Goal: Task Accomplishment & Management: Use online tool/utility

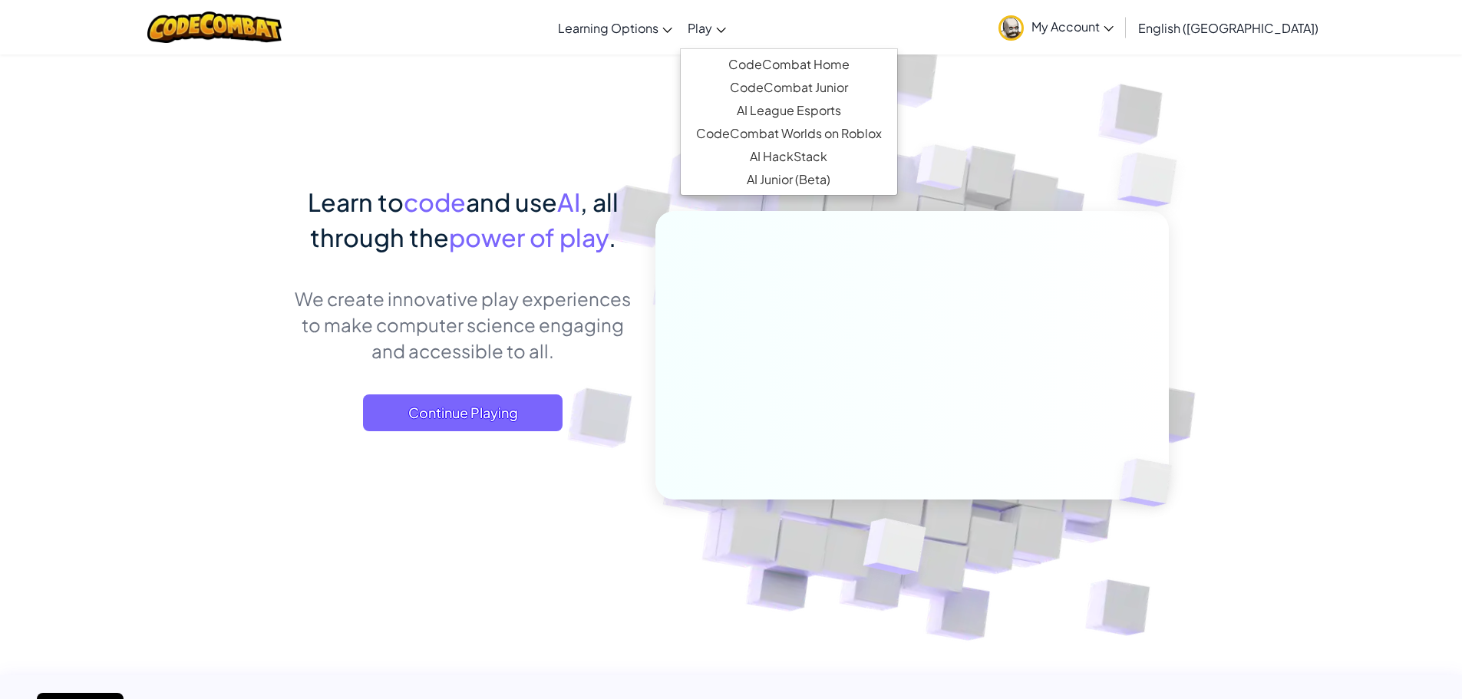
click at [734, 24] on link "Play" at bounding box center [707, 27] width 54 height 41
click at [792, 59] on link "CodeCombat Home" at bounding box center [789, 64] width 216 height 23
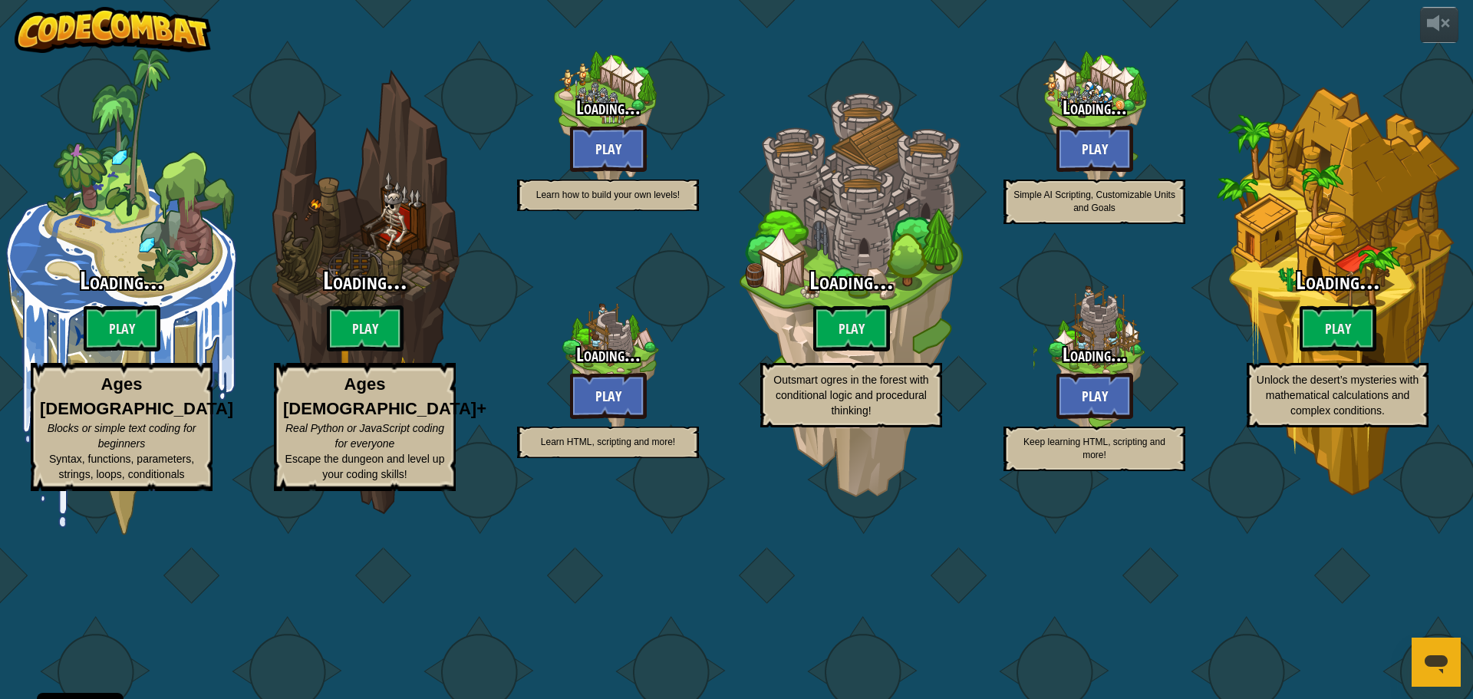
select select "en-[GEOGRAPHIC_DATA]"
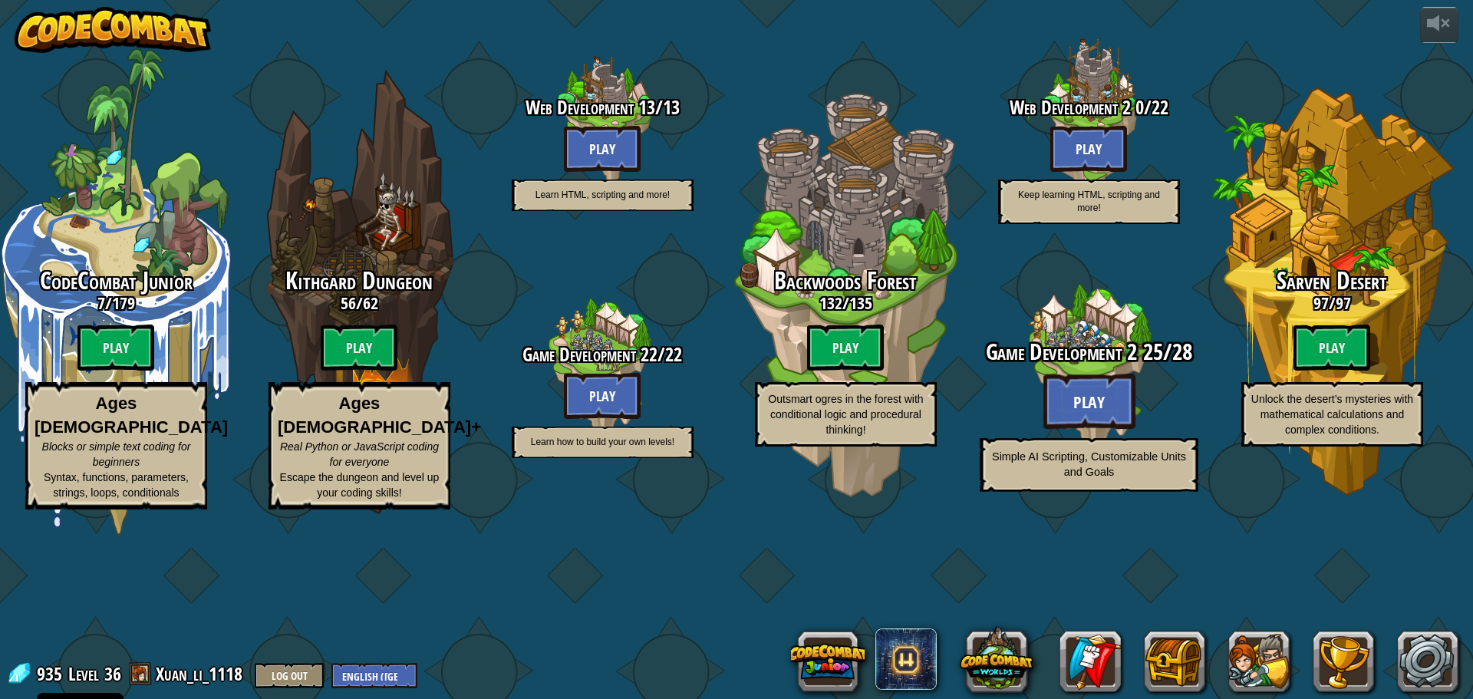
click at [1096, 429] on btn "Play" at bounding box center [1089, 401] width 92 height 55
select select "en-[GEOGRAPHIC_DATA]"
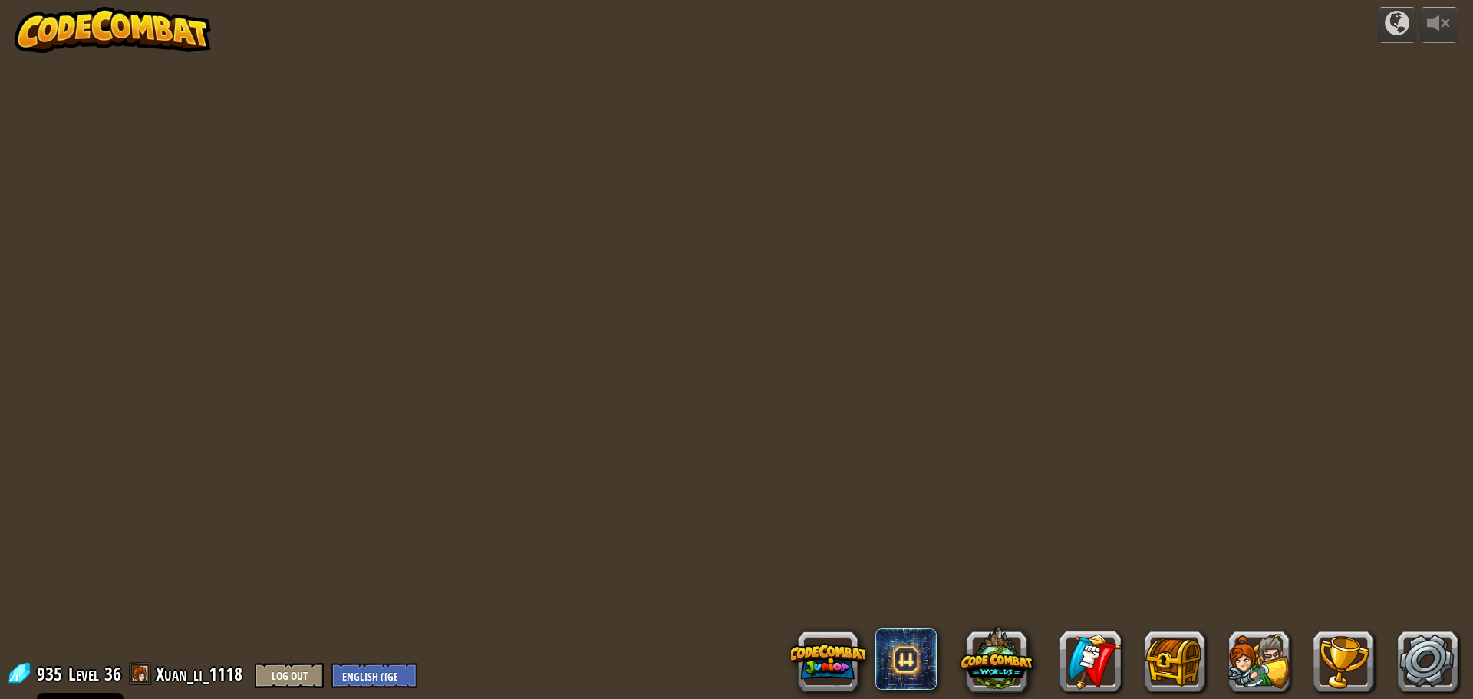
select select "en-[GEOGRAPHIC_DATA]"
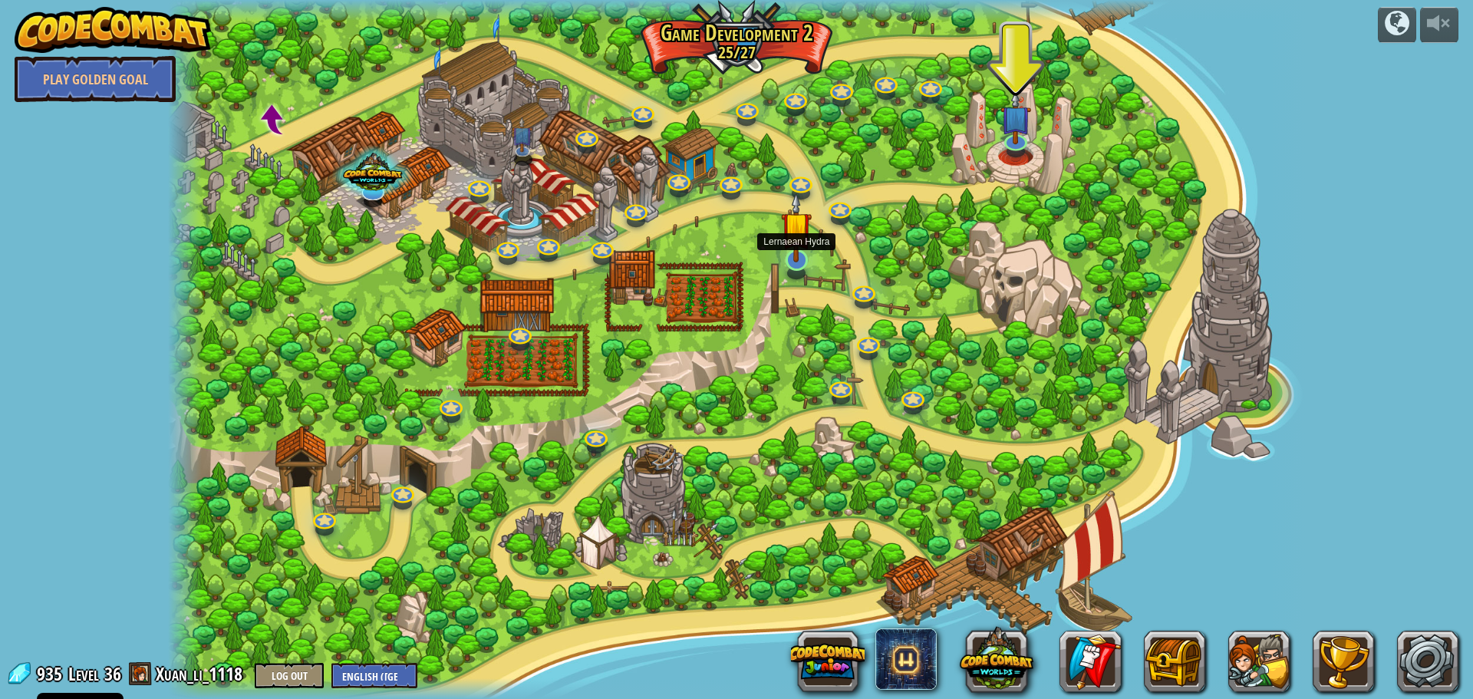
click at [792, 249] on img at bounding box center [796, 227] width 31 height 71
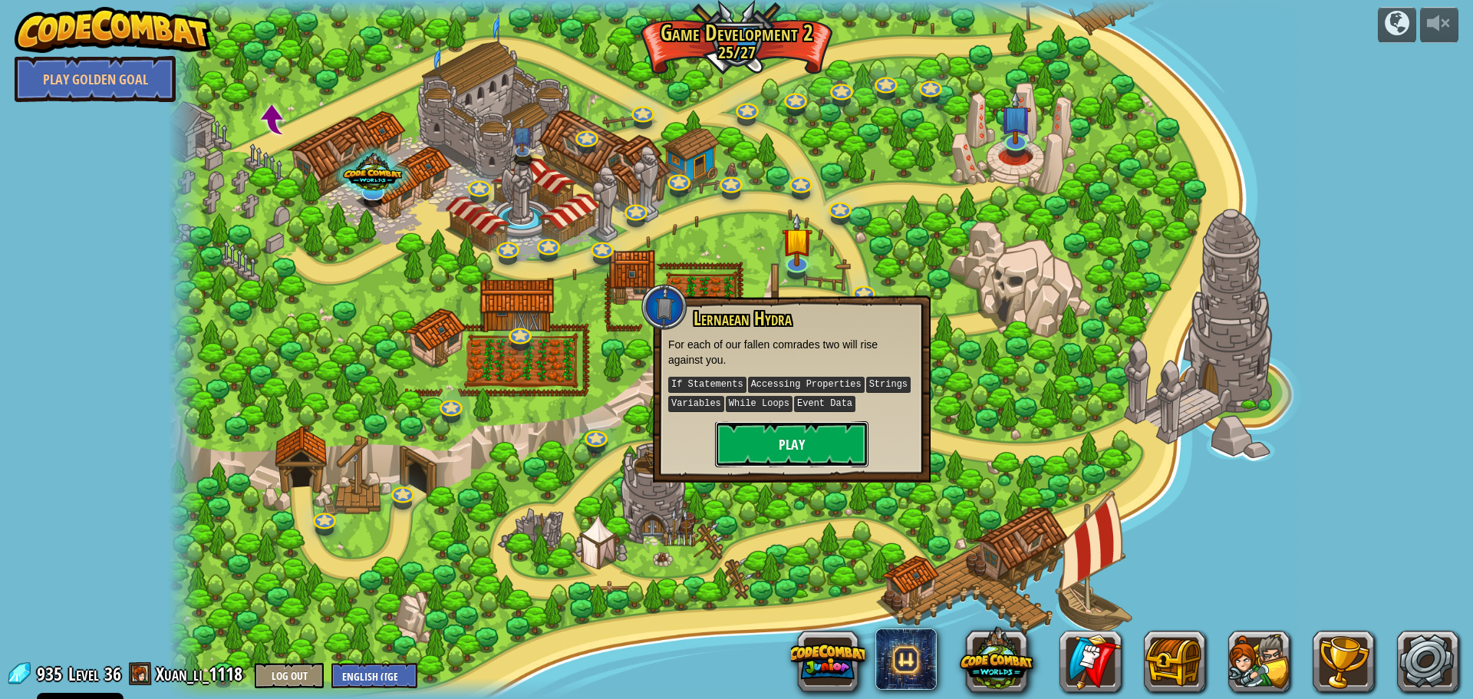
click at [757, 443] on button "Play" at bounding box center [791, 444] width 153 height 46
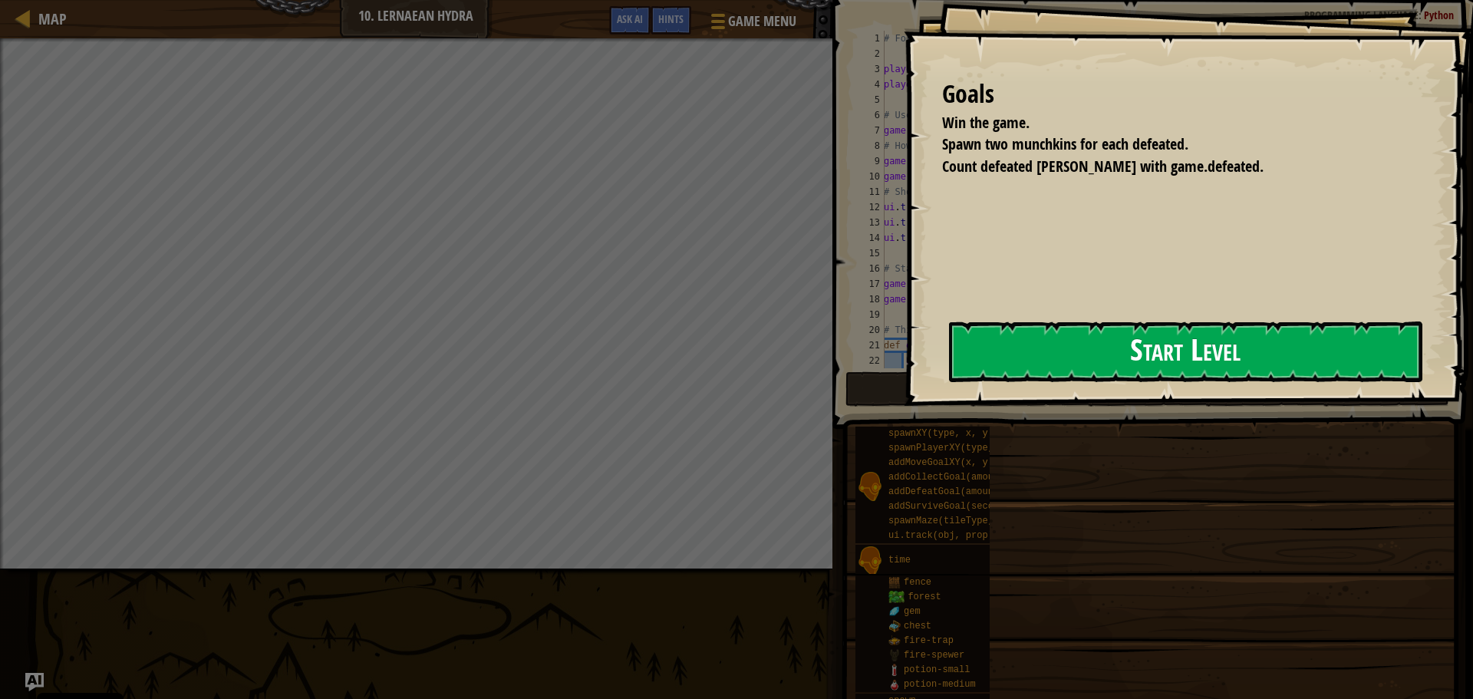
click at [904, 349] on div "Goals Win the game. Spawn two munchkins for each defeated. Count defeated ogres…" at bounding box center [1188, 203] width 569 height 406
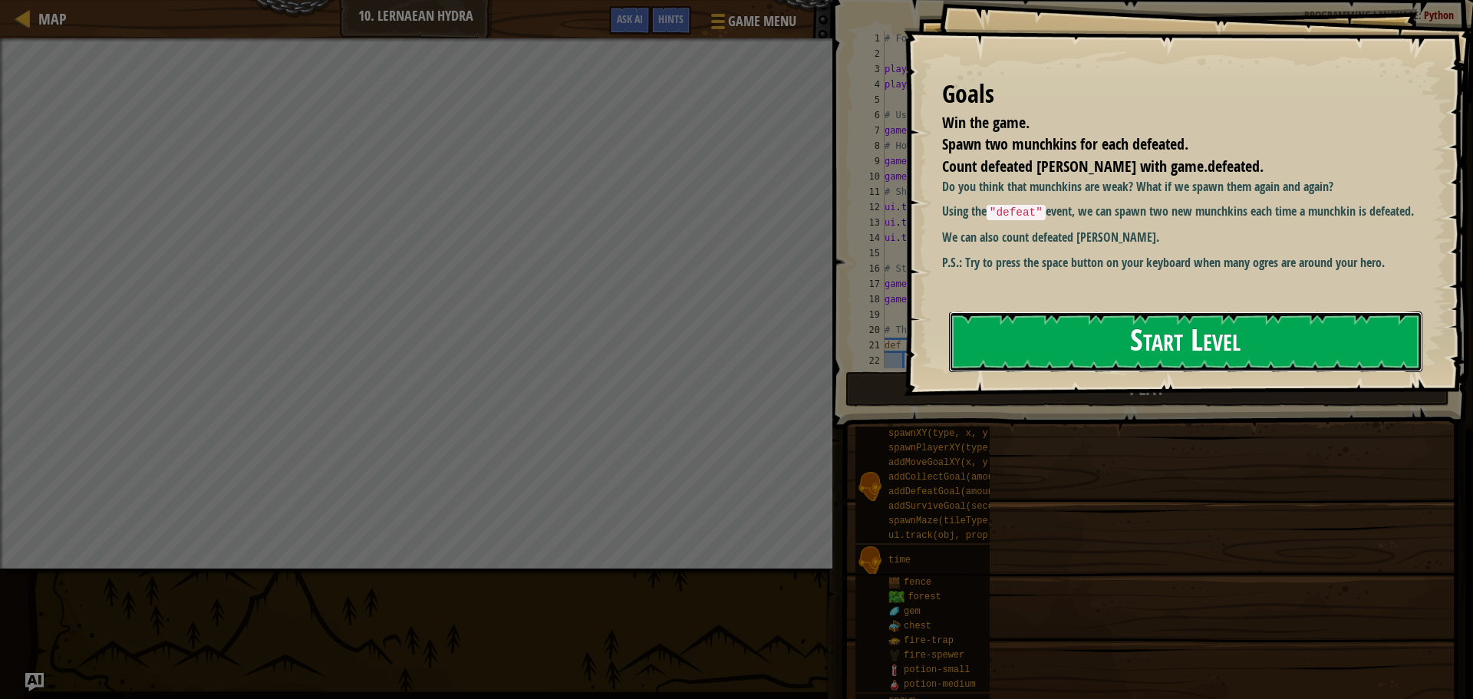
click at [974, 338] on button "Start Level" at bounding box center [1185, 342] width 473 height 61
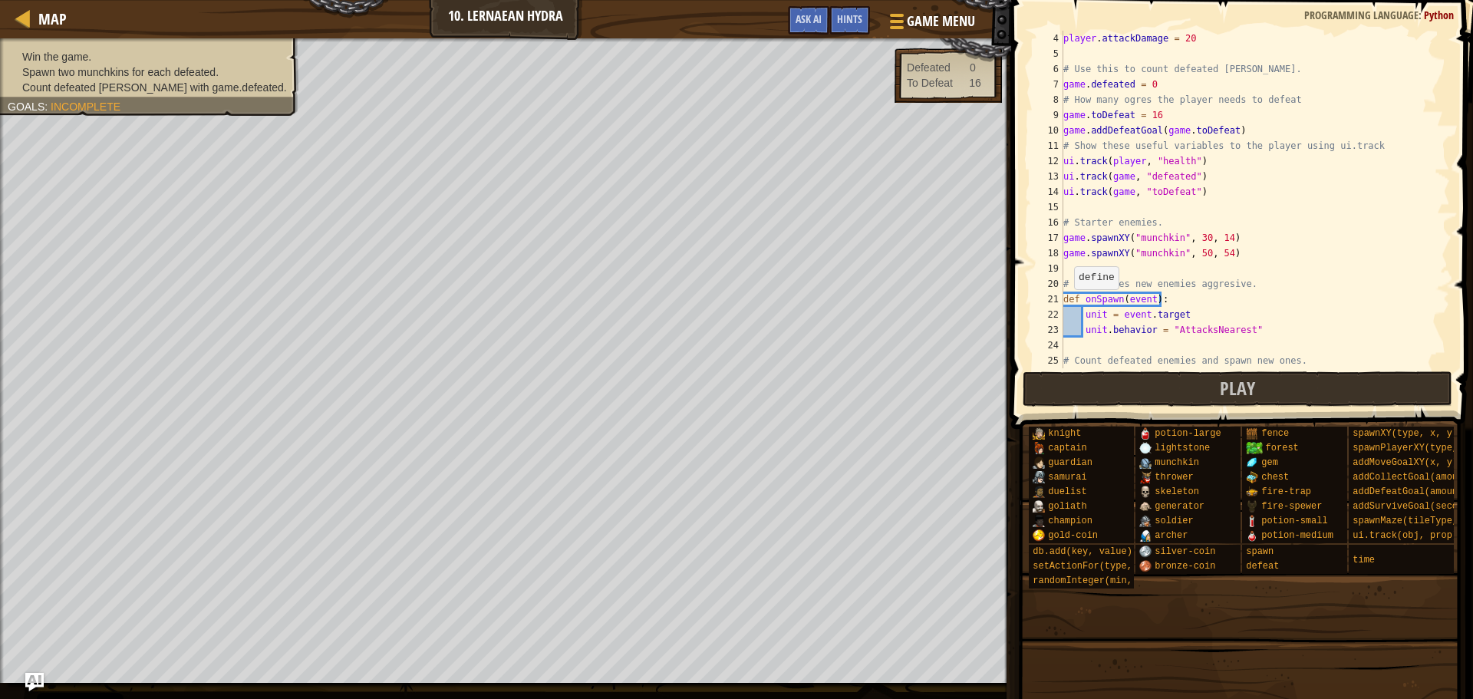
scroll to position [230, 0]
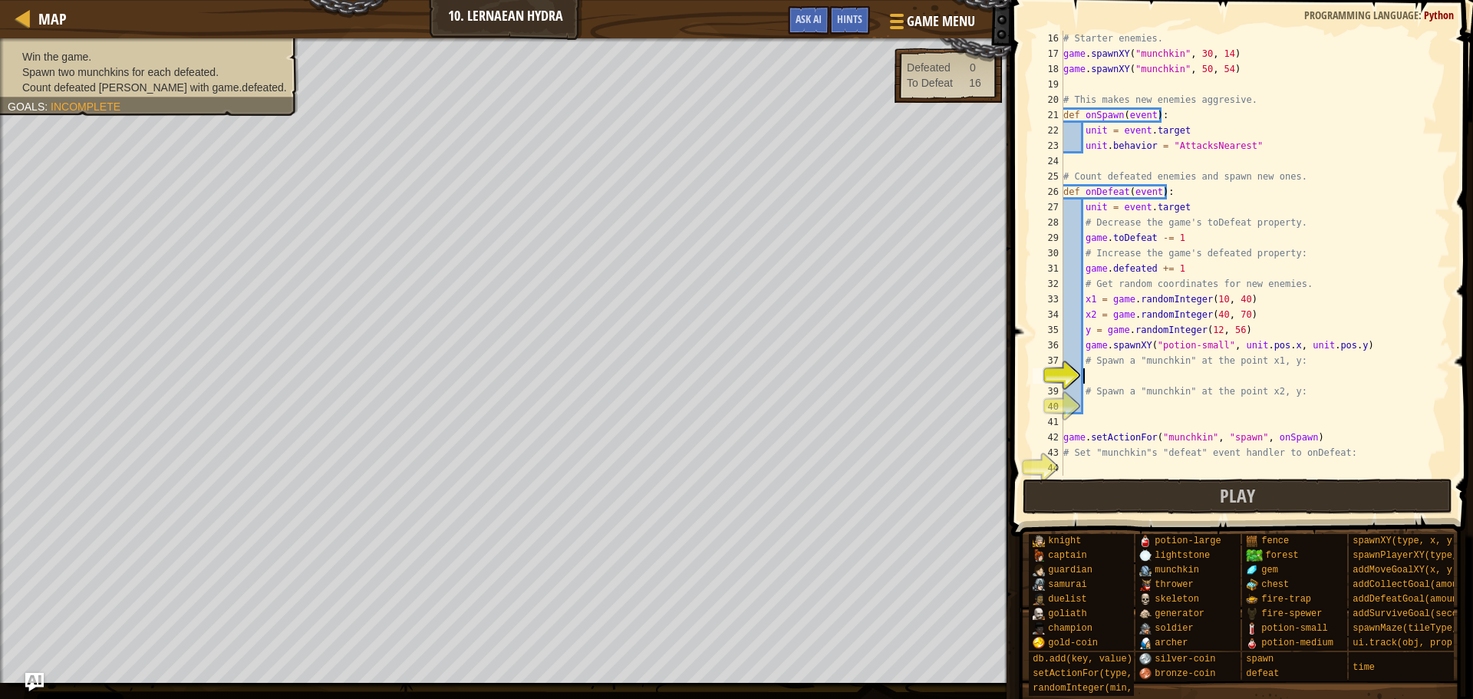
click at [1137, 375] on div "# Starter enemies. game . spawnXY ( "munchkin" , 30 , 14 ) game . spawnXY ( "mu…" at bounding box center [1249, 269] width 378 height 476
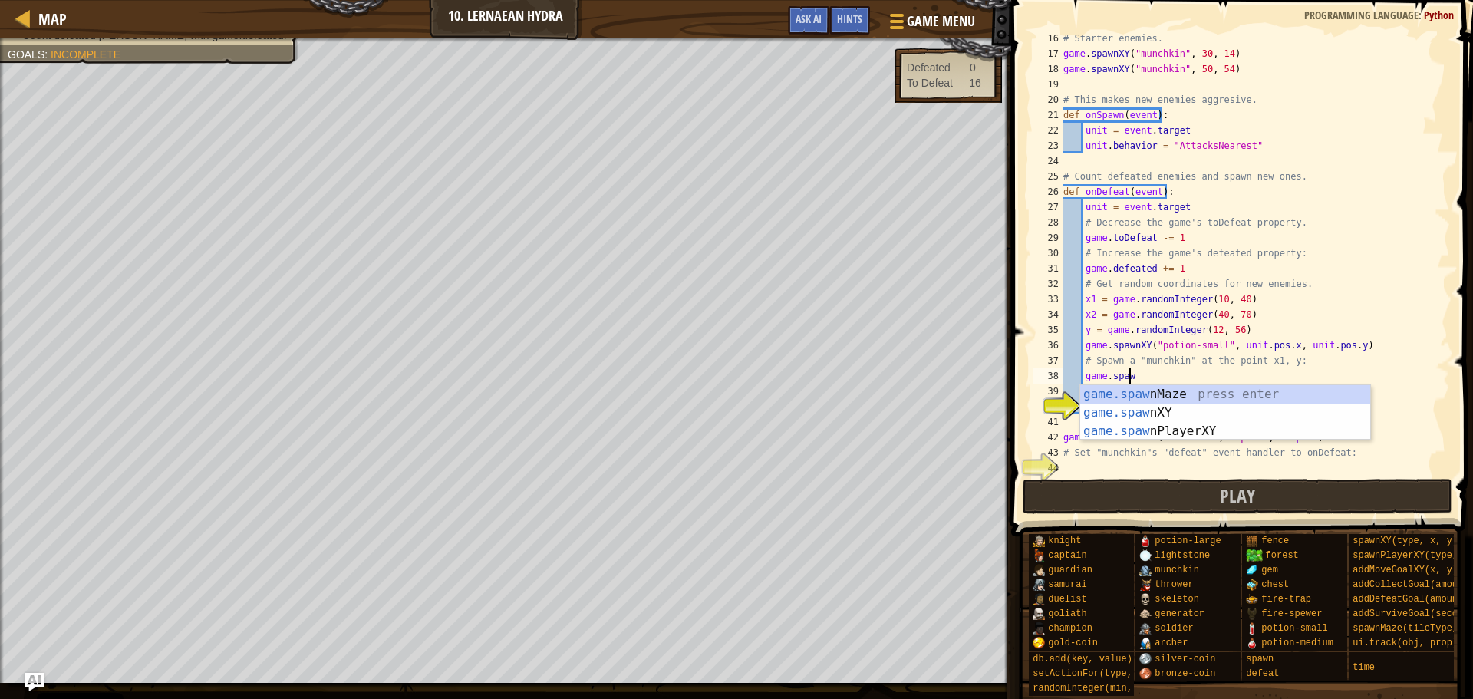
scroll to position [7, 5]
click at [1139, 417] on div "game.spawn Maze press enter game.spawn XY press enter game.spawn PlayerXY press…" at bounding box center [1225, 431] width 290 height 92
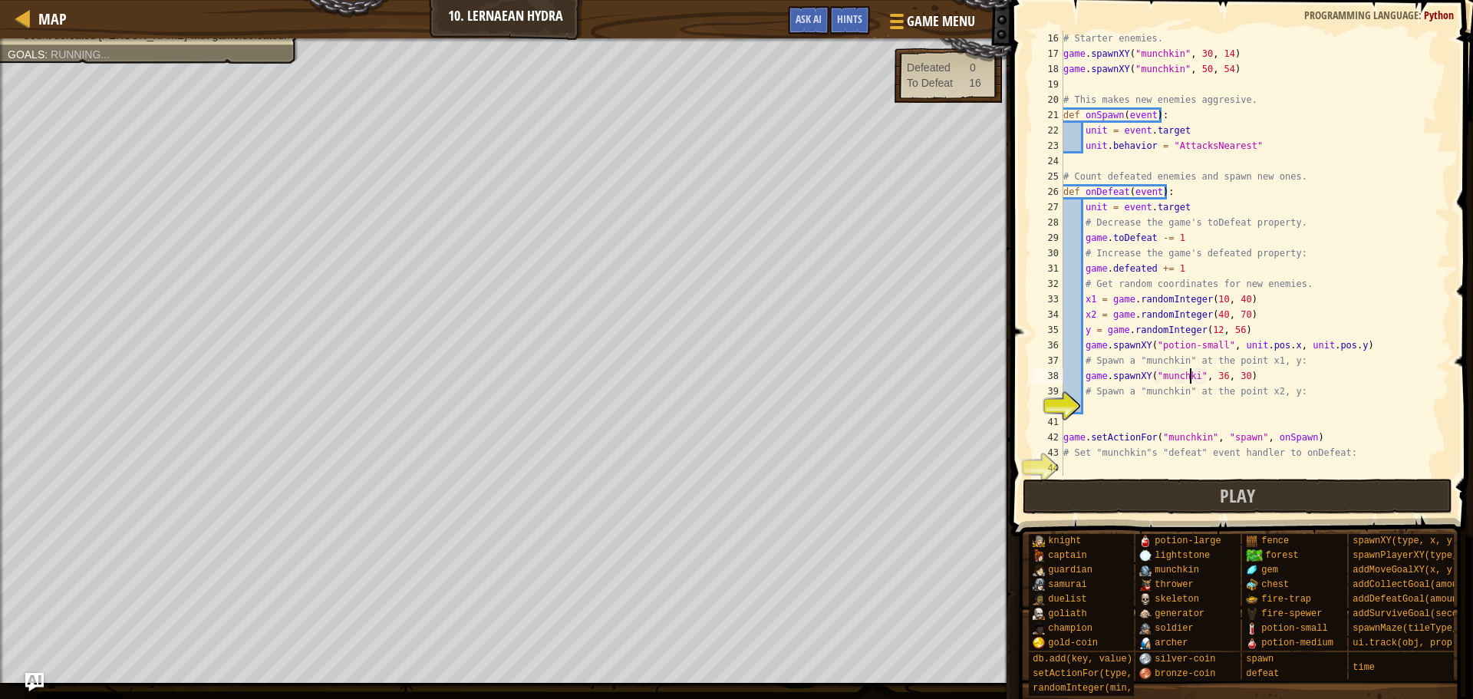
scroll to position [7, 11]
drag, startPoint x: 1205, startPoint y: 303, endPoint x: 1238, endPoint y: 300, distance: 33.1
click at [1238, 300] on div "# Starter enemies. game . spawnXY ( "munchkin" , 30 , 14 ) game . spawnXY ( "mu…" at bounding box center [1249, 269] width 378 height 476
drag, startPoint x: 1241, startPoint y: 373, endPoint x: 1211, endPoint y: 373, distance: 30.7
click at [1211, 373] on div "# Starter enemies. game . spawnXY ( "munchkin" , 30 , 14 ) game . spawnXY ( "mu…" at bounding box center [1249, 269] width 378 height 476
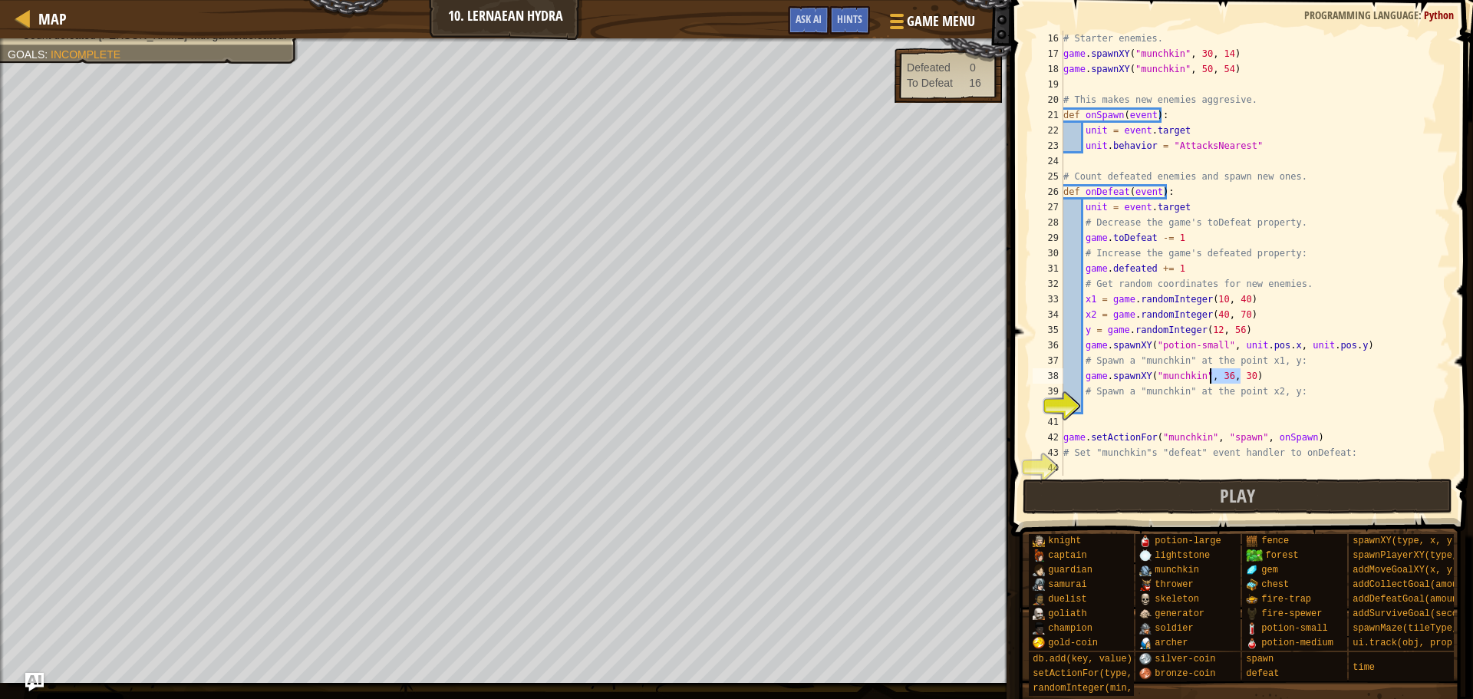
paste textarea "10, 4"
click at [1257, 378] on div "# Starter enemies. game . spawnXY ( "munchkin" , 30 , 14 ) game . spawnXY ( "mu…" at bounding box center [1249, 269] width 378 height 476
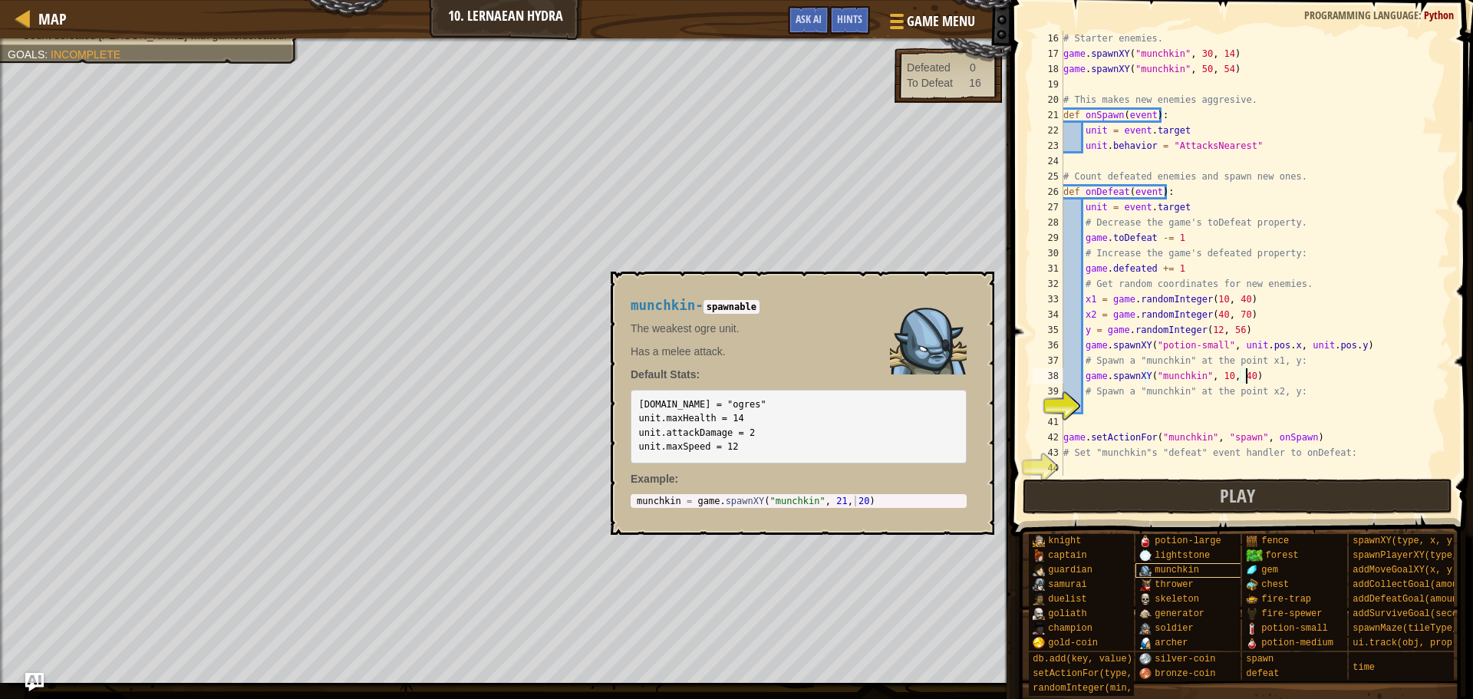
type textarea "game.spawnXY("munchkin", 10, 40)"
click at [1161, 569] on span "munchkin" at bounding box center [1177, 570] width 45 height 11
type textarea "munchkin = game.spawnXY("munchkin", 21, 20)"
drag, startPoint x: 863, startPoint y: 500, endPoint x: 694, endPoint y: 501, distance: 168.8
click at [694, 501] on div "munchkin = game . spawnXY ( "munchkin" , 21 , 20 )" at bounding box center [799, 512] width 330 height 32
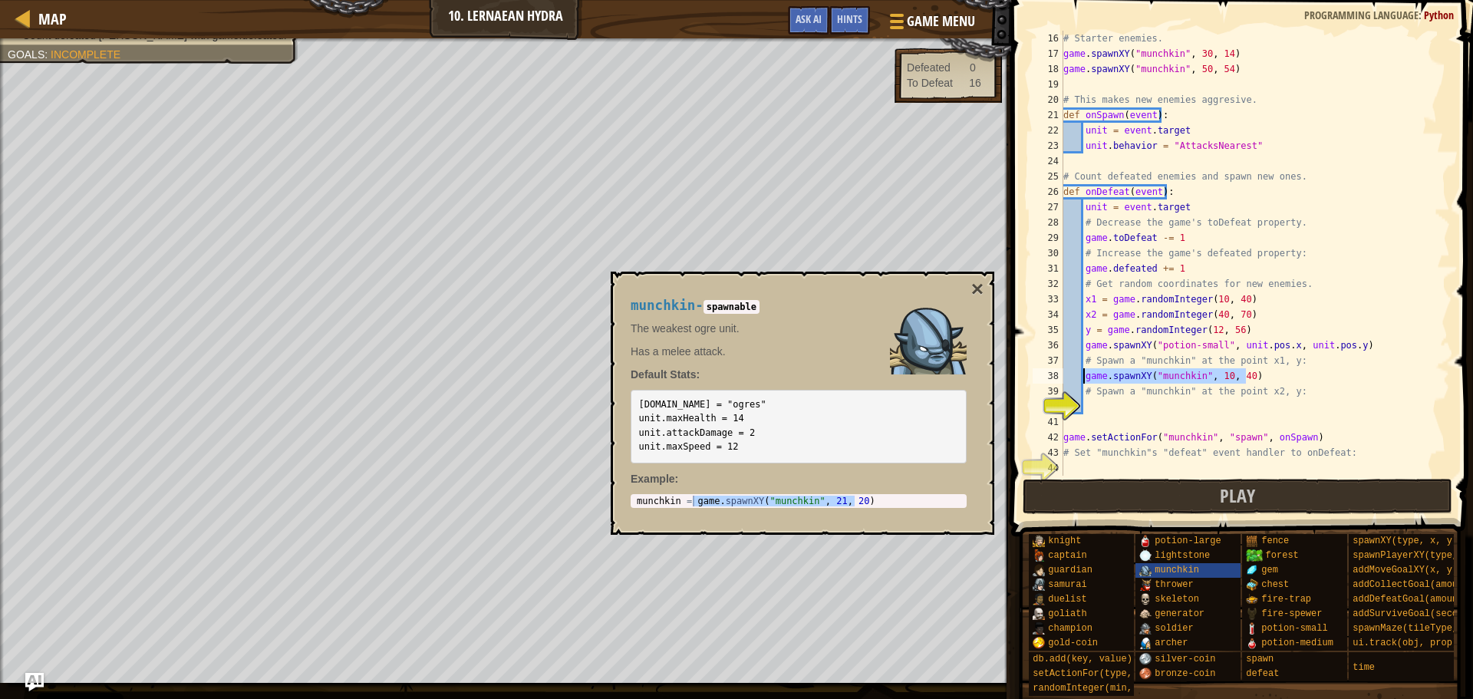
drag, startPoint x: 1250, startPoint y: 377, endPoint x: 1086, endPoint y: 376, distance: 164.2
click at [1086, 376] on div "# Starter enemies. game . spawnXY ( "munchkin" , 30 , 14 ) game . spawnXY ( "mu…" at bounding box center [1249, 269] width 378 height 476
paste textarea "21, 2"
drag, startPoint x: 1235, startPoint y: 302, endPoint x: 1205, endPoint y: 300, distance: 30.7
click at [1205, 300] on div "# Starter enemies. game . spawnXY ( "munchkin" , 30 , 14 ) game . spawnXY ( "mu…" at bounding box center [1249, 269] width 378 height 476
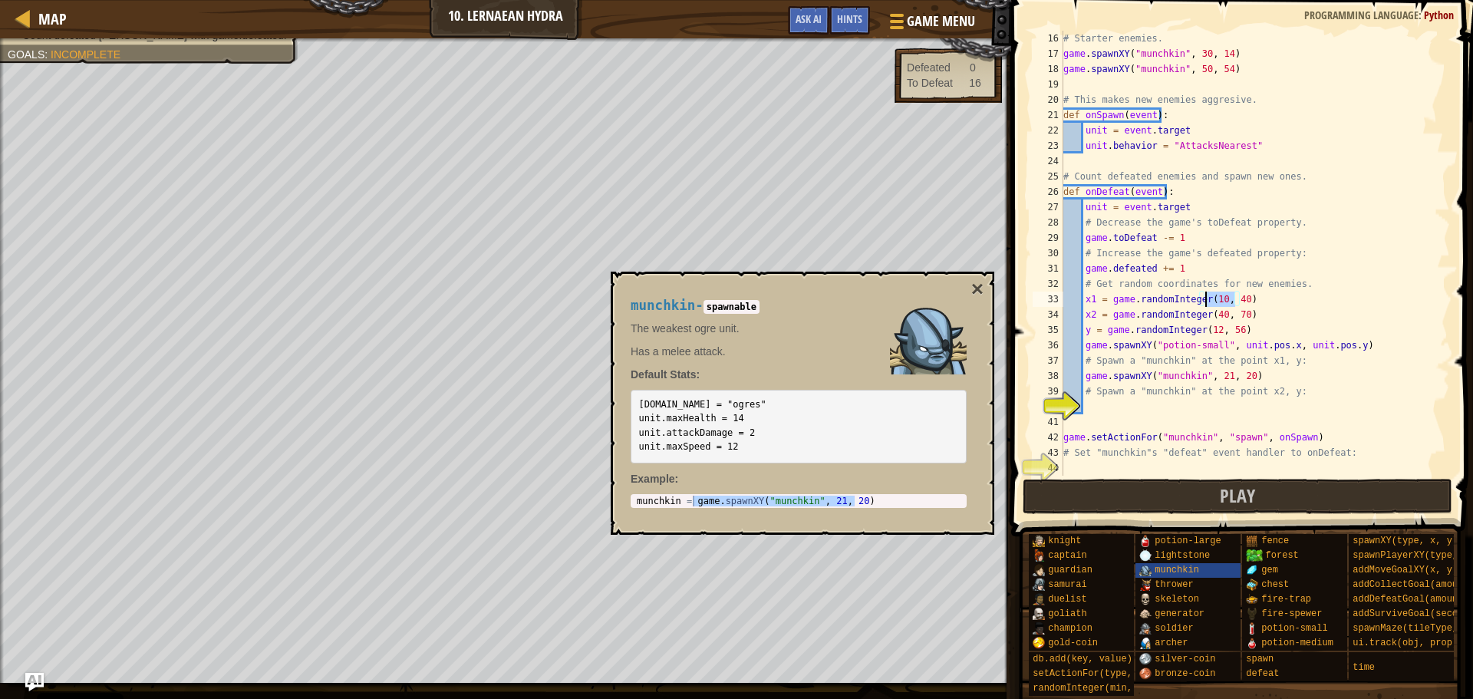
paste textarea "game.spawnXY("munchkin", 21, 20)"
drag, startPoint x: 1239, startPoint y: 374, endPoint x: 1211, endPoint y: 378, distance: 28.8
click at [1211, 378] on div "# Starter enemies. game . spawnXY ( "munchkin" , 30 , 14 ) game . spawnXY ( "mu…" at bounding box center [1249, 269] width 378 height 476
paste textarea "10, 4"
type textarea "game.spawnXY("munchkin", 10, 40)"
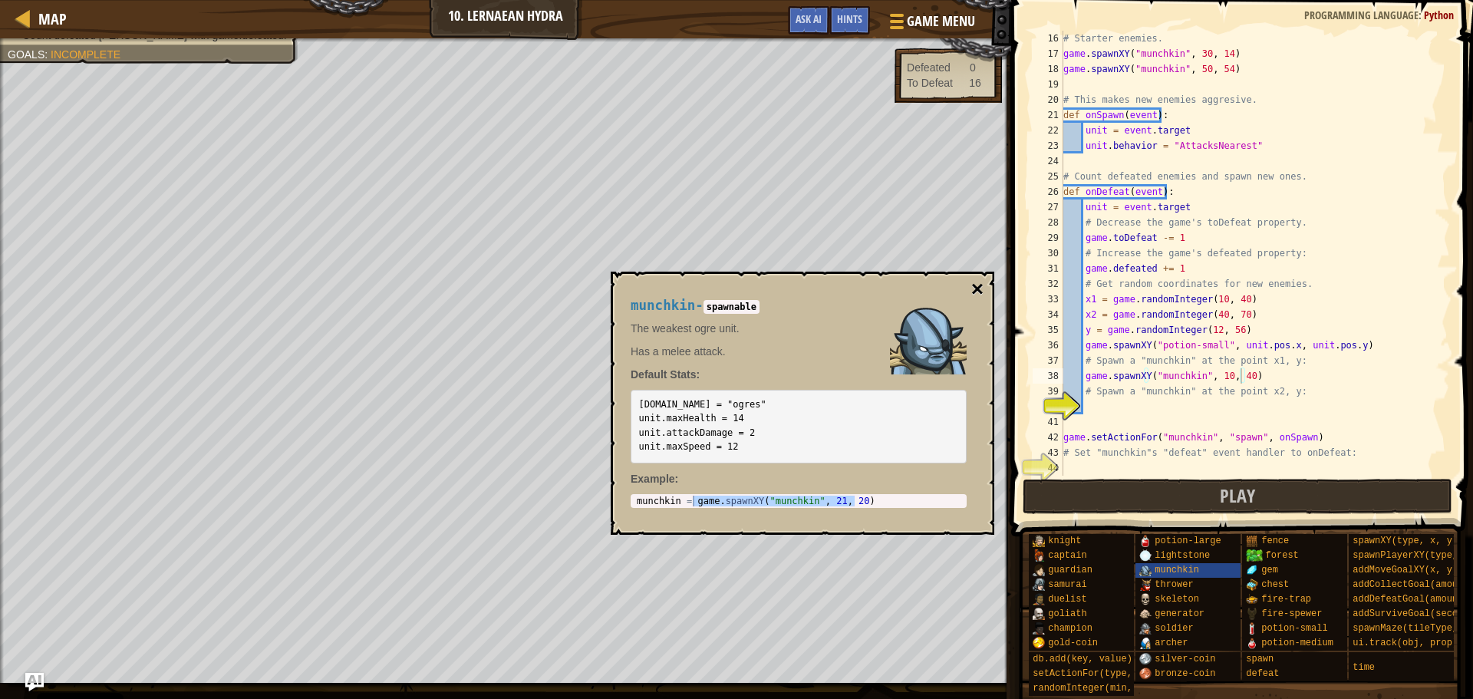
click at [972, 284] on button "×" at bounding box center [977, 289] width 12 height 21
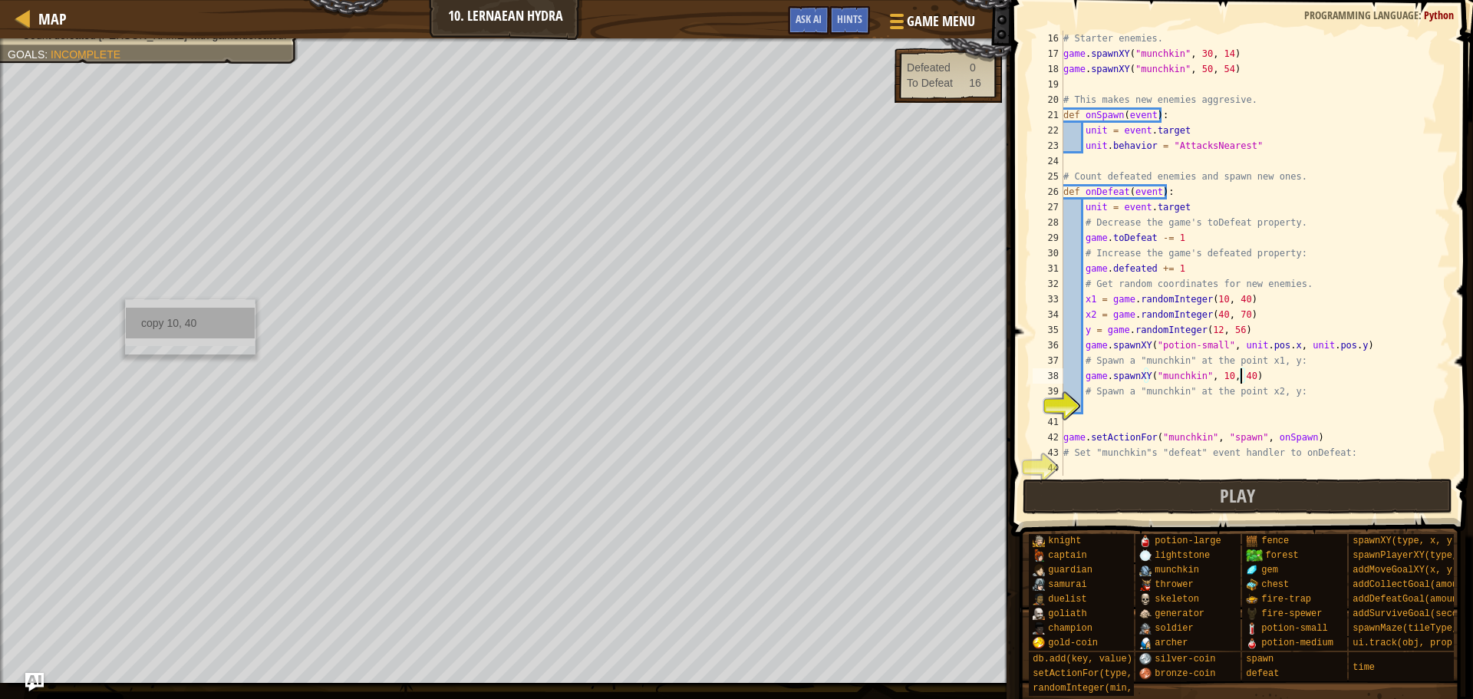
click at [182, 331] on div "copy 10, 40" at bounding box center [190, 323] width 129 height 31
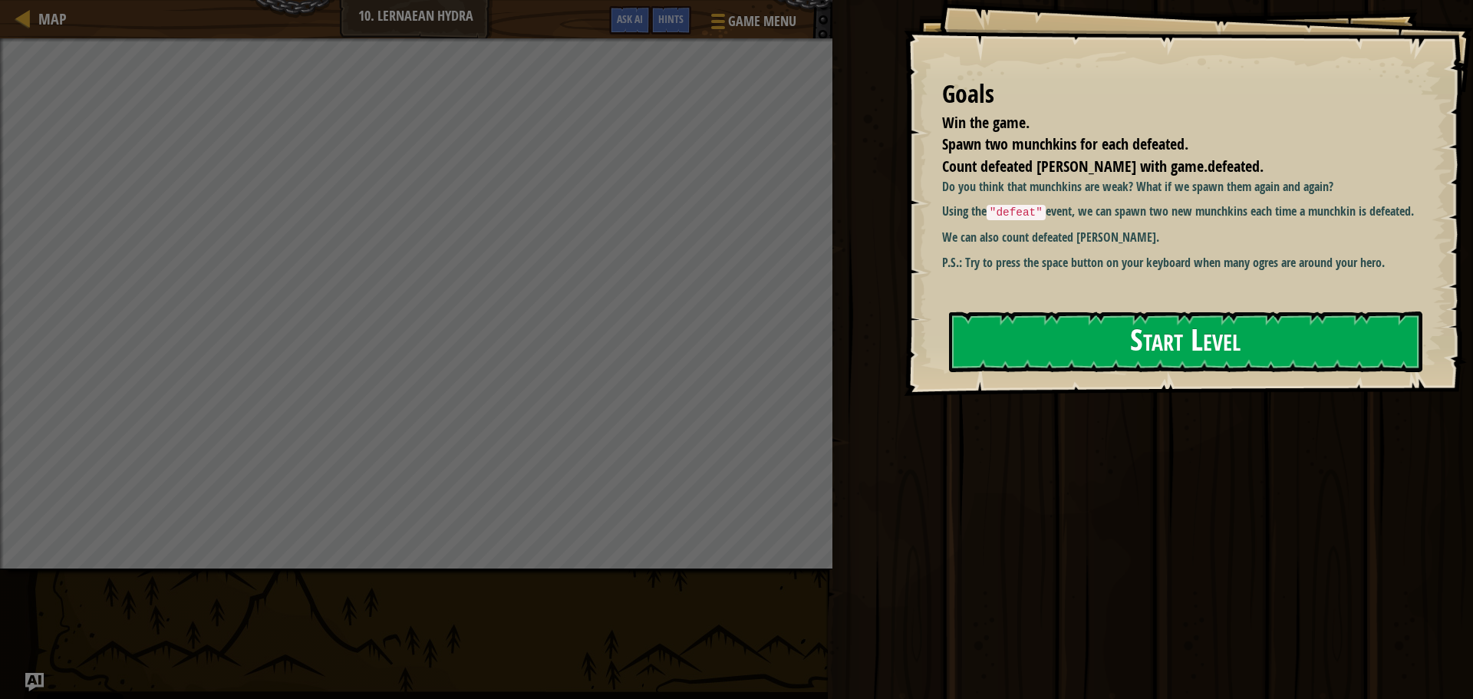
click at [1238, 324] on button "Start Level" at bounding box center [1185, 342] width 473 height 61
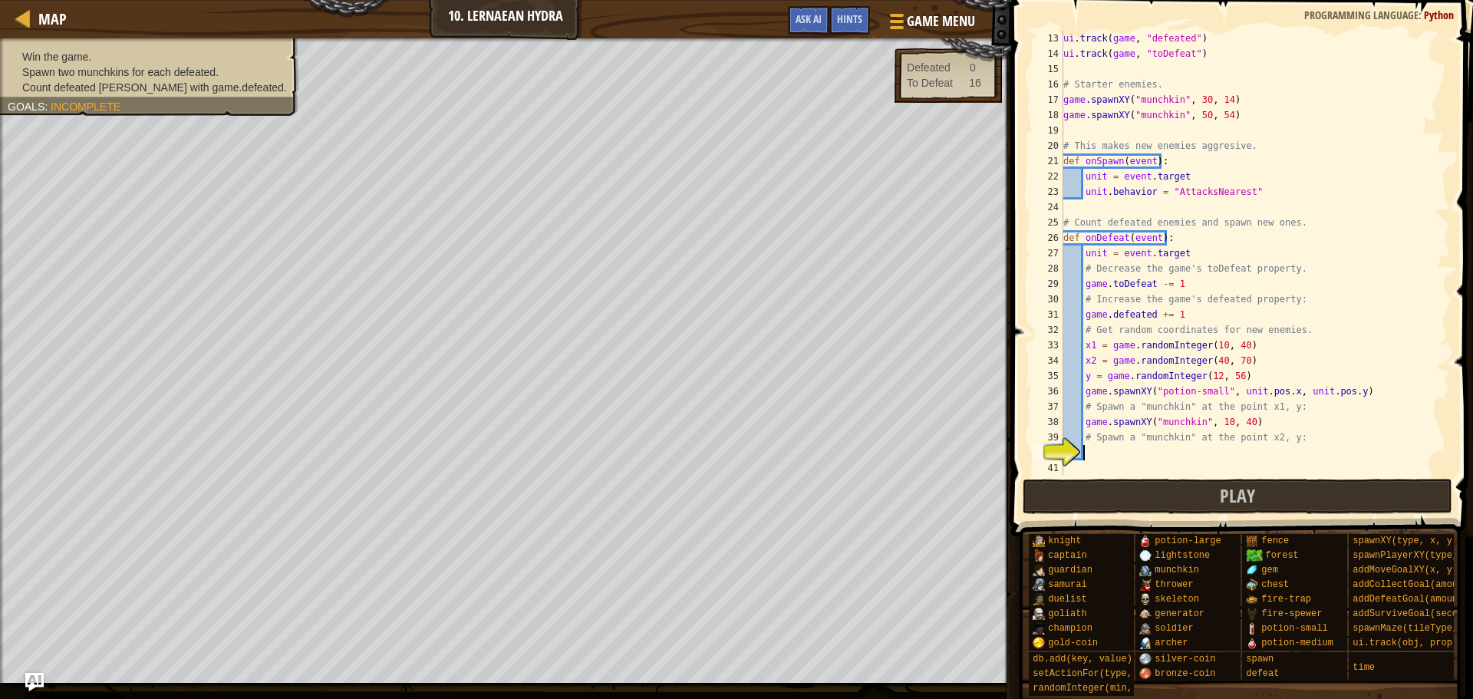
scroll to position [230, 0]
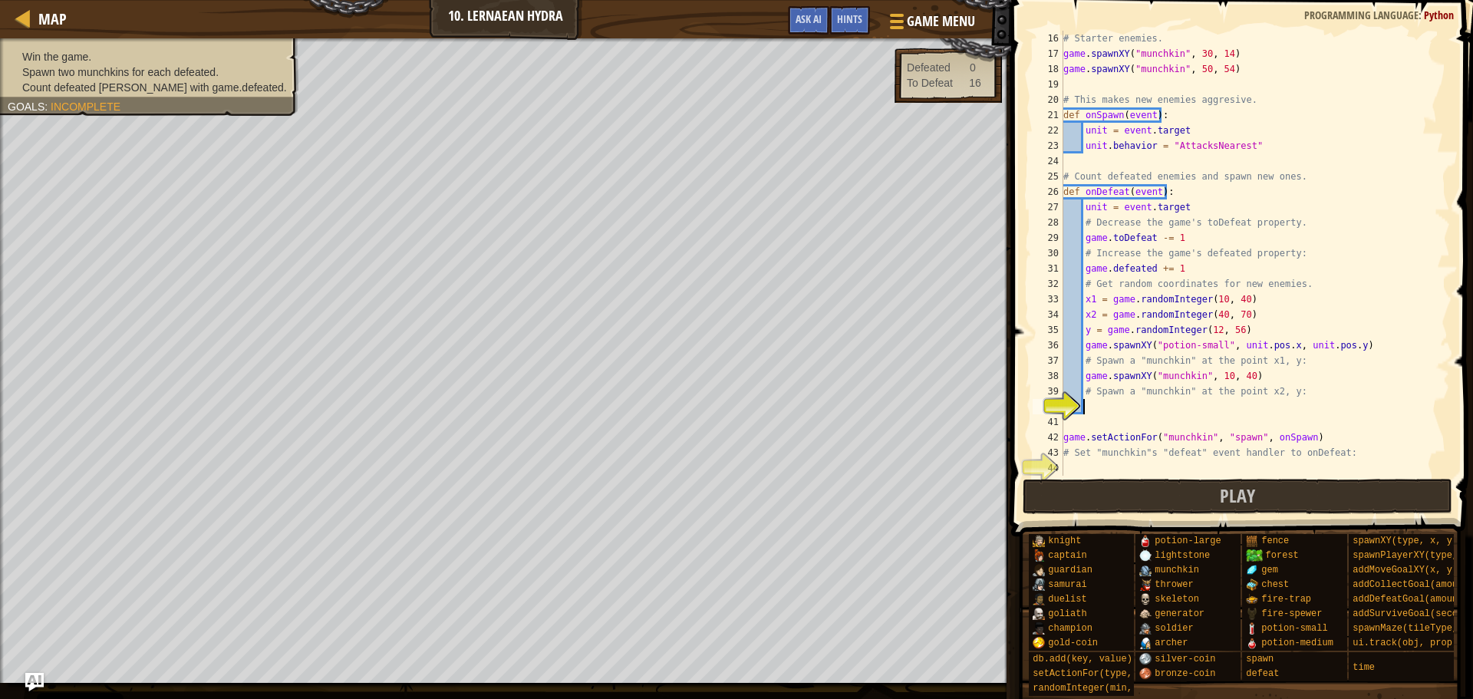
click at [1218, 377] on div "# Starter enemies. game . spawnXY ( "munchkin" , 30 , 14 ) game . spawnXY ( "mu…" at bounding box center [1249, 269] width 378 height 476
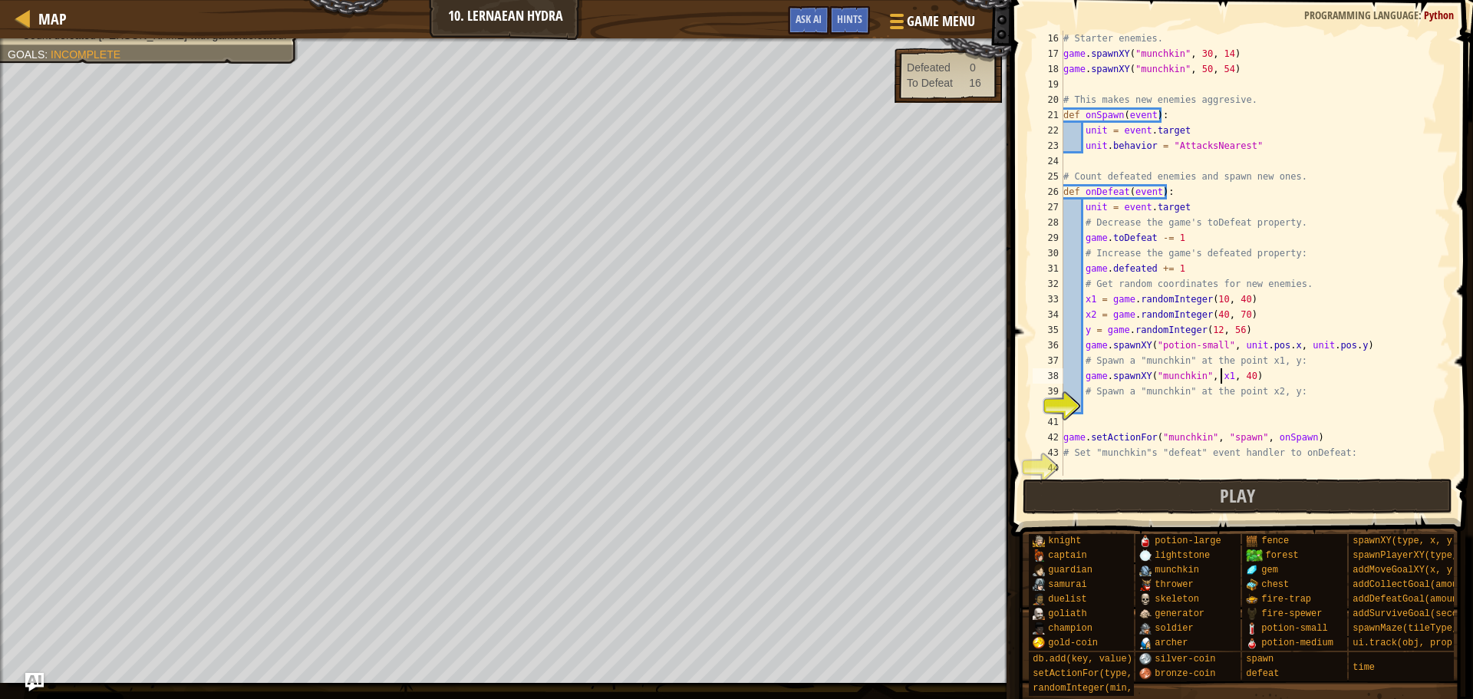
click at [1239, 382] on div "# Starter enemies. game . spawnXY ( "munchkin" , 30 , 14 ) game . spawnXY ( "mu…" at bounding box center [1249, 269] width 378 height 476
type textarea "game.spawnXY("munchkin", x1, y)"
click at [1249, 415] on div "# Starter enemies. game . spawnXY ( "munchkin" , 30 , 14 ) game . spawnXY ( "mu…" at bounding box center [1249, 269] width 378 height 476
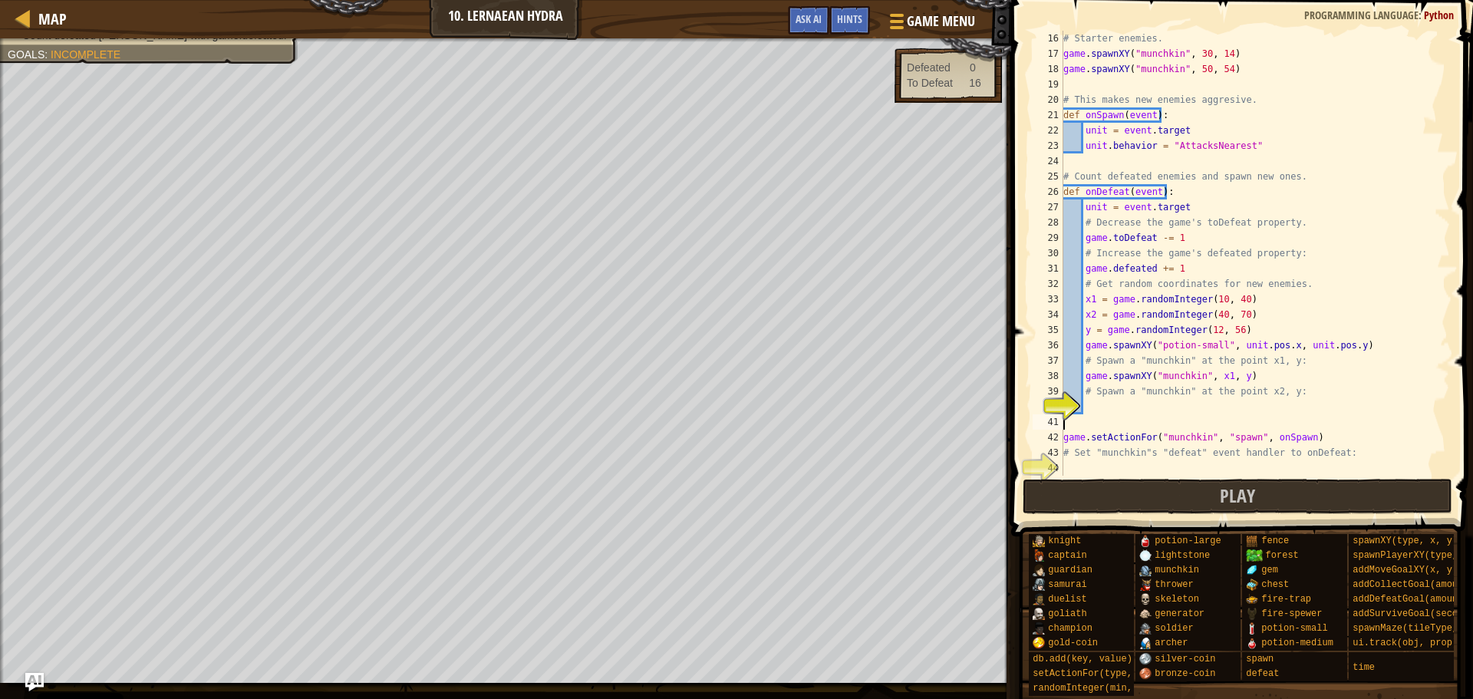
click at [1203, 401] on div "# Starter enemies. game . spawnXY ( "munchkin" , 30 , 14 ) game . spawnXY ( "mu…" at bounding box center [1249, 269] width 378 height 476
drag, startPoint x: 1260, startPoint y: 372, endPoint x: 1086, endPoint y: 376, distance: 174.2
click at [1086, 376] on div "# Starter enemies. game . spawnXY ( "munchkin" , 30 , 14 ) game . spawnXY ( "mu…" at bounding box center [1249, 269] width 378 height 476
type textarea "game.spawnXY("munchkin", x1, y)"
click at [1102, 406] on div "# Starter enemies. game . spawnXY ( "munchkin" , 30 , 14 ) game . spawnXY ( "mu…" at bounding box center [1249, 269] width 378 height 476
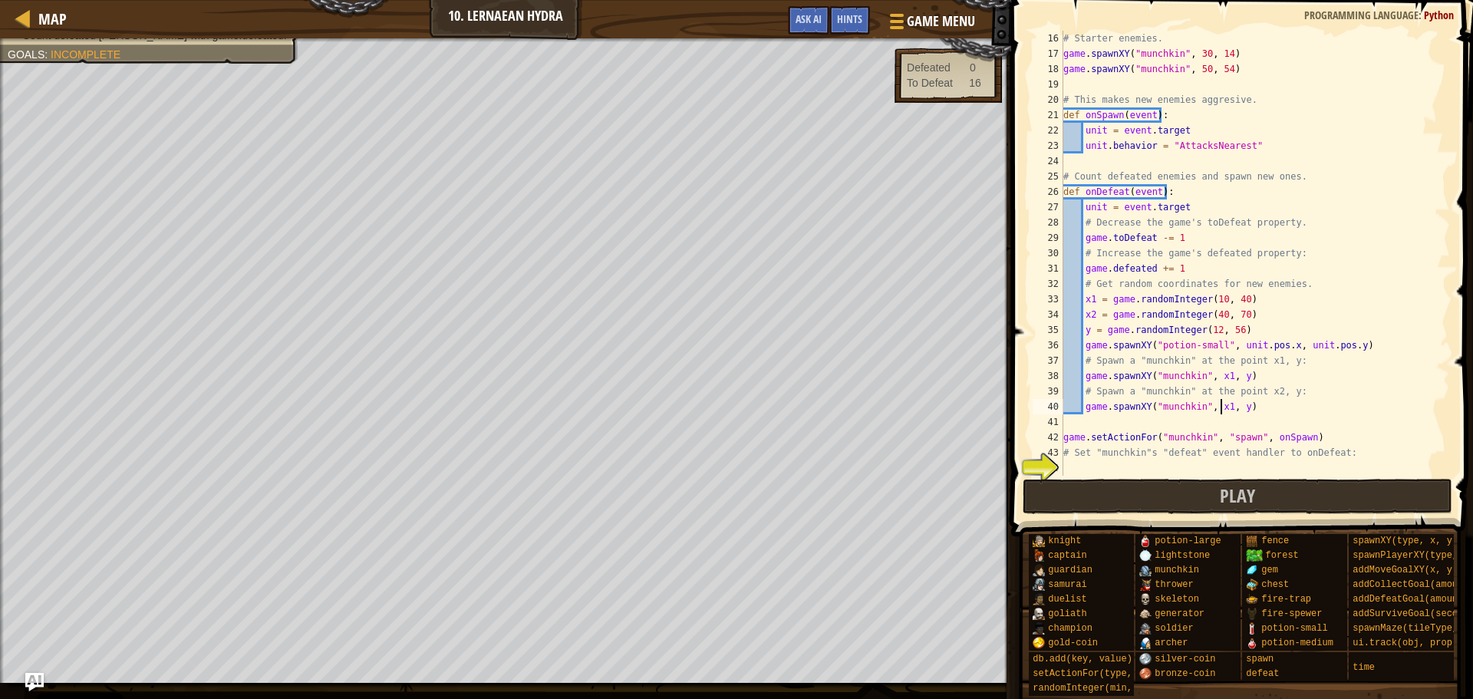
click at [1219, 403] on div "# Starter enemies. game . spawnXY ( "munchkin" , 30 , 14 ) game . spawnXY ( "mu…" at bounding box center [1249, 269] width 378 height 476
type textarea "game.spawnXY("munchkin", x2, y)"
click at [1230, 463] on div "# Starter enemies. game . spawnXY ( "munchkin" , 30 , 14 ) game . spawnXY ( "mu…" at bounding box center [1249, 269] width 378 height 476
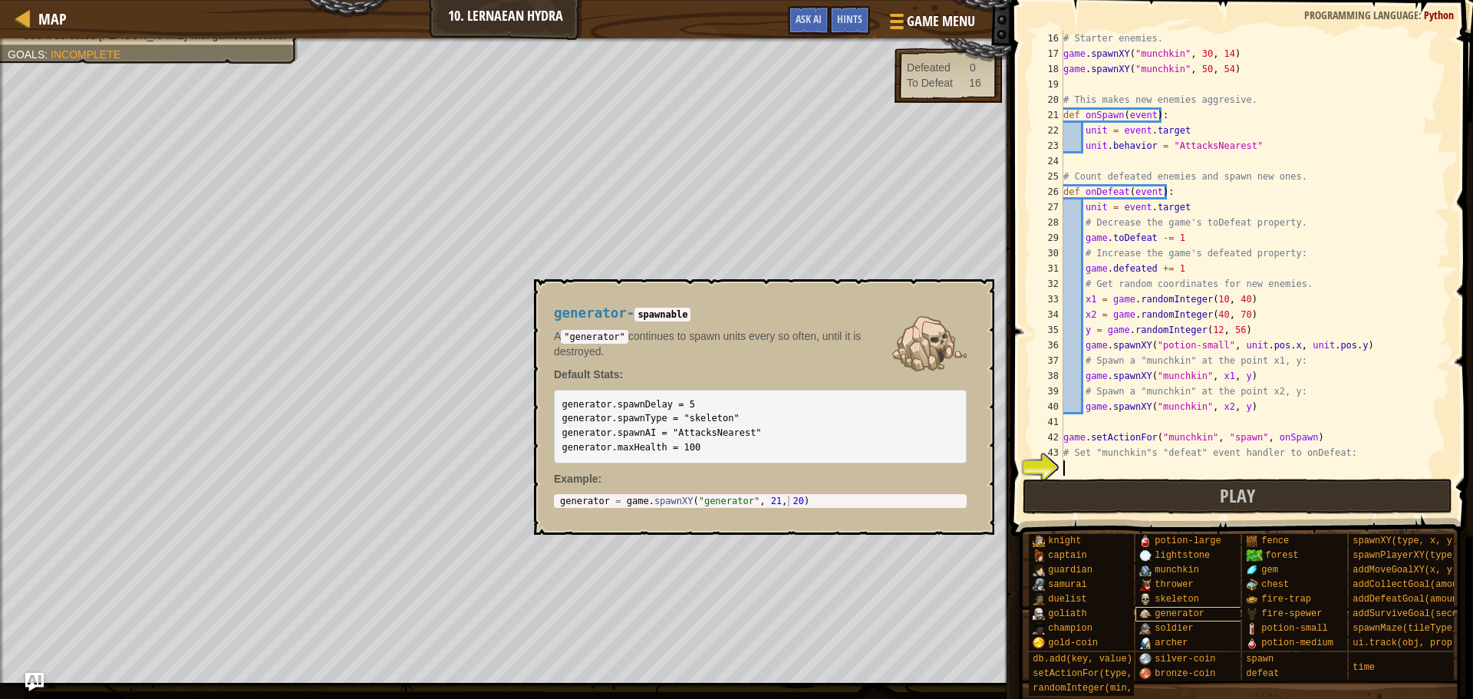
scroll to position [12, 0]
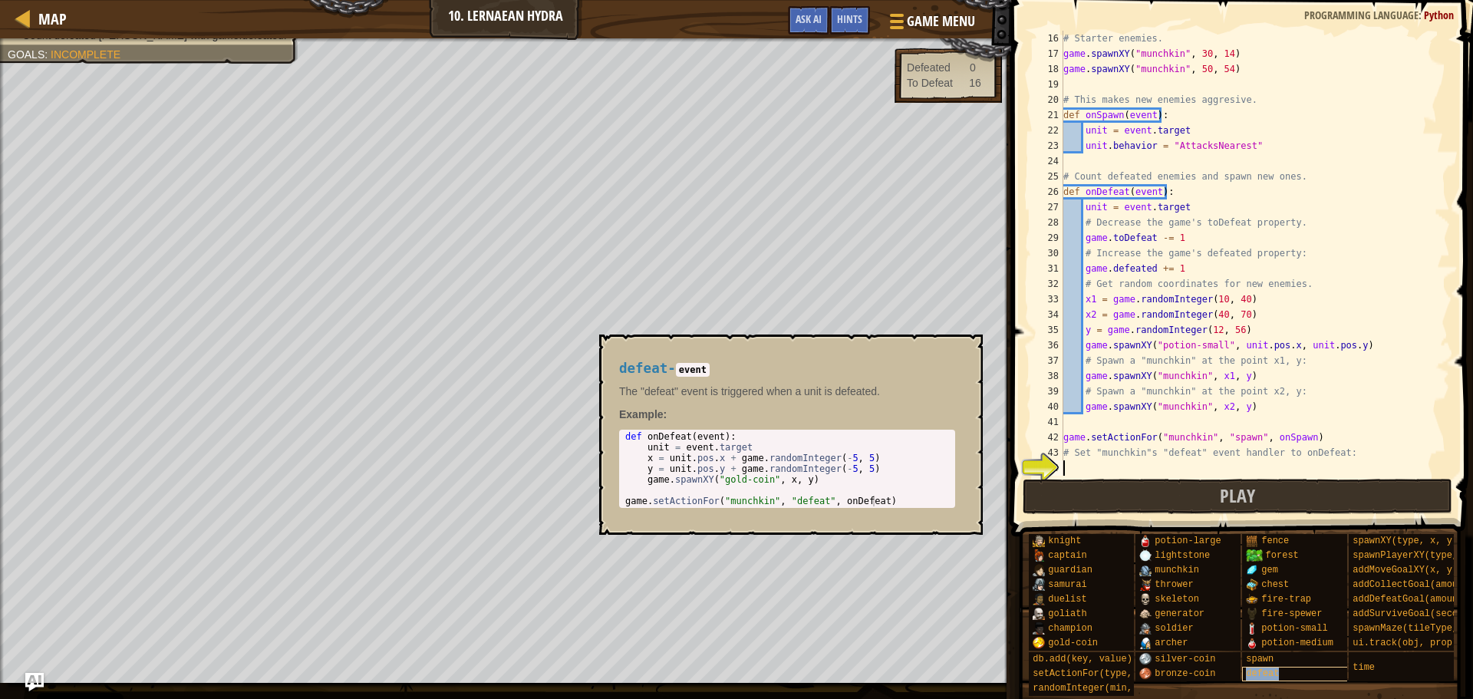
click at [1268, 668] on span "defeat" at bounding box center [1262, 673] width 33 height 11
type textarea "game.setActionFor("munchkin", "defeat", onDefeat)"
drag, startPoint x: 887, startPoint y: 502, endPoint x: 624, endPoint y: 504, distance: 263.2
click at [624, 504] on div "def onDefeat ( event ) : unit = event . target x = unit . pos . x + game . rand…" at bounding box center [787, 479] width 330 height 97
click at [963, 358] on button "×" at bounding box center [966, 351] width 12 height 21
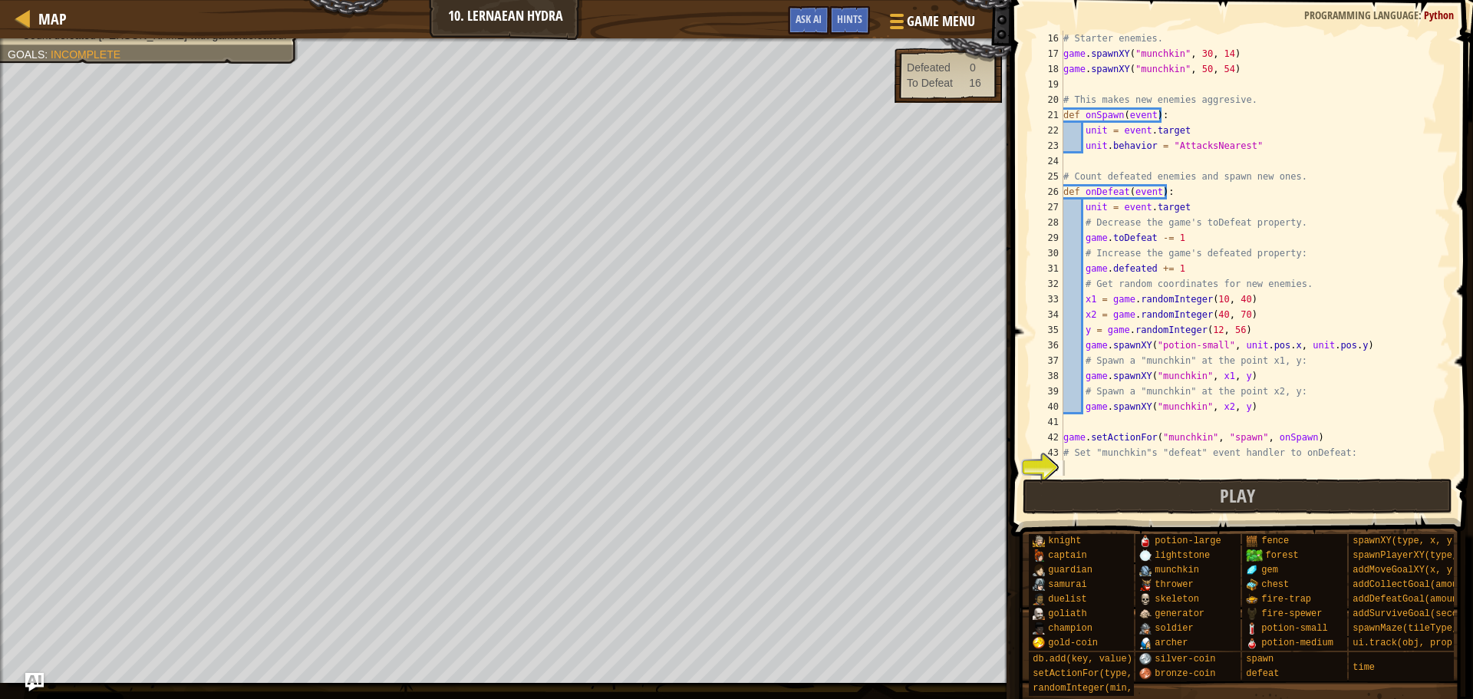
click at [1089, 469] on div "# Starter enemies. game . spawnXY ( "munchkin" , 30 , 14 ) game . spawnXY ( "mu…" at bounding box center [1249, 269] width 378 height 476
paste textarea "game.setActionFor("munchkin", "defeat", onDefeat)"
type textarea "game.setActionFor("munchkin", "defeat", onDefeat)"
drag, startPoint x: 1093, startPoint y: 499, endPoint x: 1107, endPoint y: 498, distance: 13.8
click at [1110, 497] on button "Play" at bounding box center [1238, 496] width 430 height 35
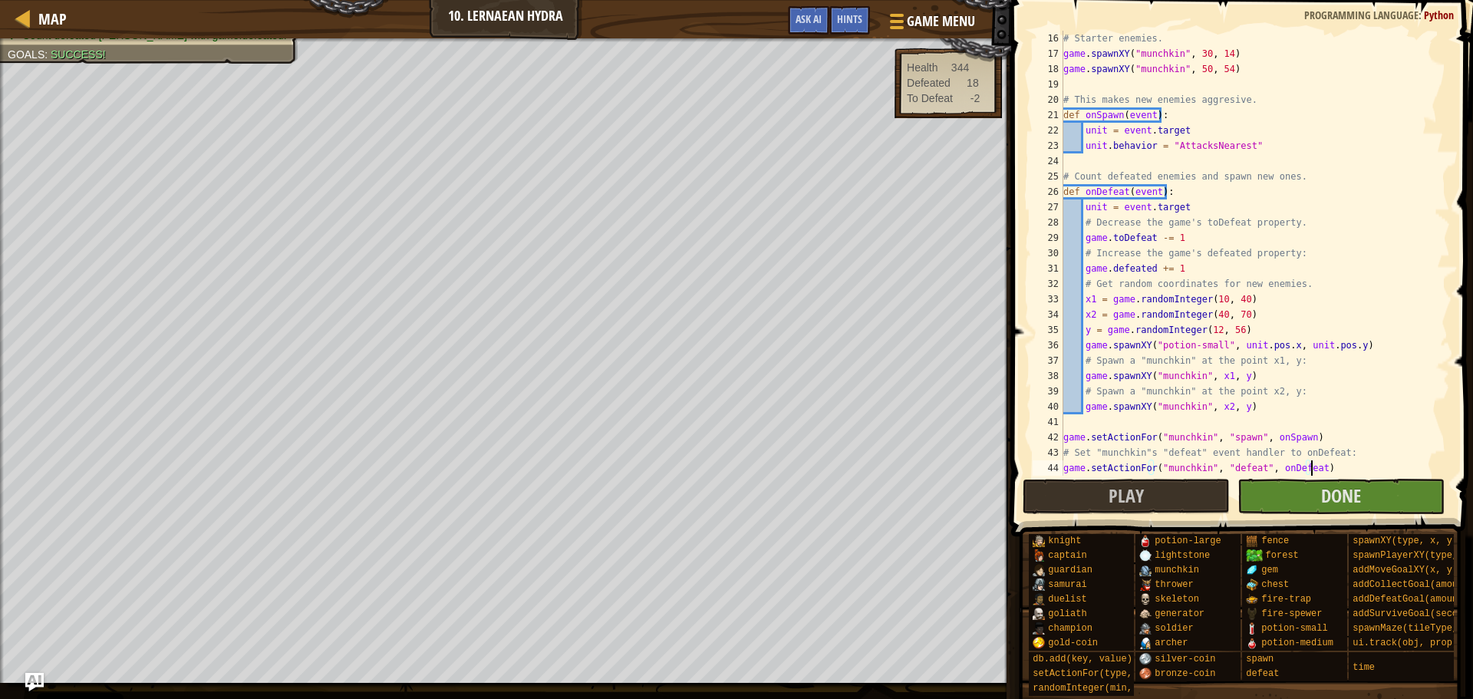
click at [526, 0] on body "Cookie Policy CodeCombat uses a few essential and non-essential cookies. Privac…" at bounding box center [736, 0] width 1473 height 0
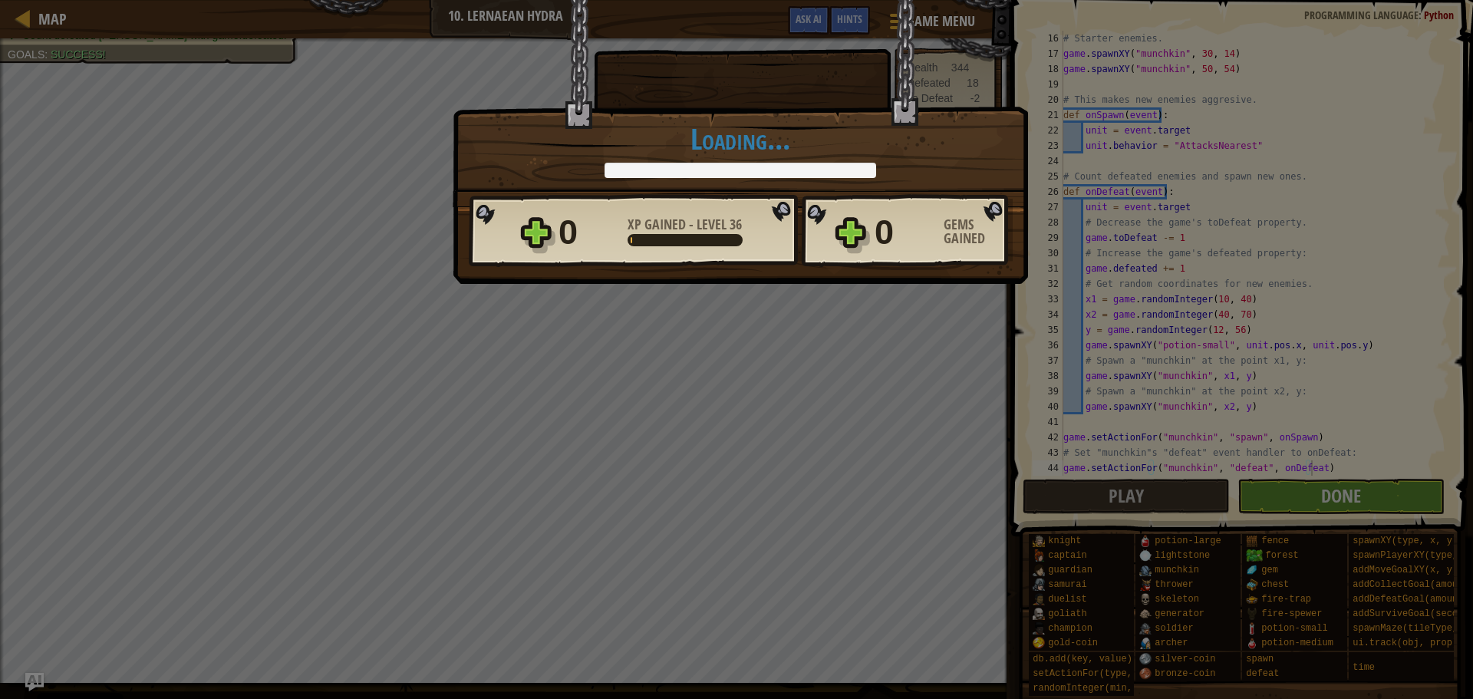
click at [530, 280] on div "× I think I need a flamethrower or a torch at least. How fun was this level? Te…" at bounding box center [736, 349] width 1473 height 699
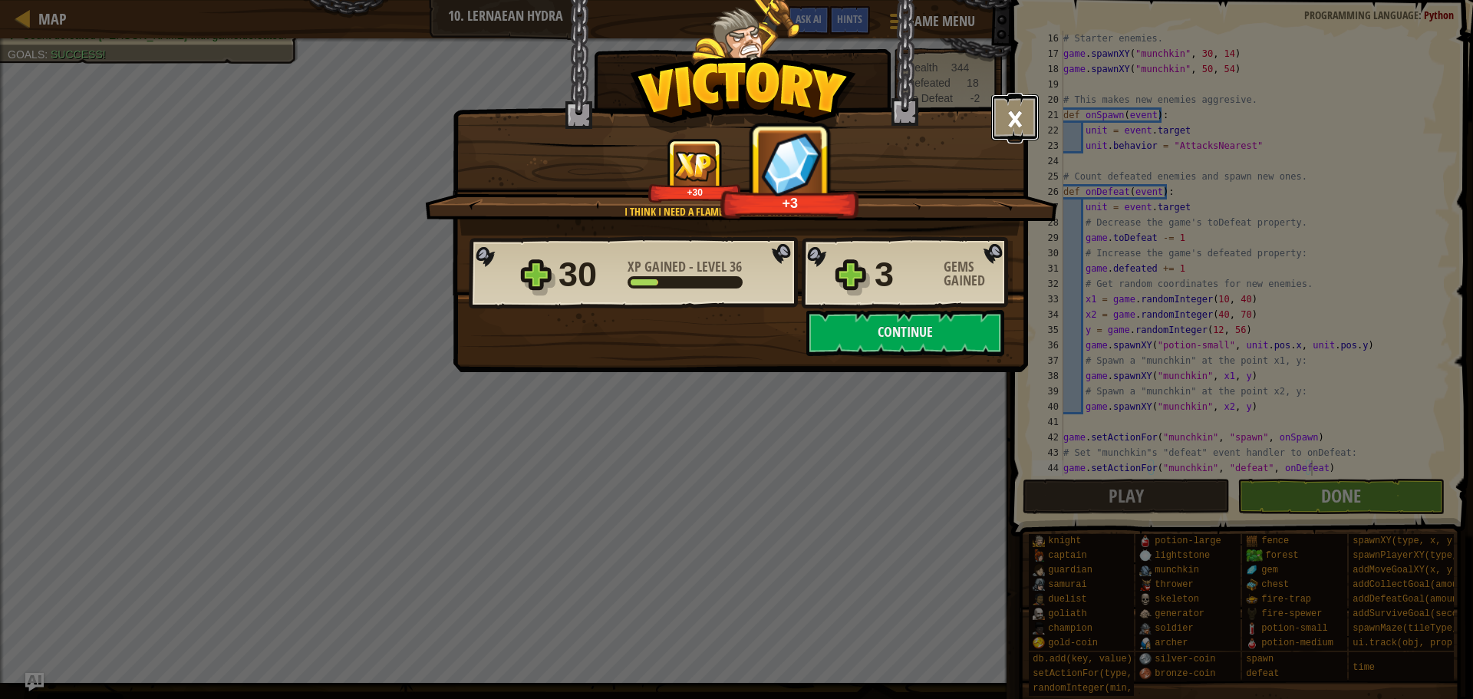
click at [1004, 116] on button "×" at bounding box center [1015, 117] width 48 height 46
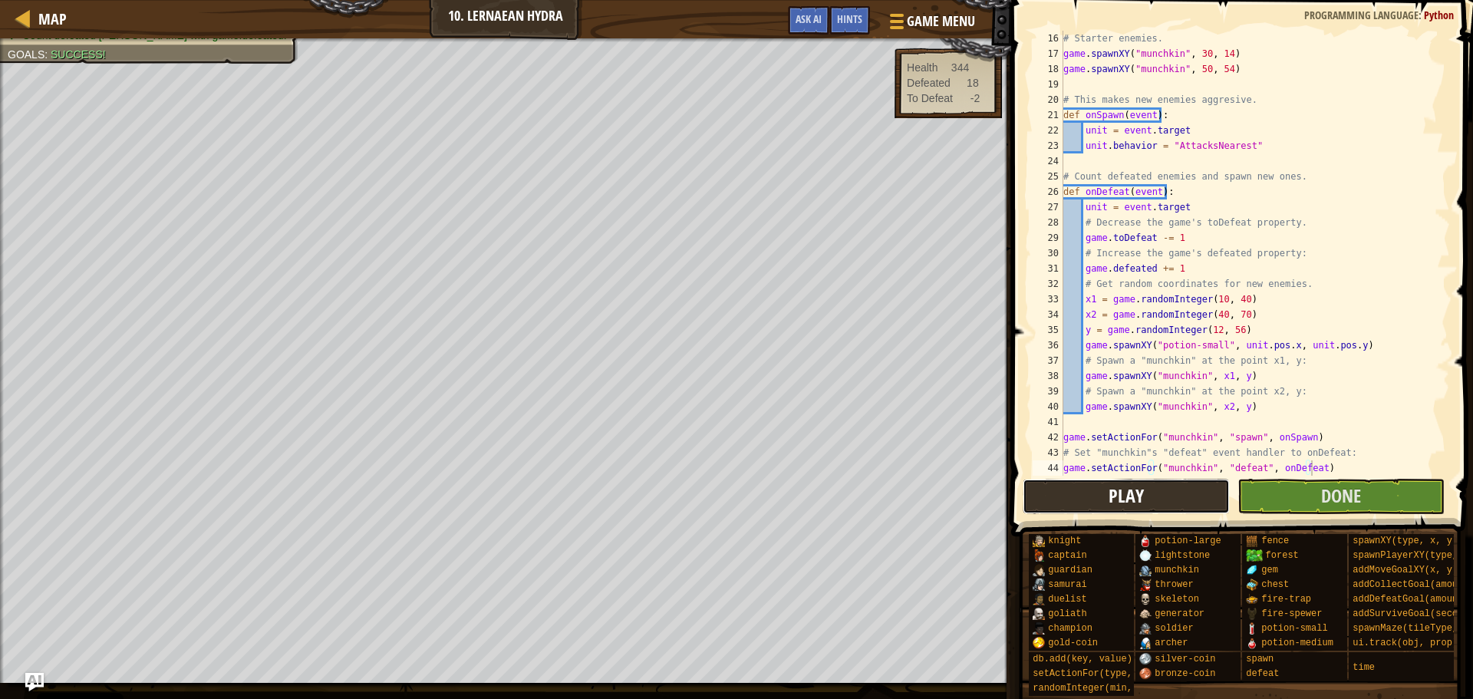
click at [1158, 500] on button "Play" at bounding box center [1126, 496] width 207 height 35
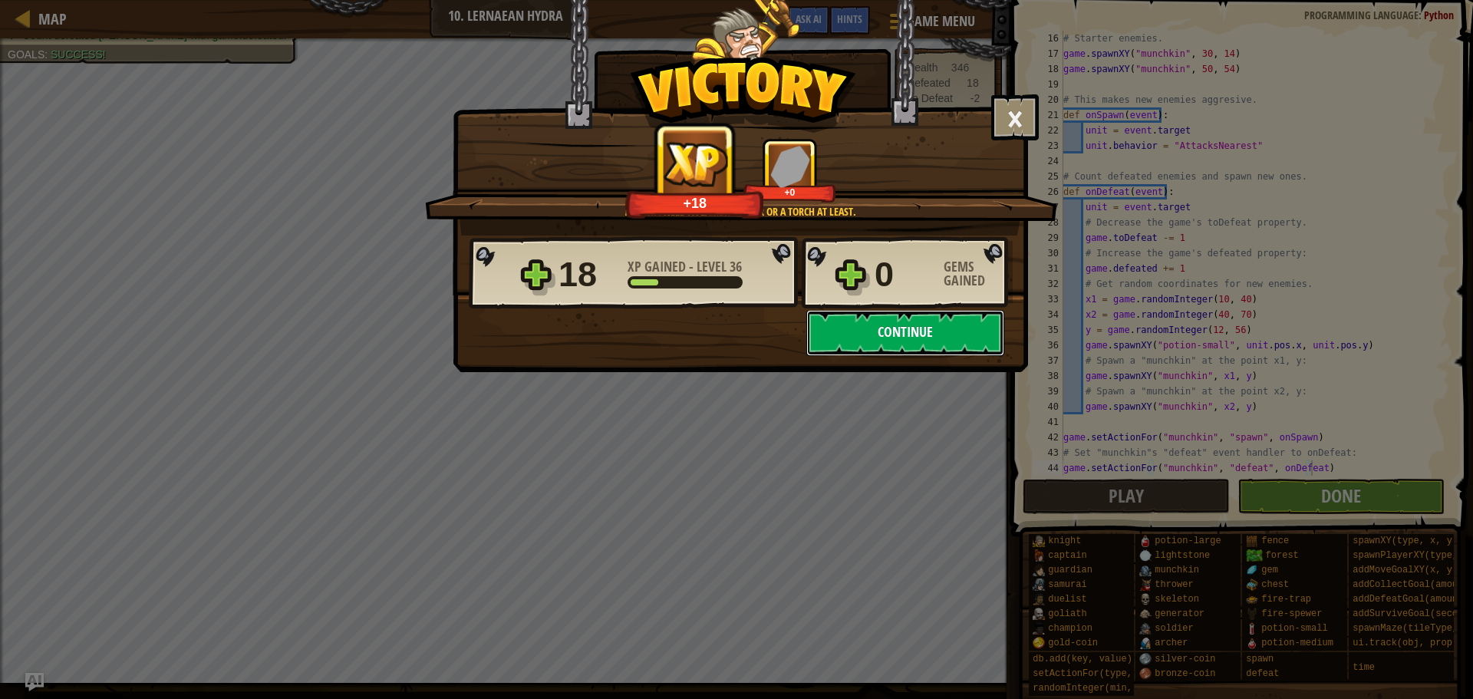
click at [892, 343] on button "Continue" at bounding box center [905, 333] width 198 height 46
select select "en-[GEOGRAPHIC_DATA]"
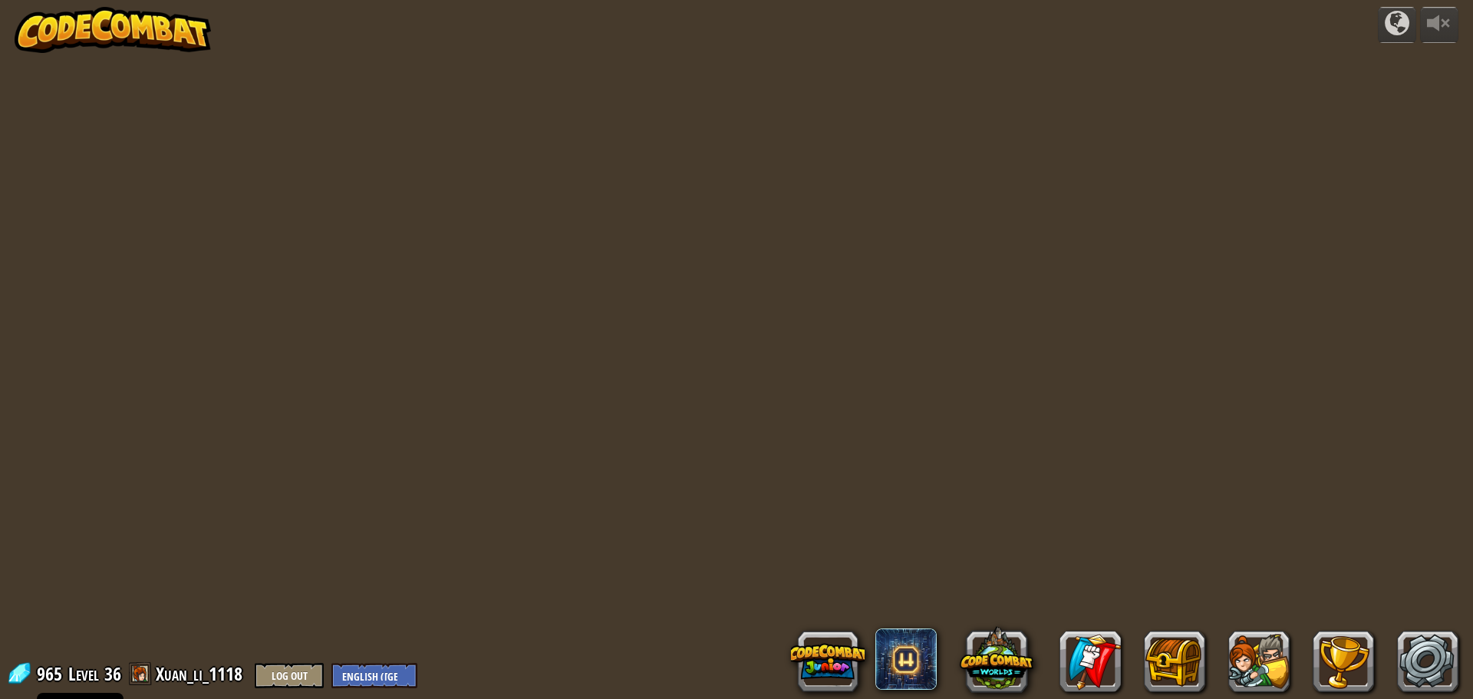
select select "en-[GEOGRAPHIC_DATA]"
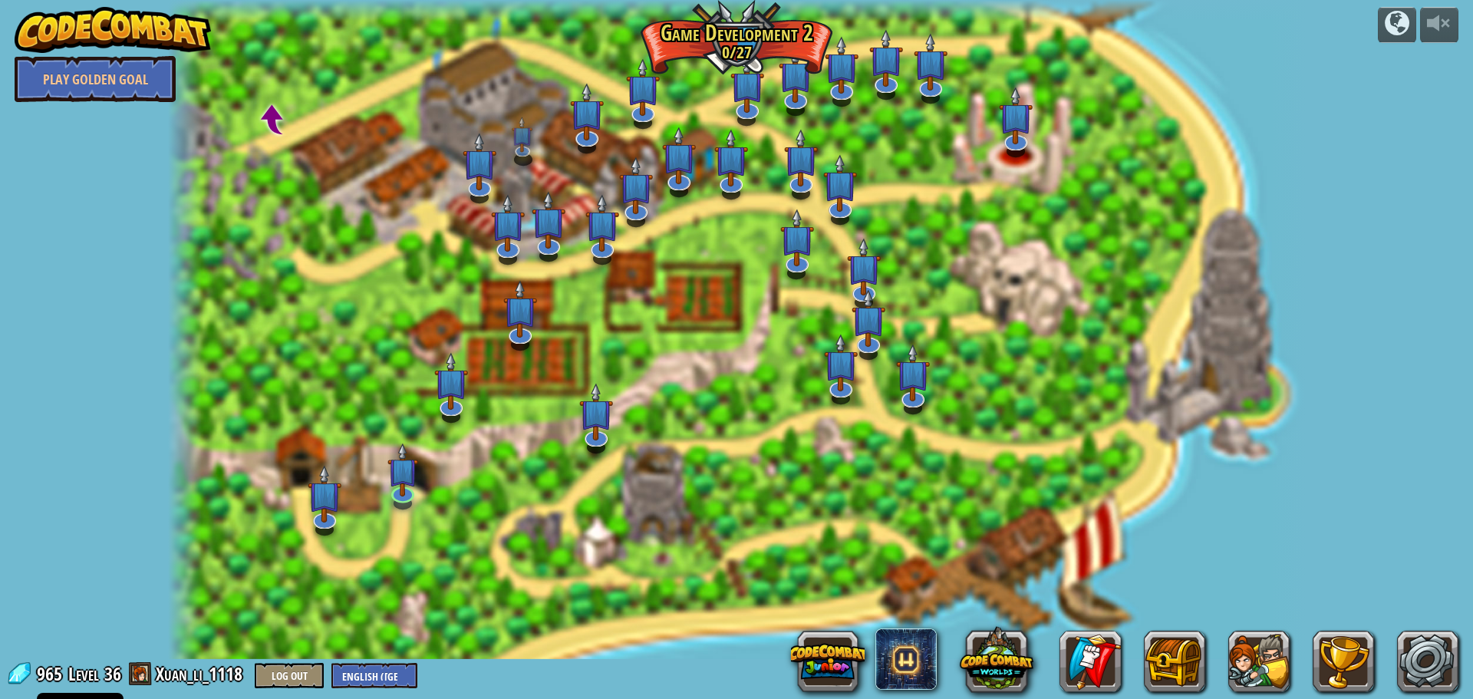
select select "en-[GEOGRAPHIC_DATA]"
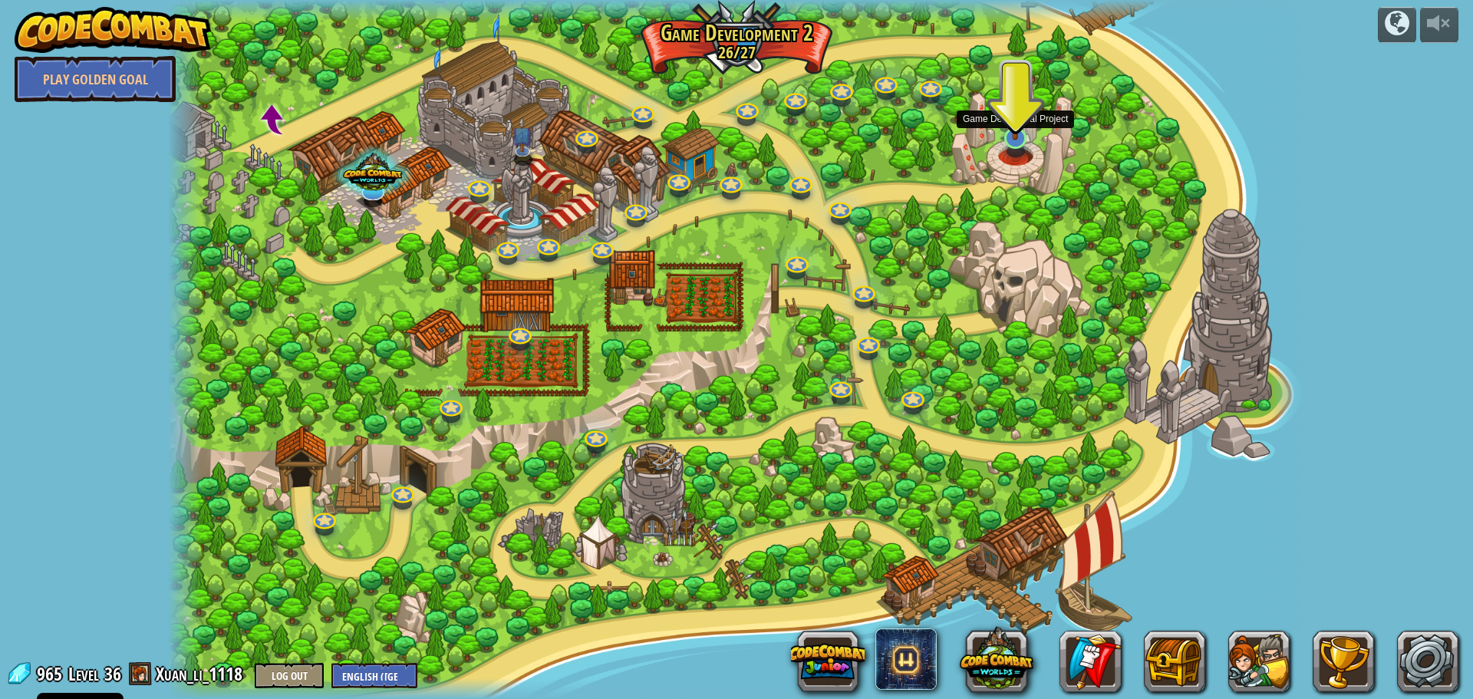
click at [1001, 138] on img at bounding box center [1015, 104] width 31 height 71
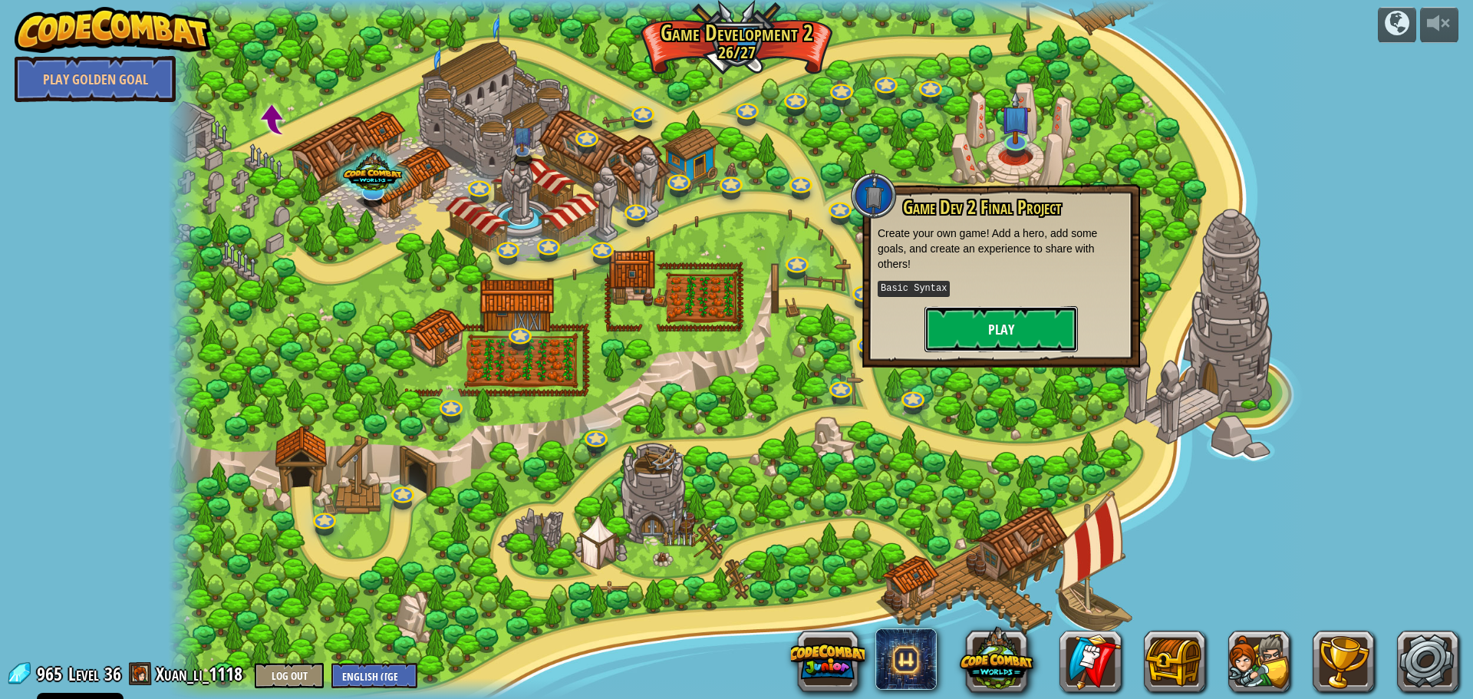
click at [980, 318] on button "Play" at bounding box center [1001, 329] width 153 height 46
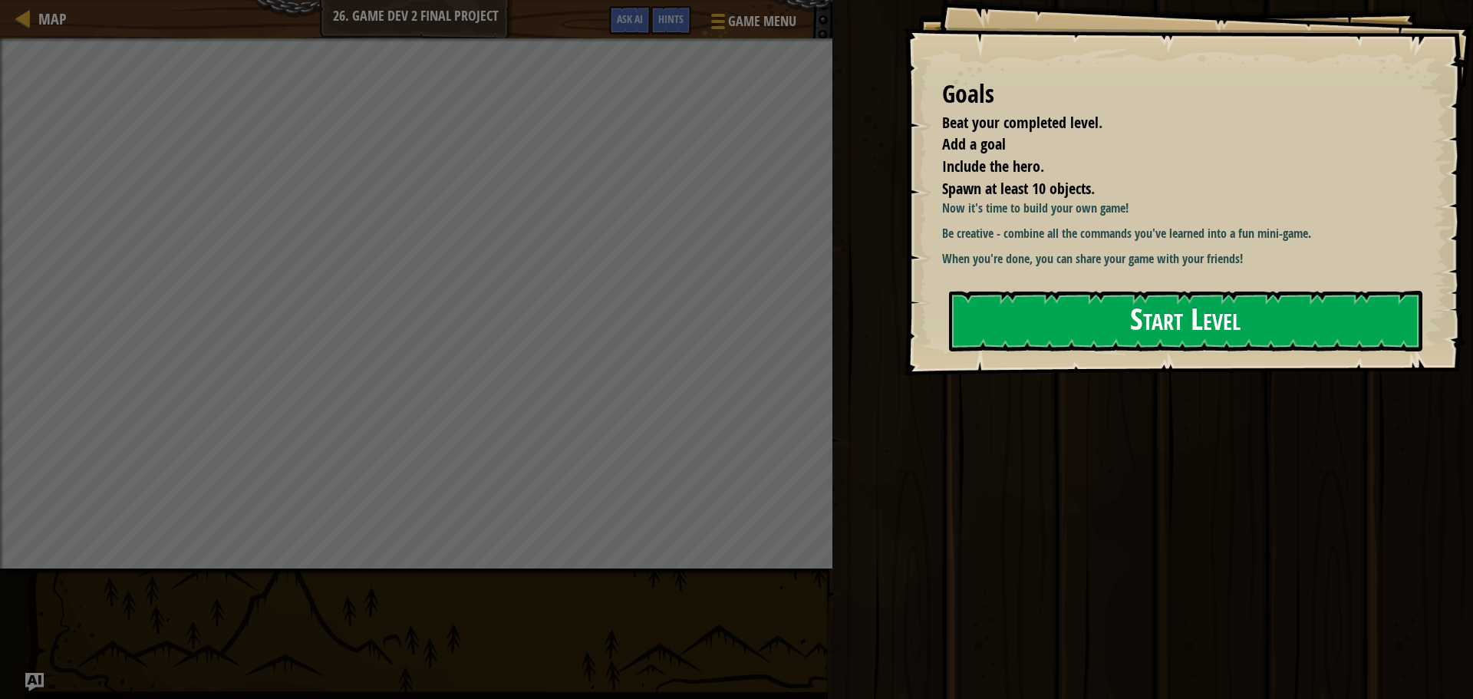
click at [997, 314] on button "Start Level" at bounding box center [1185, 321] width 473 height 61
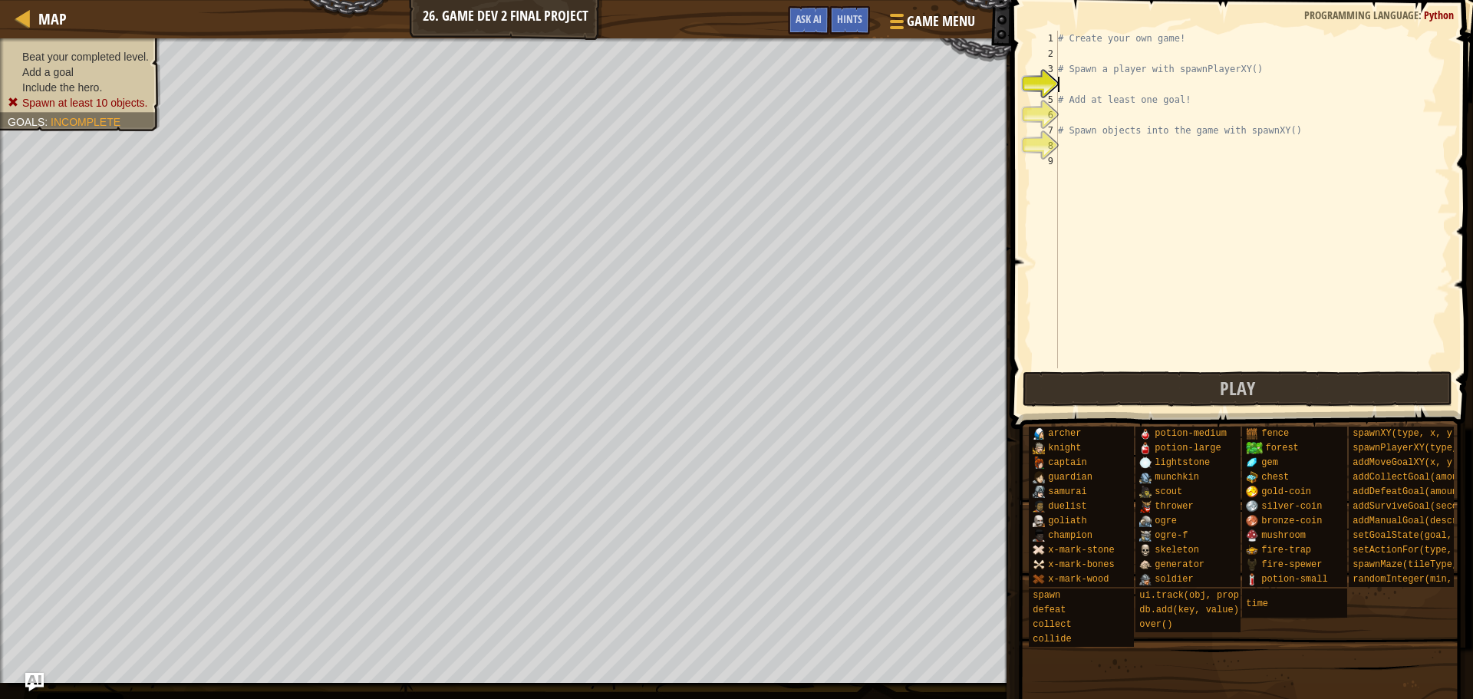
click at [1087, 51] on div "# Create your own game! # Spawn a player with spawnPlayerXY() # Add at least on…" at bounding box center [1252, 215] width 395 height 368
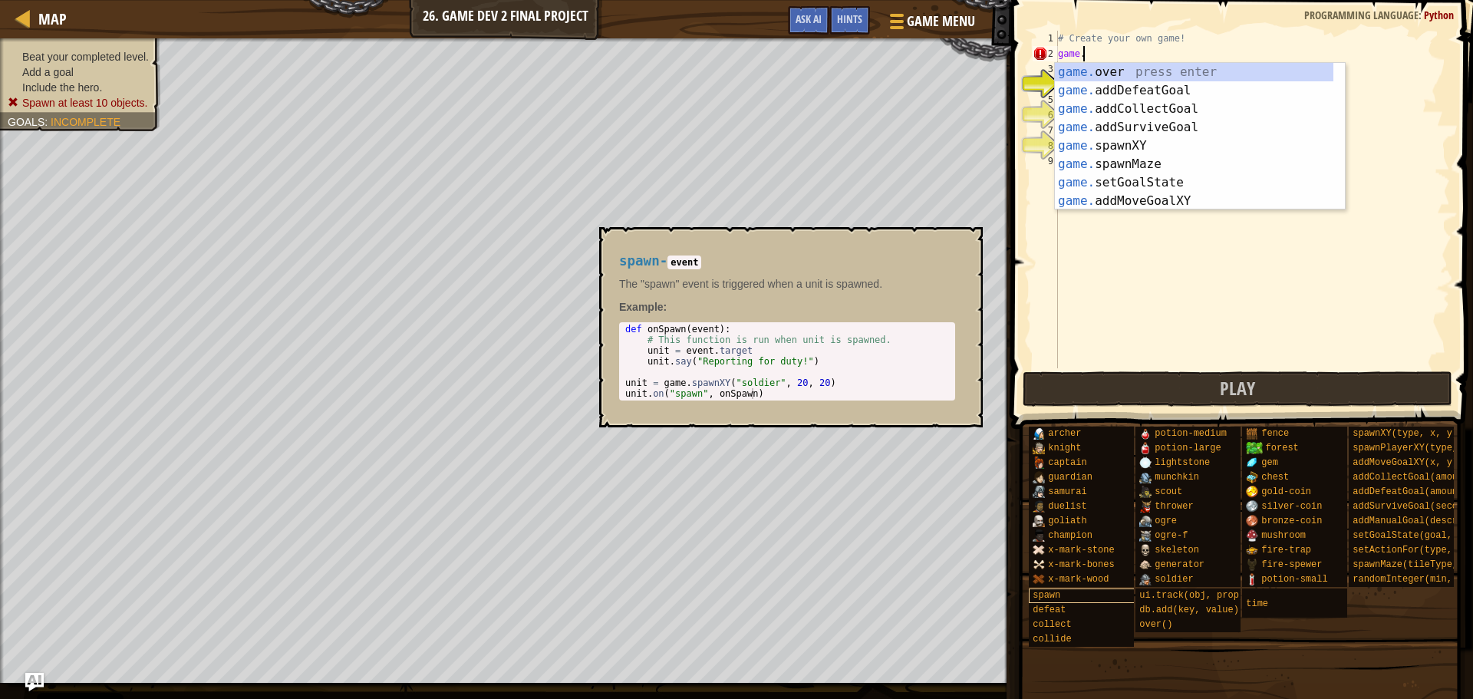
scroll to position [7, 2]
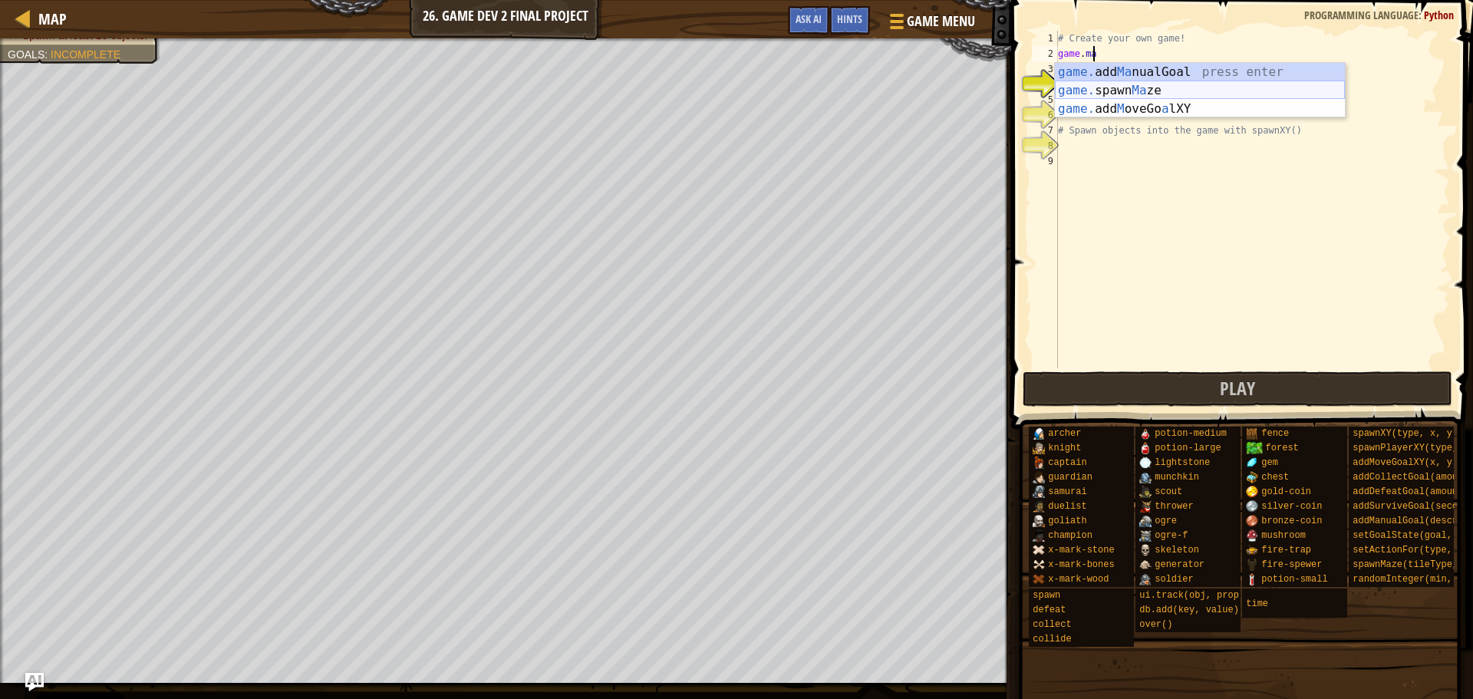
click at [1139, 93] on div "game. add Ma nualGoal press enter game. spawn Ma ze press enter game. add M ove…" at bounding box center [1200, 109] width 290 height 92
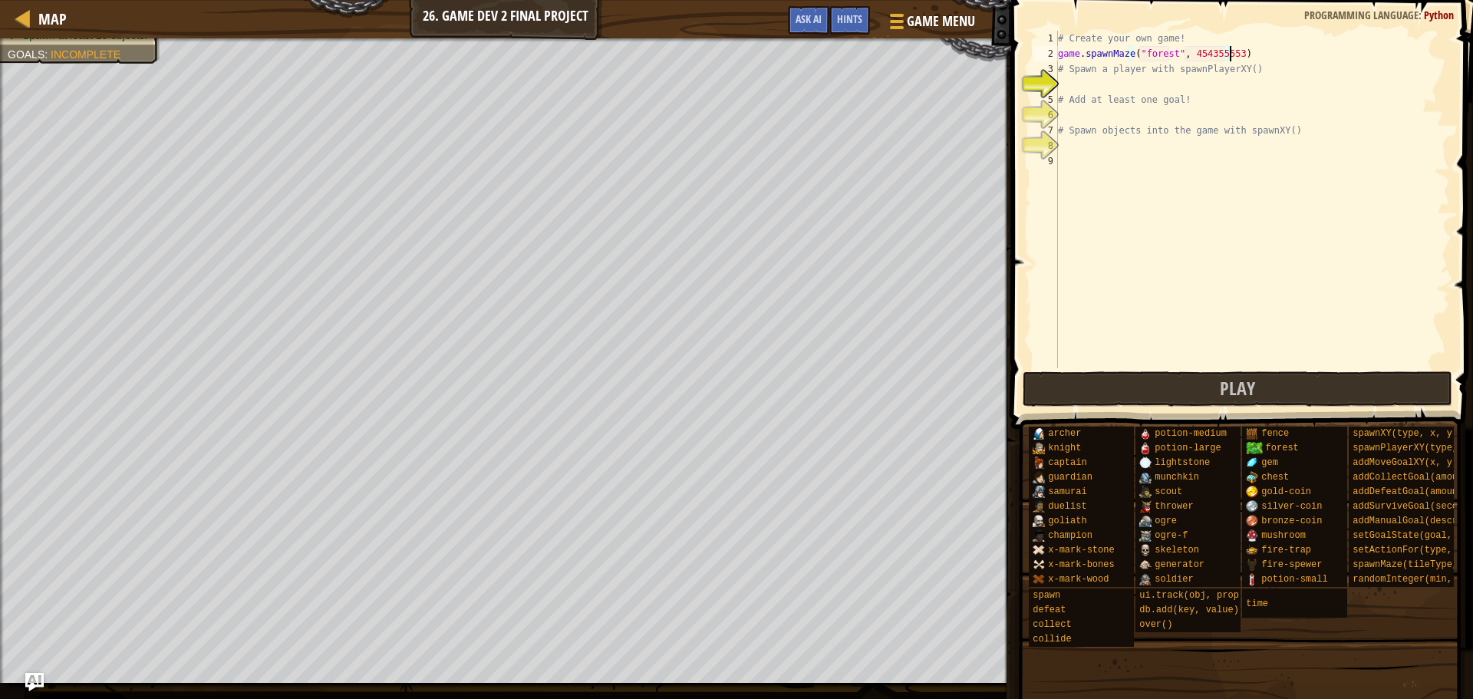
scroll to position [7, 14]
type textarea "game.spawnMaze("forest", 4543555534134678)"
select select "en-[GEOGRAPHIC_DATA]"
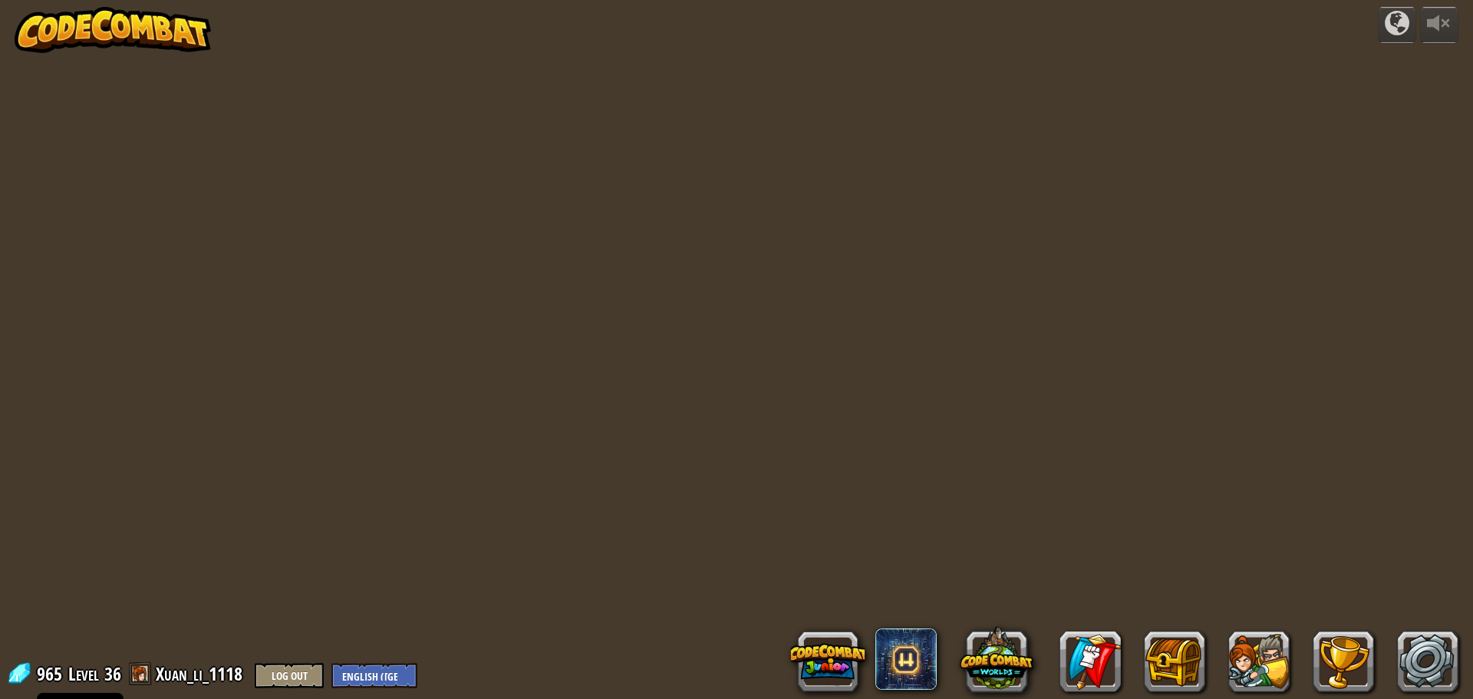
select select "en-[GEOGRAPHIC_DATA]"
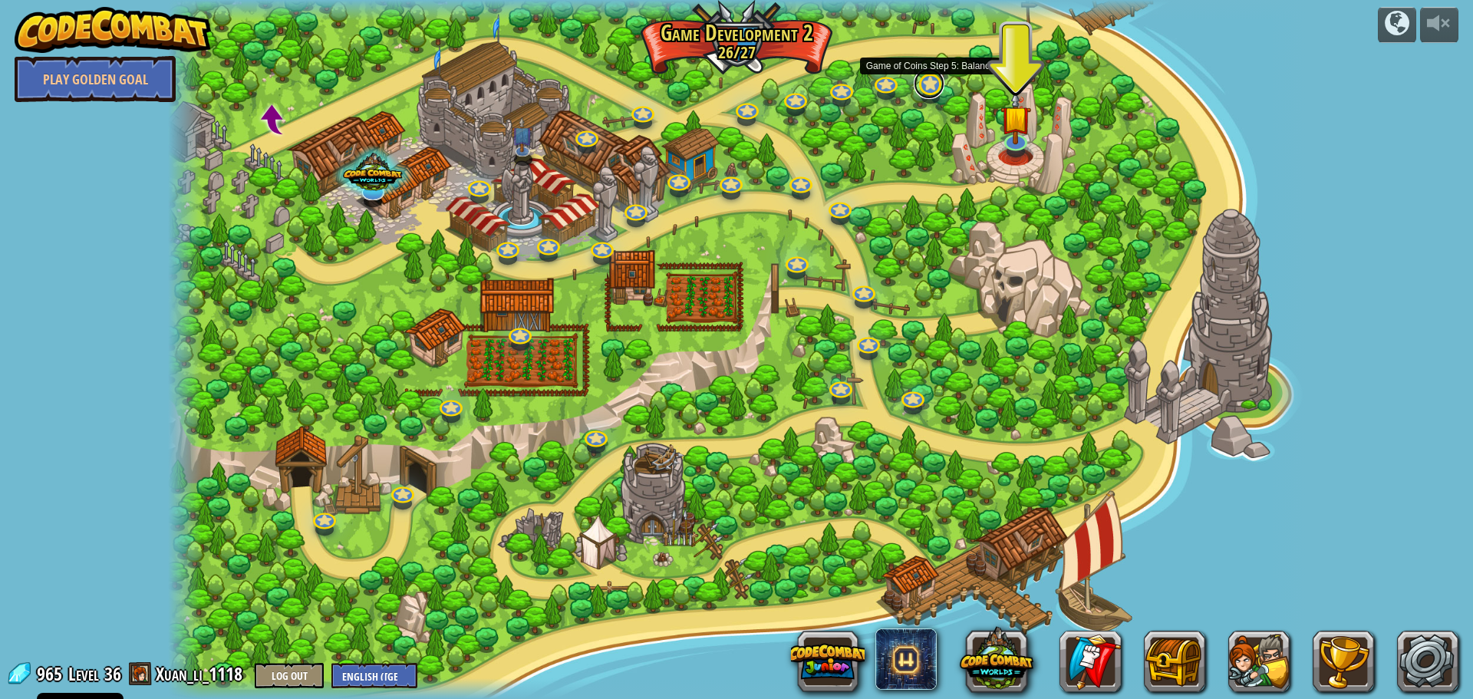
click at [924, 88] on link at bounding box center [929, 83] width 31 height 31
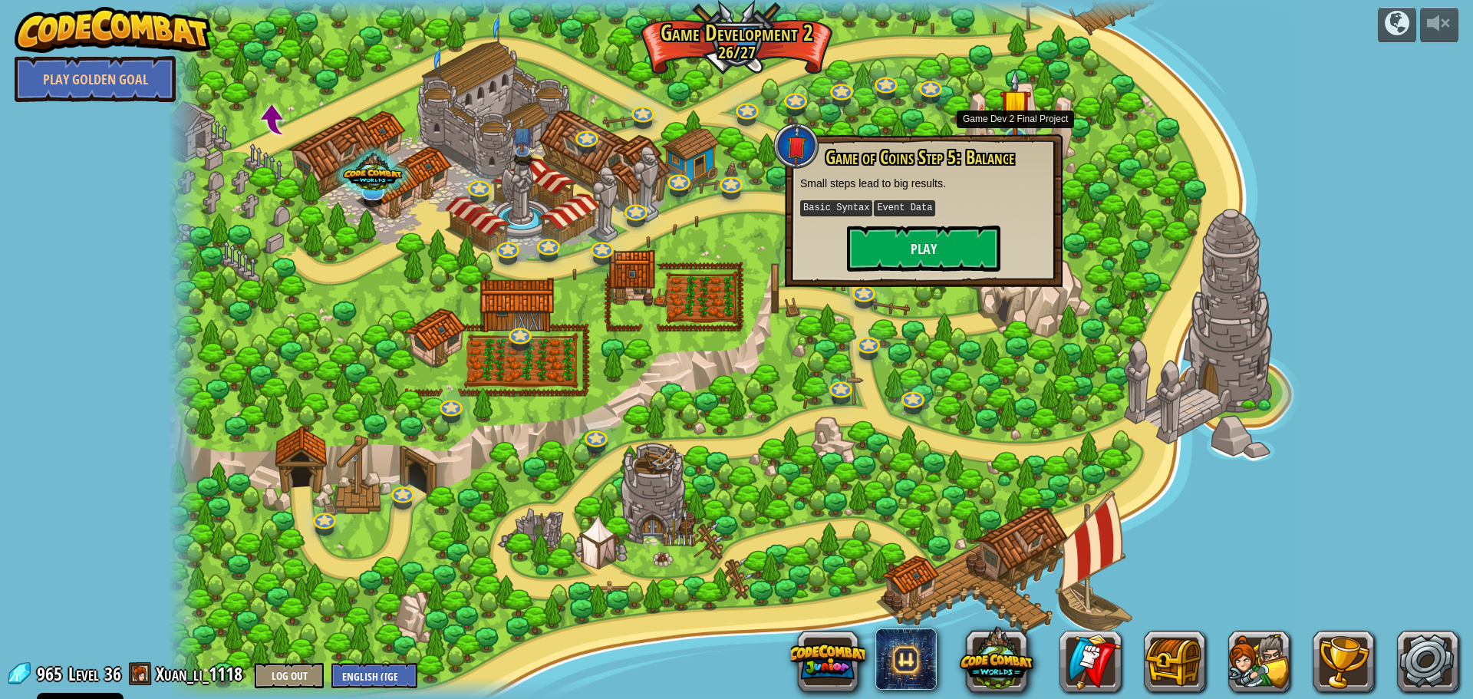
click at [1021, 123] on img at bounding box center [1015, 104] width 31 height 71
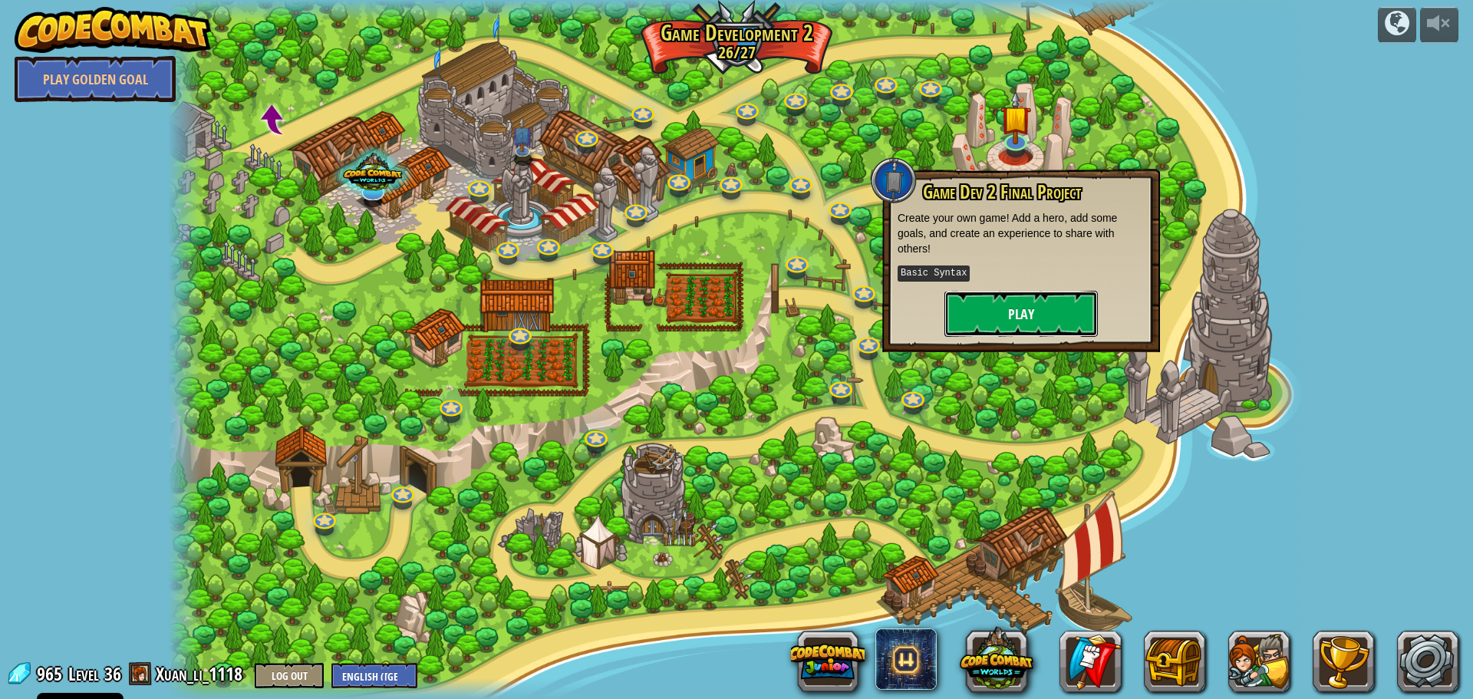
click at [995, 292] on button "Play" at bounding box center [1021, 314] width 153 height 46
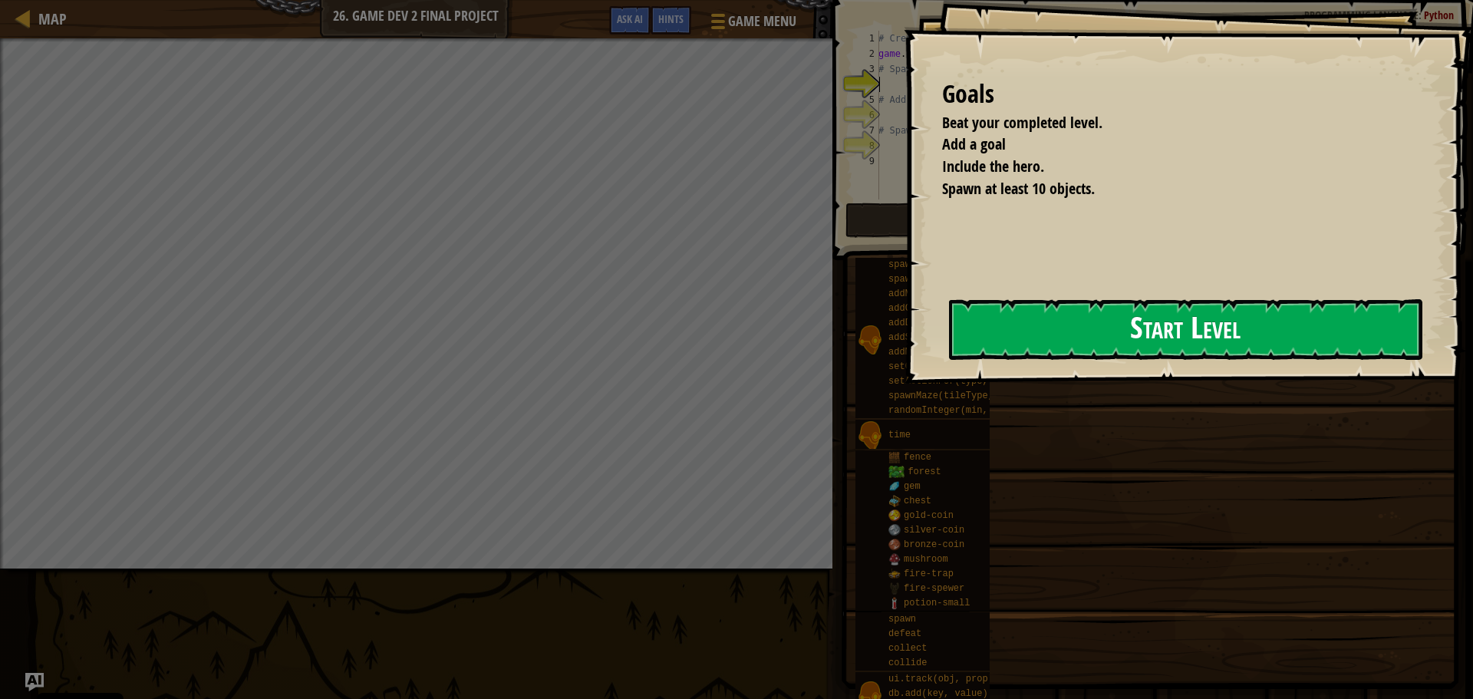
click at [1043, 360] on button "Start Level" at bounding box center [1185, 329] width 473 height 61
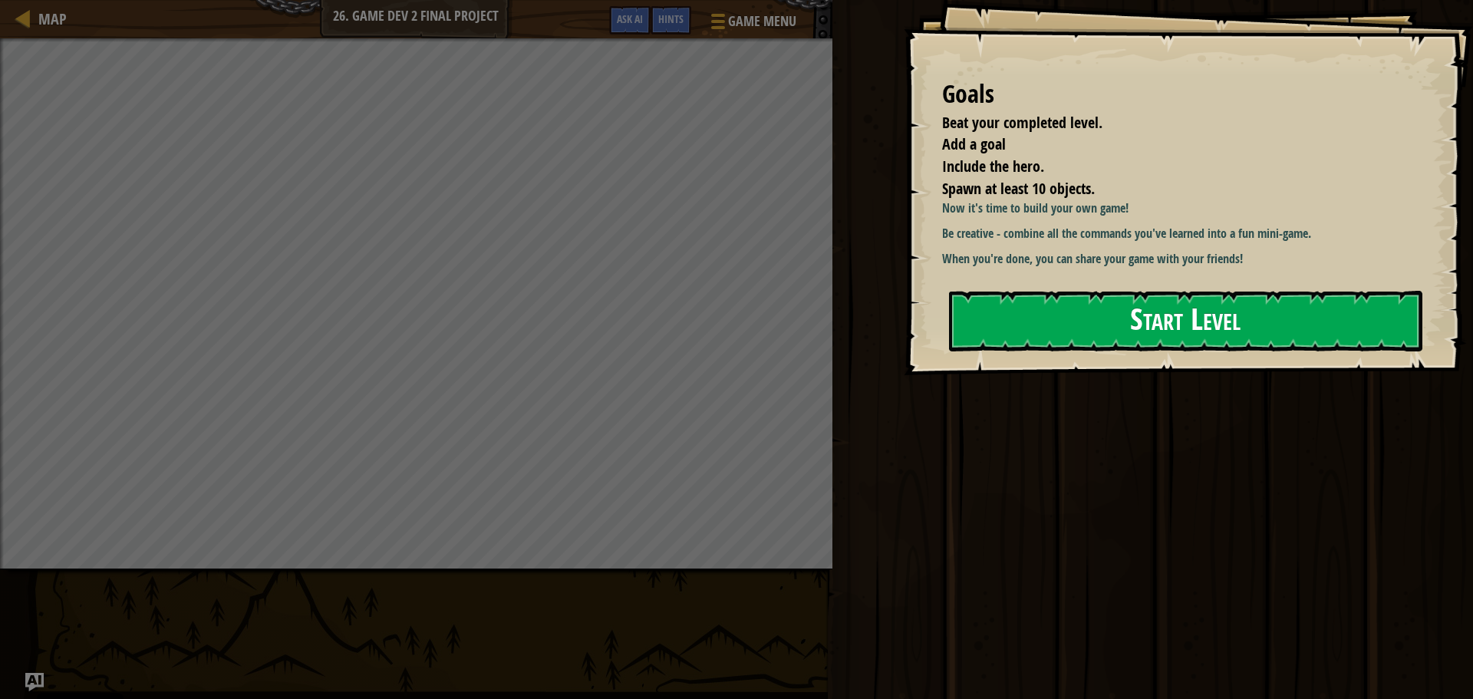
click at [1157, 342] on button "Start Level" at bounding box center [1185, 321] width 473 height 61
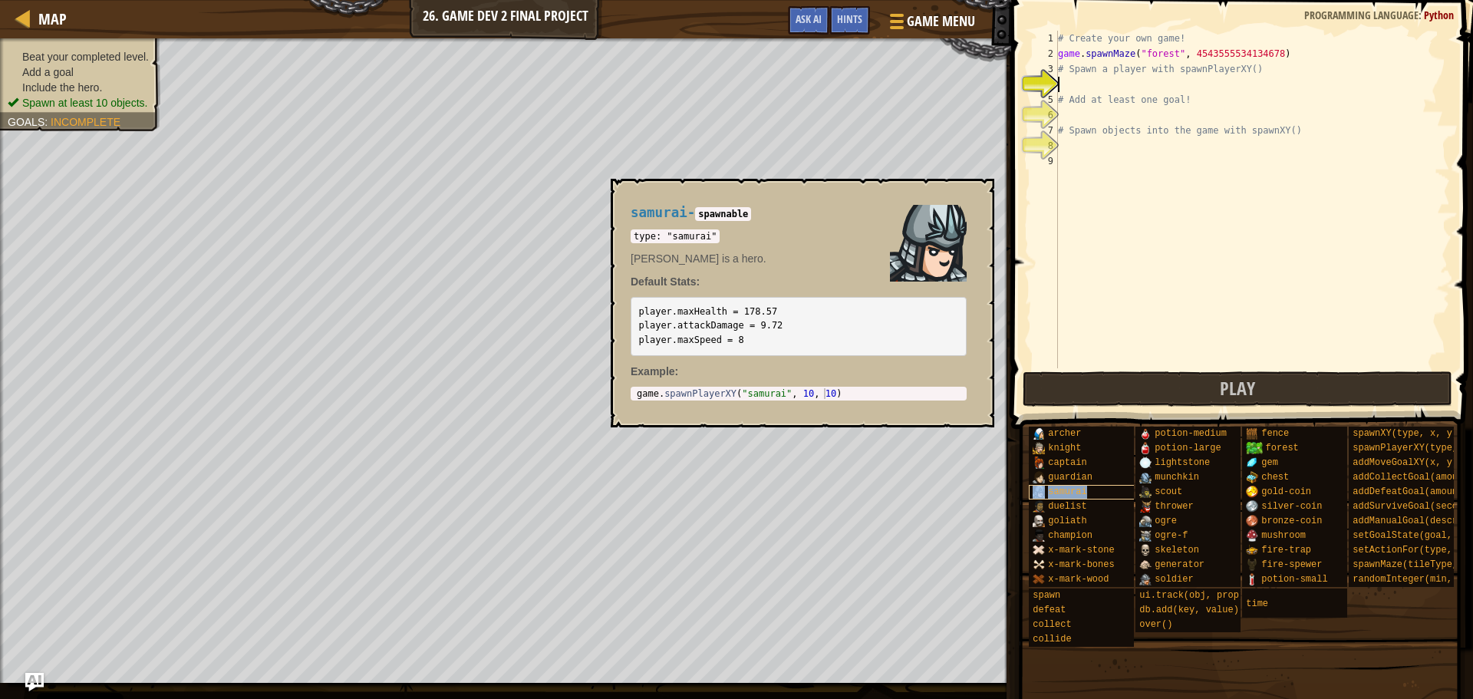
click at [1060, 486] on div "samurai" at bounding box center [1102, 492] width 147 height 15
type textarea "game.spawnPlayerXY("samurai", 10, 10)"
drag, startPoint x: 839, startPoint y: 393, endPoint x: 621, endPoint y: 390, distance: 217.9
click at [621, 390] on div "samurai - spawnable type: "samurai" [PERSON_NAME] is a hero. Default Stats: pla…" at bounding box center [799, 303] width 358 height 224
click at [1107, 81] on div "# Create your own game! game . spawnMaze ( "forest" , 4543555534134678 ) # Spaw…" at bounding box center [1252, 215] width 395 height 368
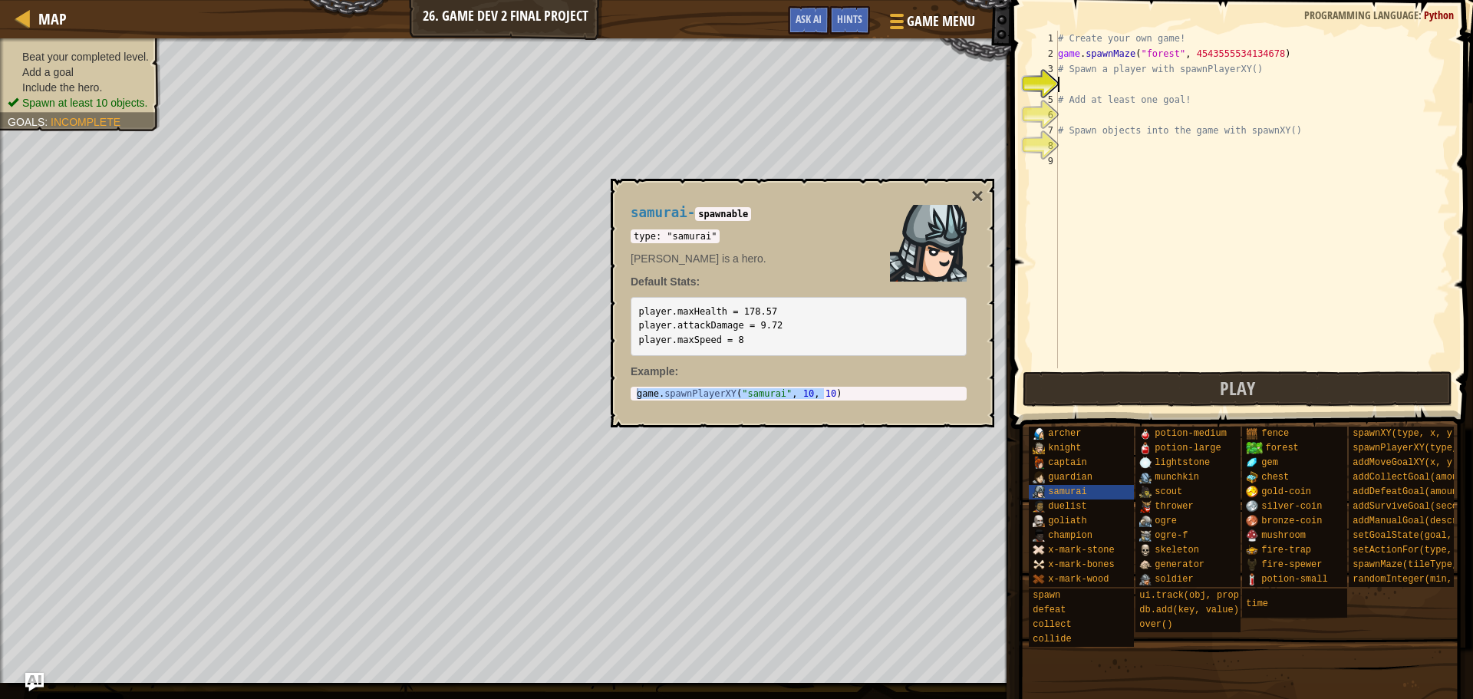
paste textarea "game.spawnPlayerXY("samurai", 10, 10)"
type textarea "game.spawnPlayerXY("samurai", 10, 10)"
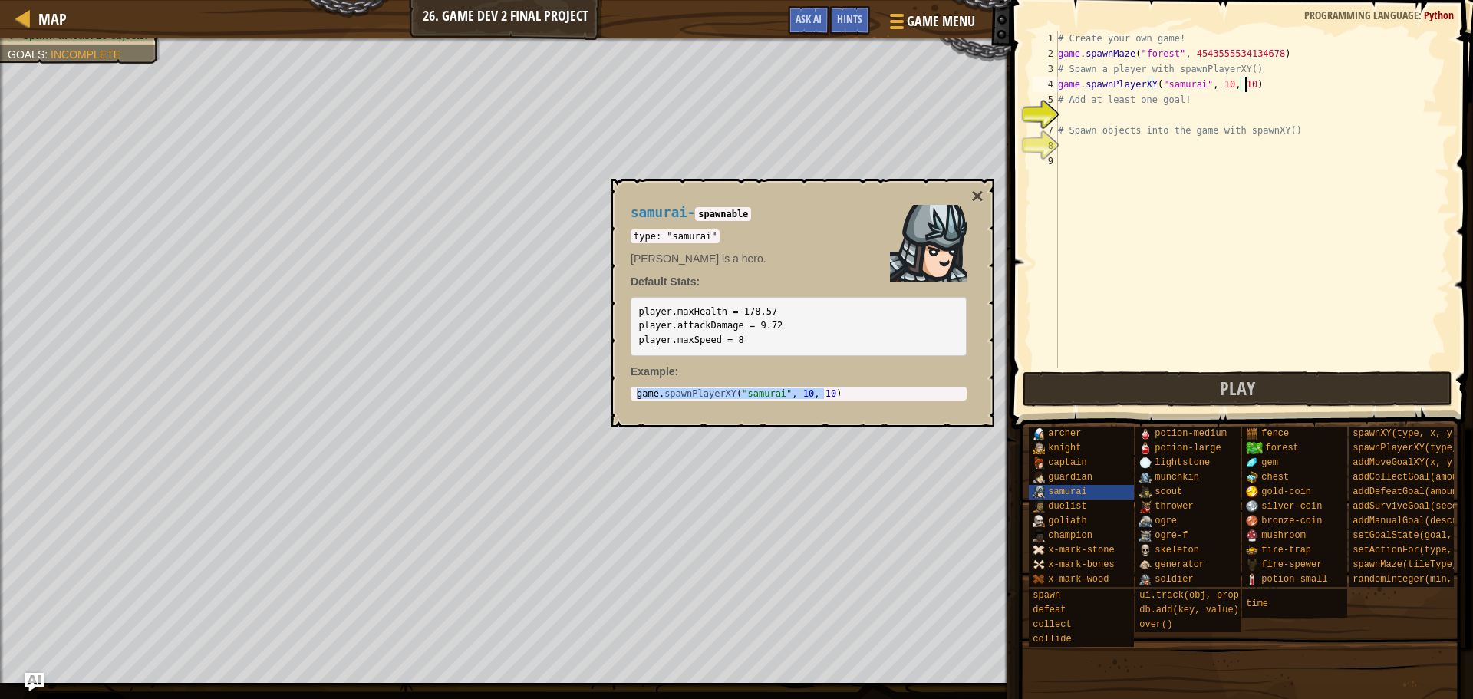
click at [969, 196] on div "samurai - spawnable type: "samurai" [PERSON_NAME] is a hero. Default Stats: pla…" at bounding box center [799, 303] width 358 height 224
click at [979, 193] on button "×" at bounding box center [977, 196] width 12 height 21
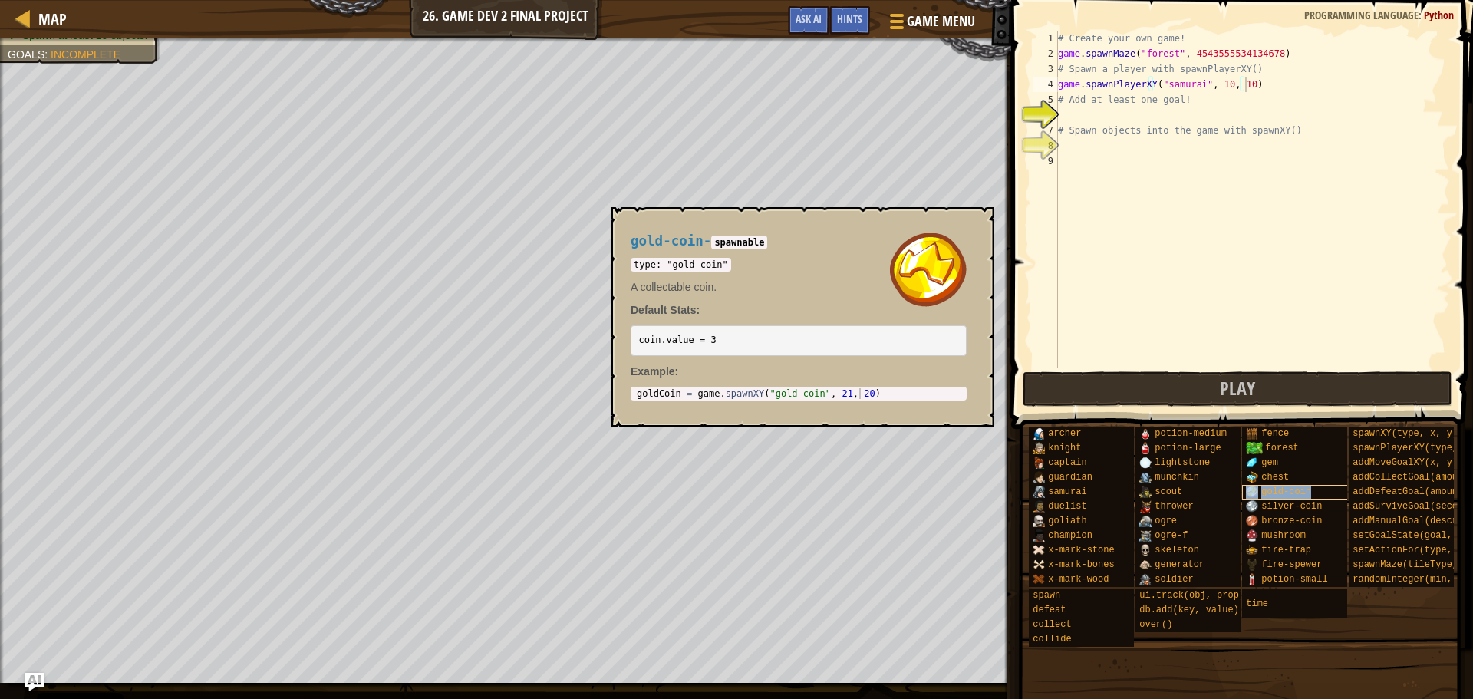
click at [1269, 494] on span "gold-coin" at bounding box center [1286, 491] width 50 height 11
click at [1272, 457] on span "gem" at bounding box center [1269, 462] width 17 height 11
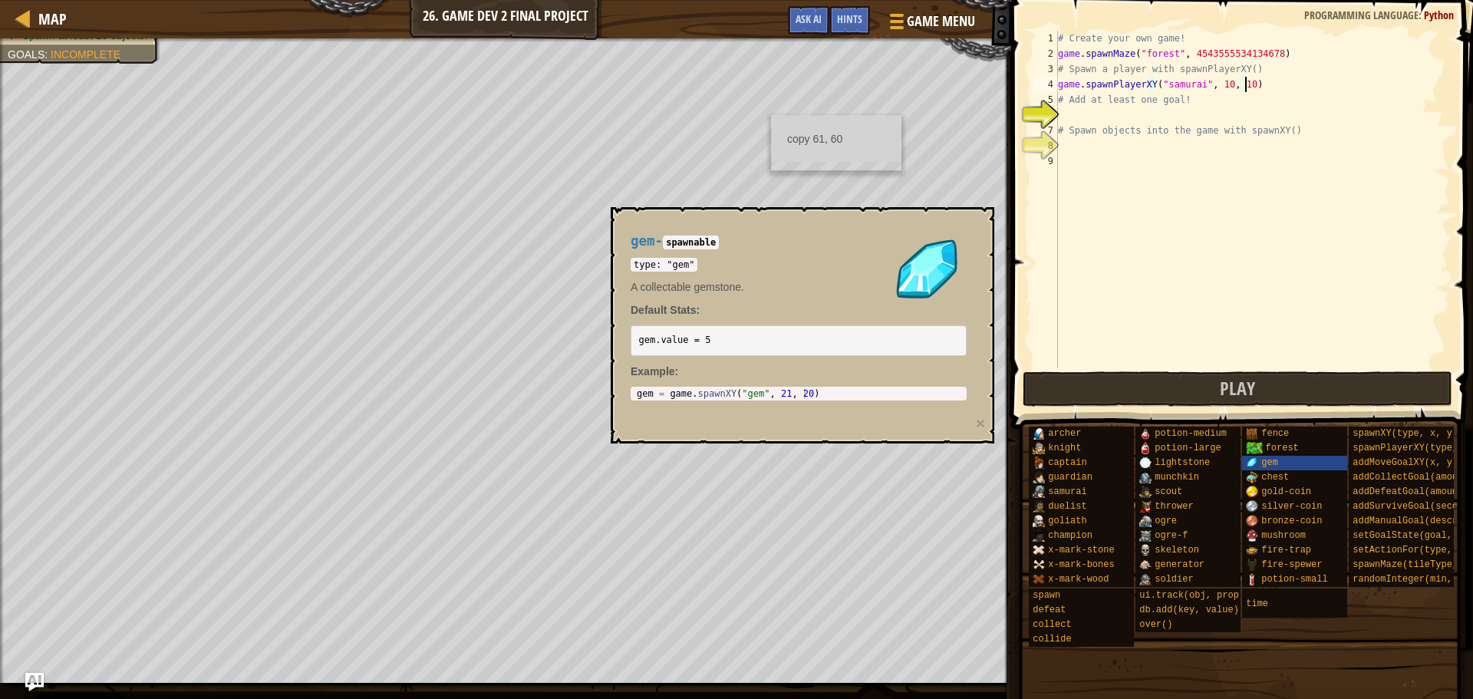
type textarea "gem = game.spawnXY("gem", 21, 20)"
drag, startPoint x: 816, startPoint y: 397, endPoint x: 626, endPoint y: 382, distance: 190.1
click at [626, 382] on div "gem - spawnable type: "gem" A collectable gemstone. Default Stats: gem.value = …" at bounding box center [799, 317] width 358 height 196
click at [1106, 113] on div "# Create your own game! game . spawnMaze ( "forest" , 4543555534134678 ) # Spaw…" at bounding box center [1252, 215] width 395 height 368
drag, startPoint x: 1100, startPoint y: 150, endPoint x: 1100, endPoint y: 163, distance: 13.0
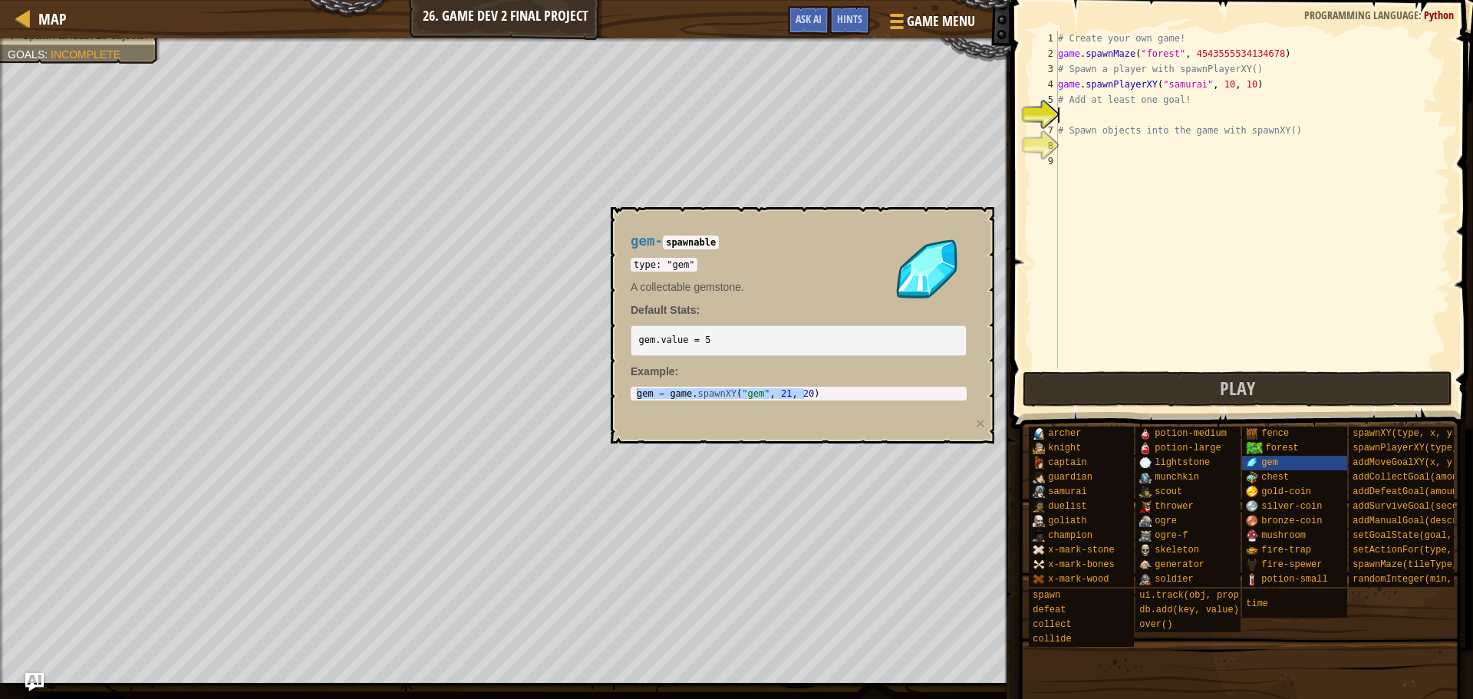
click at [1100, 163] on div "# Create your own game! game . spawnMaze ( "forest" , 4543555534134678 ) # Spaw…" at bounding box center [1252, 215] width 395 height 368
click at [1098, 144] on div "# Create your own game! game . spawnMaze ( "forest" , 4543555534134678 ) # Spaw…" at bounding box center [1252, 200] width 395 height 338
paste textarea "gem = game.spawnXY("gem", 21, 20)"
click at [819, 134] on div "copy 61, 61" at bounding box center [831, 132] width 129 height 31
drag, startPoint x: 1221, startPoint y: 148, endPoint x: 1188, endPoint y: 147, distance: 33.0
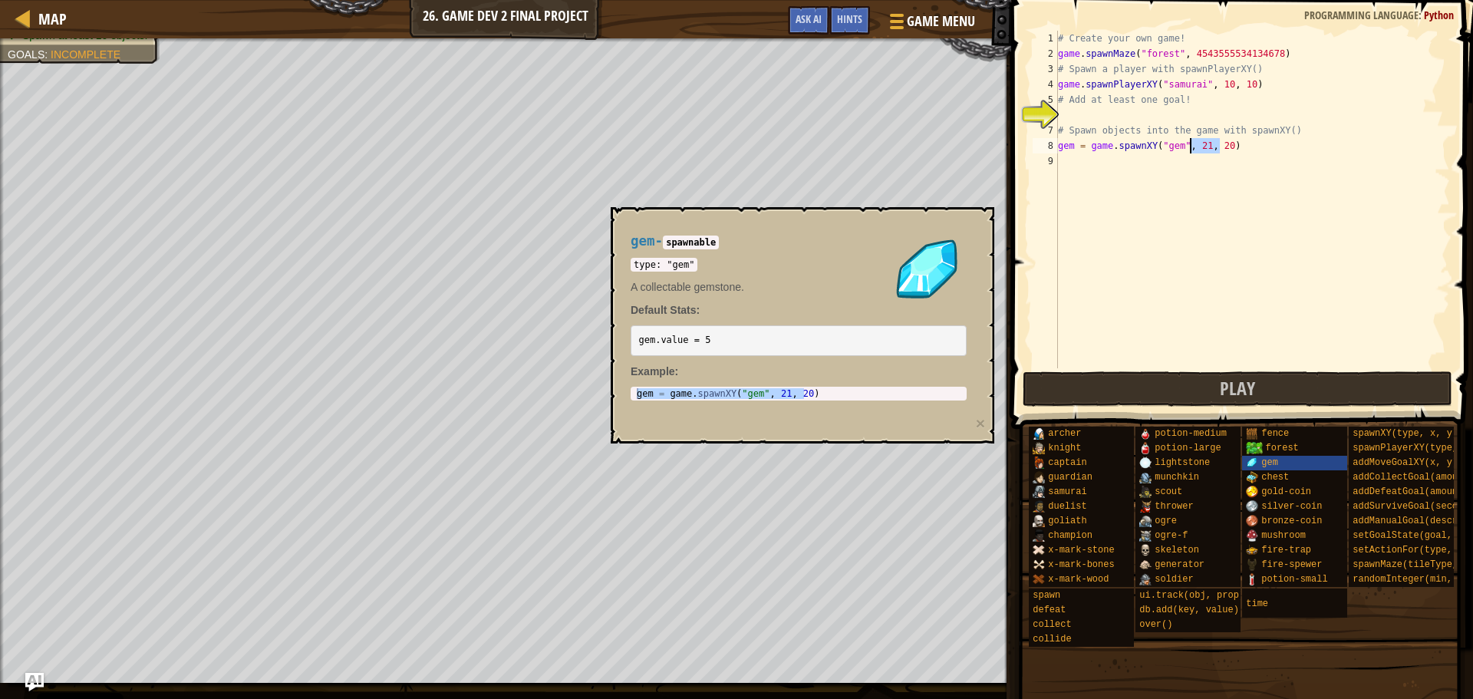
click at [1188, 147] on div "# Create your own game! game . spawnMaze ( "forest" , 4543555534134678 ) # Spaw…" at bounding box center [1252, 215] width 395 height 368
paste textarea "61, 61"
type textarea "gem = game.spawnXY("gem", 61, 61)"
click at [1140, 280] on div "# Create your own game! game . spawnMaze ( "forest" , 4543555534134678 ) # Spaw…" at bounding box center [1252, 215] width 395 height 368
click at [777, 391] on div "gem = game . spawnXY ( "gem" , 21 , 20 )" at bounding box center [799, 393] width 330 height 11
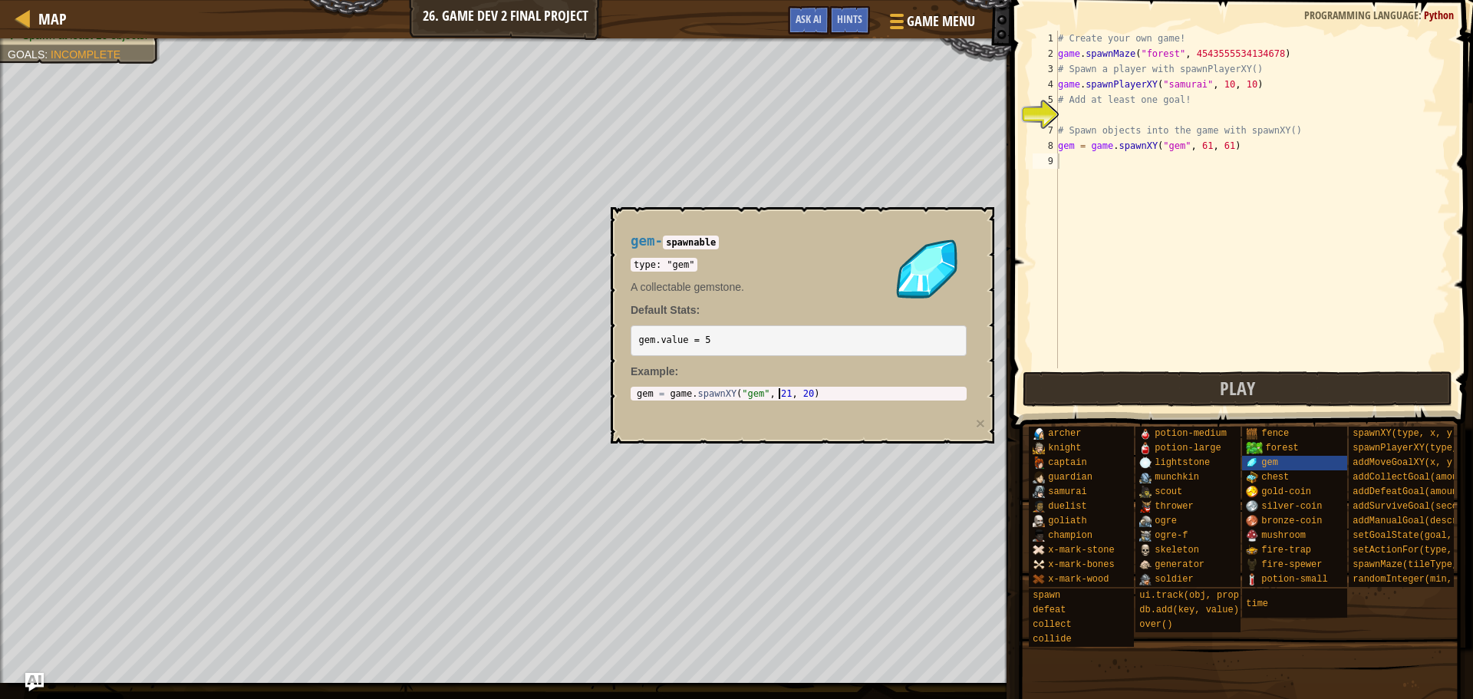
drag, startPoint x: 794, startPoint y: 387, endPoint x: 803, endPoint y: 387, distance: 8.4
click at [796, 387] on div "gem = game.spawnXY("gem", 21, 20) 1 gem = game . spawnXY ( "gem" , 21 , 20 ) הה…" at bounding box center [799, 394] width 336 height 14
click at [803, 387] on div "gem = game.spawnXY("gem", 21, 20) 1 gem = game . spawnXY ( "gem" , 21 , 20 ) הה…" at bounding box center [799, 394] width 336 height 14
click at [805, 396] on div "gem = game . spawnXY ( "gem" , 21 , 20 )" at bounding box center [799, 404] width 330 height 32
click at [1128, 163] on div "# Create your own game! game . spawnMaze ( "forest" , 4543555534134678 ) # Spaw…" at bounding box center [1252, 215] width 395 height 368
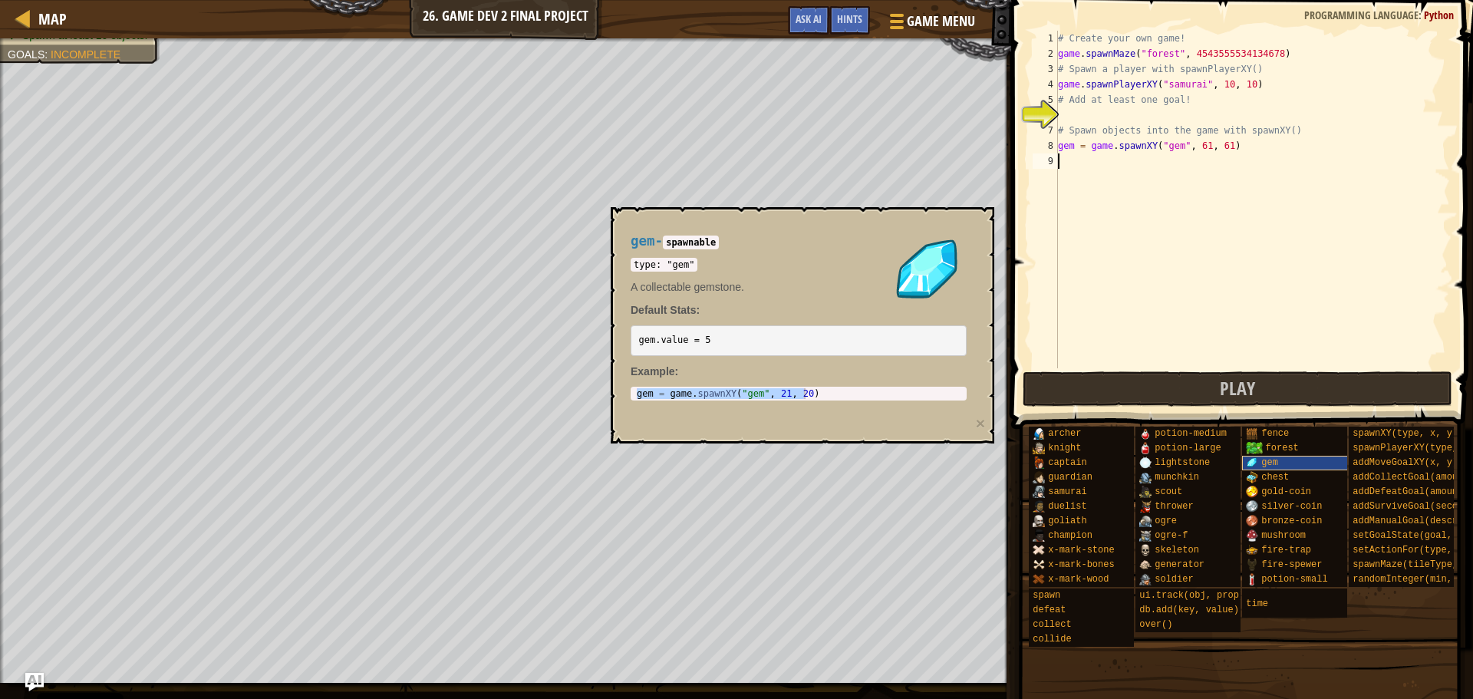
click at [1251, 467] on img at bounding box center [1252, 463] width 12 height 12
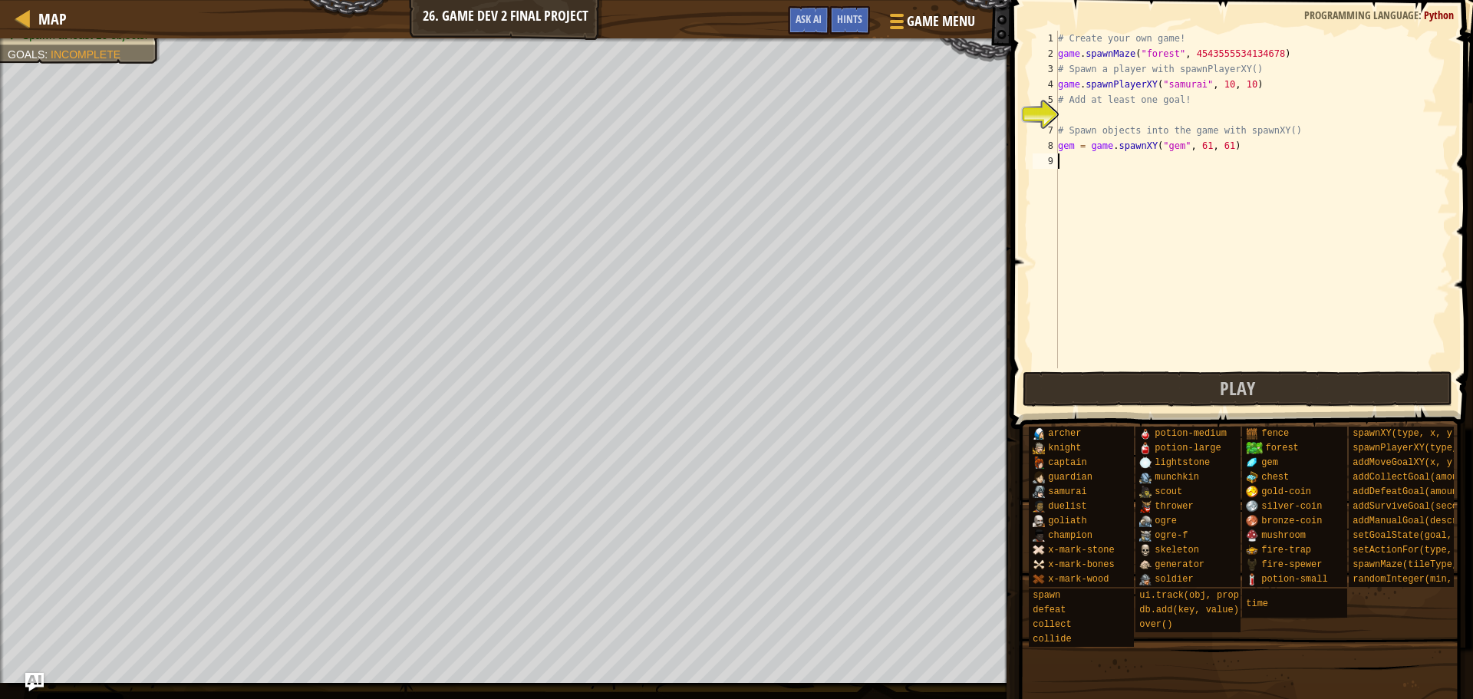
paste textarea "gem = game.spawnXY("gem", 21, 20)"
click at [813, 579] on div "copy 60, 14" at bounding box center [828, 577] width 129 height 31
drag, startPoint x: 1223, startPoint y: 162, endPoint x: 1195, endPoint y: 161, distance: 28.4
click at [1195, 161] on div "# Create your own game! game . spawnMaze ( "forest" , 4543555534134678 ) # Spaw…" at bounding box center [1255, 215] width 391 height 368
paste textarea "60, 14"
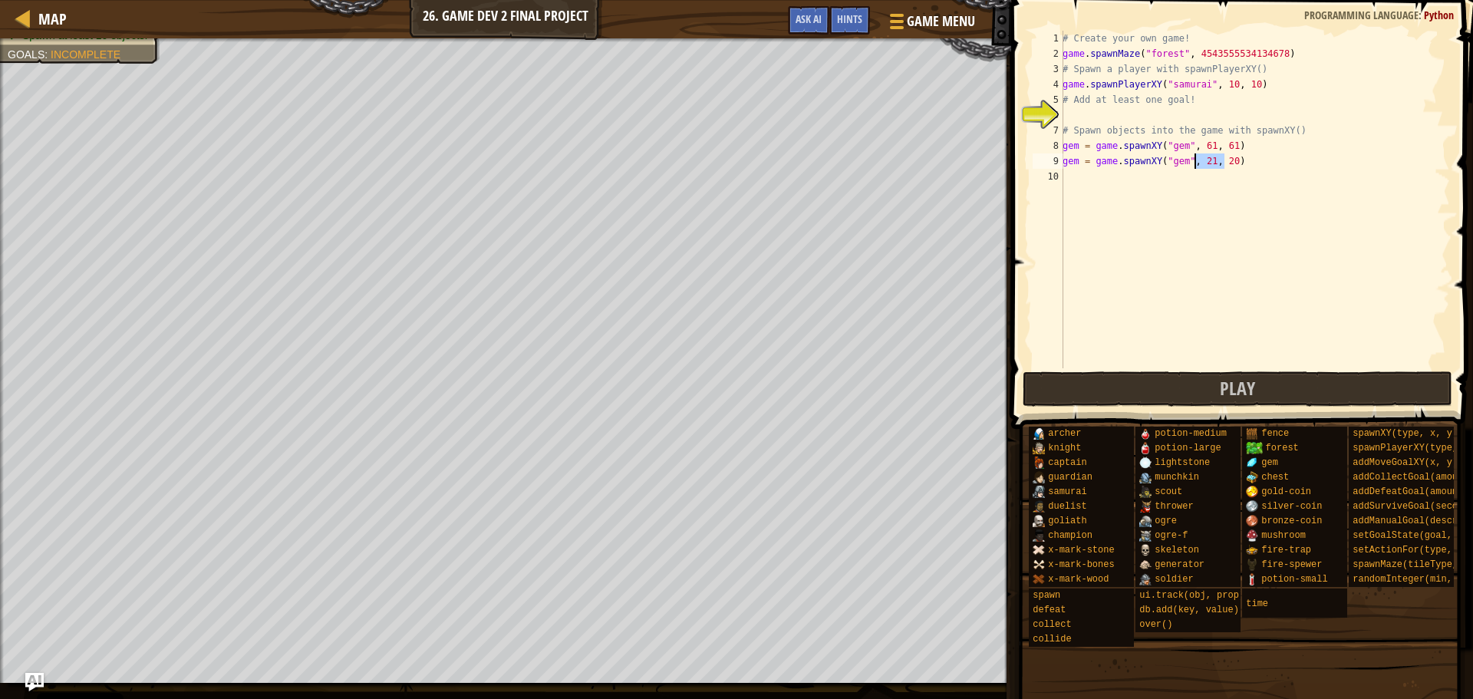
type textarea "gem = game.spawnXY("gem", 60, 14)"
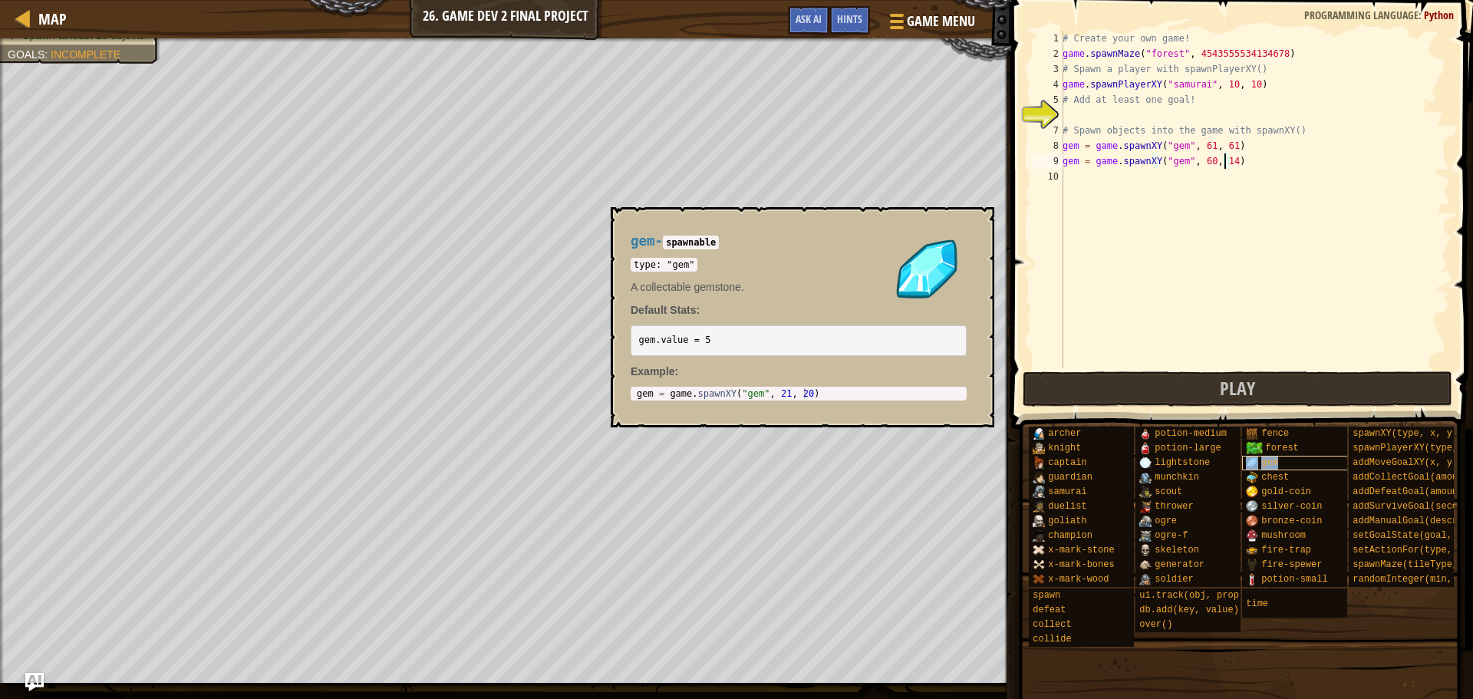
click at [1284, 463] on div "gem" at bounding box center [1315, 463] width 147 height 15
type textarea "gem = game.spawnXY("gem", 21, 20)"
drag, startPoint x: 849, startPoint y: 398, endPoint x: 623, endPoint y: 387, distance: 226.6
click at [623, 387] on div "gem - spawnable type: "gem" A collectable gemstone. Default Stats: gem.value = …" at bounding box center [799, 317] width 358 height 196
click at [981, 232] on button "×" at bounding box center [977, 224] width 12 height 21
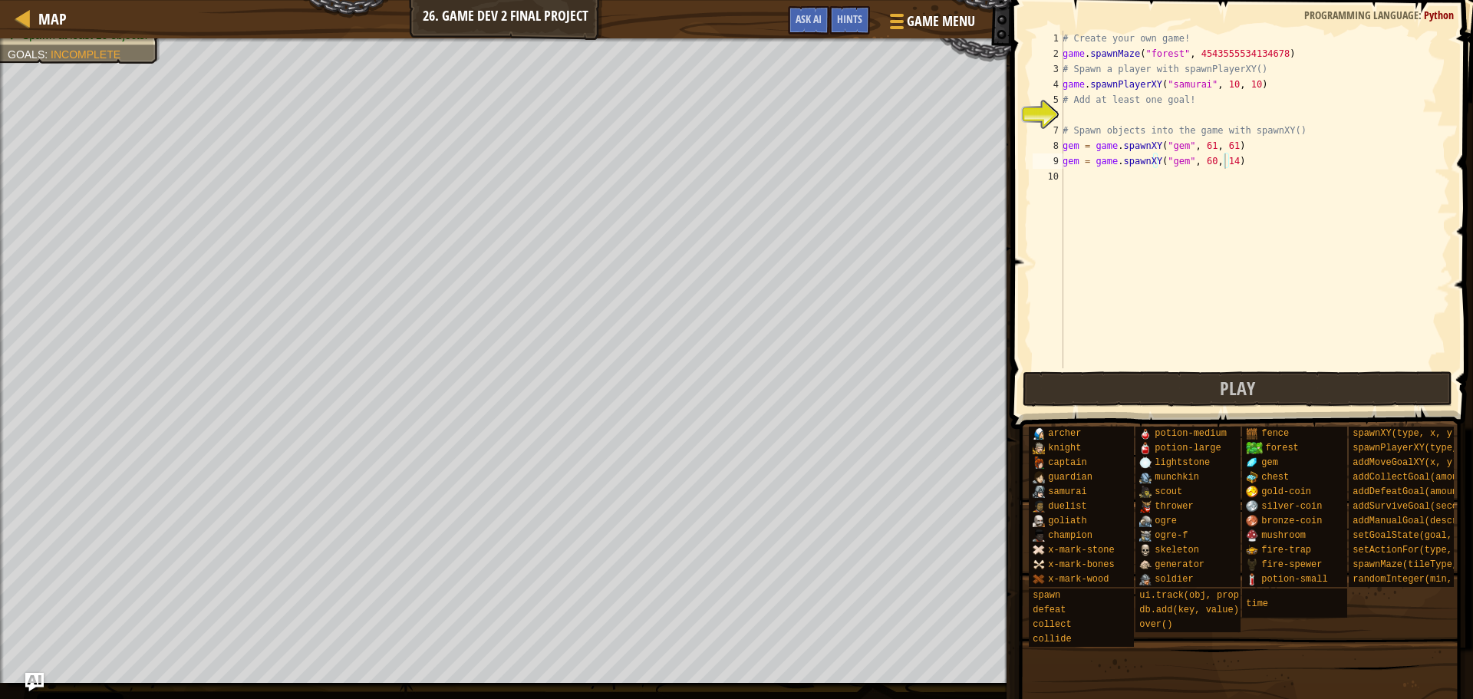
click at [1130, 178] on div "# Create your own game! game . spawnMaze ( "forest" , 4543555534134678 ) # Spaw…" at bounding box center [1255, 215] width 391 height 368
paste textarea "gem = game.spawnXY("gem", 21, 20)"
click at [1222, 176] on div "# Create your own game! game . spawnMaze ( "forest" , 4543555534134678 ) # Spaw…" at bounding box center [1255, 215] width 391 height 368
click at [372, 281] on div "copy 28, 44" at bounding box center [424, 287] width 129 height 31
click at [1222, 177] on div "# Create your own game! game . spawnMaze ( "forest" , 4543555534134678 ) # Spaw…" at bounding box center [1255, 200] width 391 height 338
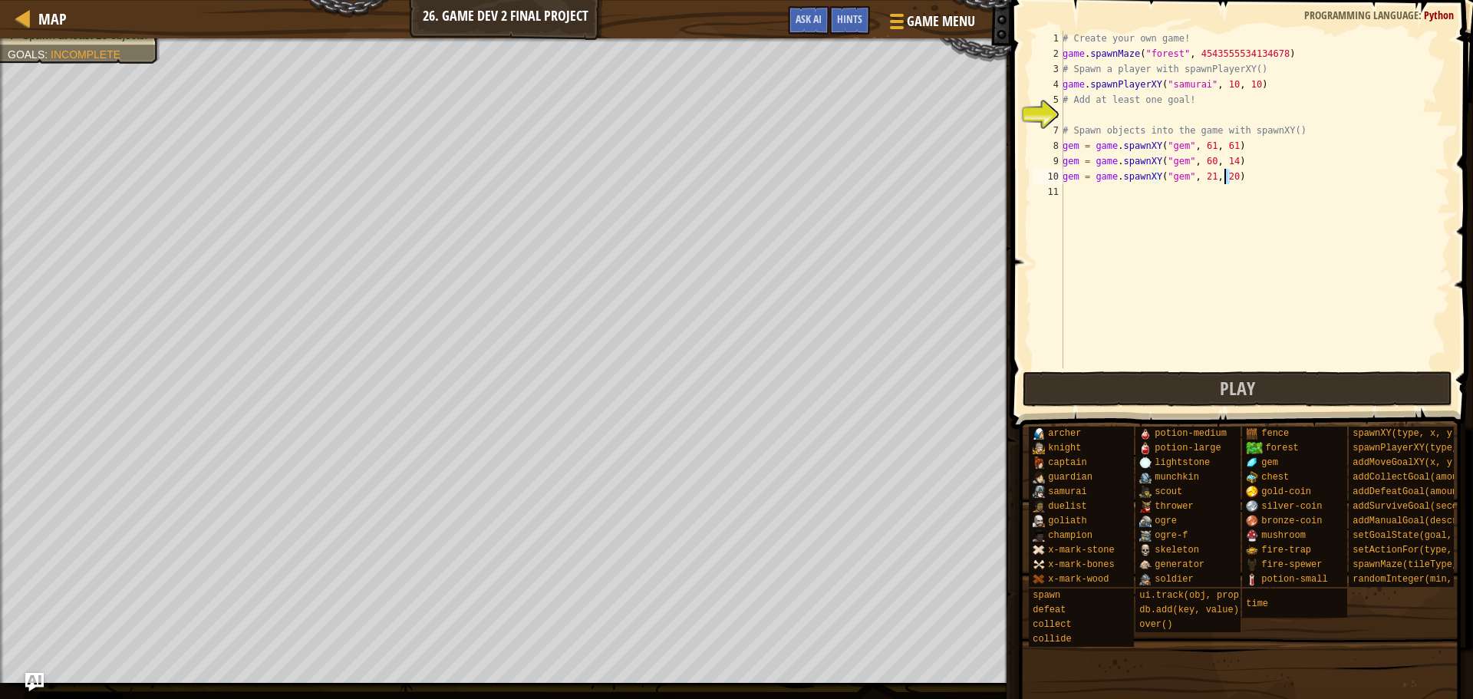
click at [1227, 177] on div "# Create your own game! game . spawnMaze ( "forest" , 4543555534134678 ) # Spaw…" at bounding box center [1255, 215] width 391 height 368
click at [1227, 177] on div "# Create your own game! game . spawnMaze ( "forest" , 4543555534134678 ) # Spaw…" at bounding box center [1255, 200] width 391 height 338
drag, startPoint x: 1224, startPoint y: 177, endPoint x: 1193, endPoint y: 180, distance: 30.8
click at [1193, 180] on div "# Create your own game! game . spawnMaze ( "forest" , 4543555534134678 ) # Spaw…" at bounding box center [1255, 215] width 391 height 368
paste textarea "8, 44"
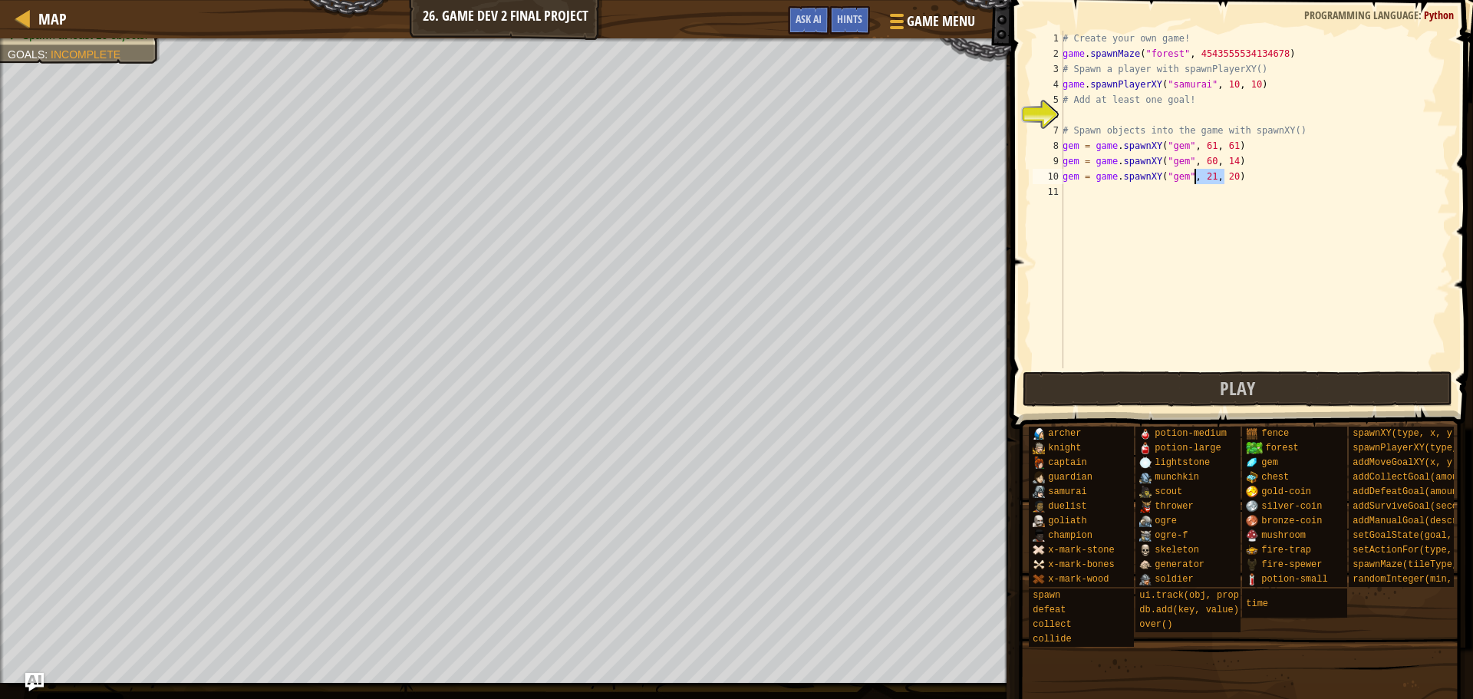
type textarea "gem = game.spawnXY("gem", 28, 44)"
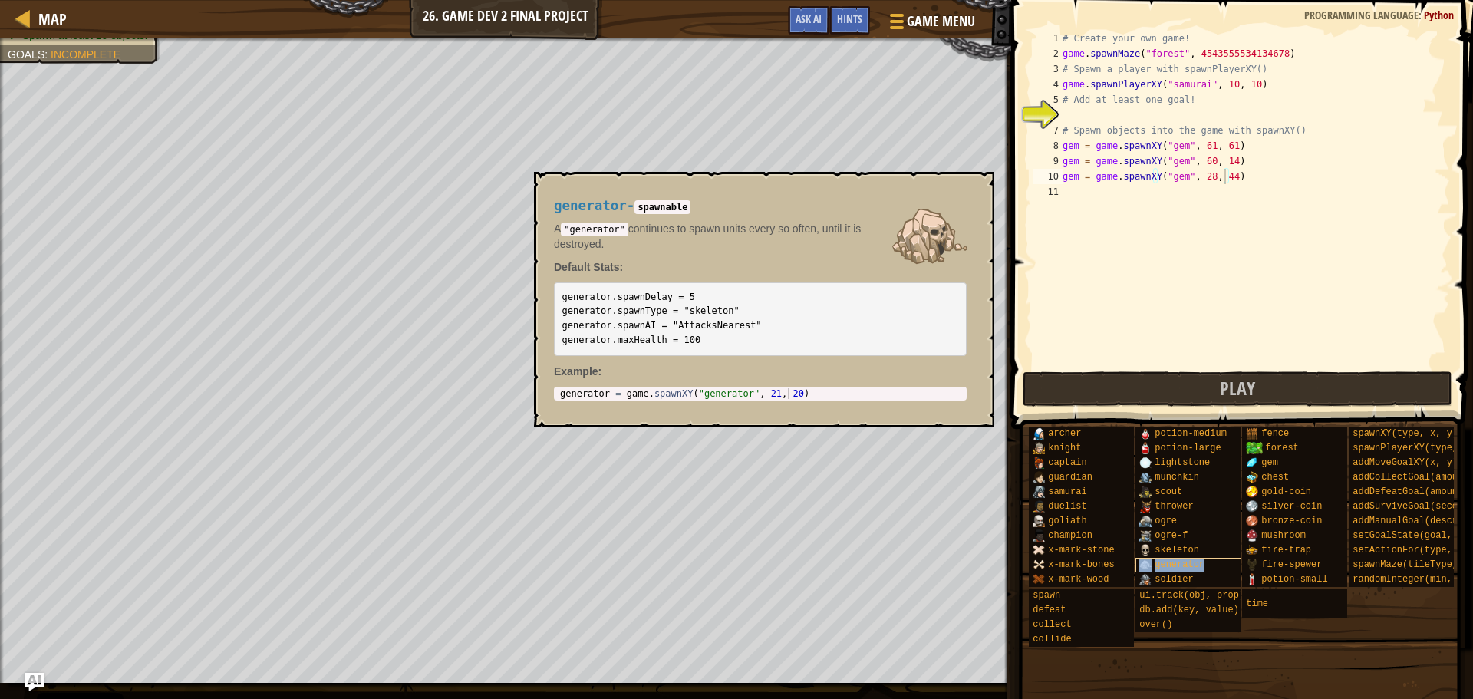
click at [1157, 561] on span "generator" at bounding box center [1180, 564] width 50 height 11
click at [972, 189] on button "×" at bounding box center [977, 189] width 12 height 21
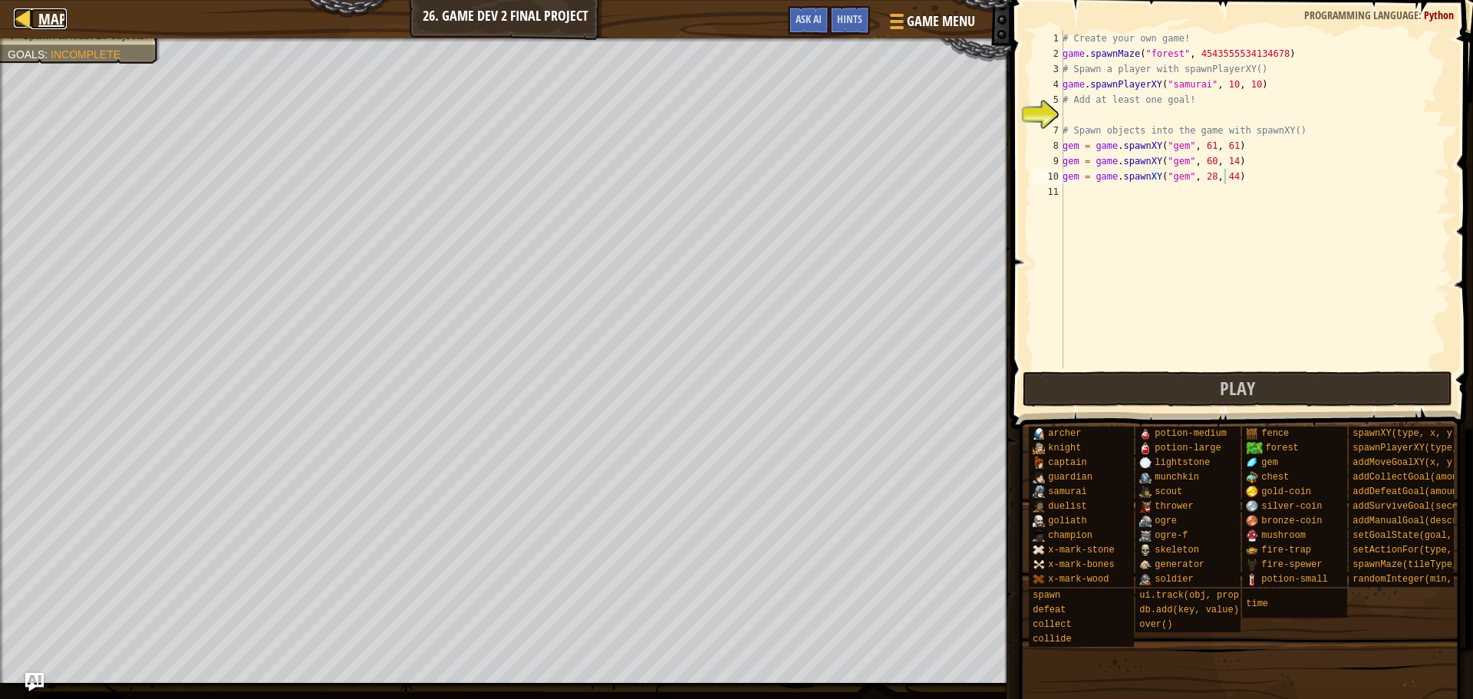
click at [40, 8] on span "Map" at bounding box center [52, 18] width 28 height 21
select select "en-[GEOGRAPHIC_DATA]"
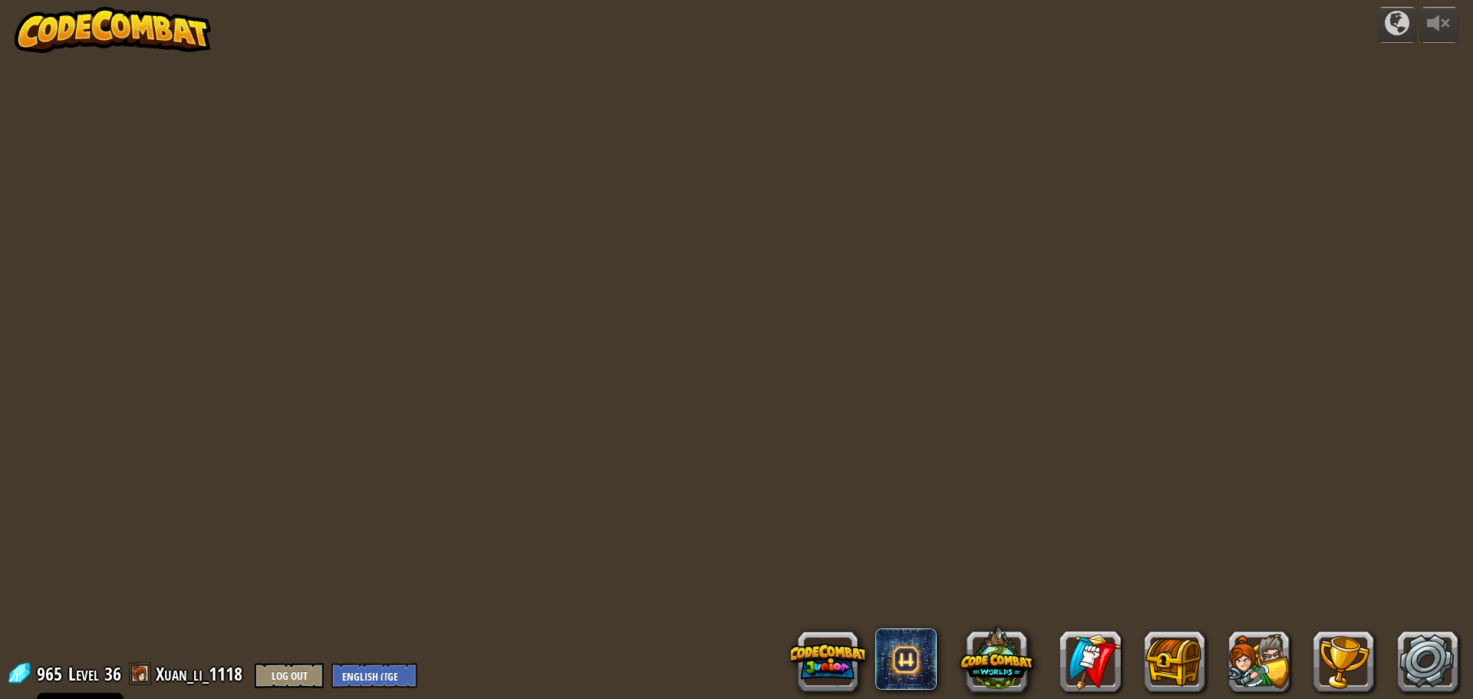
select select "en-[GEOGRAPHIC_DATA]"
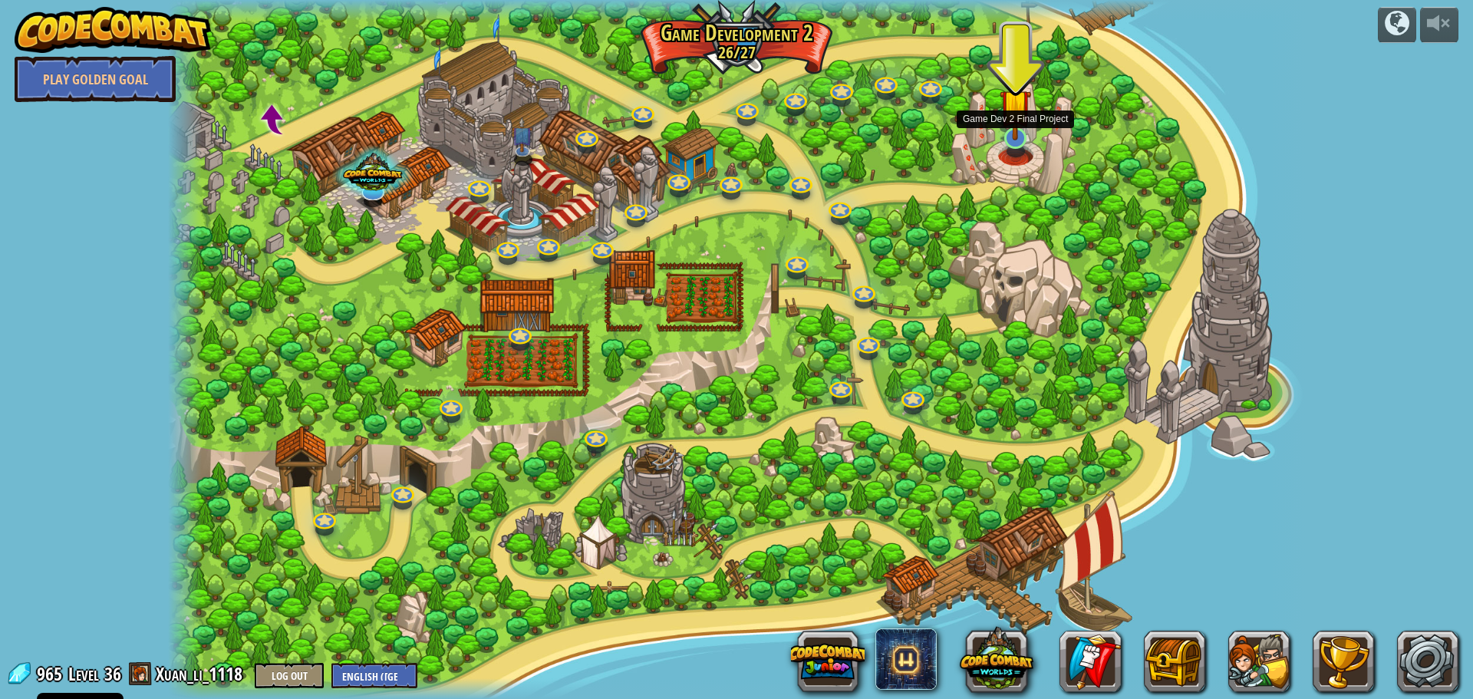
click at [1020, 126] on img at bounding box center [1015, 104] width 31 height 71
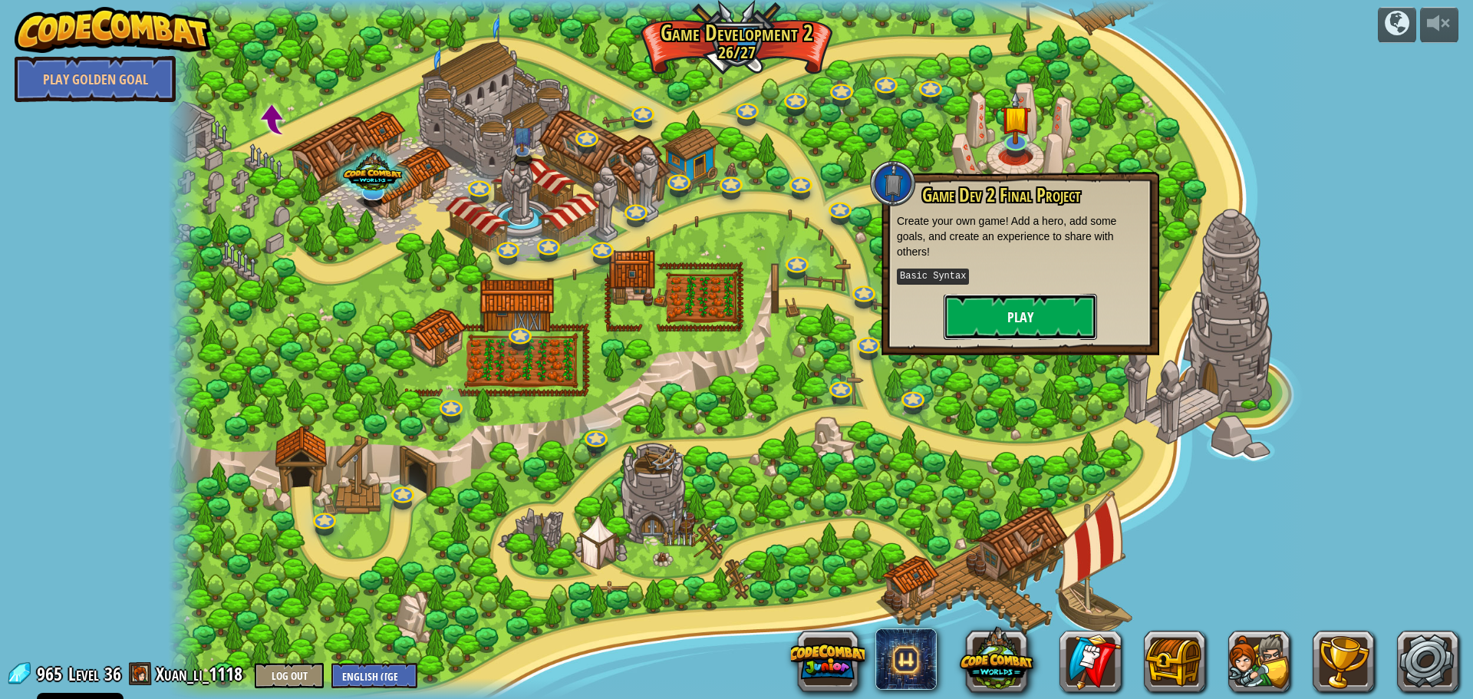
click at [1021, 330] on button "Play" at bounding box center [1020, 317] width 153 height 46
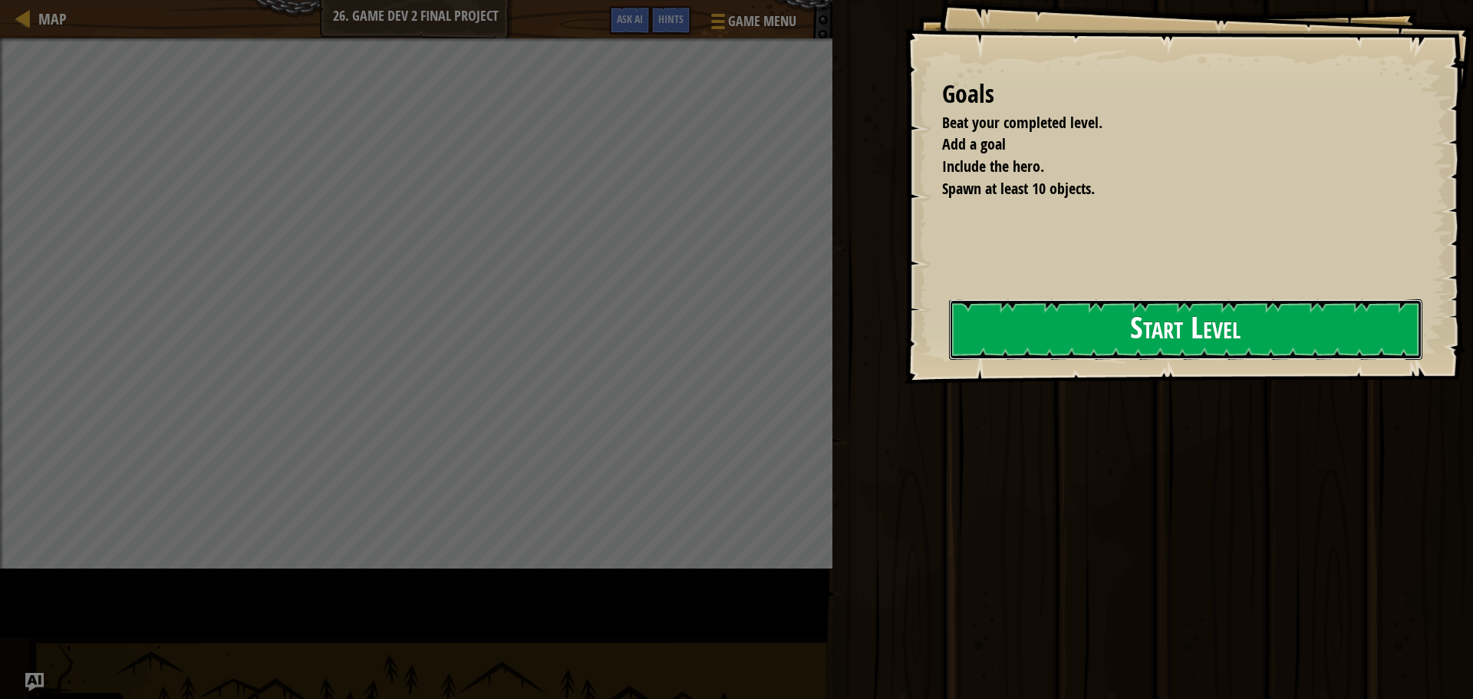
click at [949, 342] on button "Start Level" at bounding box center [1185, 329] width 473 height 61
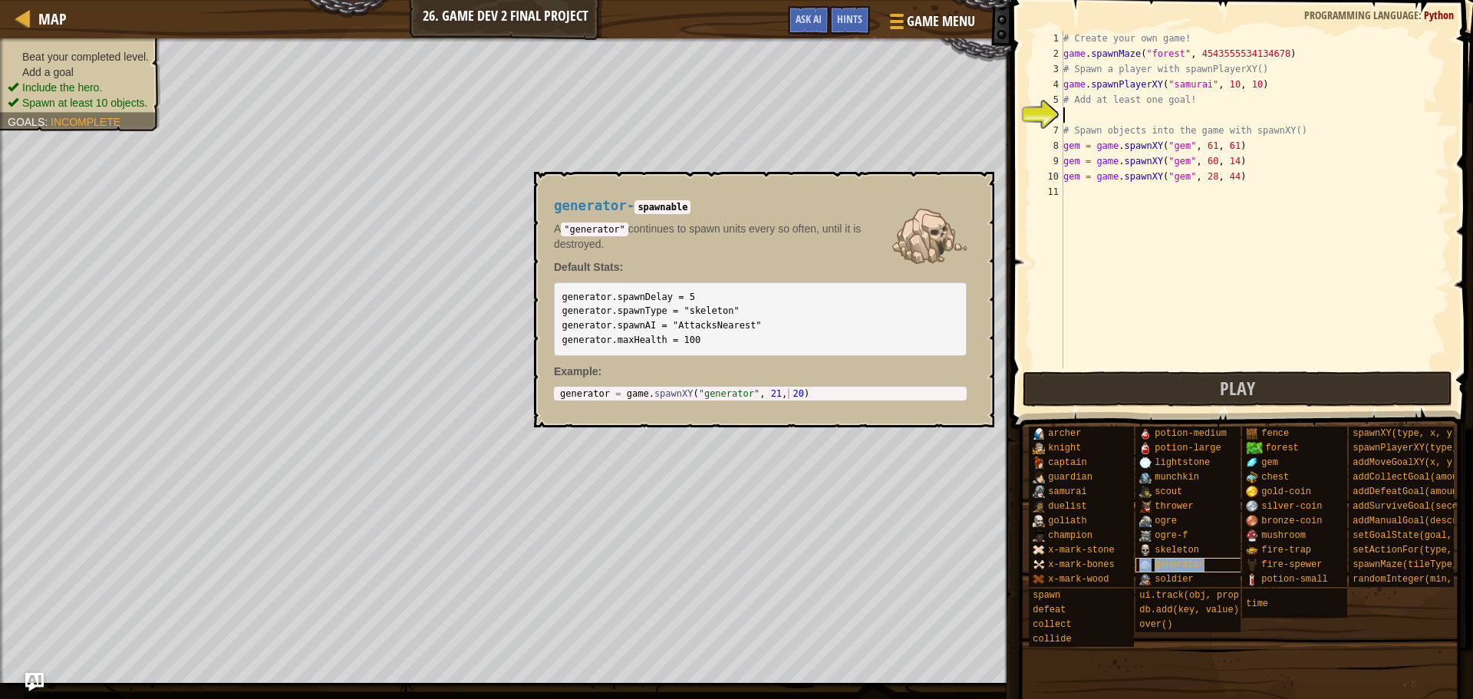
click at [1173, 562] on span "generator" at bounding box center [1180, 564] width 50 height 11
type textarea "generator = game.spawnXY("generator", 21, 20)"
drag, startPoint x: 799, startPoint y: 393, endPoint x: 568, endPoint y: 388, distance: 231.0
click at [565, 388] on div "generator = game . spawnXY ( "generator" , 21 , 20 )" at bounding box center [760, 404] width 407 height 32
click at [803, 394] on div "generator = game . spawnXY ( "generator" , 21 , 20 )" at bounding box center [760, 393] width 407 height 11
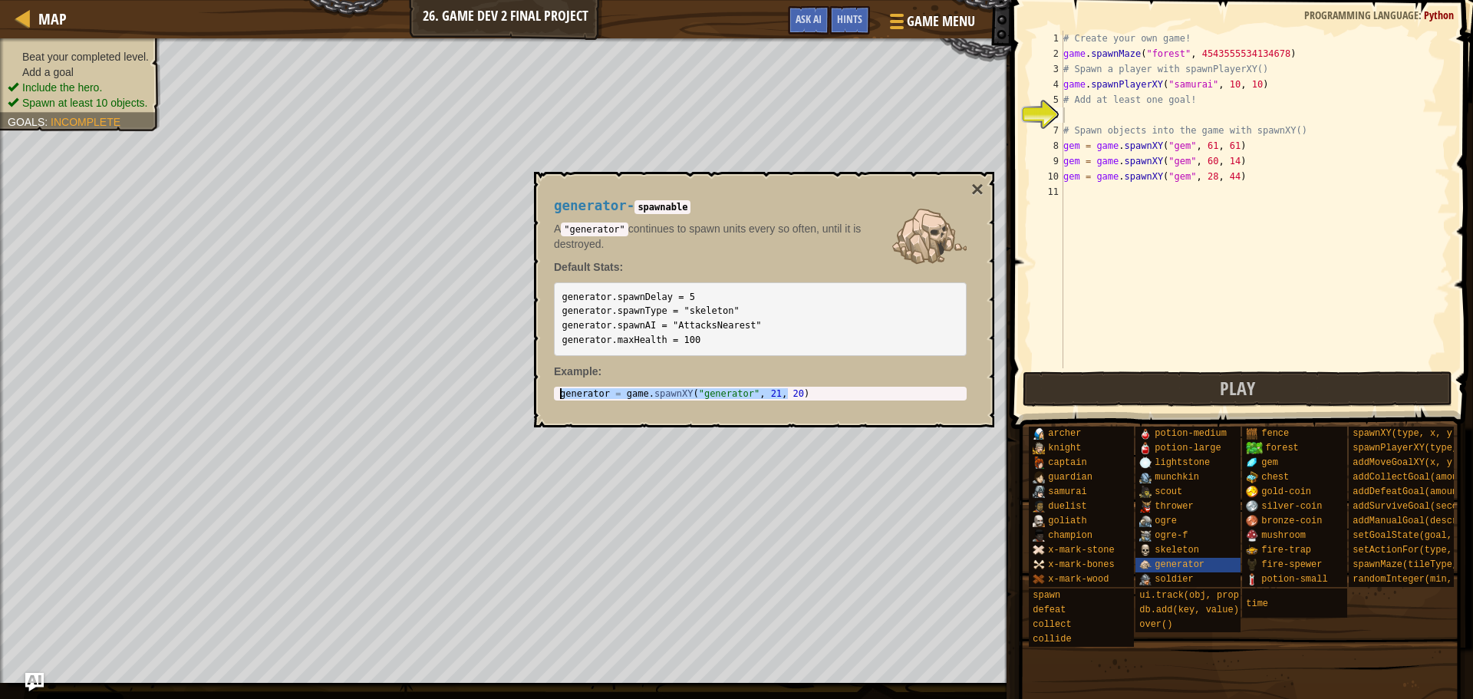
drag, startPoint x: 803, startPoint y: 394, endPoint x: 551, endPoint y: 390, distance: 252.5
click at [551, 390] on div "generator - spawnable A "generator" continues to spawn units every so often, un…" at bounding box center [760, 299] width 434 height 231
click at [978, 186] on button "×" at bounding box center [977, 189] width 12 height 21
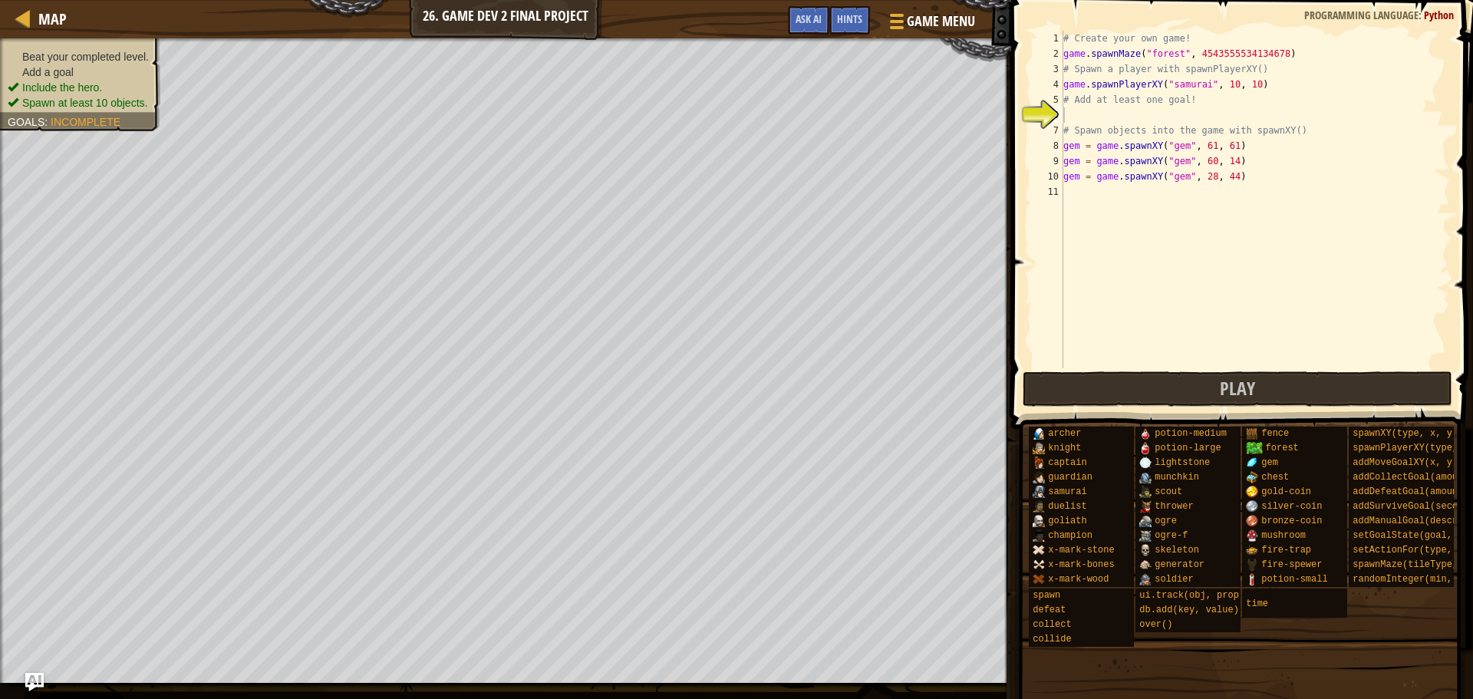
click at [1189, 196] on div "# Create your own game! game . spawnMaze ( "forest" , 4543555534134678 ) # Spaw…" at bounding box center [1255, 215] width 390 height 368
paste textarea "generator = game.spawnXY("generator", 21, 20)"
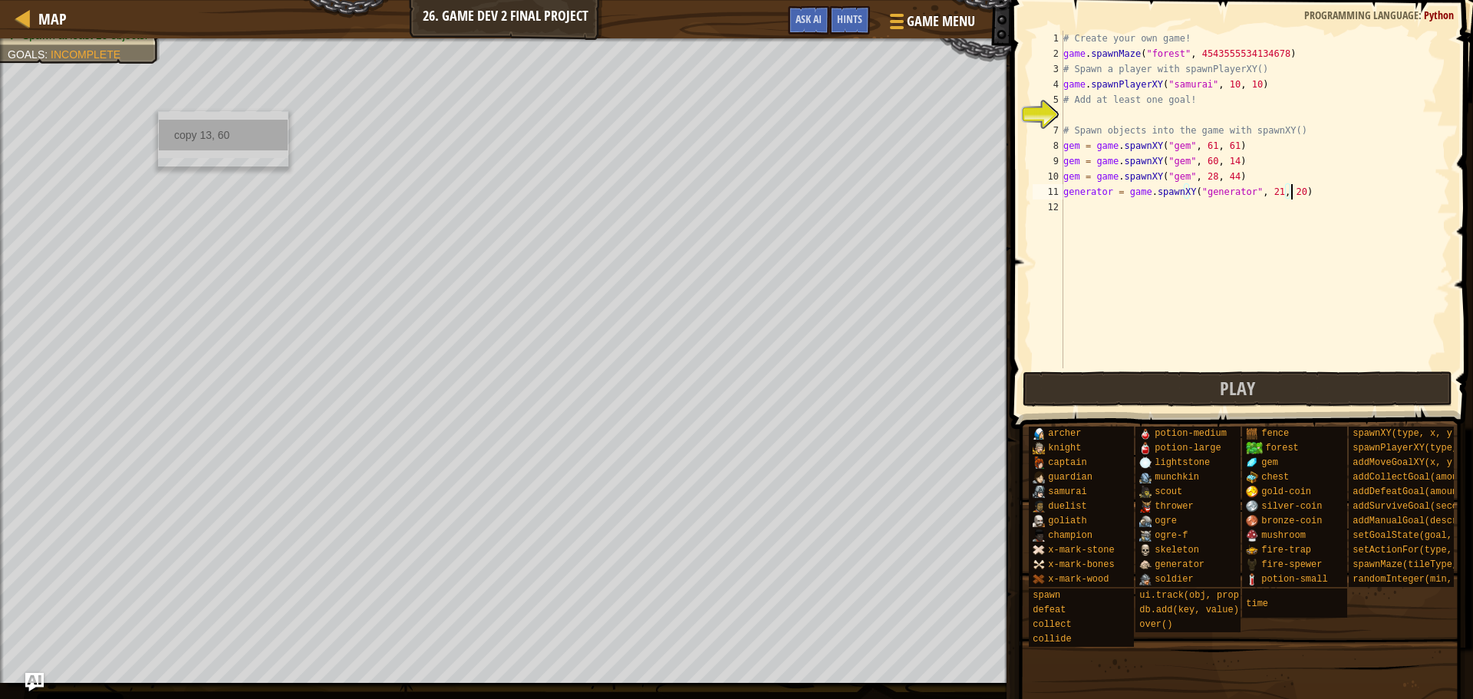
click at [190, 125] on div "copy 13, 60" at bounding box center [223, 135] width 129 height 31
drag, startPoint x: 1287, startPoint y: 195, endPoint x: 1258, endPoint y: 193, distance: 28.5
click at [1258, 193] on div "# Create your own game! game . spawnMaze ( "forest" , 4543555534134678 ) # Spaw…" at bounding box center [1255, 215] width 390 height 368
paste textarea "13, 6"
type textarea "generator = game.spawnXY("generator", 13, 60)"
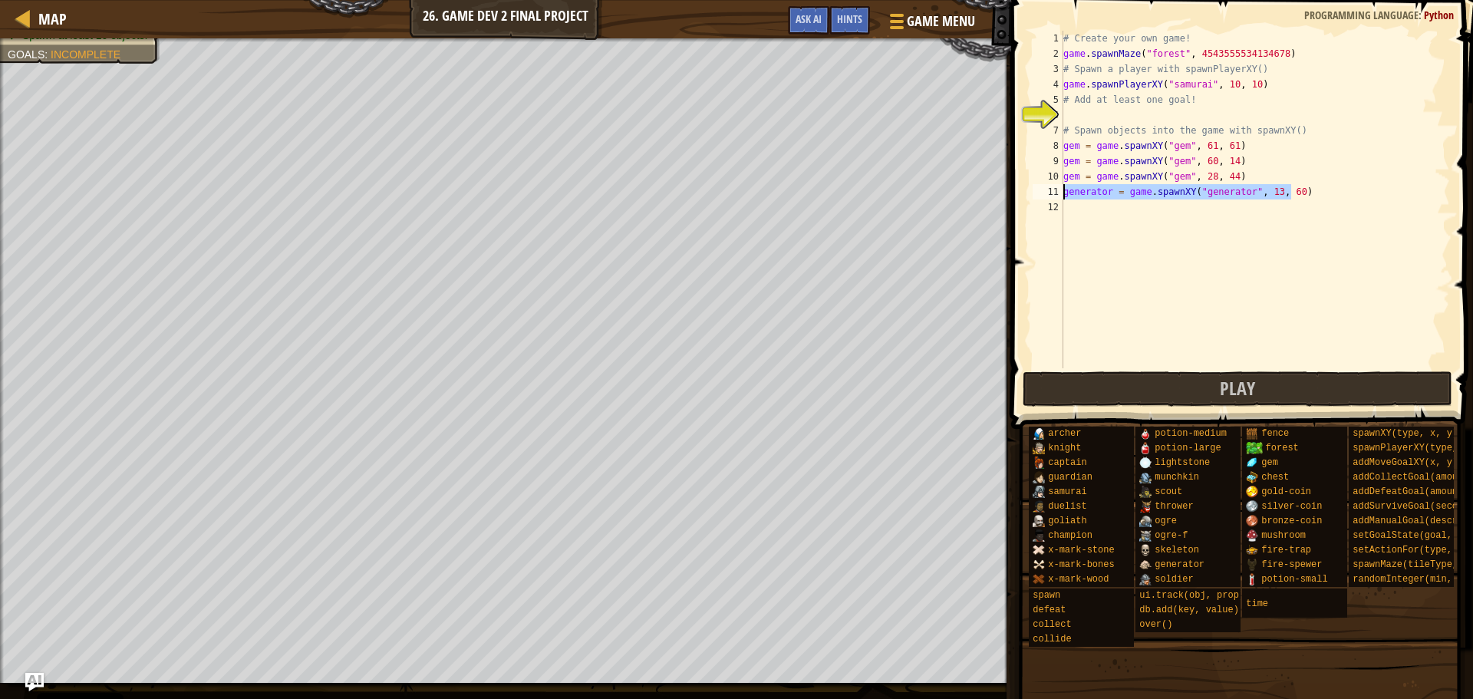
drag, startPoint x: 1297, startPoint y: 193, endPoint x: 1063, endPoint y: 189, distance: 234.1
click at [1063, 189] on div "generator = game.spawnXY("generator", 13, 60) 1 2 3 4 5 6 7 8 9 10 11 12 # Crea…" at bounding box center [1240, 200] width 420 height 338
click at [1083, 209] on div "# Create your own game! game . spawnMaze ( "forest" , 4543555534134678 ) # Spaw…" at bounding box center [1255, 215] width 390 height 368
paste textarea "generator = game.spawnXY("generator", 13, 60)"
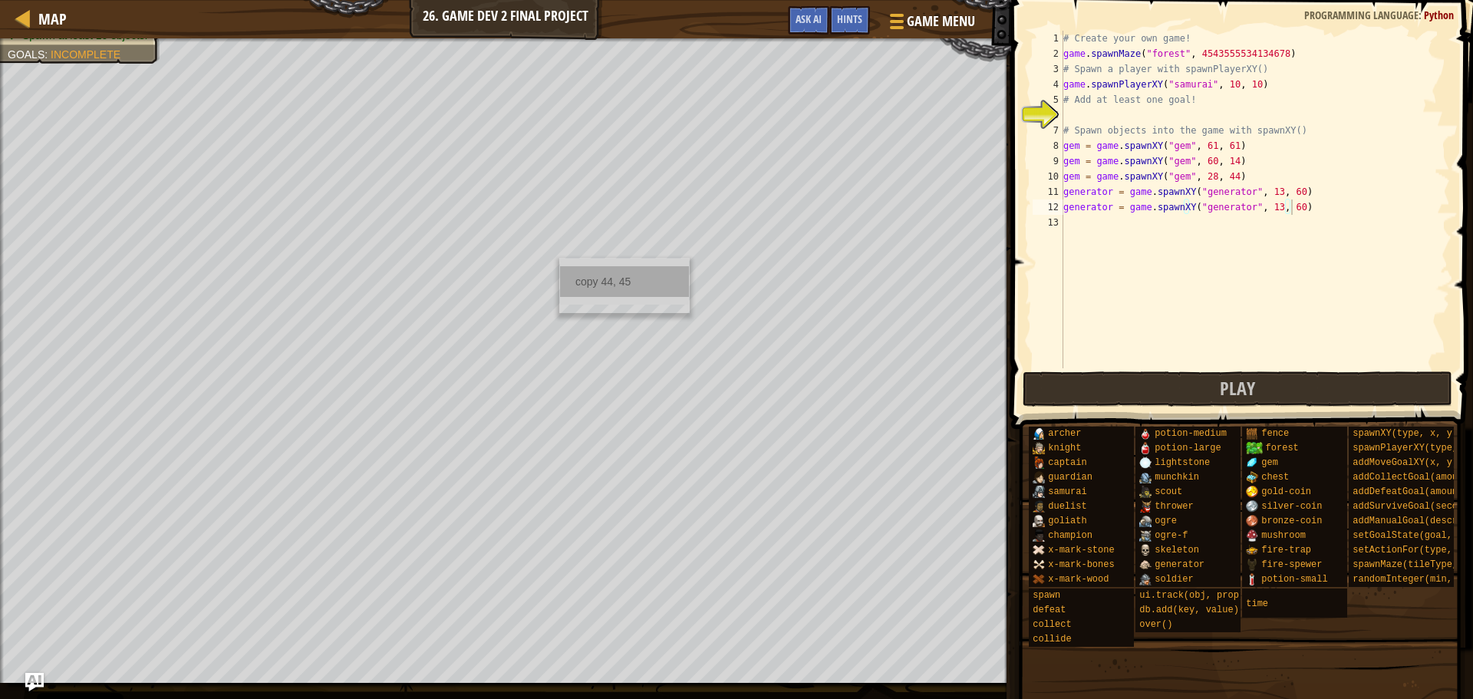
click at [645, 272] on div "copy 44, 45" at bounding box center [624, 281] width 129 height 31
drag, startPoint x: 1285, startPoint y: 208, endPoint x: 1258, endPoint y: 213, distance: 28.1
click at [1258, 213] on div "# Create your own game! game . spawnMaze ( "forest" , 4543555534134678 ) # Spaw…" at bounding box center [1255, 215] width 390 height 368
paste textarea "44, 45"
type textarea "generator = game.spawnXY("generator", 44, 45)"
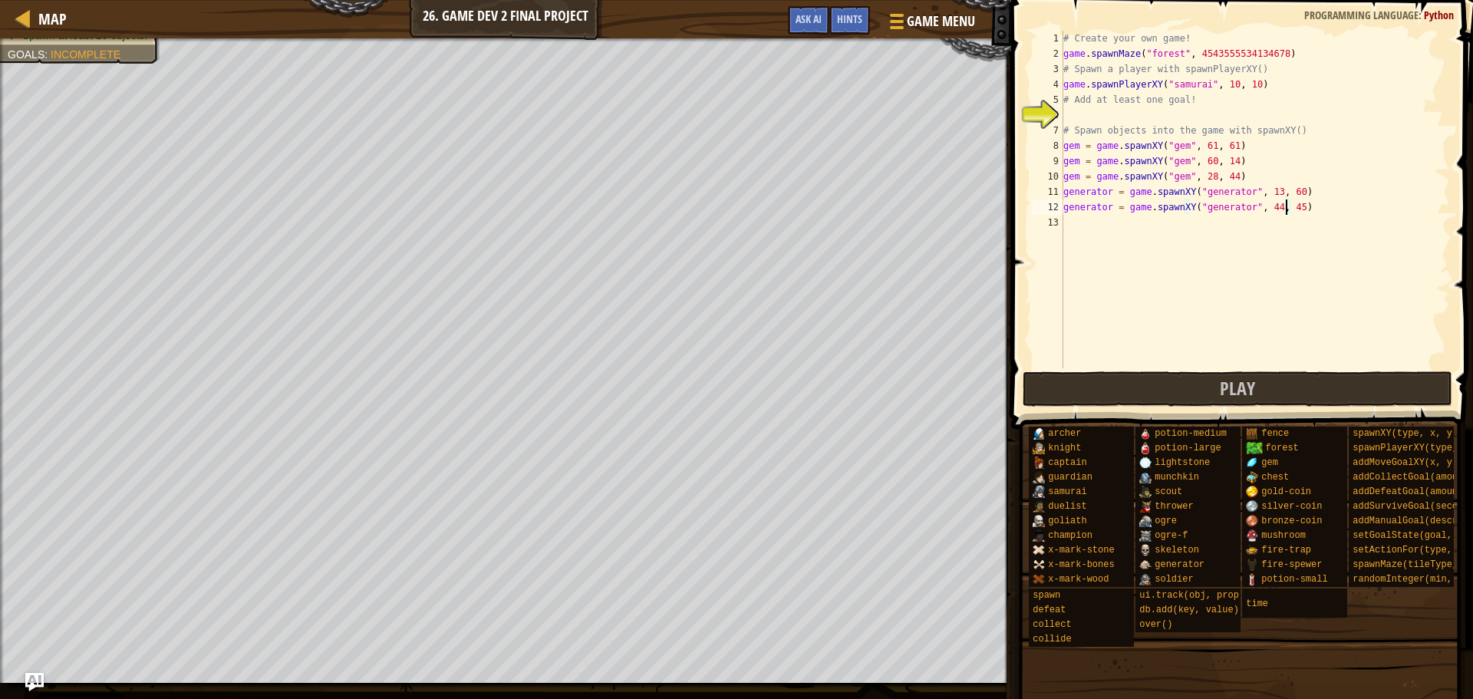
click at [1298, 203] on div "# Create your own game! game . spawnMaze ( "forest" , 4543555534134678 ) # Spaw…" at bounding box center [1255, 215] width 390 height 368
click at [1268, 223] on div "# Create your own game! game . spawnMaze ( "forest" , 4543555534134678 ) # Spaw…" at bounding box center [1255, 215] width 390 height 368
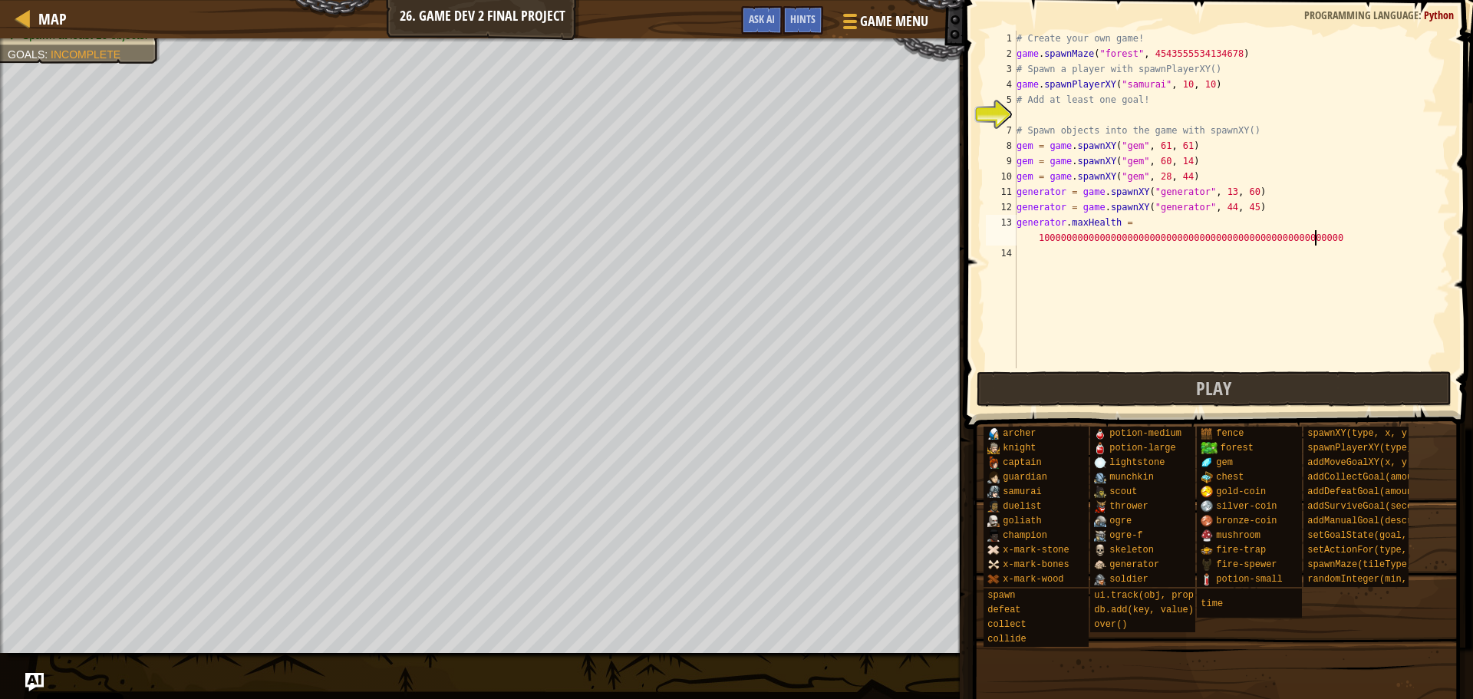
type textarea "generator.maxHealth = 100000000000000000000000000000000000000000000000000000"
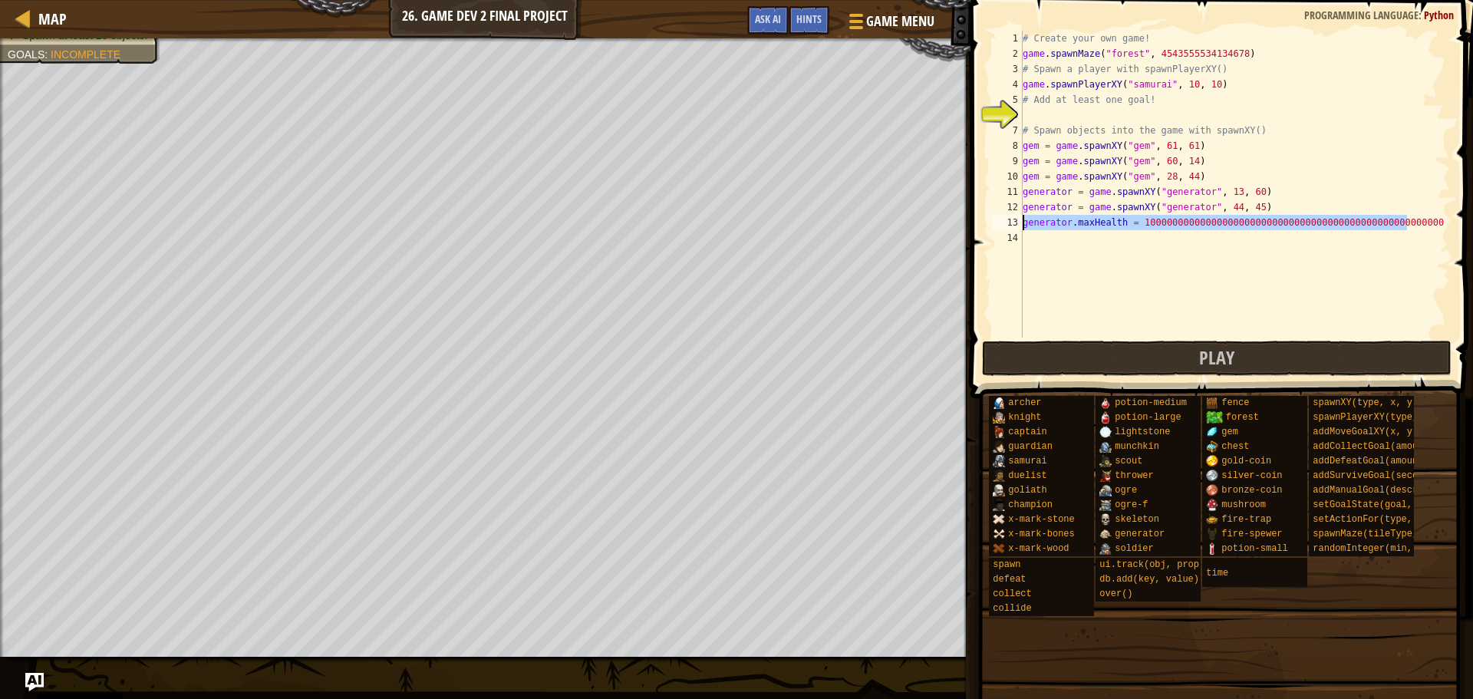
drag, startPoint x: 1410, startPoint y: 226, endPoint x: 1018, endPoint y: 218, distance: 392.2
click at [1018, 218] on div "generator.maxHealth = 100000000000000000000000000000000000000000000000000000 1 …" at bounding box center [1219, 184] width 461 height 307
click at [1032, 243] on div "# Create your own game! game . spawnMaze ( "forest" , 4543555534134678 ) # Spaw…" at bounding box center [1235, 200] width 430 height 338
paste textarea "generator.maxHealth = 100000000000000000000000000000000000000000000000000000"
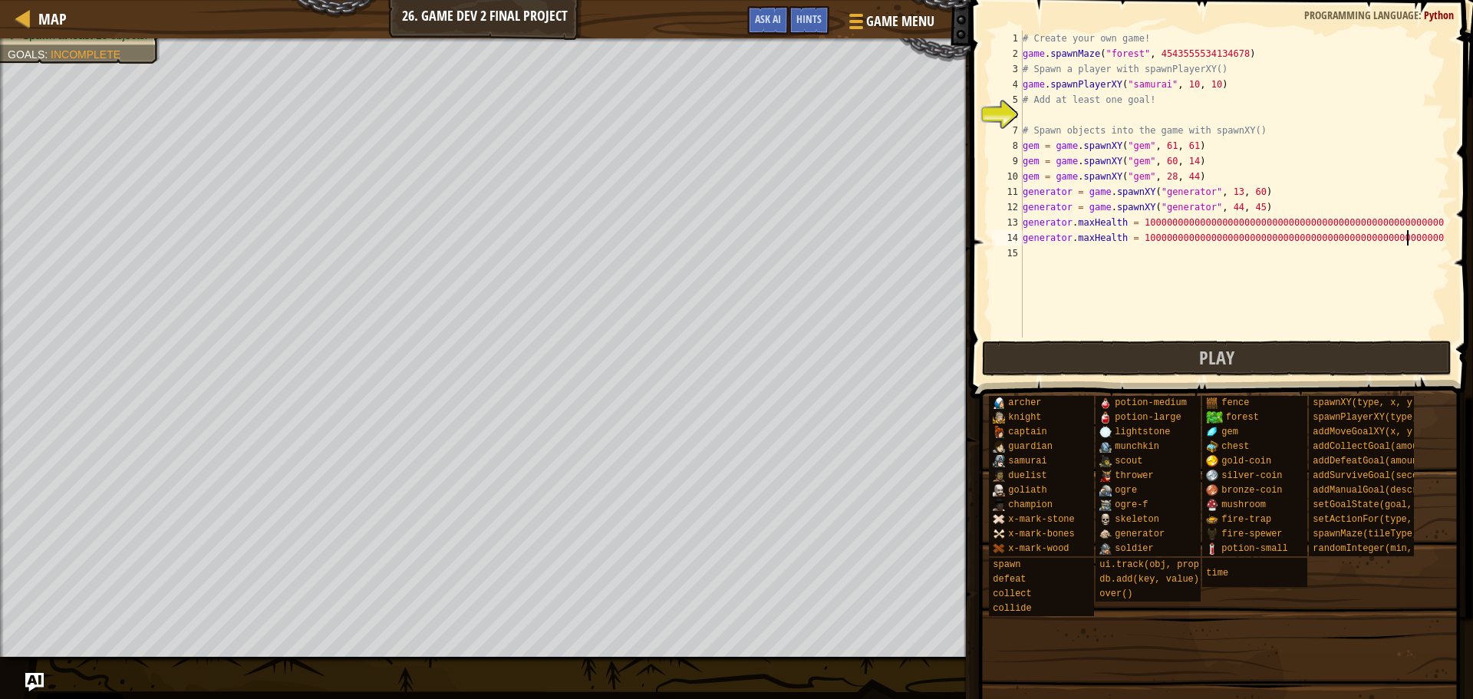
click at [1416, 242] on div "# Create your own game! game . spawnMaze ( "forest" , 4543555534134678 ) # Spaw…" at bounding box center [1235, 200] width 430 height 338
click at [1067, 205] on div "# Create your own game! game . spawnMaze ( "forest" , 4543555534134678 ) # Spaw…" at bounding box center [1235, 200] width 430 height 338
click at [1068, 245] on div "# Create your own game! game . spawnMaze ( "forest" , 4543555534134678 ) # Spaw…" at bounding box center [1235, 200] width 430 height 338
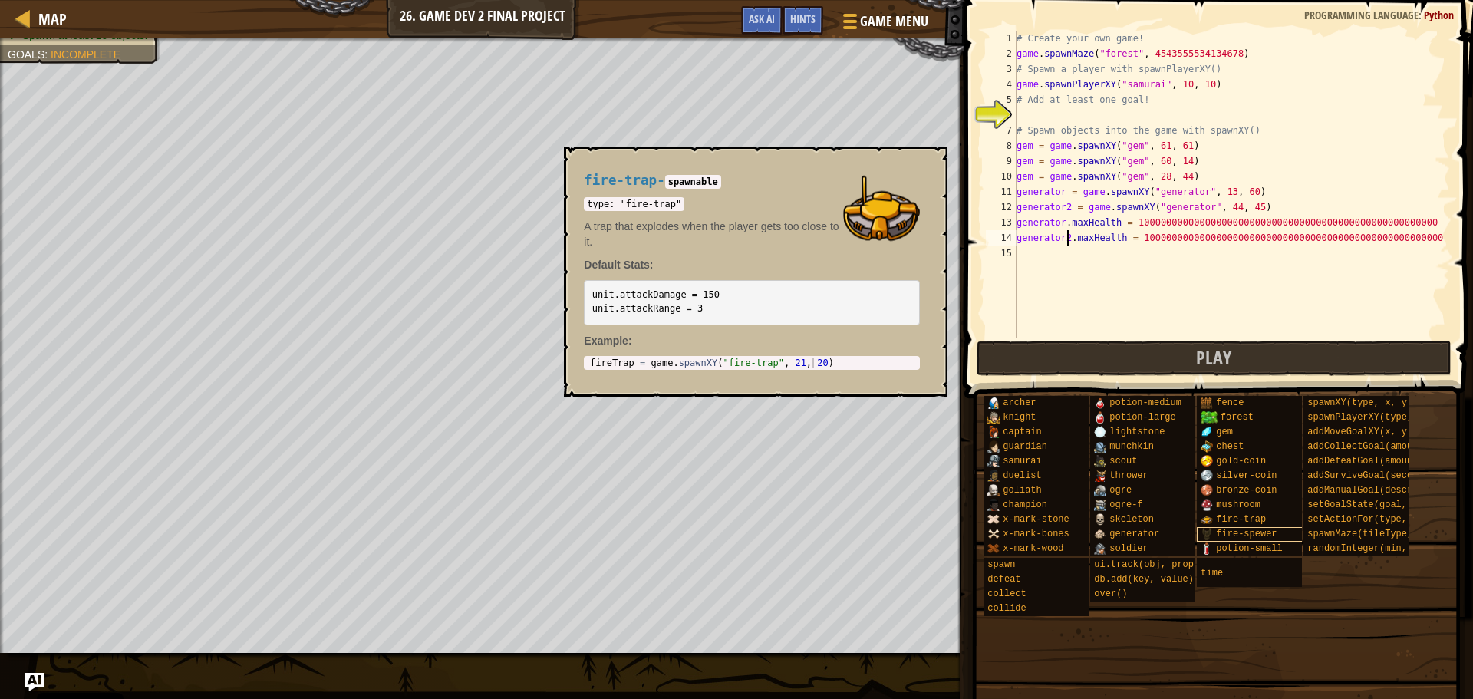
type textarea "generator2.maxHealth = 100000000000000000000000000000000000000000000000000000"
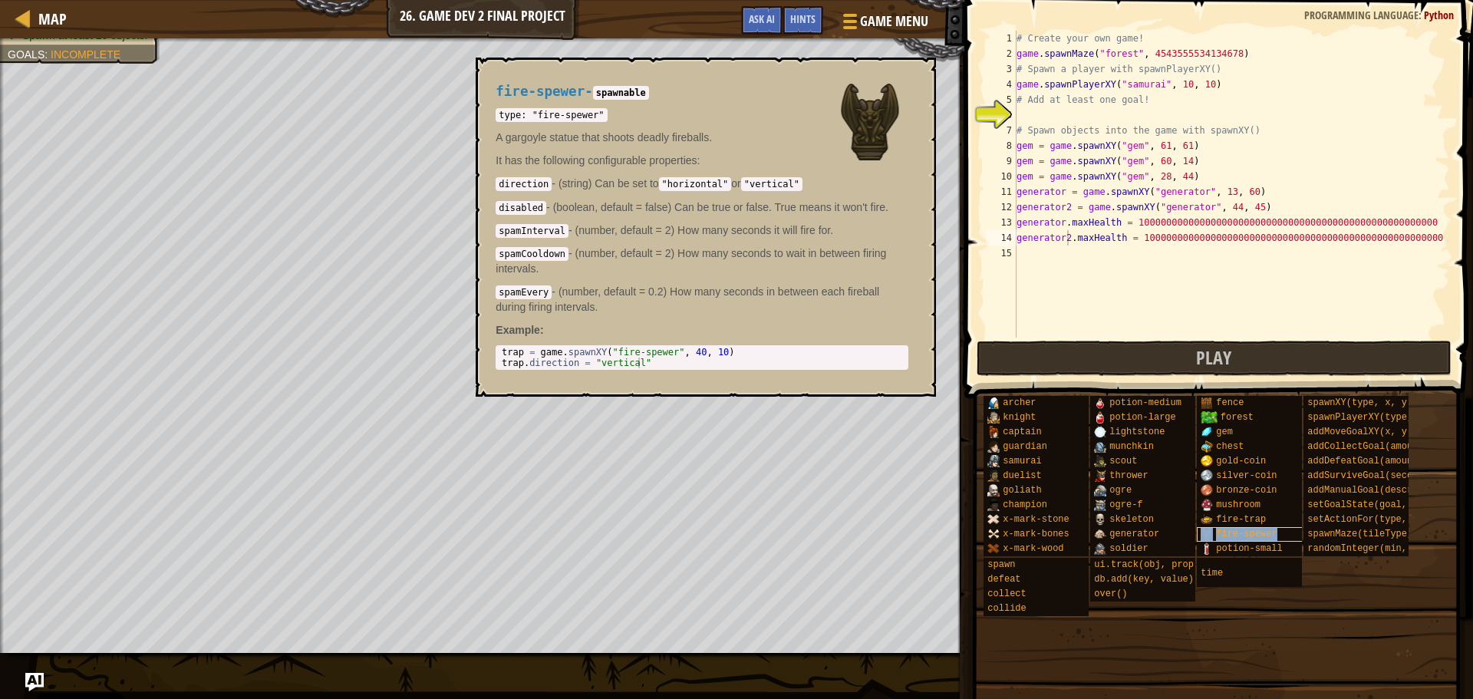
click at [1248, 529] on span "fire-spewer" at bounding box center [1246, 534] width 61 height 11
type textarea "trap = game.spawnXY("fire-spewer", 40, 10)"
click at [539, 352] on div "trap = game . spawnXY ( "fire-spewer" , 40 , 10 ) trap . direction = "vertical"" at bounding box center [702, 368] width 407 height 43
click at [538, 352] on div "trap = game . spawnXY ( "fire-spewer" , 40 , 10 ) trap . direction = "vertical"" at bounding box center [702, 357] width 407 height 21
drag, startPoint x: 538, startPoint y: 352, endPoint x: 717, endPoint y: 351, distance: 179.6
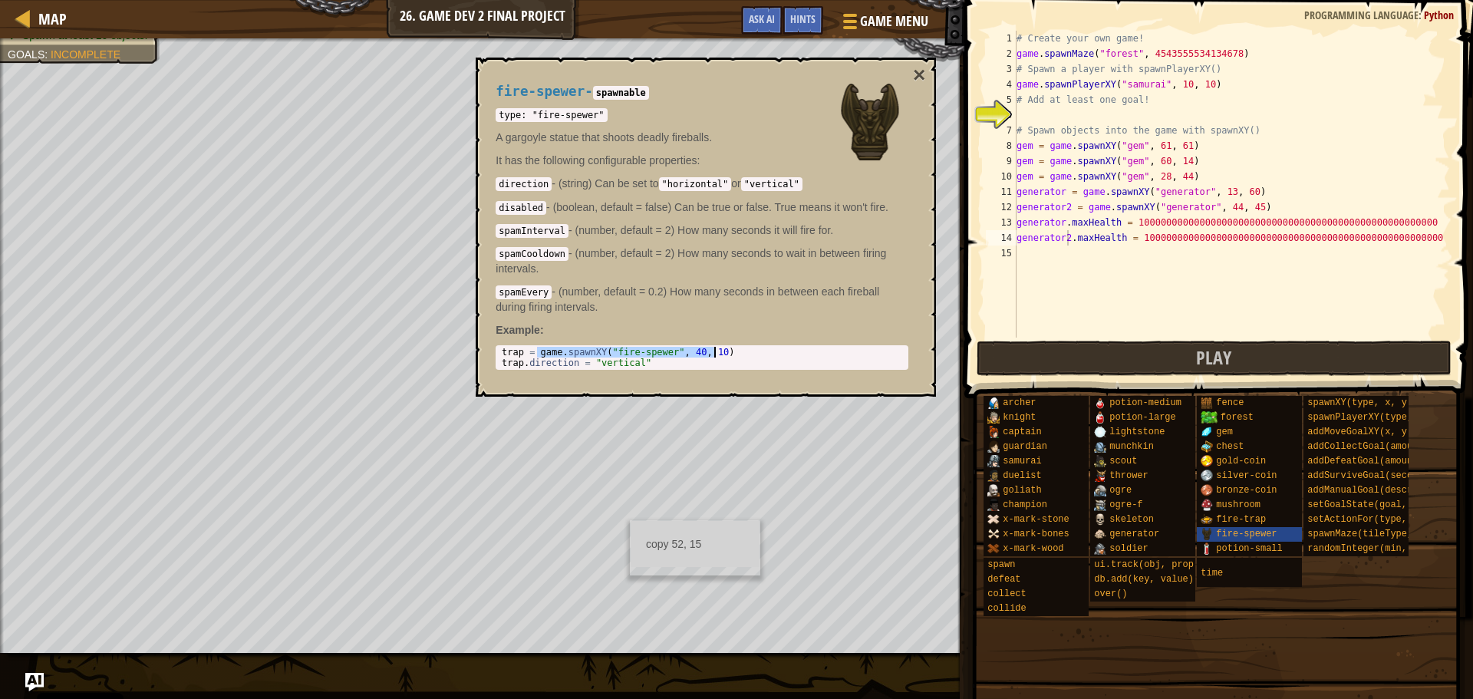
click at [717, 351] on div "trap = game . spawnXY ( "fire-spewer" , 40 , 10 ) trap . direction = "vertical"" at bounding box center [702, 368] width 407 height 43
click at [917, 79] on button "×" at bounding box center [919, 74] width 12 height 21
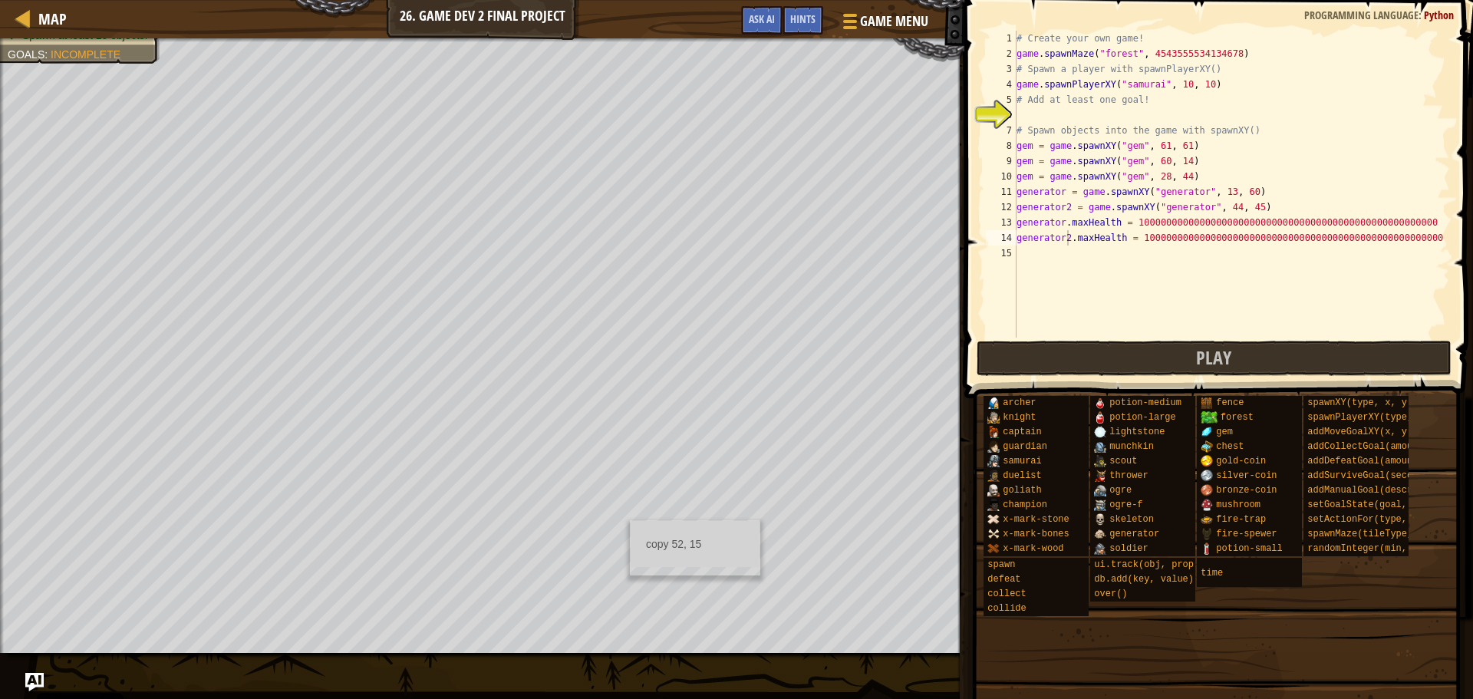
scroll to position [7, 0]
click at [1108, 257] on div "# Create your own game! game . spawnMaze ( "forest" , 4543555534134678 ) # Spaw…" at bounding box center [1232, 200] width 437 height 338
paste textarea "game.spawnXY("fire-spewer", 40, 10)"
click at [1146, 346] on button "Play" at bounding box center [1215, 358] width 476 height 35
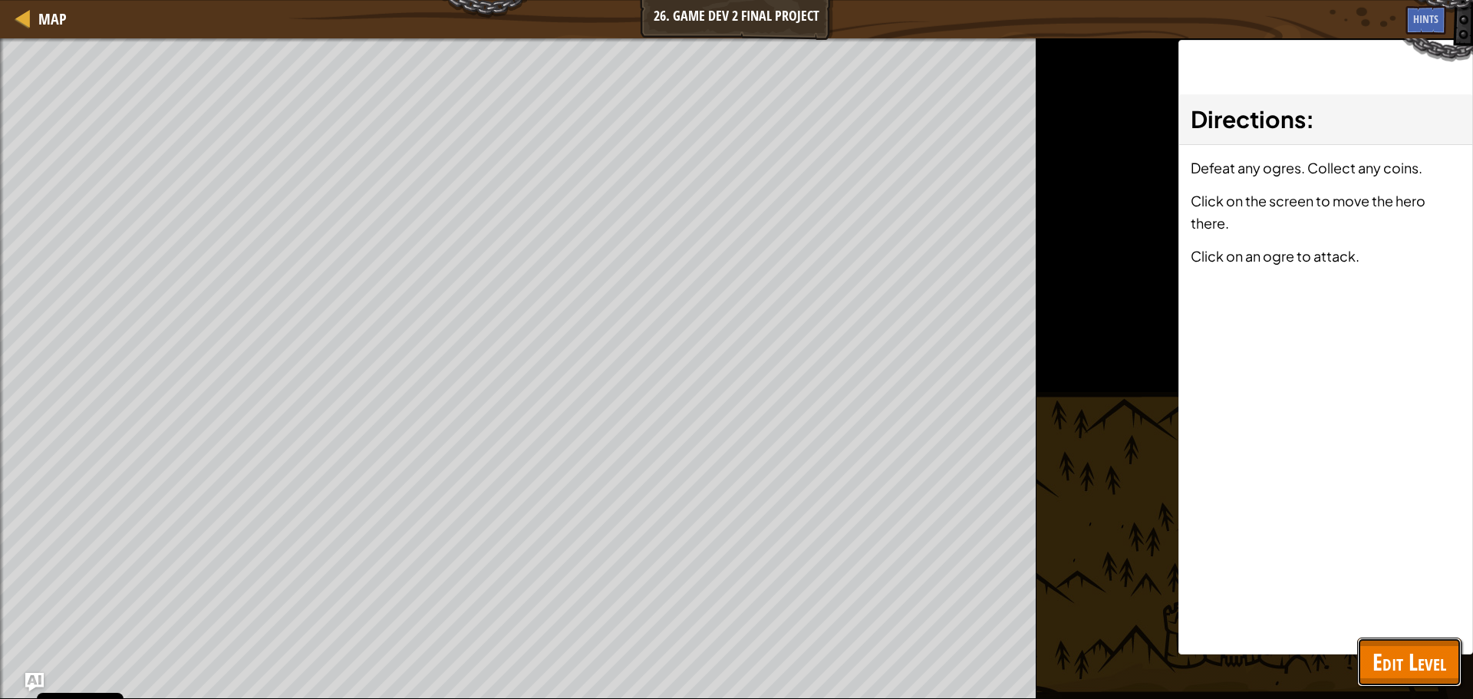
click at [1423, 662] on span "Edit Level" at bounding box center [1410, 661] width 74 height 31
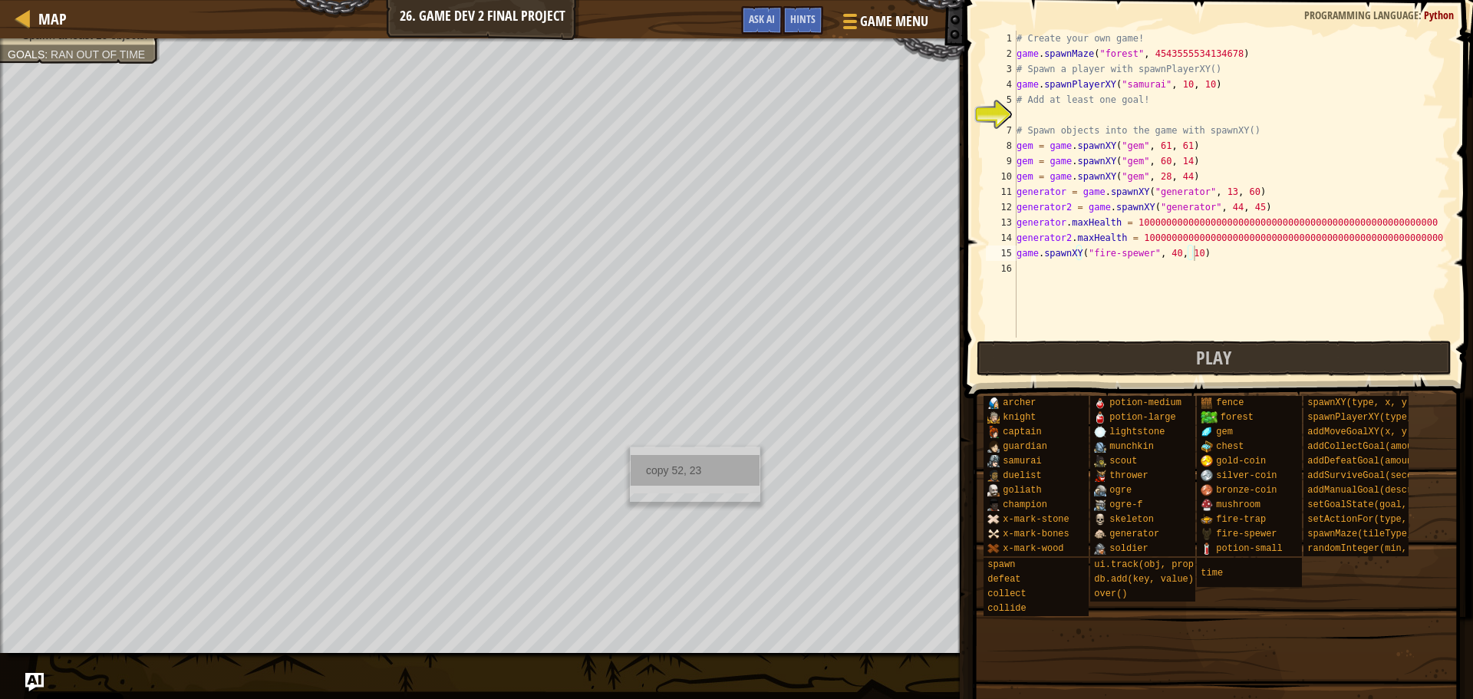
click at [690, 479] on div "copy 52, 23" at bounding box center [695, 470] width 129 height 31
drag, startPoint x: 1189, startPoint y: 256, endPoint x: 1159, endPoint y: 256, distance: 29.9
click at [1159, 256] on div "# Create your own game! game . spawnMaze ( "forest" , 4543555534134678 ) # Spaw…" at bounding box center [1232, 200] width 437 height 338
paste textarea "52, 23"
type textarea "game.spawnXY("fire-spewer", 52, 23)"
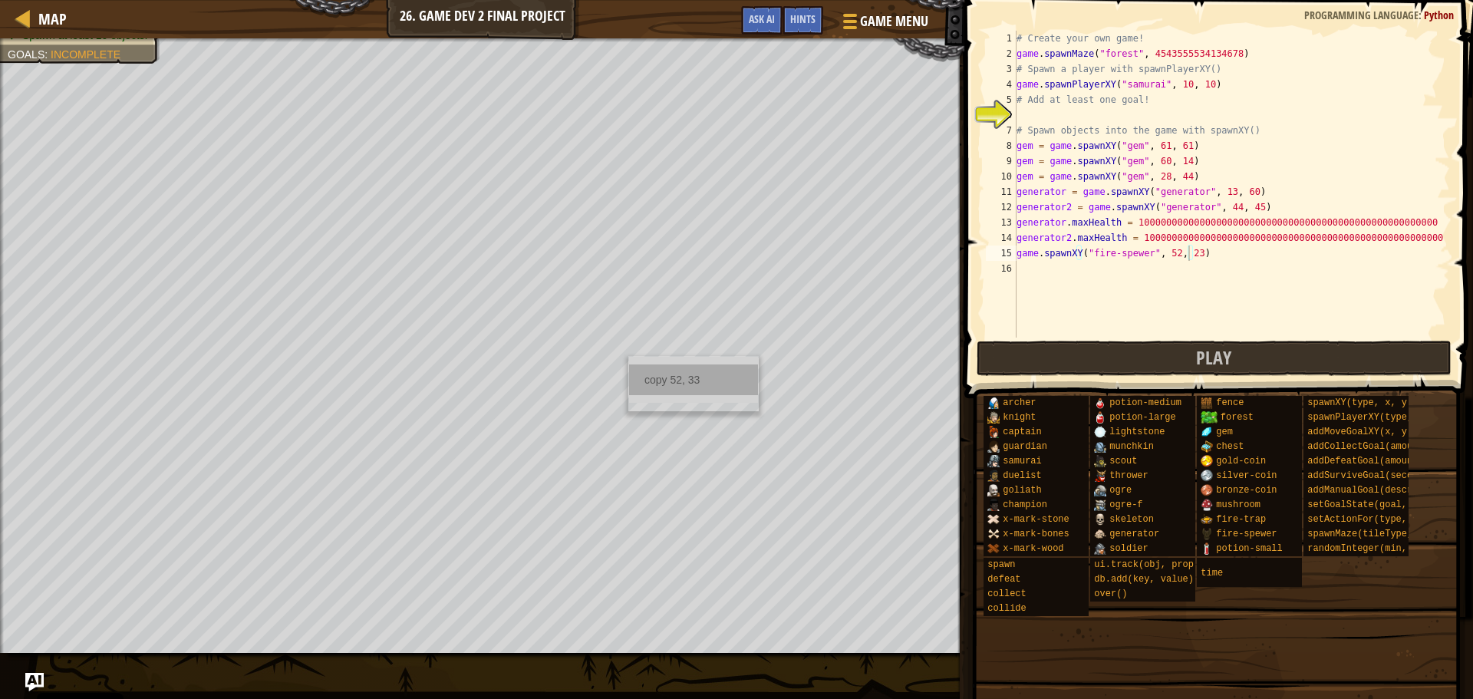
click at [678, 379] on div "copy 52, 33" at bounding box center [693, 379] width 129 height 31
drag, startPoint x: 1218, startPoint y: 259, endPoint x: 1000, endPoint y: 255, distance: 217.9
click at [1000, 255] on div "game.spawnXY("fire-spewer", 52, 23) 1 2 3 4 5 6 7 8 9 10 11 12 13 14 15 16 # Cr…" at bounding box center [1216, 184] width 467 height 307
click at [1040, 270] on div "# Create your own game! game . spawnMaze ( "forest" , 4543555534134678 ) # Spaw…" at bounding box center [1232, 200] width 437 height 338
paste textarea "game.spawnXY("fire-spewer", 52, 23)"
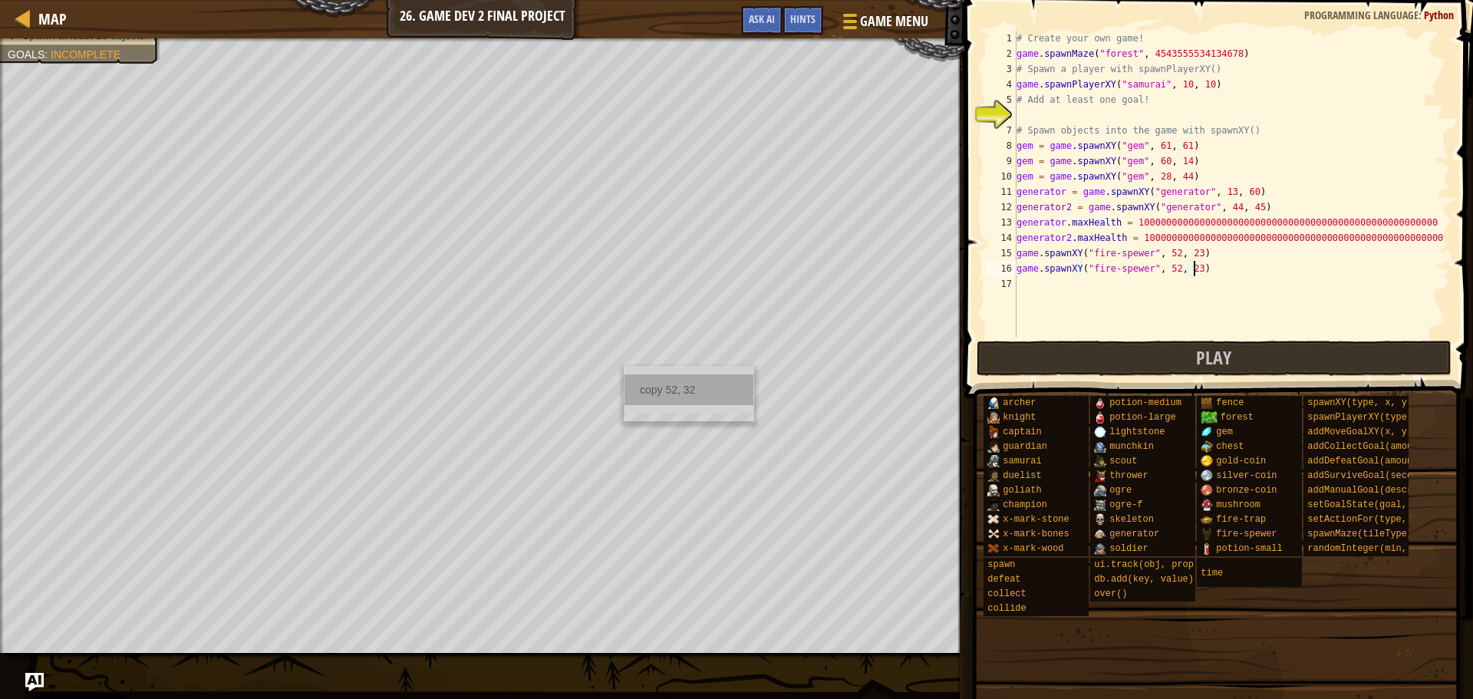
click at [661, 387] on div "copy 52, 32" at bounding box center [689, 389] width 129 height 31
drag, startPoint x: 1188, startPoint y: 270, endPoint x: 1159, endPoint y: 270, distance: 28.4
click at [1159, 270] on div "# Create your own game! game . spawnMaze ( "forest" , 4543555534134678 ) # Spaw…" at bounding box center [1232, 200] width 437 height 338
paste textarea "32"
type textarea "game.spawnXY("fire-spewer", 52, 32)"
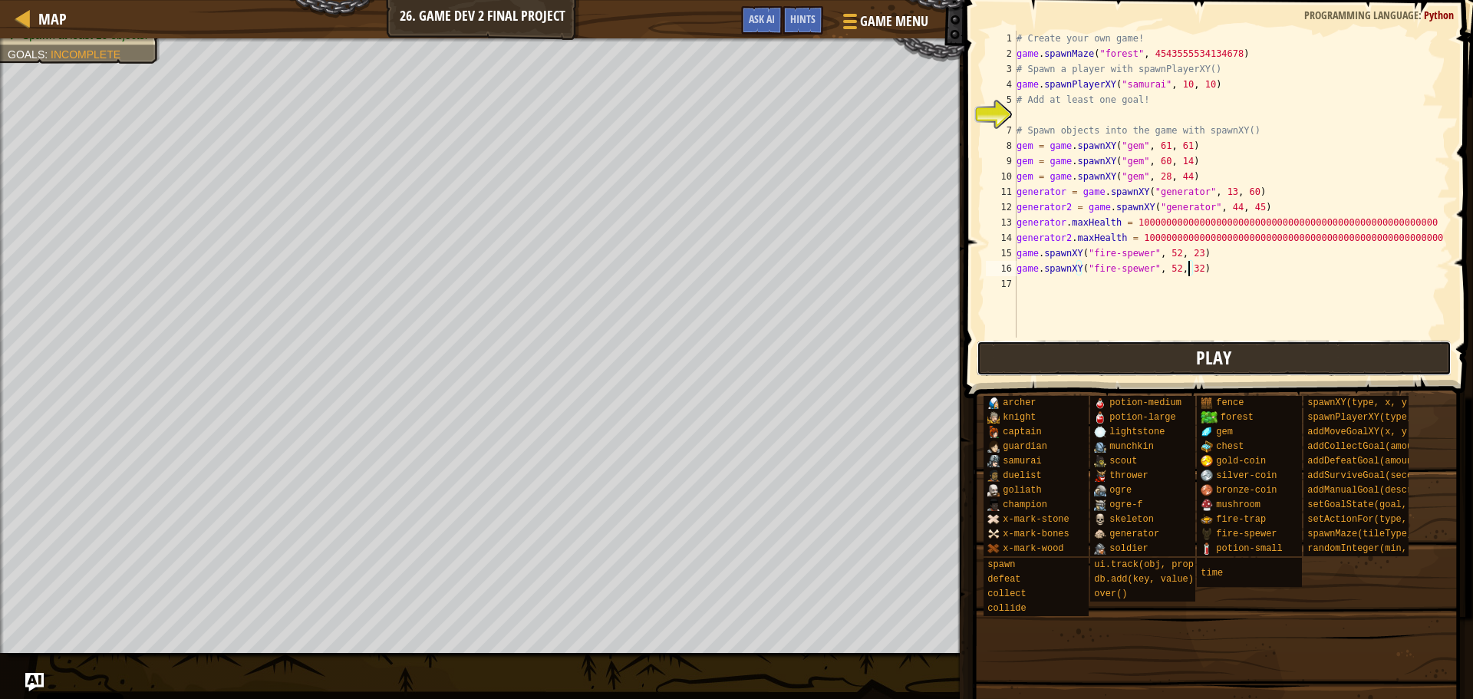
click at [1142, 358] on button "Play" at bounding box center [1215, 358] width 476 height 35
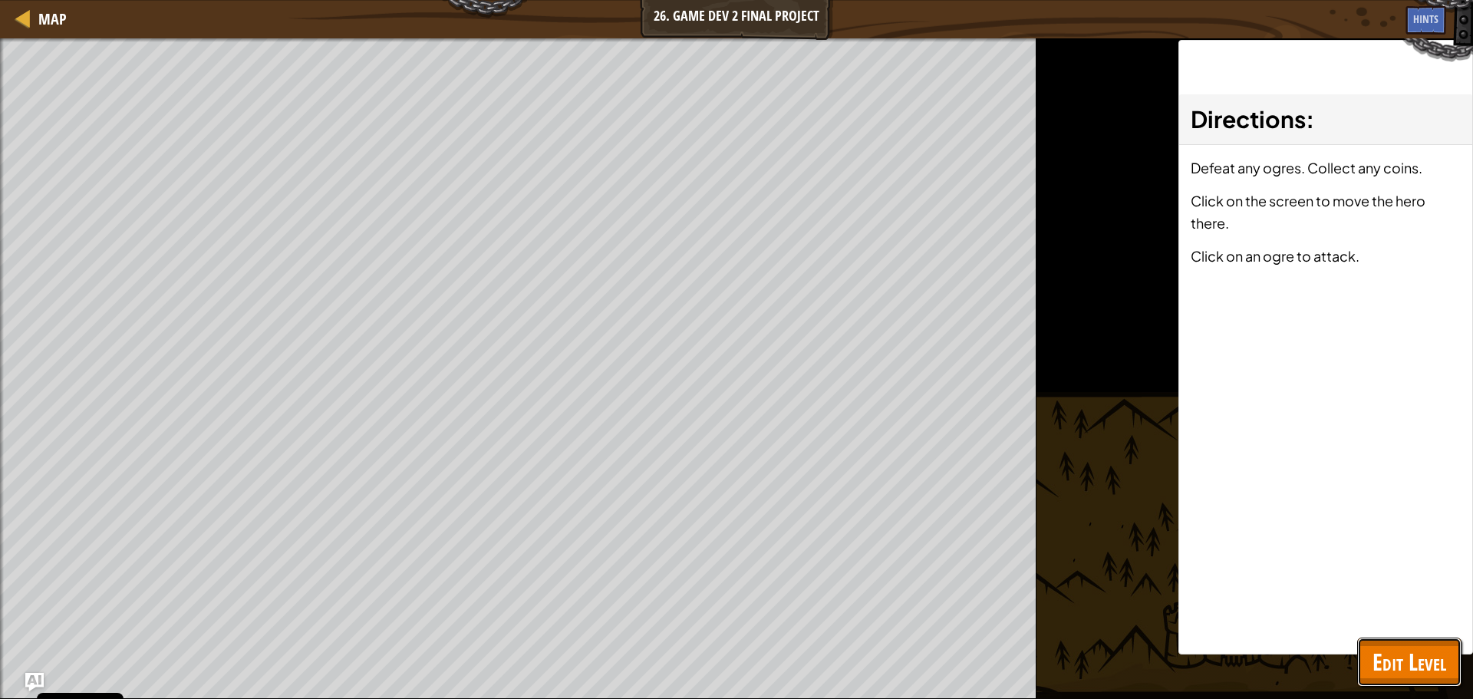
click at [1420, 661] on span "Edit Level" at bounding box center [1410, 661] width 74 height 31
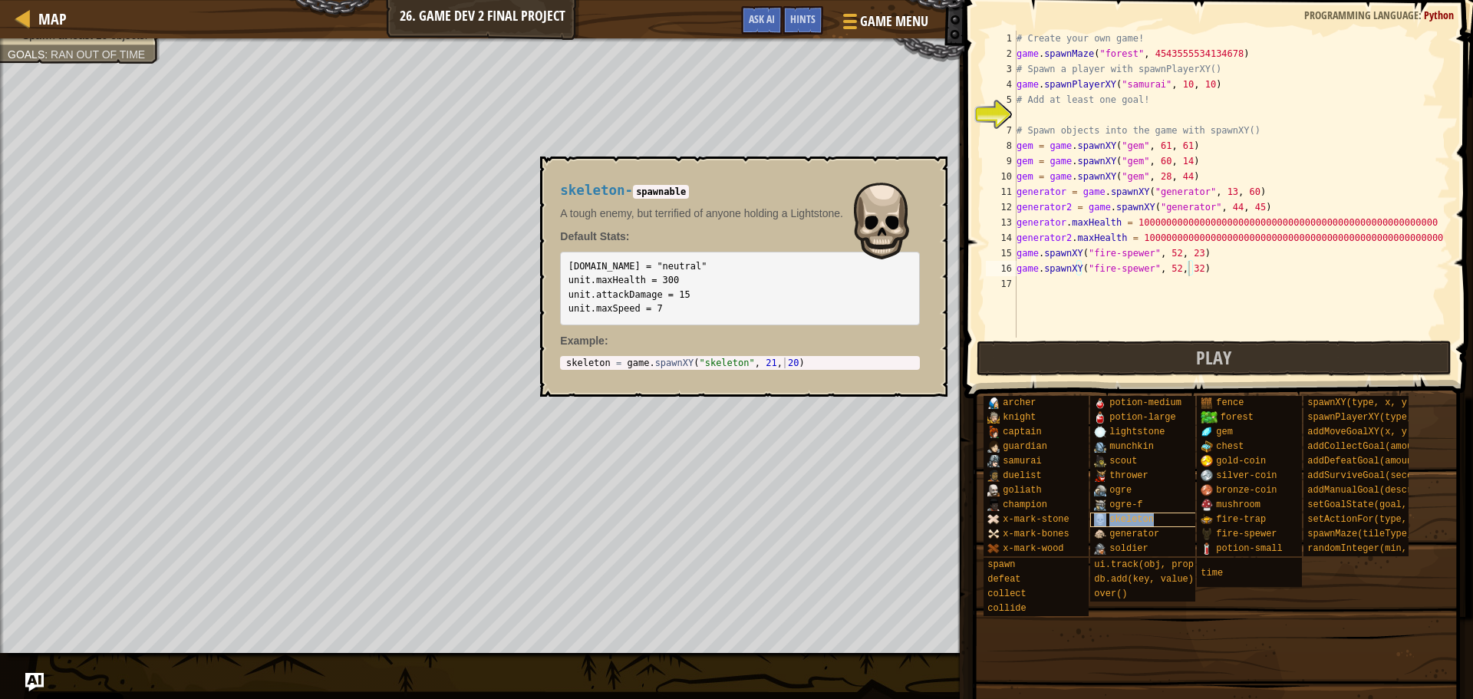
click at [1132, 513] on div "skeleton" at bounding box center [1163, 520] width 147 height 15
click at [941, 176] on div "skeleton - spawnable A tough enemy, but terrified of anyone holding a Lightston…" at bounding box center [743, 277] width 407 height 240
click at [928, 163] on button "×" at bounding box center [931, 173] width 12 height 21
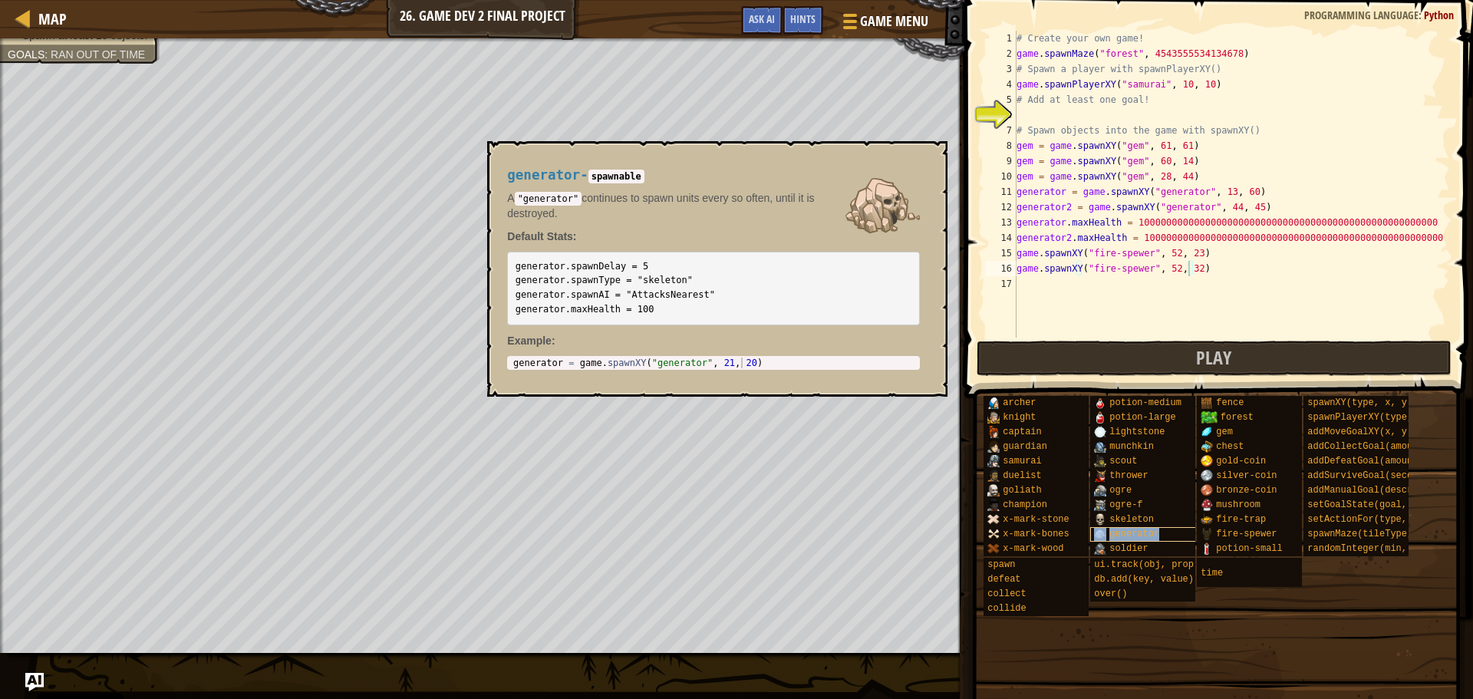
click at [1124, 535] on span "generator" at bounding box center [1134, 534] width 50 height 11
drag, startPoint x: 681, startPoint y: 280, endPoint x: 512, endPoint y: 280, distance: 169.6
click at [512, 280] on pre "generator.spawnDelay = 5 generator.spawnType = "skeleton" generator.spawnAI = "…" at bounding box center [713, 288] width 413 height 73
copy code "generator.spawnType = "skeleton""
click at [934, 165] on button "×" at bounding box center [931, 158] width 12 height 21
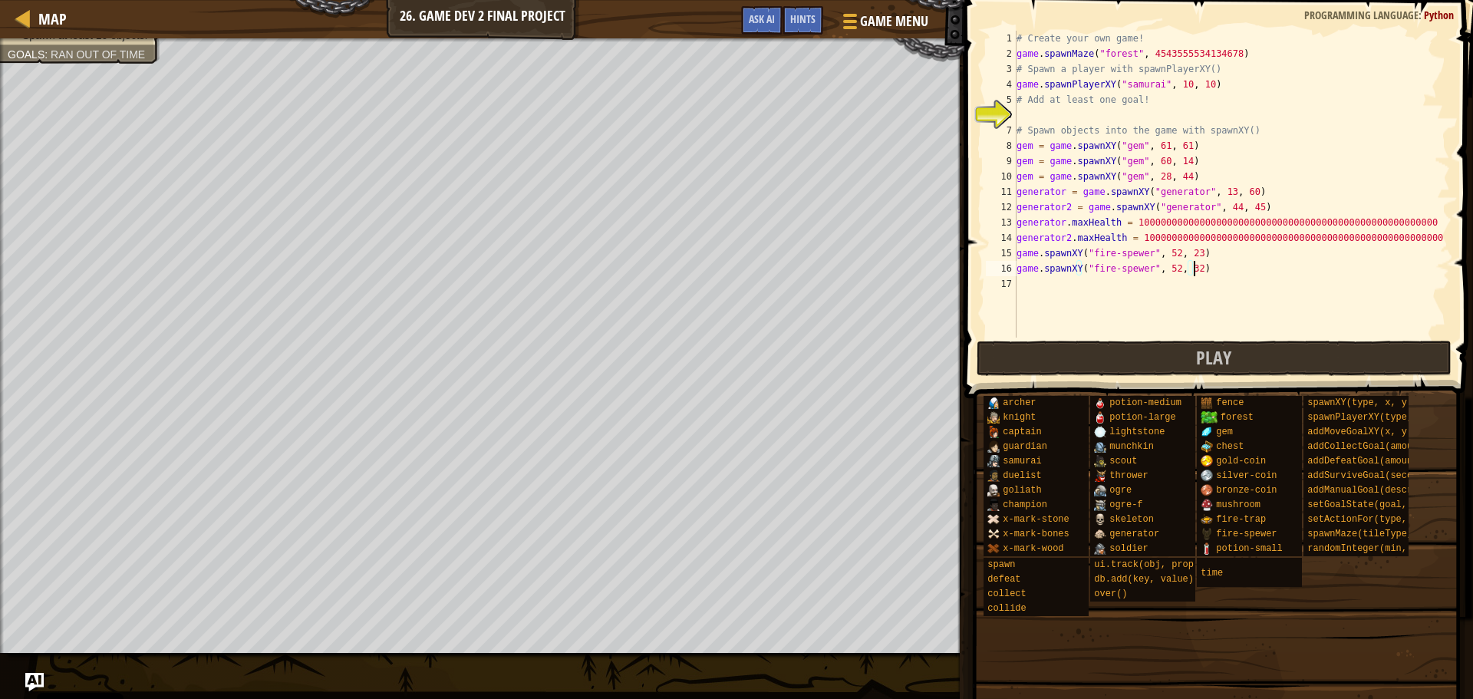
click at [1206, 269] on div "# Create your own game! game . spawnMaze ( "forest" , 4543555534134678 ) # Spaw…" at bounding box center [1232, 200] width 437 height 338
paste textarea "generator.spawnType = "skeleton""
click at [1155, 288] on div "# Create your own game! game . spawnMaze ( "forest" , 4543555534134678 ) # Spaw…" at bounding box center [1232, 200] width 437 height 338
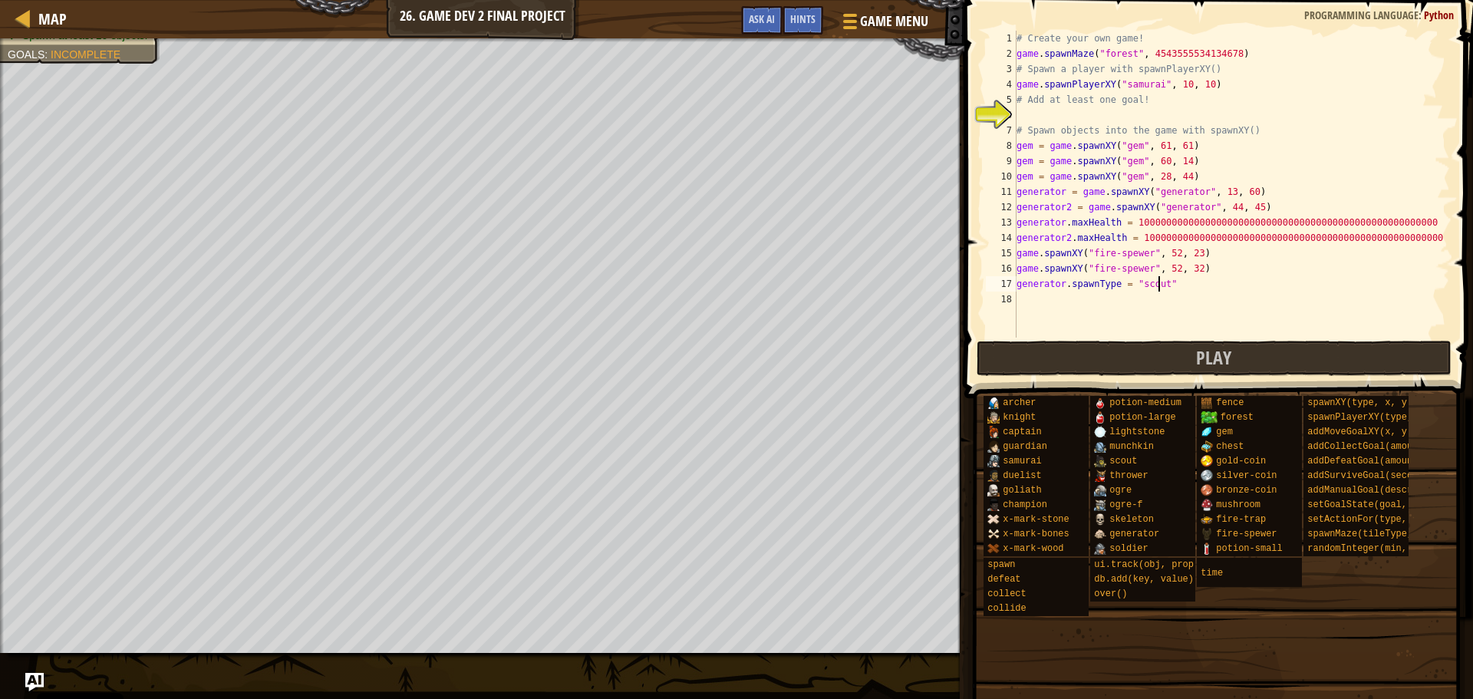
type textarea "generator.spawnType = "scout""
click at [77, 18] on div "Map 26. Game Dev 2 Final Project Game Menu Done Hints Ask AI" at bounding box center [482, 19] width 964 height 38
click at [57, 17] on span "Map" at bounding box center [52, 18] width 28 height 21
select select "en-[GEOGRAPHIC_DATA]"
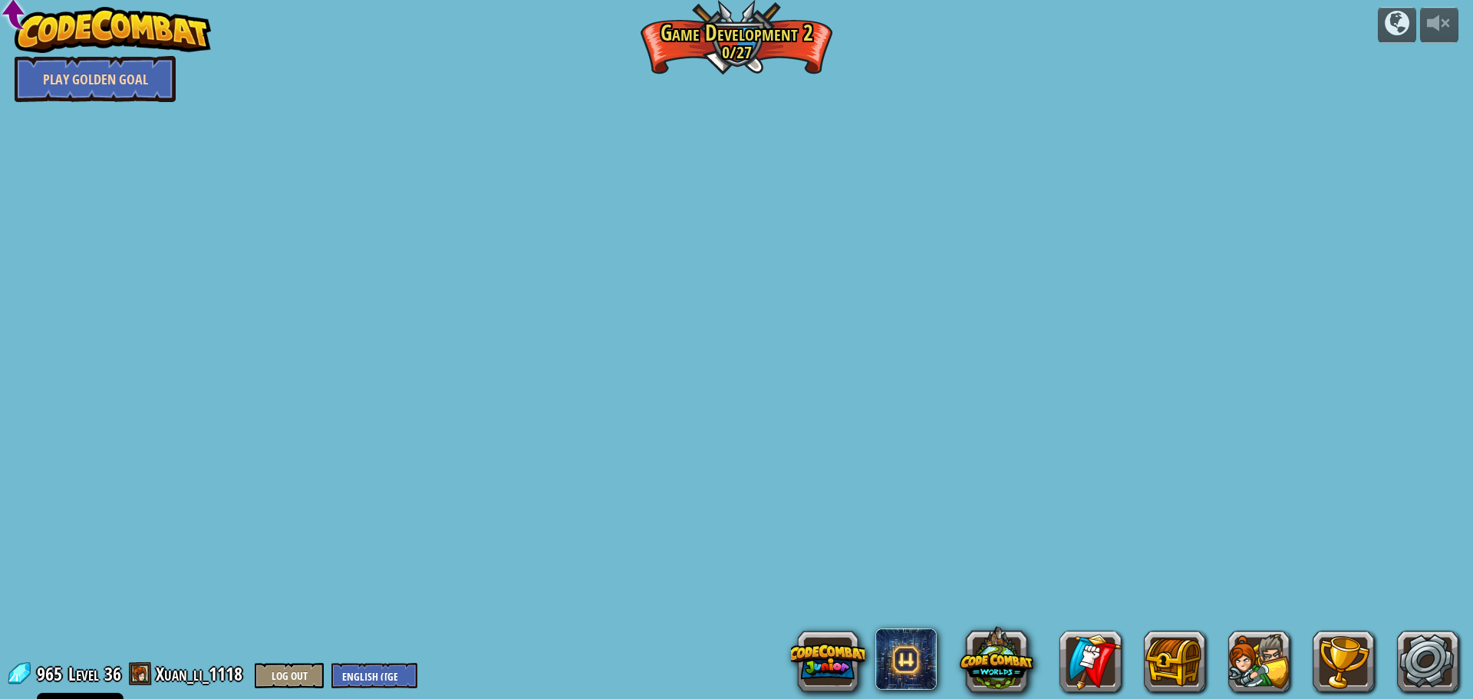
select select "en-[GEOGRAPHIC_DATA]"
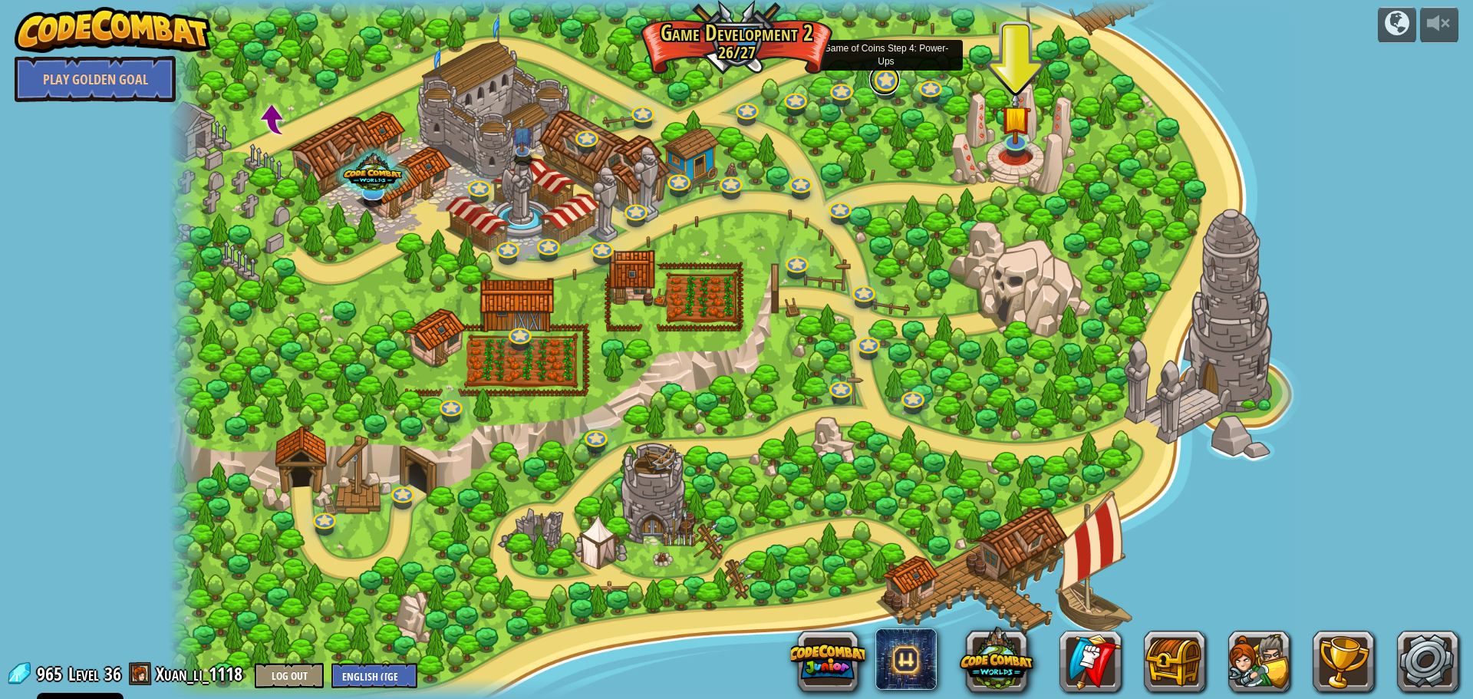
click at [891, 84] on link at bounding box center [884, 79] width 31 height 31
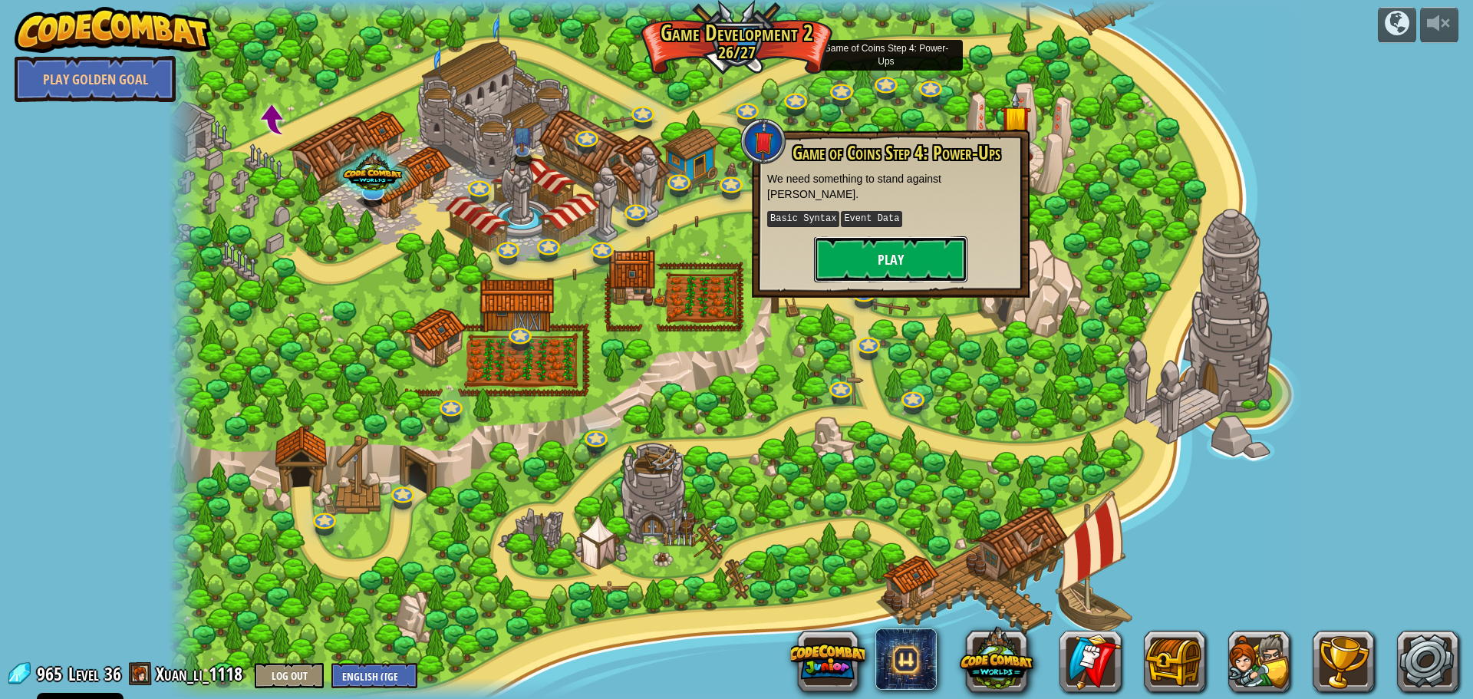
click at [876, 236] on button "Play" at bounding box center [890, 259] width 153 height 46
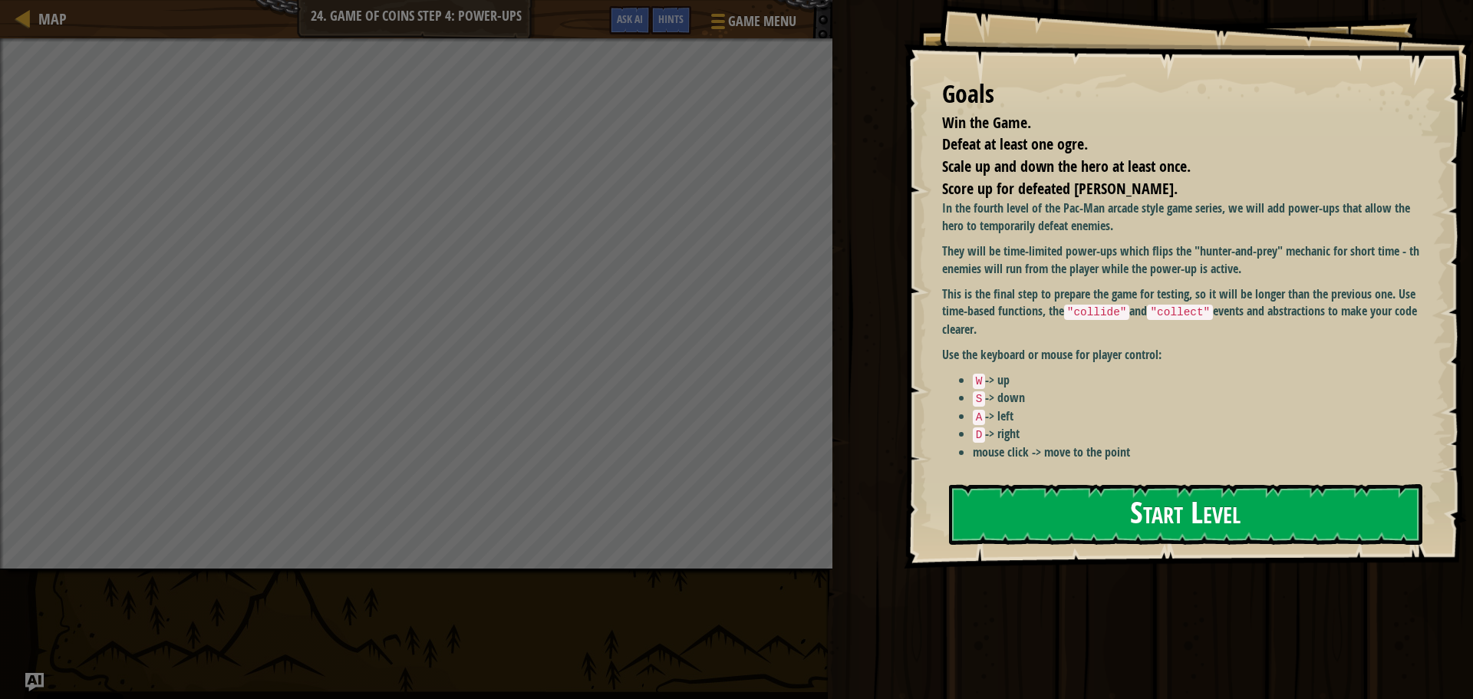
click at [1100, 346] on p "Use the keyboard or mouse for player control:" at bounding box center [1186, 355] width 489 height 18
click at [1023, 531] on button "Start Level" at bounding box center [1185, 514] width 473 height 61
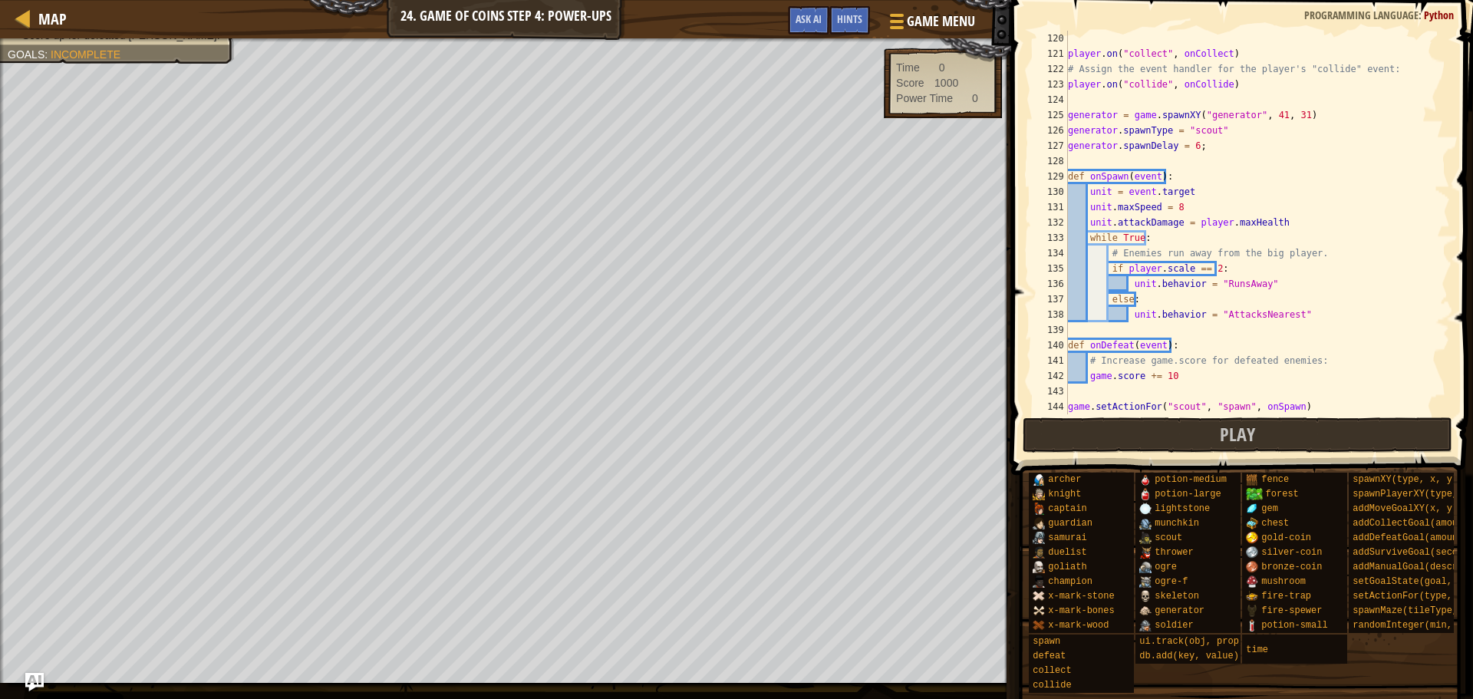
scroll to position [1780, 0]
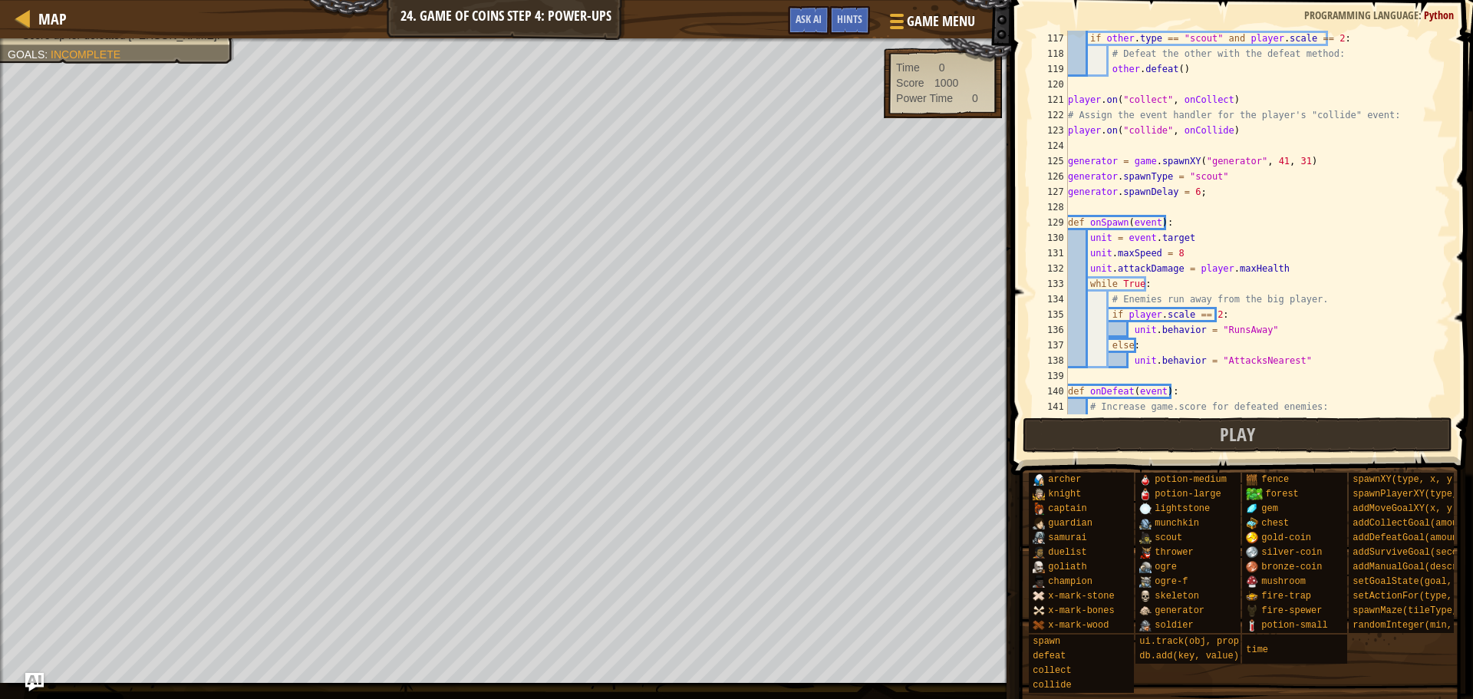
select select "en-[GEOGRAPHIC_DATA]"
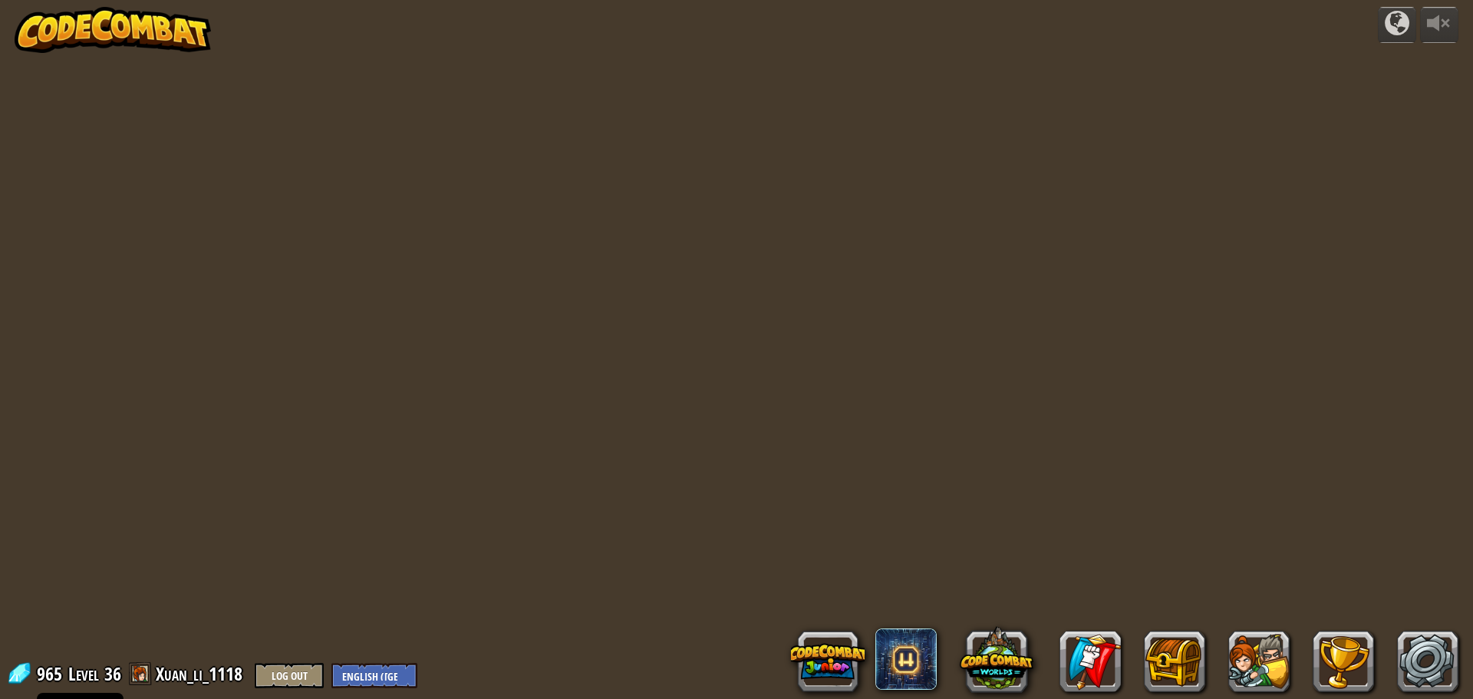
select select "en-[GEOGRAPHIC_DATA]"
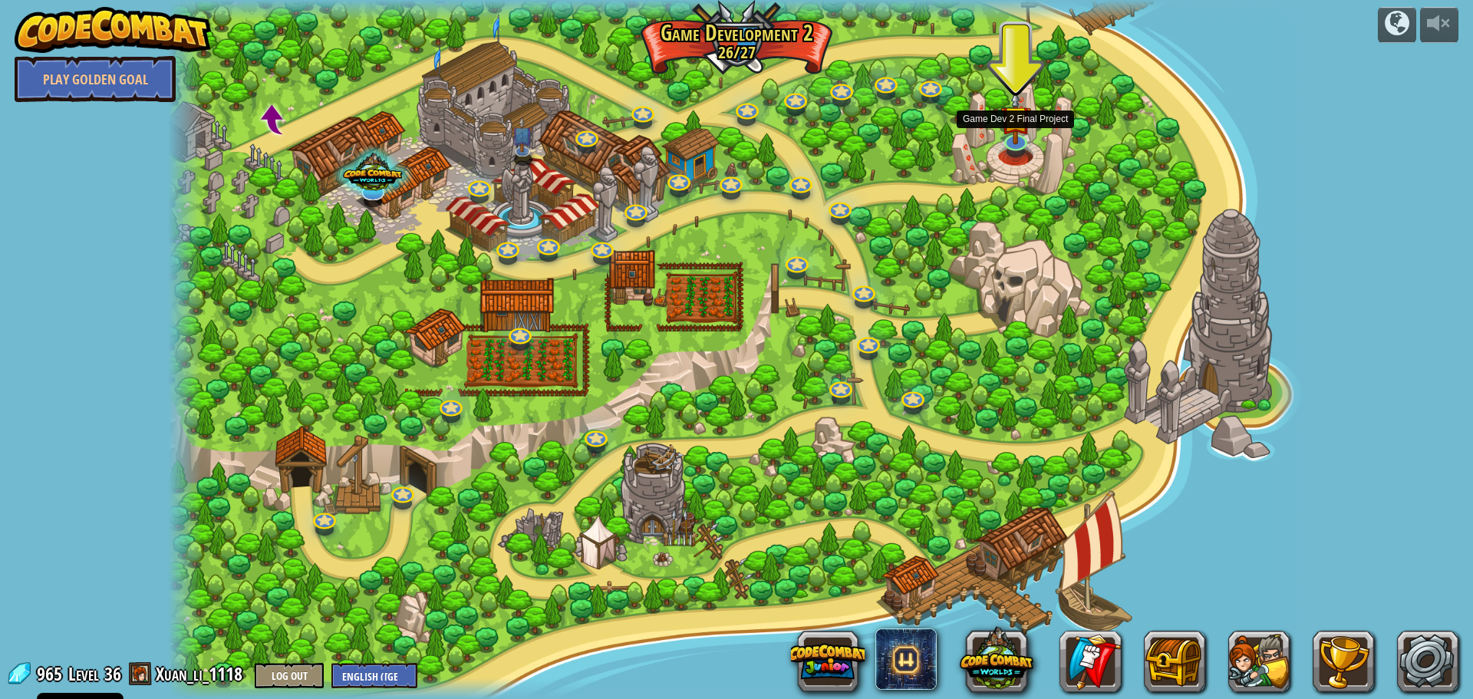
drag, startPoint x: 1013, startPoint y: 136, endPoint x: 1021, endPoint y: 153, distance: 19.6
click at [1013, 136] on img at bounding box center [1015, 117] width 31 height 53
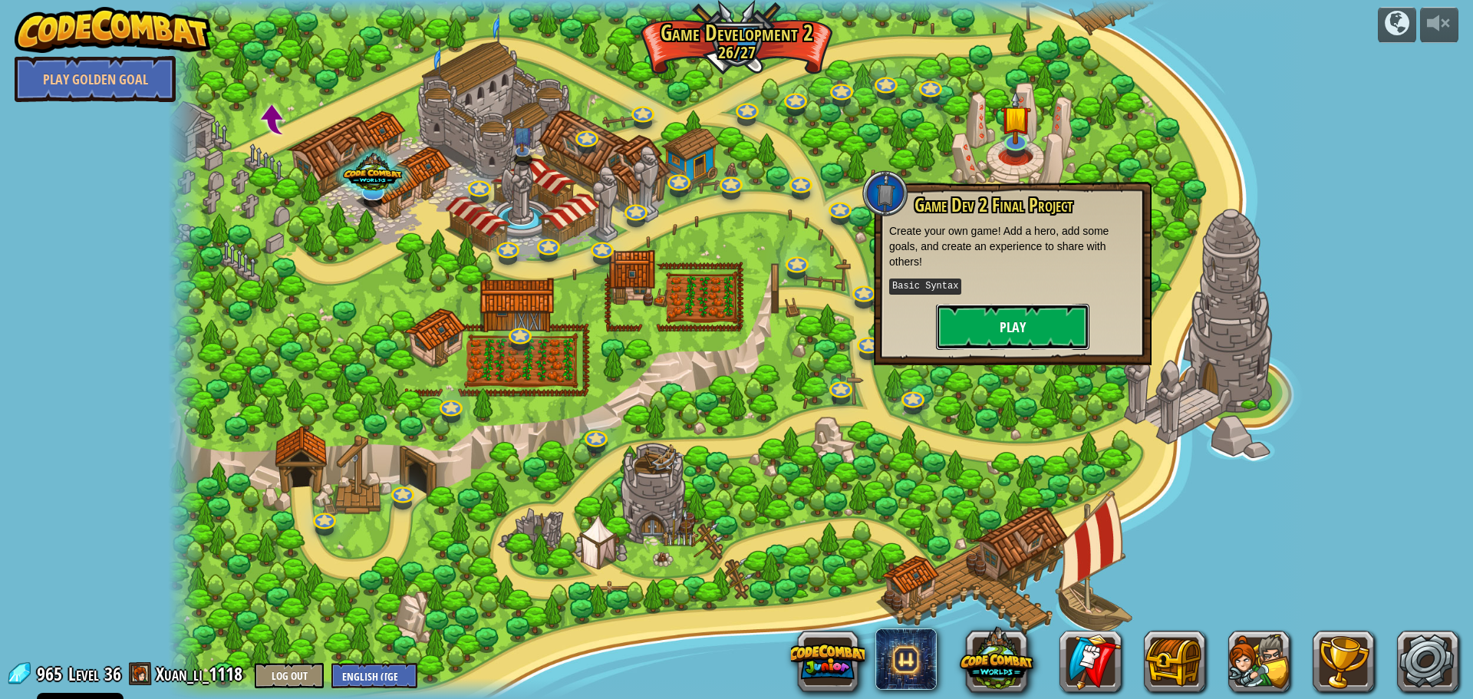
click at [1007, 330] on button "Play" at bounding box center [1012, 327] width 153 height 46
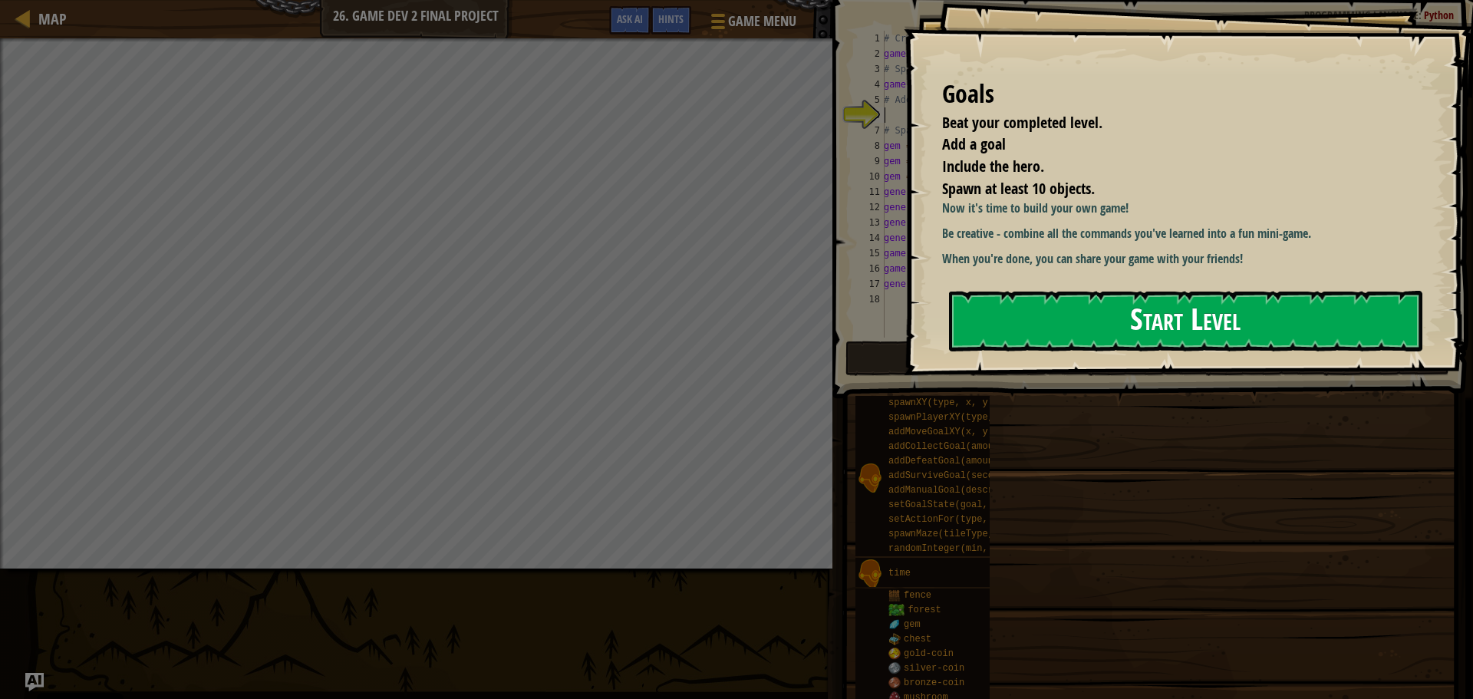
click at [993, 317] on button "Start Level" at bounding box center [1185, 321] width 473 height 61
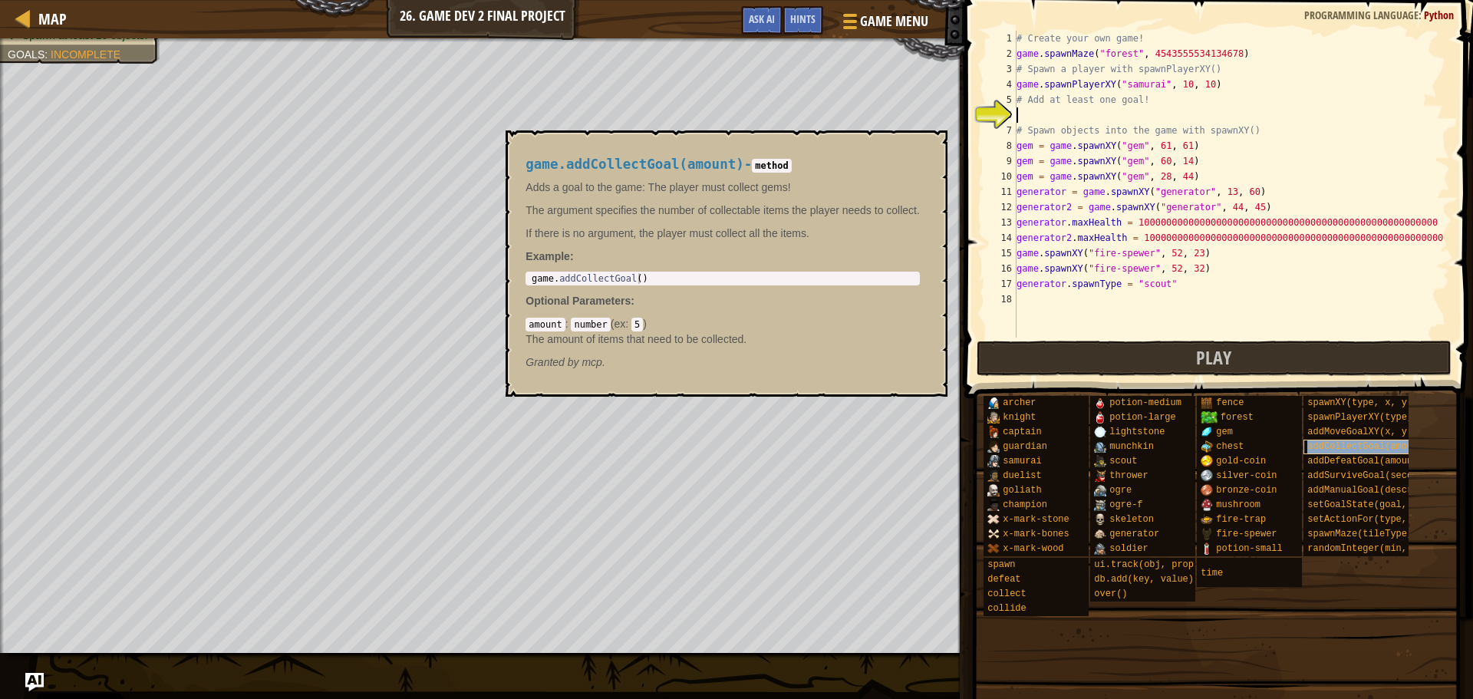
click at [1344, 446] on span "addCollectGoal(amount)" at bounding box center [1367, 446] width 121 height 11
type textarea "game.addCollectGoal()"
drag, startPoint x: 645, startPoint y: 278, endPoint x: 529, endPoint y: 281, distance: 115.9
click at [529, 281] on div "game . addCollectGoal ( )" at bounding box center [723, 289] width 388 height 32
click at [930, 147] on button "×" at bounding box center [931, 147] width 12 height 21
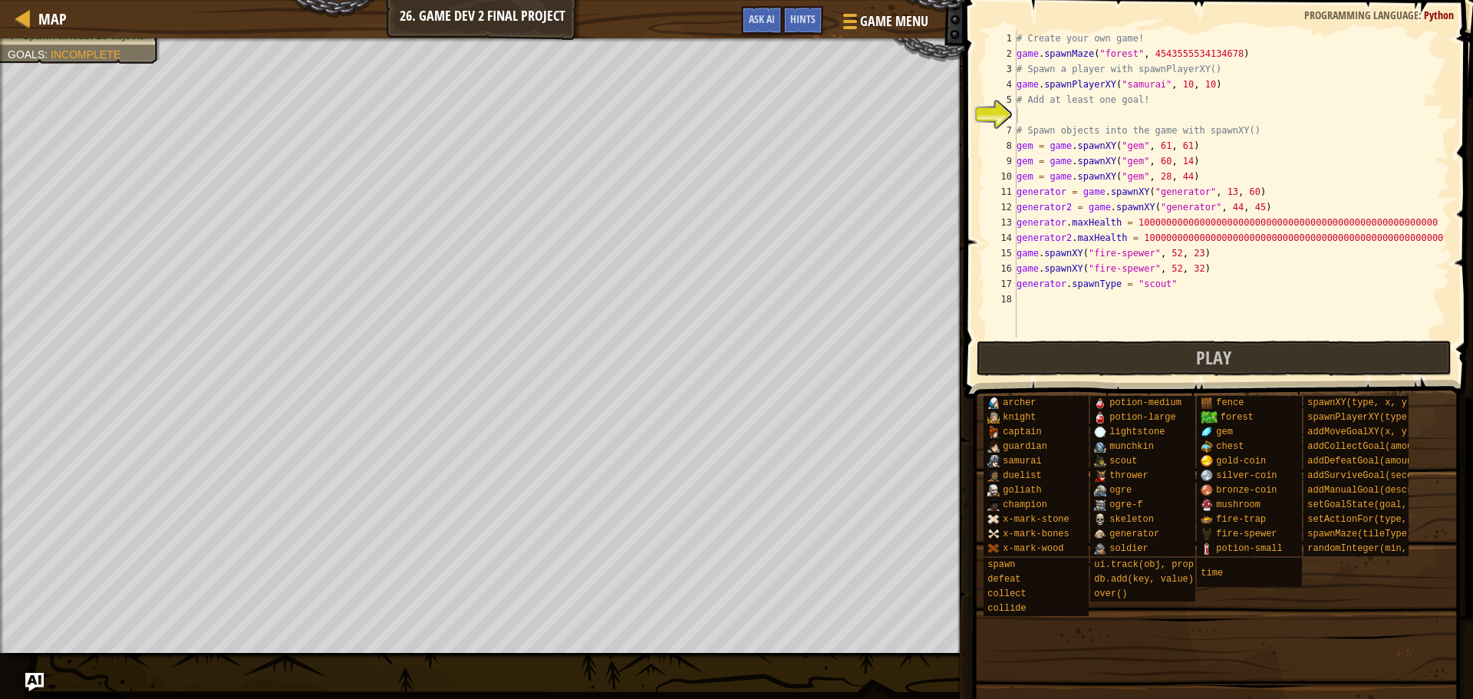
click at [1146, 117] on div "# Create your own game! game . spawnMaze ( "forest" , 4543555534134678 ) # Spaw…" at bounding box center [1232, 200] width 437 height 338
paste textarea "game.addCollectGoal()"
click at [1119, 118] on div "# Create your own game! game . spawnMaze ( "forest" , 4543555534134678 ) # Spaw…" at bounding box center [1232, 200] width 437 height 338
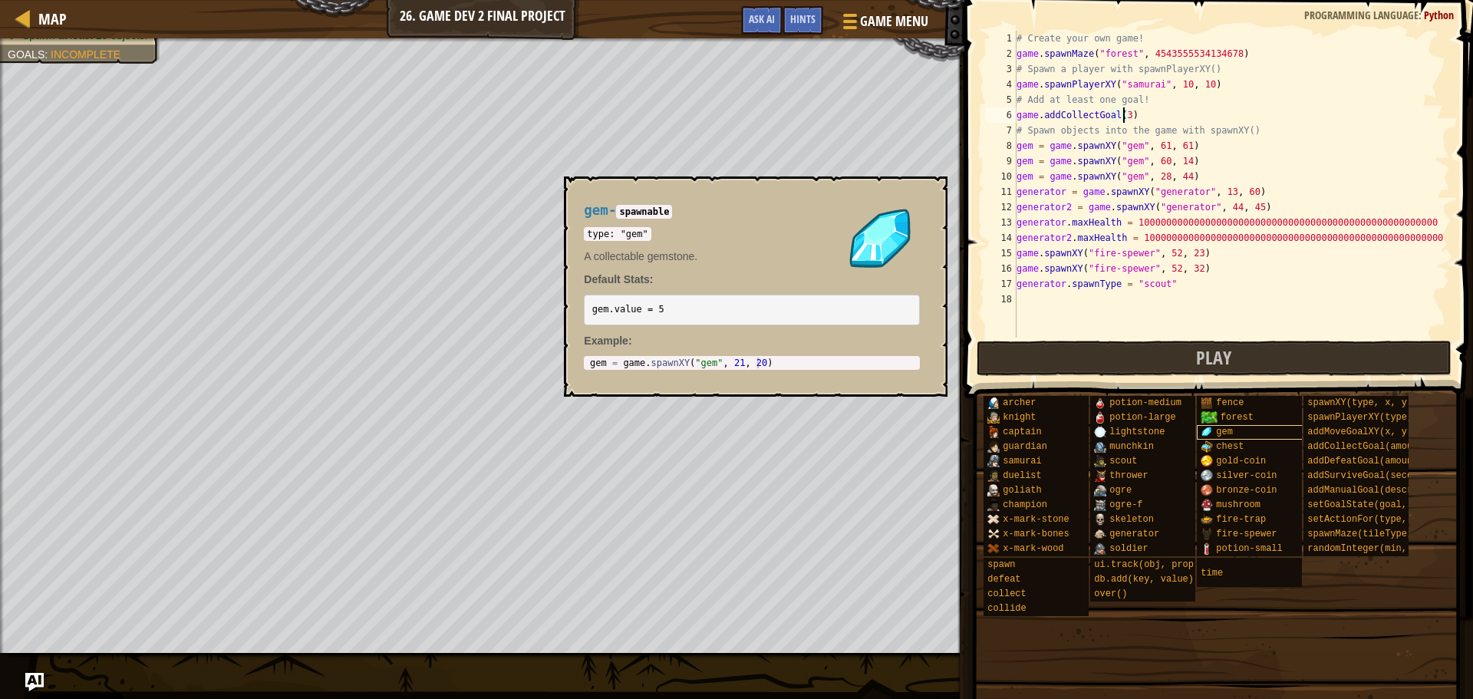
type textarea "game.addCollectGoal(3)"
click at [1244, 428] on div "gem" at bounding box center [1270, 432] width 147 height 15
select select "en-[GEOGRAPHIC_DATA]"
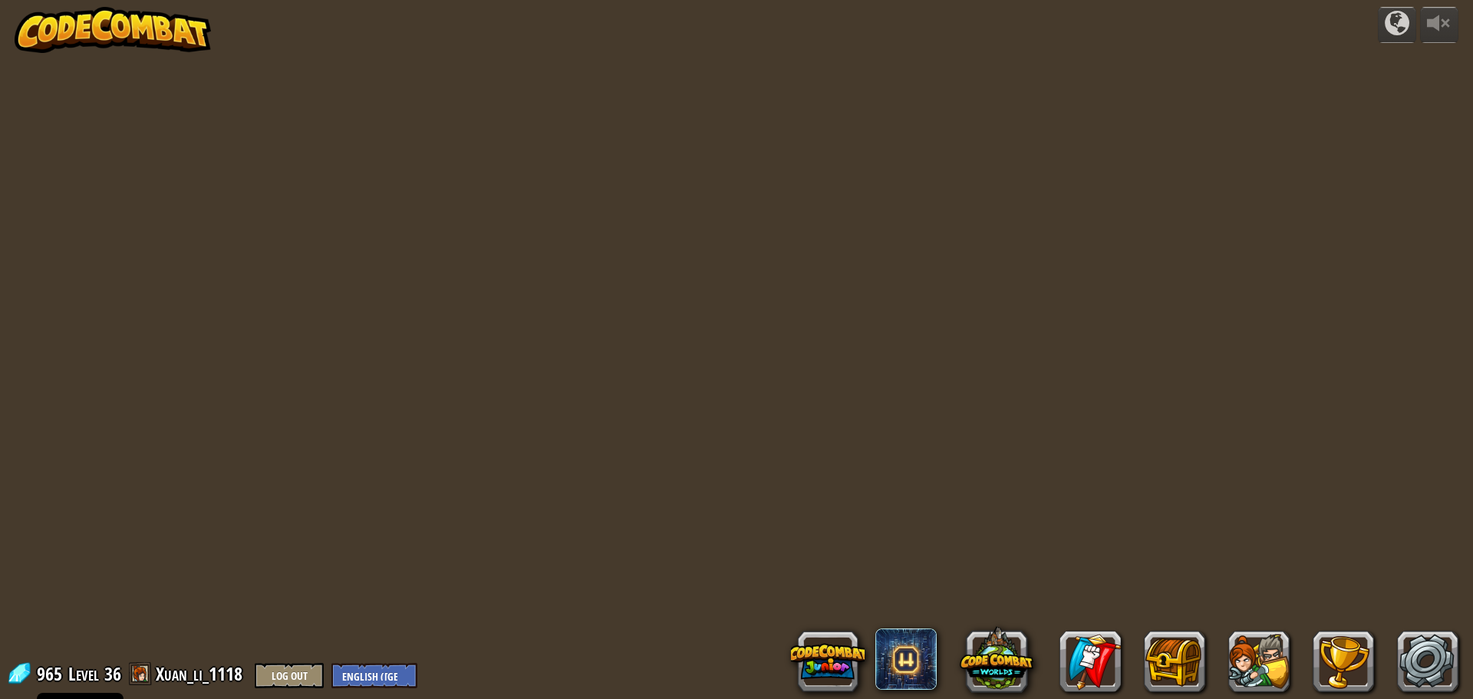
select select "en-[GEOGRAPHIC_DATA]"
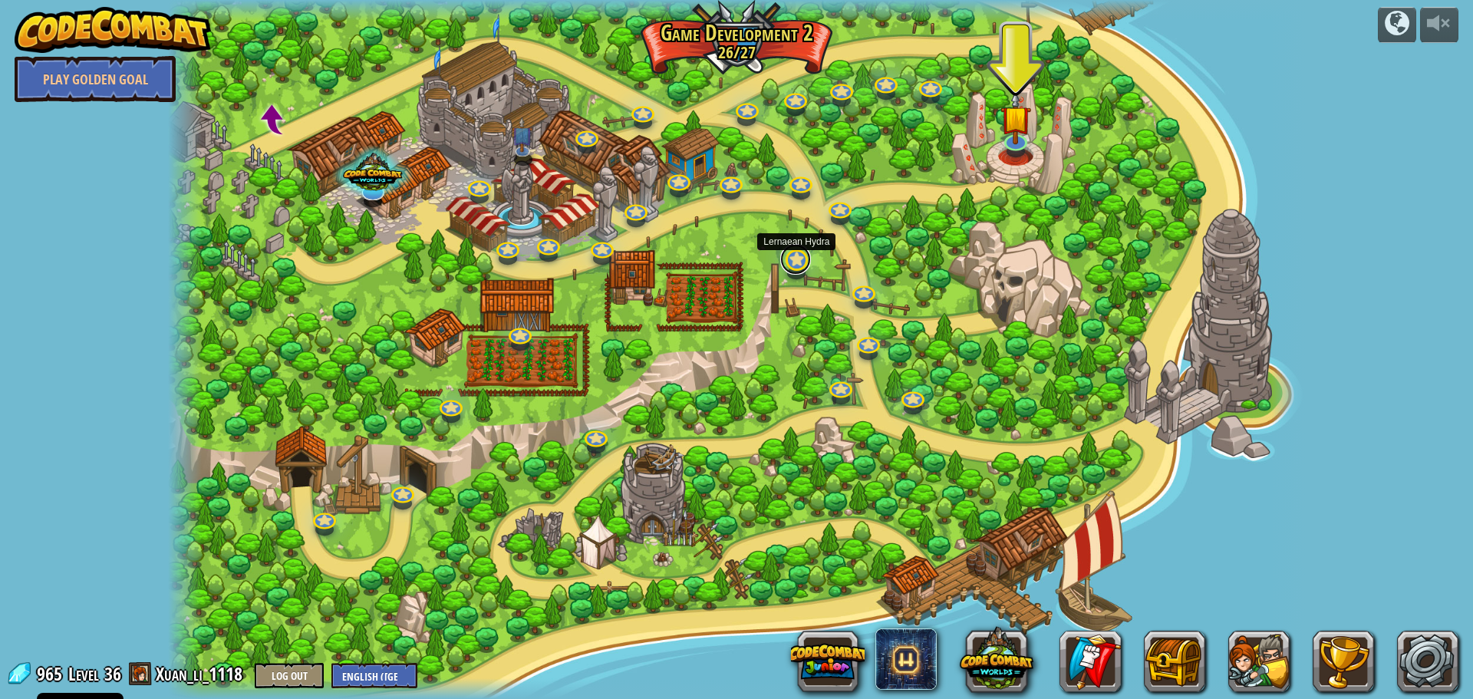
click at [792, 269] on link at bounding box center [795, 259] width 31 height 31
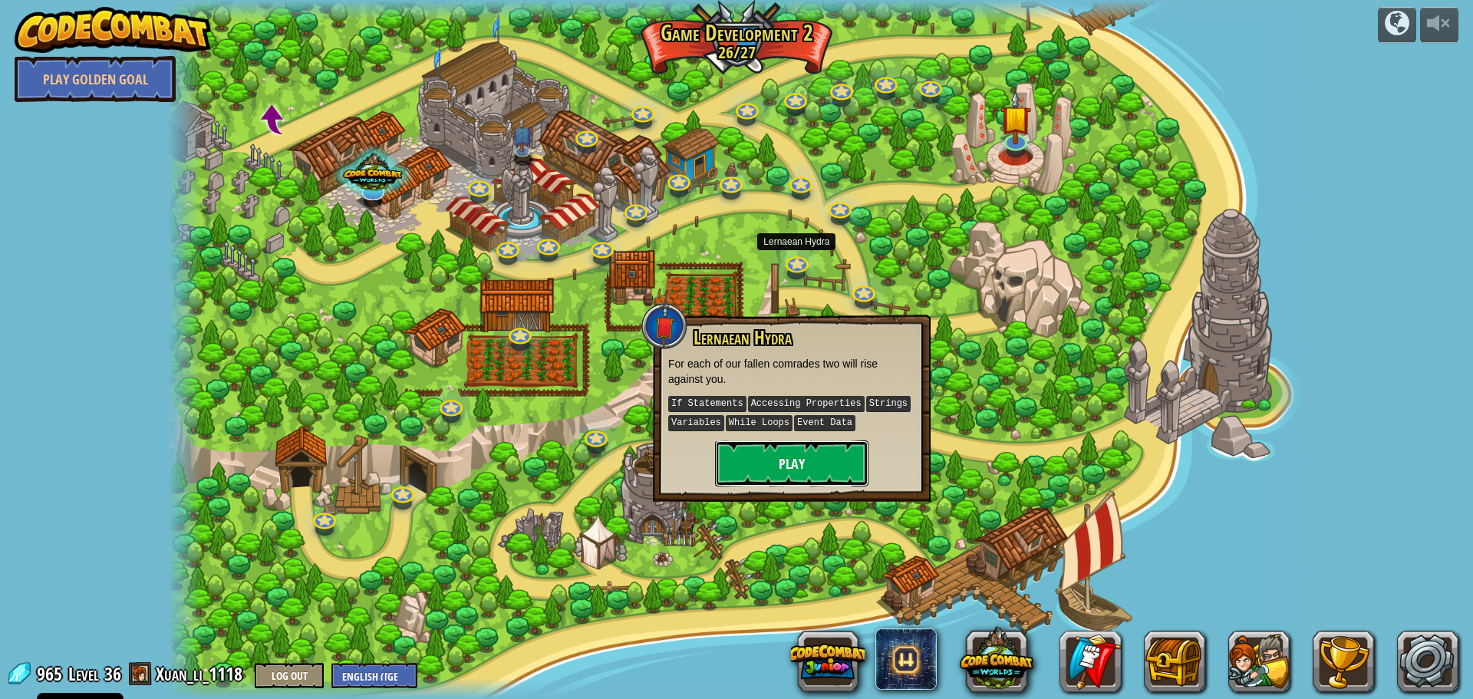
click at [780, 463] on button "Play" at bounding box center [791, 463] width 153 height 46
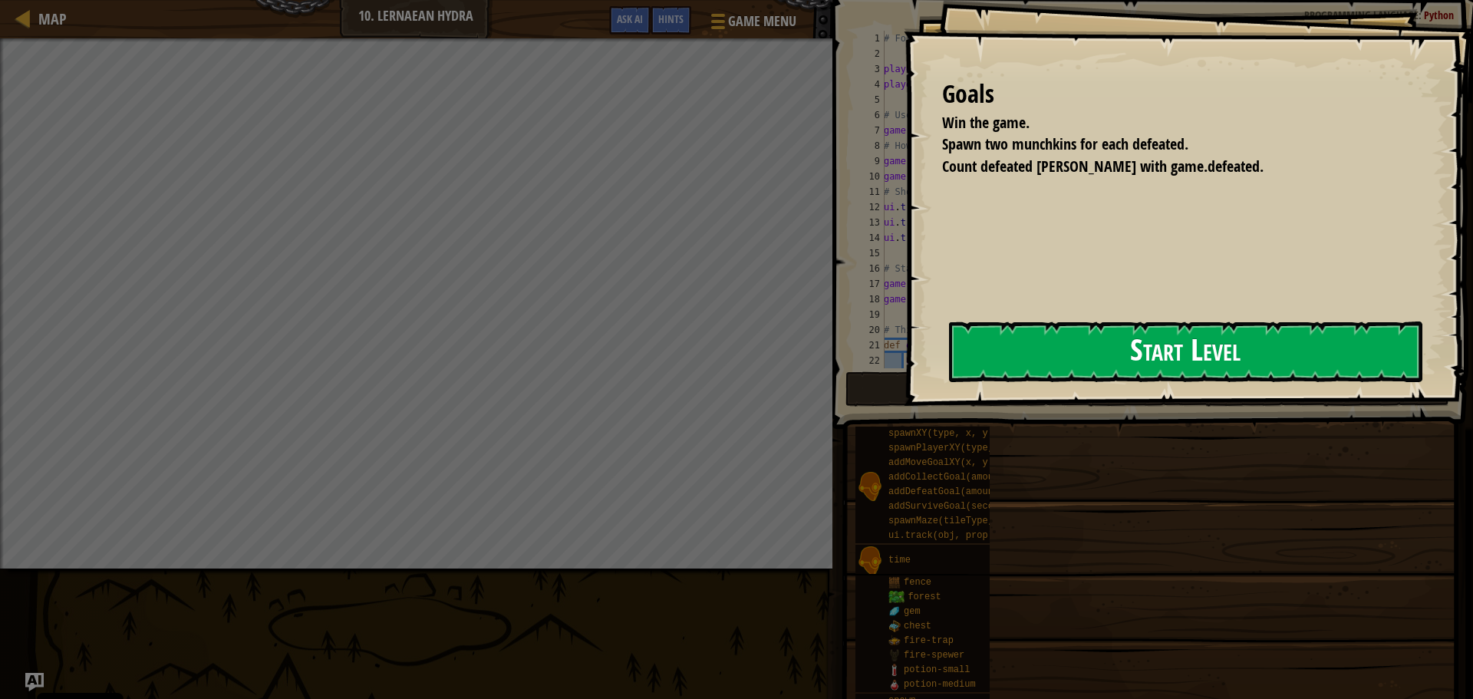
click at [949, 373] on button "Start Level" at bounding box center [1185, 351] width 473 height 61
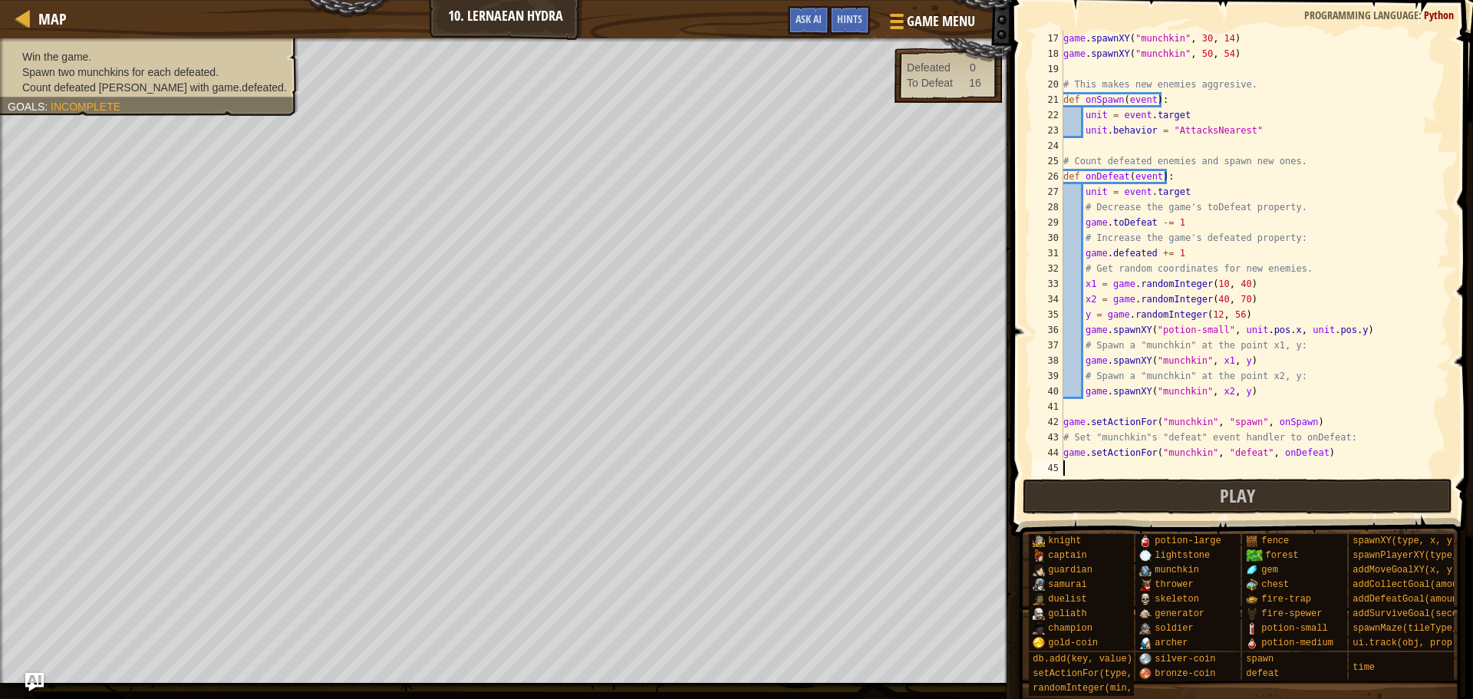
scroll to position [246, 0]
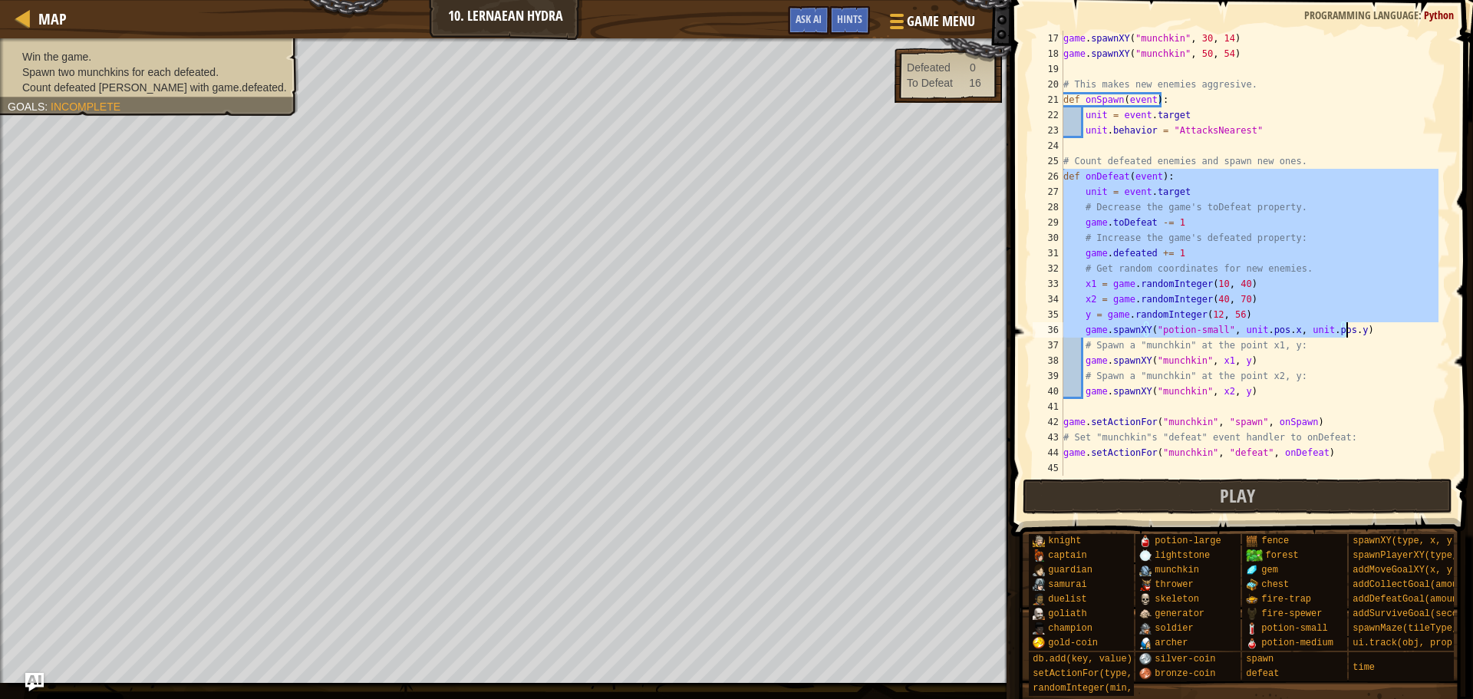
drag, startPoint x: 1065, startPoint y: 170, endPoint x: 1376, endPoint y: 336, distance: 352.2
click at [1376, 336] on div "game . spawnXY ( "munchkin" , 30 , 14 ) game . spawnXY ( "munchkin" , 50 , 54 )…" at bounding box center [1249, 269] width 378 height 476
click at [1106, 220] on div "game . spawnXY ( "munchkin" , 30 , 14 ) game . spawnXY ( "munchkin" , 50 , 54 )…" at bounding box center [1249, 253] width 378 height 445
type textarea "game.toDefeat -= 1"
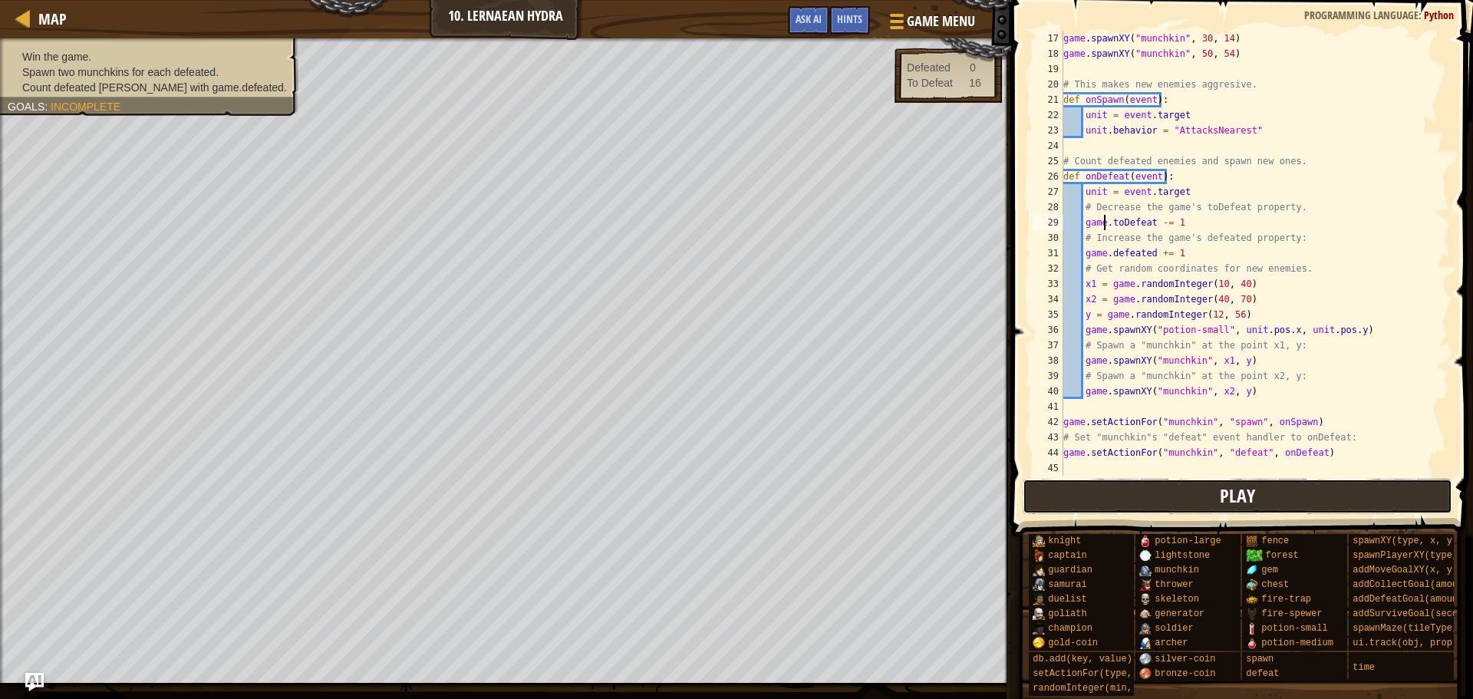
click at [1145, 496] on button "Play" at bounding box center [1238, 496] width 430 height 35
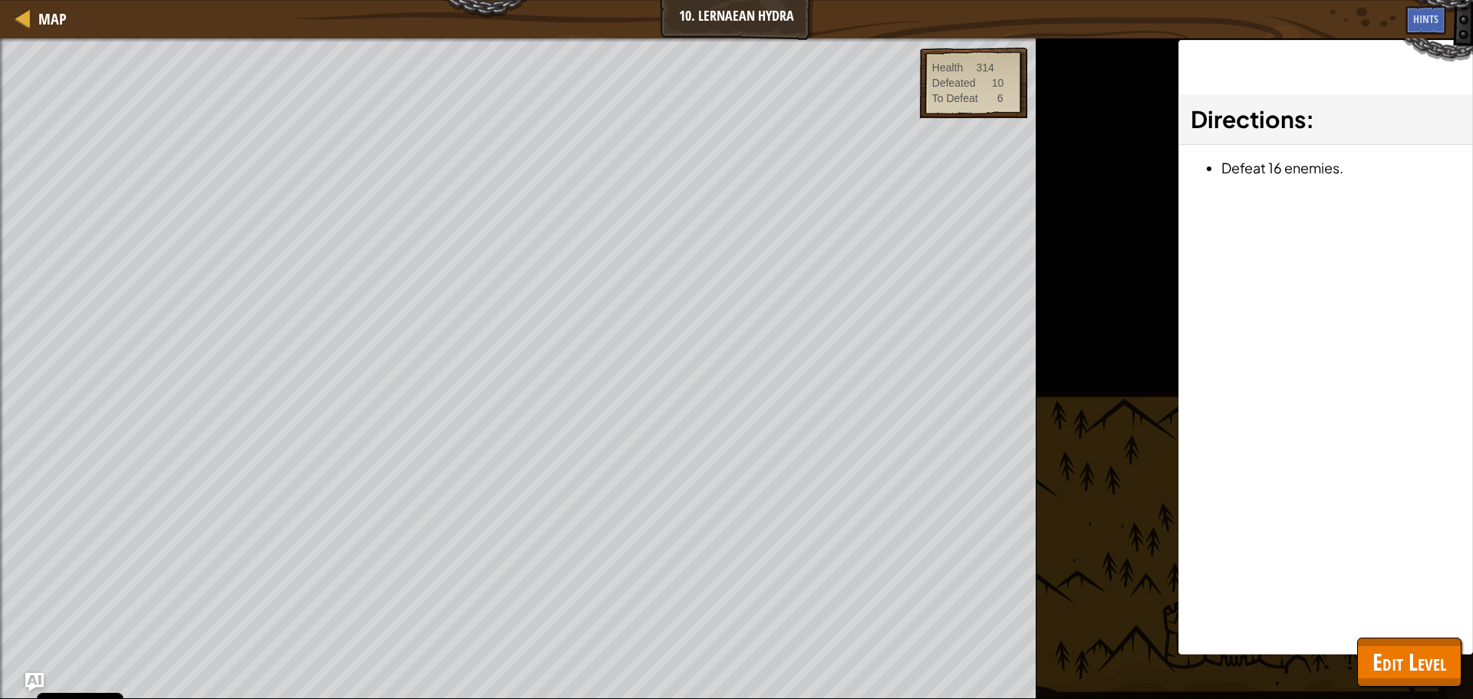
click at [1413, 639] on div "Map 10. Lernaean Hydra Game Menu Done Hints Ask AI 1 הההההההההההההההההההההההההה…" at bounding box center [736, 349] width 1473 height 699
click at [1416, 641] on button "Edit Level" at bounding box center [1409, 662] width 104 height 49
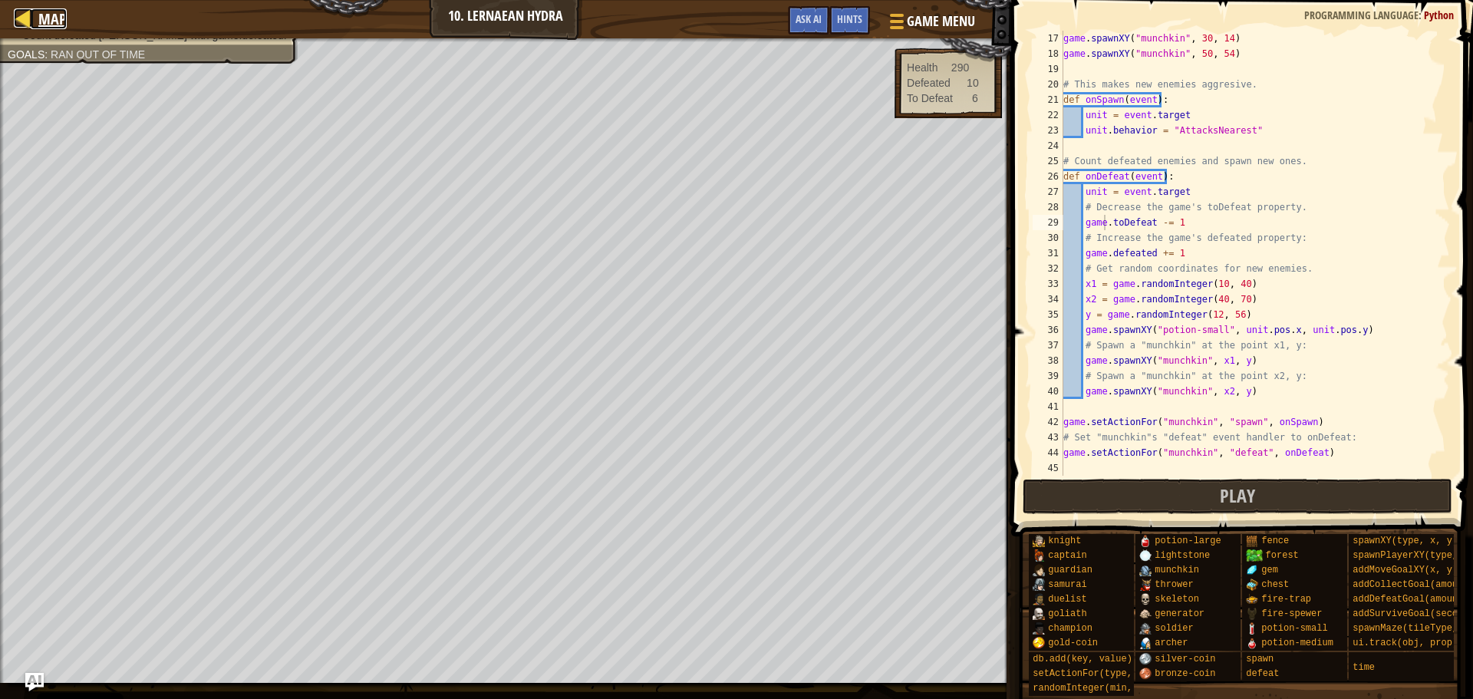
click at [30, 25] on div at bounding box center [23, 17] width 19 height 19
select select "en-[GEOGRAPHIC_DATA]"
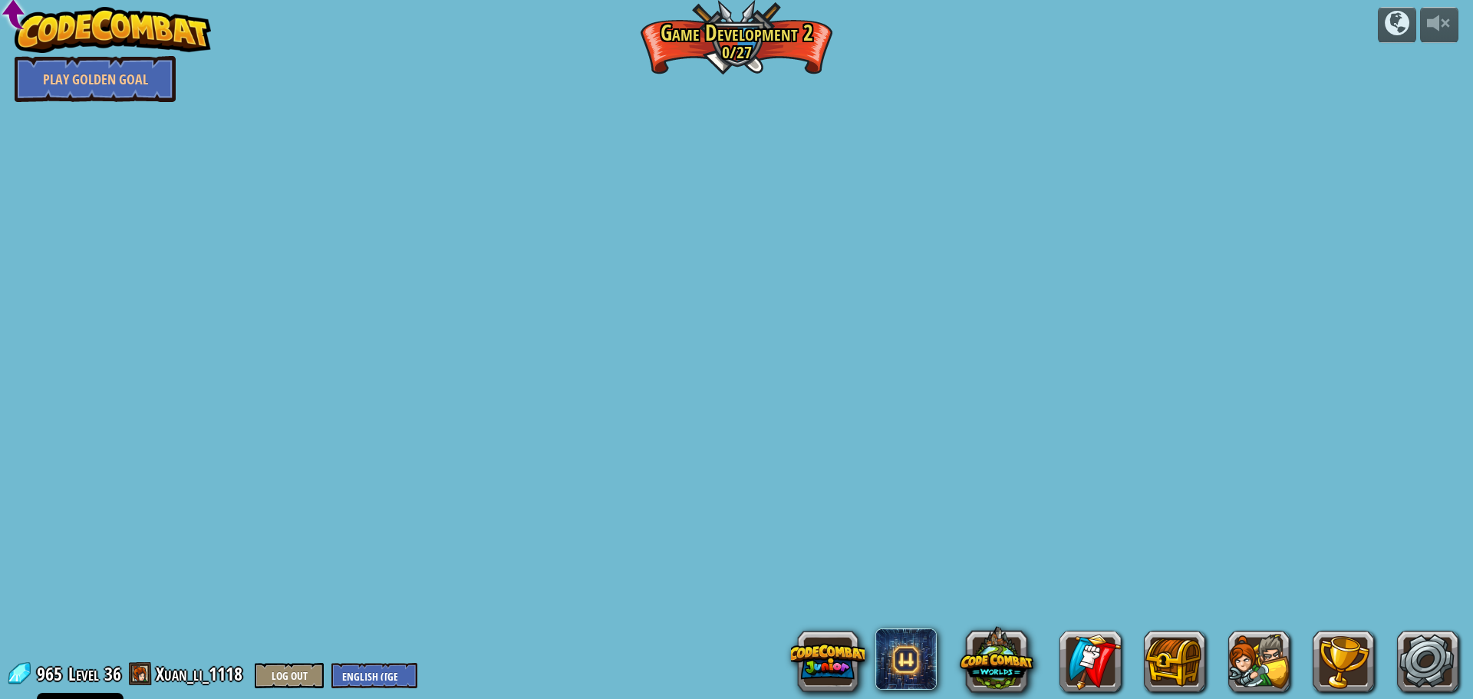
select select "en-[GEOGRAPHIC_DATA]"
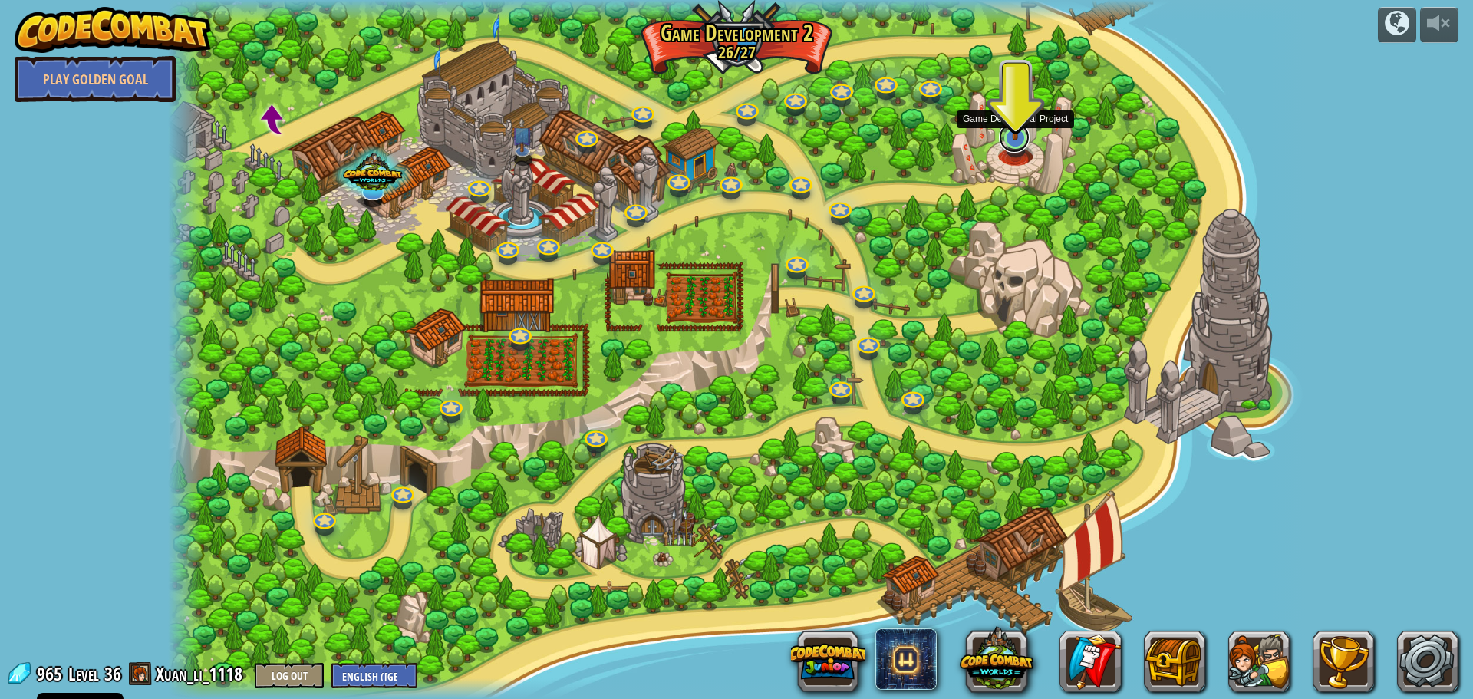
click at [1019, 144] on link at bounding box center [1014, 137] width 31 height 31
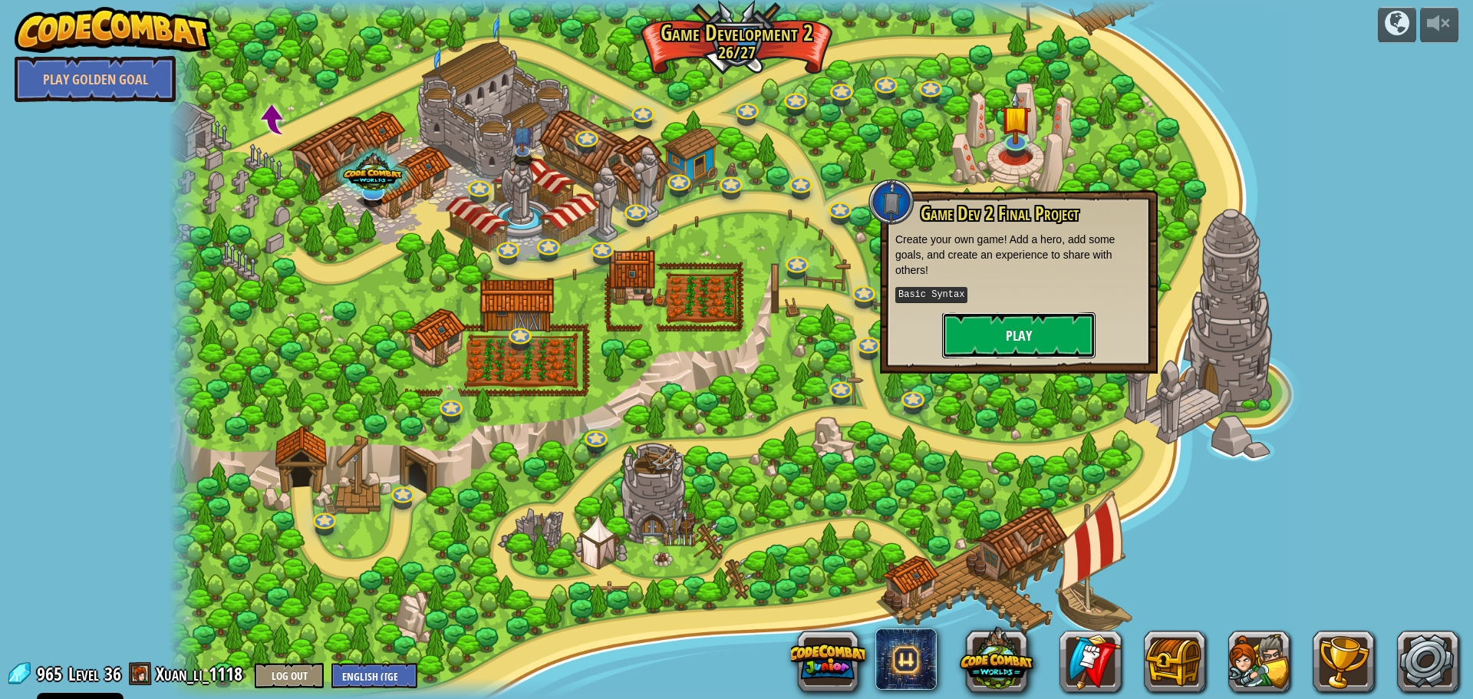
click at [1003, 338] on button "Play" at bounding box center [1018, 335] width 153 height 46
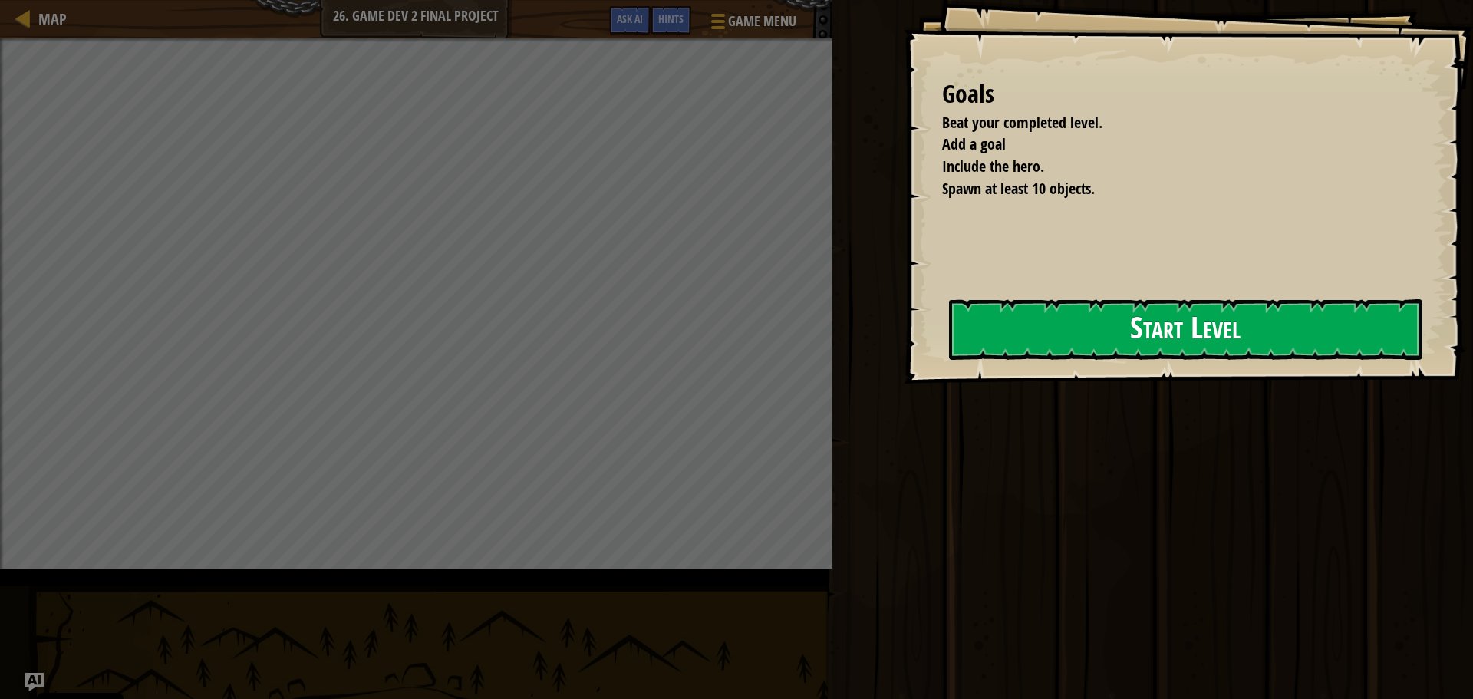
click at [992, 335] on button "Start Level" at bounding box center [1185, 329] width 473 height 61
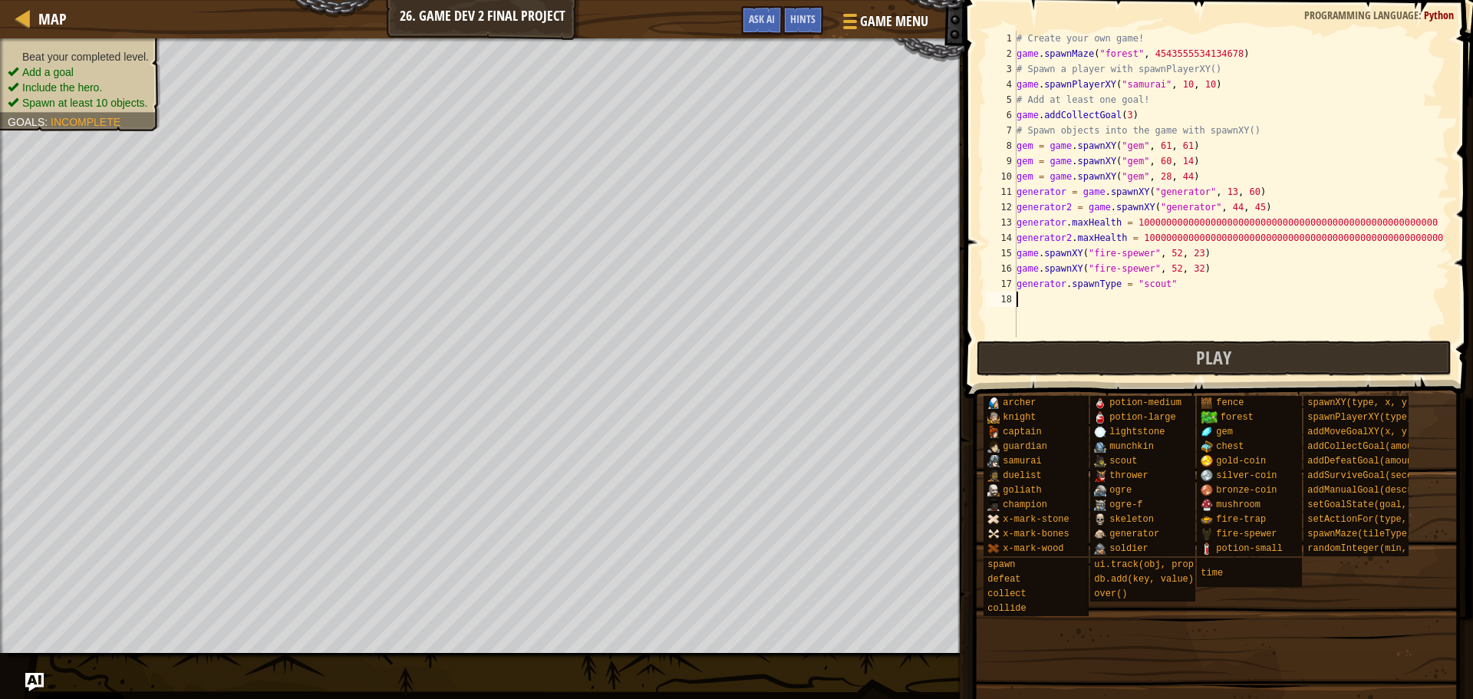
scroll to position [15, 0]
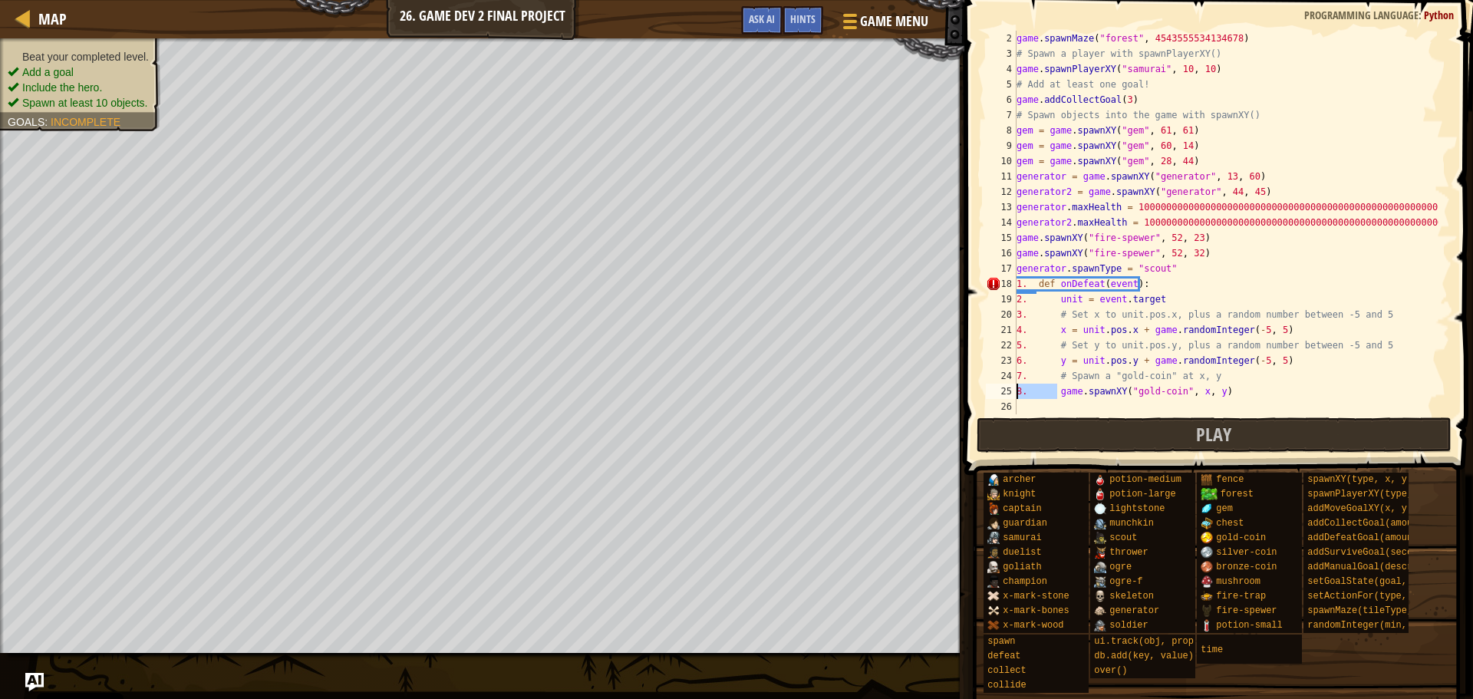
drag, startPoint x: 1056, startPoint y: 391, endPoint x: 1005, endPoint y: 396, distance: 50.8
click at [1005, 396] on div "2 3 4 5 6 7 8 9 10 11 12 13 14 15 16 17 18 19 20 21 22 23 24 25 26 game . spawn…" at bounding box center [1216, 223] width 467 height 384
click at [1056, 377] on div "game . spawnMaze ( "forest" , 4543555534134678 ) # Spawn a player with spawnPla…" at bounding box center [1226, 238] width 425 height 414
click at [1054, 361] on div "game . spawnMaze ( "forest" , 4543555534134678 ) # Spawn a player with spawnPla…" at bounding box center [1226, 238] width 425 height 414
click at [1057, 362] on div "game . spawnMaze ( "forest" , 4543555534134678 ) # Spawn a player with spawnPla…" at bounding box center [1232, 238] width 436 height 414
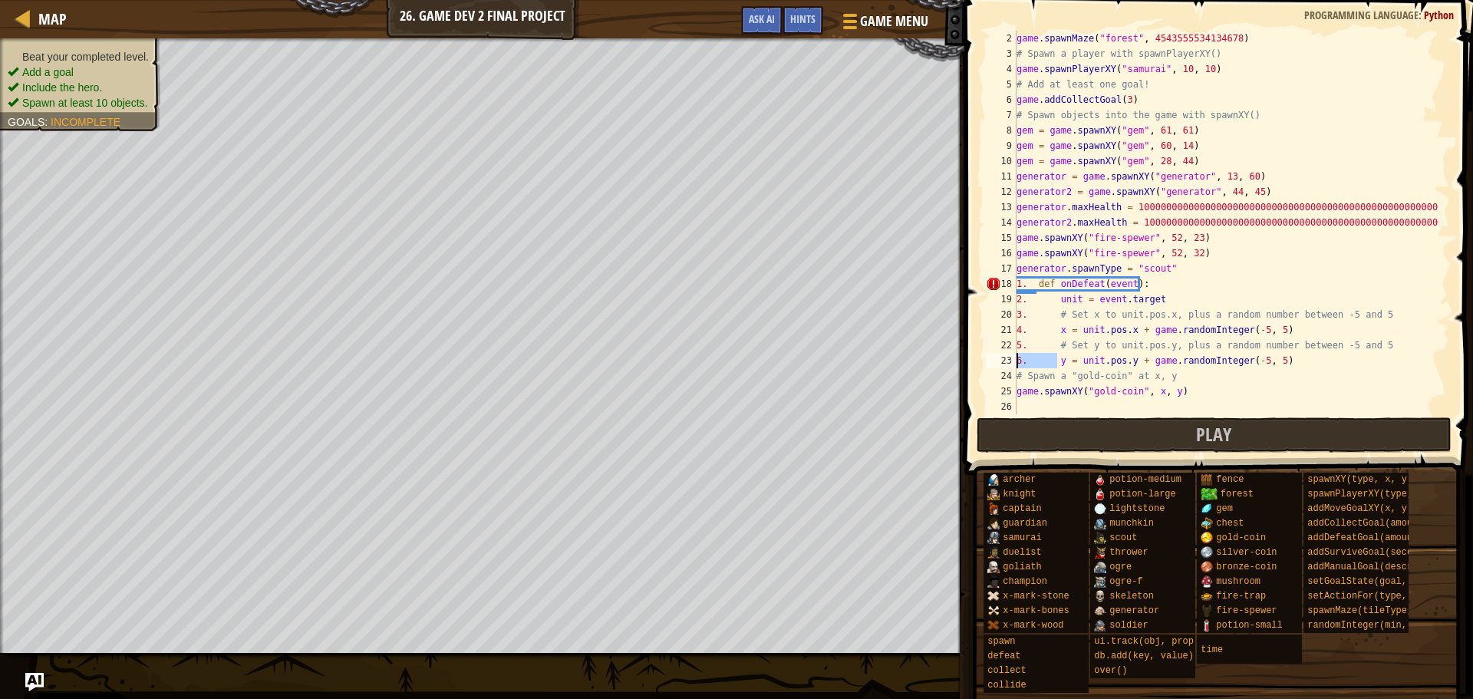
drag, startPoint x: 1057, startPoint y: 362, endPoint x: 1008, endPoint y: 364, distance: 49.1
click at [1008, 364] on div "6. y = unit.pos.y + game.randomInteger(-5, 5) 2 3 4 5 6 7 8 9 10 11 12 13 14 15…" at bounding box center [1216, 223] width 467 height 384
drag, startPoint x: 1057, startPoint y: 347, endPoint x: 997, endPoint y: 348, distance: 59.9
click at [997, 348] on div "y = unit.pos.y + game.randomInteger(-5, 5) 2 3 4 5 6 7 8 9 10 11 12 13 14 15 16…" at bounding box center [1216, 223] width 467 height 384
drag, startPoint x: 1059, startPoint y: 327, endPoint x: 1001, endPoint y: 328, distance: 57.6
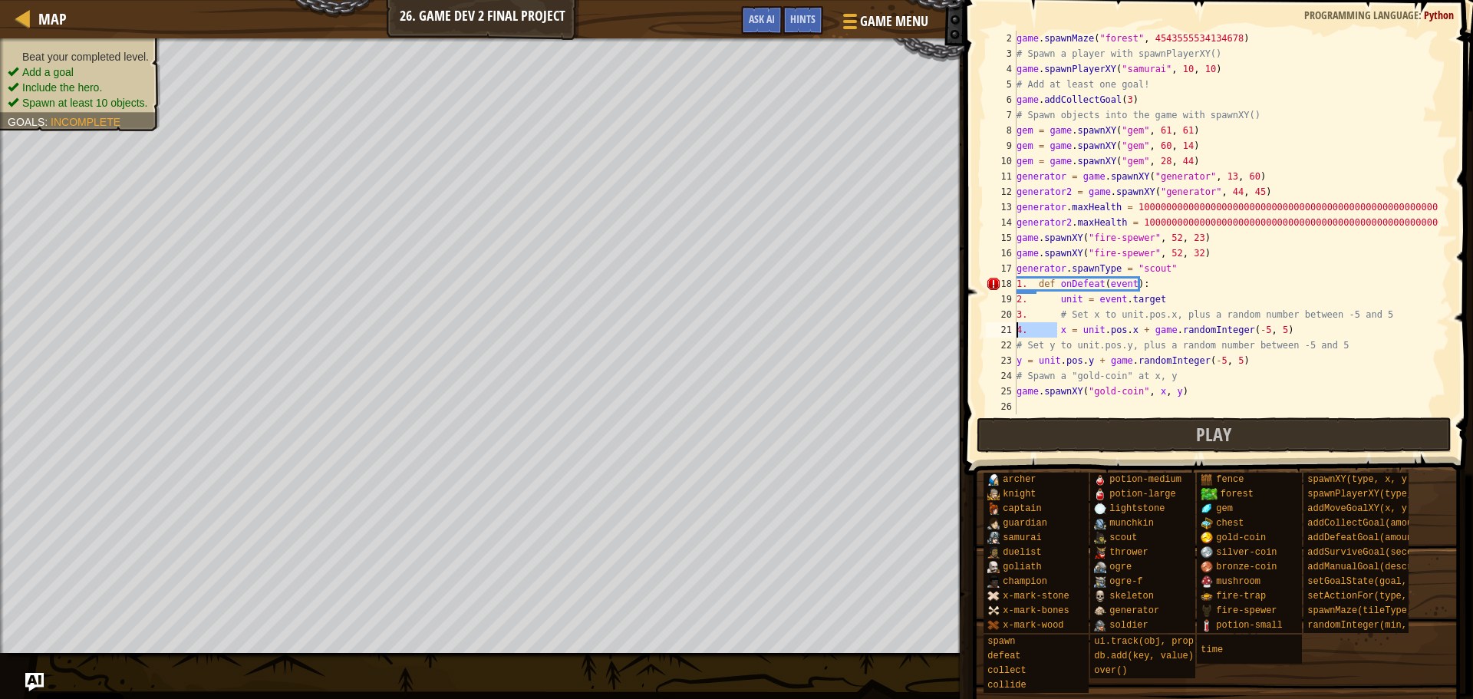
click at [1001, 328] on div "# Set y to unit.pos.y, plus a random number between -5 and 5 2 3 4 5 6 7 8 9 10…" at bounding box center [1216, 223] width 467 height 384
drag, startPoint x: 1057, startPoint y: 311, endPoint x: 1007, endPoint y: 311, distance: 49.1
click at [1007, 311] on div "x = unit.pos.x + game.randomInteger(-5, 5) 2 3 4 5 6 7 8 9 10 11 12 13 14 15 16…" at bounding box center [1216, 223] width 467 height 384
drag, startPoint x: 1057, startPoint y: 298, endPoint x: 1014, endPoint y: 301, distance: 43.1
click at [1014, 301] on div "# Set x to unit.pos.x, plus a random number between -5 and 5 2 3 4 5 6 7 8 9 10…" at bounding box center [1216, 223] width 467 height 384
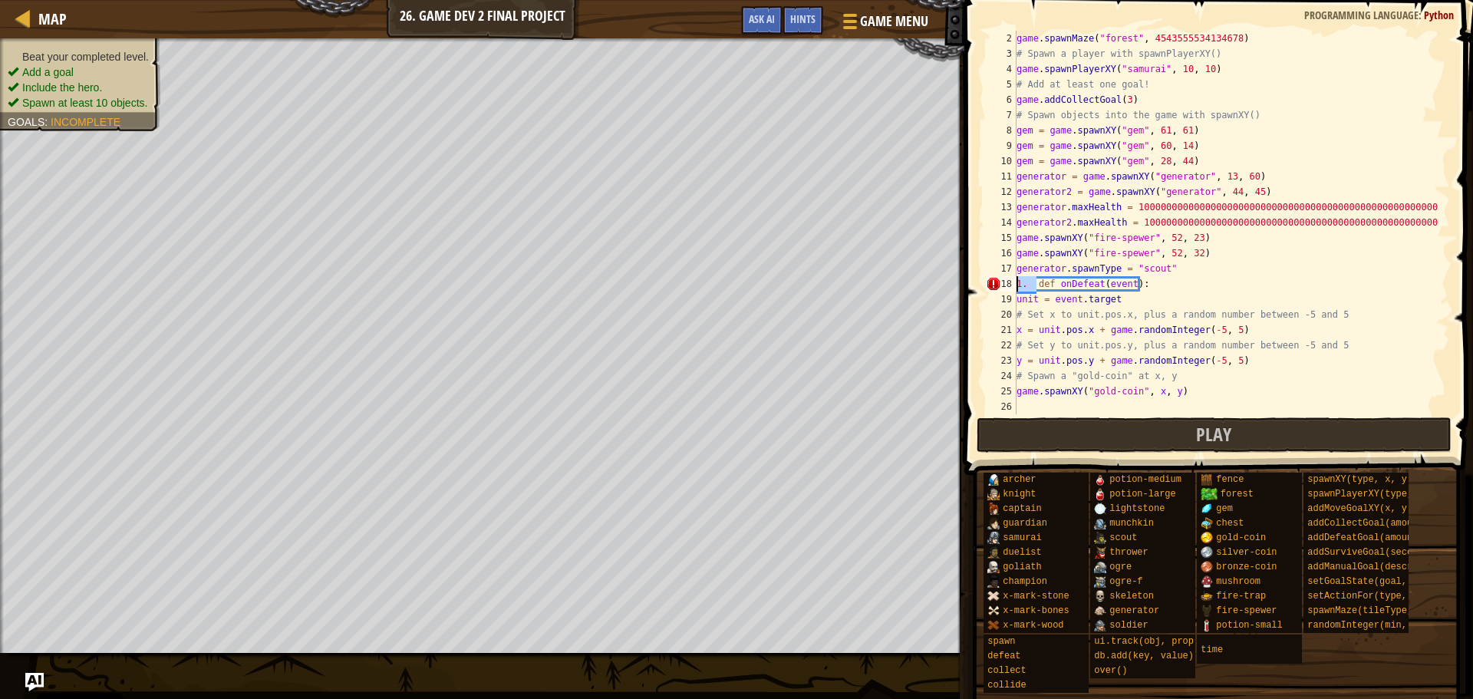
drag, startPoint x: 1036, startPoint y: 287, endPoint x: 1010, endPoint y: 287, distance: 26.1
click at [1010, 287] on div "unit = [DOMAIN_NAME] 2 3 4 5 6 7 8 9 10 11 12 13 14 15 16 17 18 19 20 21 22 23 …" at bounding box center [1216, 223] width 467 height 384
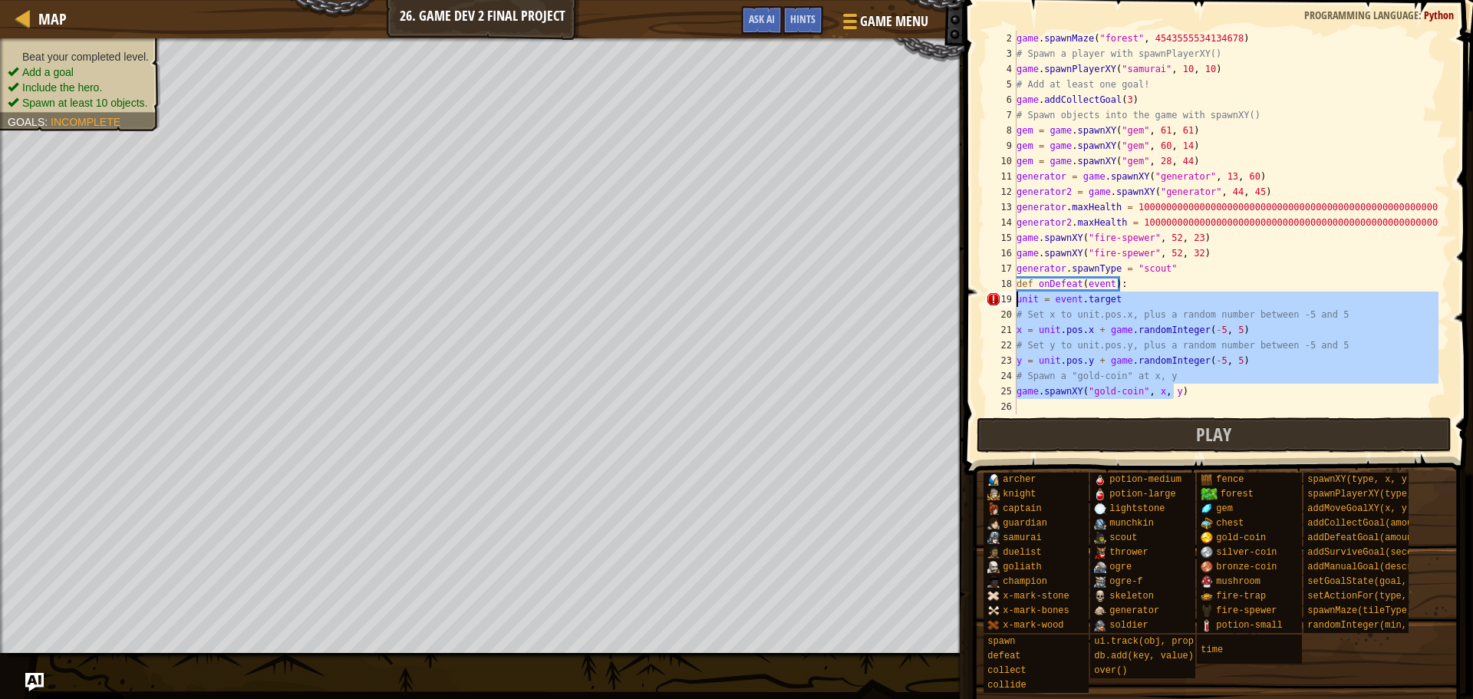
drag, startPoint x: 1190, startPoint y: 398, endPoint x: 994, endPoint y: 300, distance: 218.9
click at [994, 300] on div "def onDefeat(event): 2 3 4 5 6 7 8 9 10 11 12 13 14 15 16 17 18 19 20 21 22 23 …" at bounding box center [1216, 223] width 467 height 384
type textarea "unit = [DOMAIN_NAME] # Set x to unit.pos.x, plus a random number between -5 and…"
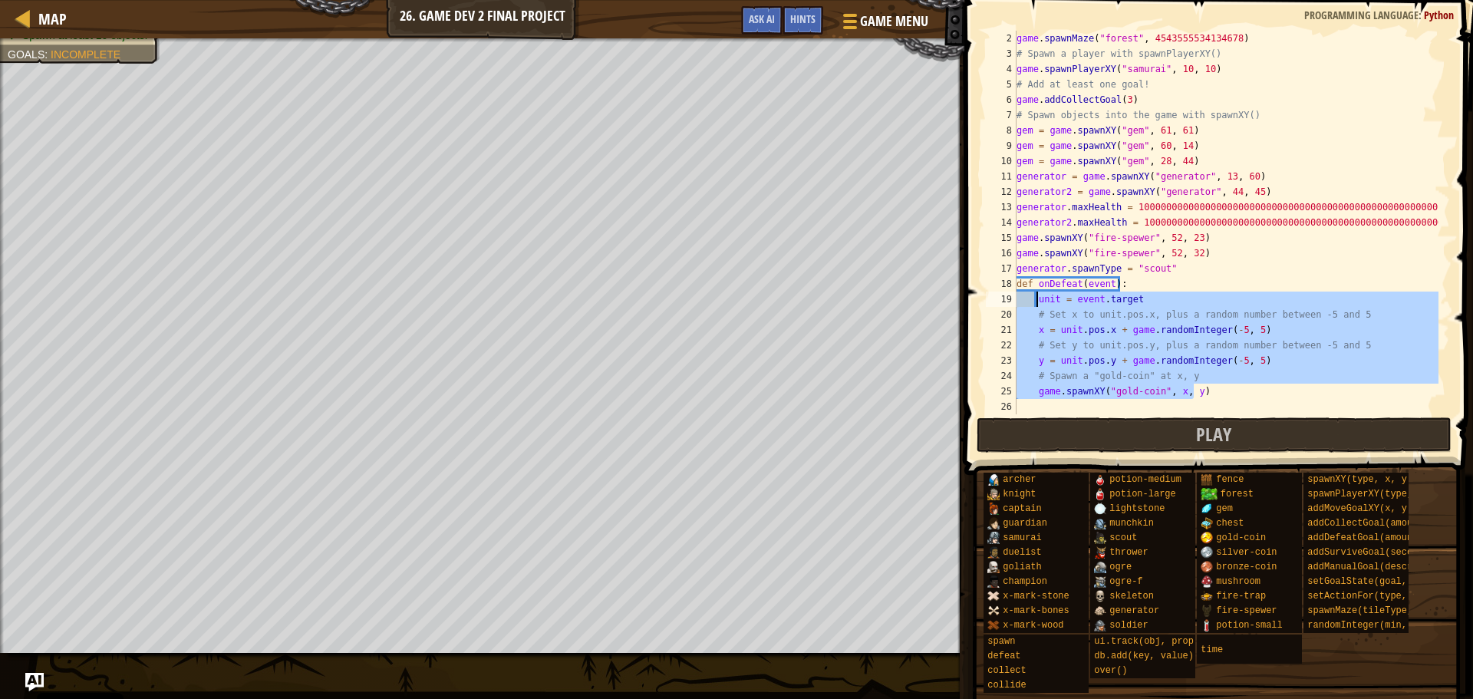
click at [1105, 401] on div "game . spawnMaze ( "forest" , 4543555534134678 ) # Spawn a player with spawnPla…" at bounding box center [1226, 238] width 425 height 414
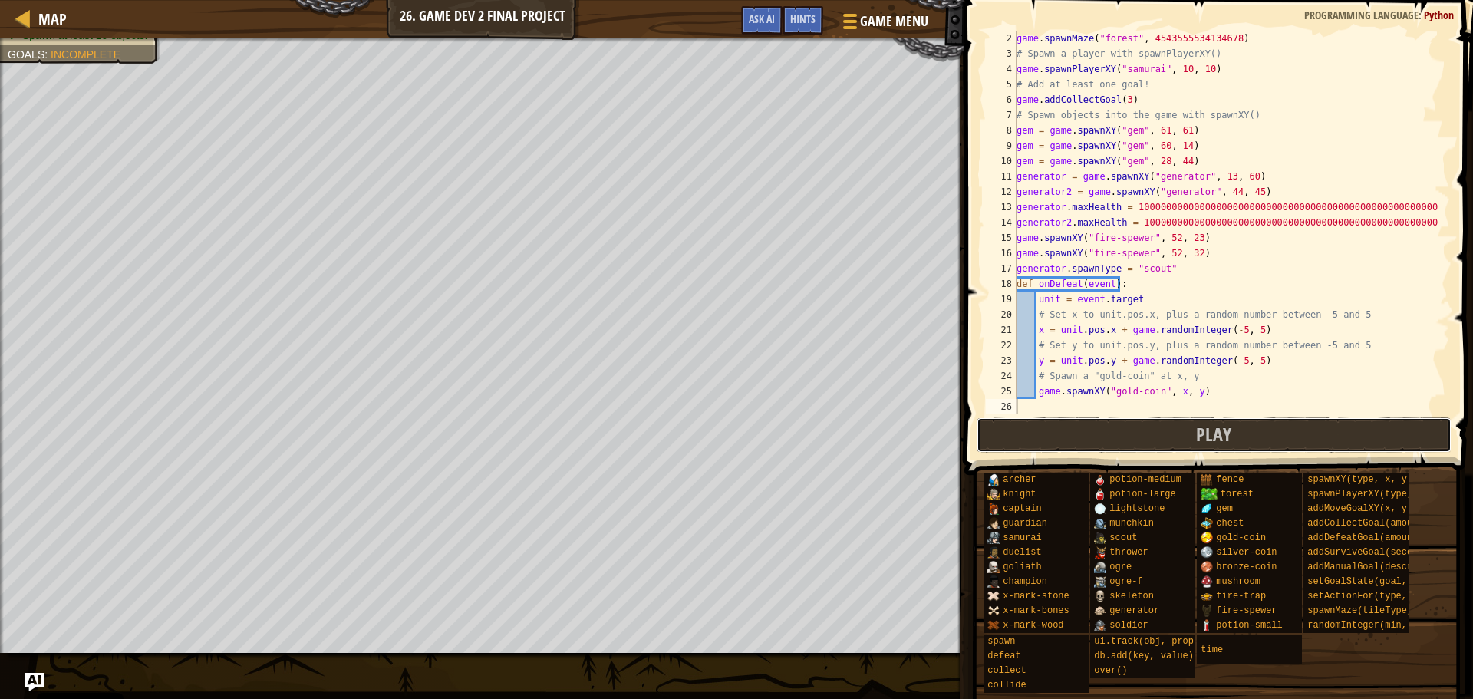
drag, startPoint x: 1108, startPoint y: 434, endPoint x: 1096, endPoint y: 425, distance: 14.3
click at [1109, 432] on button "Play" at bounding box center [1215, 434] width 476 height 35
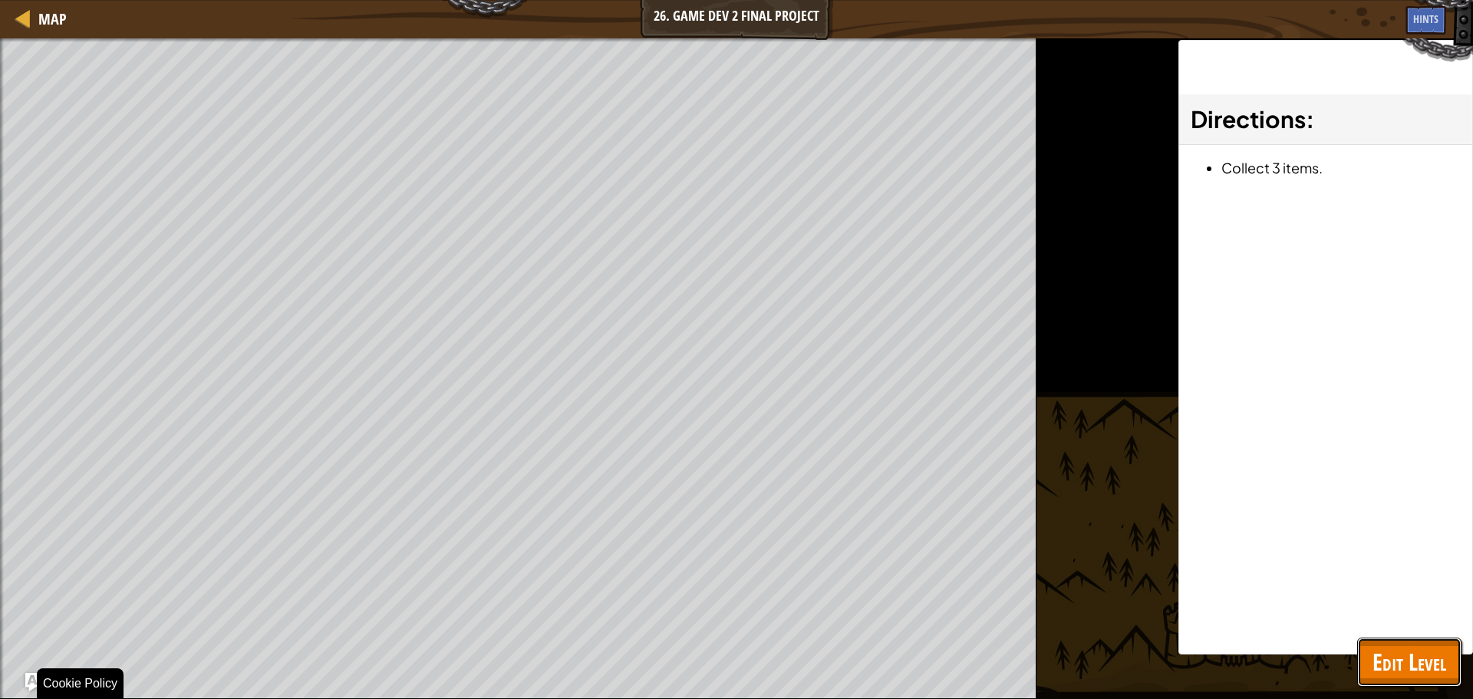
click at [1430, 666] on span "Edit Level" at bounding box center [1410, 661] width 74 height 31
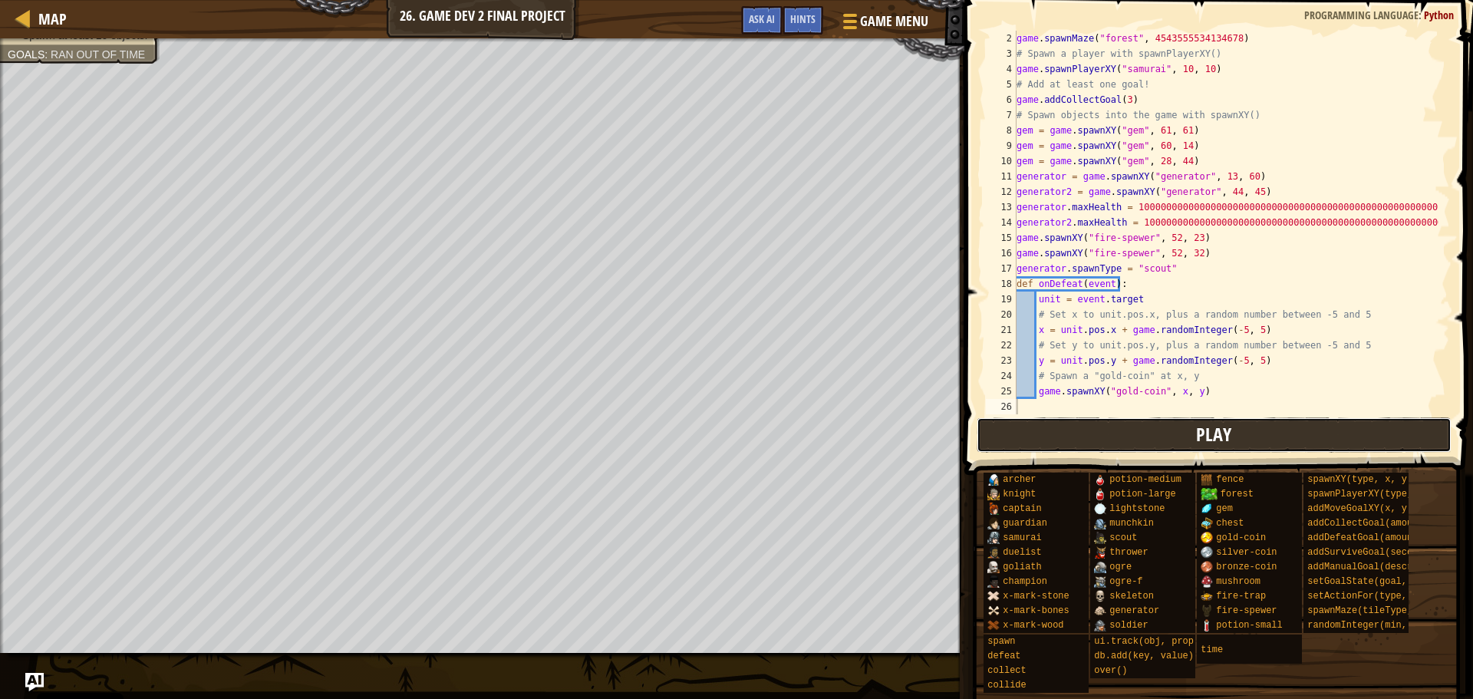
click at [1254, 436] on button "Play" at bounding box center [1215, 434] width 476 height 35
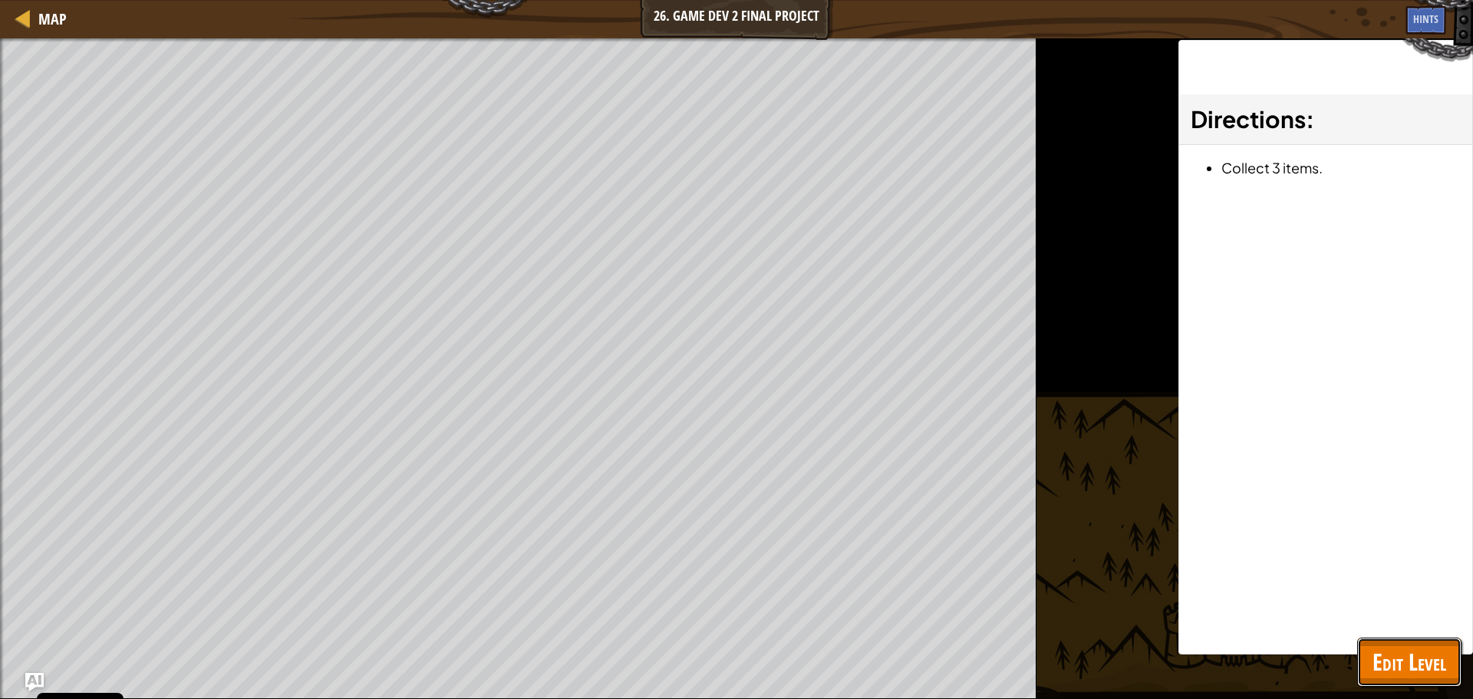
click at [1400, 668] on span "Edit Level" at bounding box center [1410, 661] width 74 height 31
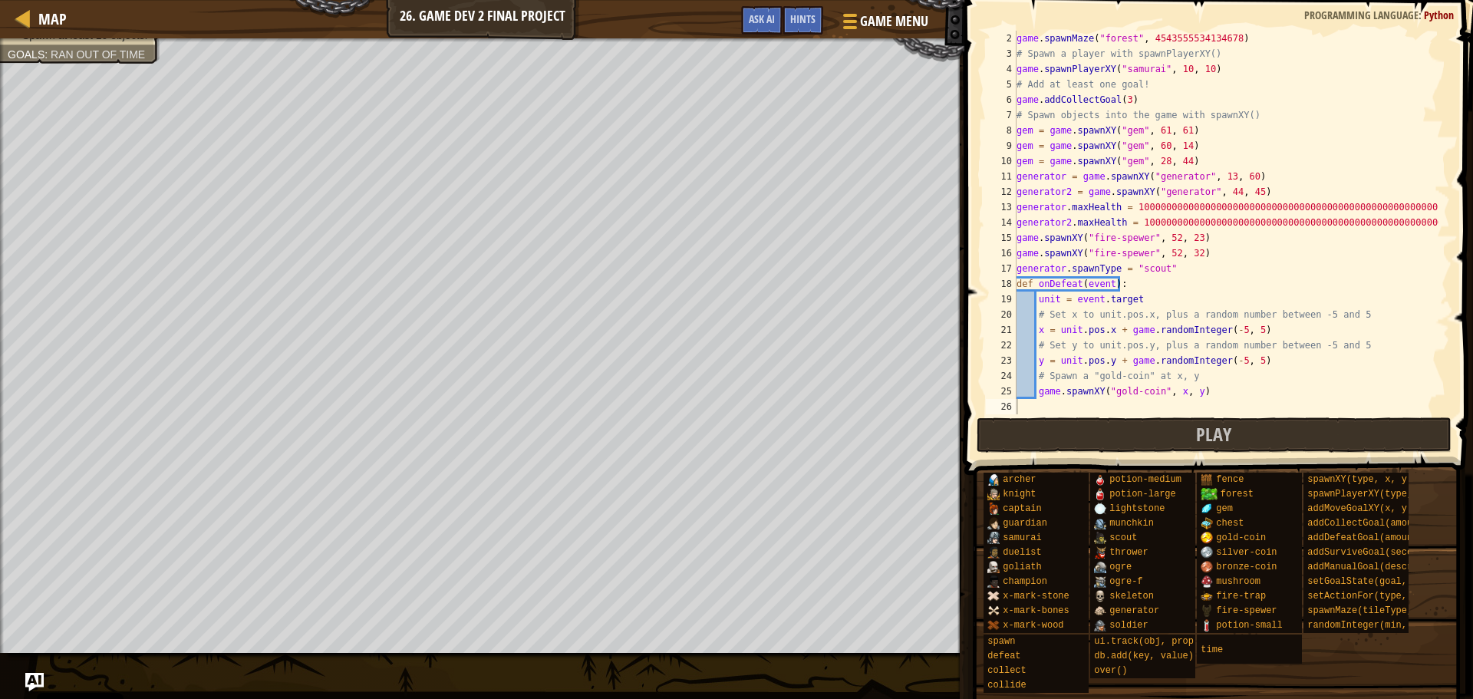
type textarea "generator.spawnType = "scout""
click at [1182, 268] on div "game . spawnMaze ( "forest" , 4543555534134678 ) # Spawn a player with spawnPla…" at bounding box center [1226, 238] width 425 height 414
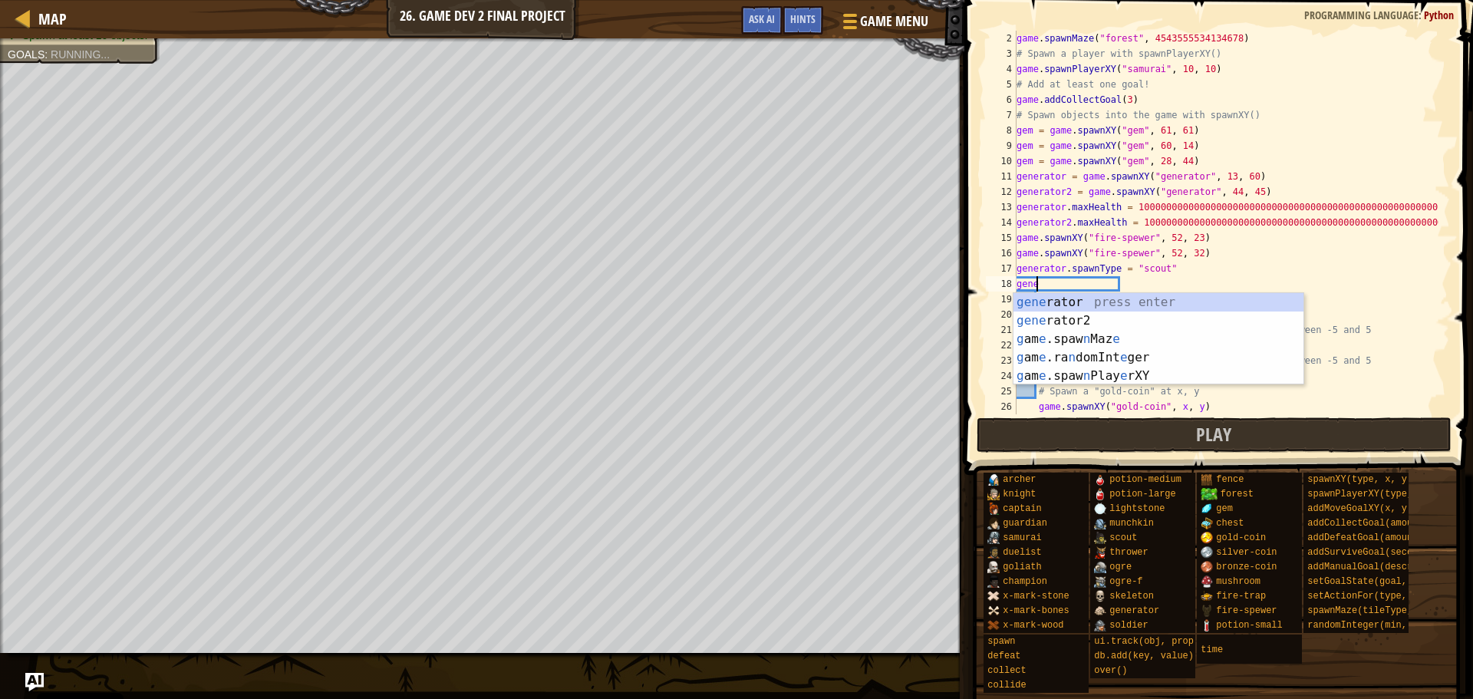
scroll to position [7, 1]
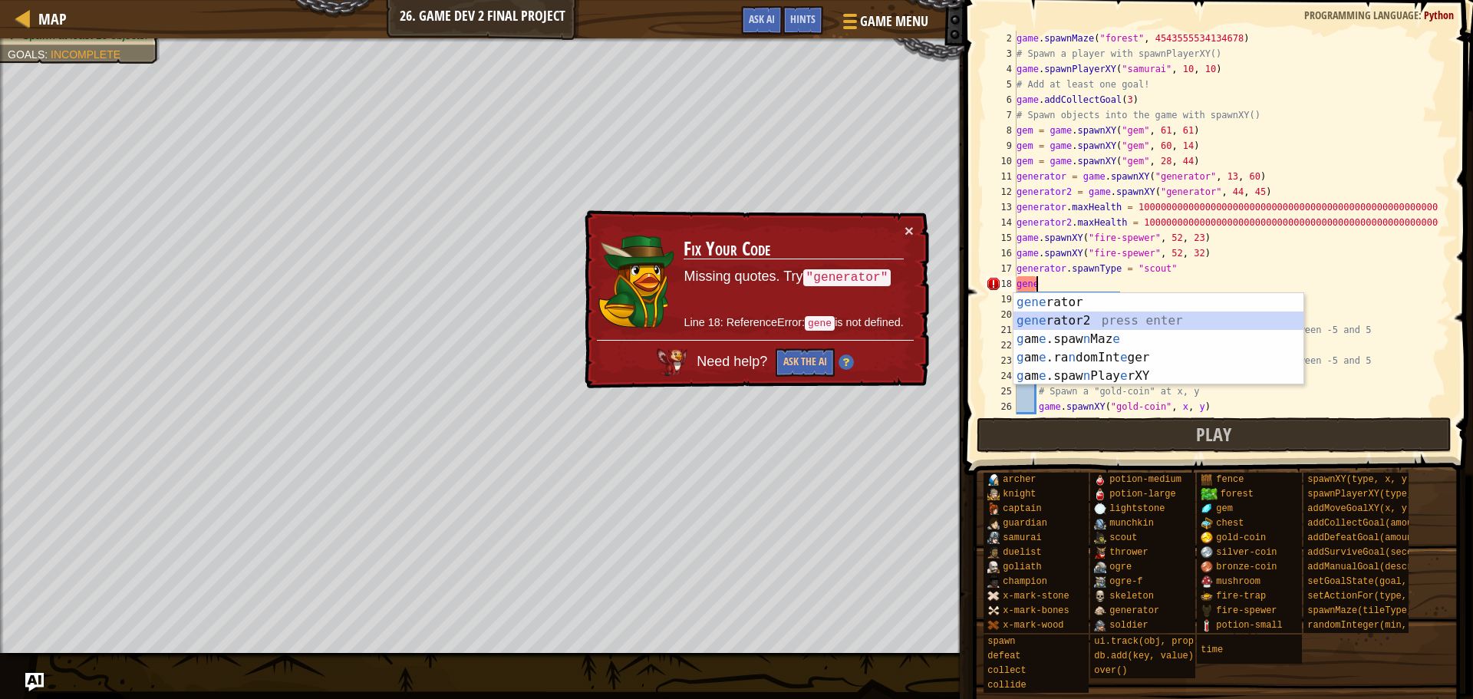
click at [1060, 314] on div "gene rator press enter gene rator2 press enter g am [PERSON_NAME] n Maz e press…" at bounding box center [1159, 357] width 290 height 129
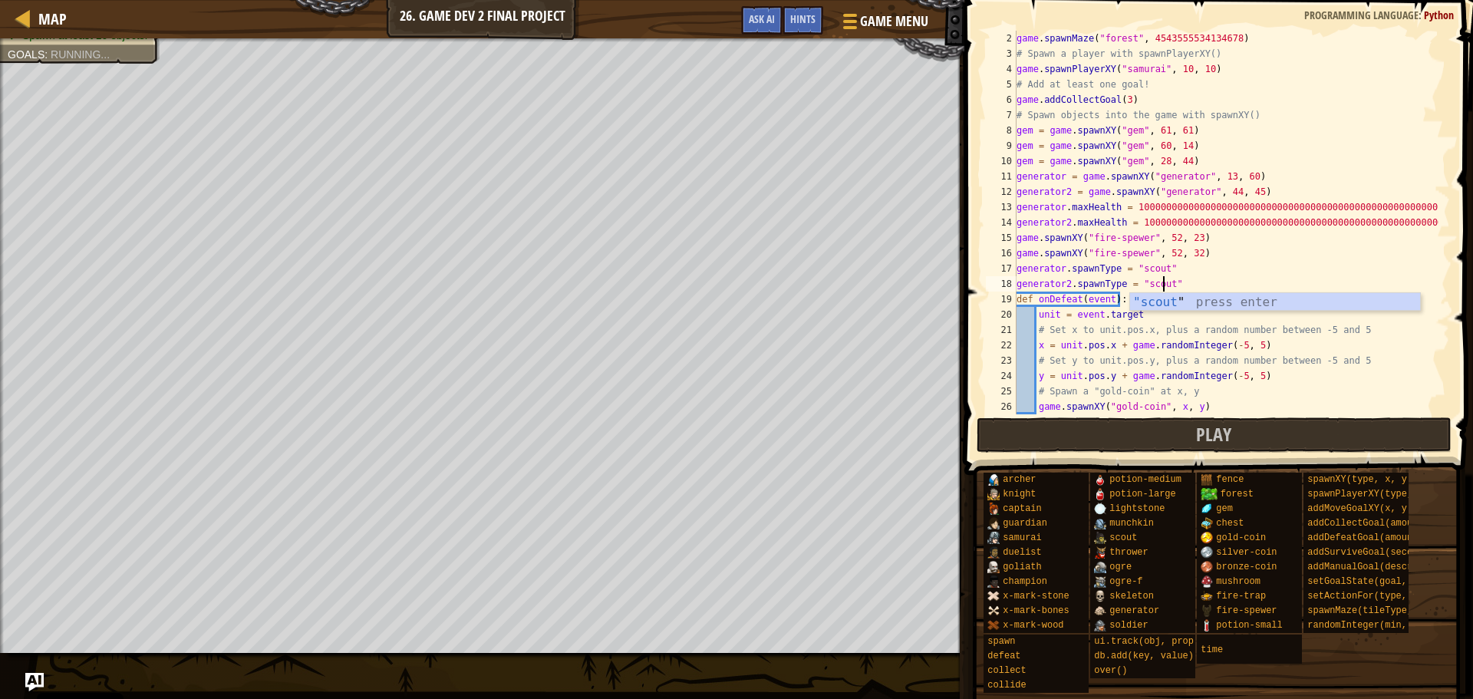
scroll to position [7, 12]
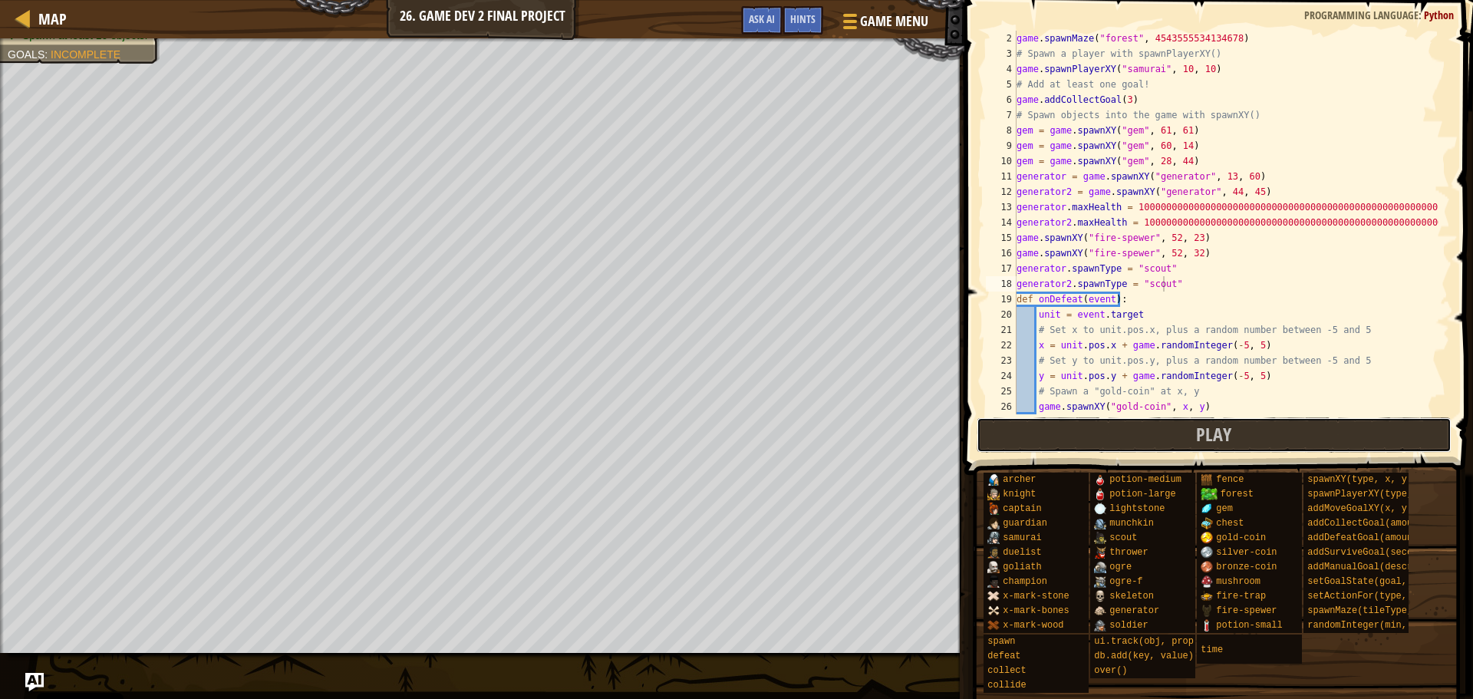
click at [1058, 424] on button "Play" at bounding box center [1215, 434] width 476 height 35
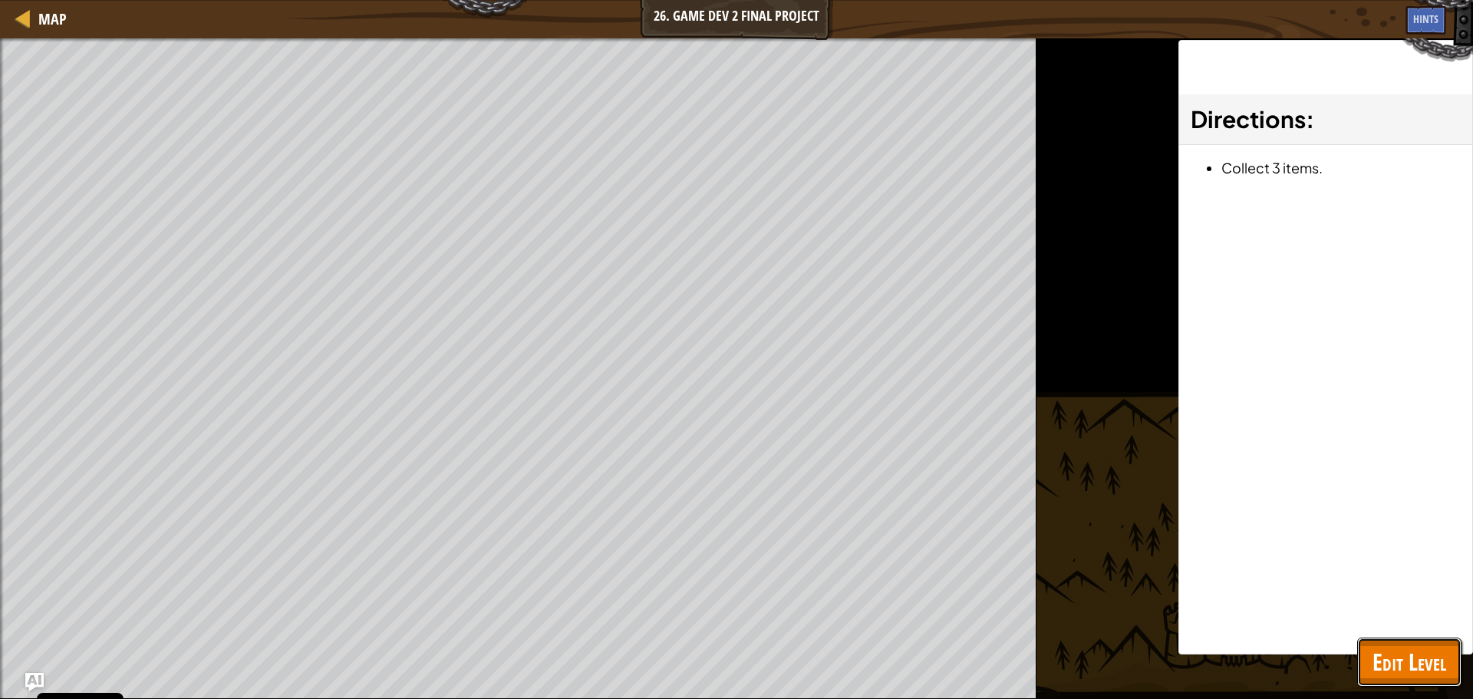
click at [1398, 664] on span "Edit Level" at bounding box center [1410, 661] width 74 height 31
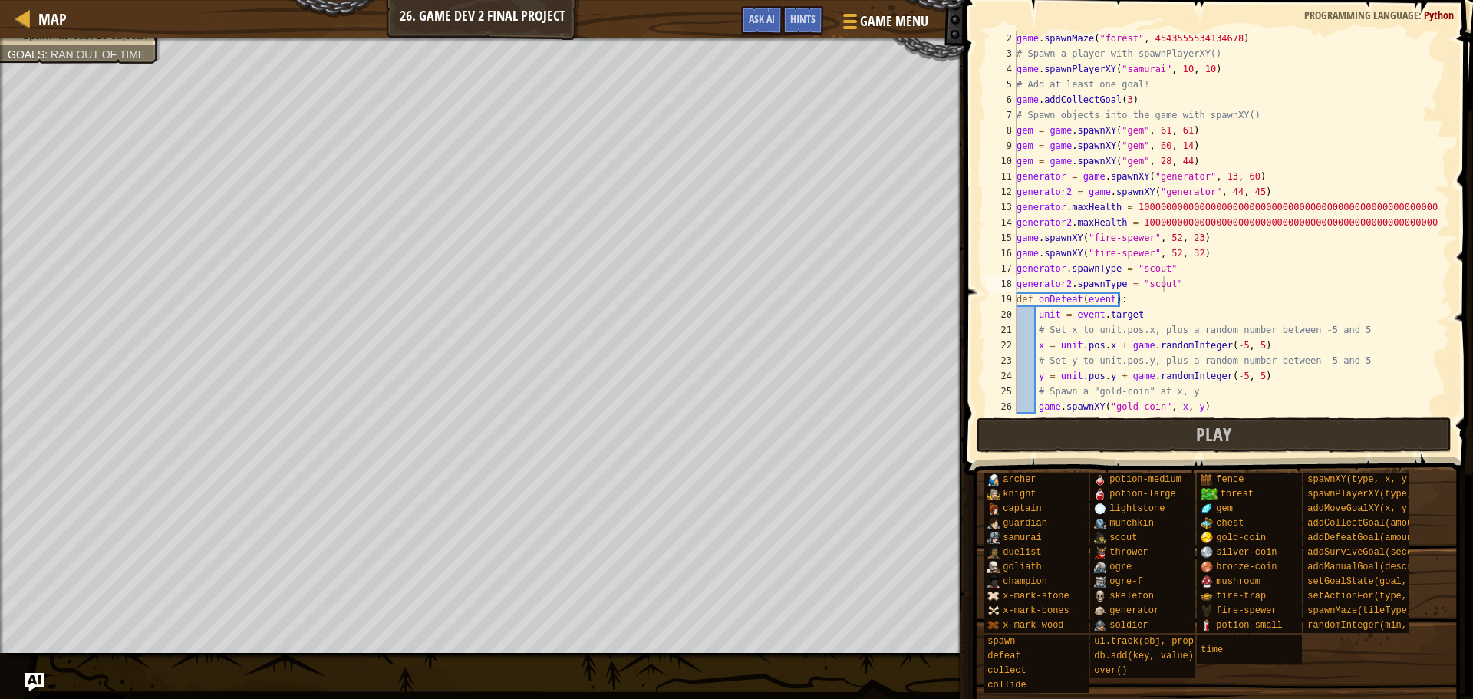
scroll to position [0, 0]
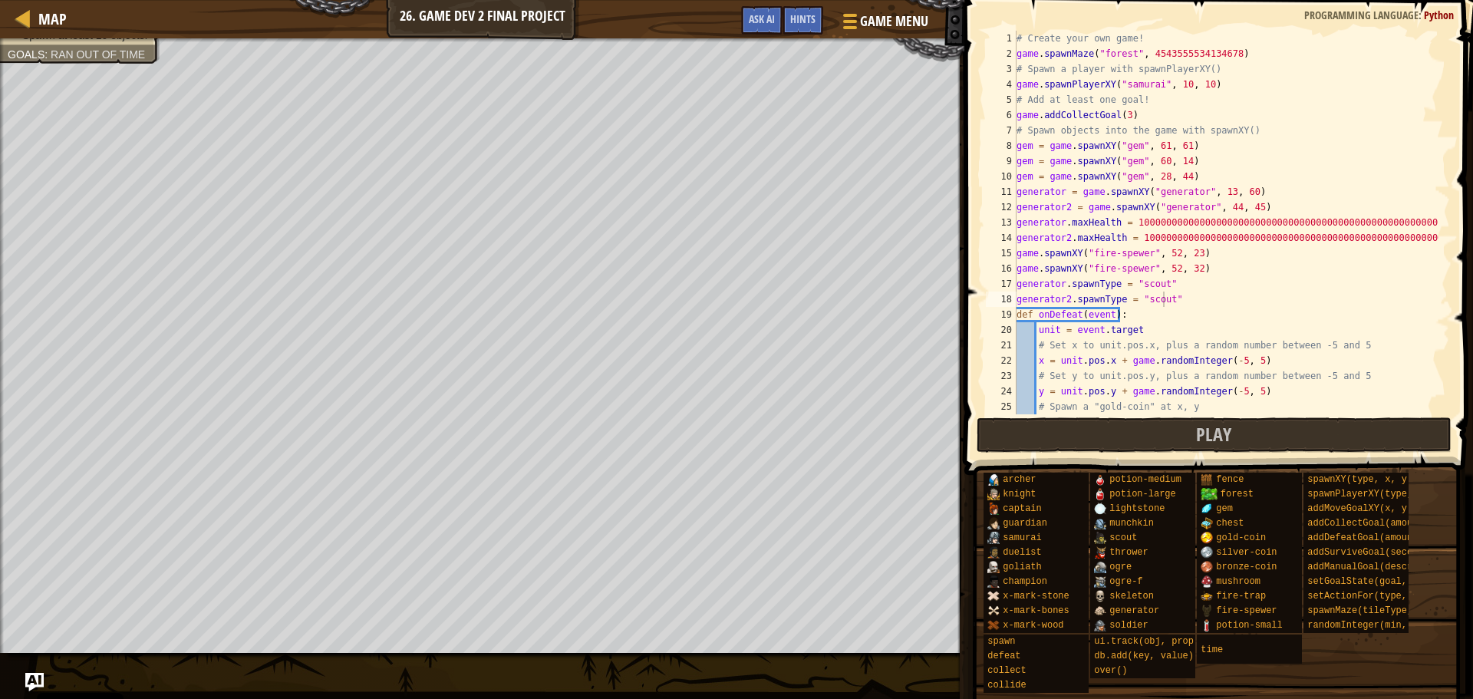
type textarea "# Create your own game!"
click at [1159, 38] on div "# Create your own game! game . spawnMaze ( "forest" , 4543555534134678 ) # Spaw…" at bounding box center [1226, 238] width 425 height 414
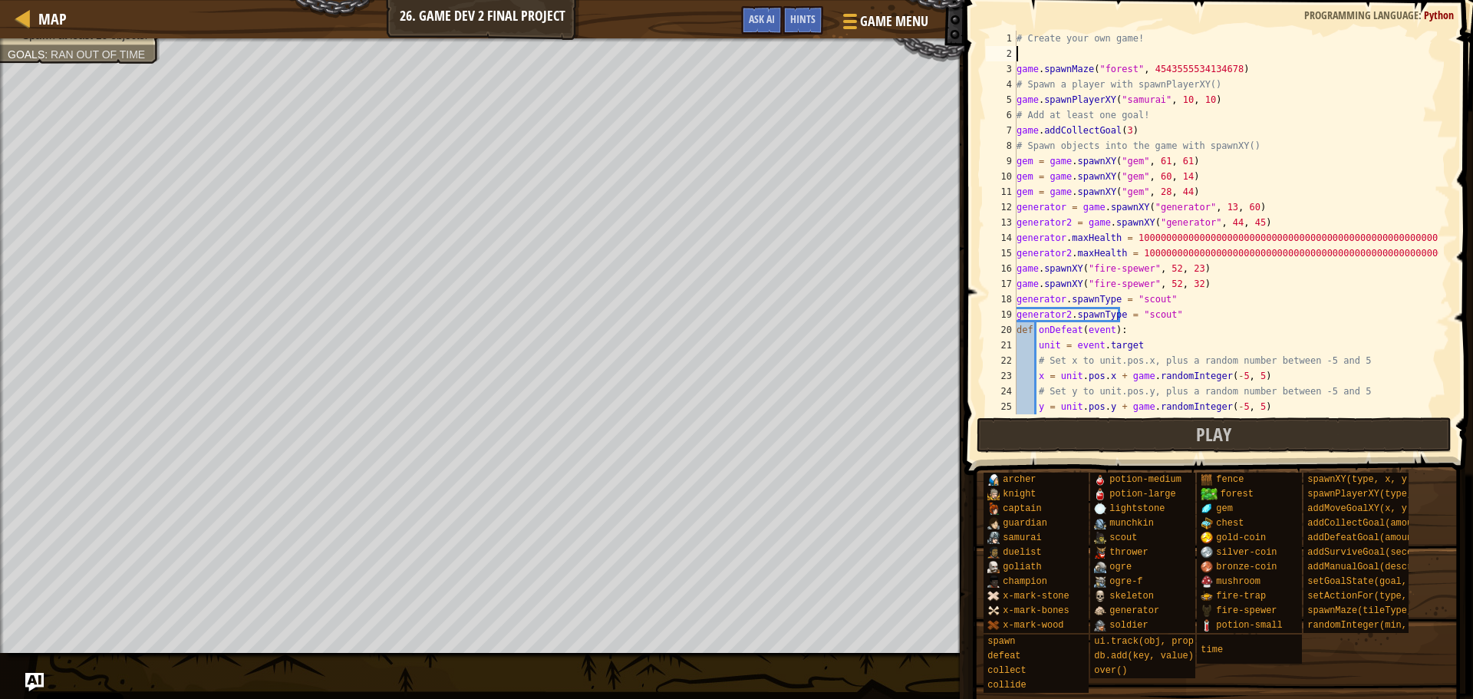
scroll to position [7, 0]
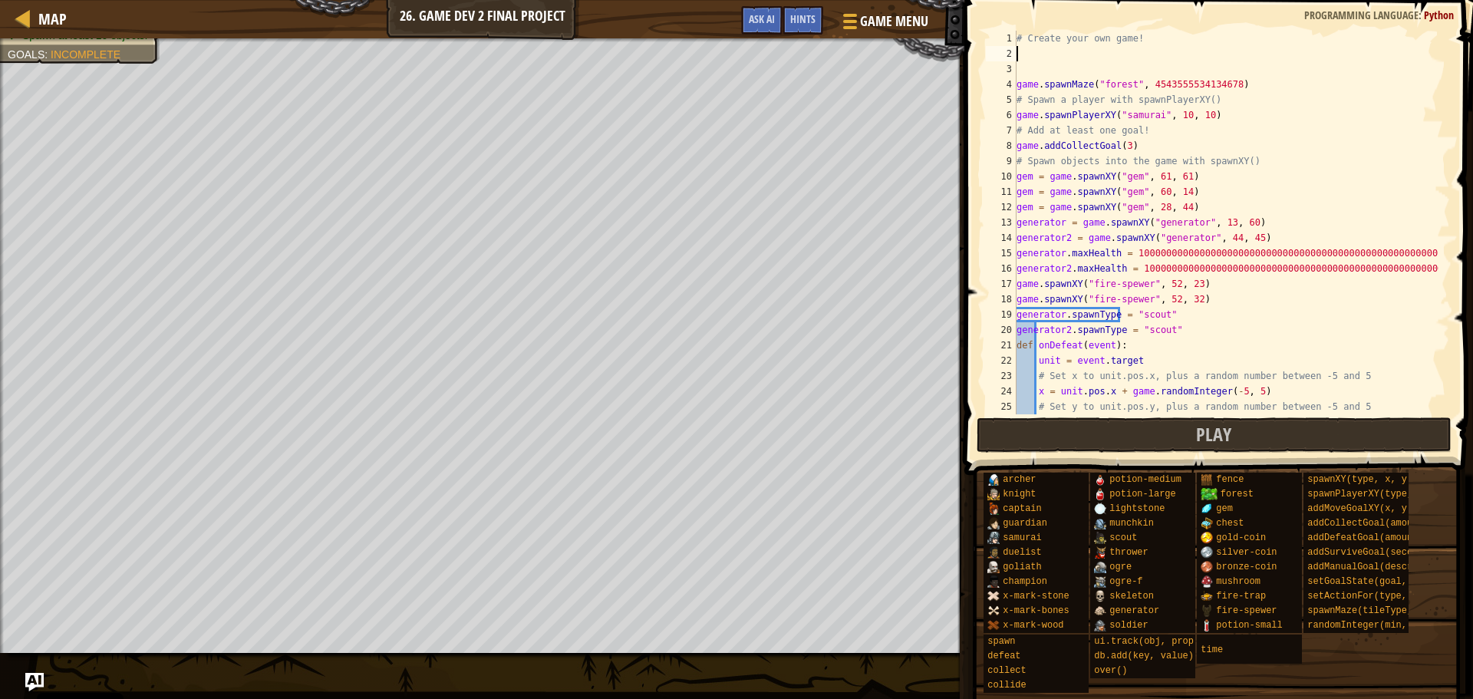
click at [1093, 46] on div "# Create your own game! game . spawnMaze ( "forest" , 4543555534134678 ) # Spaw…" at bounding box center [1226, 238] width 425 height 414
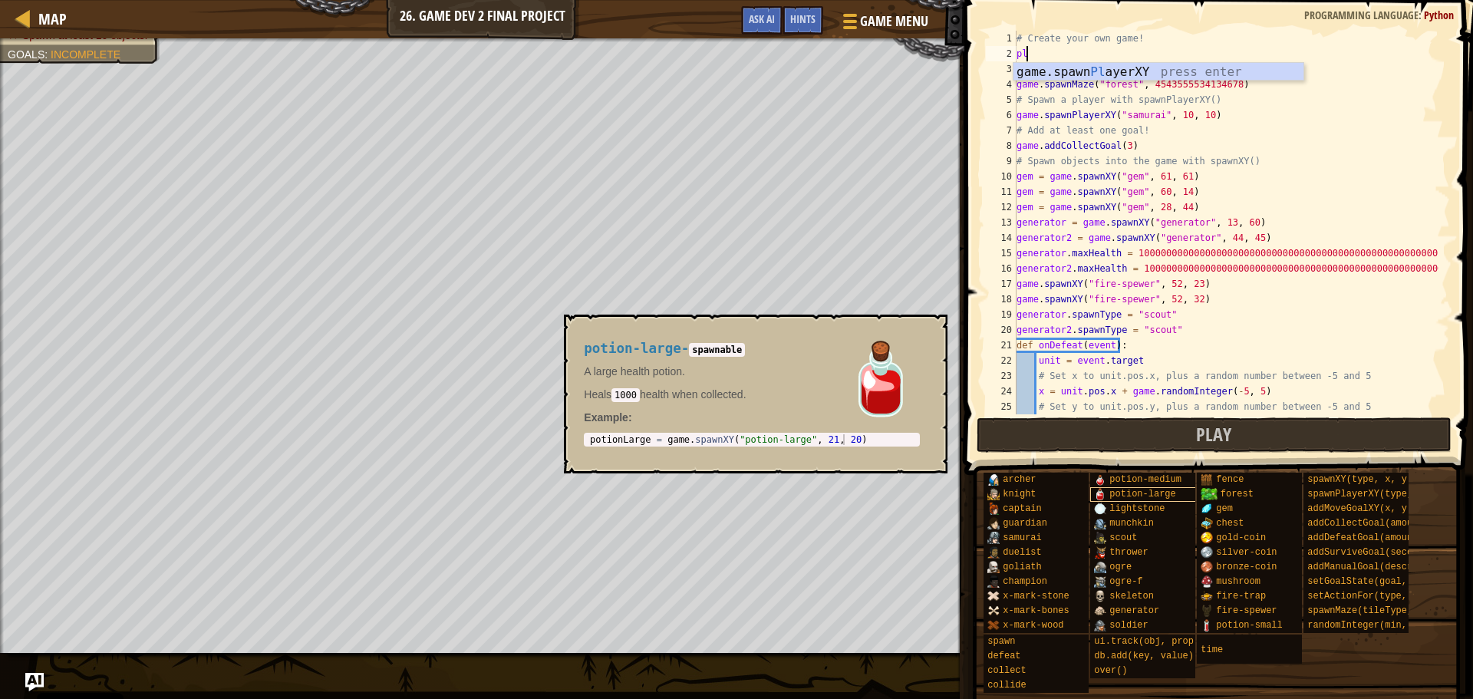
type textarea "p"
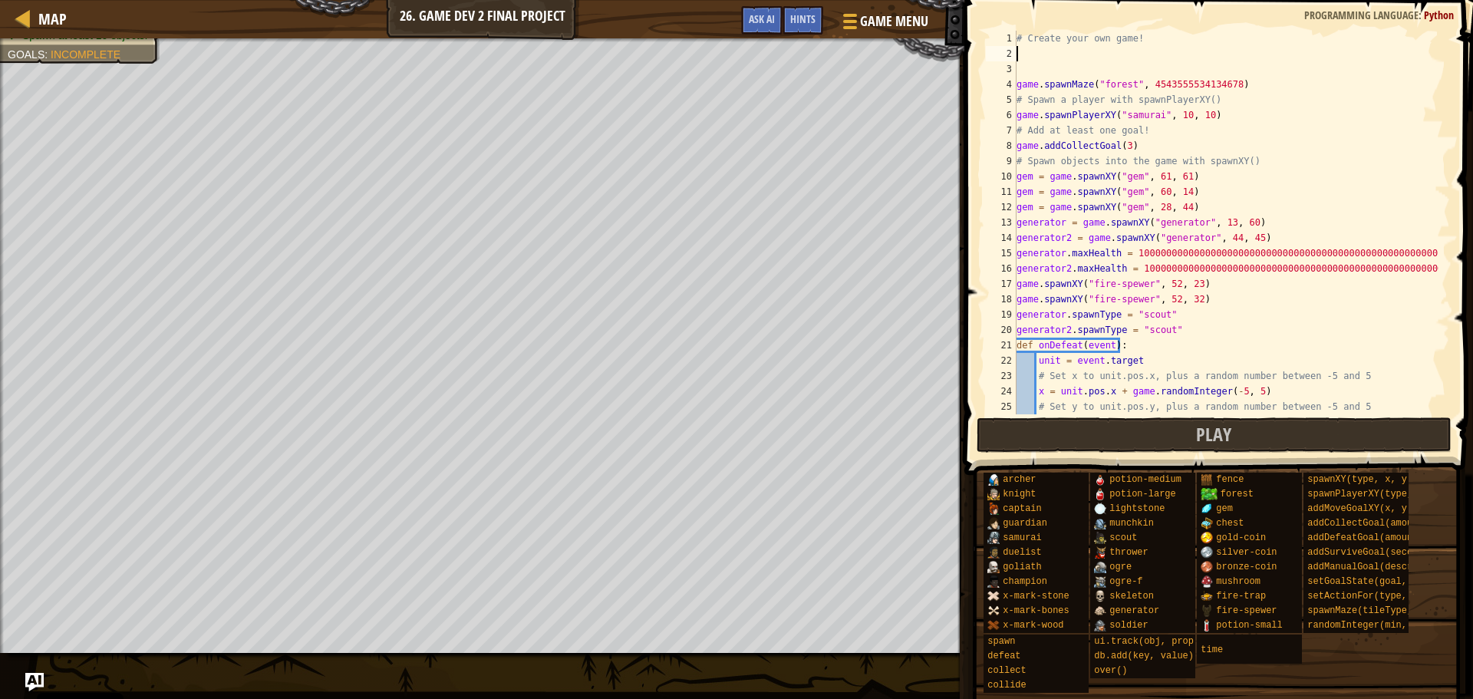
select select "en-[GEOGRAPHIC_DATA]"
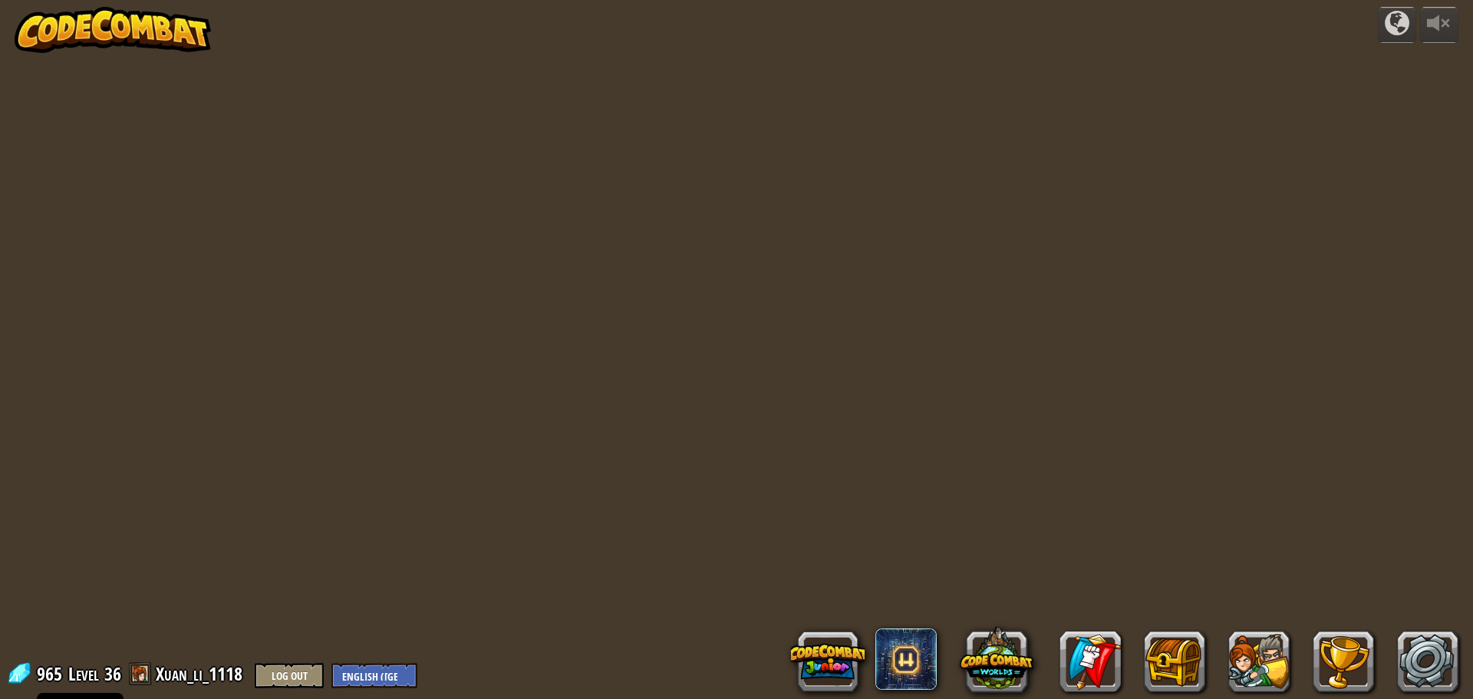
select select "en-[GEOGRAPHIC_DATA]"
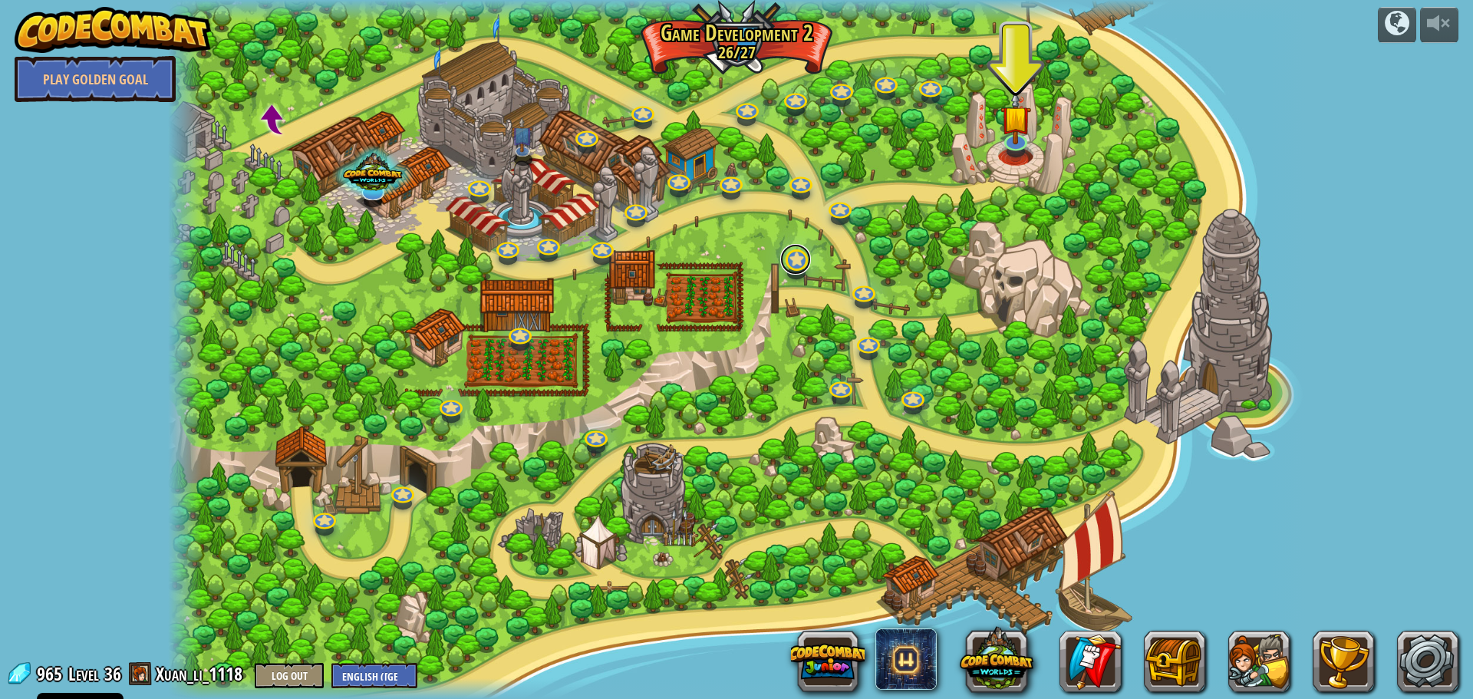
click at [804, 263] on link at bounding box center [795, 259] width 31 height 31
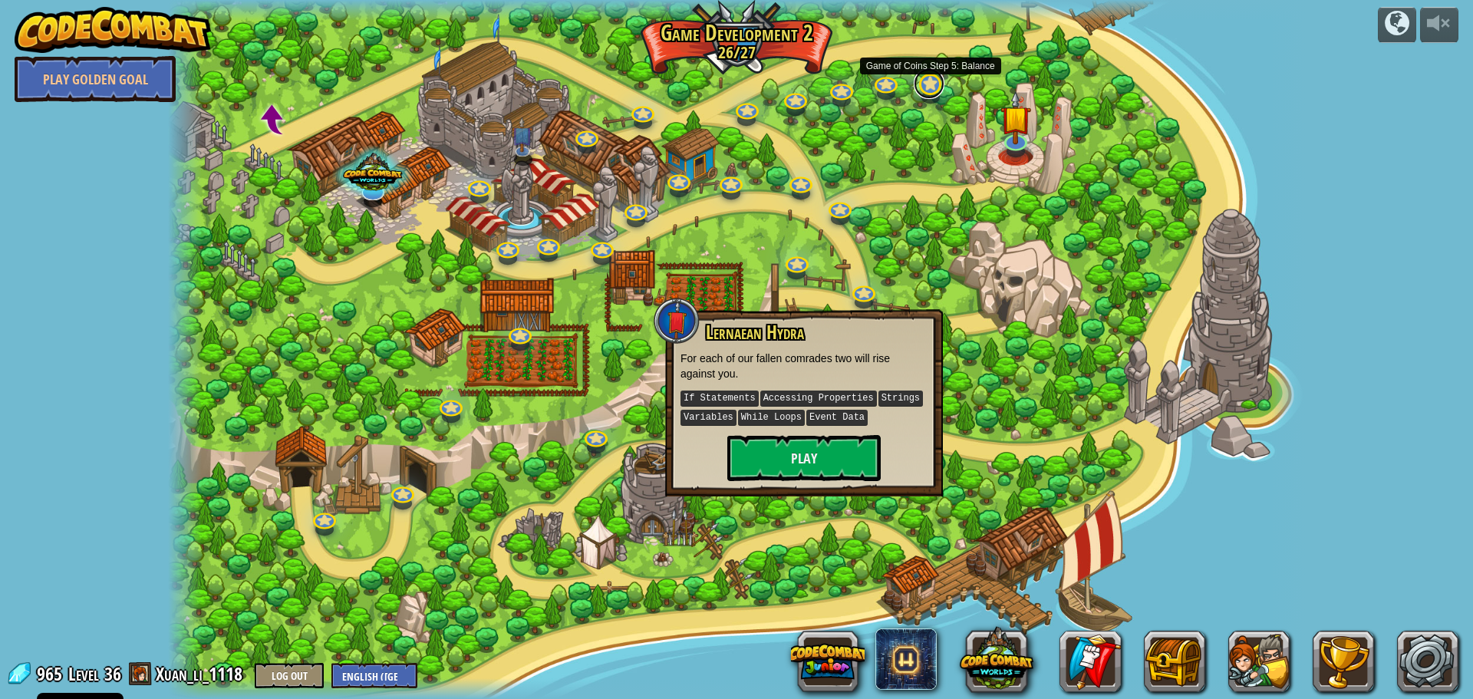
click at [936, 81] on link at bounding box center [929, 83] width 31 height 31
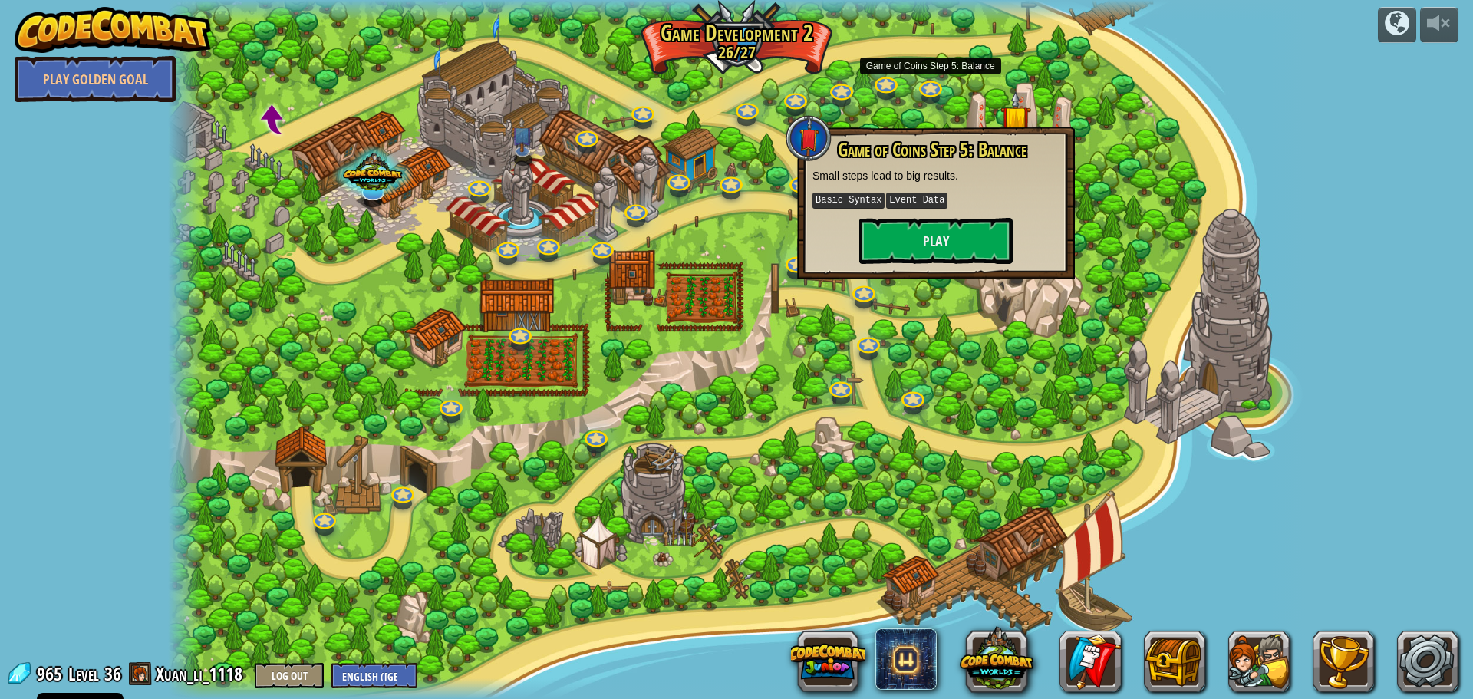
click at [940, 209] on p "Basic Syntax Event Data" at bounding box center [936, 200] width 247 height 19
click at [932, 234] on button "Play" at bounding box center [935, 241] width 153 height 46
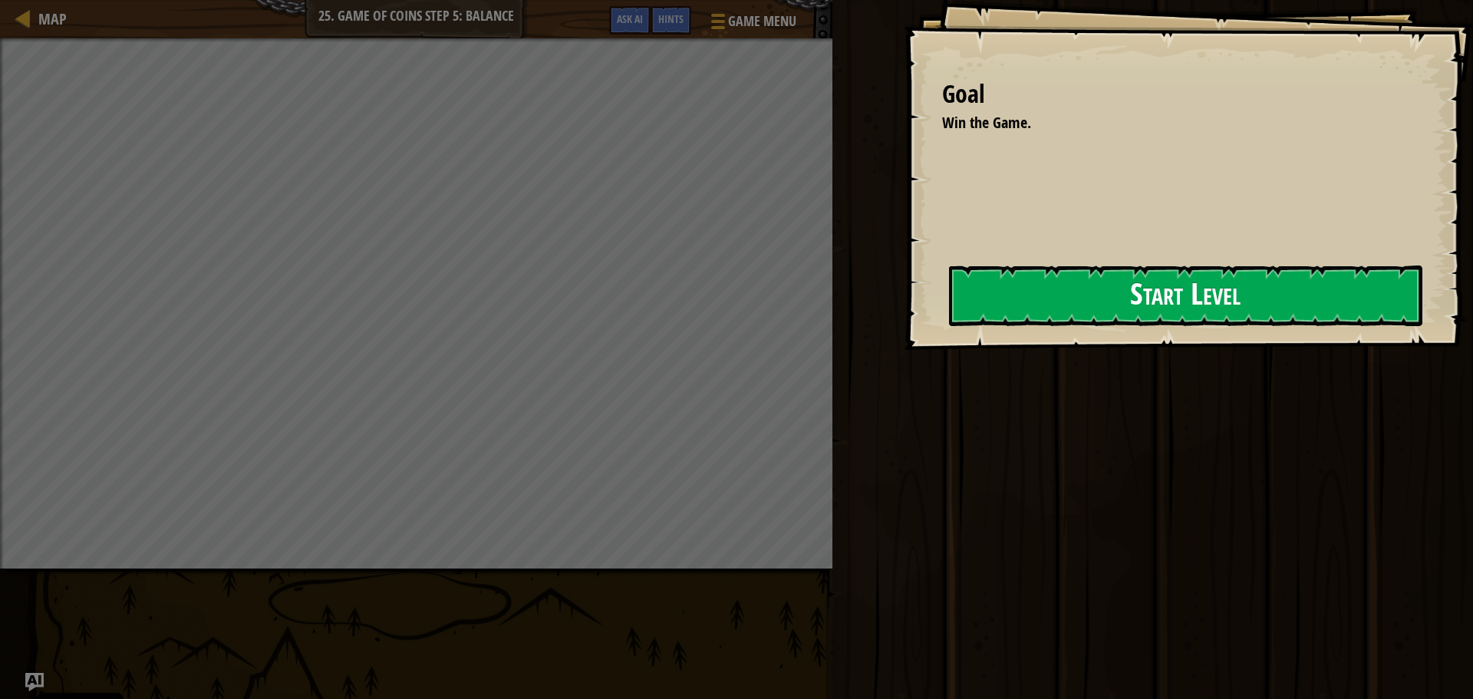
drag, startPoint x: 935, startPoint y: 298, endPoint x: 961, endPoint y: 292, distance: 25.9
click at [949, 298] on button "Start Level" at bounding box center [1185, 295] width 473 height 61
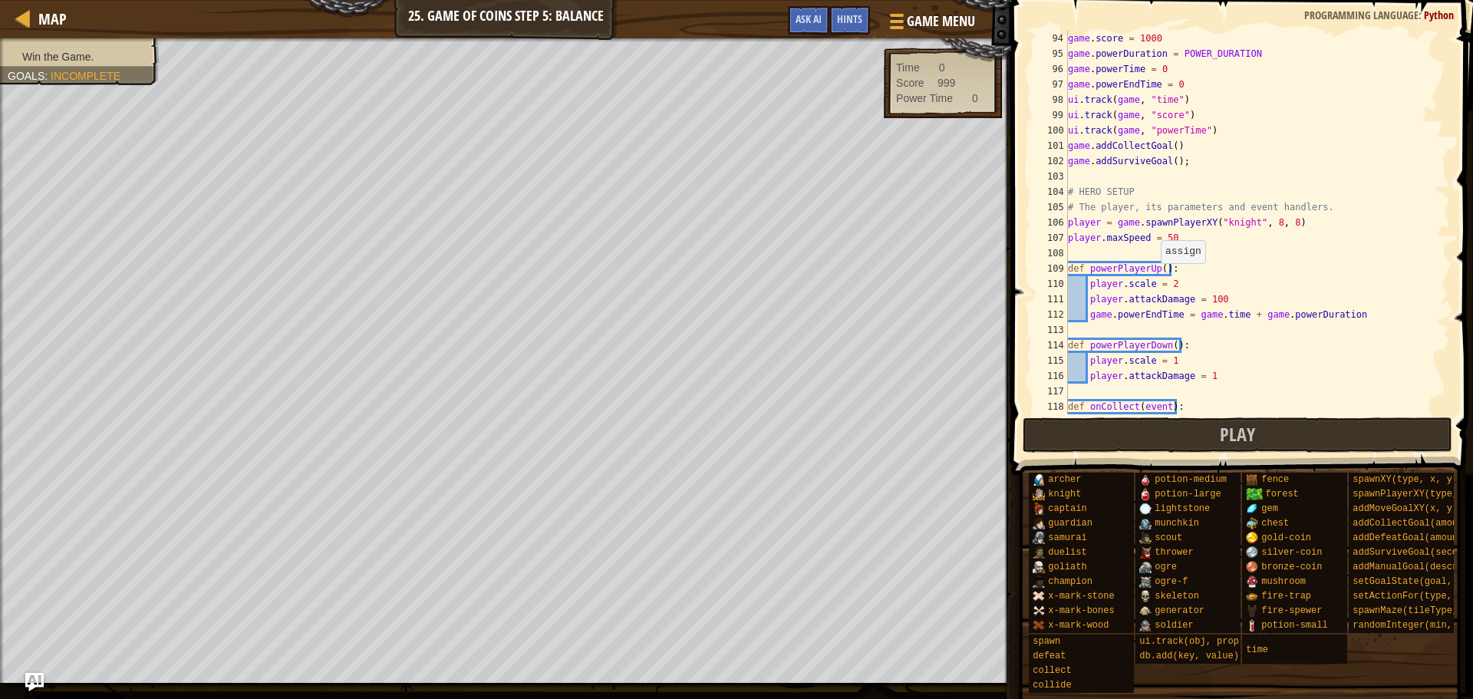
scroll to position [1473, 0]
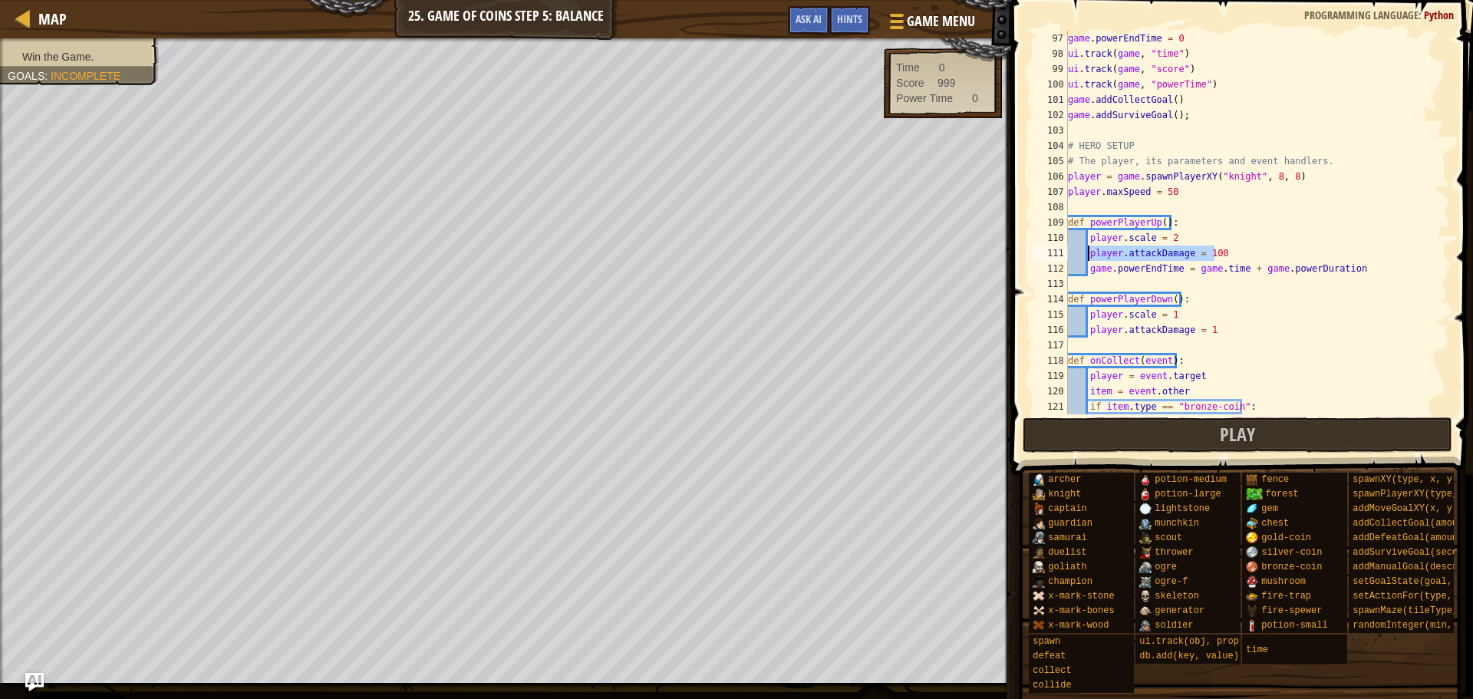
drag, startPoint x: 1228, startPoint y: 254, endPoint x: 1089, endPoint y: 253, distance: 139.6
click at [1089, 253] on div "game . powerEndTime = 0 ui . track ( game , "time" ) ui . track ( game , "score…" at bounding box center [1252, 238] width 374 height 414
type textarea "player.attackDamage = 100"
select select "en-[GEOGRAPHIC_DATA]"
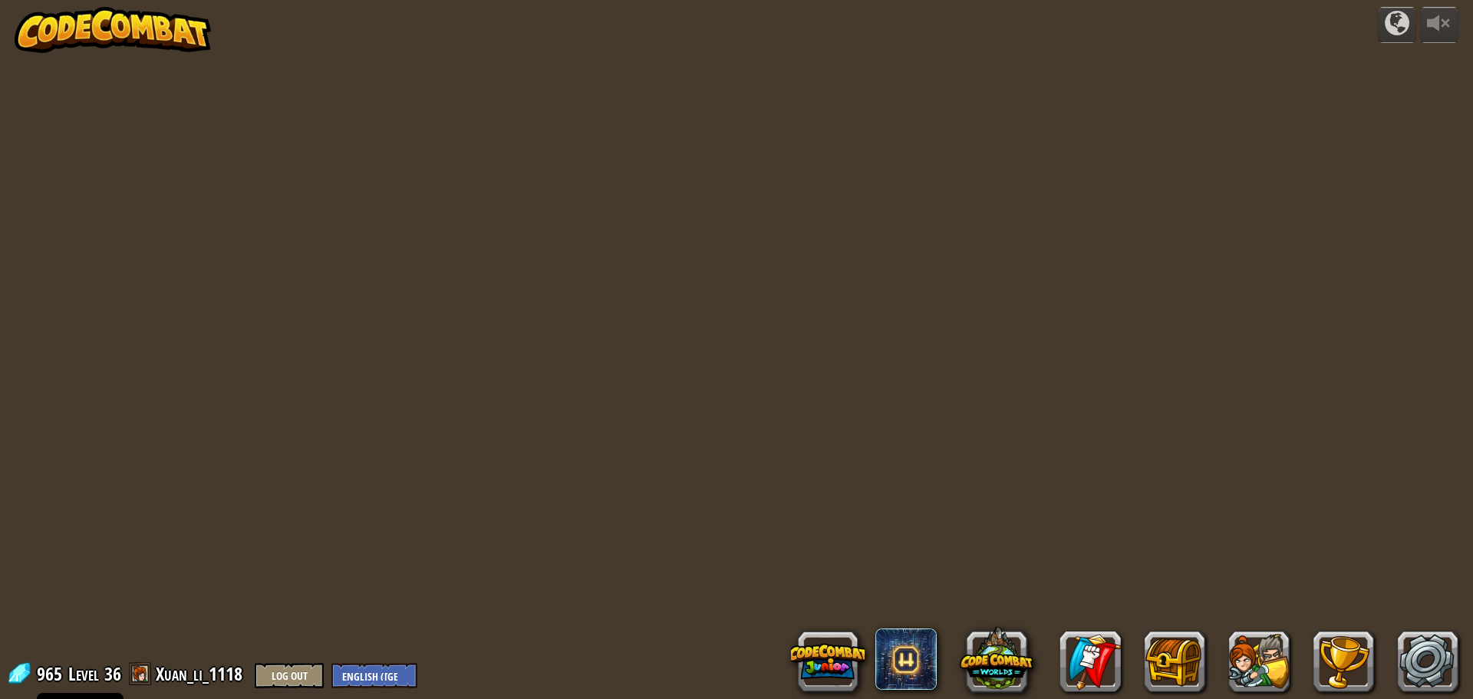
select select "en-[GEOGRAPHIC_DATA]"
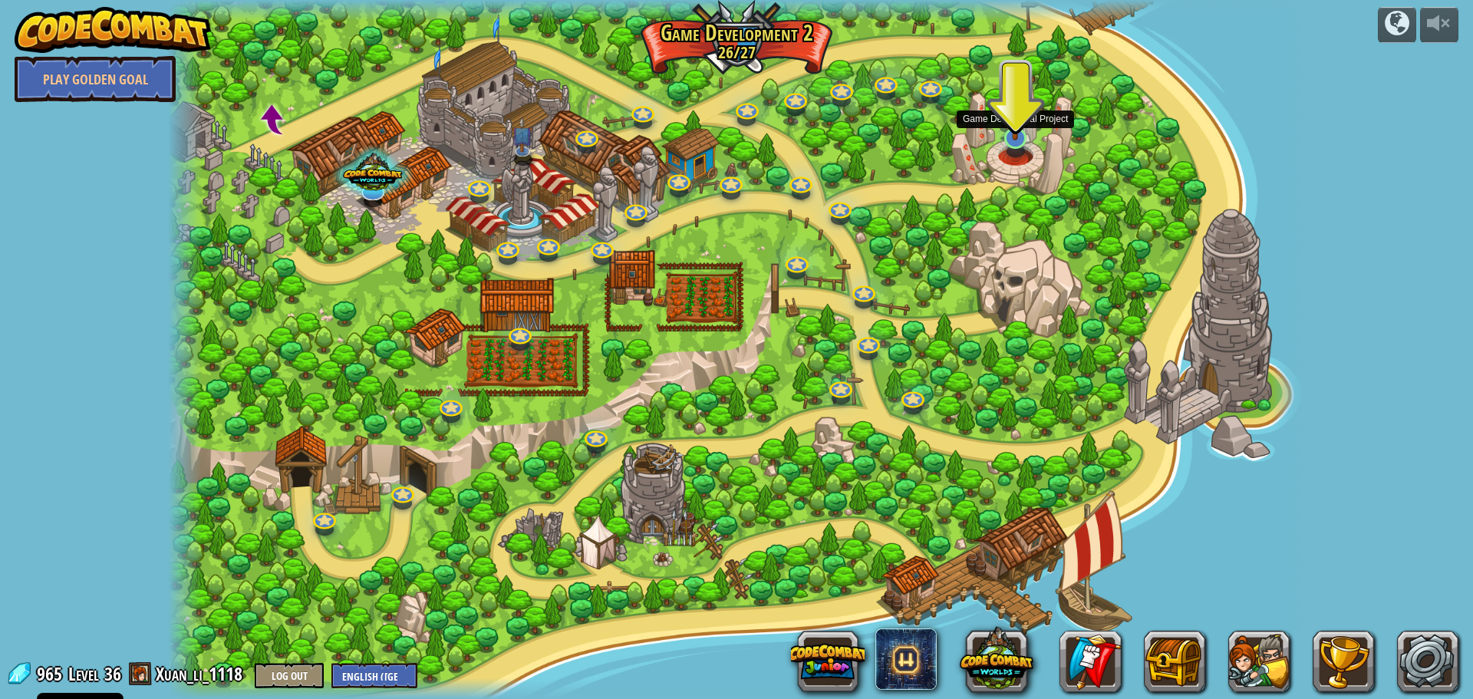
drag, startPoint x: 1014, startPoint y: 136, endPoint x: 1028, endPoint y: 138, distance: 14.8
click at [1014, 136] on img at bounding box center [1015, 104] width 31 height 71
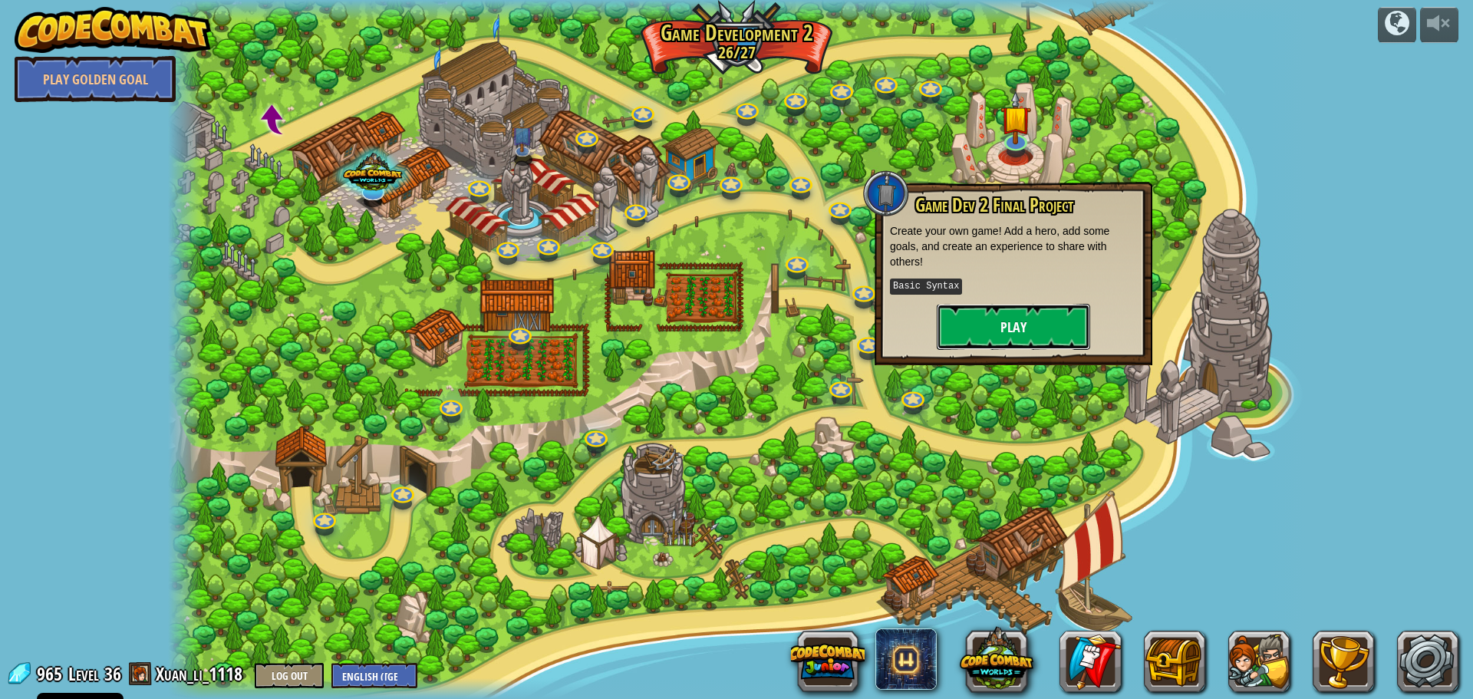
click at [1009, 326] on button "Play" at bounding box center [1013, 327] width 153 height 46
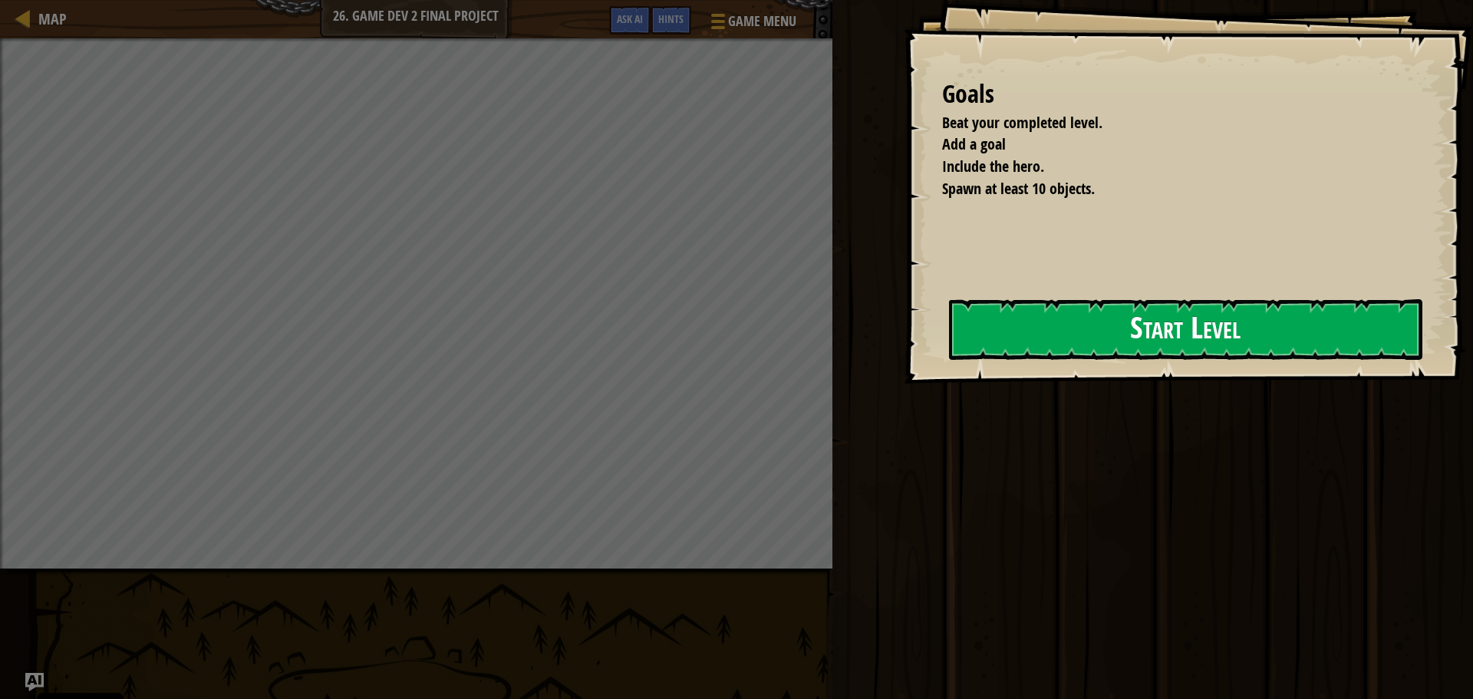
click at [962, 330] on button "Start Level" at bounding box center [1185, 329] width 473 height 61
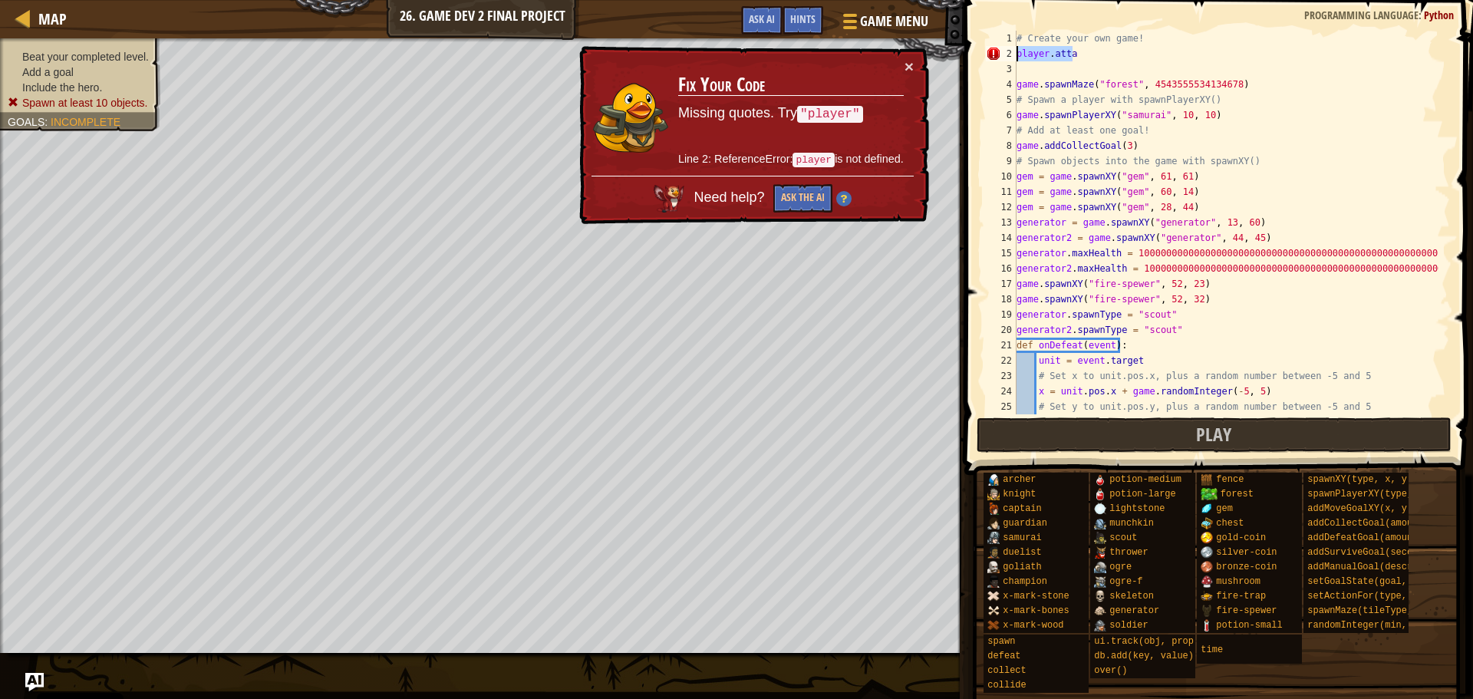
drag, startPoint x: 961, startPoint y: 54, endPoint x: 1014, endPoint y: 51, distance: 53.8
click at [1014, 51] on div "1 2 3 4 5 6 7 8 9 10 11 12 13 14 15 16 17 18 19 20 21 22 23 24 25 26 # Create y…" at bounding box center [1216, 223] width 467 height 384
type textarea "player.attackDamage = 100"
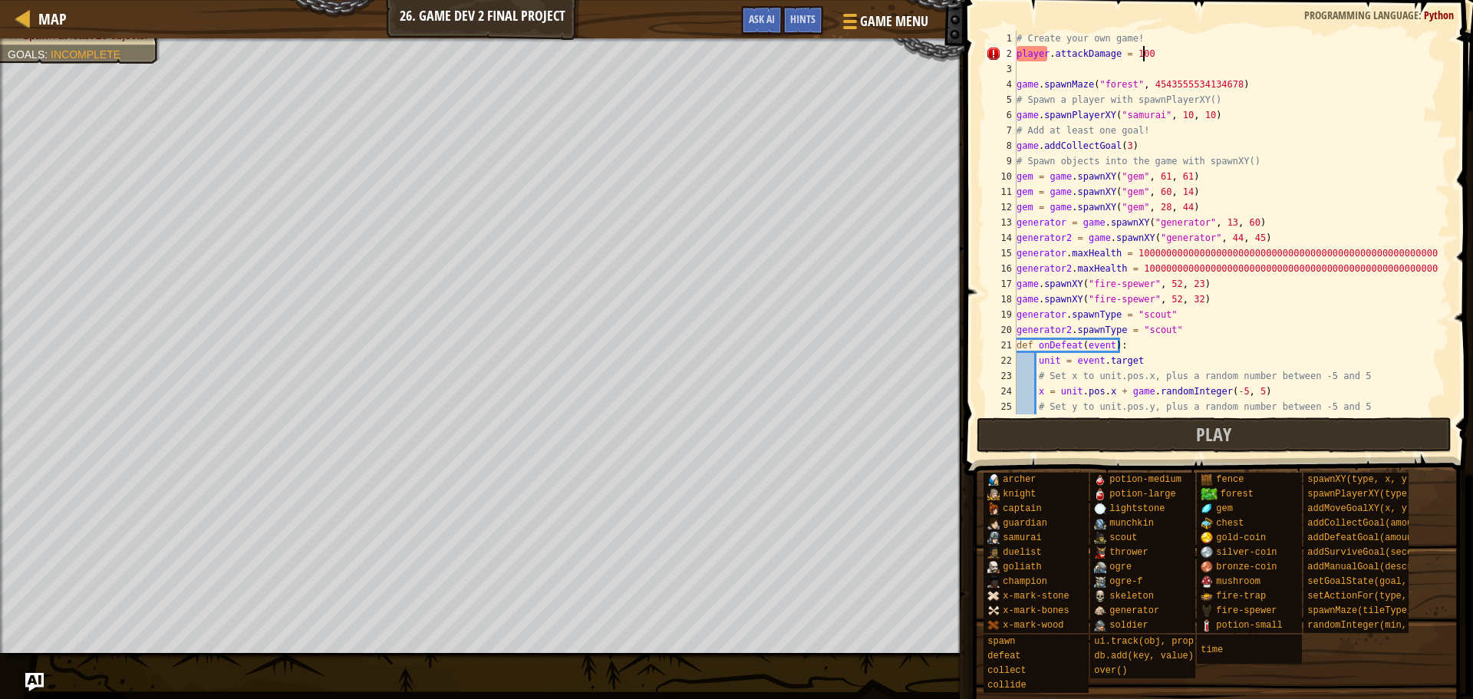
click at [1142, 54] on div "# Create your own game! player . attackDamage = 100 game . spawnMaze ( "forest"…" at bounding box center [1226, 238] width 425 height 414
click at [1136, 14] on span at bounding box center [1220, 215] width 521 height 520
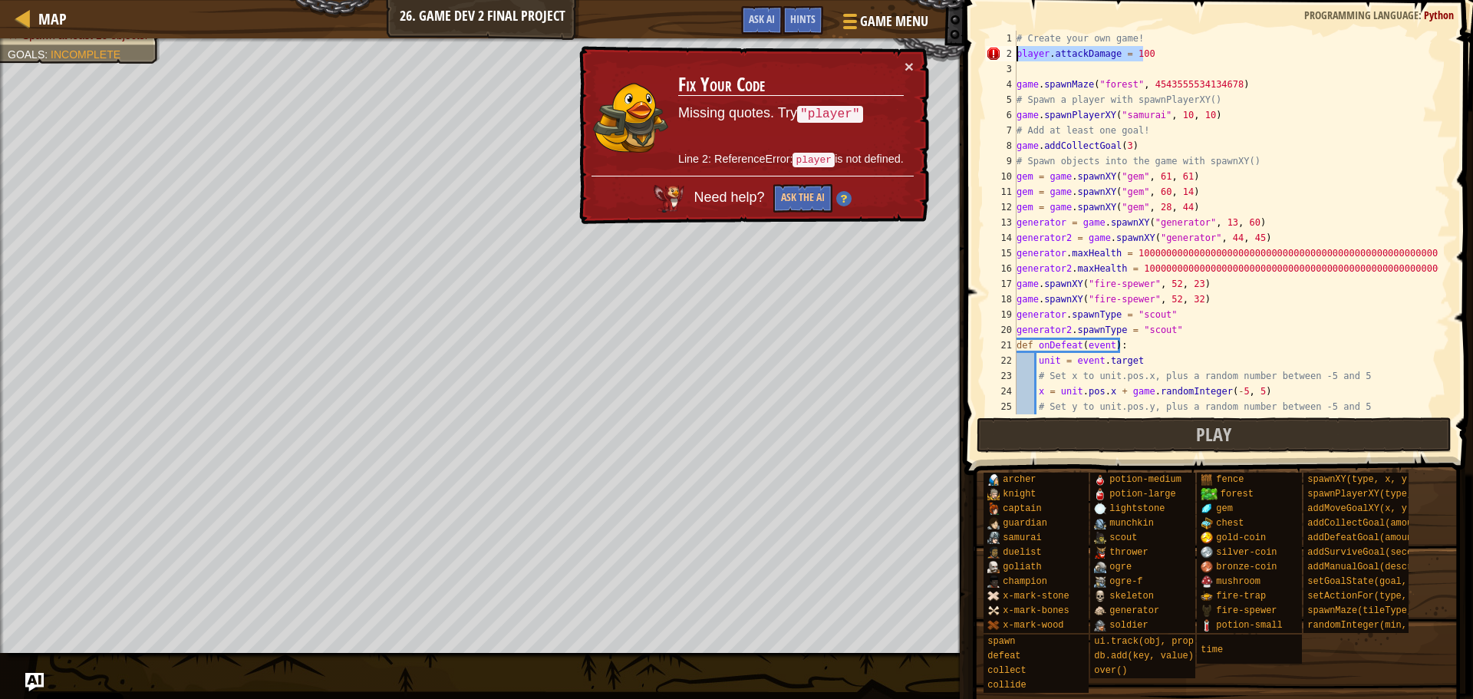
drag, startPoint x: 1153, startPoint y: 54, endPoint x: 1016, endPoint y: 49, distance: 137.4
click at [1016, 49] on div "player.attackDamage = 100 1 2 3 4 5 6 7 8 9 10 11 12 13 14 15 16 17 18 19 20 21…" at bounding box center [1216, 223] width 467 height 384
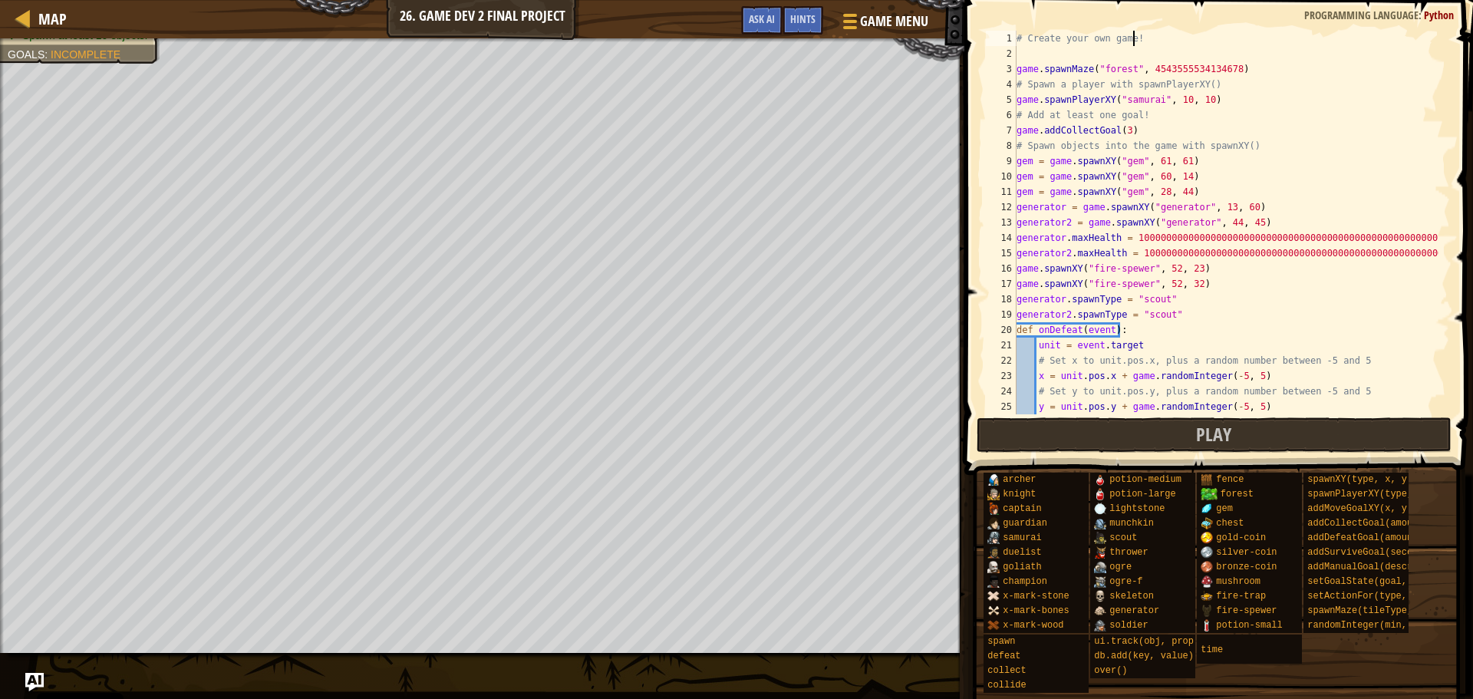
click at [1244, 72] on div "# Create your own game! game . spawnMaze ( "forest" , 4543555534134678 ) # Spaw…" at bounding box center [1226, 238] width 425 height 414
click at [1221, 100] on div "# Create your own game! game . spawnMaze ( "forest" , 4543555534134678 ) # Spaw…" at bounding box center [1226, 238] width 425 height 414
click at [1017, 97] on div "# Create your own game! game . spawnMaze ( "forest" , 4543555534134678 ) # Spaw…" at bounding box center [1226, 238] width 425 height 414
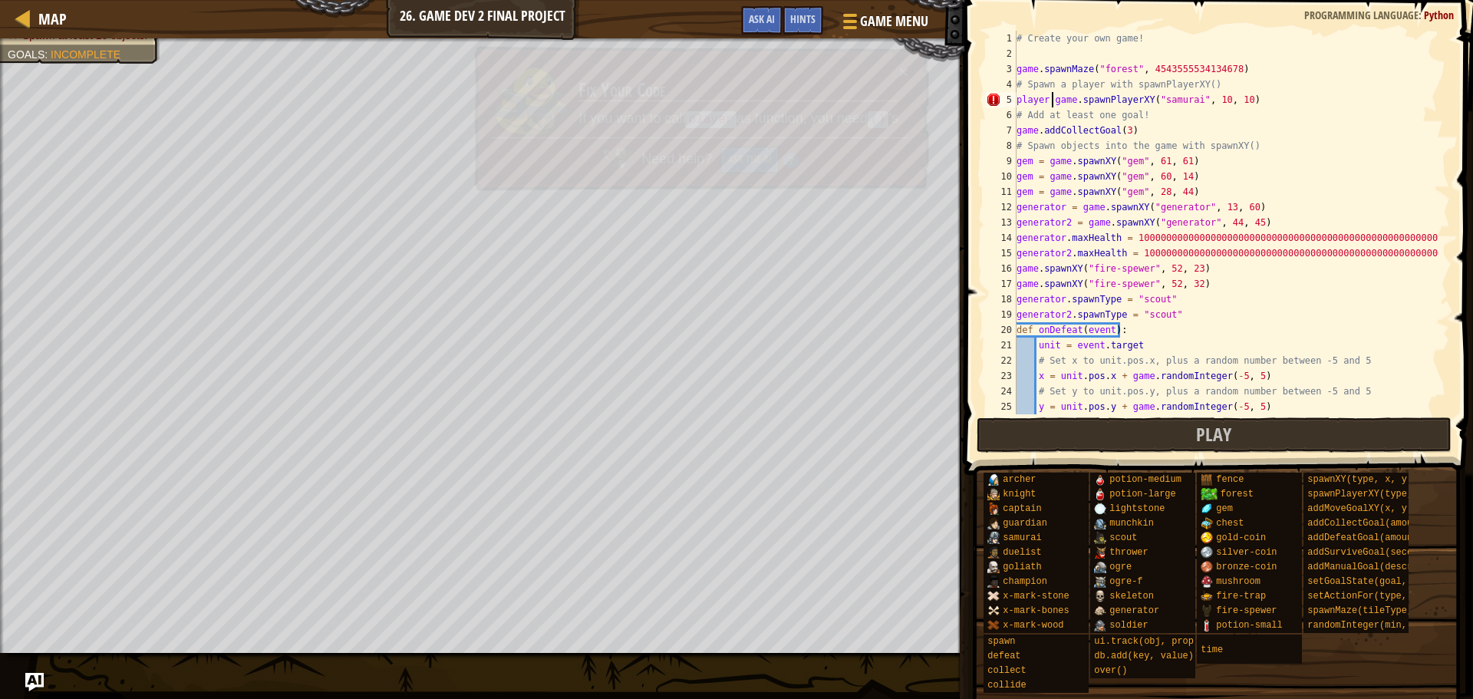
scroll to position [7, 4]
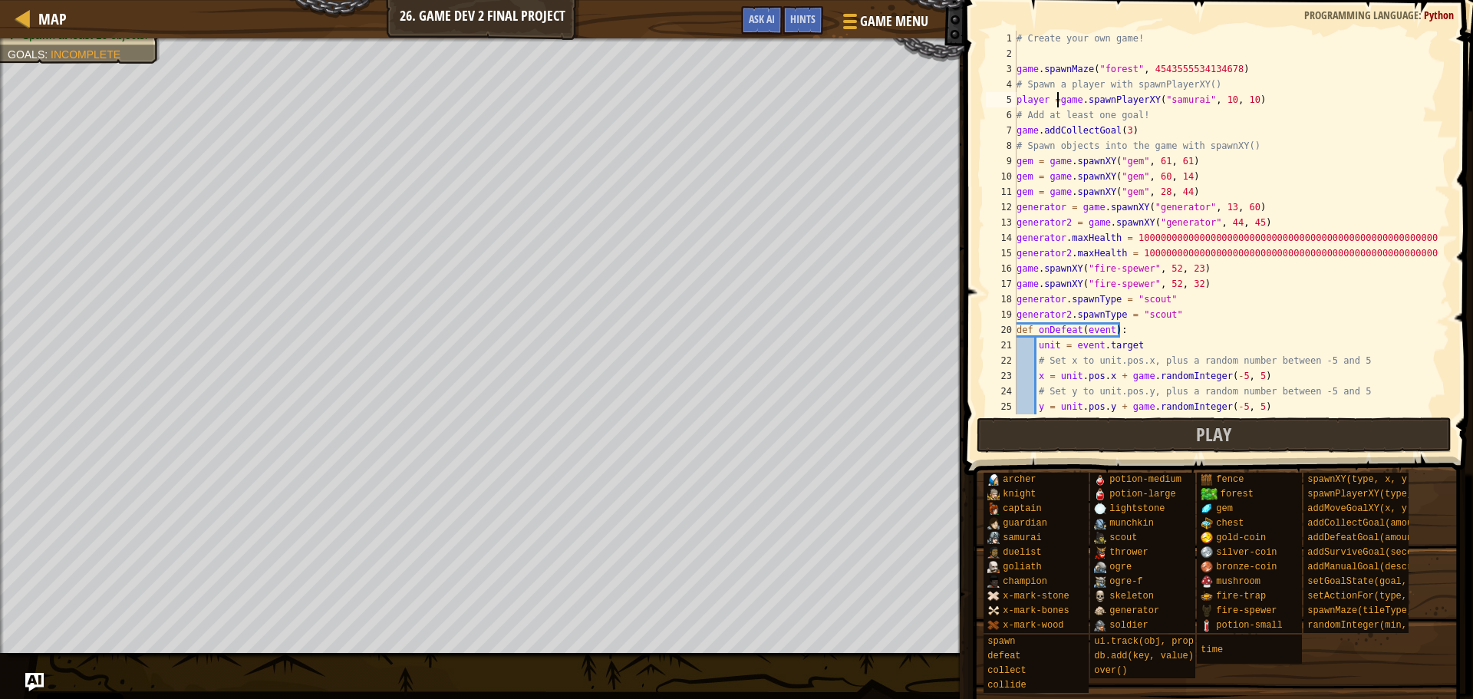
type textarea "player = game.spawnPlayerXY("samurai", 10, 10)"
click at [1267, 98] on div "# Create your own game! game . spawnMaze ( "forest" , 4543555534134678 ) # Spaw…" at bounding box center [1226, 238] width 425 height 414
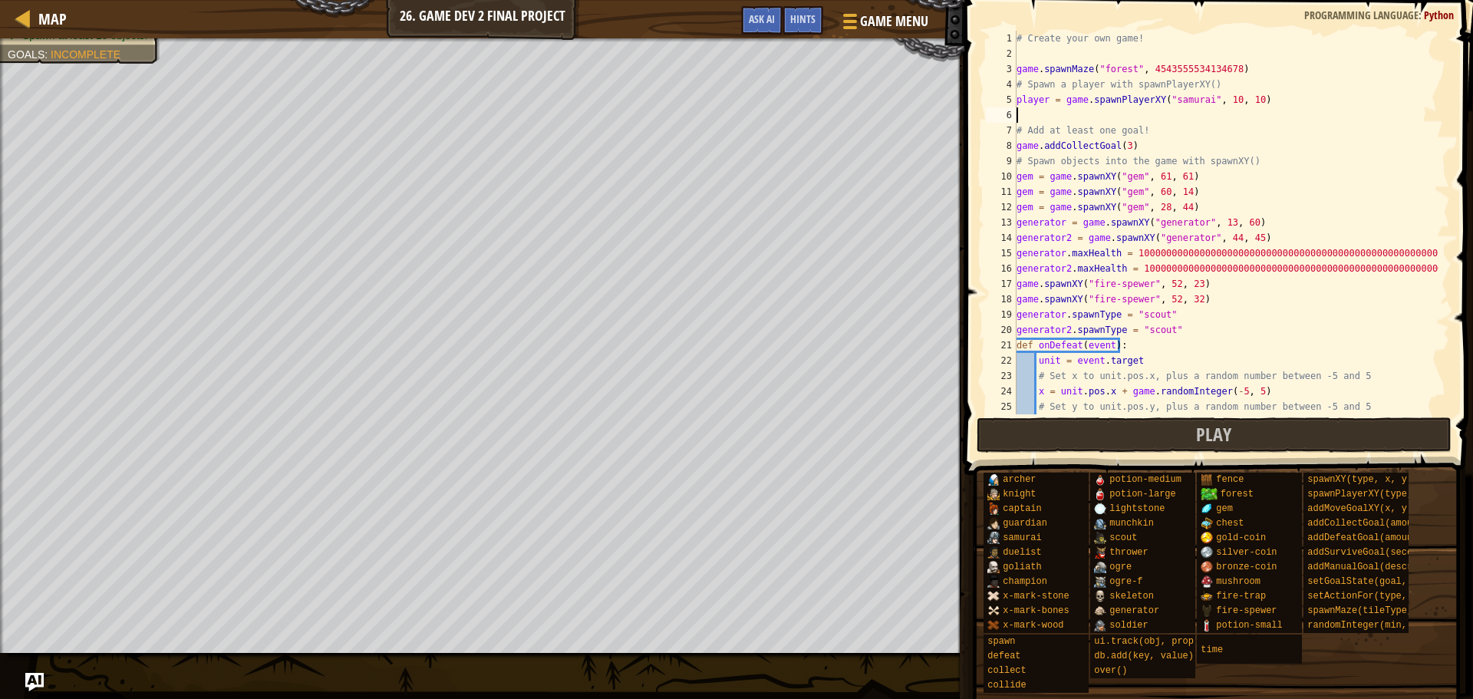
paste textarea "player.attackDamage = 100"
type textarea "player.attackDamage = 100"
click at [1061, 427] on button "Play" at bounding box center [1215, 434] width 476 height 35
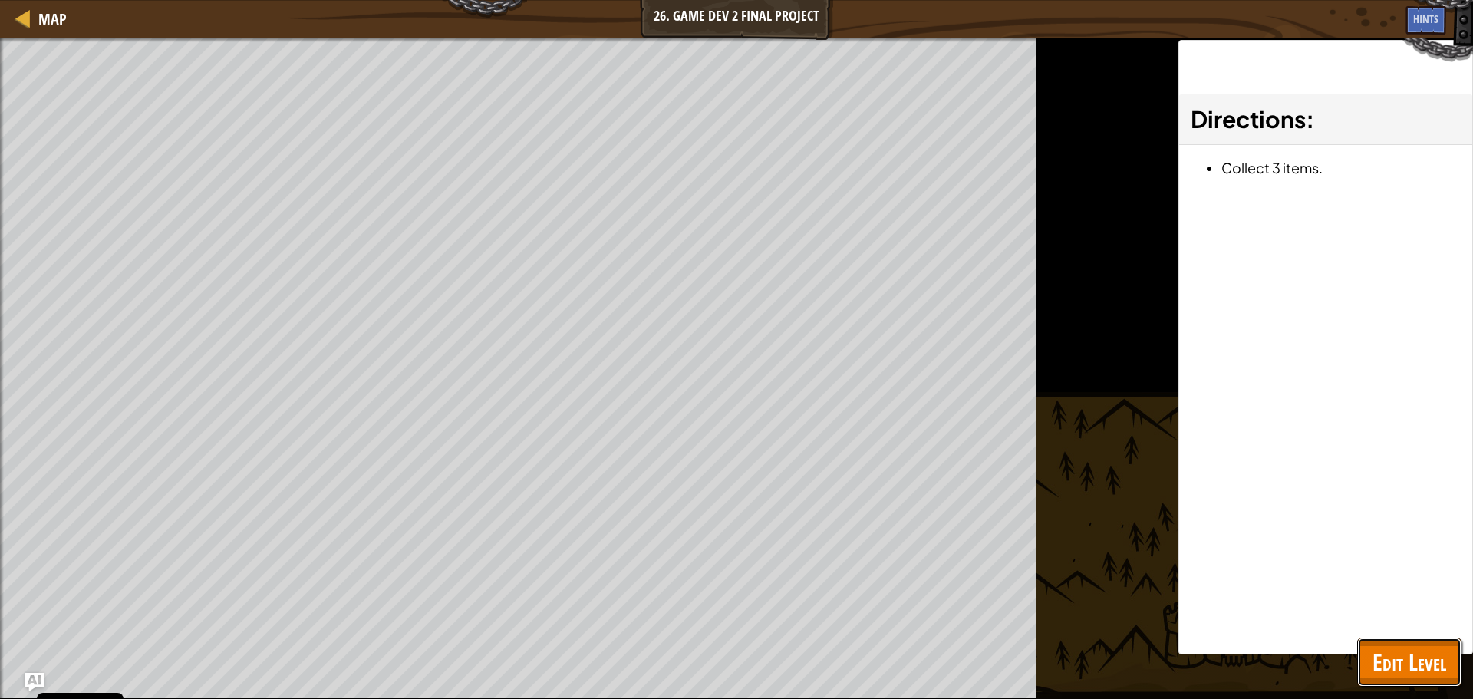
click at [1428, 668] on span "Edit Level" at bounding box center [1410, 661] width 74 height 31
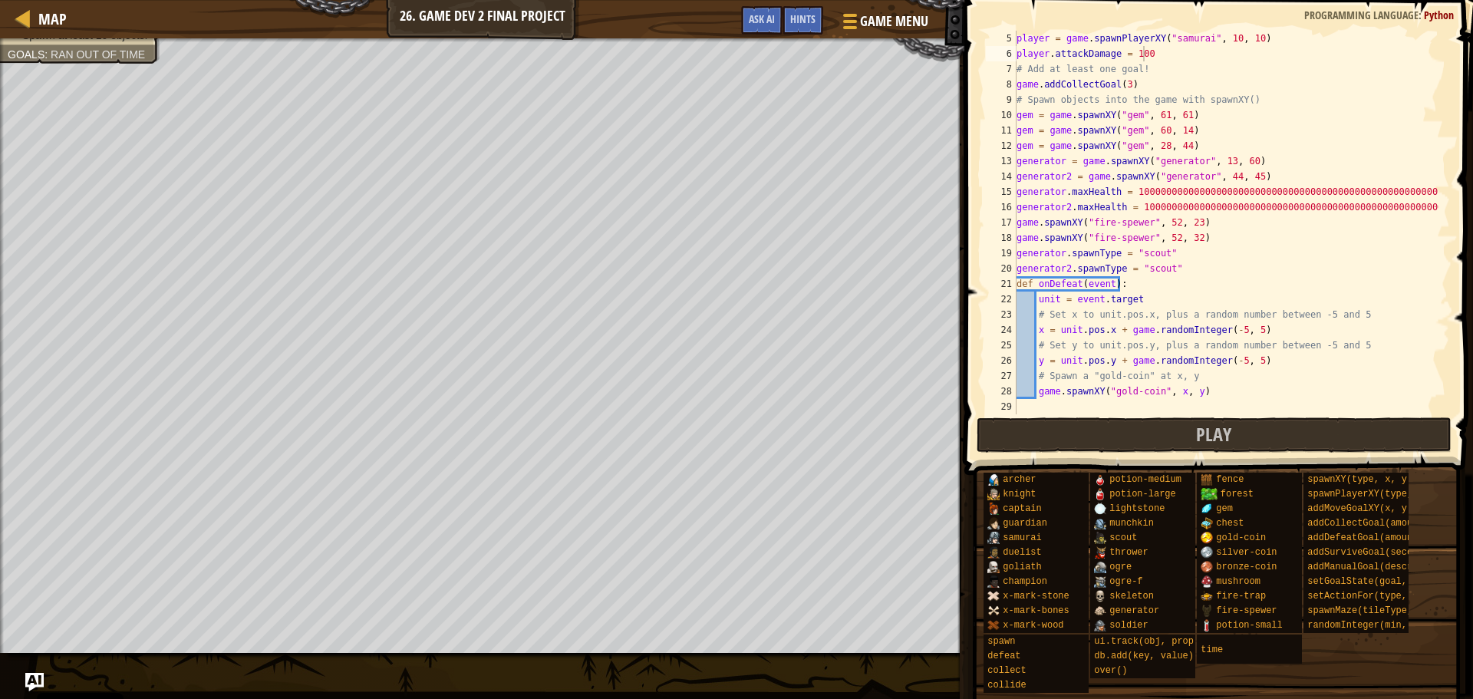
scroll to position [61, 0]
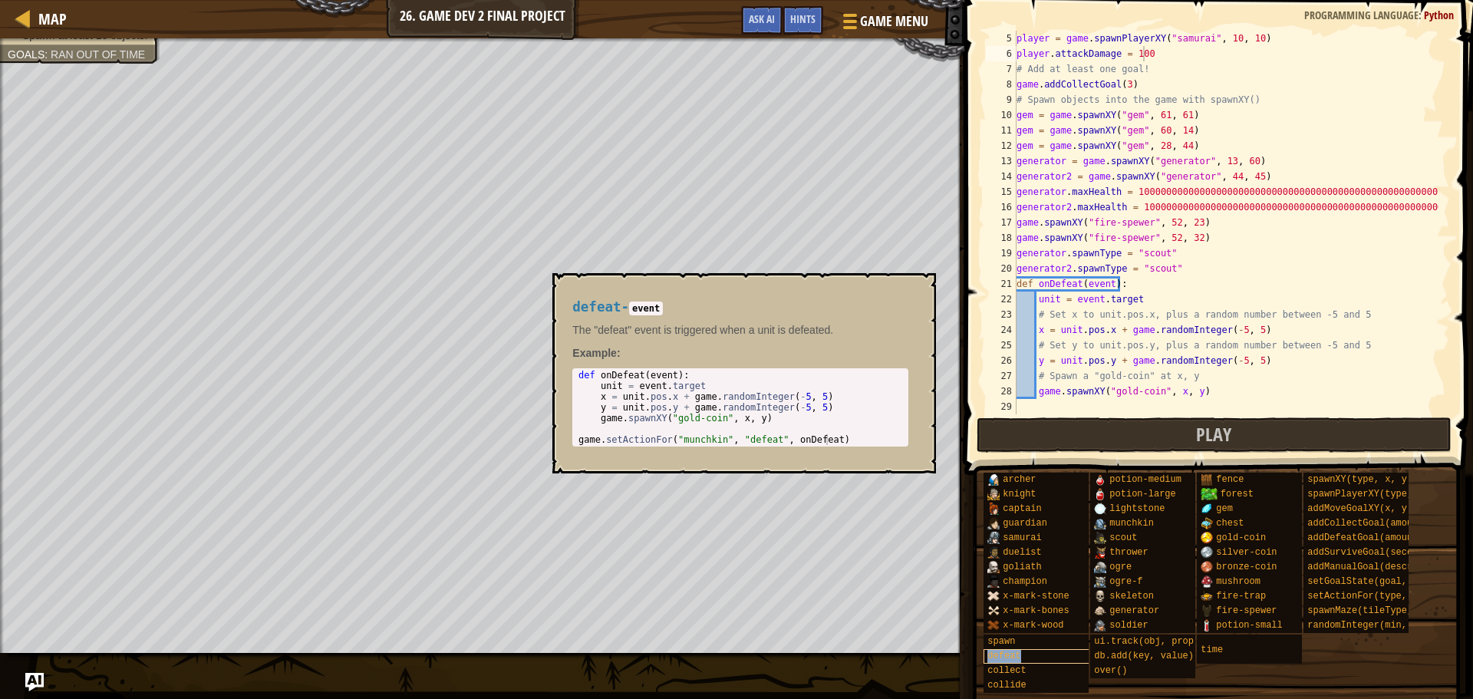
click at [1027, 652] on div "defeat" at bounding box center [1057, 656] width 147 height 15
type textarea "game.setActionFor("munchkin", "defeat", onDefeat)"
drag, startPoint x: 837, startPoint y: 440, endPoint x: 570, endPoint y: 443, distance: 267.0
click at [570, 443] on div "defeat - event The "defeat" event is triggered when a unit is defeated. Example…" at bounding box center [741, 373] width 358 height 176
click at [923, 286] on button "×" at bounding box center [919, 290] width 12 height 21
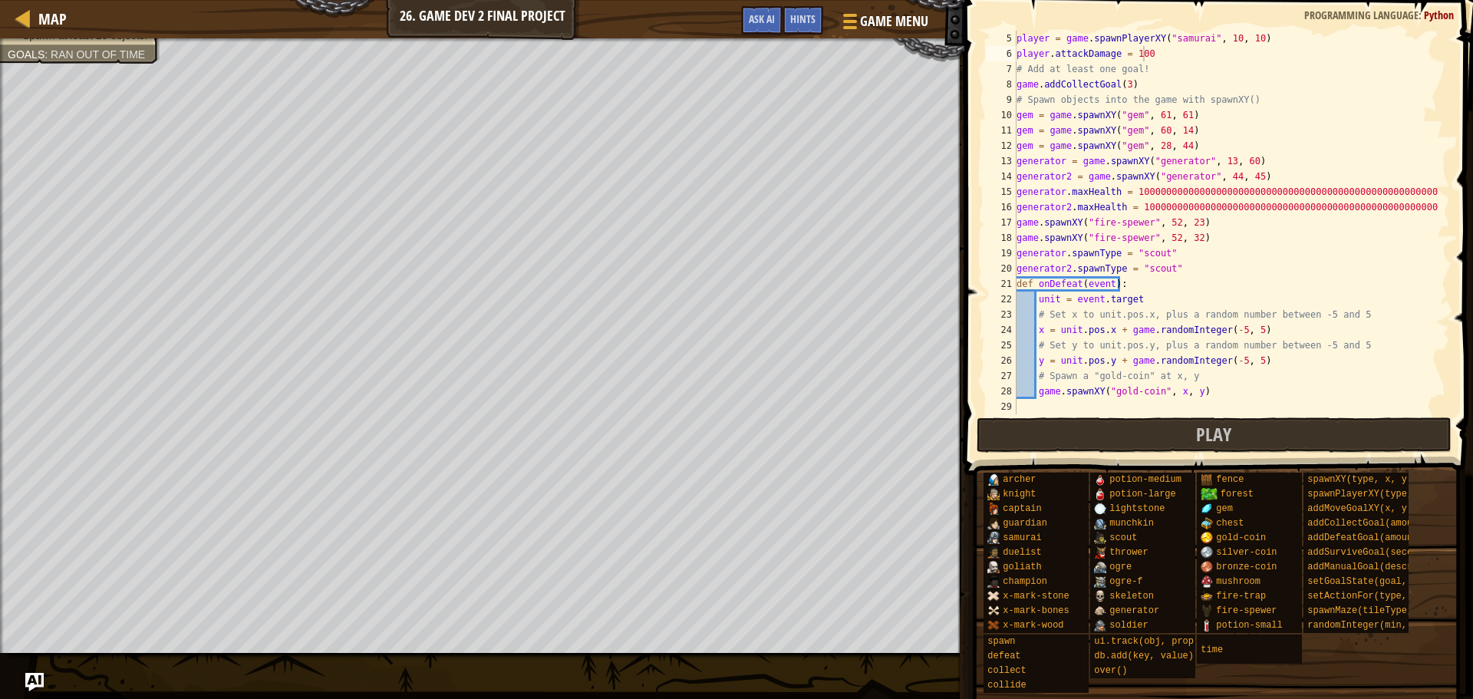
type textarea "generator2.spawnType = "scout""
click at [1191, 274] on div "player = game . spawnPlayerXY ( "samurai" , 10 , 10 ) player . attackDamage = 1…" at bounding box center [1226, 238] width 425 height 414
paste textarea "game.setActionFor("munchkin", "defeat", onDefeat)"
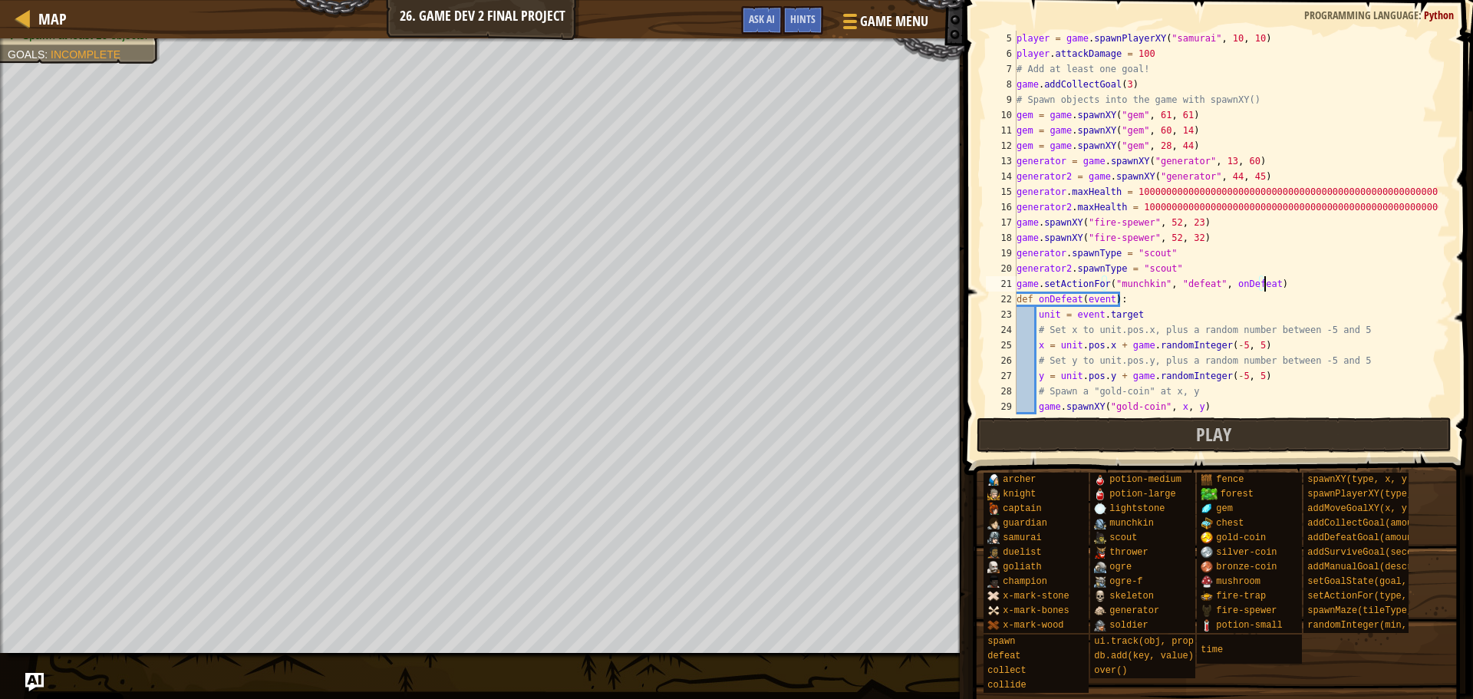
click at [1129, 283] on div "player = game . spawnPlayerXY ( "samurai" , 10 , 10 ) player . attackDamage = 1…" at bounding box center [1226, 238] width 425 height 414
click at [1139, 305] on div ""scout " press enter" at bounding box center [1250, 320] width 290 height 55
type textarea "game.setActionFor("scout", "defeat", onDefeat)"
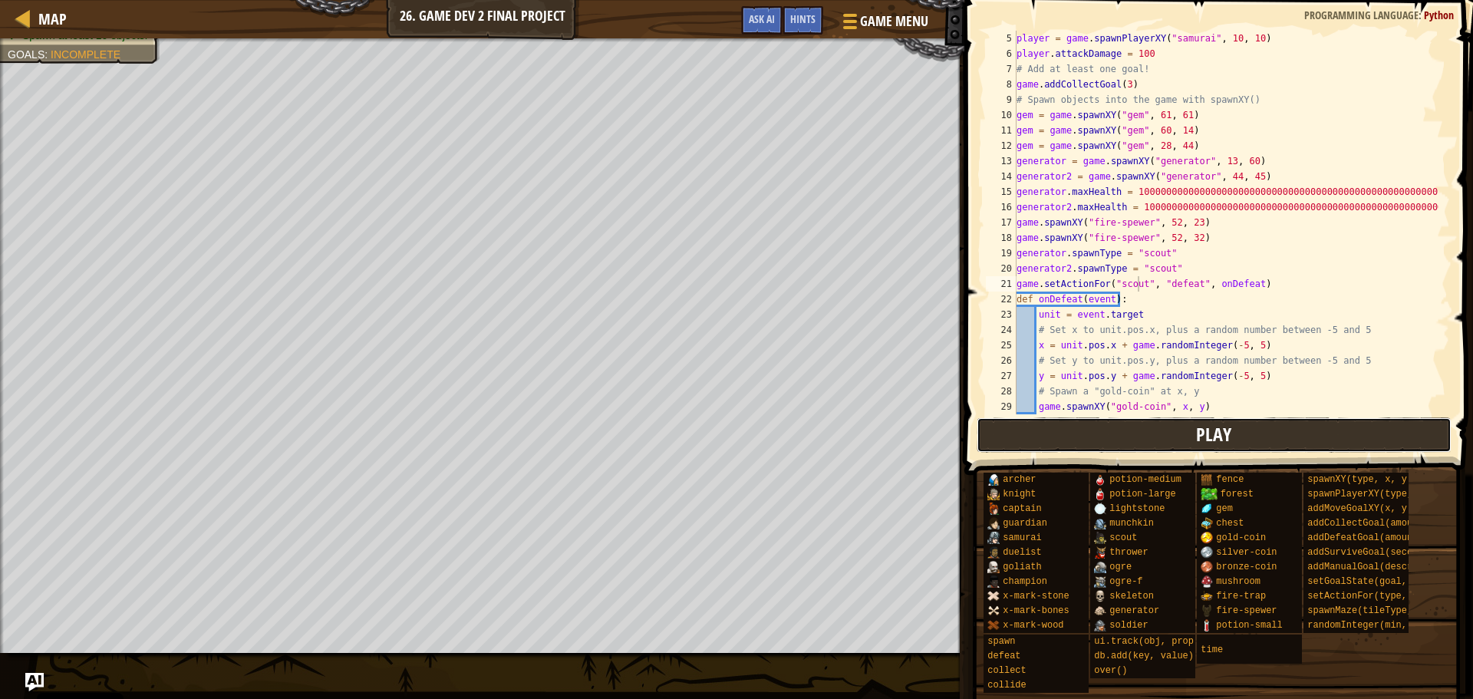
click at [1138, 426] on button "Play" at bounding box center [1215, 434] width 476 height 35
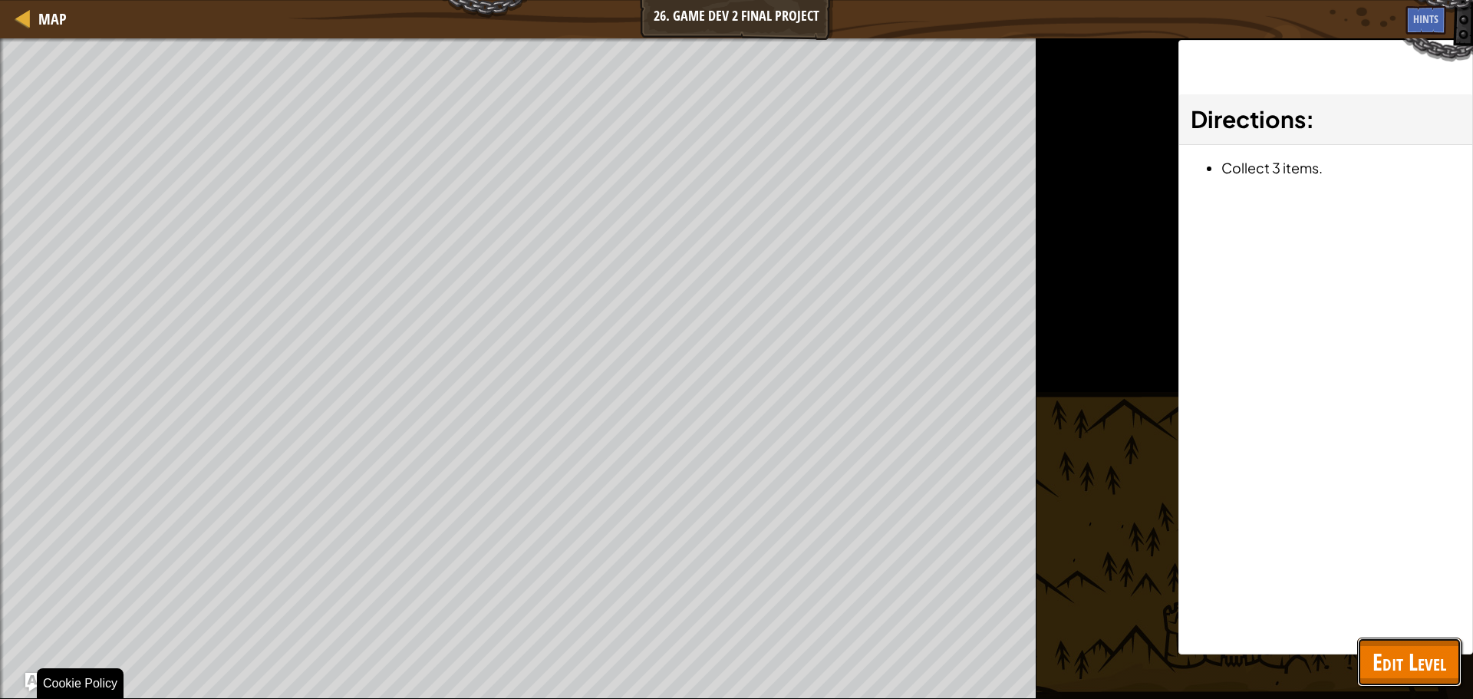
click at [1409, 664] on span "Edit Level" at bounding box center [1410, 661] width 74 height 31
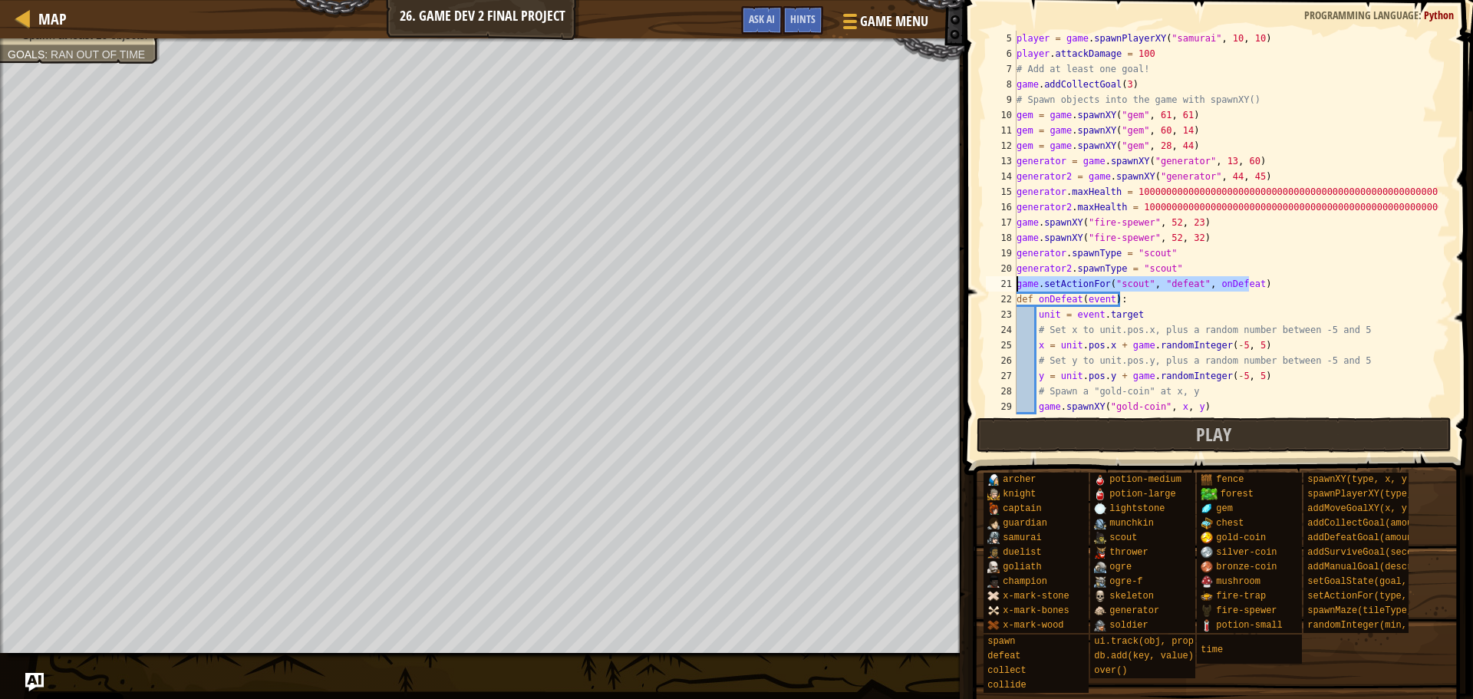
drag, startPoint x: 1251, startPoint y: 285, endPoint x: 1011, endPoint y: 280, distance: 240.2
click at [1011, 280] on div "game.setActionFor("scout", "defeat", onDefeat) 5 6 7 8 9 10 11 12 13 14 15 16 1…" at bounding box center [1216, 223] width 467 height 384
click at [61, 15] on span "Map" at bounding box center [52, 18] width 28 height 21
select select "en-[GEOGRAPHIC_DATA]"
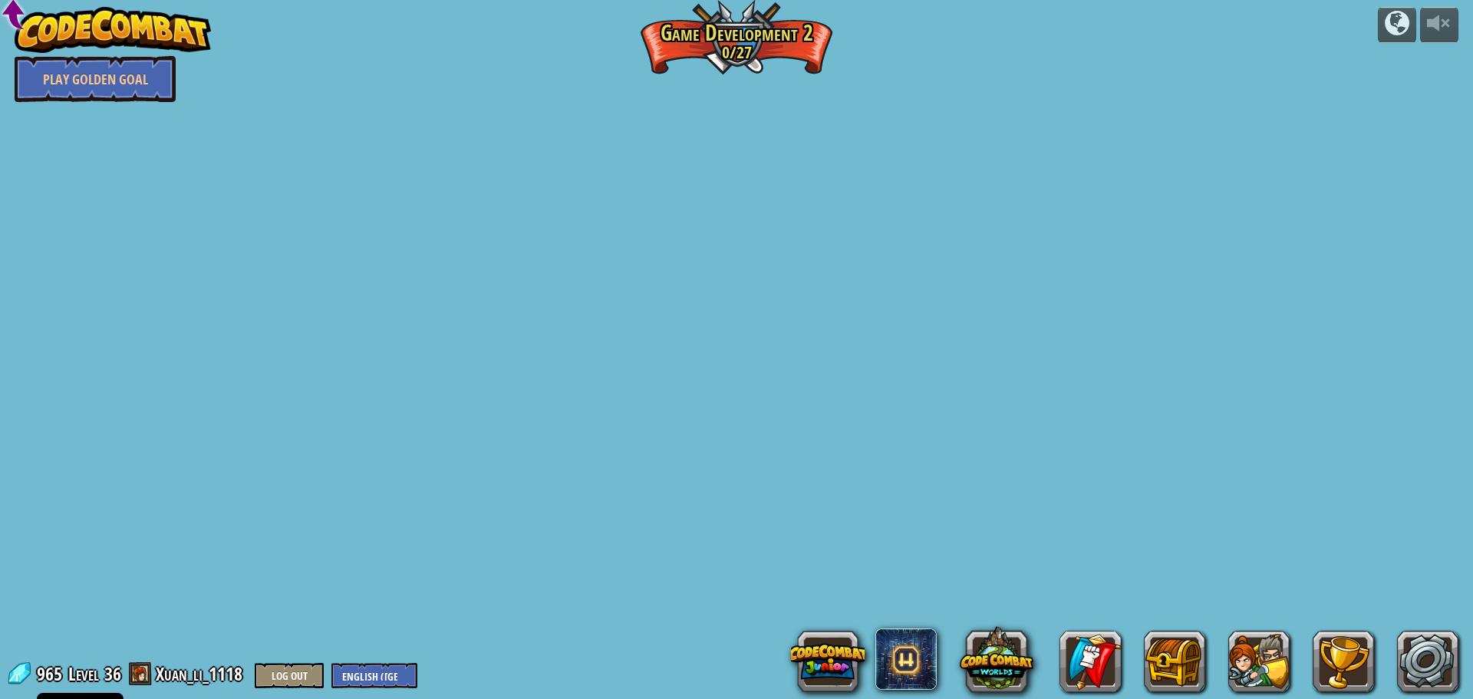
select select "en-[GEOGRAPHIC_DATA]"
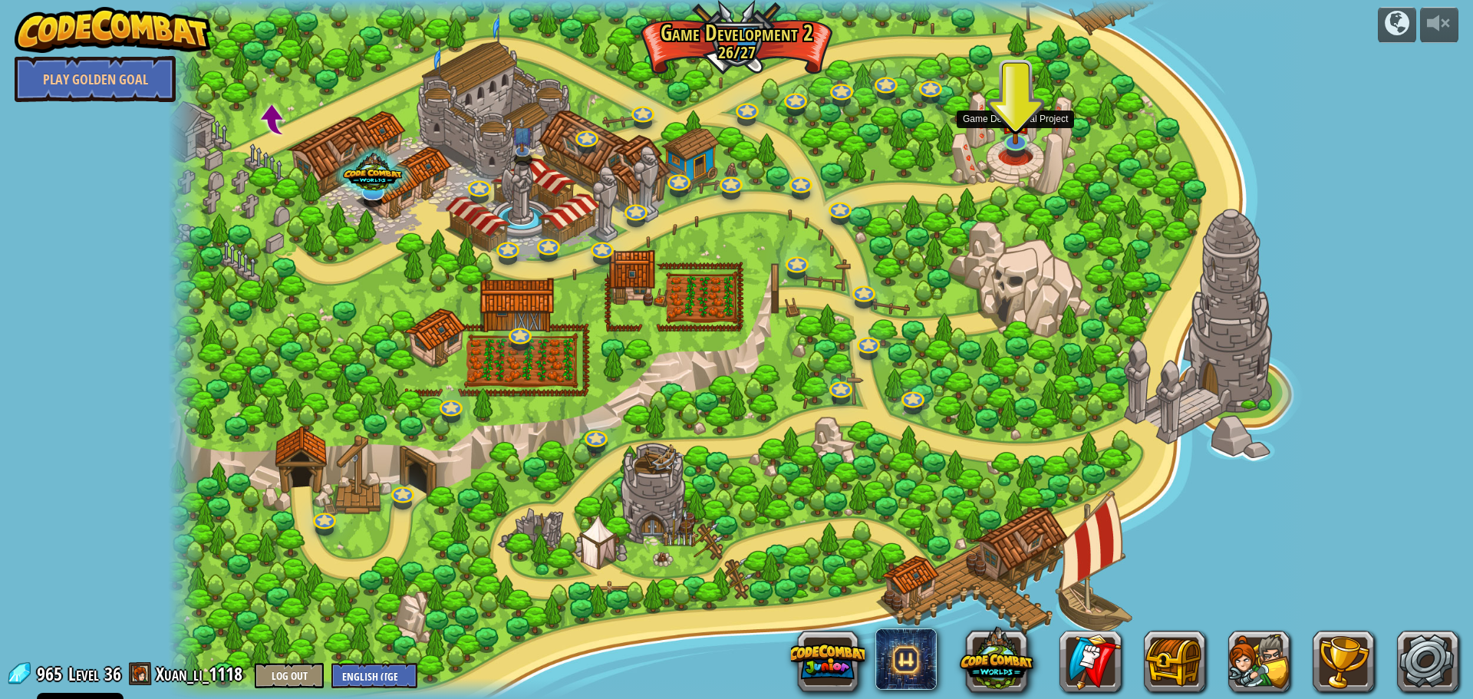
click at [998, 127] on div at bounding box center [737, 349] width 1138 height 699
click at [1015, 137] on img at bounding box center [1015, 104] width 31 height 71
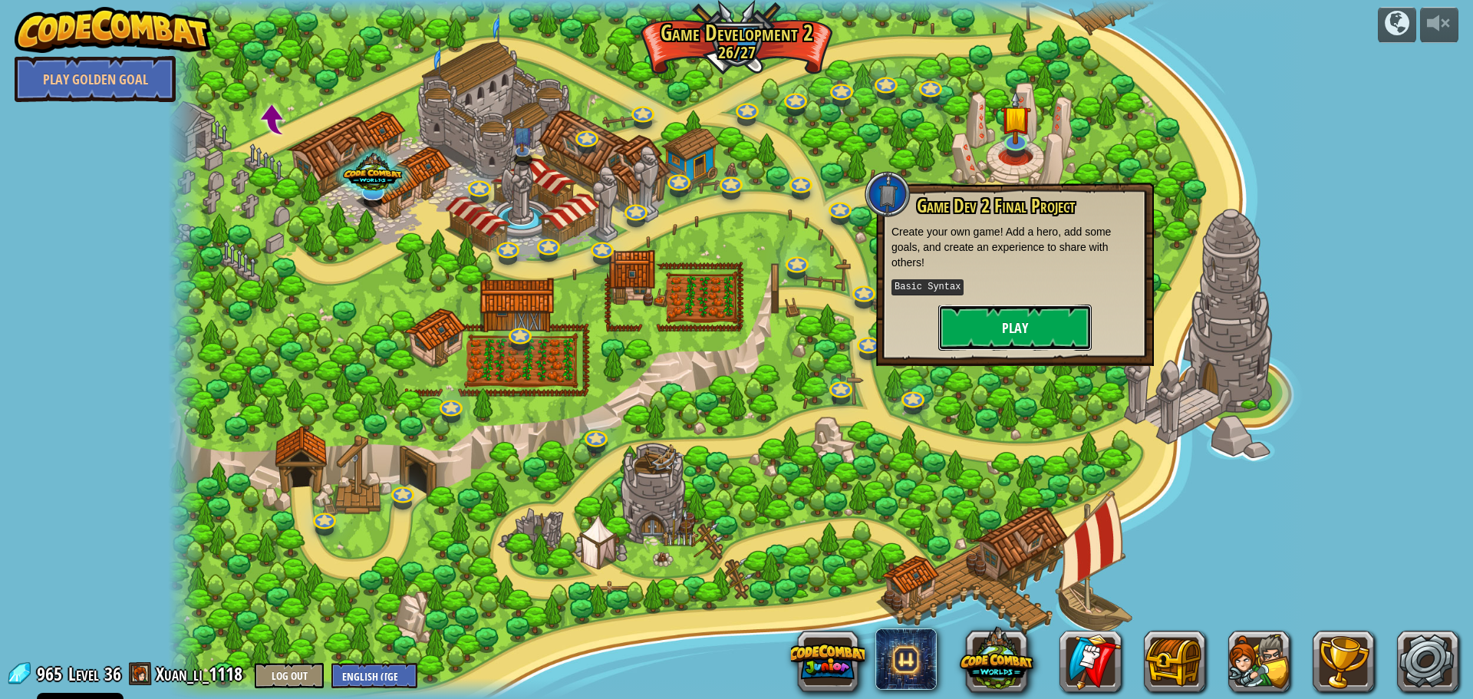
click at [989, 331] on button "Play" at bounding box center [1014, 328] width 153 height 46
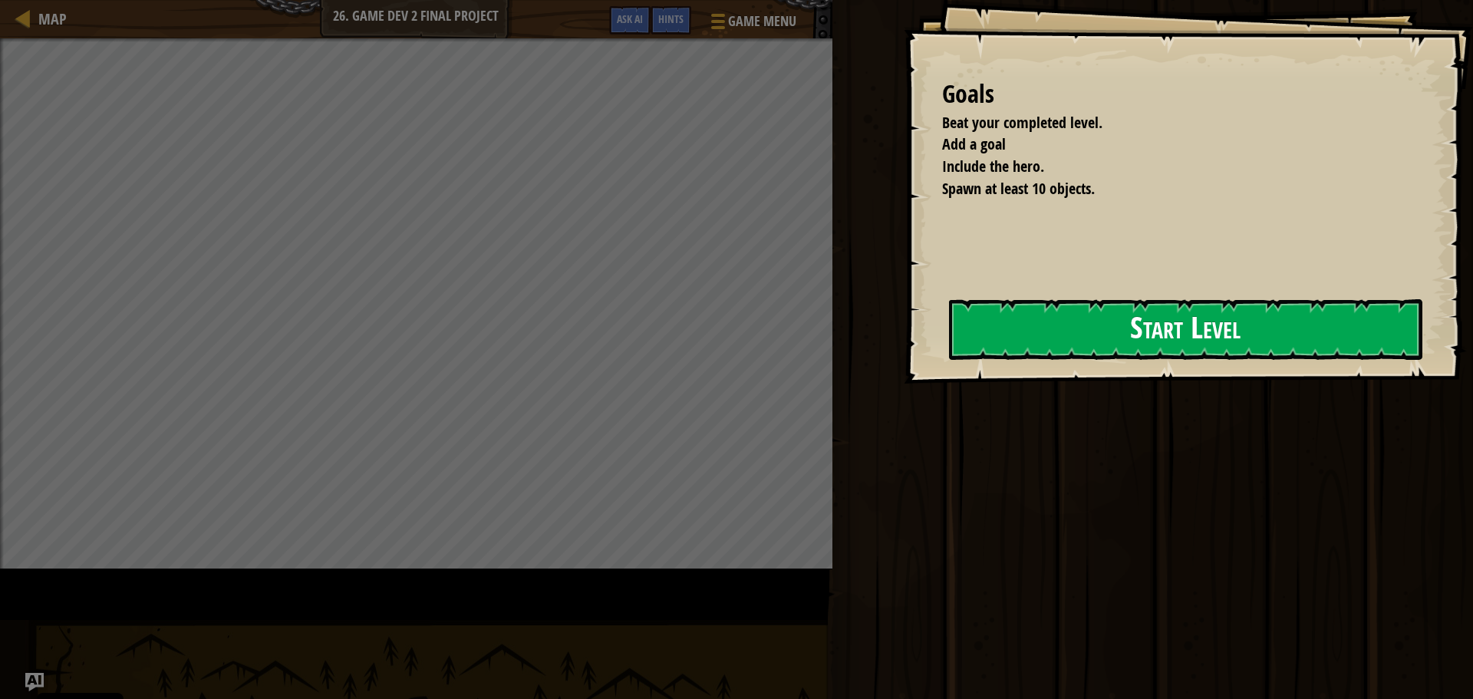
click at [956, 345] on button "Start Level" at bounding box center [1185, 329] width 473 height 61
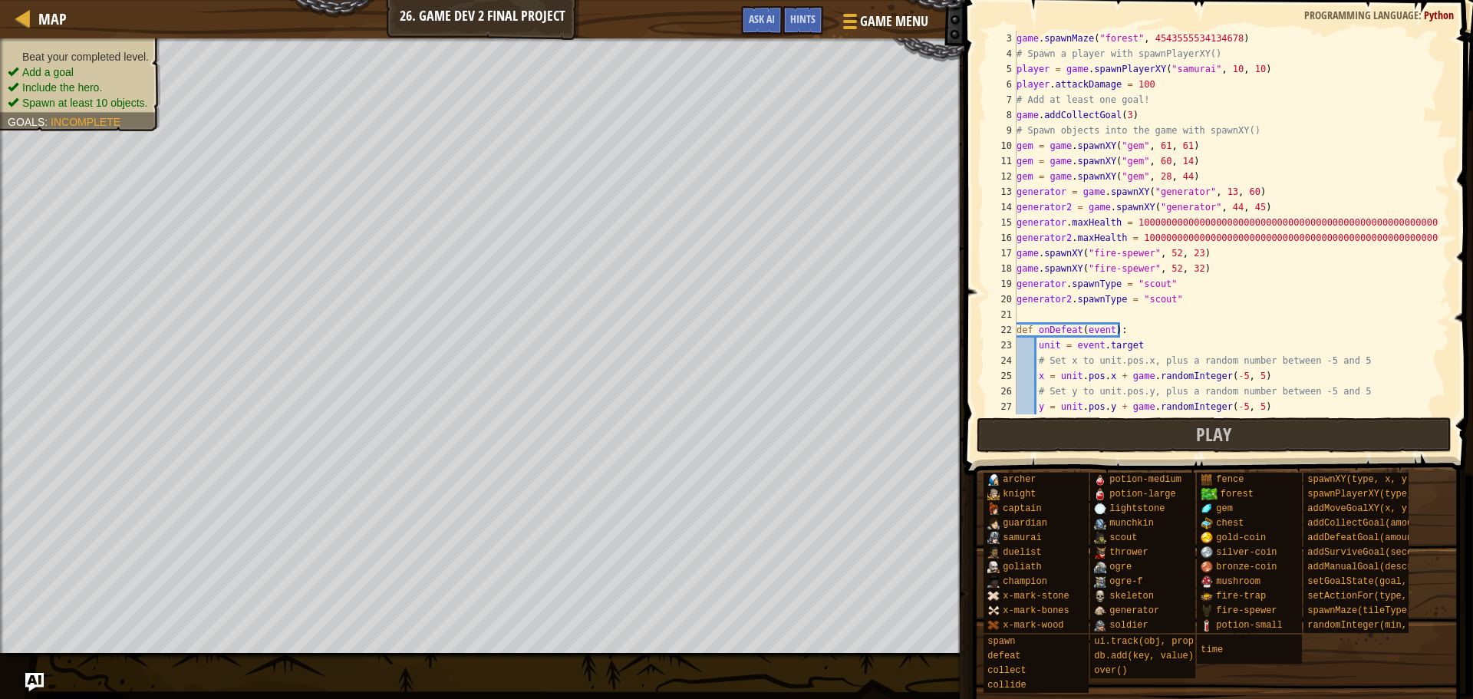
scroll to position [77, 0]
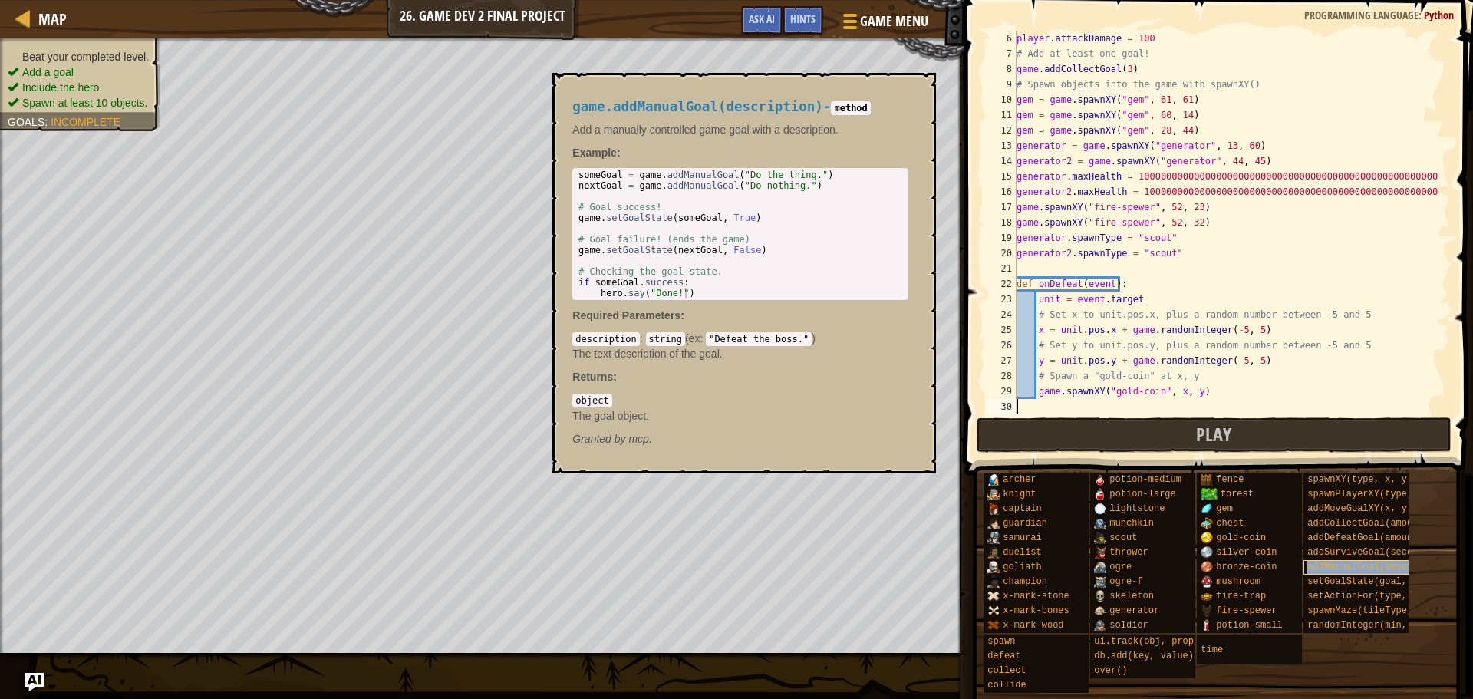
click at [1349, 569] on span "addManualGoal(description)" at bounding box center [1378, 567] width 143 height 11
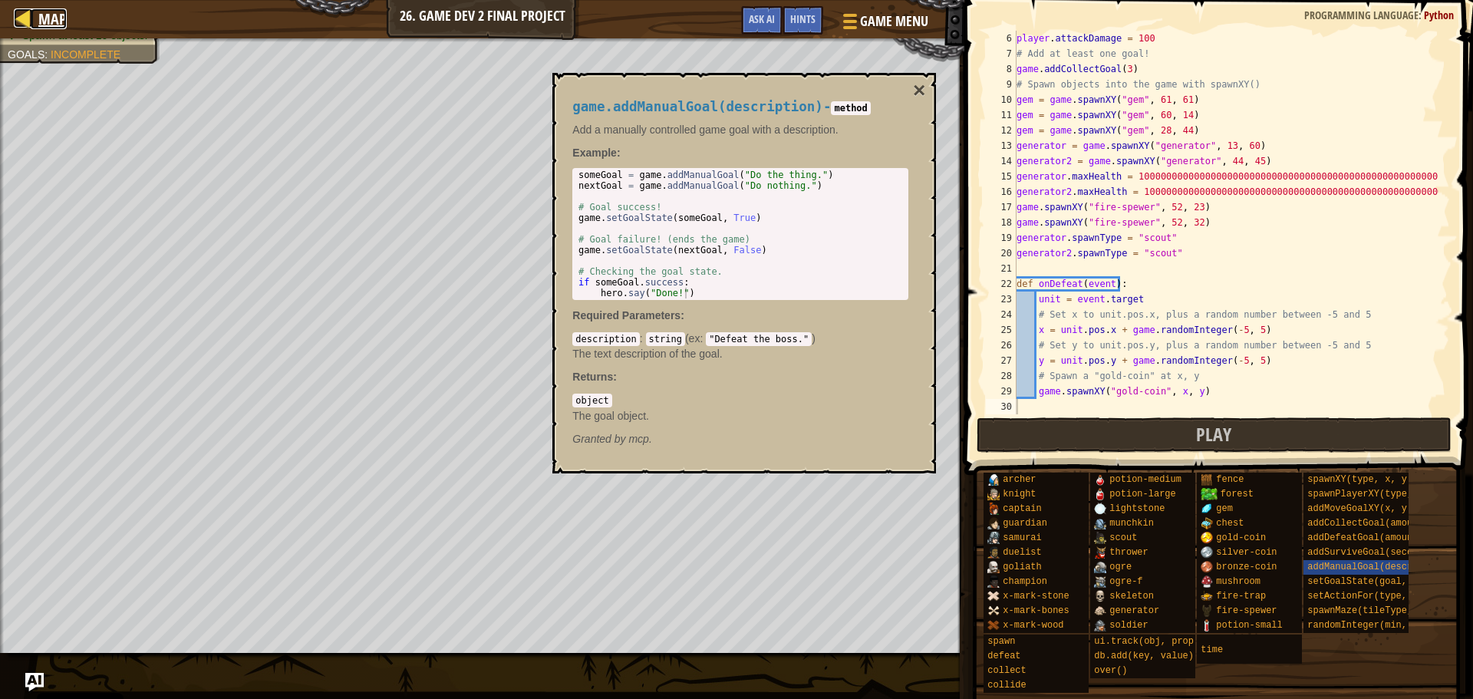
click at [20, 18] on div at bounding box center [23, 17] width 19 height 19
select select "en-[GEOGRAPHIC_DATA]"
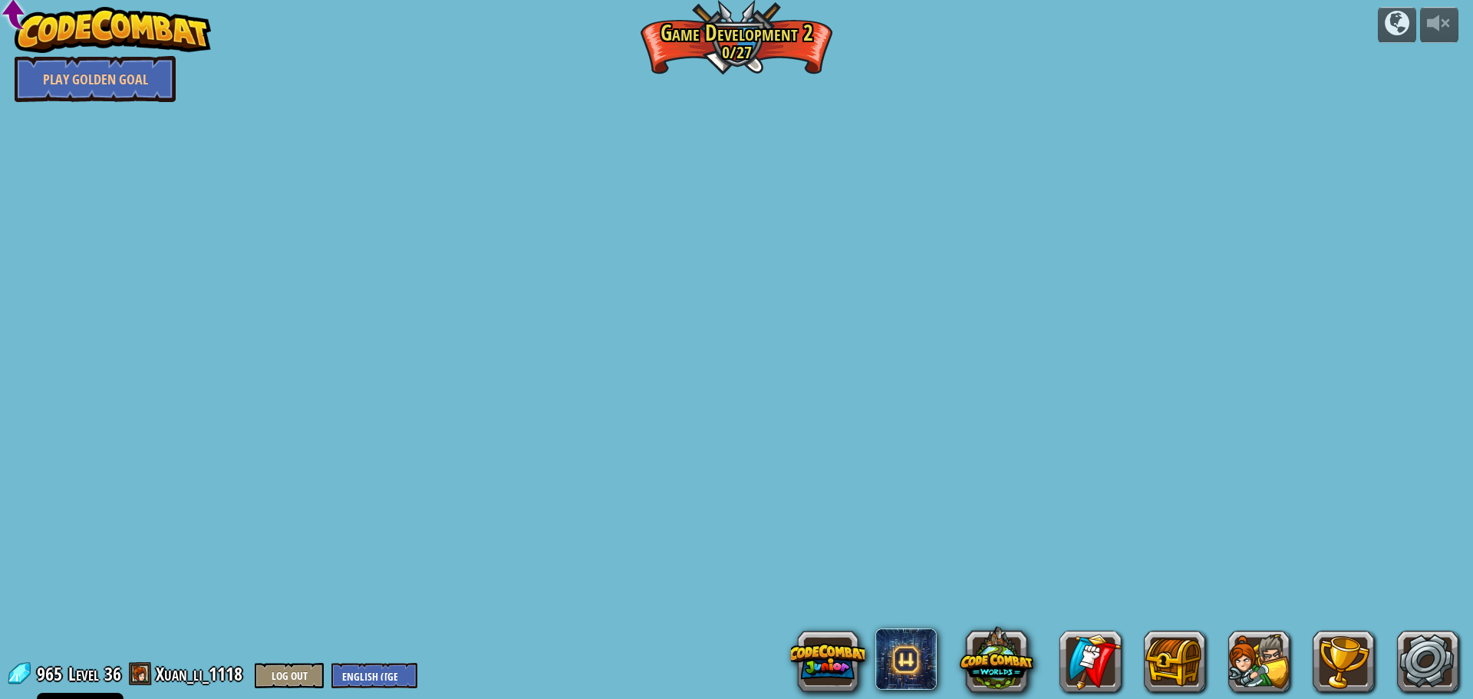
select select "en-[GEOGRAPHIC_DATA]"
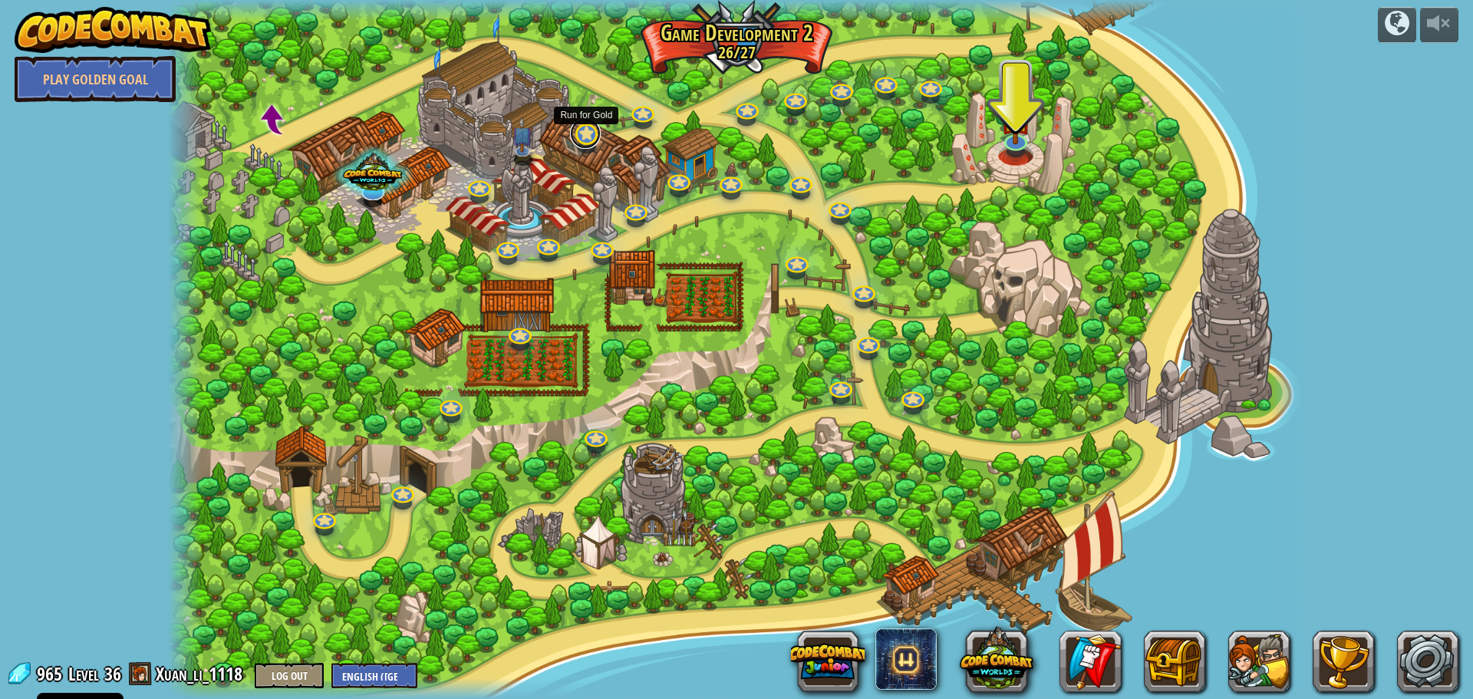
click at [586, 135] on link at bounding box center [585, 133] width 31 height 31
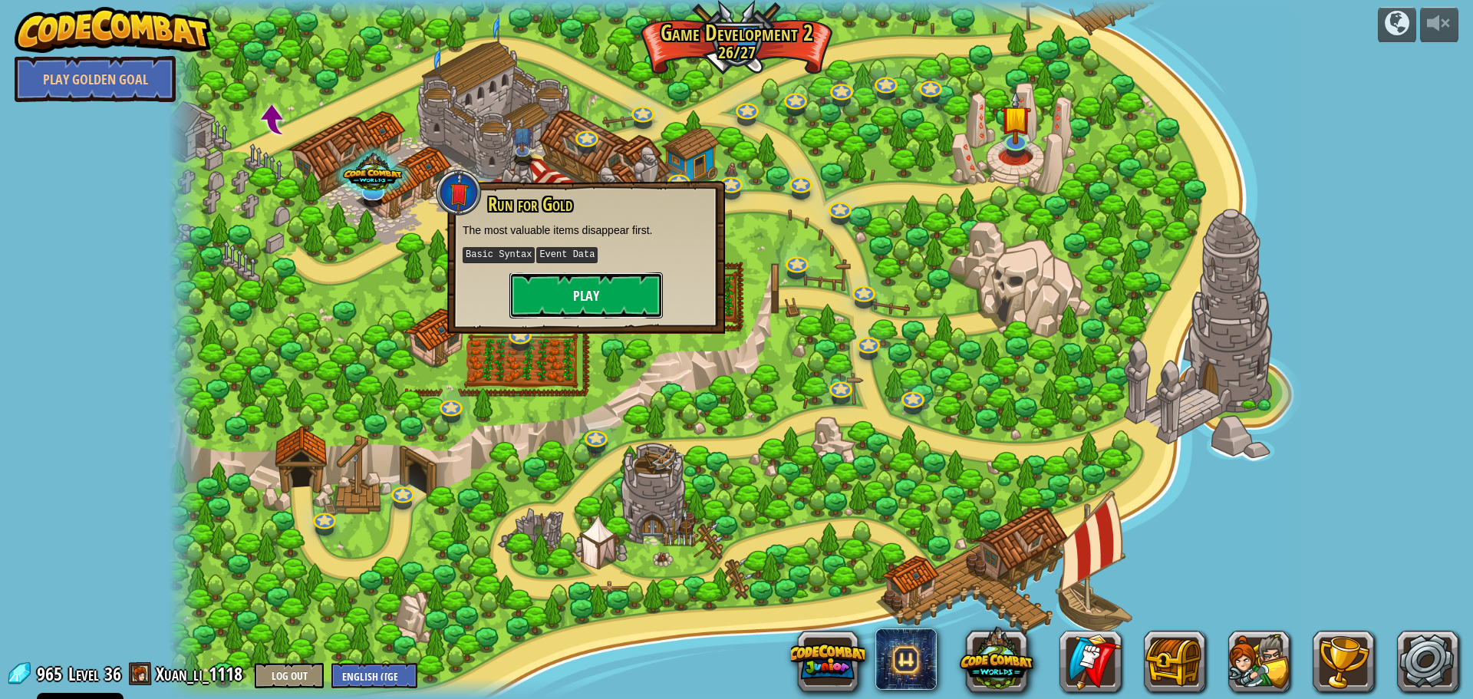
click at [596, 285] on button "Play" at bounding box center [585, 295] width 153 height 46
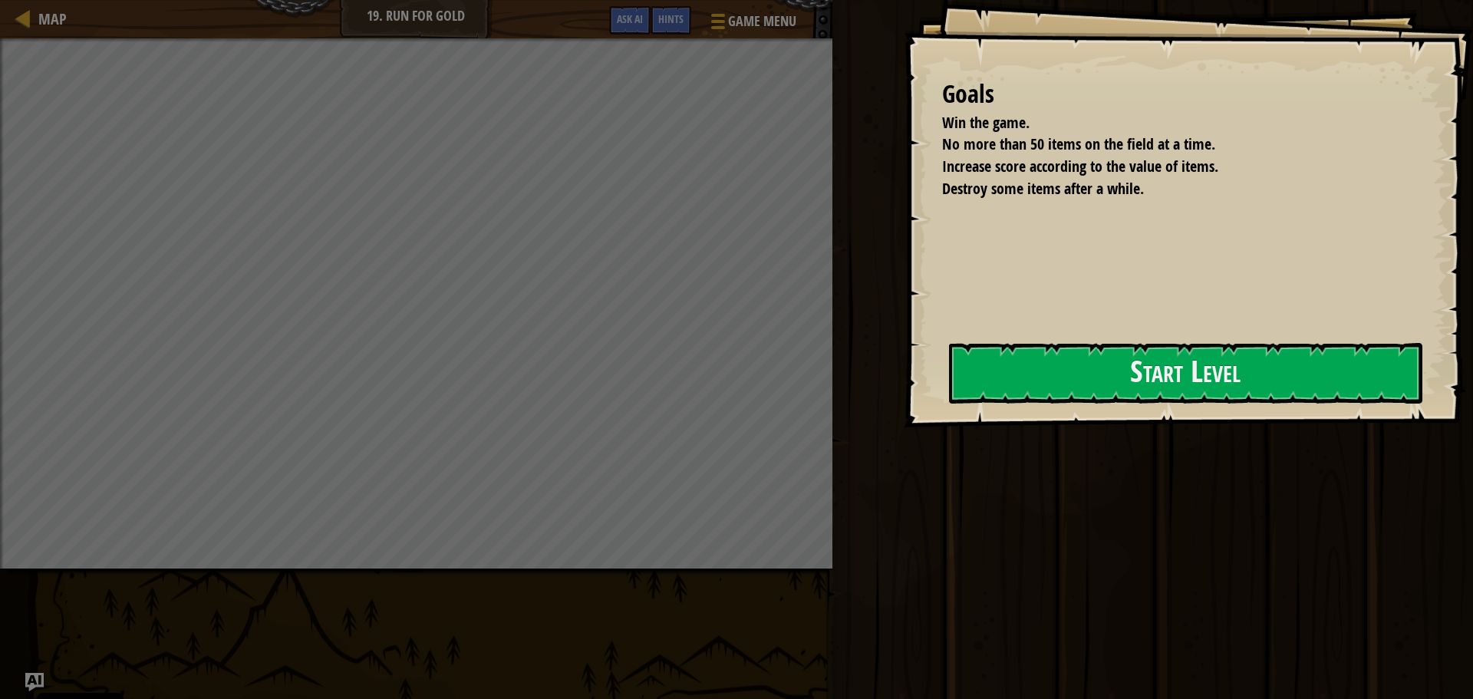
click at [1027, 410] on div "Goals Win the game. No more than 50 items on the field at a time. Increase scor…" at bounding box center [1188, 213] width 569 height 427
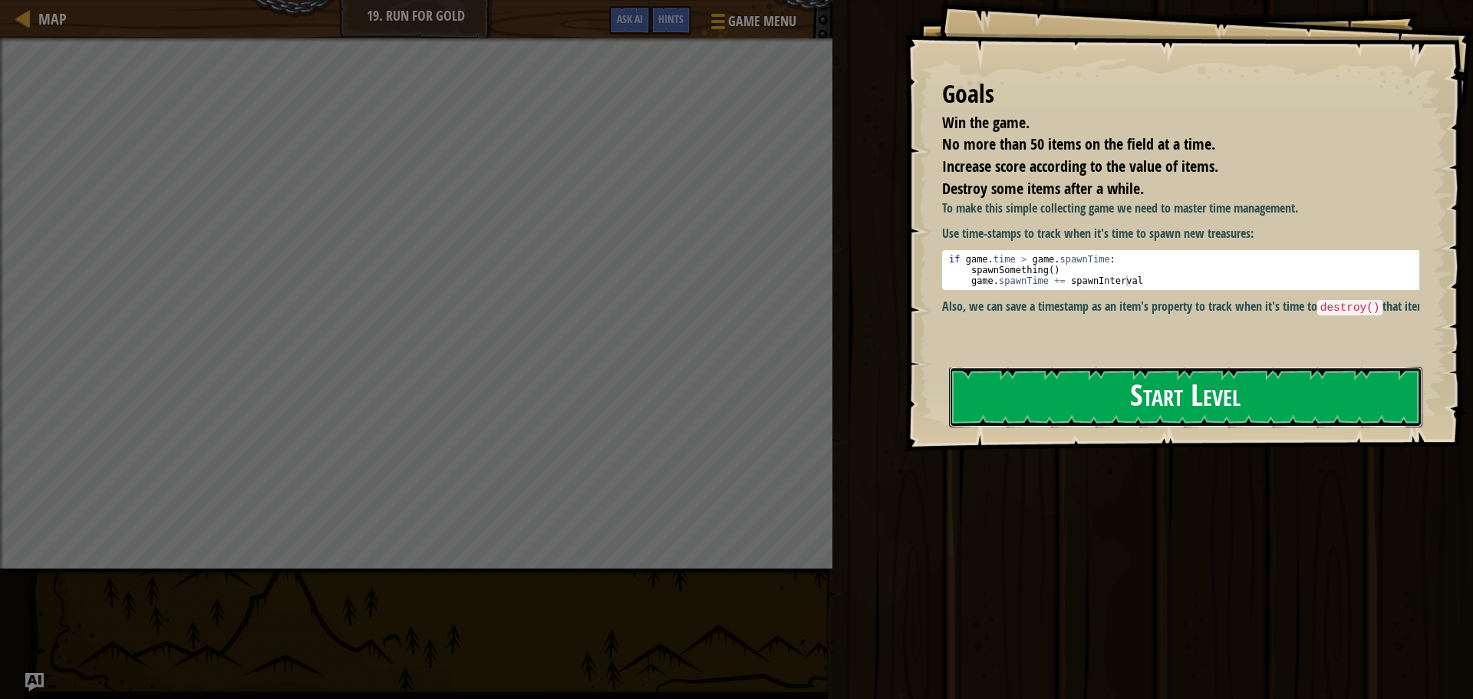
click at [1057, 382] on button "Start Level" at bounding box center [1185, 397] width 473 height 61
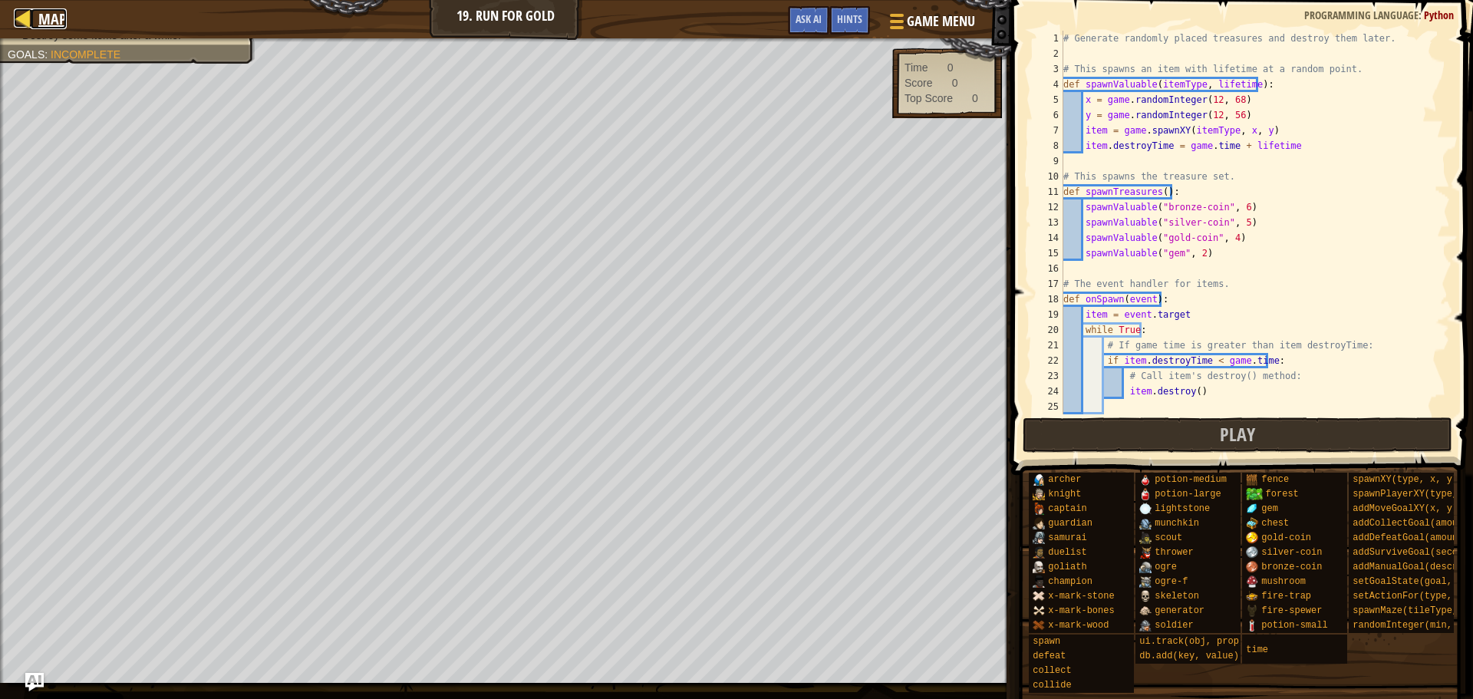
click at [22, 18] on div at bounding box center [23, 17] width 19 height 19
select select "en-[GEOGRAPHIC_DATA]"
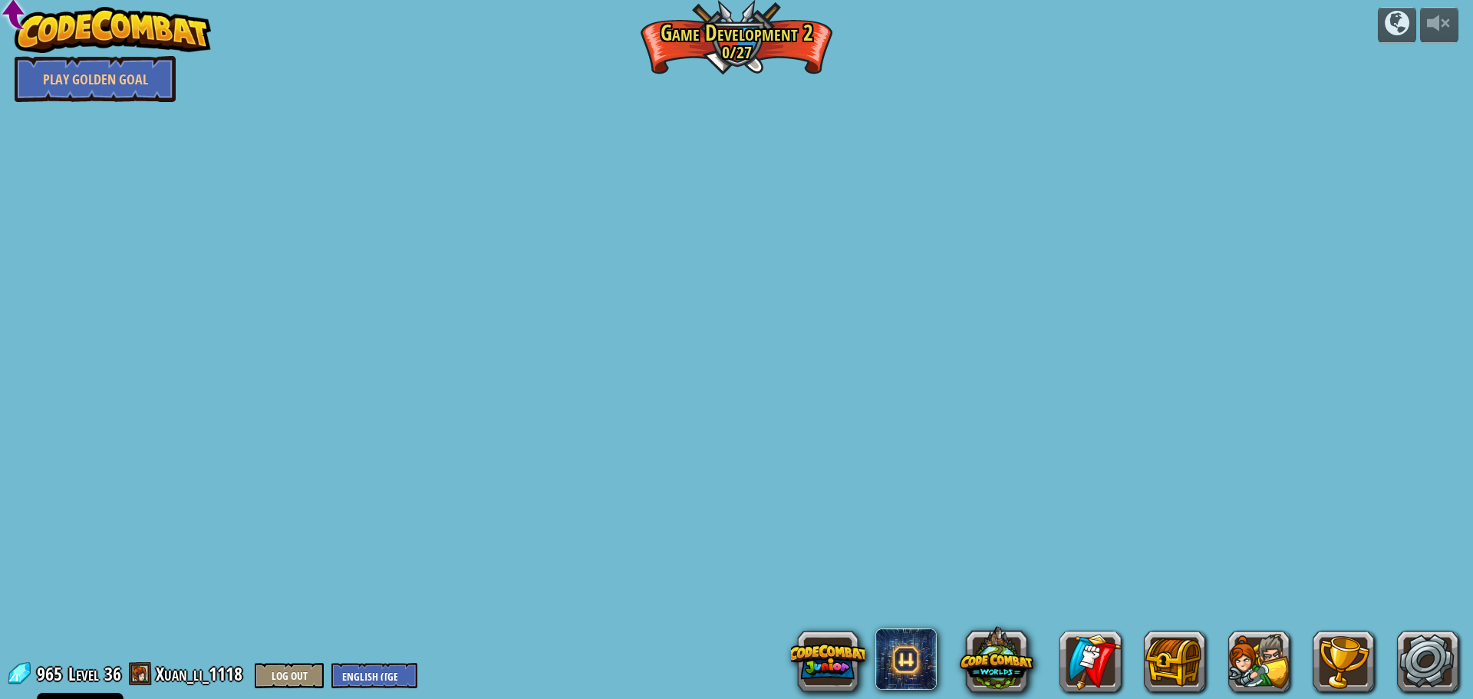
select select "en-[GEOGRAPHIC_DATA]"
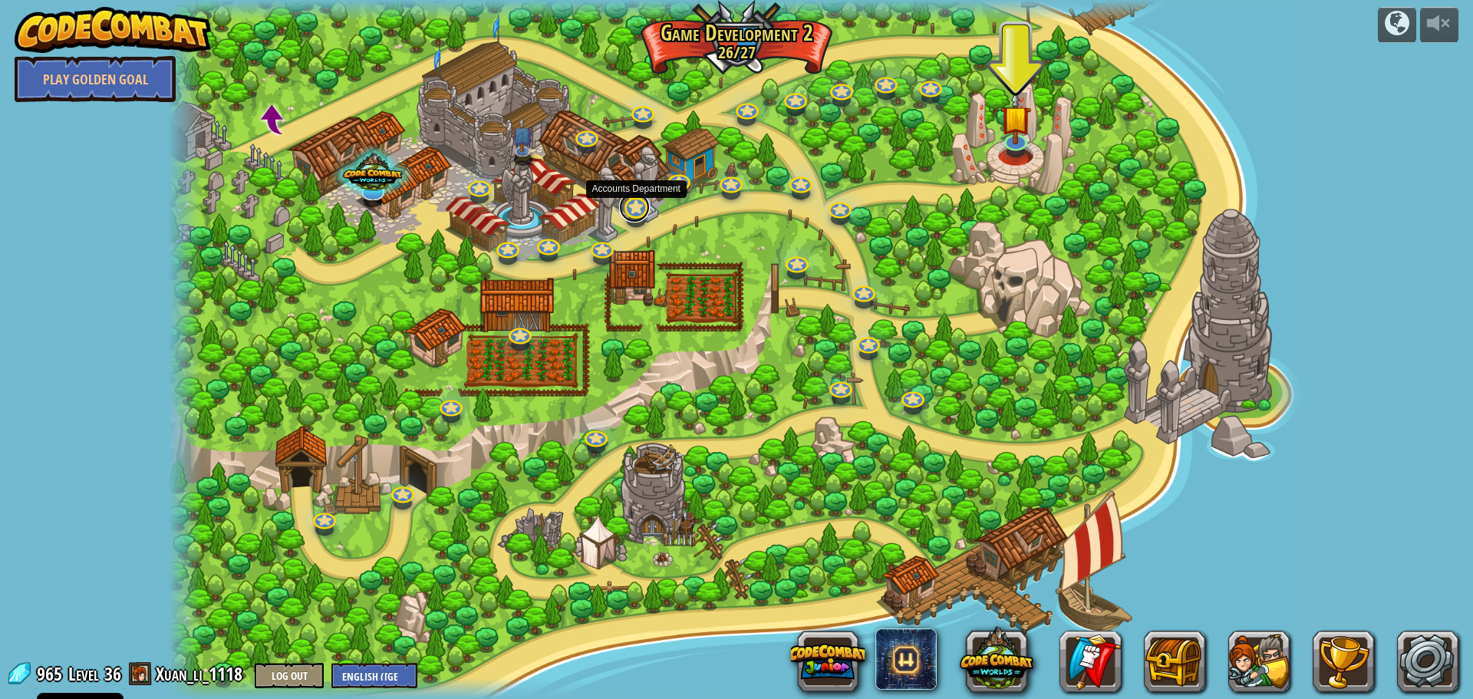
click at [638, 213] on link at bounding box center [634, 207] width 31 height 31
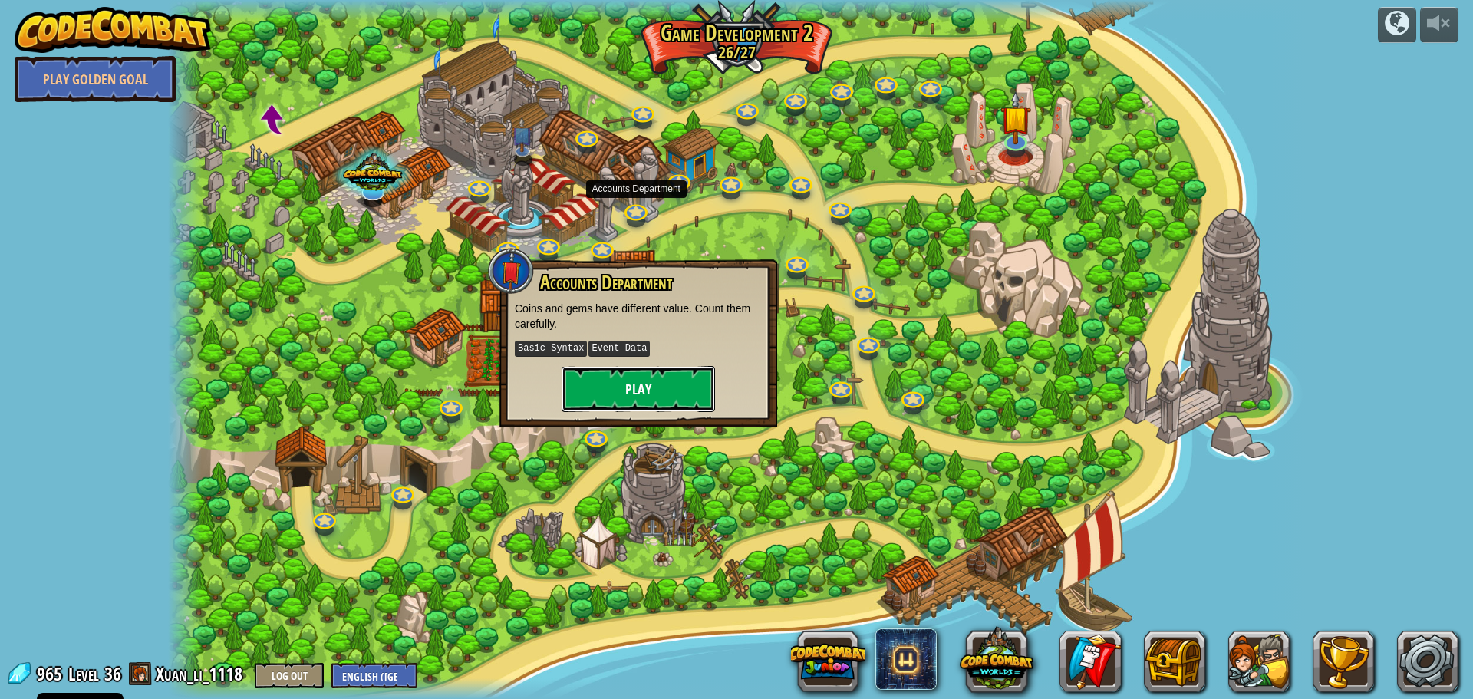
click at [637, 374] on button "Play" at bounding box center [638, 389] width 153 height 46
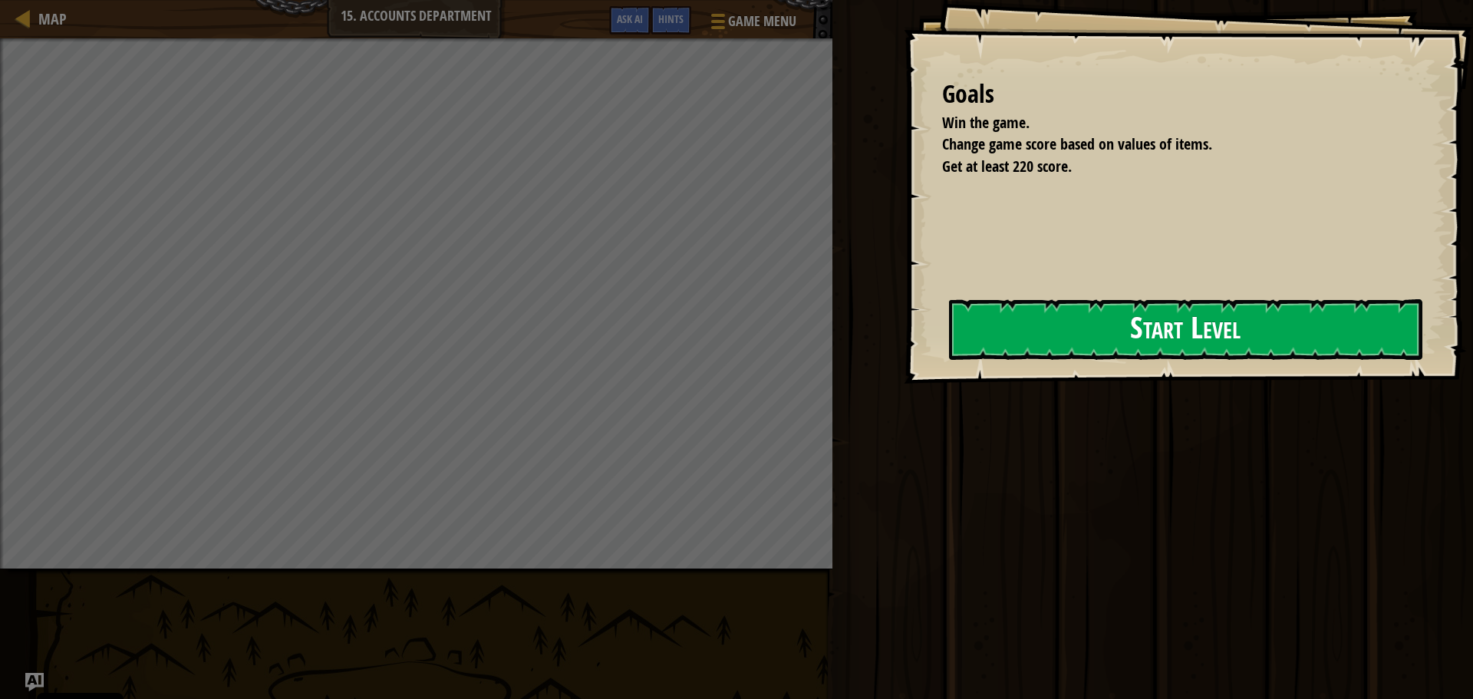
click at [949, 360] on button "Start Level" at bounding box center [1185, 329] width 473 height 61
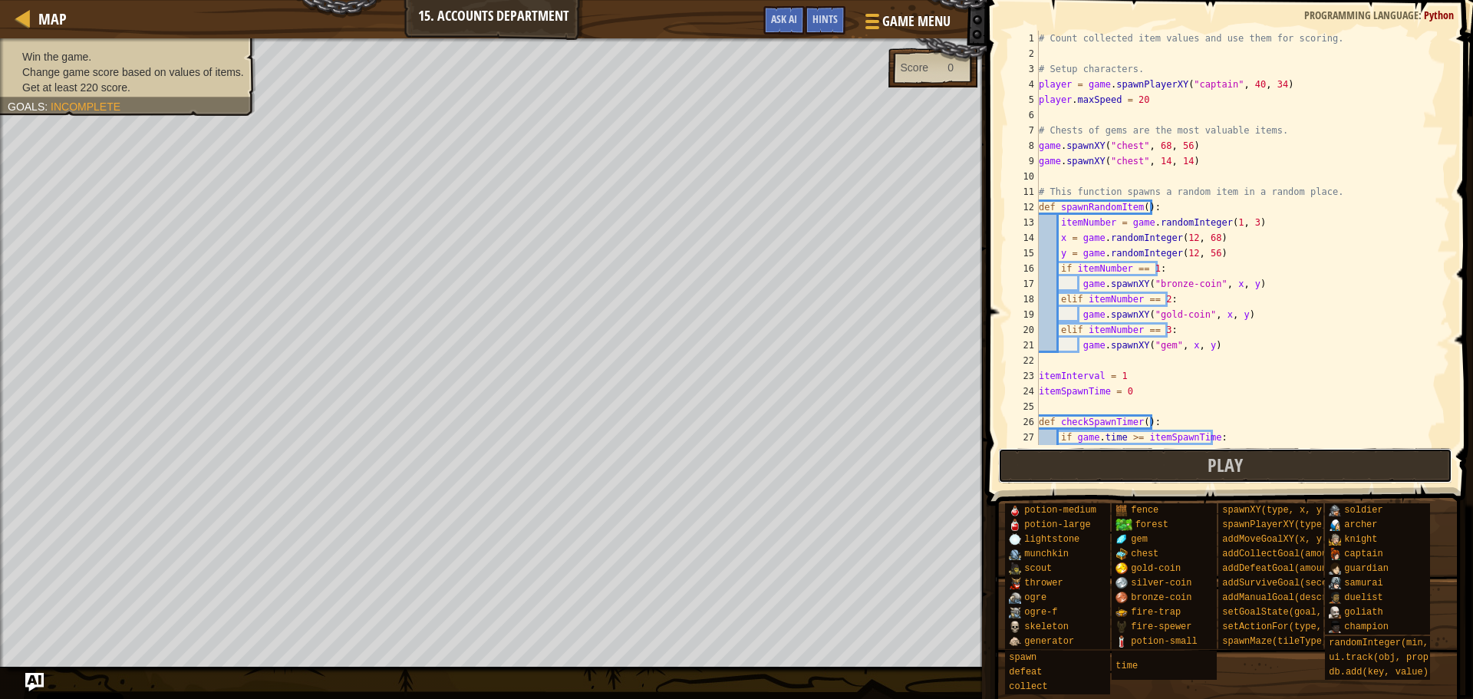
click at [1086, 404] on div "1 2 3 4 5 6 7 8 9 10 11 12 13 14 15 16 17 18 19 20 21 22 23 24 25 26 27 28 # Co…" at bounding box center [1227, 283] width 491 height 551
click at [1075, 474] on button "Play" at bounding box center [1225, 465] width 454 height 35
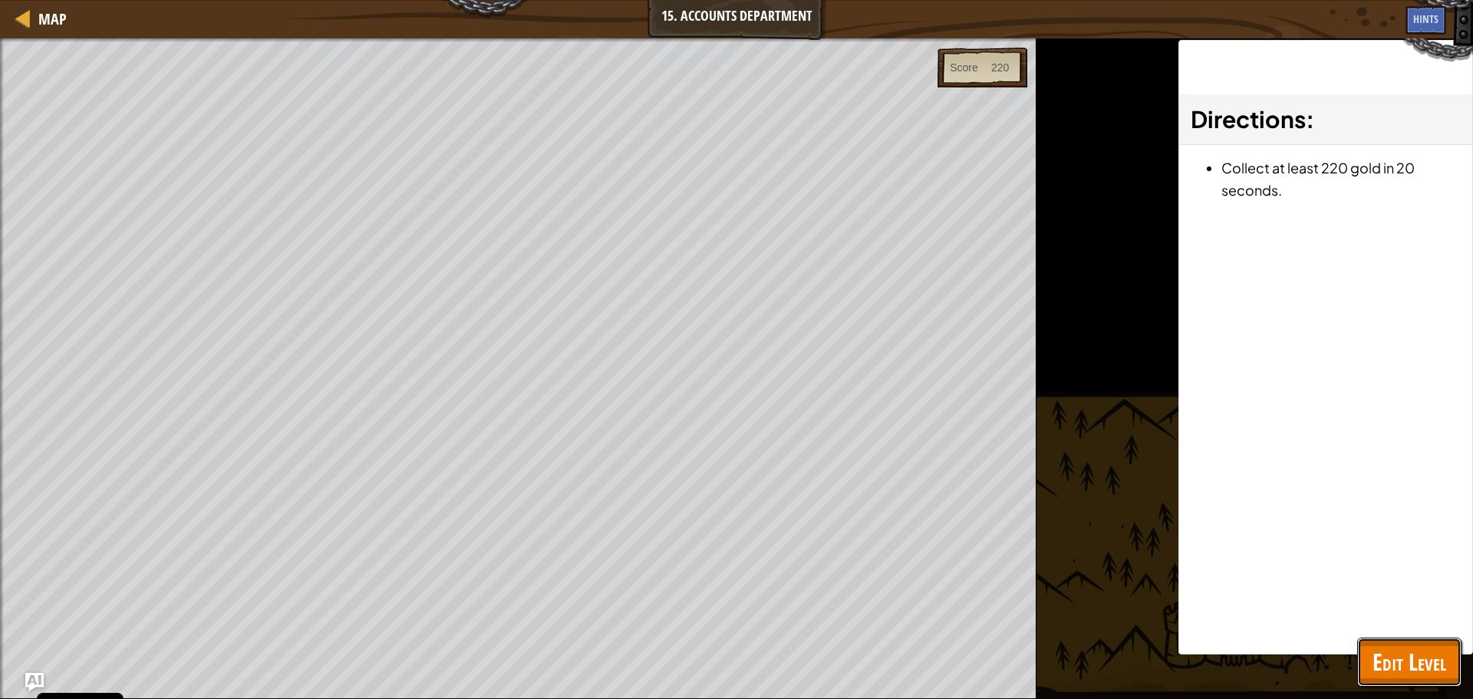
click at [1374, 644] on button "Edit Level" at bounding box center [1409, 662] width 104 height 49
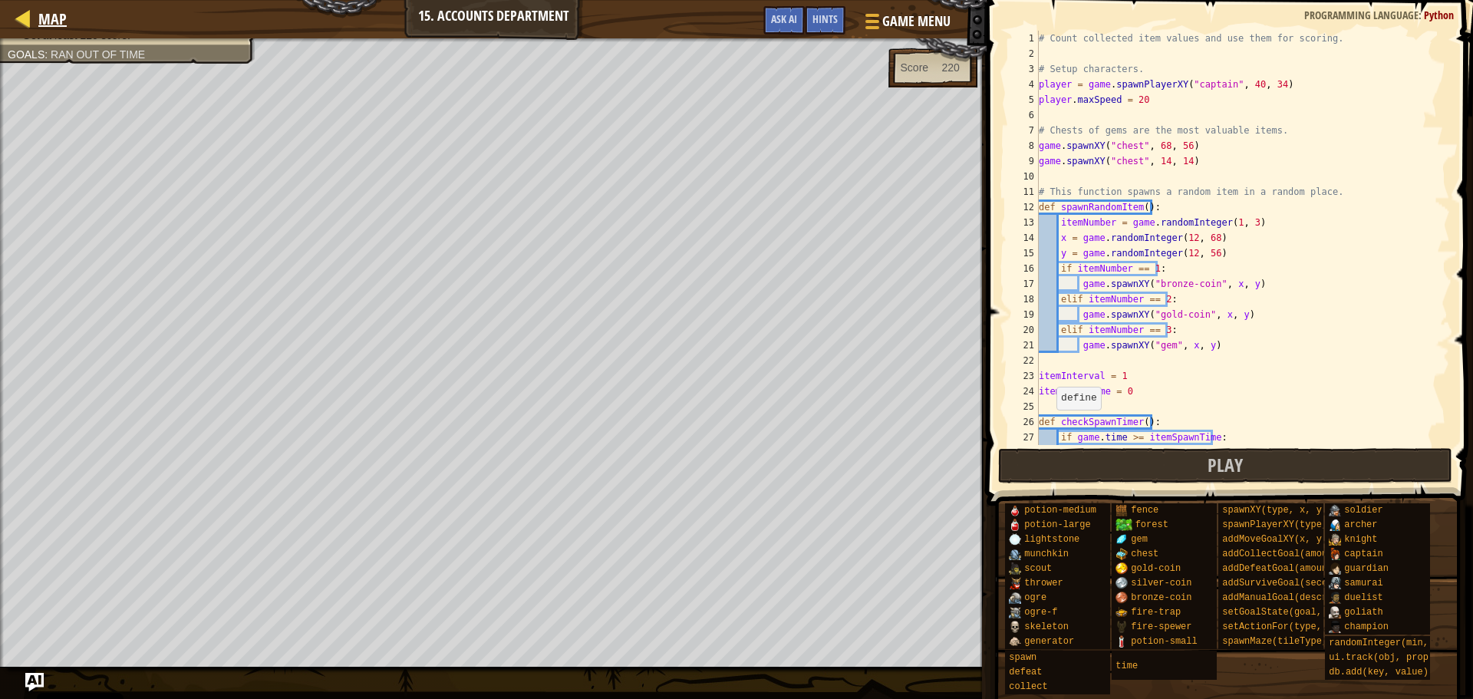
select select "en-[GEOGRAPHIC_DATA]"
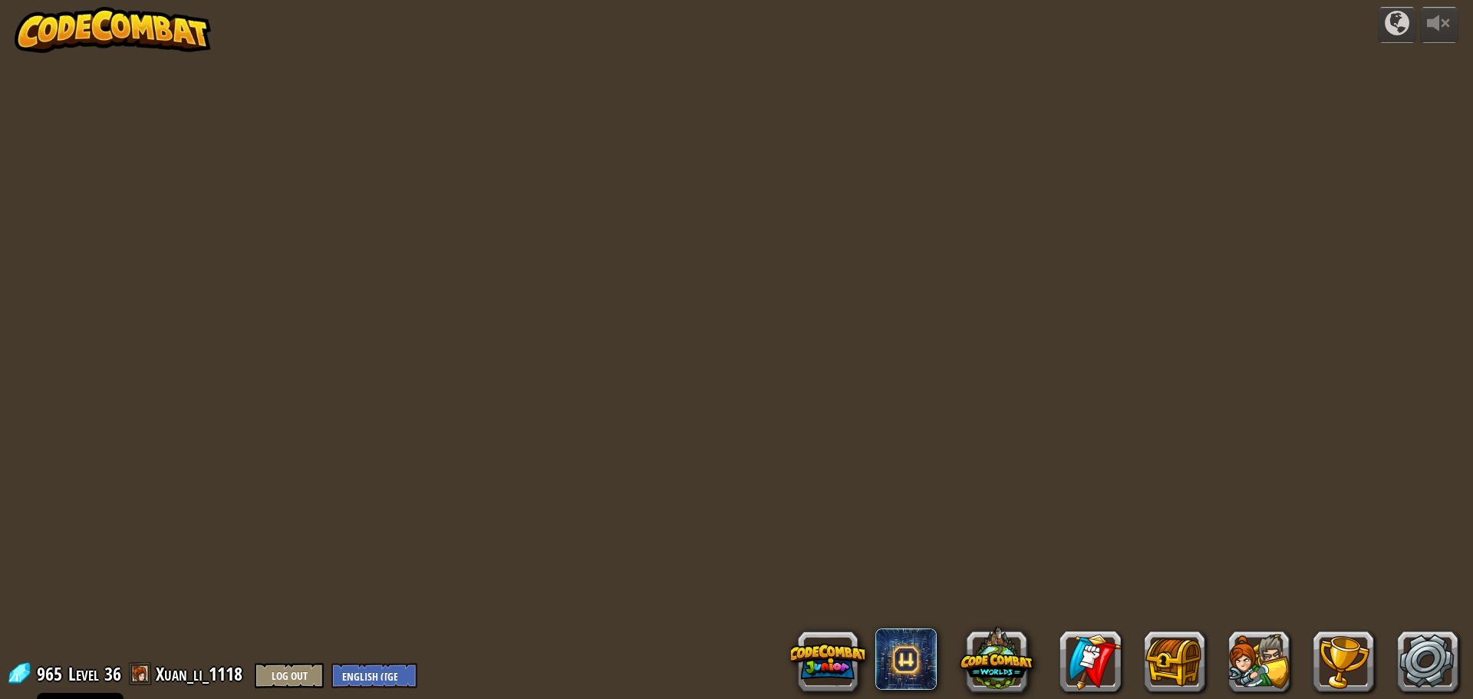
select select "en-[GEOGRAPHIC_DATA]"
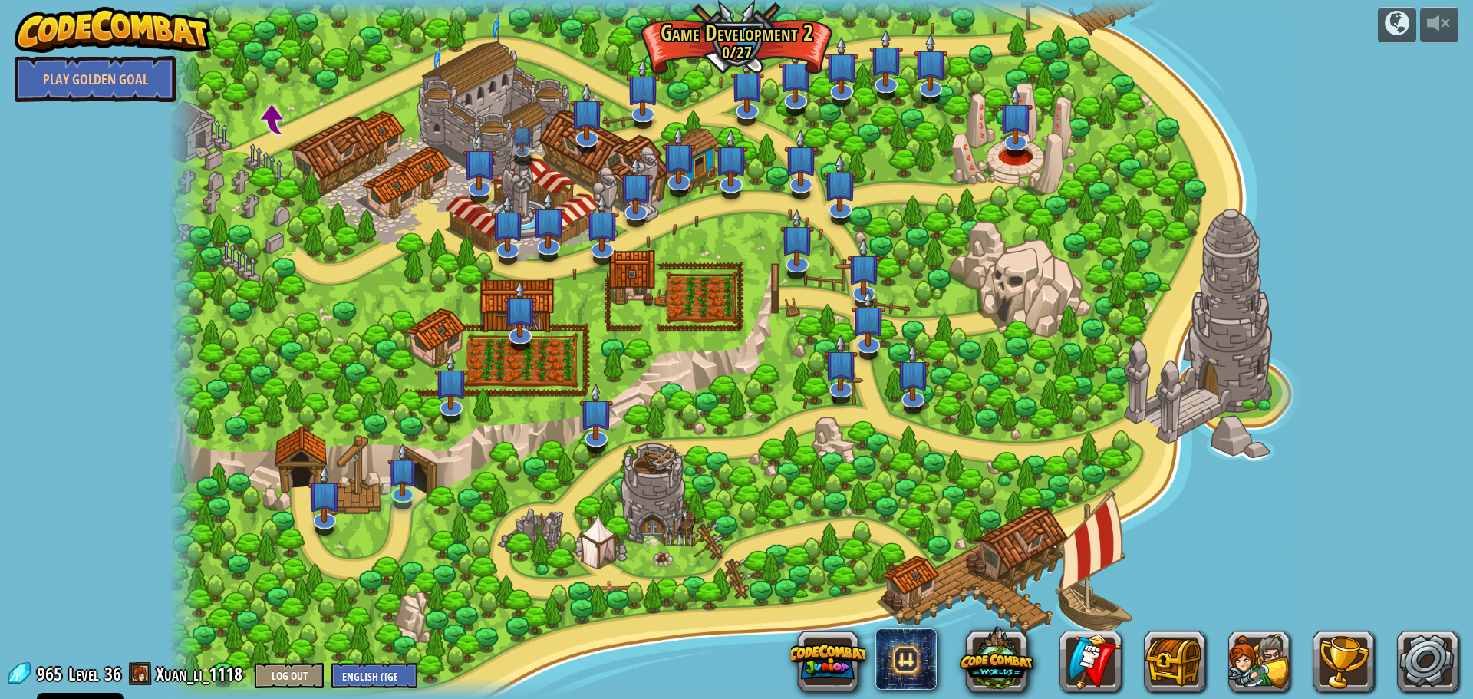
select select "en-[GEOGRAPHIC_DATA]"
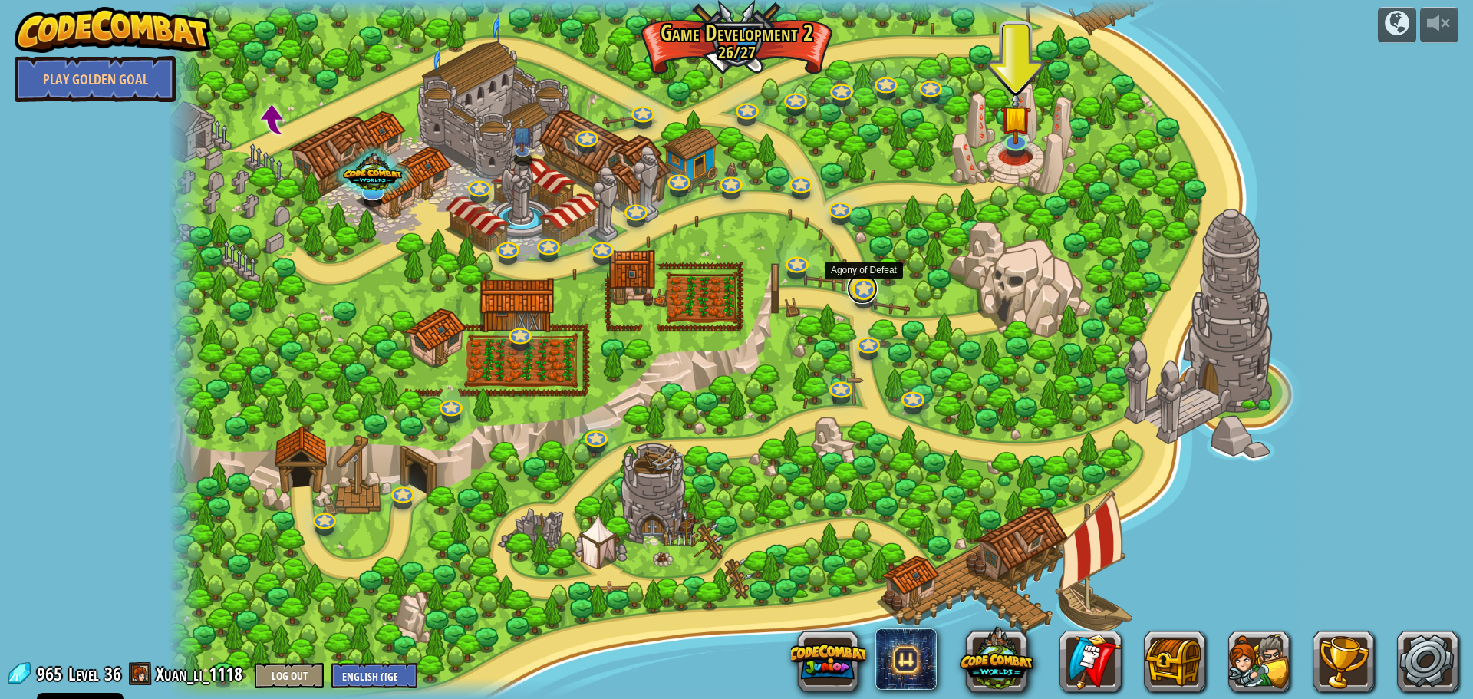
click at [859, 286] on link at bounding box center [862, 288] width 31 height 31
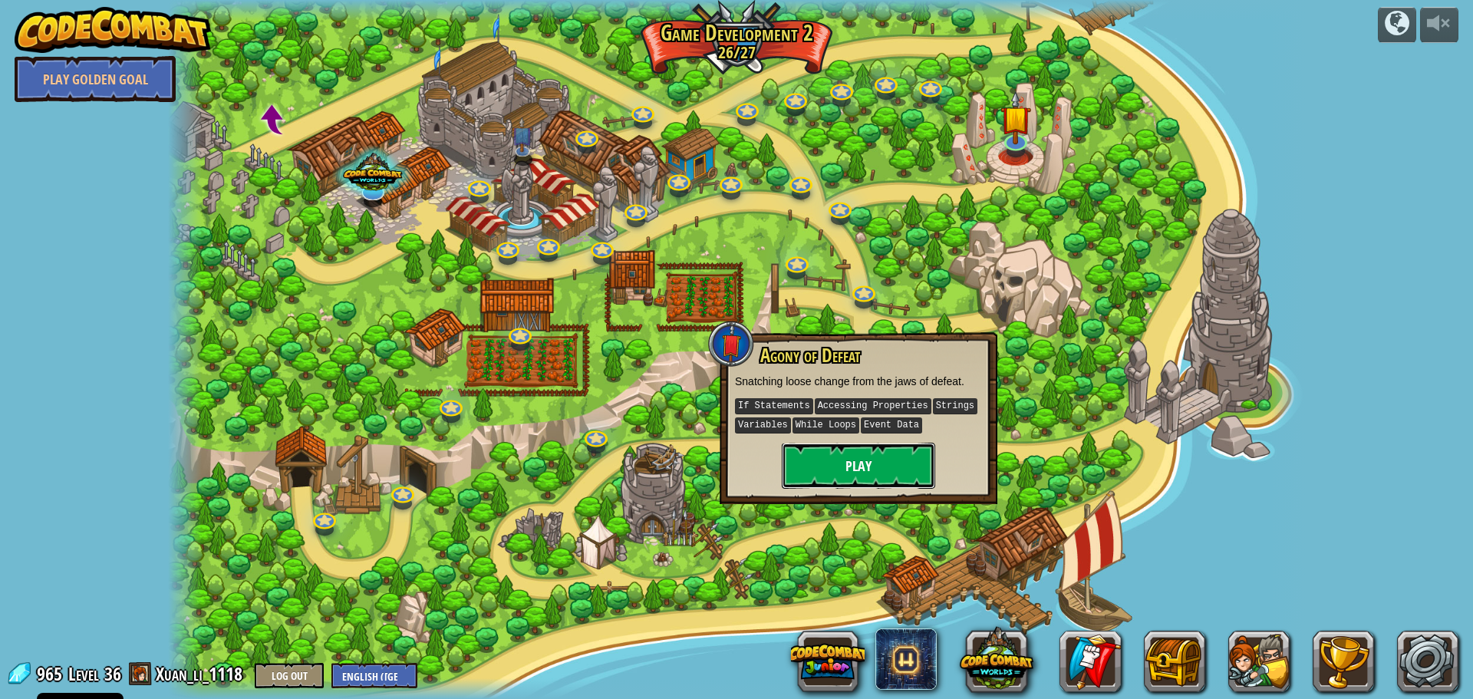
click at [848, 456] on button "Play" at bounding box center [858, 466] width 153 height 46
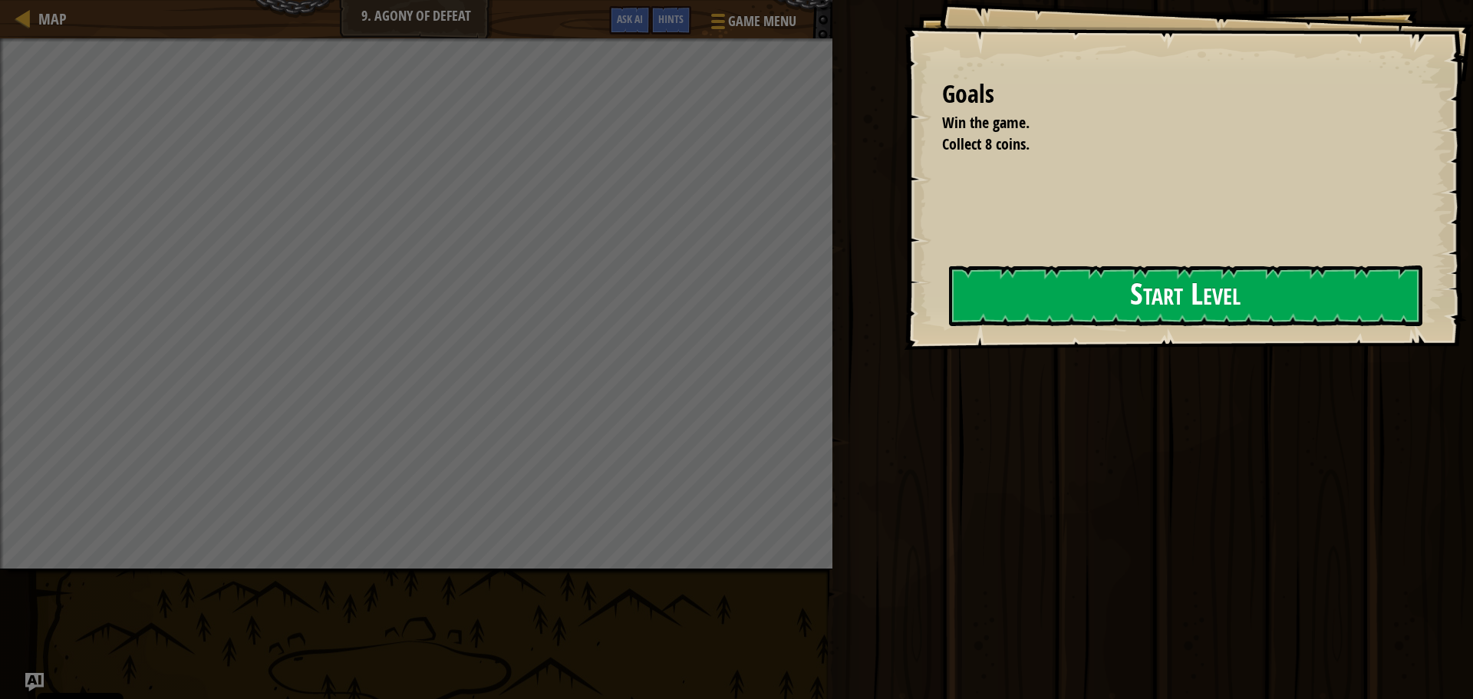
click at [967, 313] on button "Start Level" at bounding box center [1185, 295] width 473 height 61
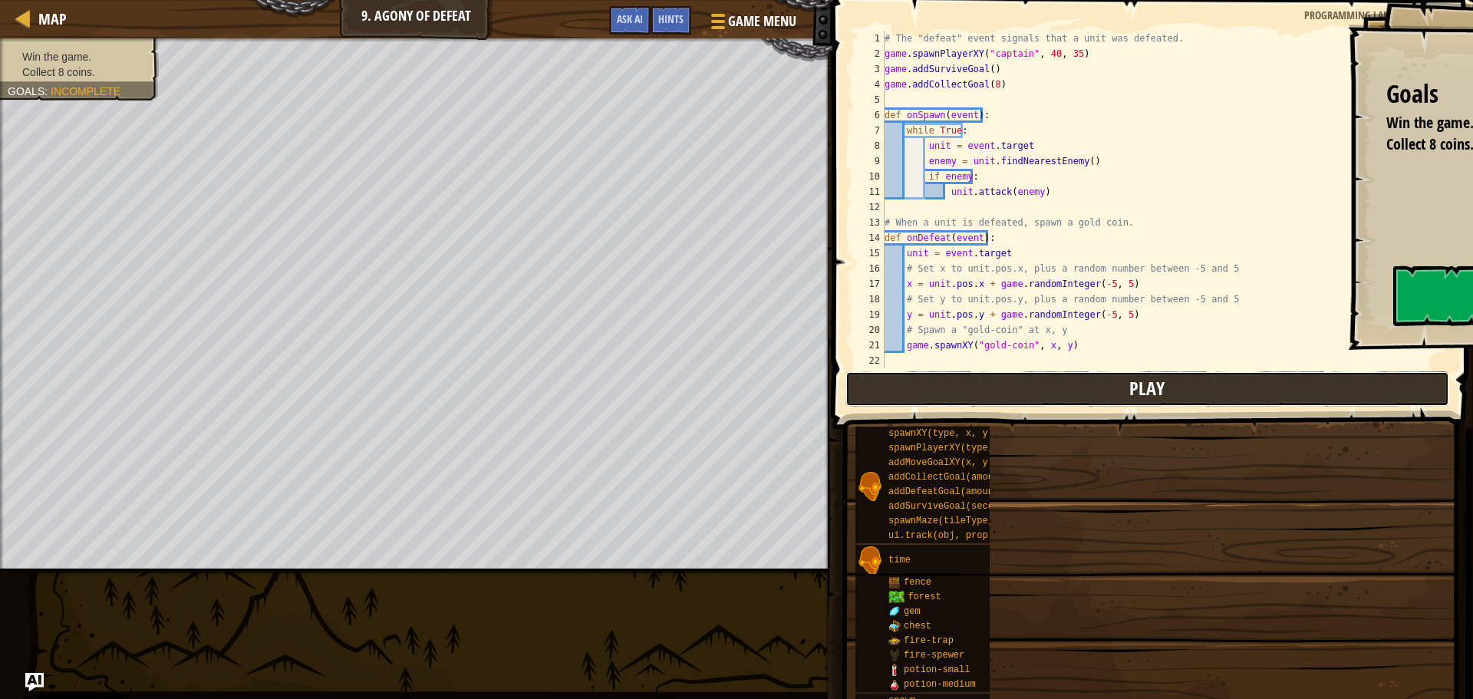
click at [879, 404] on button "Play" at bounding box center [1148, 388] width 604 height 35
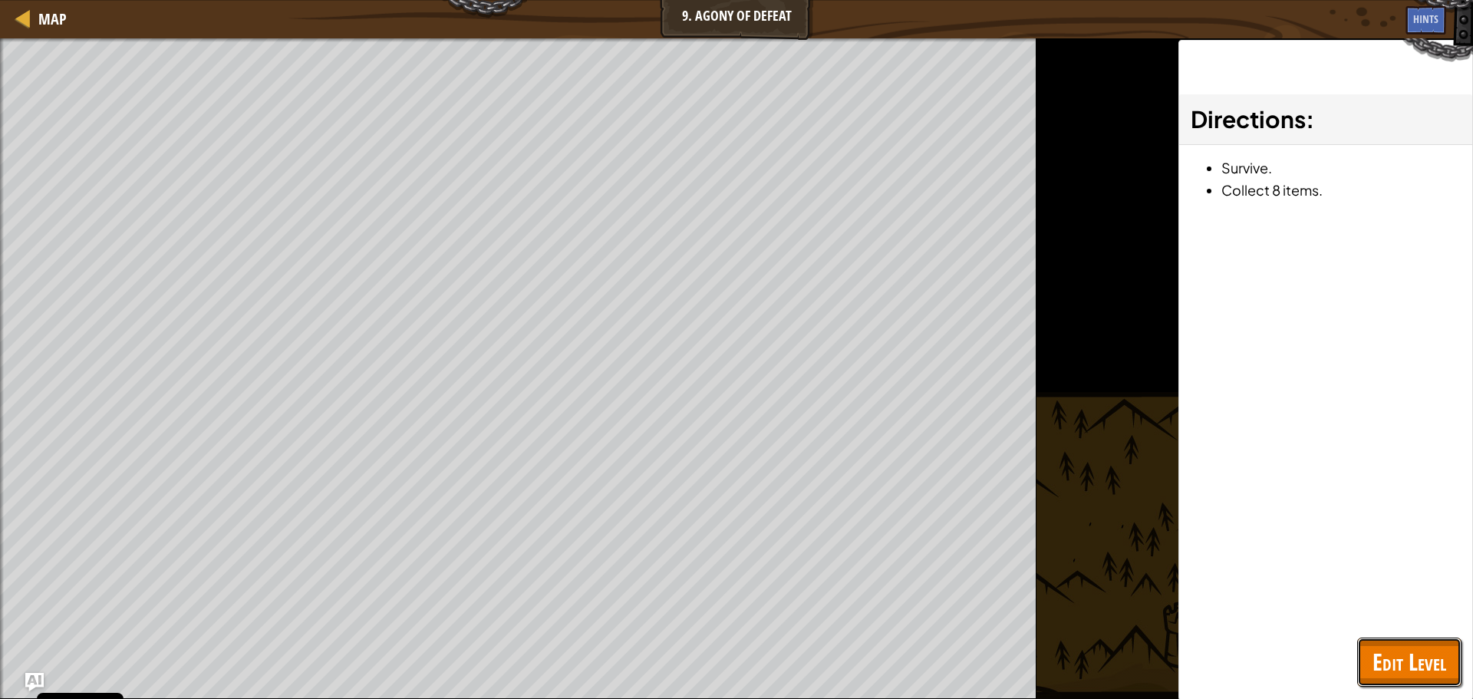
click at [1394, 672] on span "Edit Level" at bounding box center [1410, 661] width 74 height 31
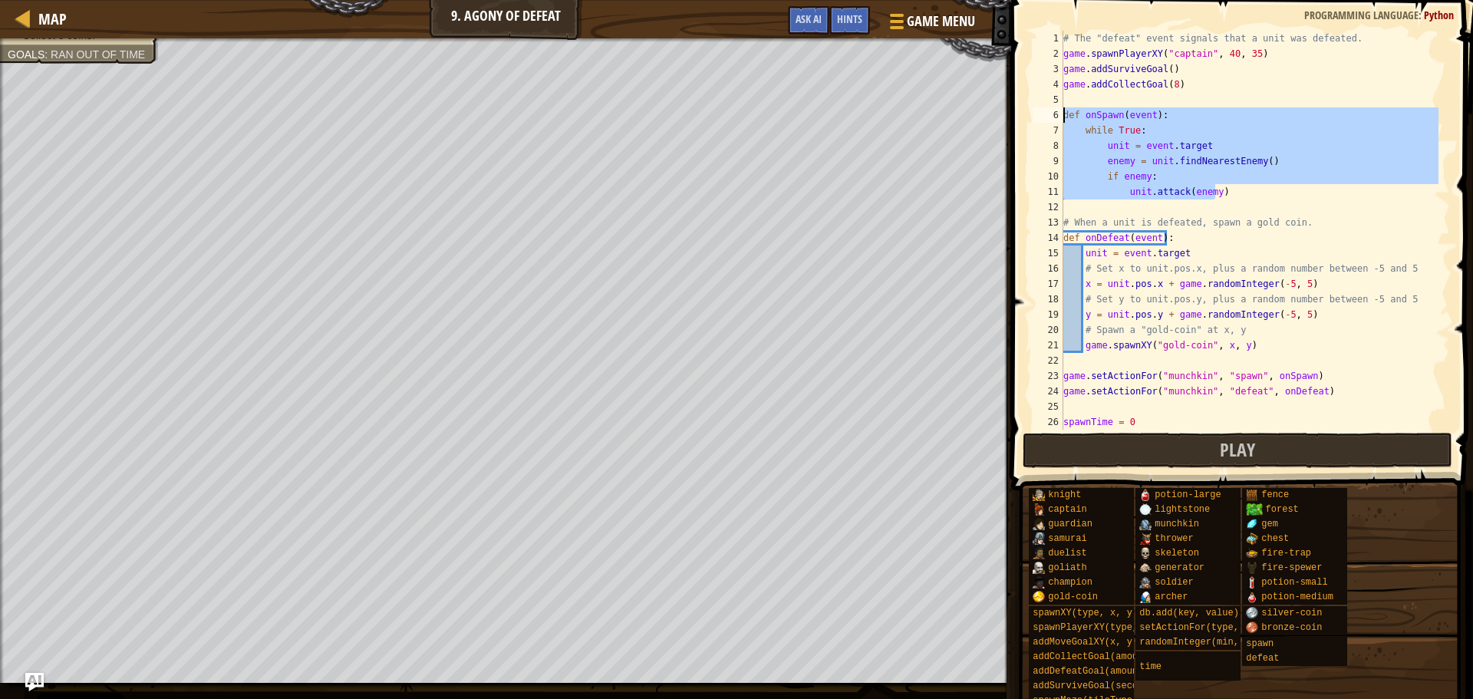
drag, startPoint x: 1238, startPoint y: 193, endPoint x: 1043, endPoint y: 118, distance: 208.6
click at [1043, 118] on div "unit.attack(enemy) 1 2 3 4 5 6 7 8 9 10 11 12 13 14 15 16 17 18 19 20 21 22 23 …" at bounding box center [1240, 230] width 420 height 399
type textarea "def onSpawn(event): while True:"
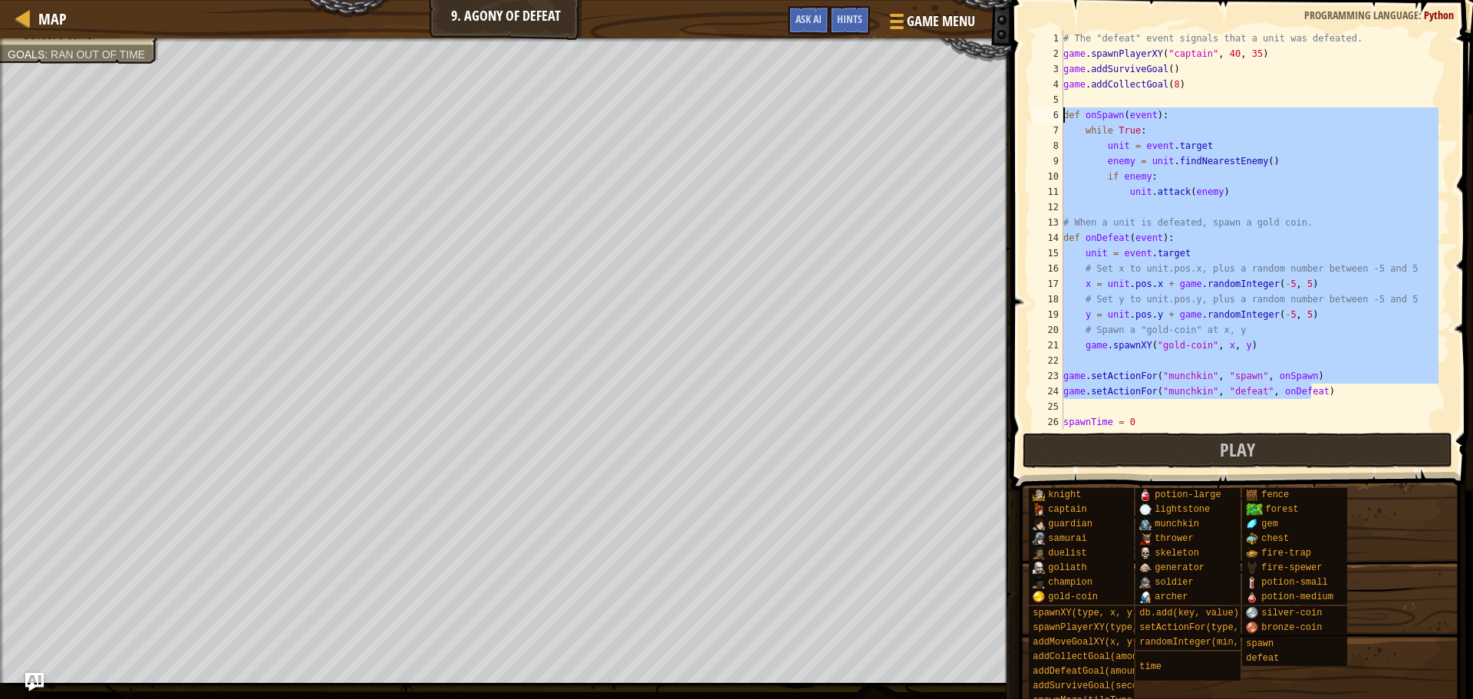
drag, startPoint x: 1320, startPoint y: 391, endPoint x: 1033, endPoint y: 120, distance: 395.2
click at [1033, 120] on div "def onSpawn(event): while True: 1 2 3 4 5 6 7 8 9 10 11 12 13 14 15 16 17 18 19…" at bounding box center [1240, 230] width 420 height 399
click at [26, 16] on div at bounding box center [23, 17] width 19 height 19
select select "en-[GEOGRAPHIC_DATA]"
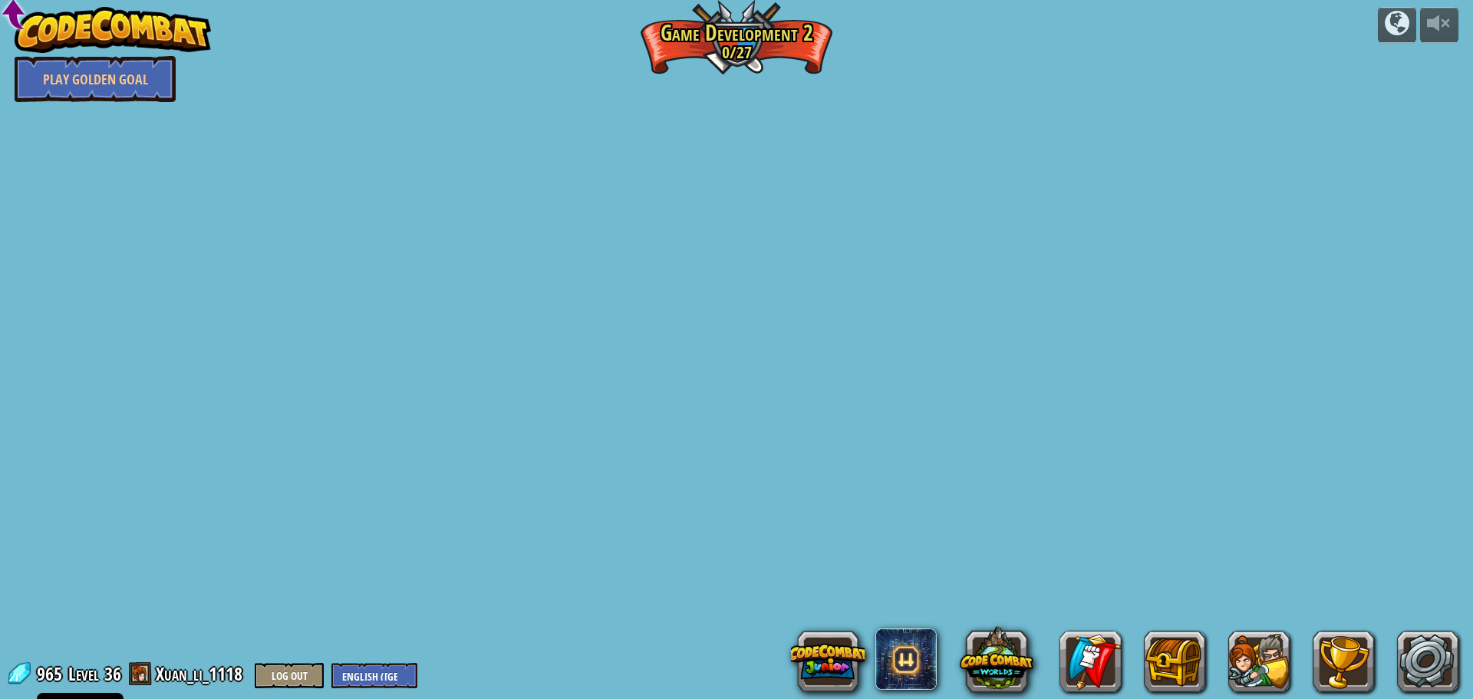
select select "en-[GEOGRAPHIC_DATA]"
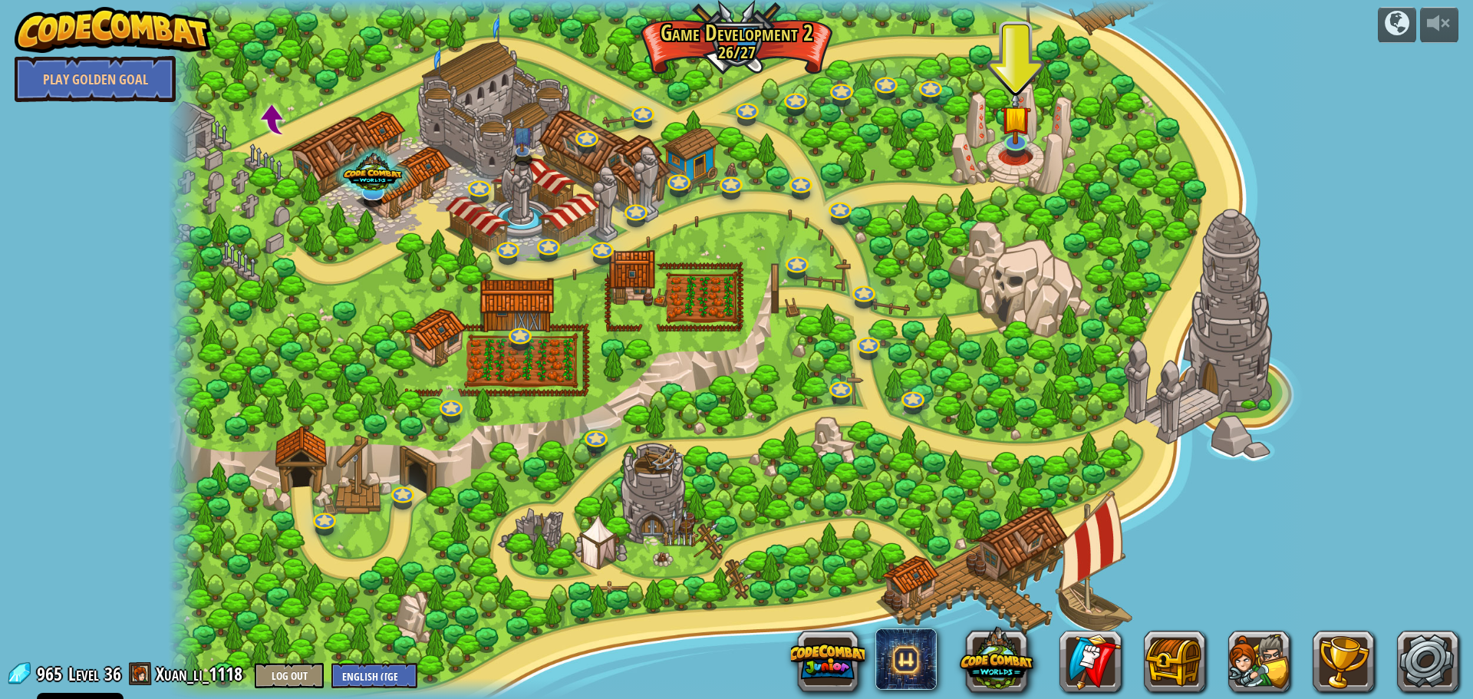
click at [1038, 134] on div at bounding box center [737, 349] width 1138 height 699
click at [1019, 134] on img at bounding box center [1015, 104] width 31 height 71
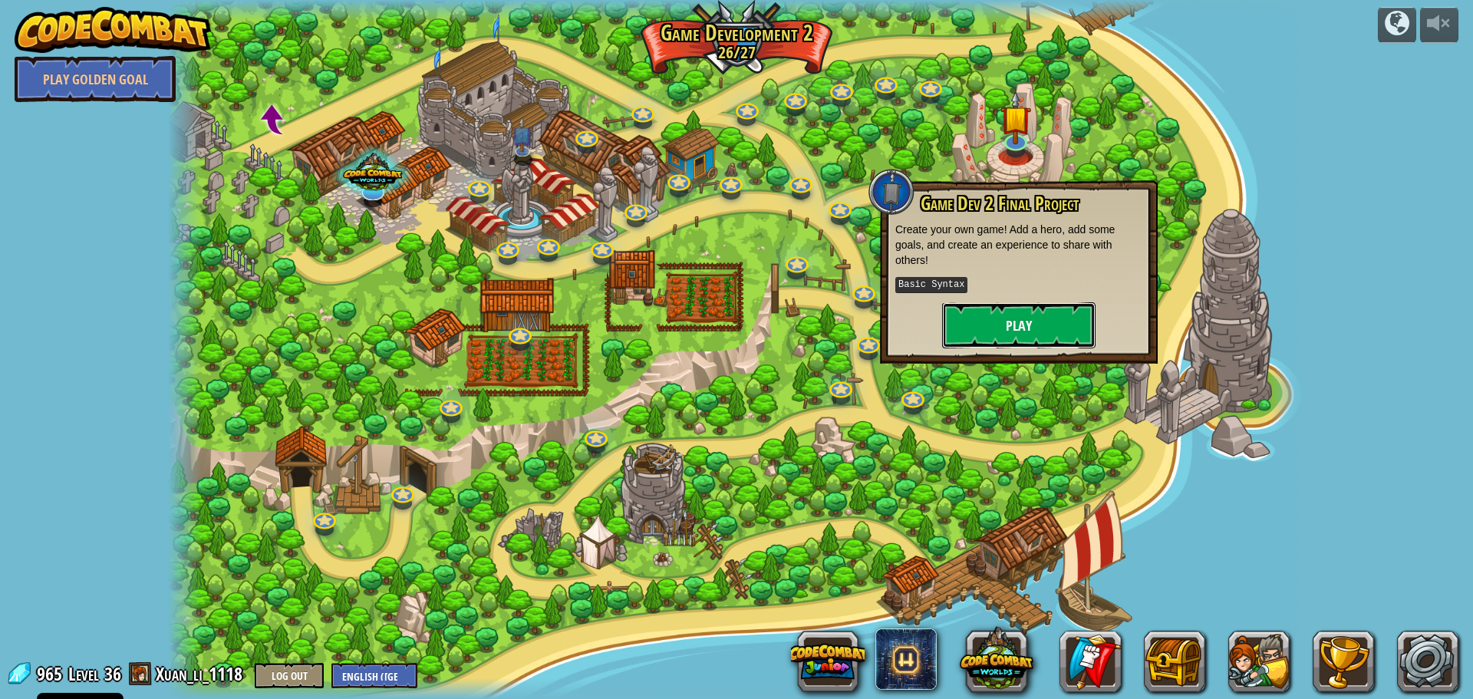
click at [1003, 318] on button "Play" at bounding box center [1018, 325] width 153 height 46
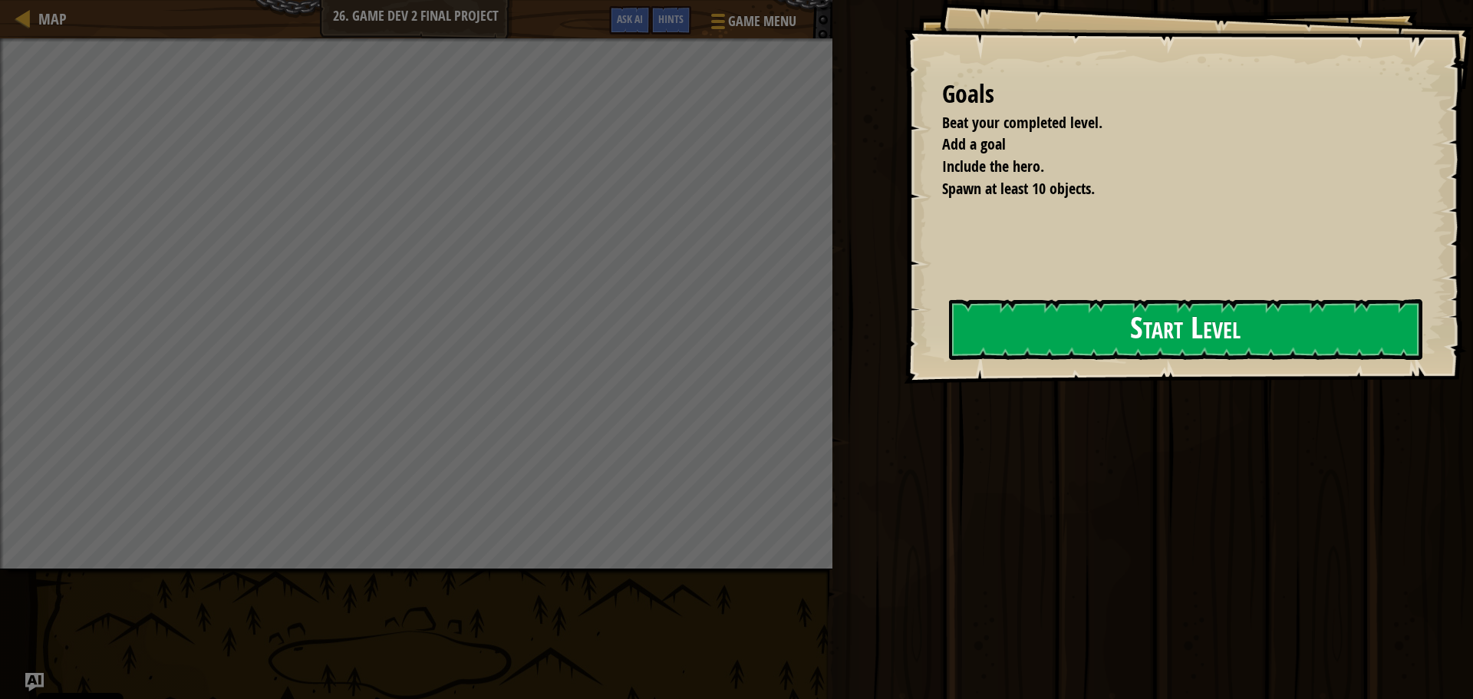
click at [949, 351] on button "Start Level" at bounding box center [1185, 329] width 473 height 61
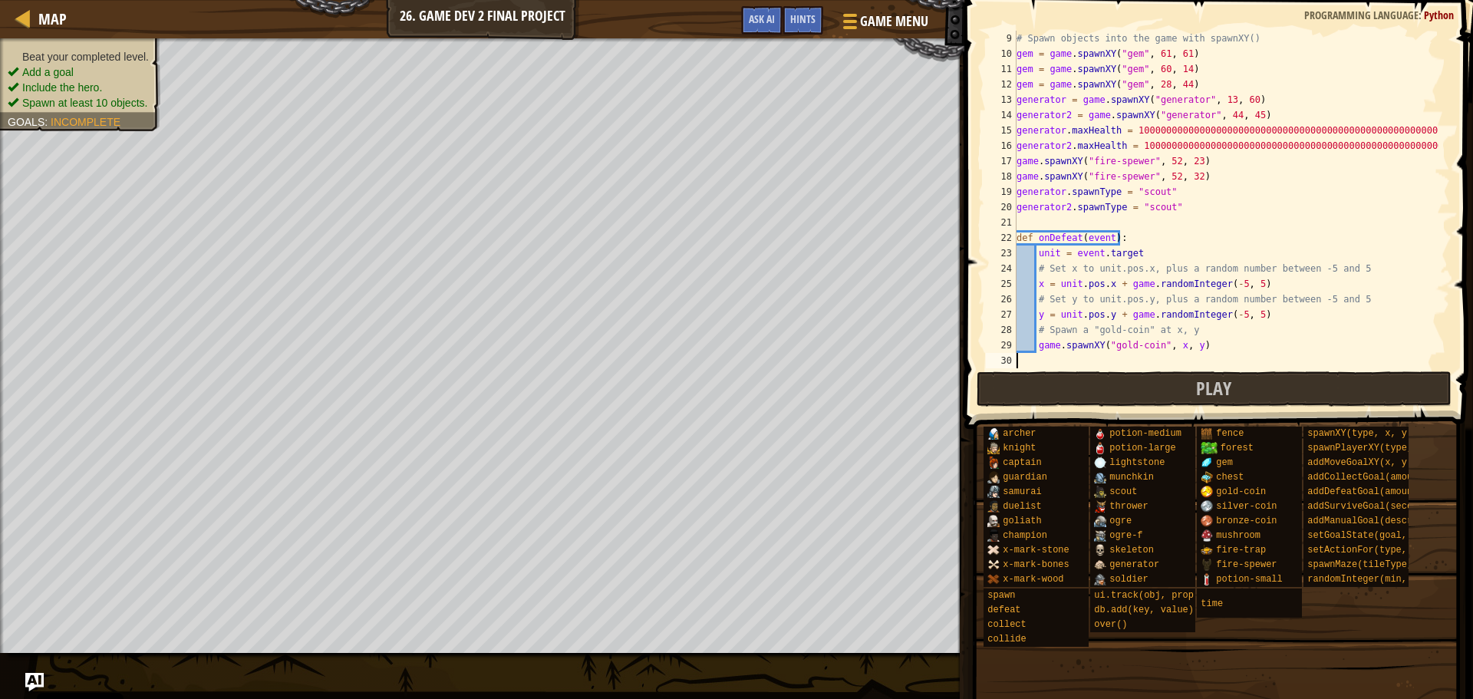
scroll to position [77, 0]
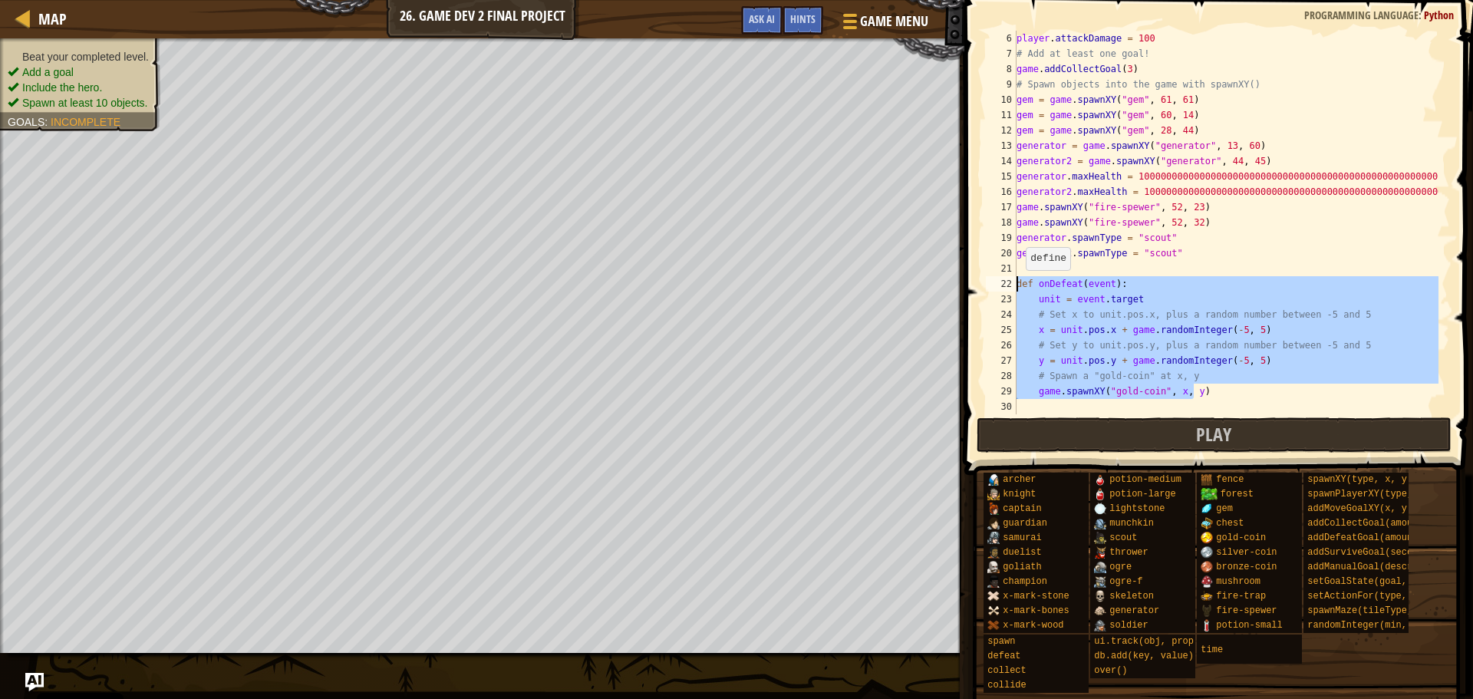
drag, startPoint x: 1214, startPoint y: 394, endPoint x: 1018, endPoint y: 285, distance: 223.9
click at [1018, 285] on div "player . attackDamage = 100 # Add at least one goal! game . addCollectGoal ( 3 …" at bounding box center [1226, 238] width 425 height 414
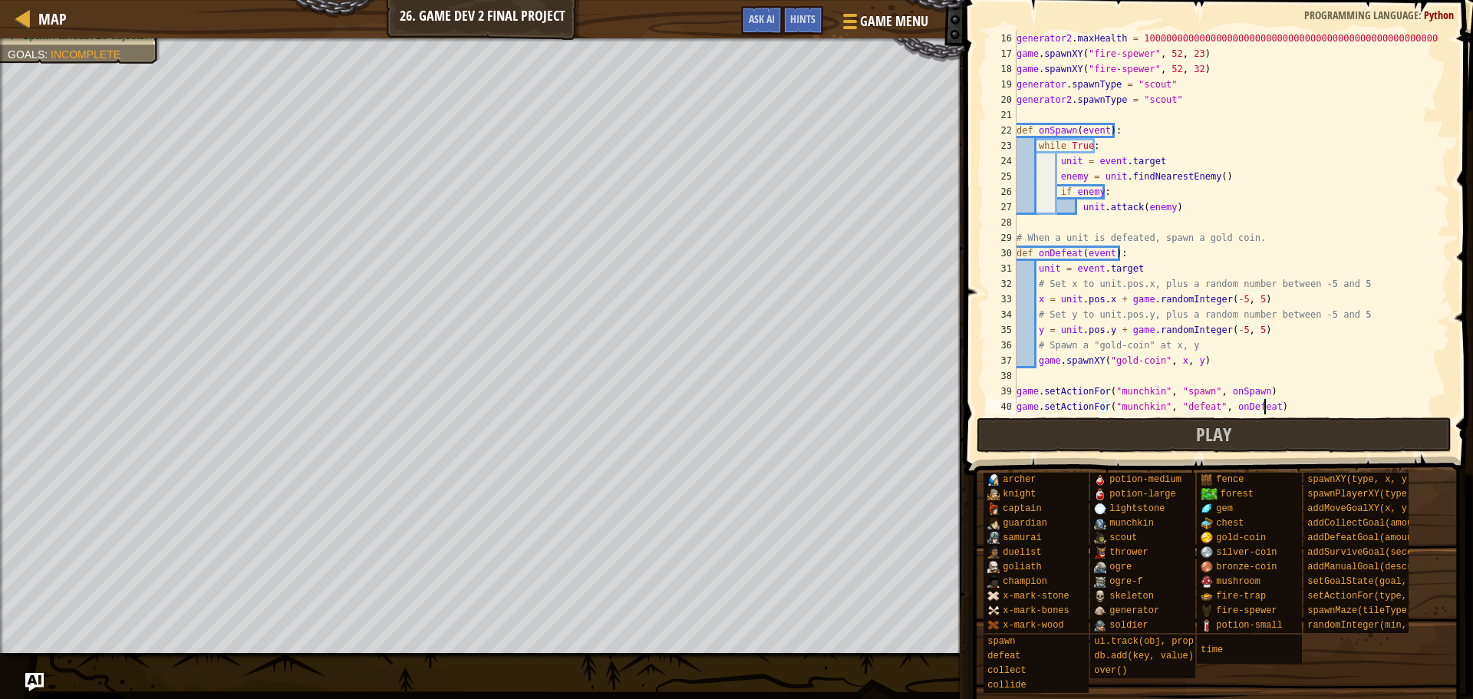
scroll to position [246, 0]
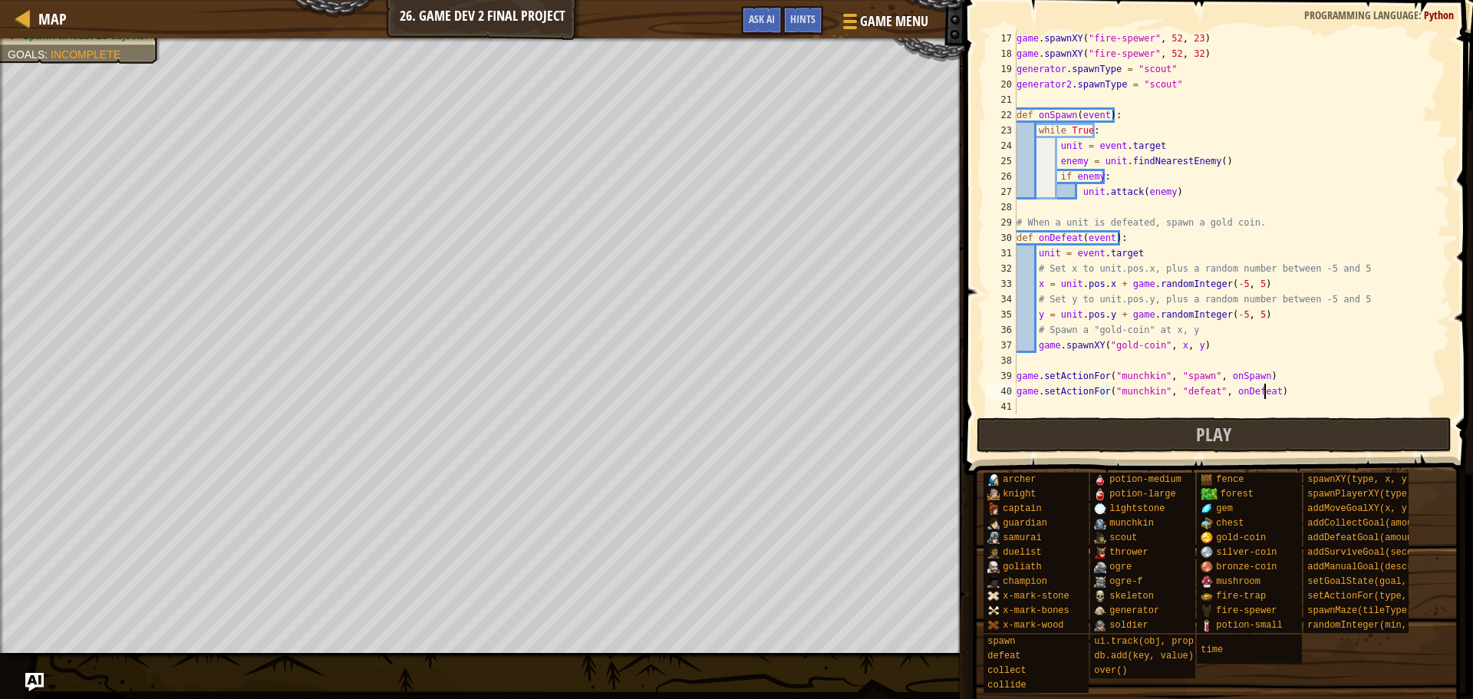
click at [1129, 374] on div "game . spawnXY ( "fire-spewer" , 52 , 23 ) game . spawnXY ( "fire-spewer" , 52 …" at bounding box center [1226, 238] width 425 height 414
click at [1129, 375] on div "game . spawnXY ( "fire-spewer" , 52 , 23 ) game . spawnXY ( "fire-spewer" , 52 …" at bounding box center [1226, 238] width 425 height 414
click at [1136, 394] on div "game . spawnXY ( "fire-spewer" , 52 , 23 ) game . spawnXY ( "fire-spewer" , 52 …" at bounding box center [1226, 238] width 425 height 414
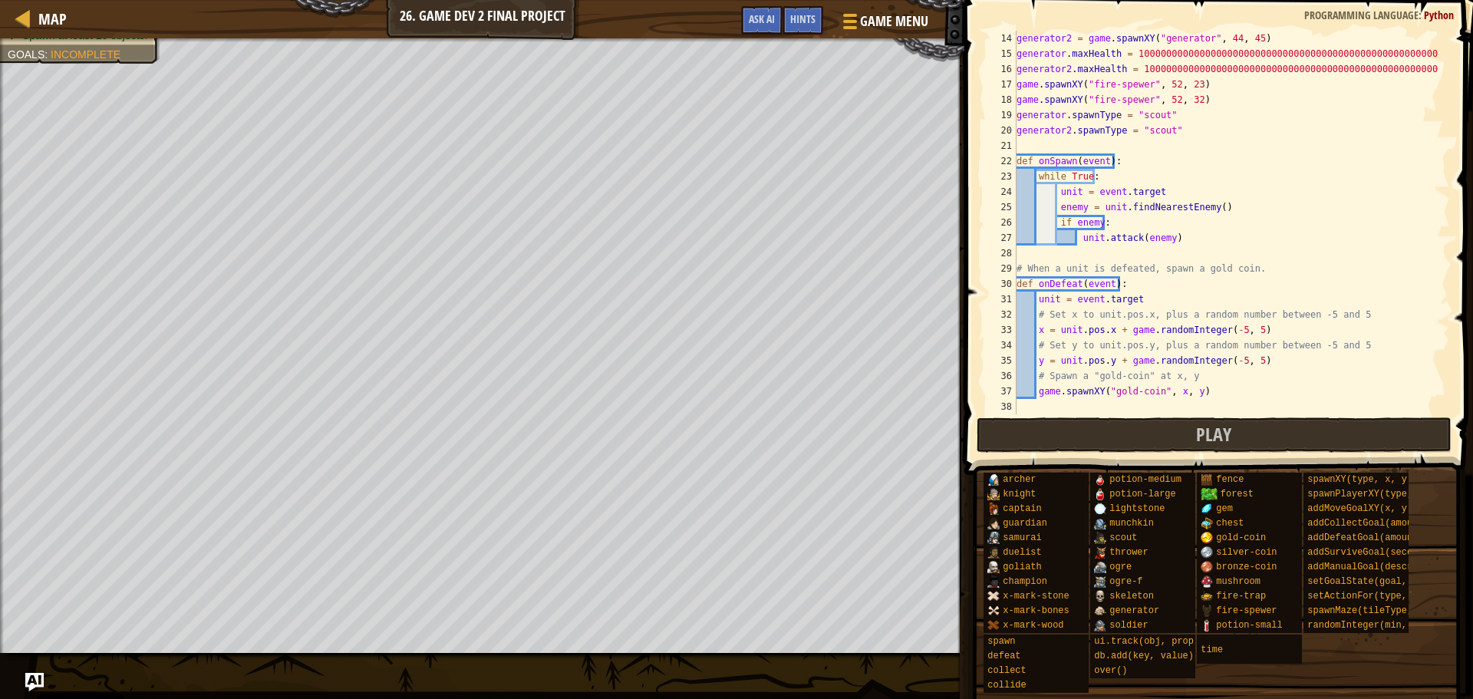
scroll to position [199, 0]
type textarea "game.setActionFor("scout", "defeat", onDefeat)"
click at [1109, 445] on button "Play" at bounding box center [1215, 434] width 476 height 35
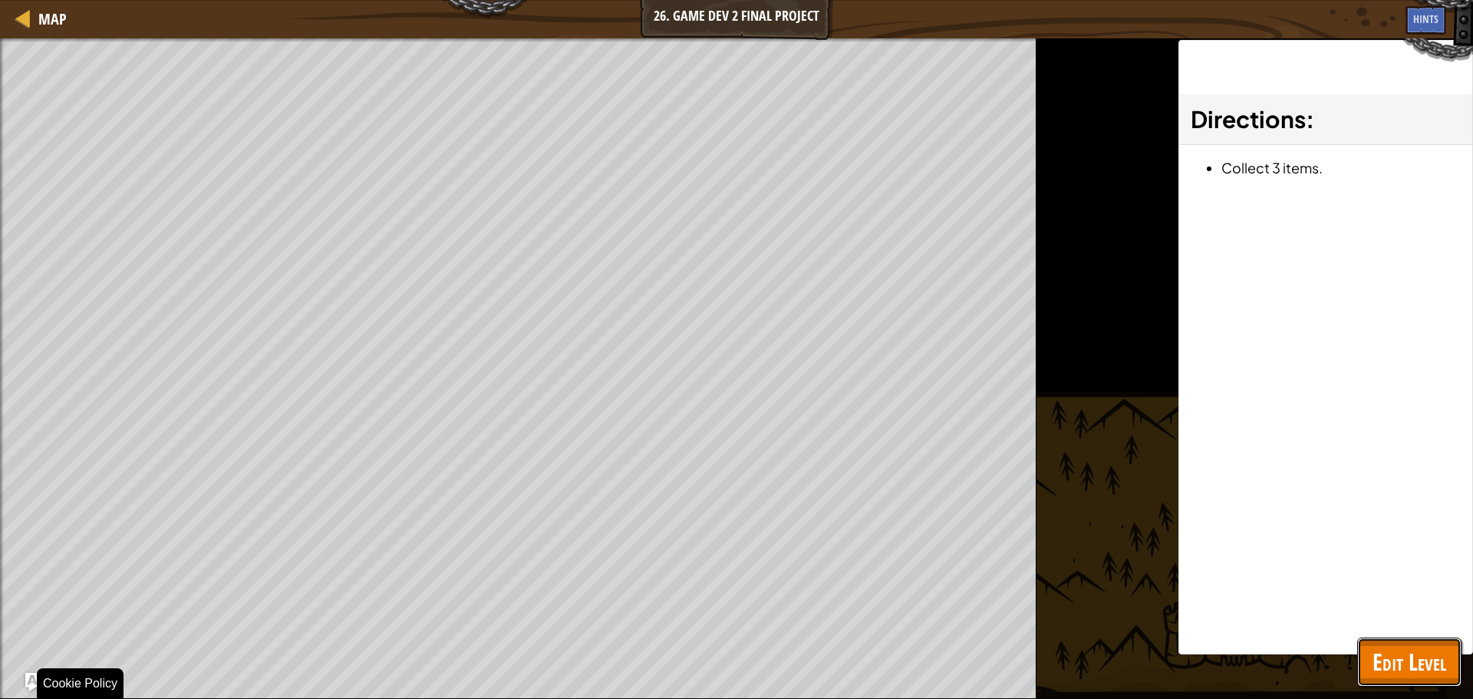
click at [1408, 662] on span "Edit Level" at bounding box center [1410, 661] width 74 height 31
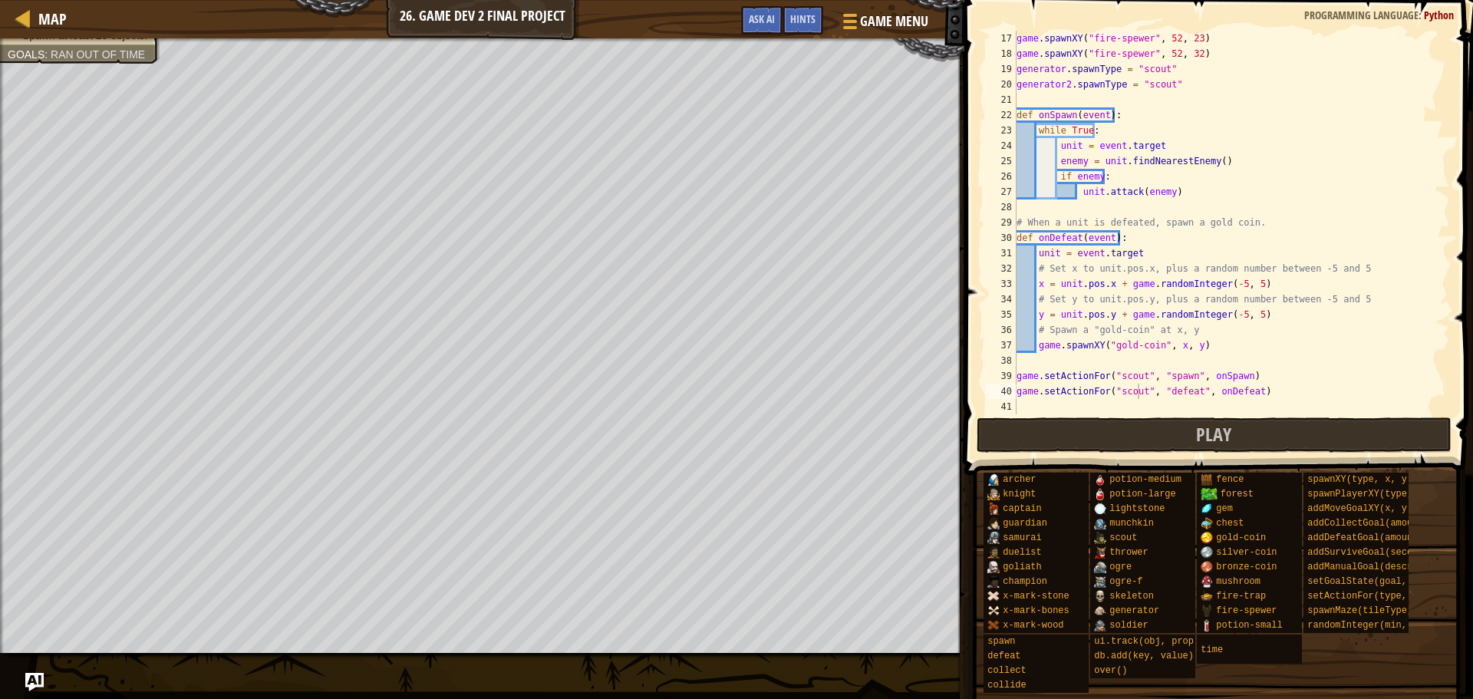
scroll to position [246, 0]
click at [54, 15] on span "Map" at bounding box center [52, 18] width 28 height 21
select select "en-[GEOGRAPHIC_DATA]"
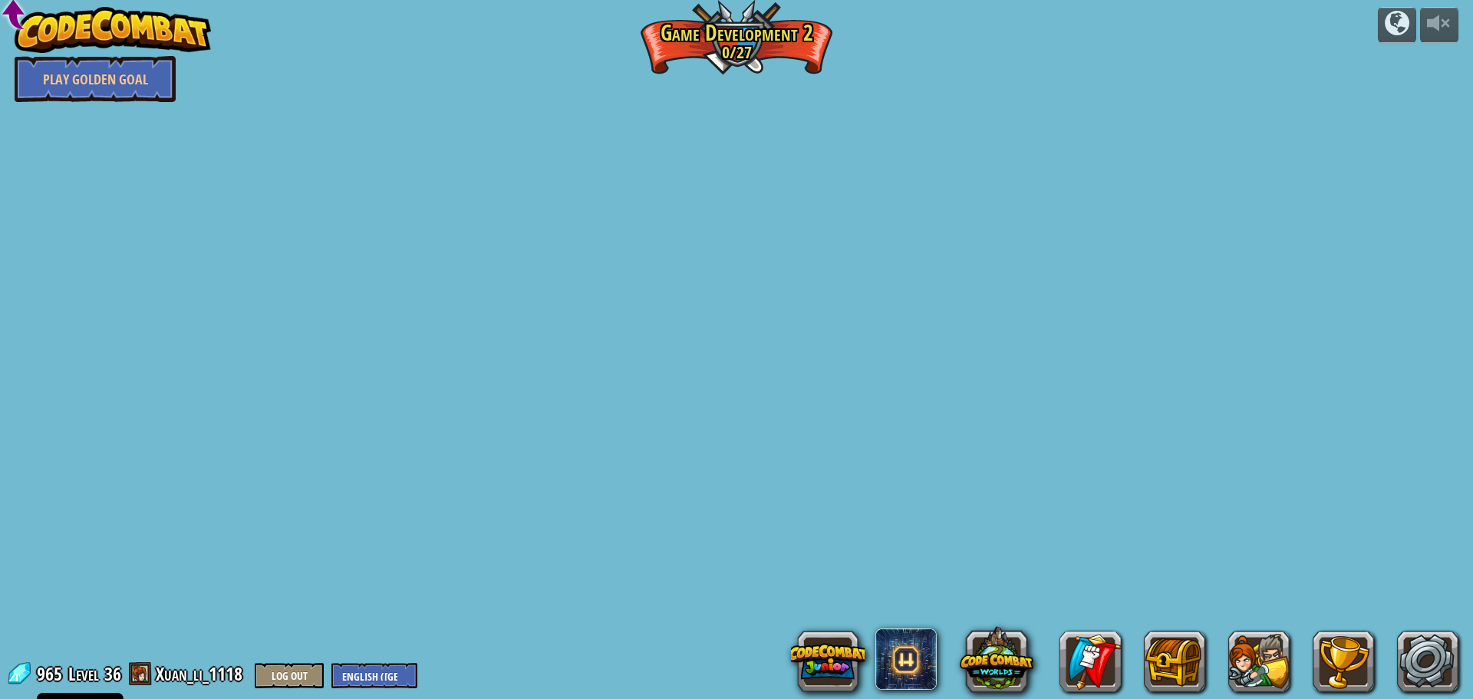
select select "en-[GEOGRAPHIC_DATA]"
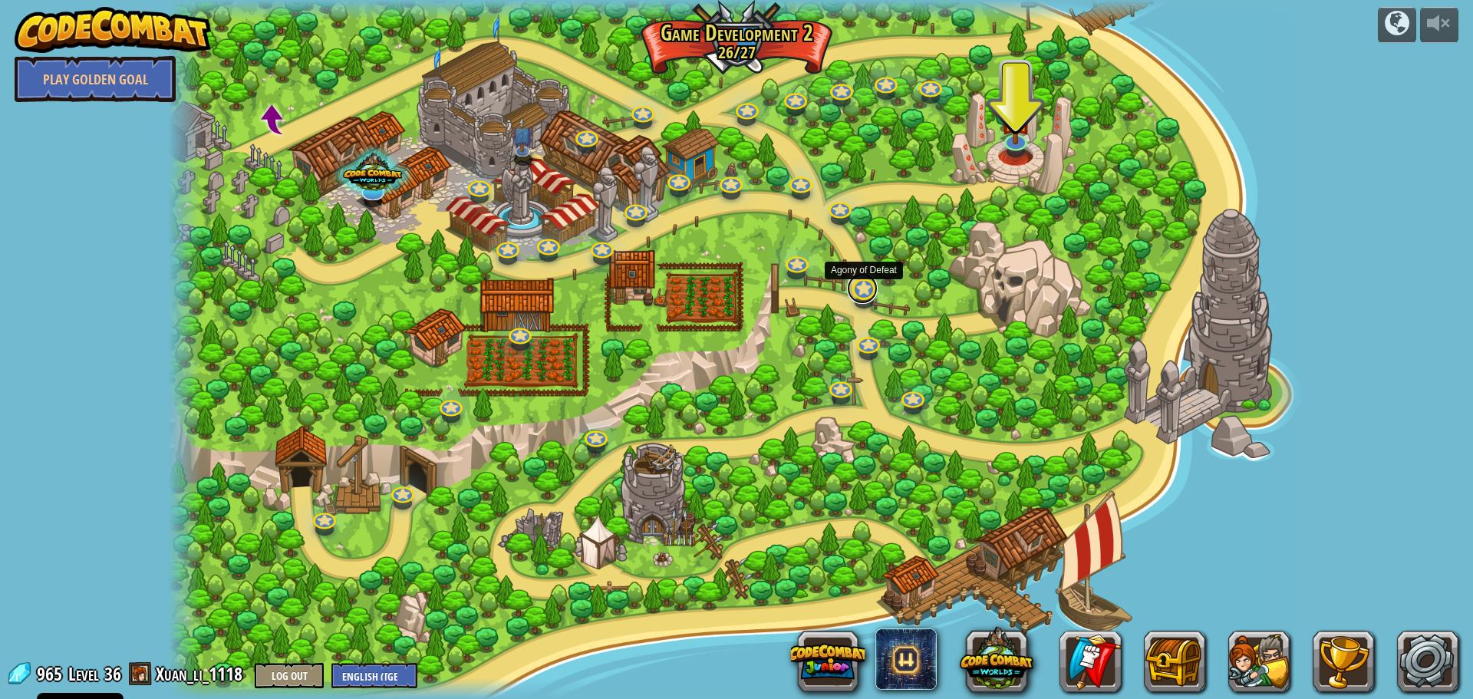
click at [873, 295] on link at bounding box center [862, 288] width 31 height 31
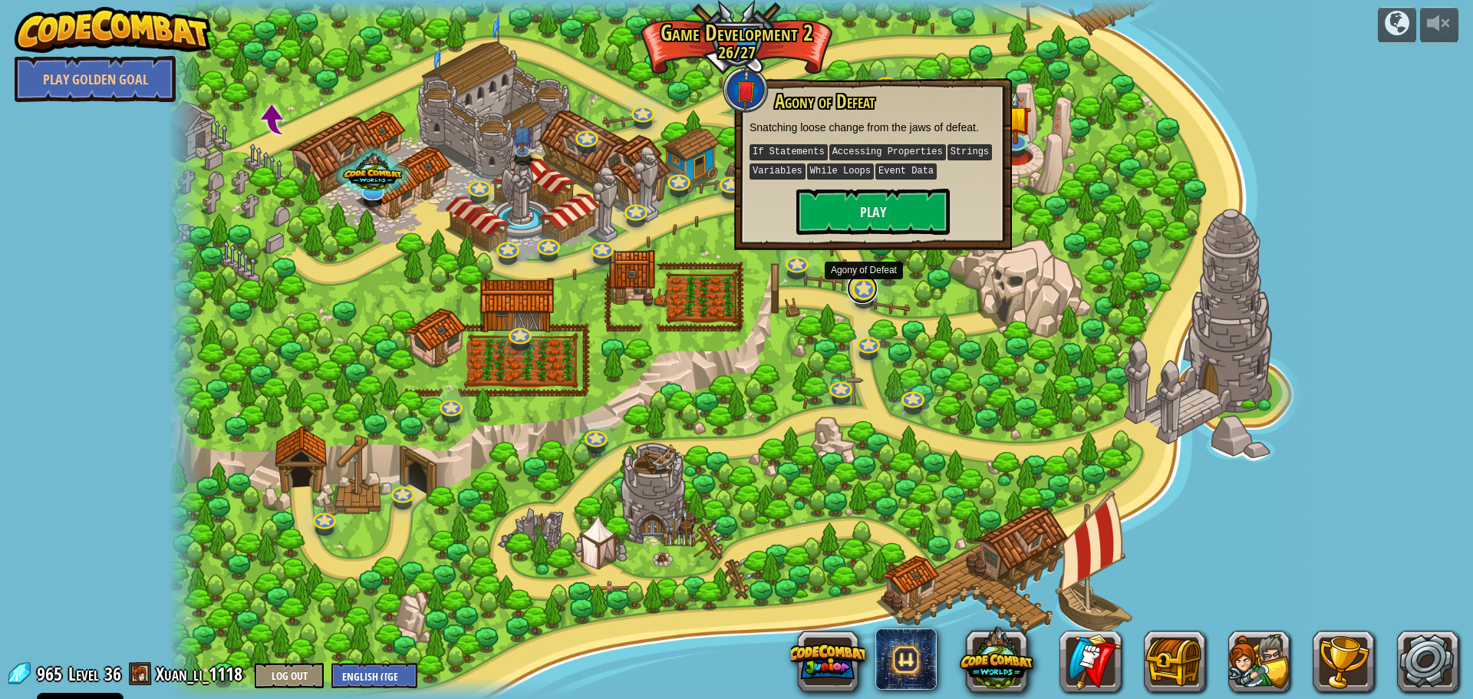
click at [873, 295] on link at bounding box center [862, 288] width 31 height 31
click at [922, 202] on button "Play" at bounding box center [872, 212] width 153 height 46
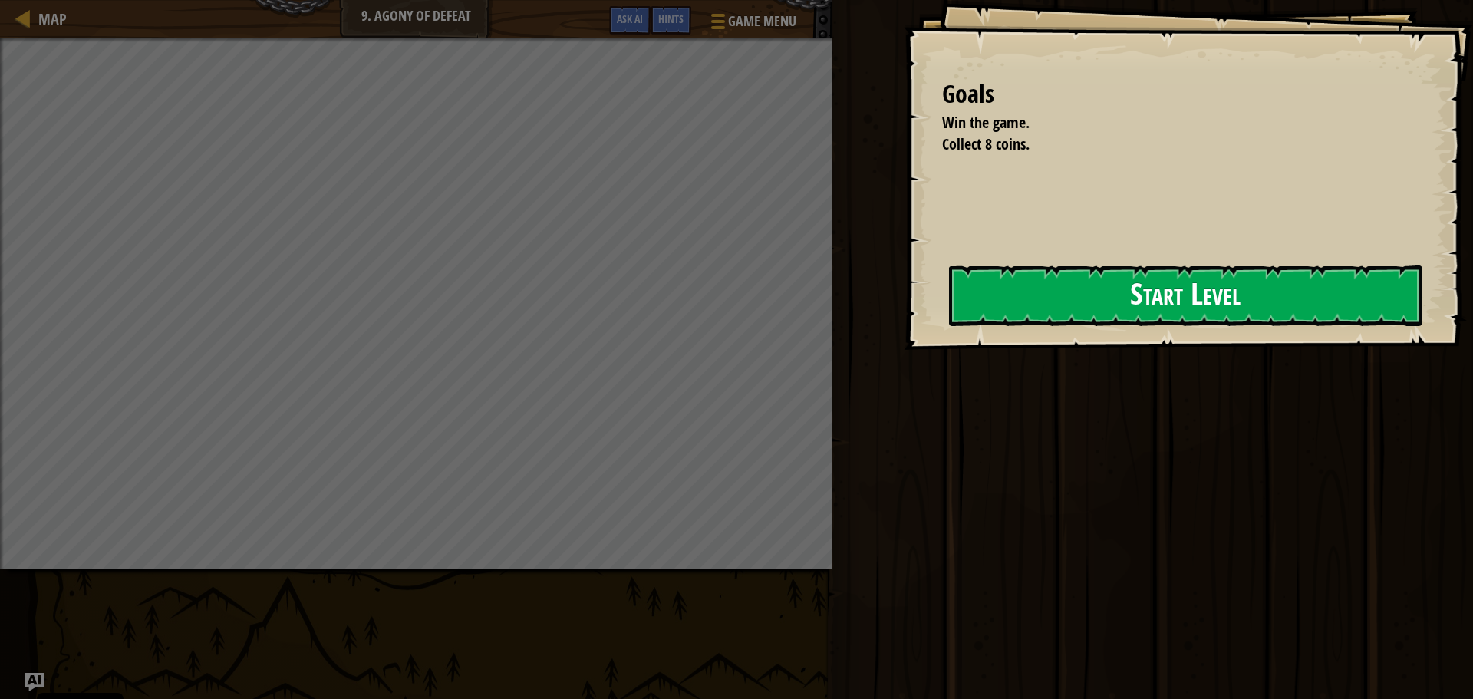
click at [947, 298] on div "Goals Win the game. Collect 8 coins. Start Level Error loading from server. Try…" at bounding box center [1188, 175] width 569 height 350
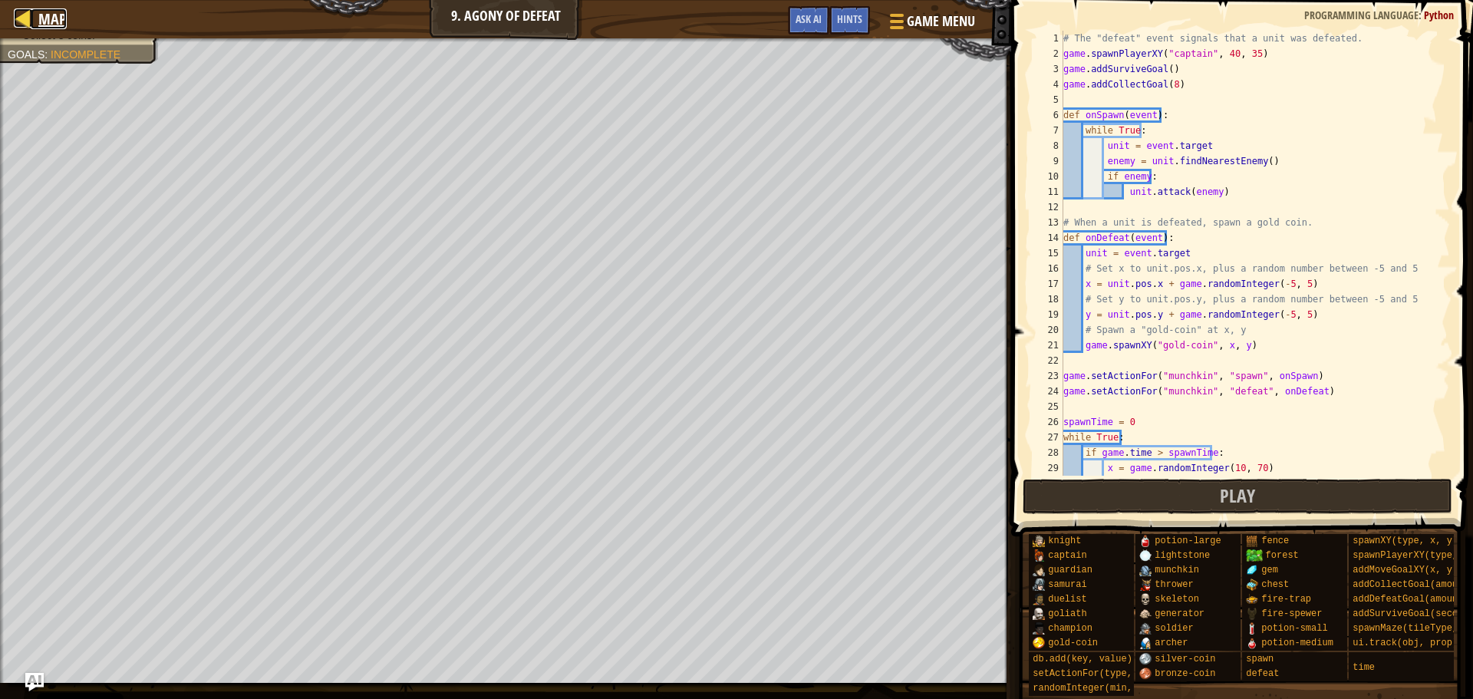
click at [37, 17] on link "Map" at bounding box center [49, 18] width 36 height 21
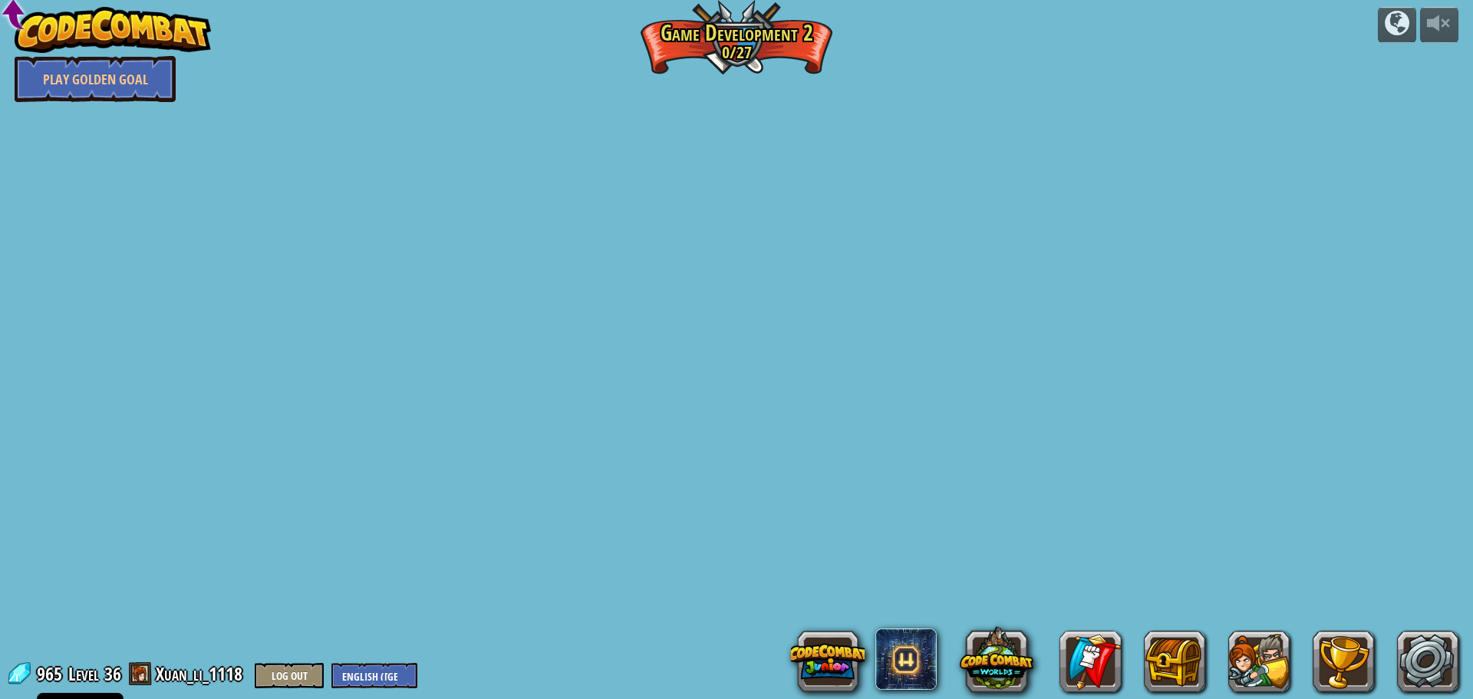
select select "en-[GEOGRAPHIC_DATA]"
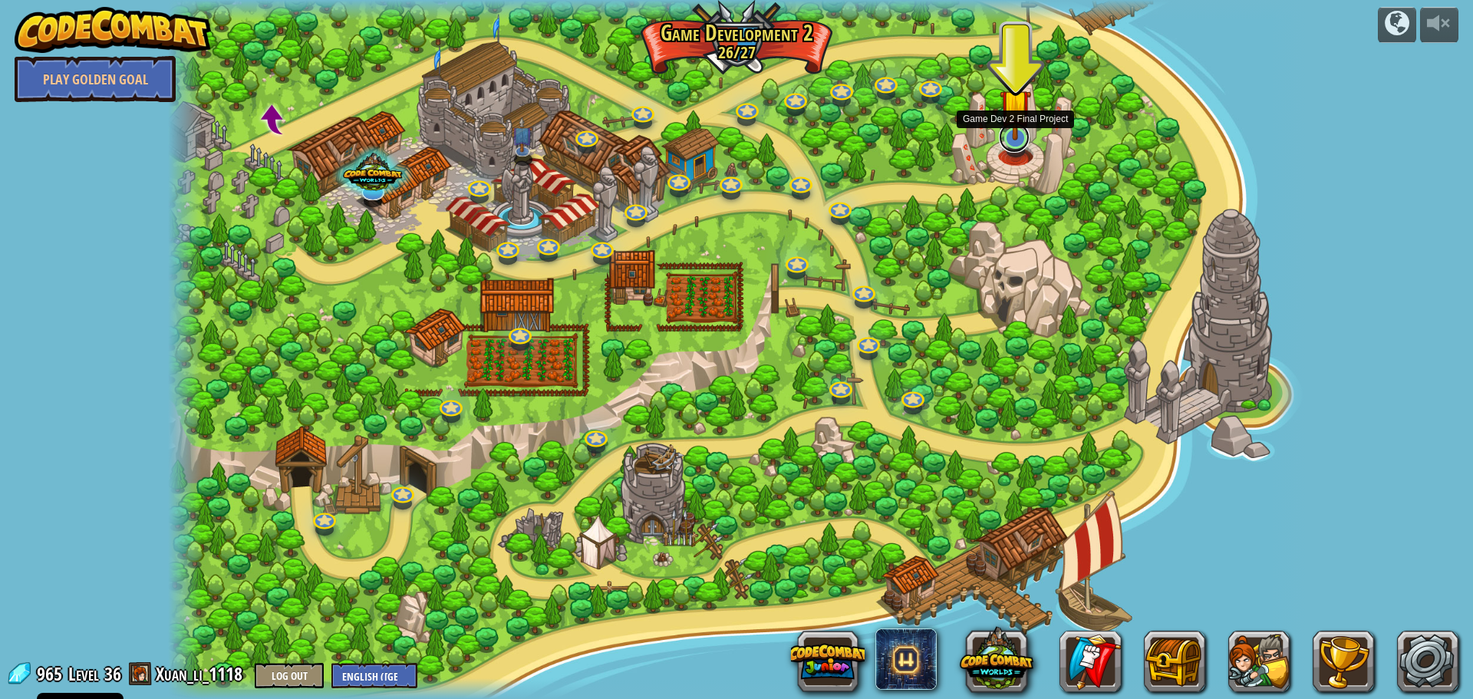
click at [1008, 147] on link at bounding box center [1014, 137] width 31 height 31
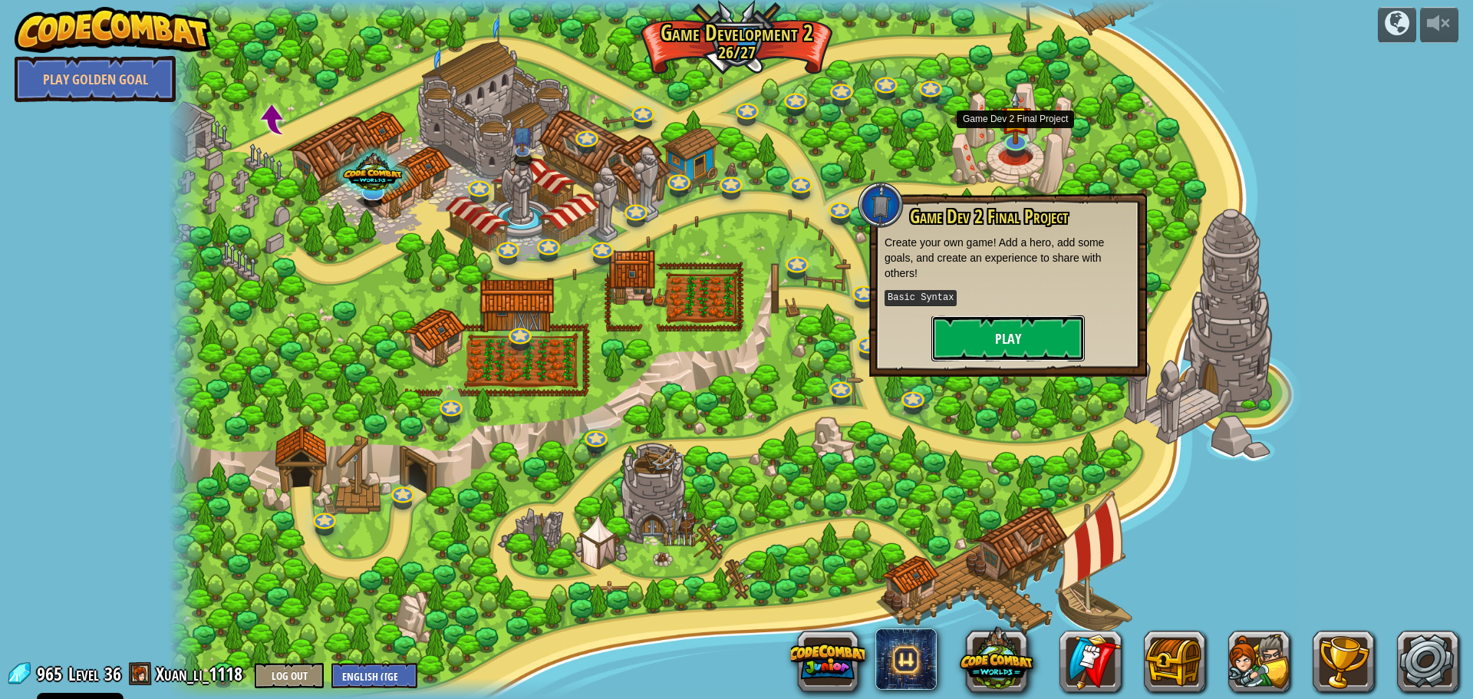
click at [1025, 320] on button "Play" at bounding box center [1007, 338] width 153 height 46
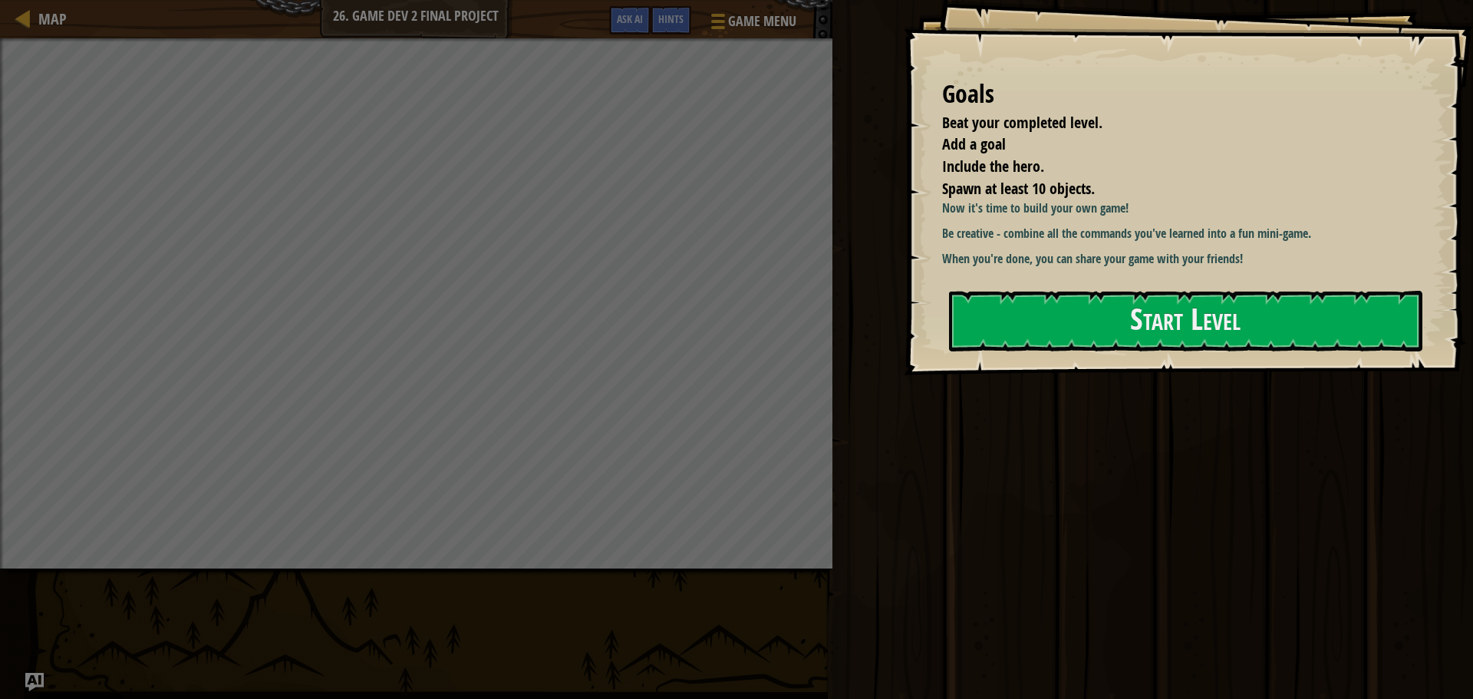
click at [1025, 320] on button "Start Level" at bounding box center [1185, 321] width 473 height 61
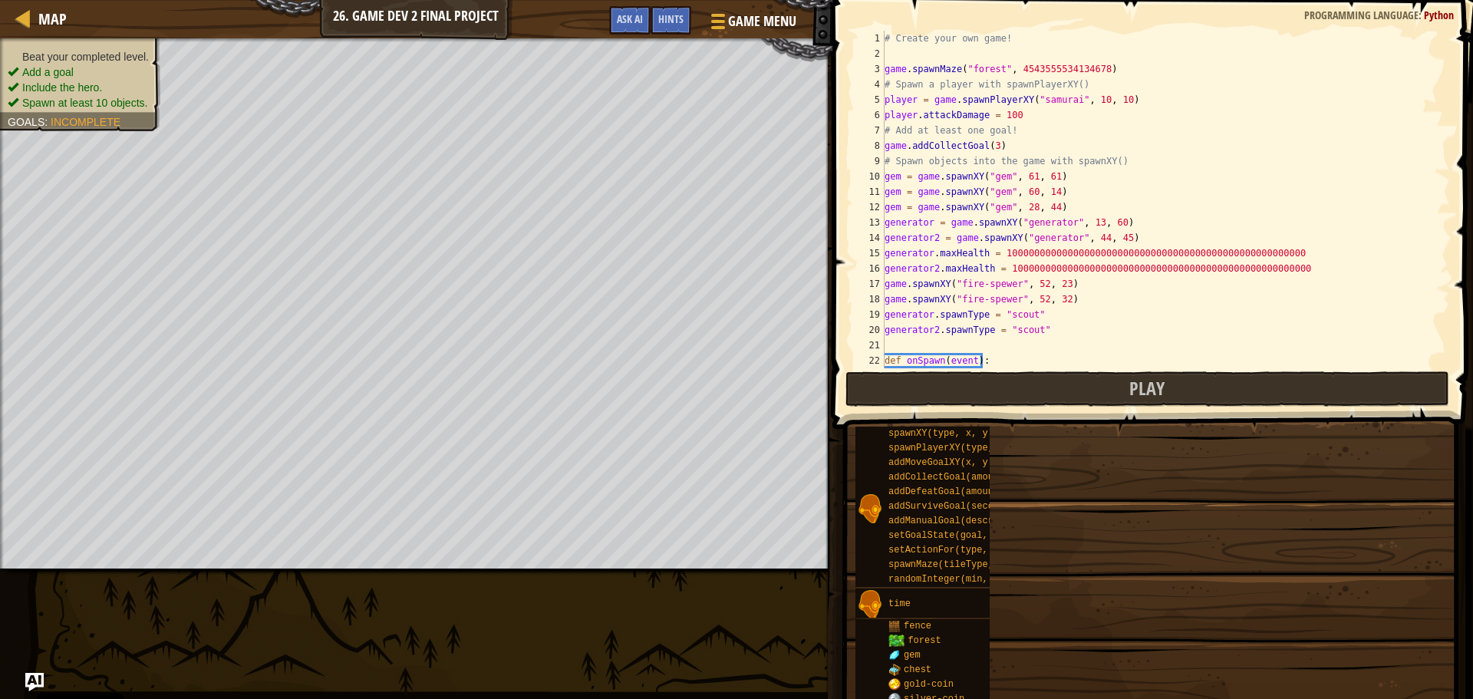
drag, startPoint x: 1025, startPoint y: 320, endPoint x: 1025, endPoint y: 303, distance: 16.9
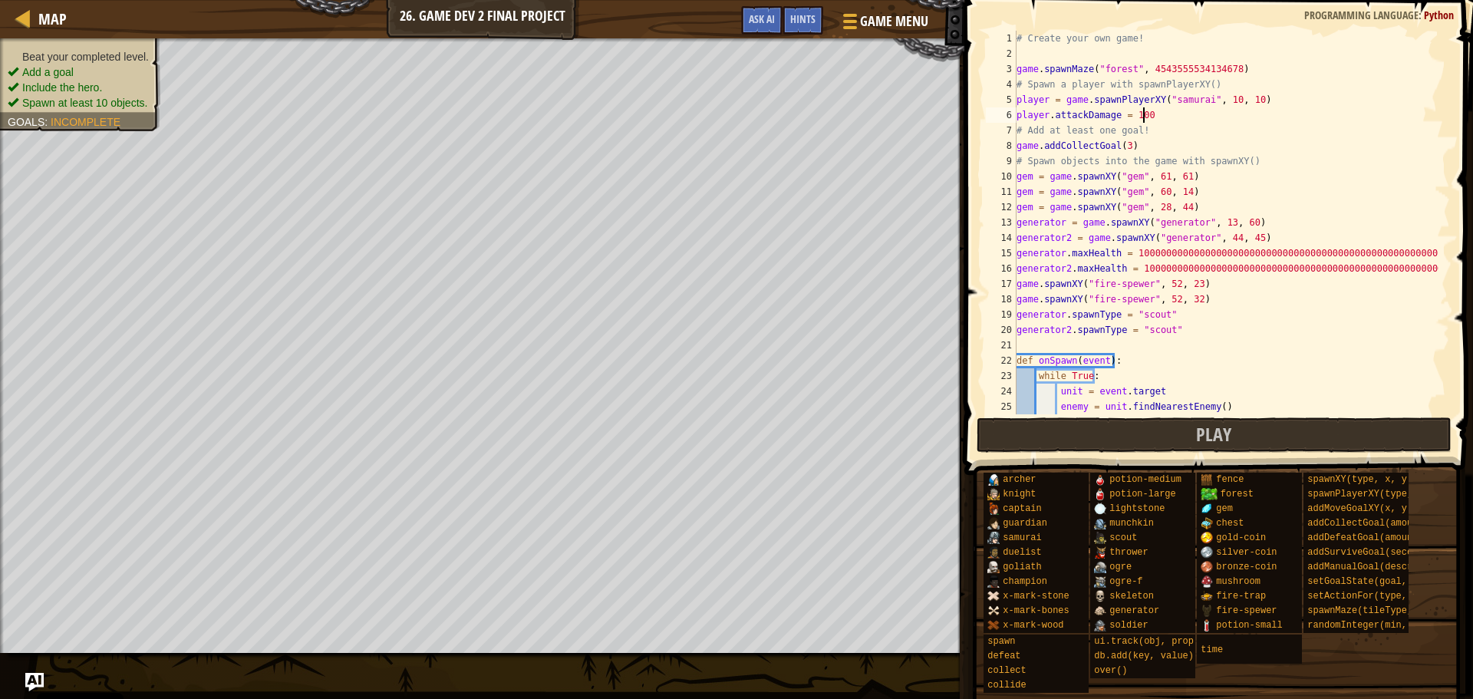
click at [1142, 113] on div "# Create your own game! game . spawnMaze ( "forest" , 4543555534134678 ) # Spaw…" at bounding box center [1226, 238] width 425 height 414
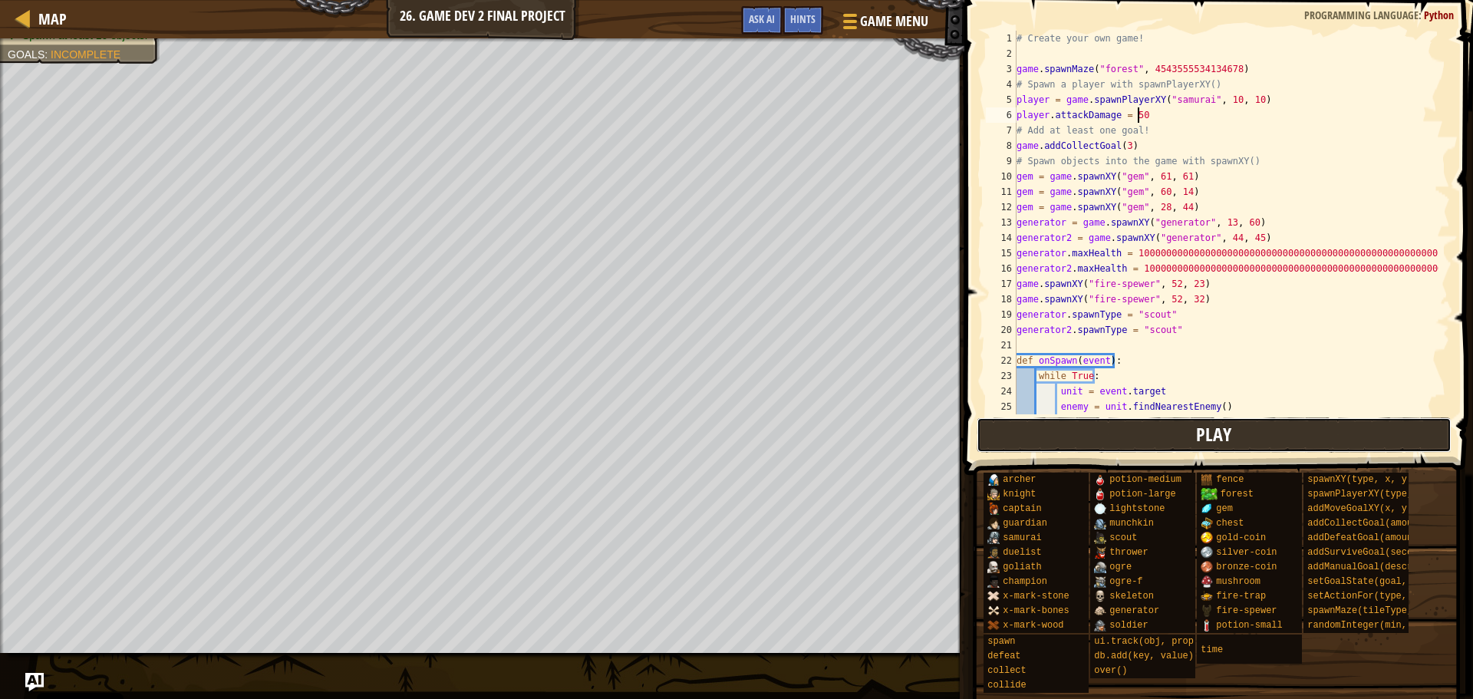
click at [1146, 443] on button "Play" at bounding box center [1215, 434] width 476 height 35
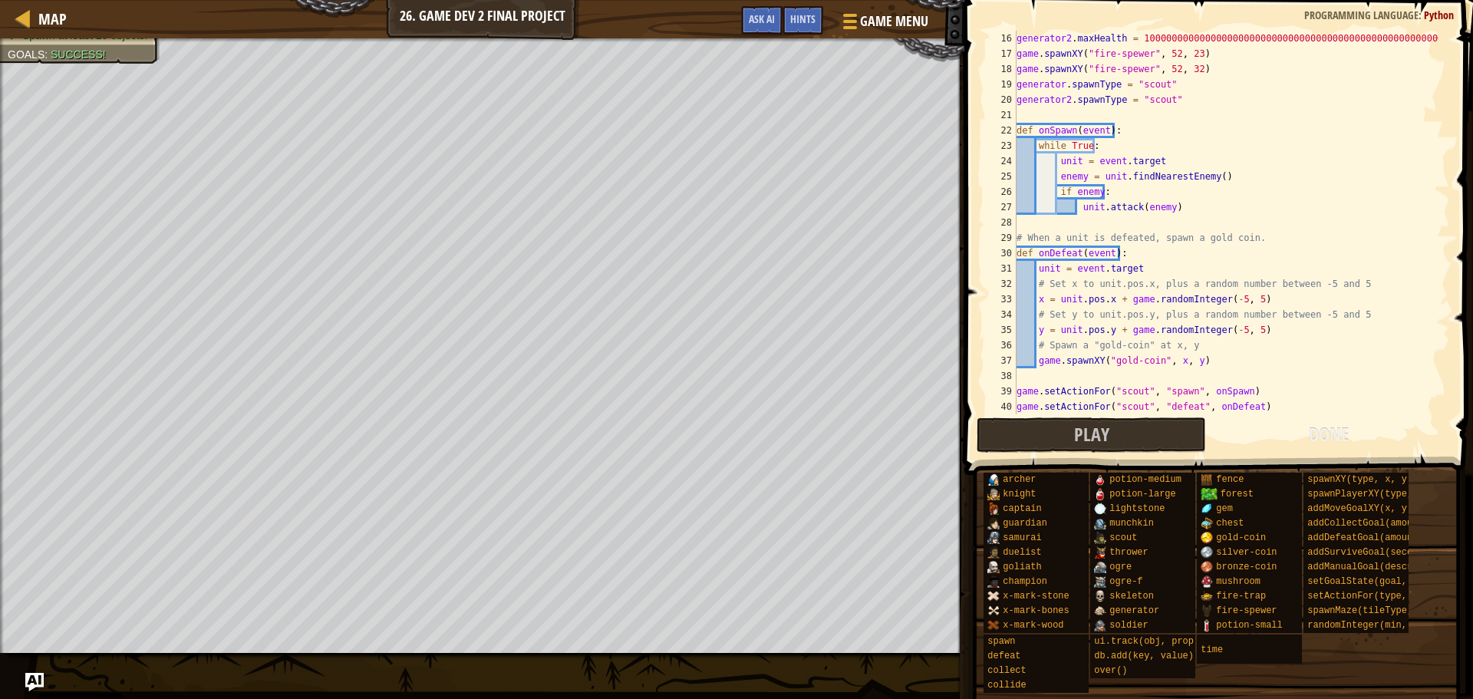
scroll to position [246, 0]
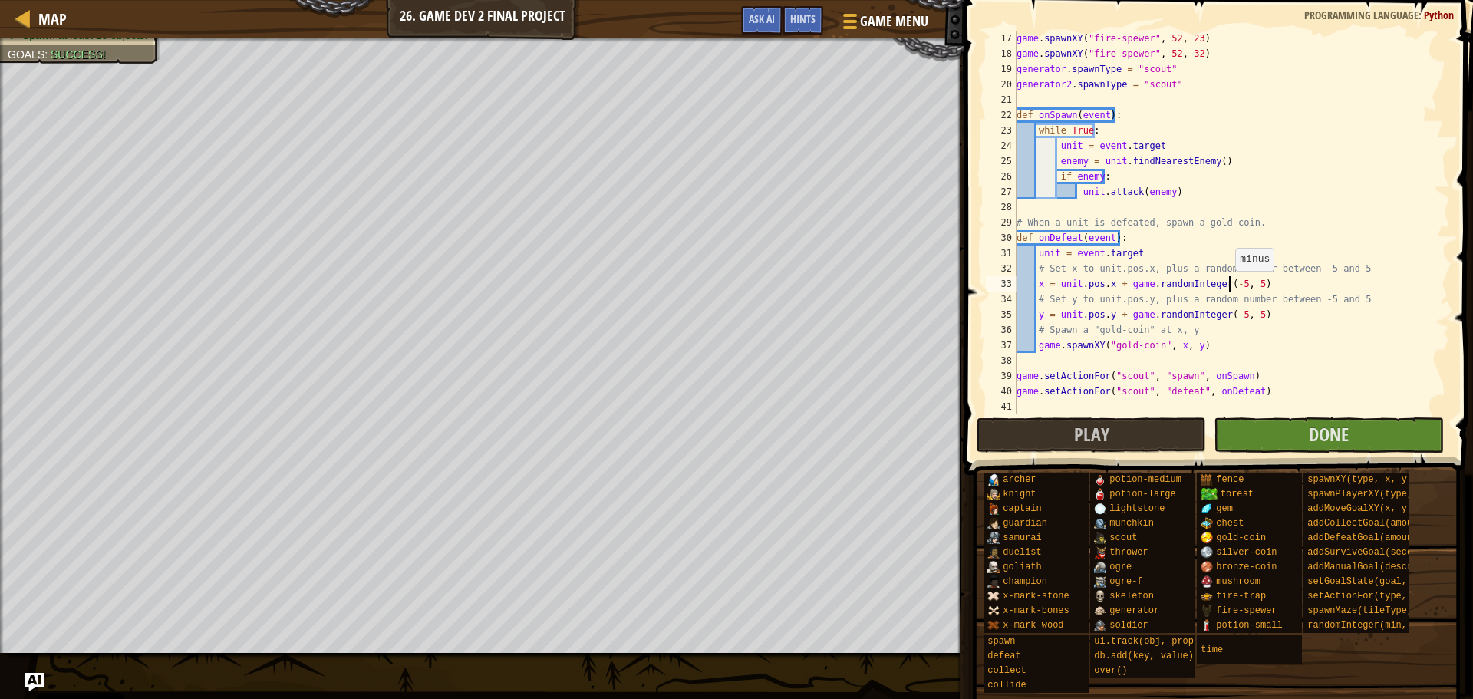
click at [1228, 286] on div "game . spawnXY ( "fire-spewer" , 52 , 23 ) game . spawnXY ( "fire-spewer" , 52 …" at bounding box center [1226, 238] width 425 height 414
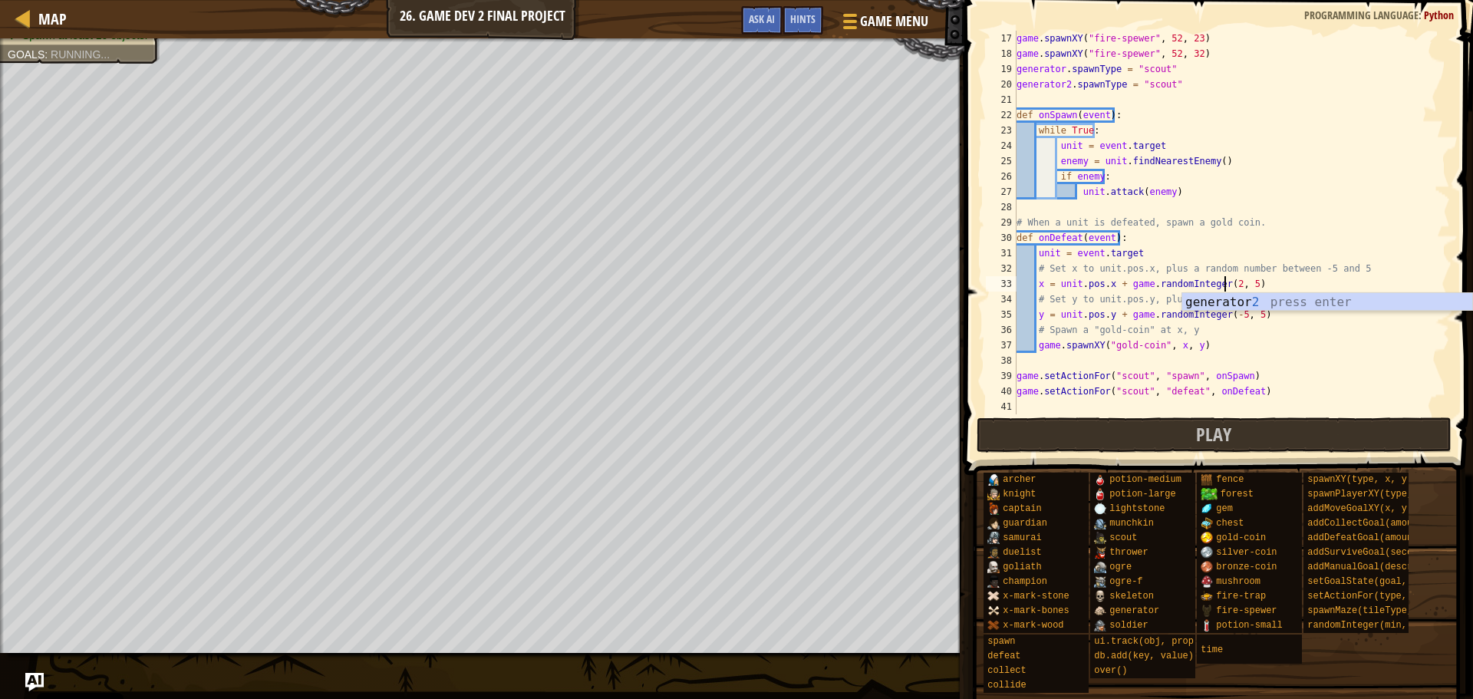
scroll to position [7, 18]
drag, startPoint x: 1245, startPoint y: 284, endPoint x: 1289, endPoint y: 308, distance: 50.8
click at [1245, 285] on div "game . spawnXY ( "fire-spewer" , 52 , 23 ) game . spawnXY ( "fire-spewer" , 52 …" at bounding box center [1226, 238] width 425 height 414
click at [1218, 283] on div "game . spawnXY ( "fire-spewer" , 52 , 23 ) game . spawnXY ( "fire-spewer" , 52 …" at bounding box center [1226, 238] width 425 height 414
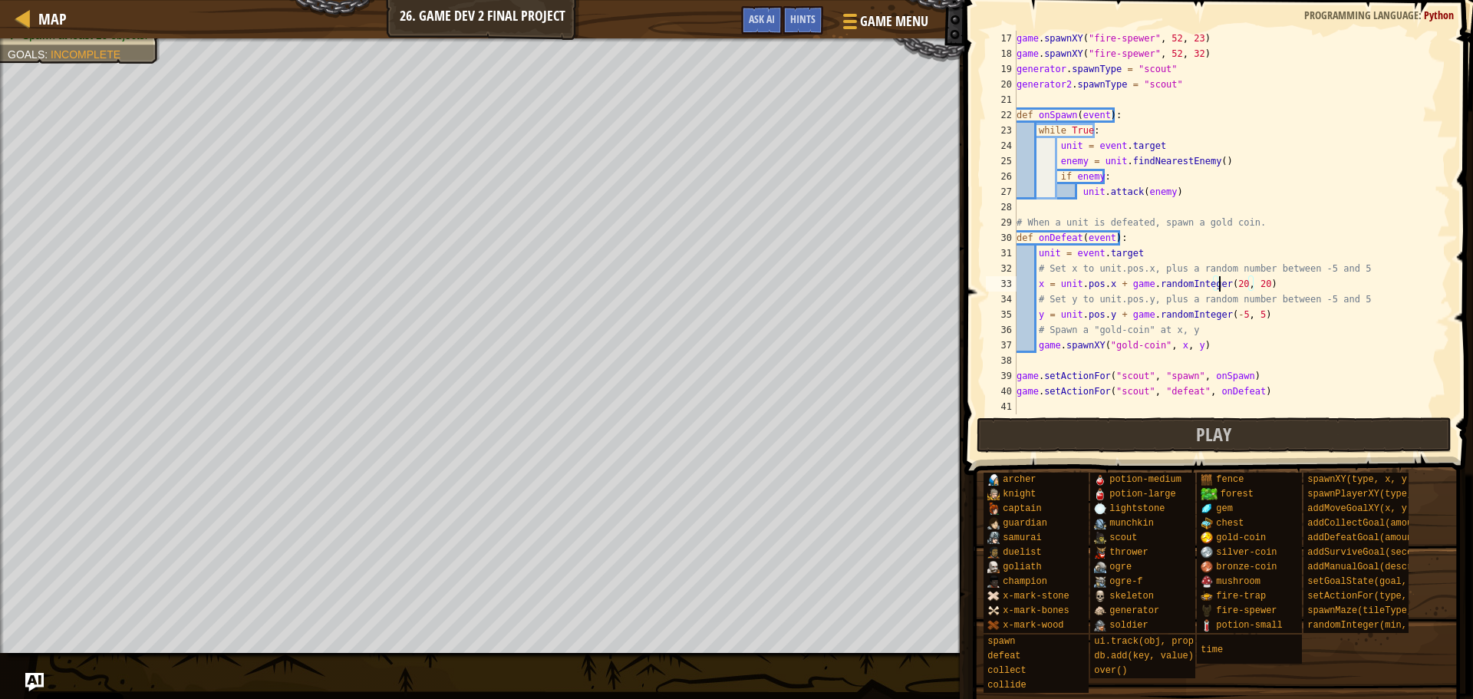
type textarea "x = unit.pos.x + game.randomInteger(-20, 20)"
click at [1248, 355] on div "game . spawnXY ( "fire-spewer" , 52 , 23 ) game . spawnXY ( "fire-spewer" , 52 …" at bounding box center [1226, 238] width 425 height 414
drag, startPoint x: 1253, startPoint y: 285, endPoint x: 1217, endPoint y: 285, distance: 36.1
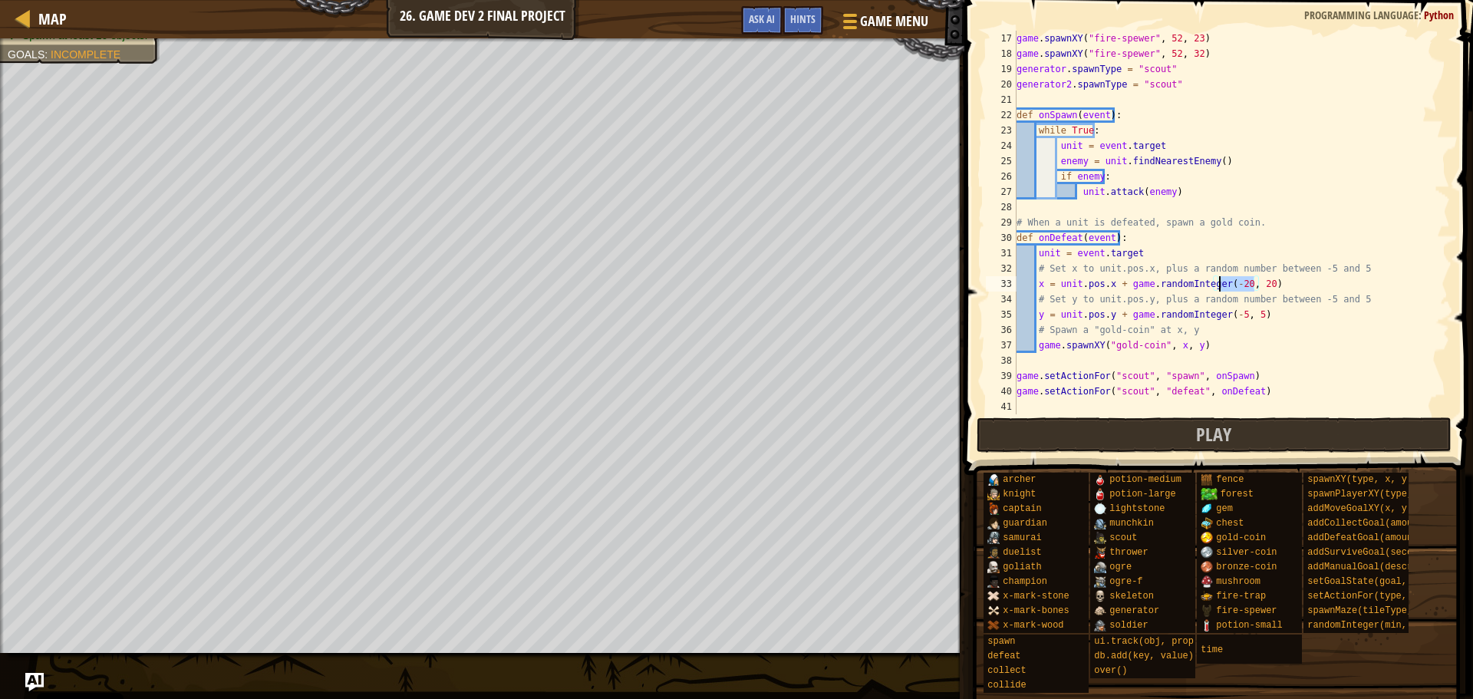
click at [1217, 285] on div "game . spawnXY ( "fire-spewer" , 52 , 23 ) game . spawnXY ( "fire-spewer" , 52 …" at bounding box center [1226, 238] width 425 height 414
drag, startPoint x: 1245, startPoint y: 319, endPoint x: 1218, endPoint y: 317, distance: 27.0
click at [1218, 317] on div "game . spawnXY ( "fire-spewer" , 52 , 23 ) game . spawnXY ( "fire-spewer" , 52 …" at bounding box center [1226, 238] width 425 height 414
paste textarea "20, 20"
click at [1221, 436] on span "Play" at bounding box center [1213, 434] width 35 height 25
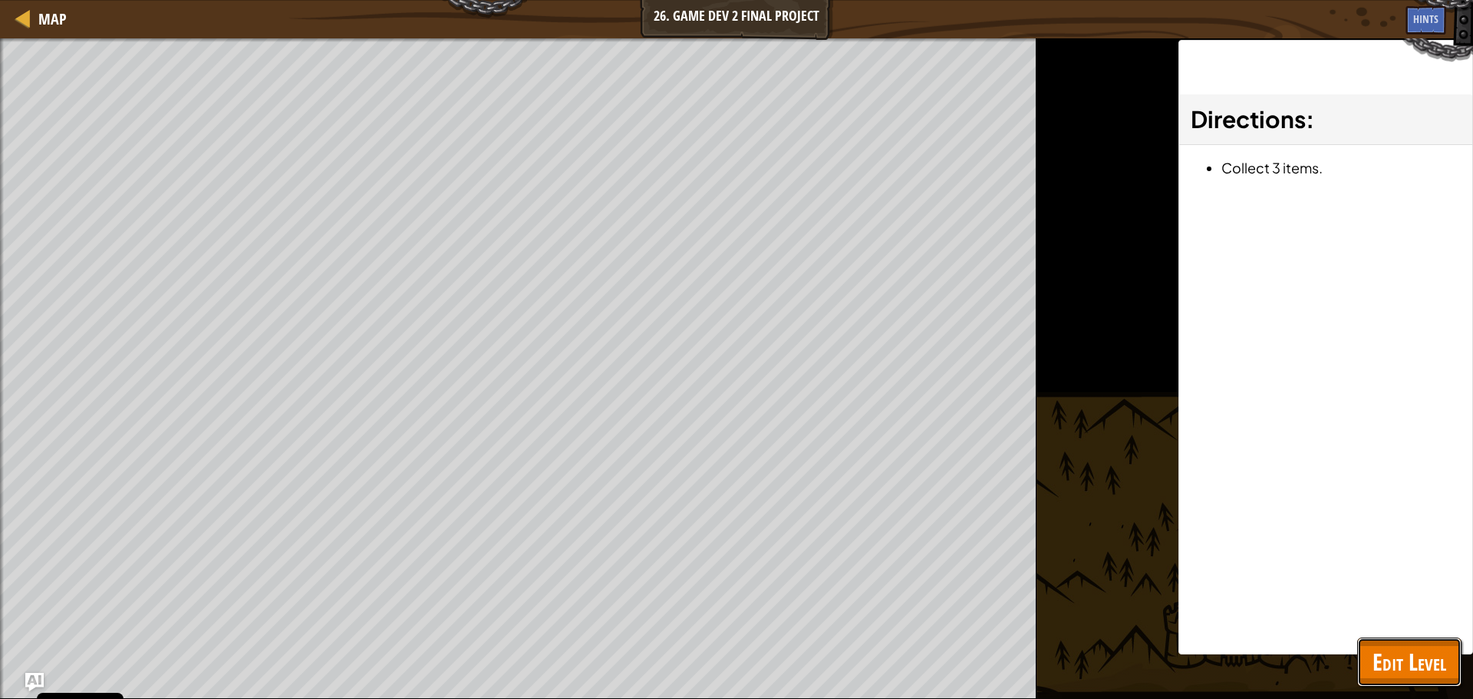
click at [1373, 658] on span "Edit Level" at bounding box center [1410, 661] width 74 height 31
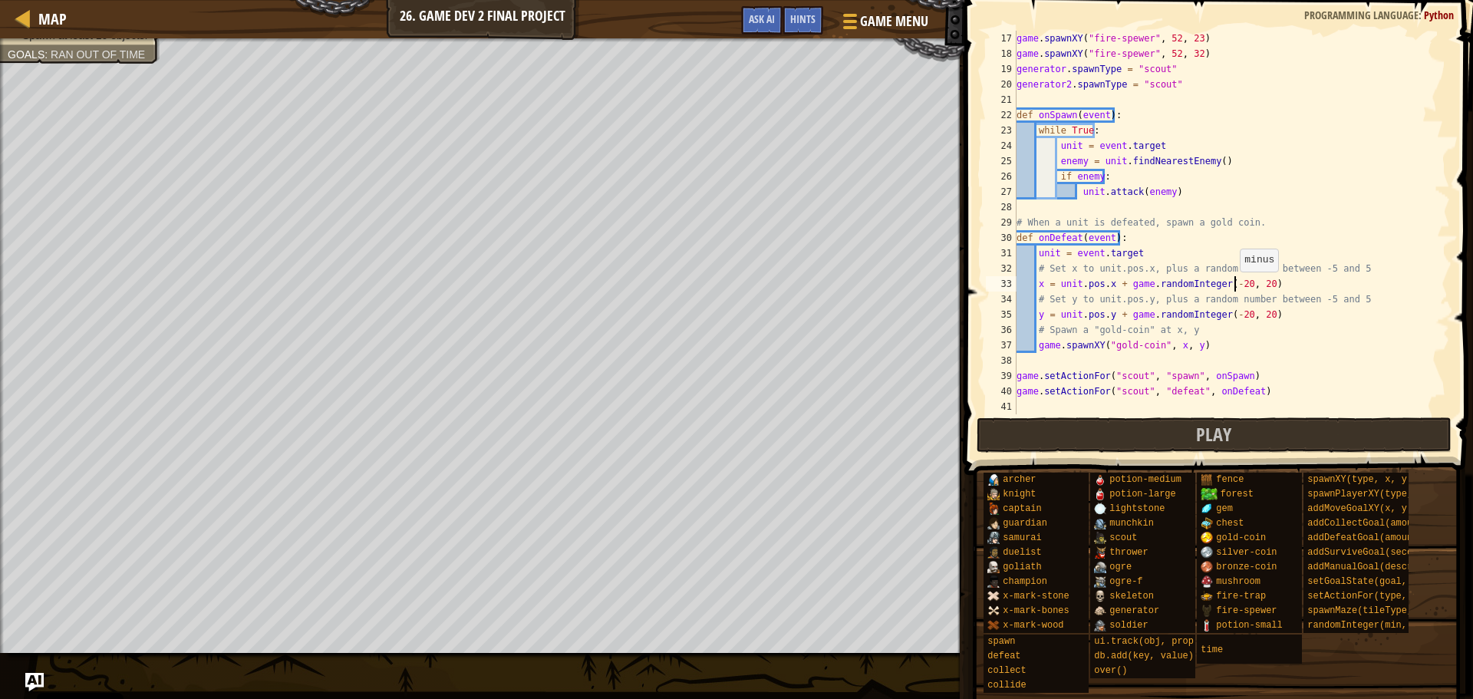
click at [1232, 287] on div "game . spawnXY ( "fire-spewer" , 52 , 23 ) game . spawnXY ( "fire-spewer" , 52 …" at bounding box center [1226, 238] width 425 height 414
click at [1248, 286] on div "game . spawnXY ( "fire-spewer" , 52 , 23 ) game . spawnXY ( "fire-spewer" , 52 …" at bounding box center [1226, 238] width 425 height 414
drag, startPoint x: 1243, startPoint y: 282, endPoint x: 1221, endPoint y: 287, distance: 22.9
click at [1221, 287] on div "game . spawnXY ( "fire-spewer" , 52 , 23 ) game . spawnXY ( "fire-spewer" , 52 …" at bounding box center [1226, 238] width 425 height 414
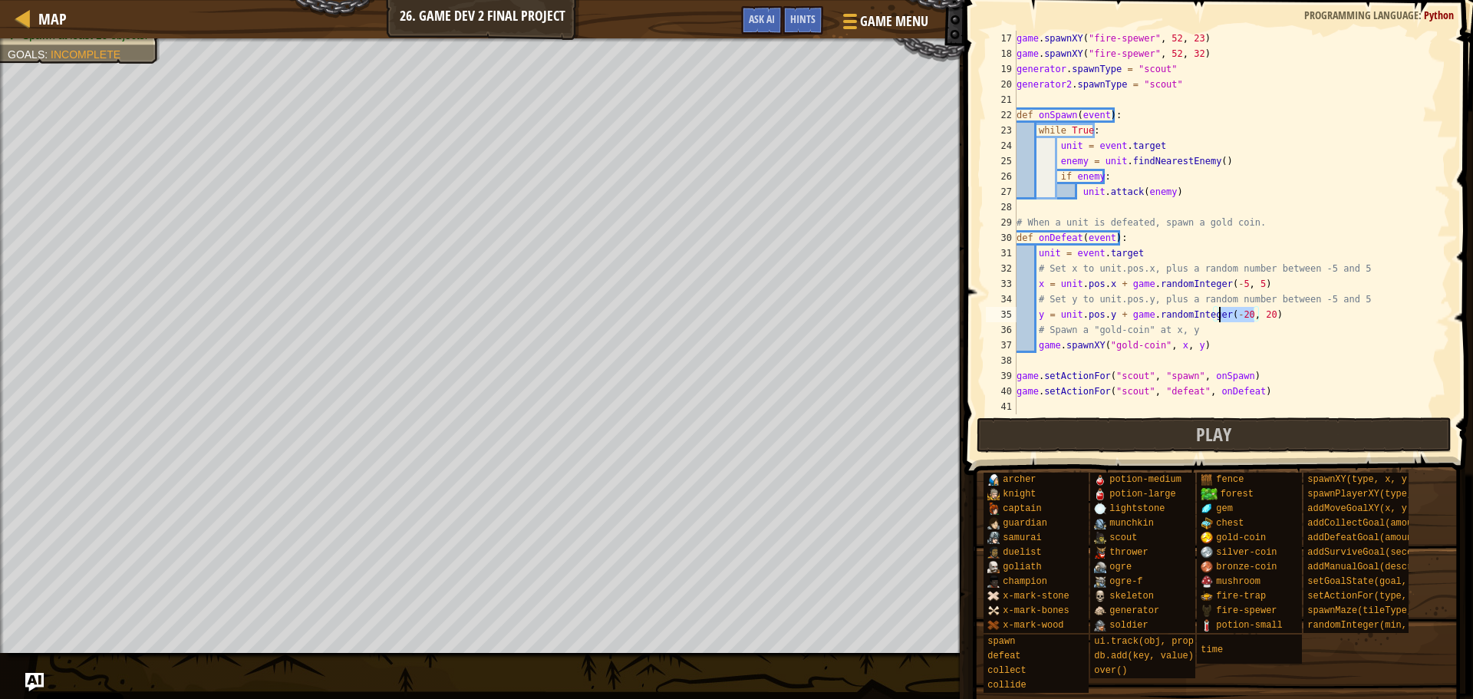
drag, startPoint x: 1255, startPoint y: 315, endPoint x: 1220, endPoint y: 318, distance: 34.7
click at [1220, 318] on div "game . spawnXY ( "fire-spewer" , 52 , 23 ) game . spawnXY ( "fire-spewer" , 52 …" at bounding box center [1226, 238] width 425 height 414
paste textarea "5, 5"
click at [1092, 197] on div "game . spawnXY ( "fire-spewer" , 52 , 23 ) game . spawnXY ( "fire-spewer" , 52 …" at bounding box center [1226, 238] width 425 height 414
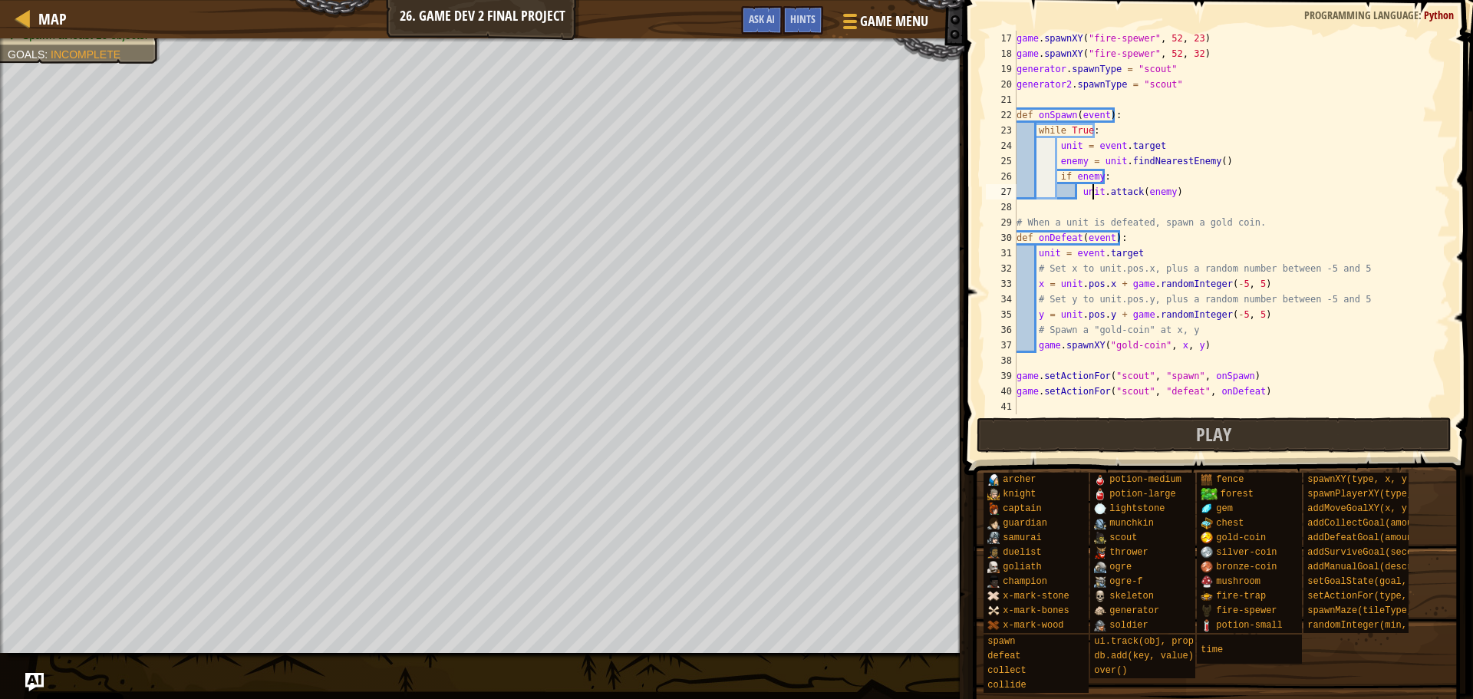
click at [1092, 197] on div "game . spawnXY ( "fire-spewer" , 52 , 23 ) game . spawnXY ( "fire-spewer" , 52 …" at bounding box center [1226, 238] width 425 height 414
click at [1070, 146] on div "game . spawnXY ( "fire-spewer" , 52 , 23 ) game . spawnXY ( "fire-spewer" , 52 …" at bounding box center [1226, 238] width 425 height 414
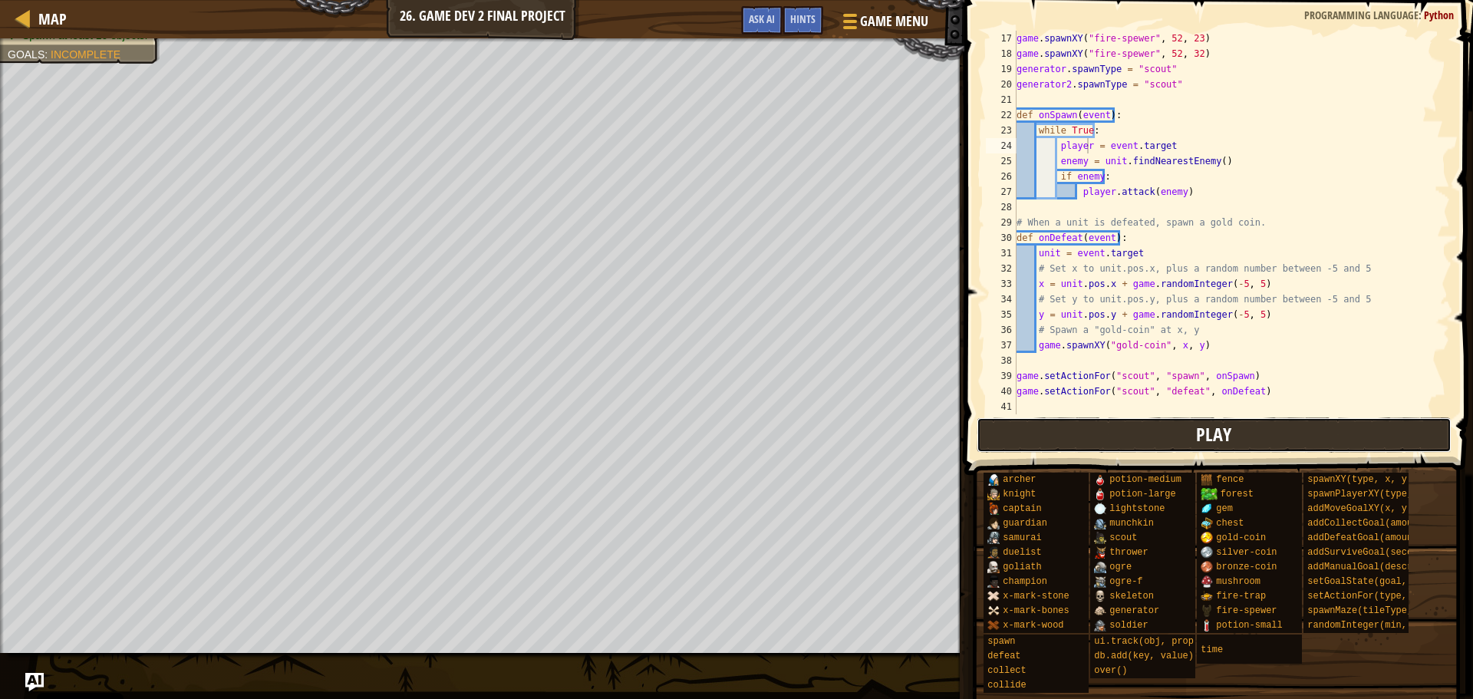
click at [1157, 441] on button "Play" at bounding box center [1215, 434] width 476 height 35
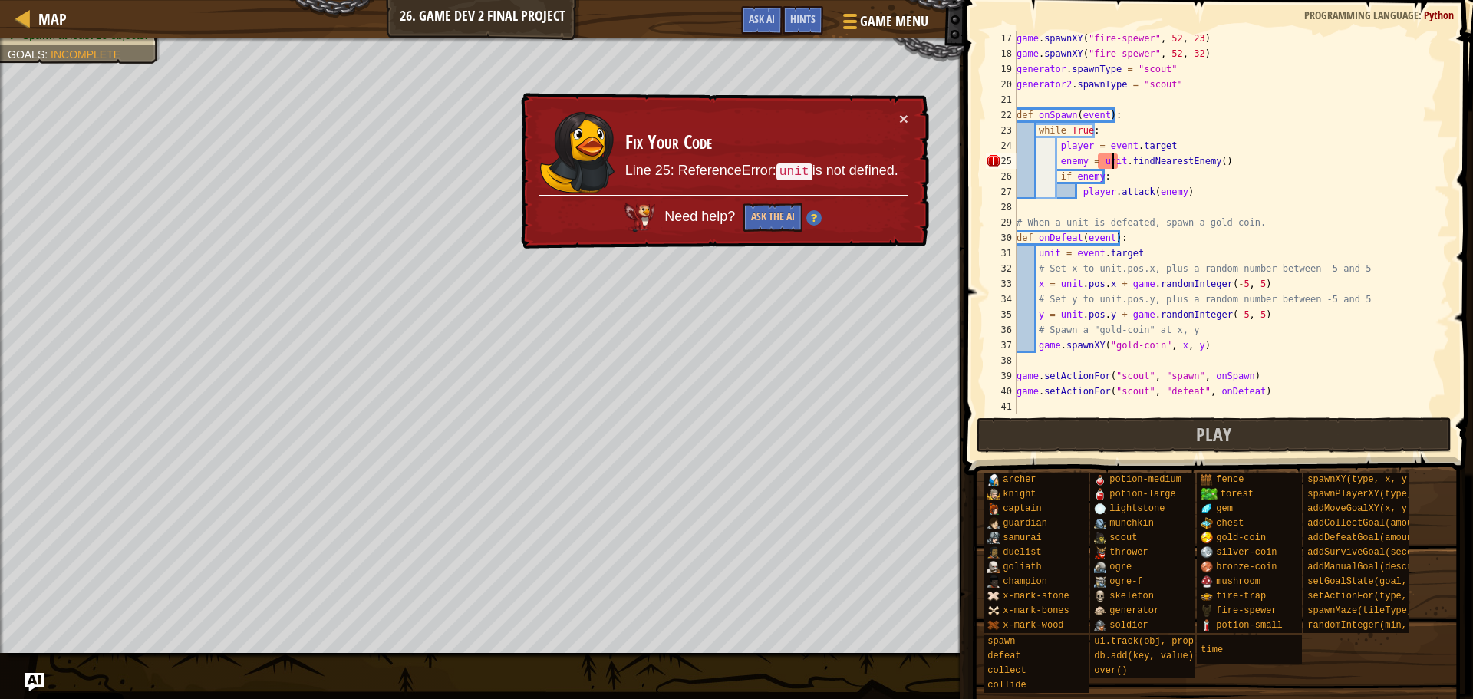
click at [1113, 168] on div "game . spawnXY ( "fire-spewer" , 52 , 23 ) game . spawnXY ( "fire-spewer" , 52 …" at bounding box center [1226, 238] width 425 height 414
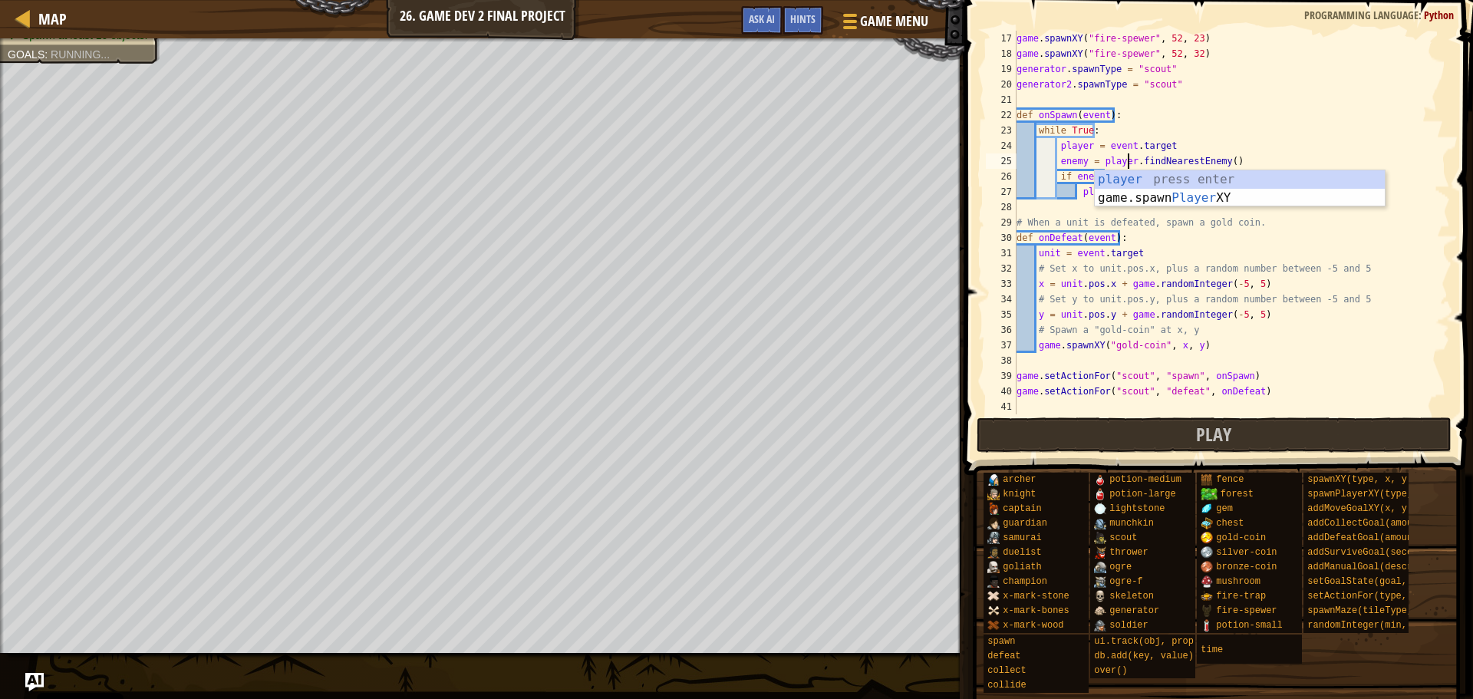
scroll to position [7, 10]
click at [1185, 452] on button "Play" at bounding box center [1215, 434] width 476 height 35
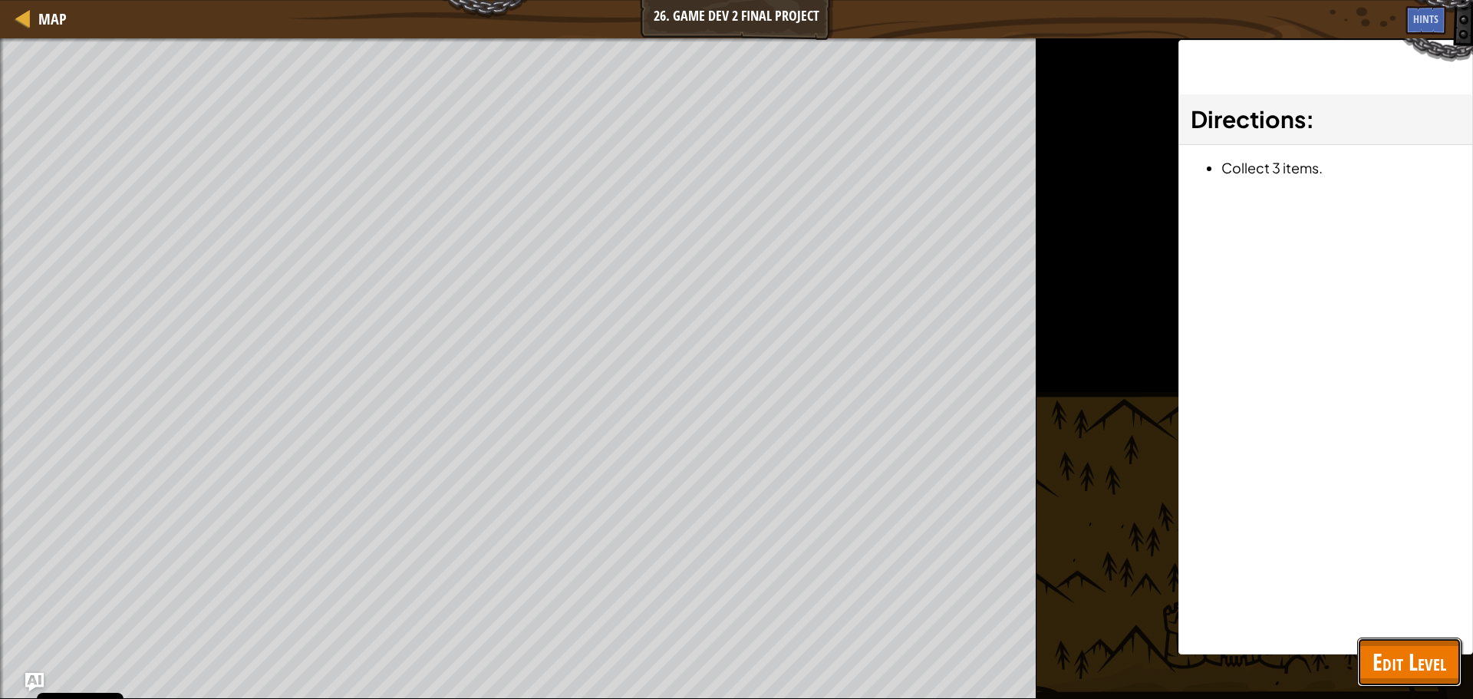
click at [1396, 641] on button "Edit Level" at bounding box center [1409, 662] width 104 height 49
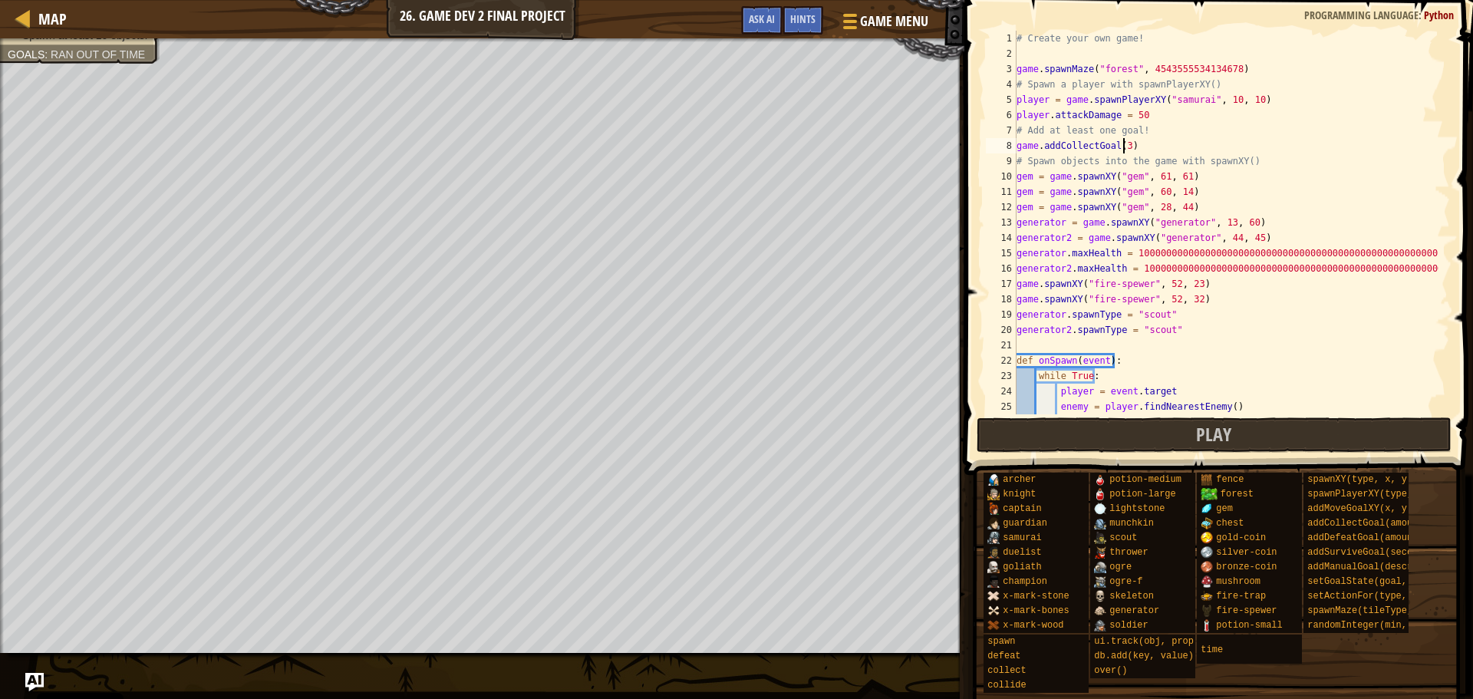
scroll to position [7, 8]
click at [1123, 146] on div "# Create your own game! game . spawnMaze ( "forest" , 4543555534134678 ) # Spaw…" at bounding box center [1226, 238] width 425 height 414
type textarea "game.addCollectGoal(100)"
click at [587, 448] on div "copy 44, 26" at bounding box center [596, 445] width 129 height 31
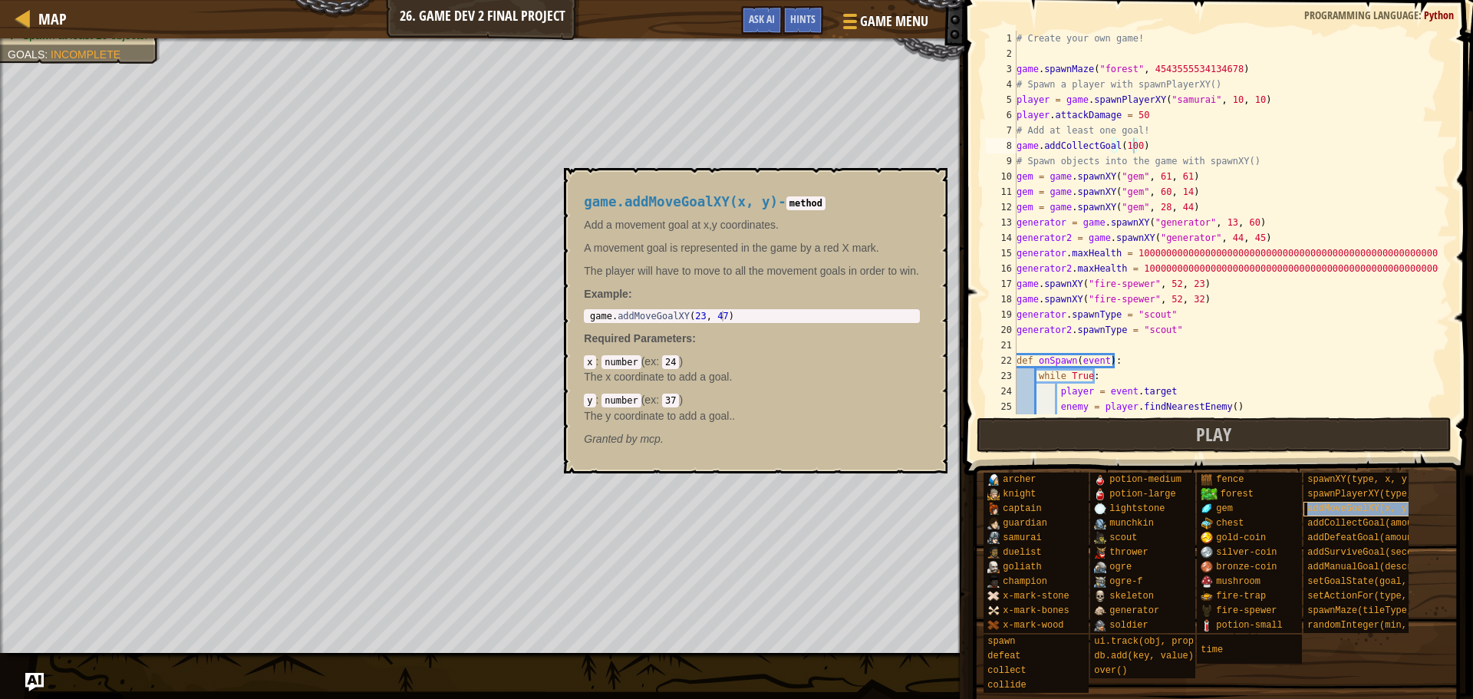
click at [1344, 505] on span "addMoveGoalXY(x, y)" at bounding box center [1359, 508] width 105 height 11
type textarea "game.addMoveGoalXY(23, 47)"
drag, startPoint x: 730, startPoint y: 316, endPoint x: 602, endPoint y: 308, distance: 129.1
click at [602, 308] on div "game.addMoveGoalXY(x, y) - method Add a movement goal at x,y coordinates. A mov…" at bounding box center [752, 320] width 358 height 281
click at [1147, 153] on div "# Create your own game! game . spawnMaze ( "forest" , 4543555534134678 ) # Spaw…" at bounding box center [1226, 238] width 425 height 414
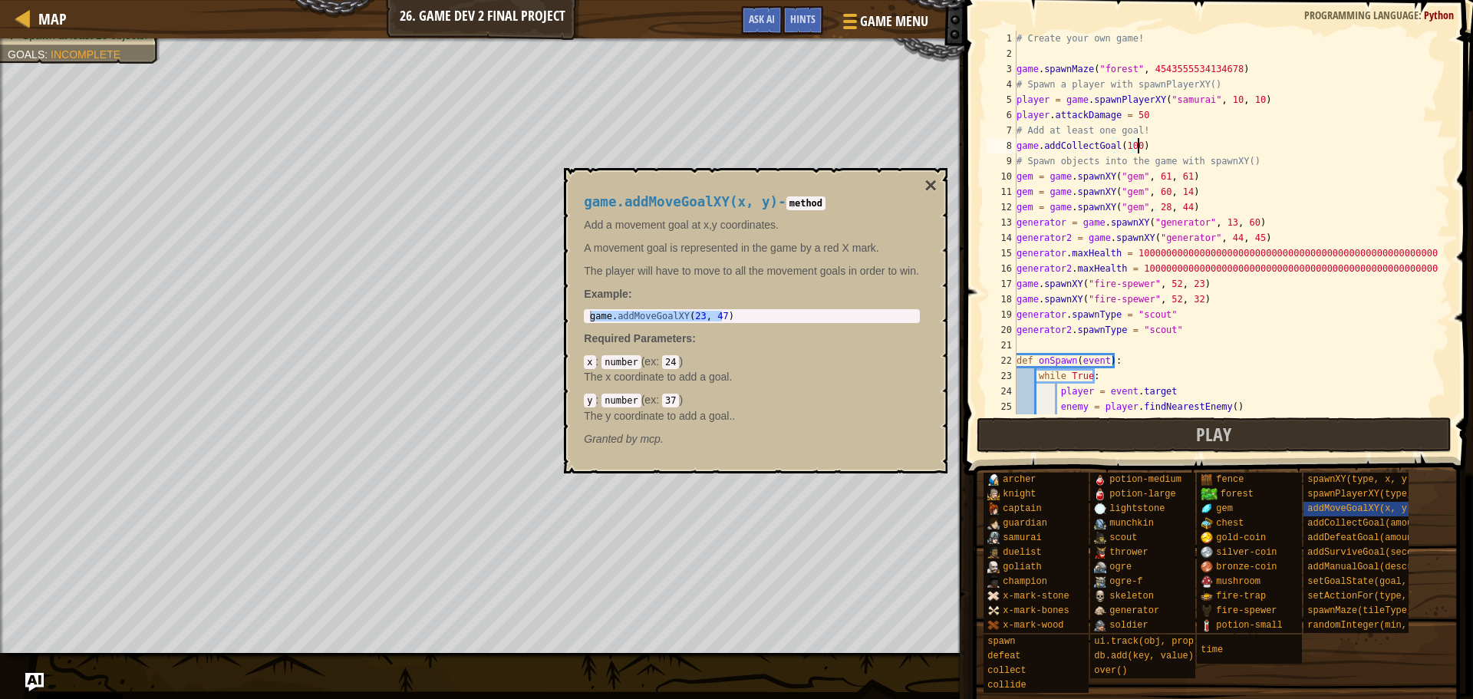
scroll to position [7, 0]
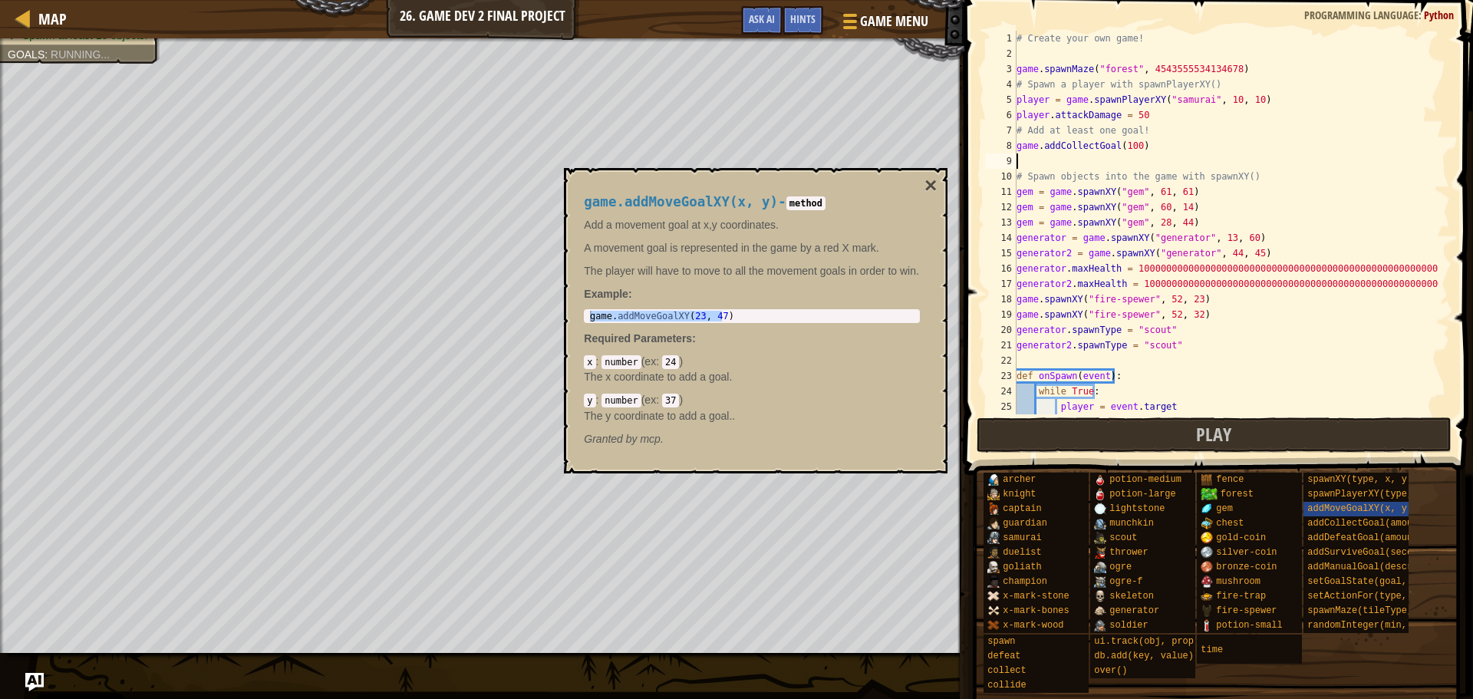
paste textarea "game.addMoveGoalXY(23, 47)"
click at [930, 187] on button "×" at bounding box center [931, 185] width 12 height 21
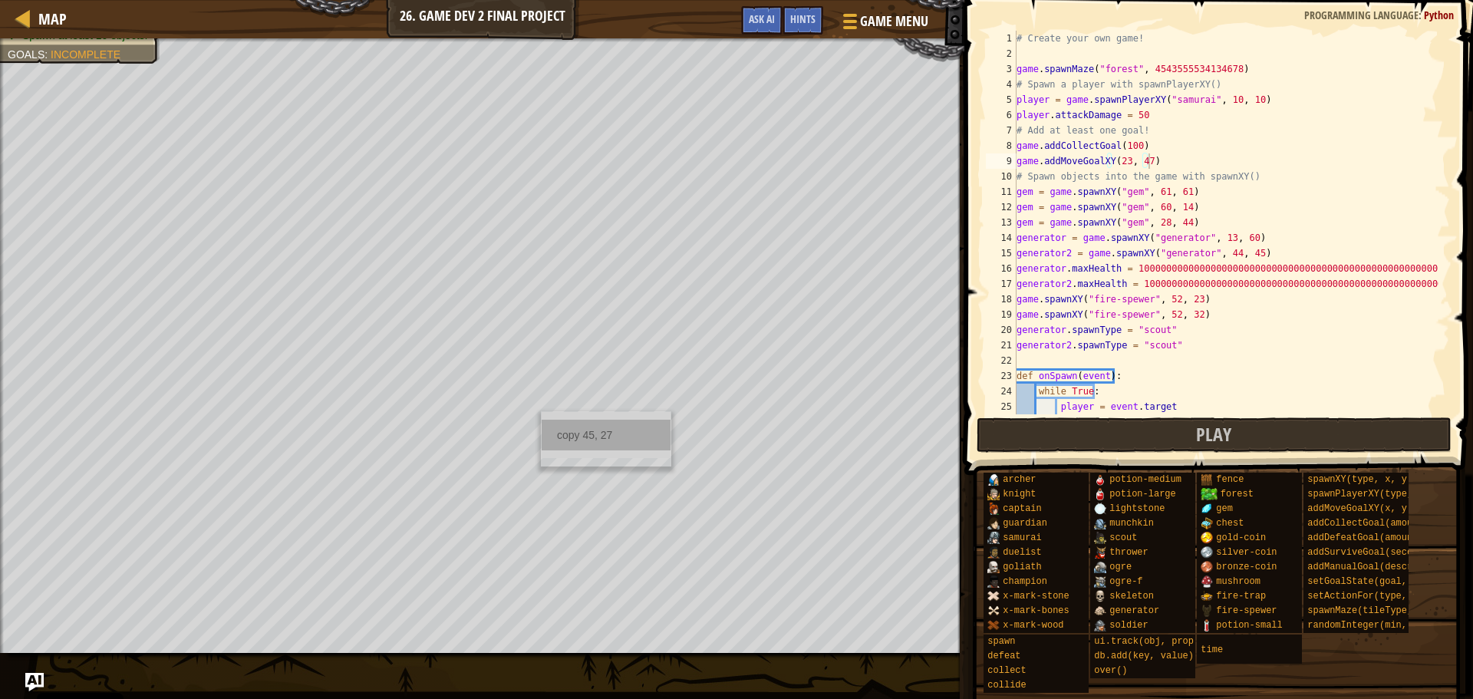
click at [591, 439] on div "copy 45, 27" at bounding box center [606, 435] width 129 height 31
drag, startPoint x: 1142, startPoint y: 162, endPoint x: 1114, endPoint y: 161, distance: 27.6
click at [1114, 161] on div "# Create your own game! game . spawnMaze ( "forest" , 4543555534134678 ) # Spaw…" at bounding box center [1226, 238] width 425 height 414
paste textarea "45, 2"
click at [574, 441] on div "copy 44, 25" at bounding box center [600, 447] width 129 height 31
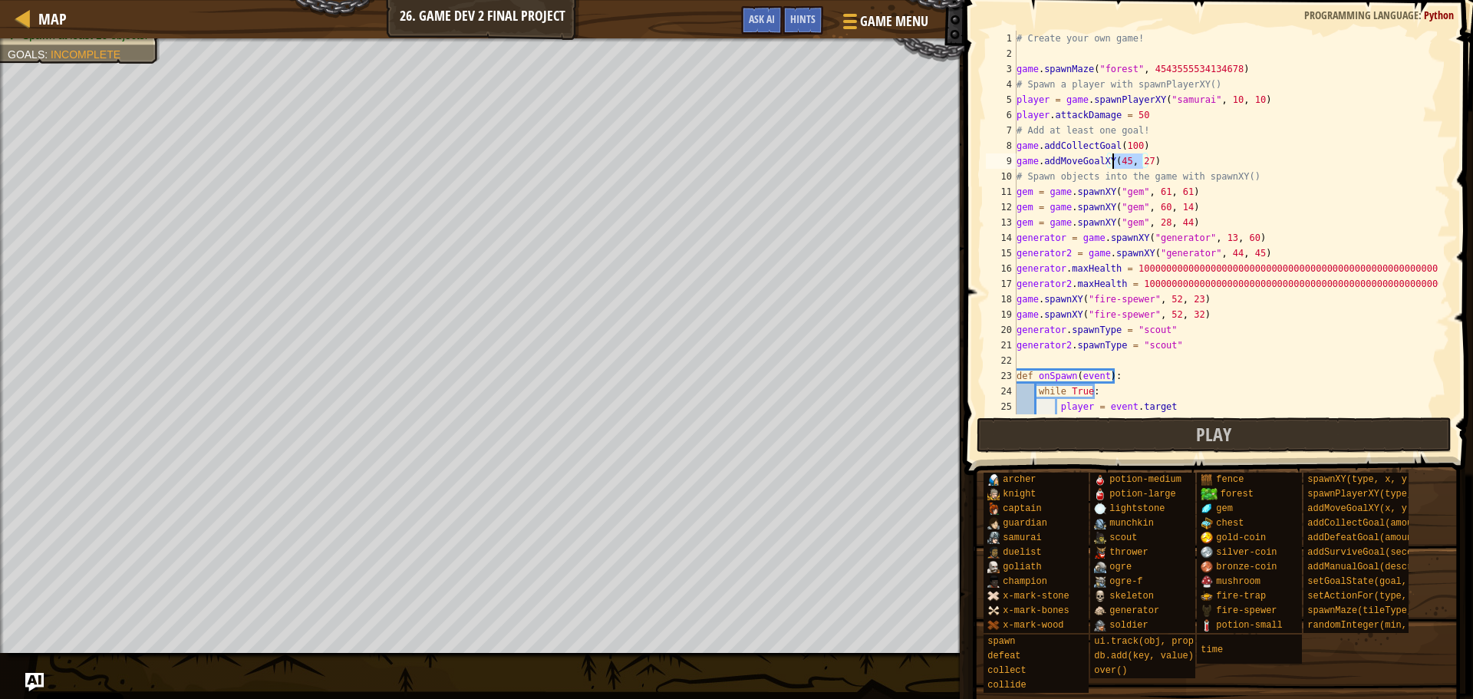
drag, startPoint x: 1143, startPoint y: 160, endPoint x: 1114, endPoint y: 163, distance: 29.2
click at [1114, 163] on div "# Create your own game! game . spawnMaze ( "forest" , 4543555534134678 ) # Spaw…" at bounding box center [1226, 238] width 425 height 414
paste textarea "4, 25"
type textarea "game.addMoveGoalXY(44, 25)"
drag, startPoint x: 1159, startPoint y: 160, endPoint x: 1017, endPoint y: 162, distance: 141.2
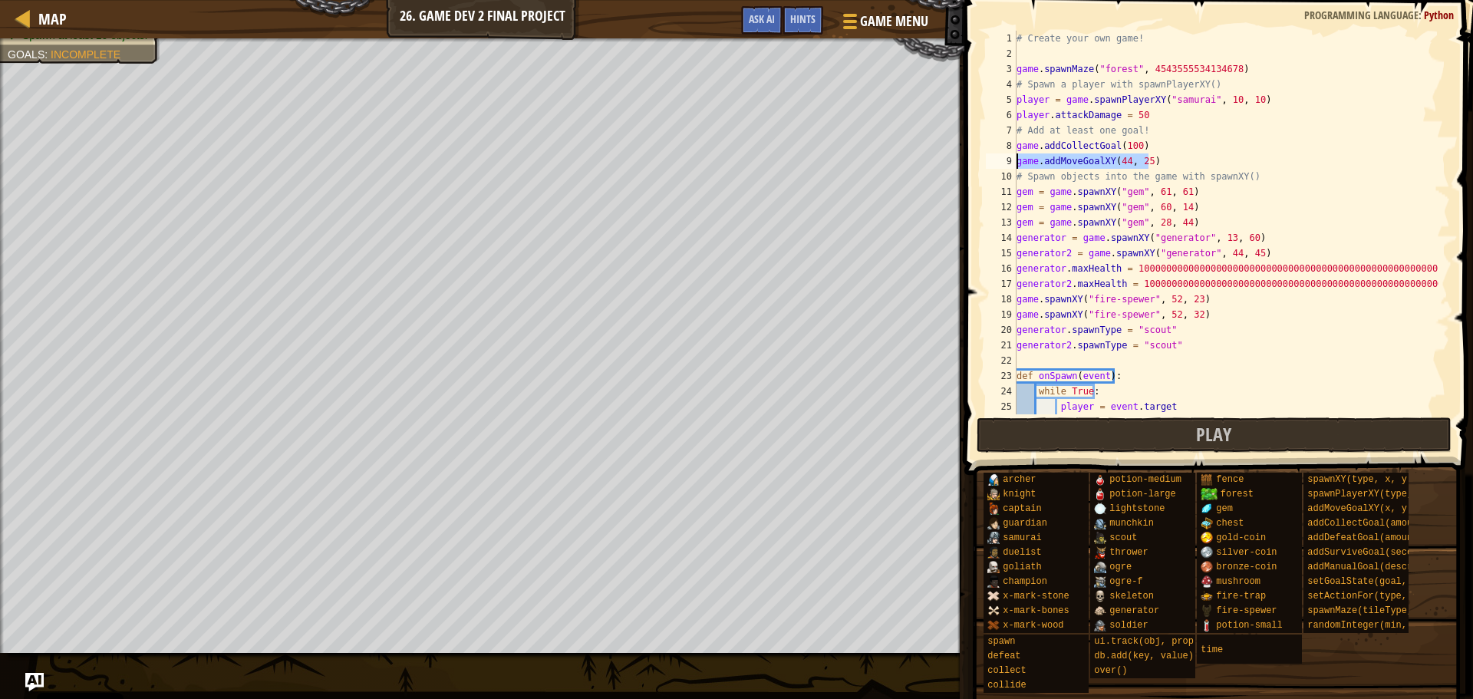
click at [1017, 162] on div "# Create your own game! game . spawnMaze ( "forest" , 4543555534134678 ) # Spaw…" at bounding box center [1226, 238] width 425 height 414
click at [1185, 163] on div "# Create your own game! game . spawnMaze ( "forest" , 4543555534134678 ) # Spaw…" at bounding box center [1226, 223] width 425 height 384
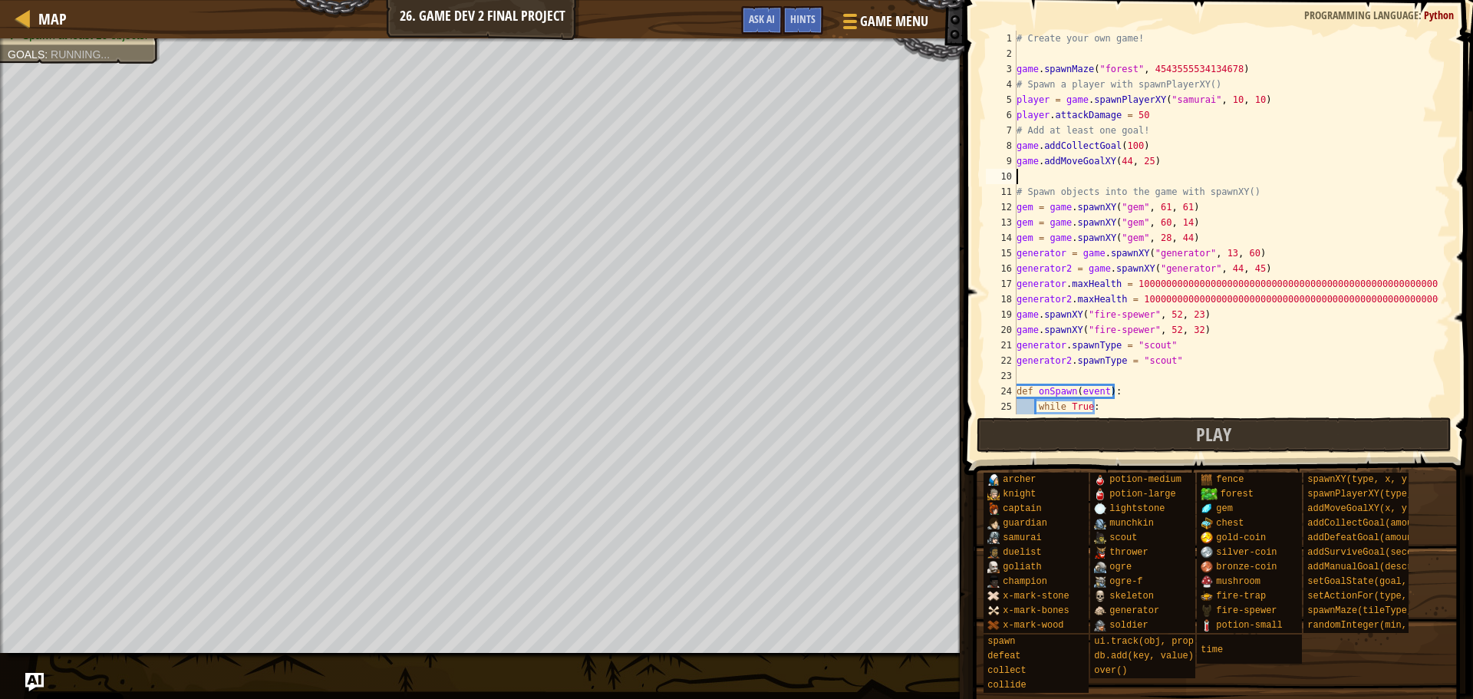
paste textarea "game.addMoveGoalXY(44, 25)"
click at [753, 118] on div "copy 61, 61" at bounding box center [795, 127] width 129 height 31
drag, startPoint x: 1144, startPoint y: 176, endPoint x: 1114, endPoint y: 176, distance: 29.9
click at [1114, 176] on div "# Create your own game! game . spawnMaze ( "forest" , 4543555534134678 ) # Spaw…" at bounding box center [1226, 238] width 425 height 414
paste textarea "61, 61"
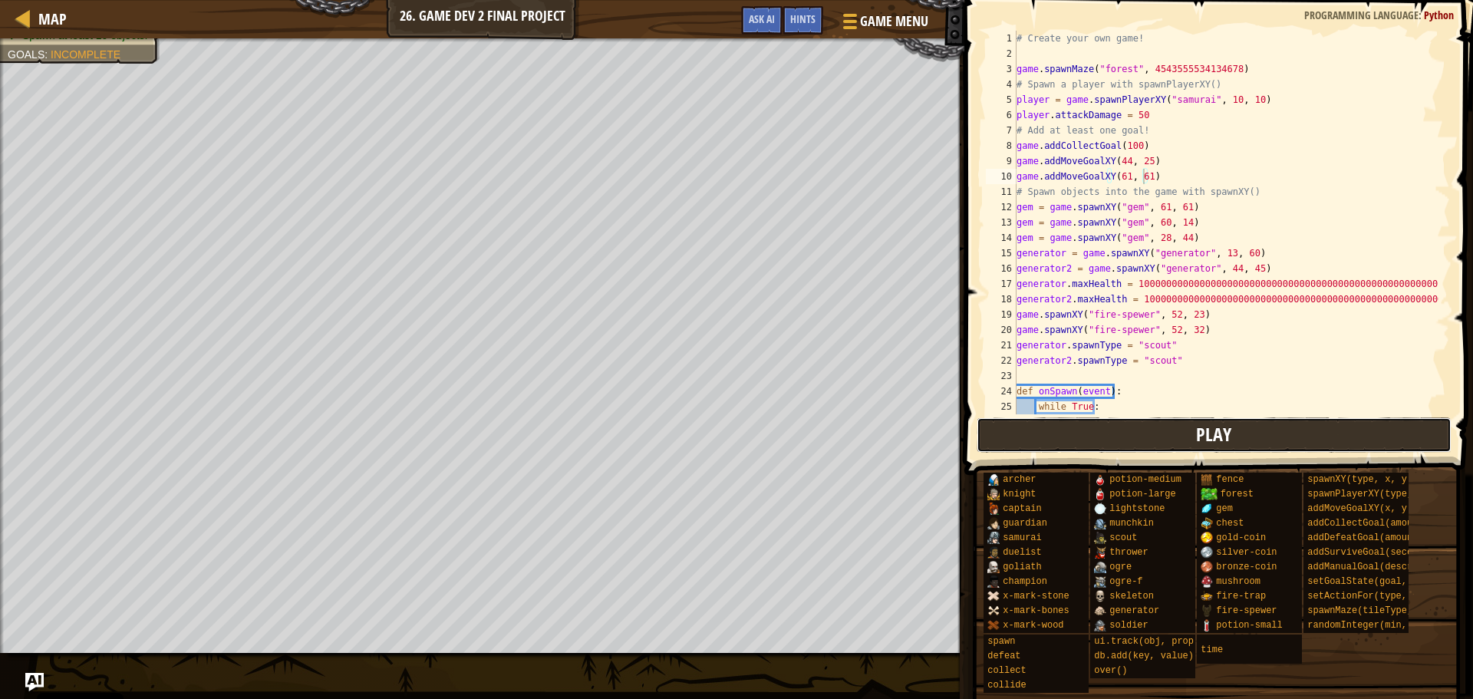
click at [1086, 418] on button "Play" at bounding box center [1215, 434] width 476 height 35
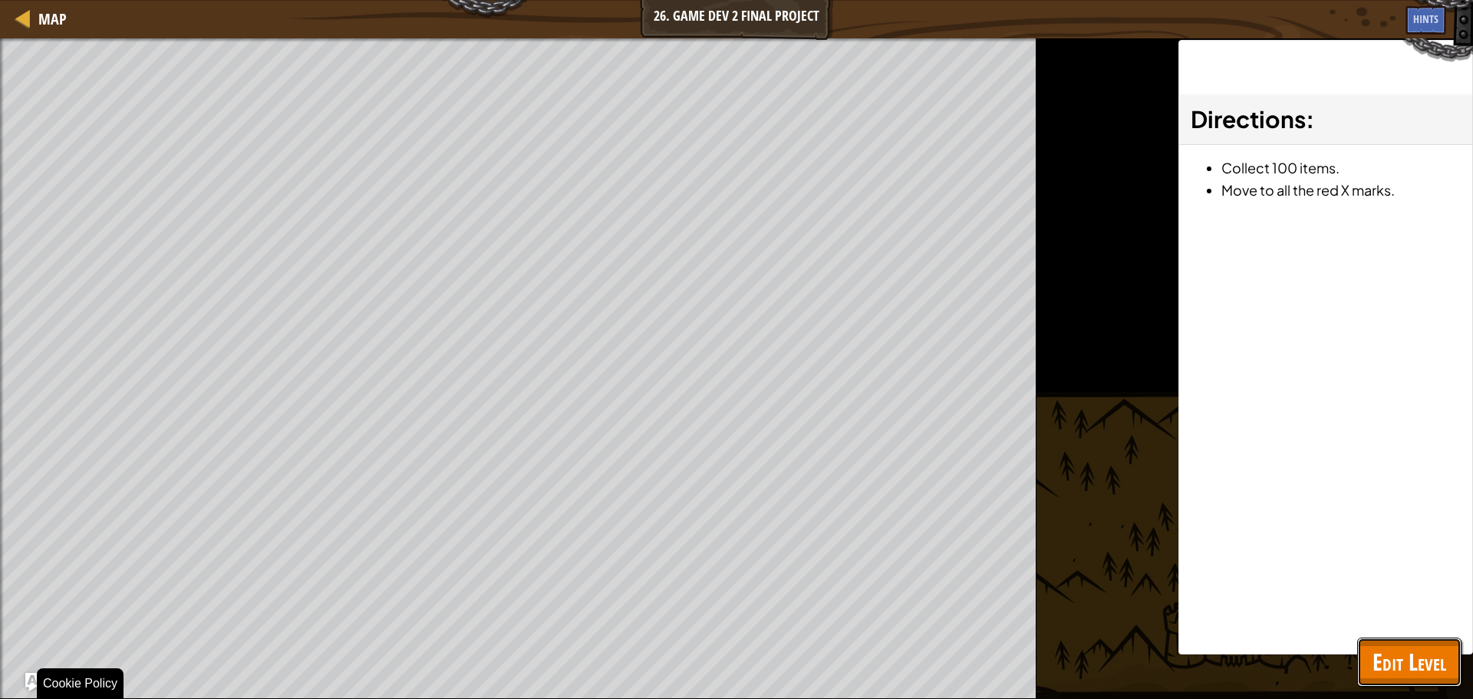
click at [1400, 661] on span "Edit Level" at bounding box center [1410, 661] width 74 height 31
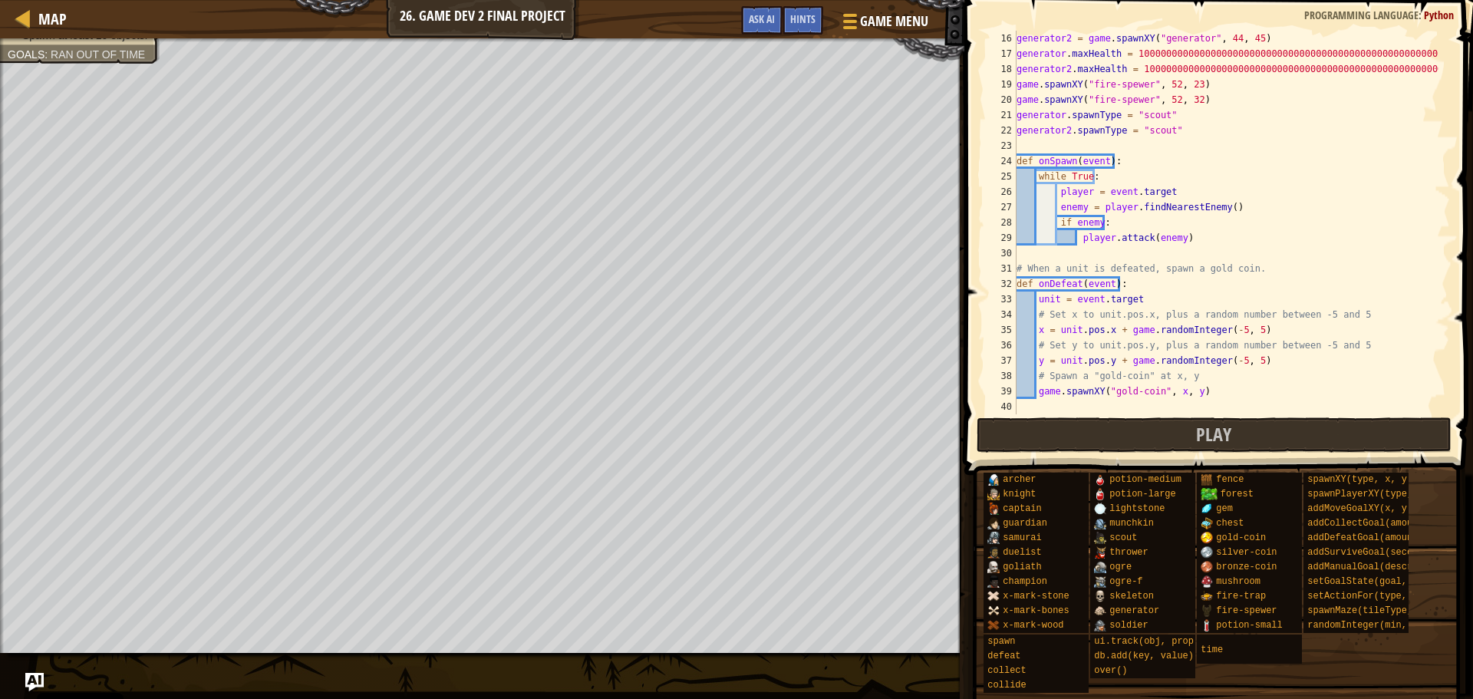
scroll to position [276, 0]
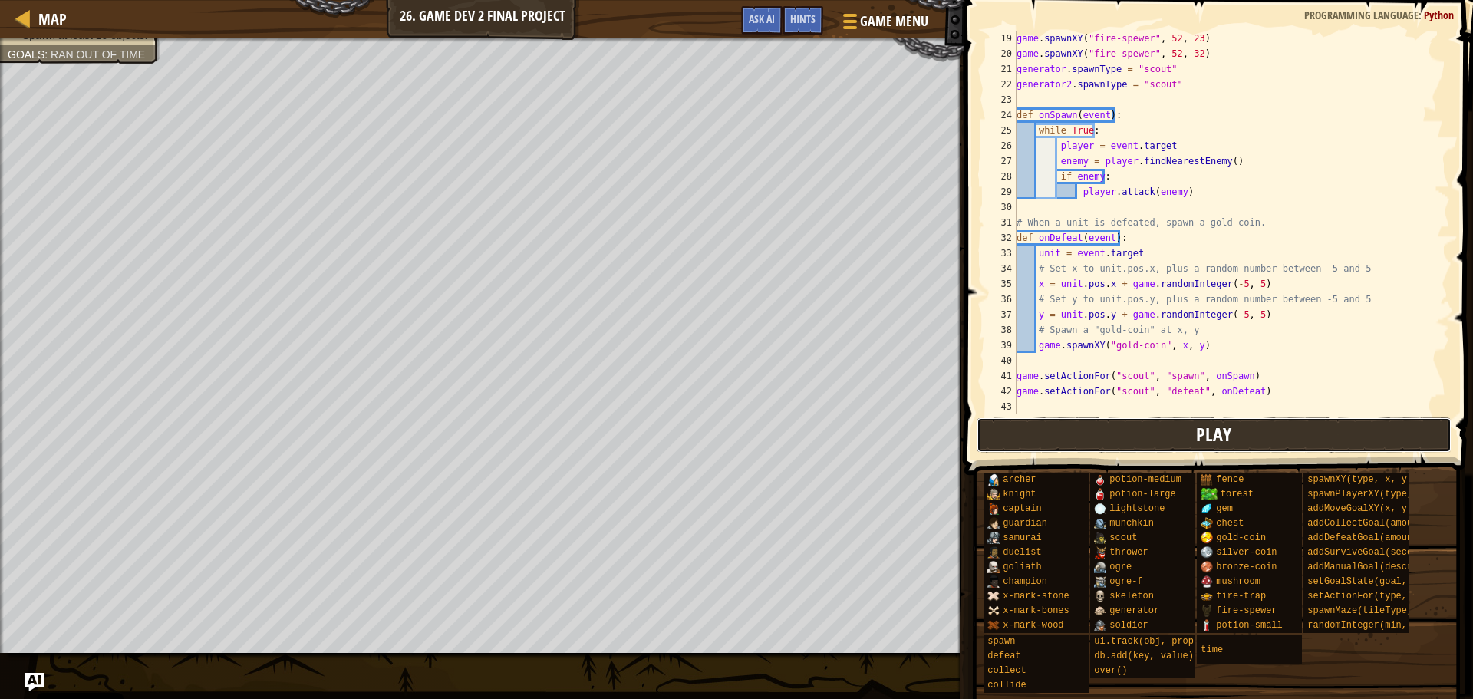
click at [1070, 432] on button "Play" at bounding box center [1215, 434] width 476 height 35
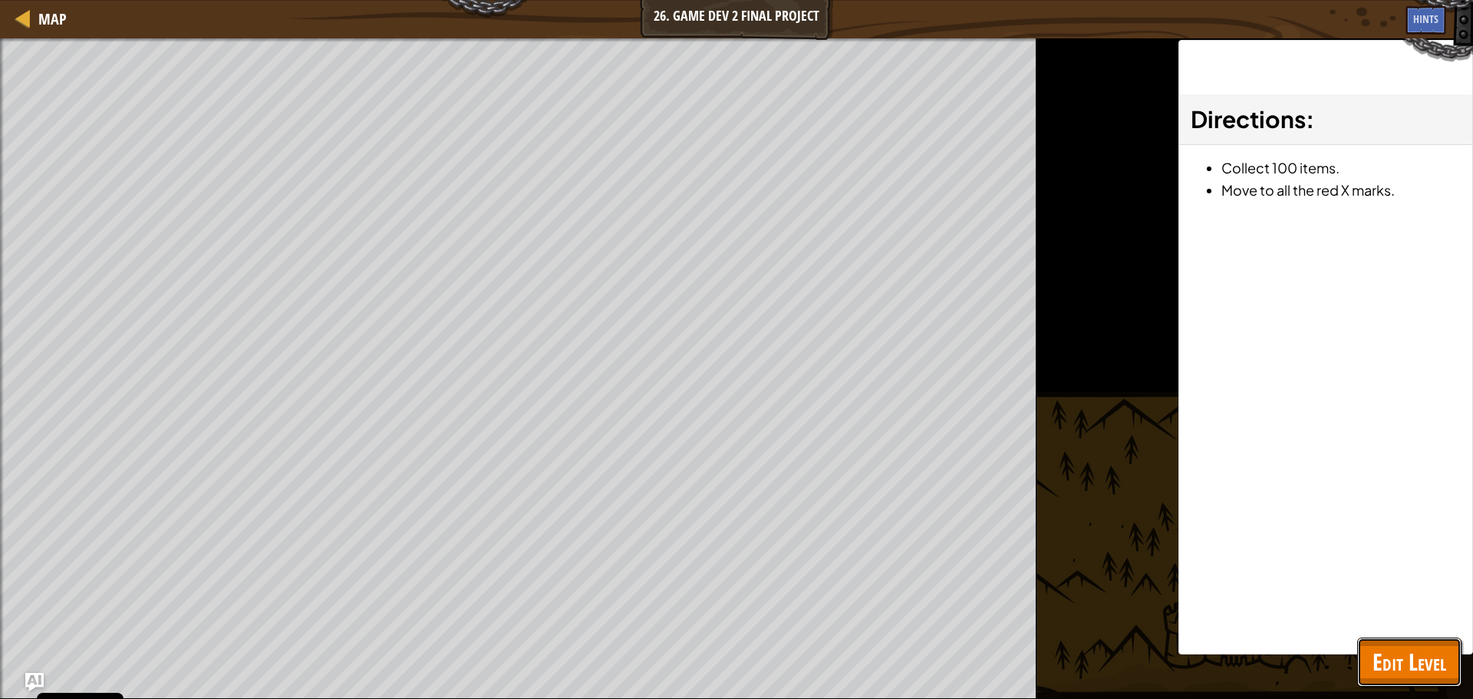
click at [1424, 671] on span "Edit Level" at bounding box center [1410, 661] width 74 height 31
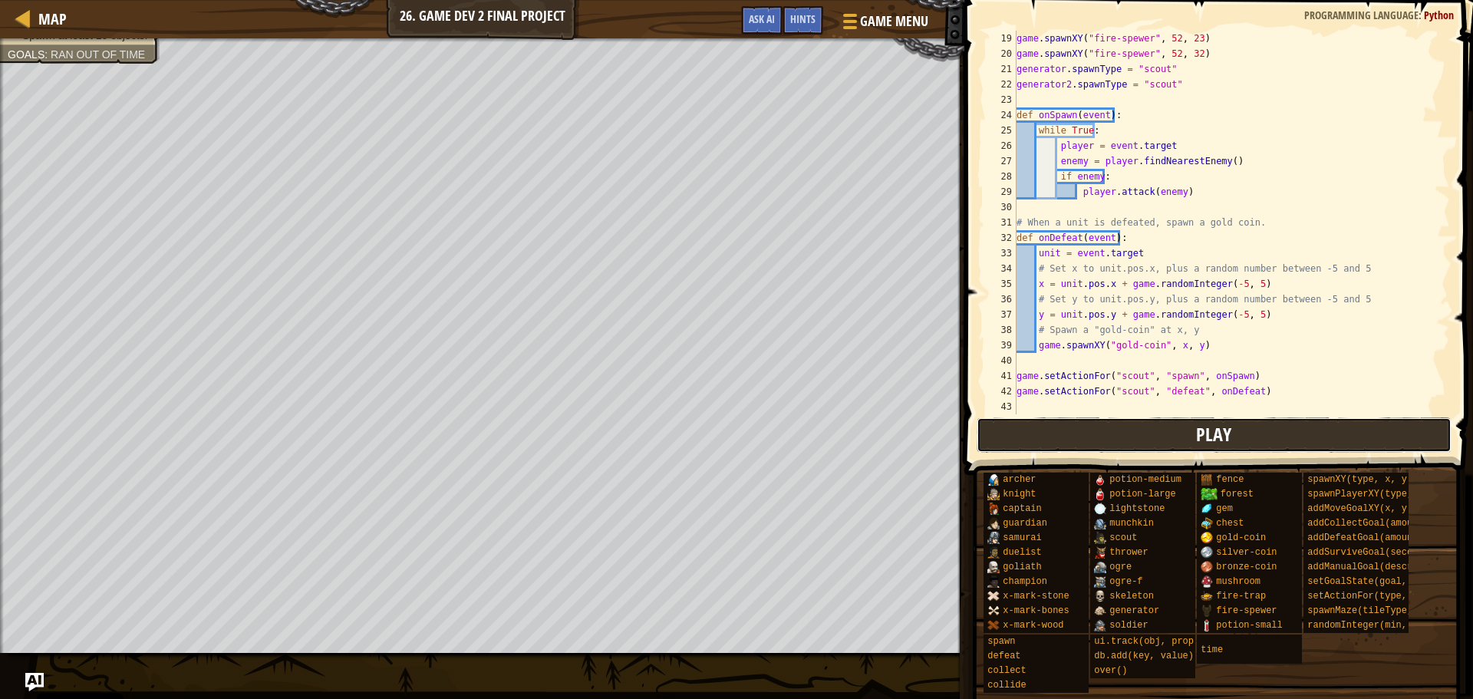
click at [1258, 431] on button "Play" at bounding box center [1215, 434] width 476 height 35
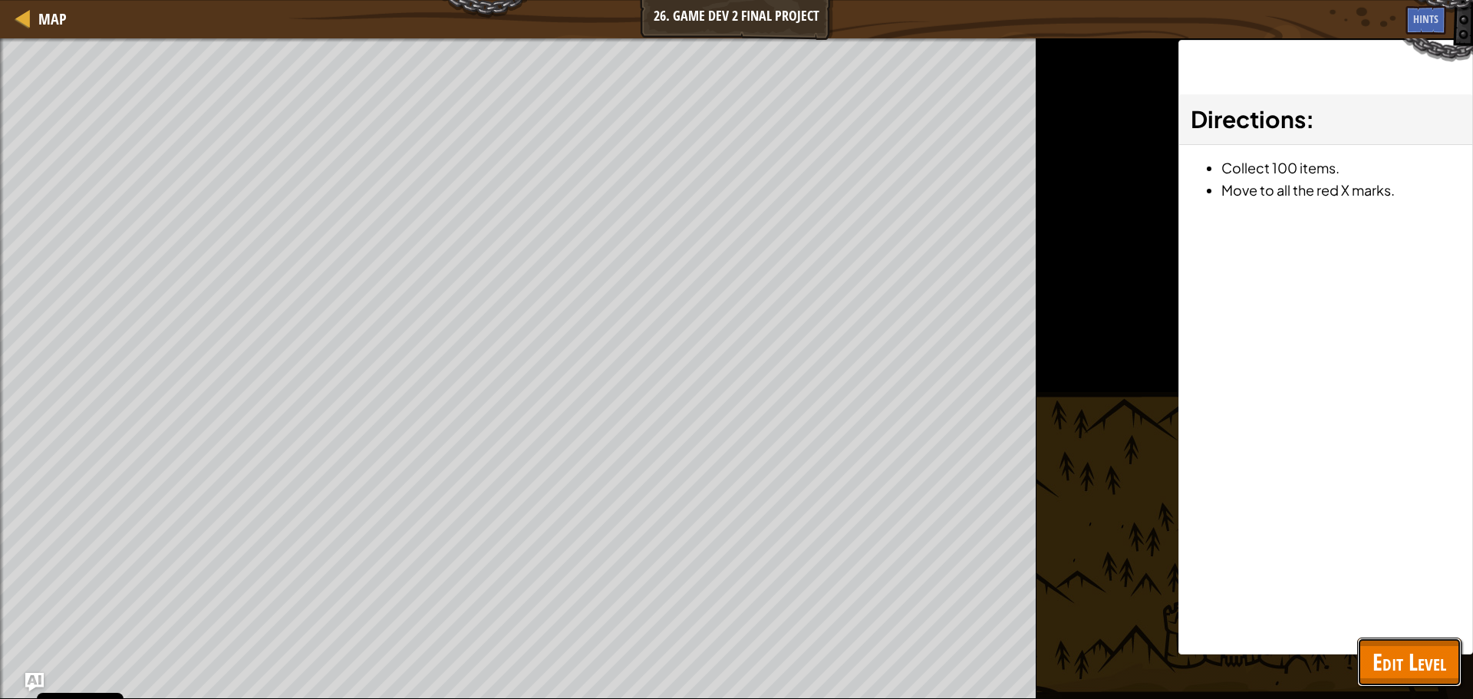
drag, startPoint x: 1438, startPoint y: 660, endPoint x: 1414, endPoint y: 645, distance: 28.3
click at [1437, 660] on span "Edit Level" at bounding box center [1410, 661] width 74 height 31
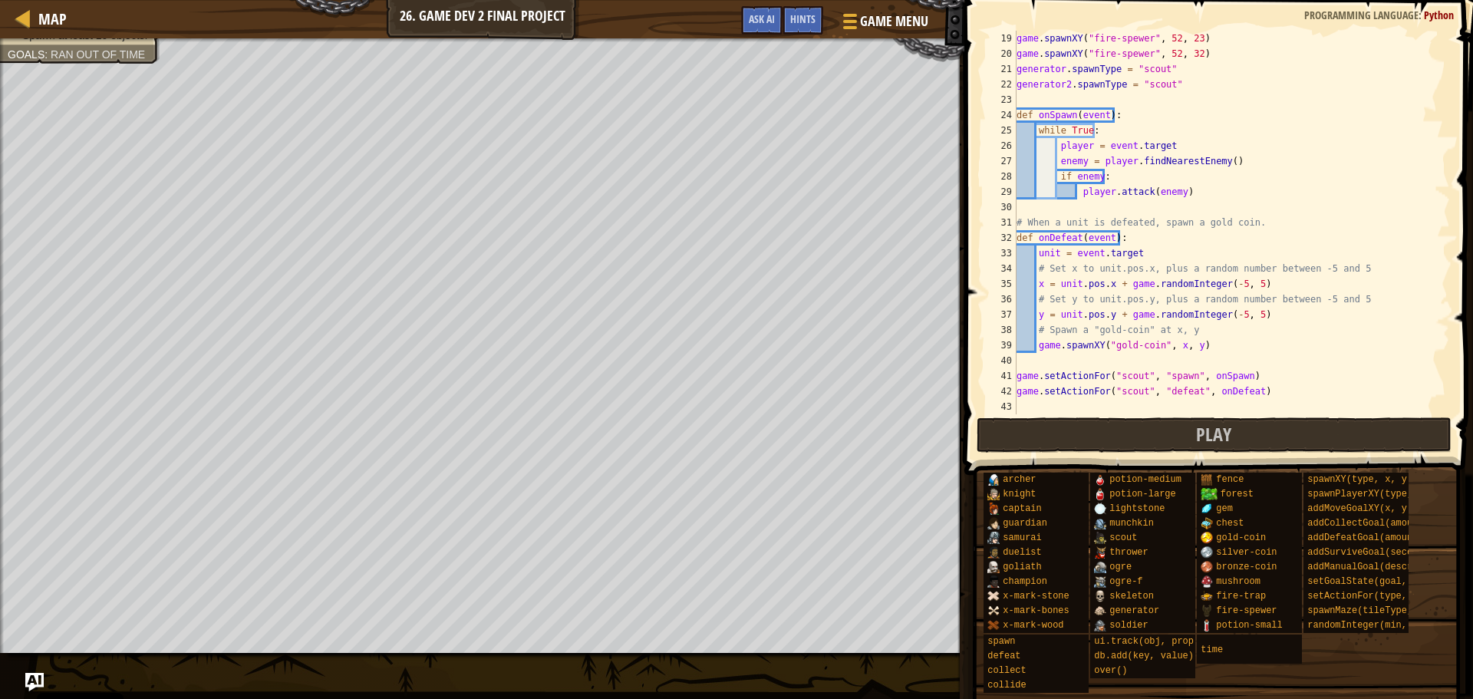
click at [1177, 457] on span at bounding box center [1217, 684] width 498 height 454
click at [1181, 440] on button "Play" at bounding box center [1215, 434] width 476 height 35
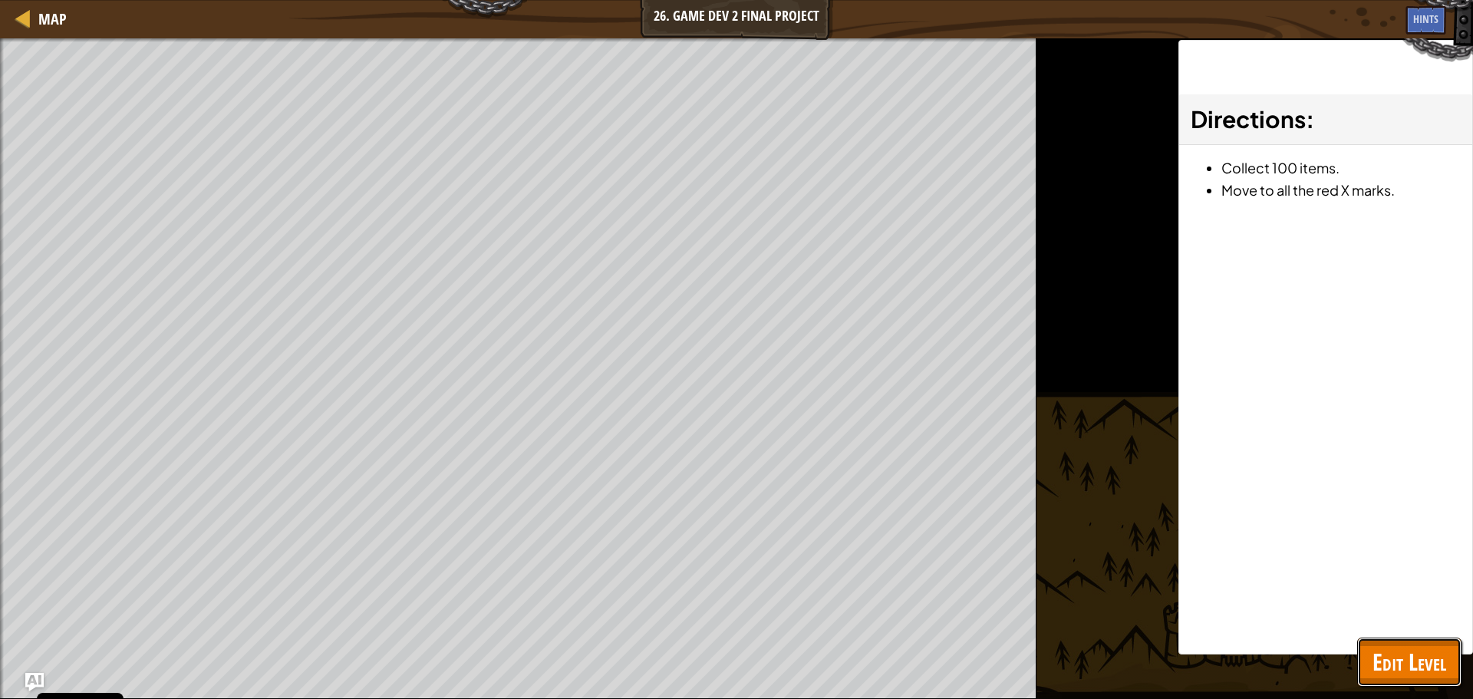
click at [1416, 671] on span "Edit Level" at bounding box center [1410, 661] width 74 height 31
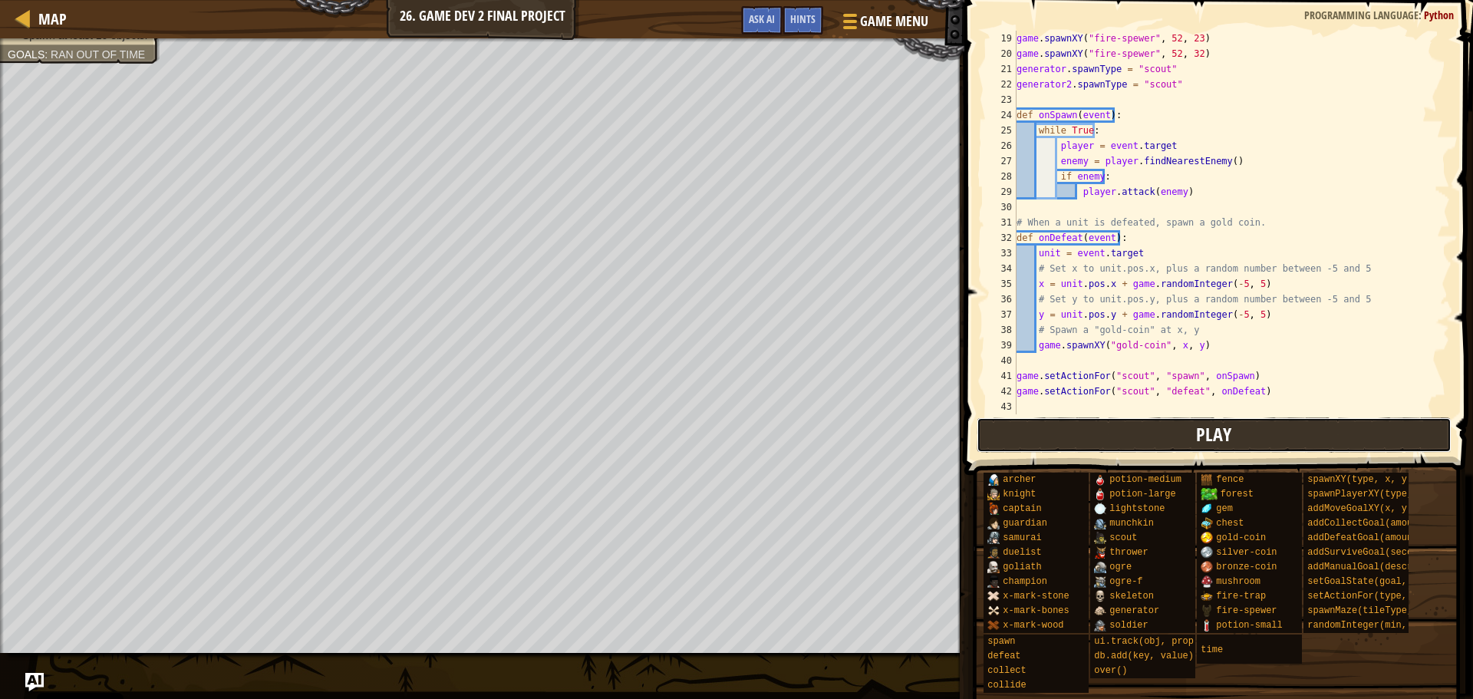
click at [1235, 428] on button "Play" at bounding box center [1215, 434] width 476 height 35
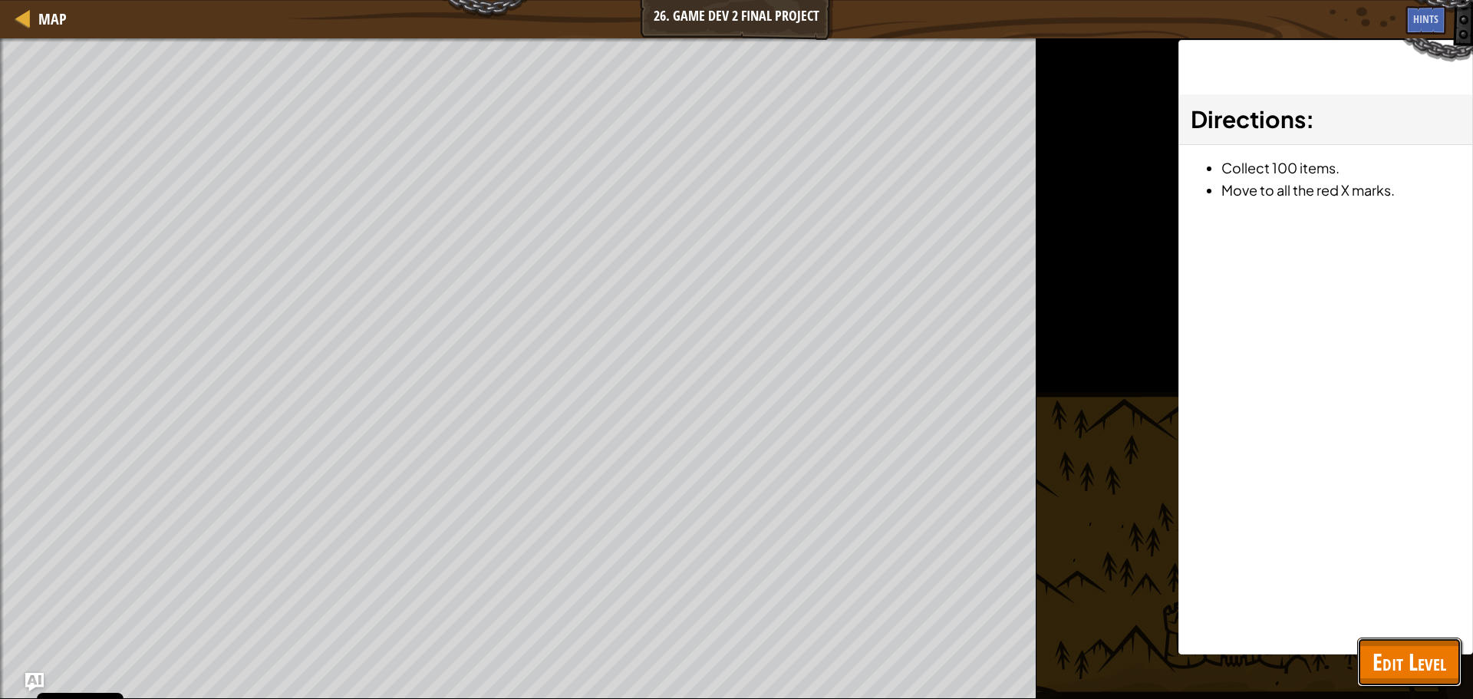
click at [1420, 654] on span "Edit Level" at bounding box center [1410, 661] width 74 height 31
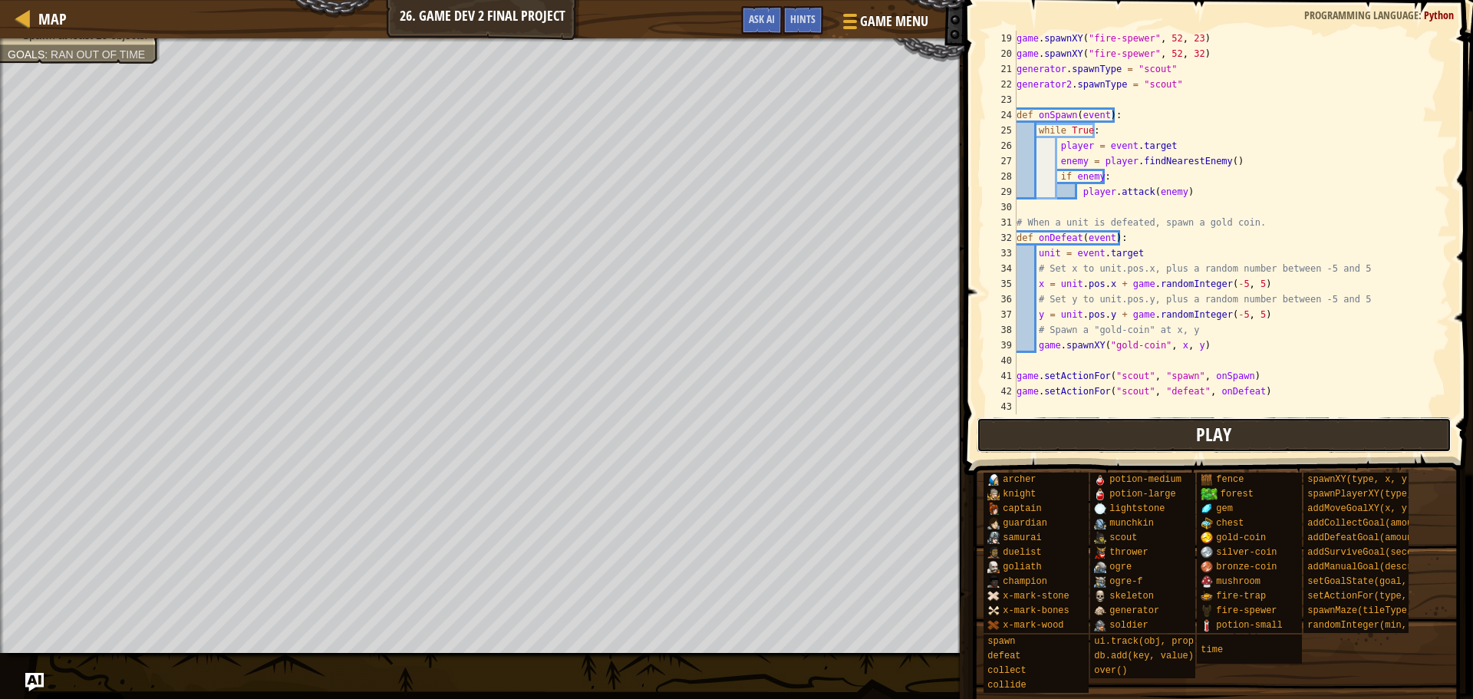
click at [1148, 439] on button "Play" at bounding box center [1215, 434] width 476 height 35
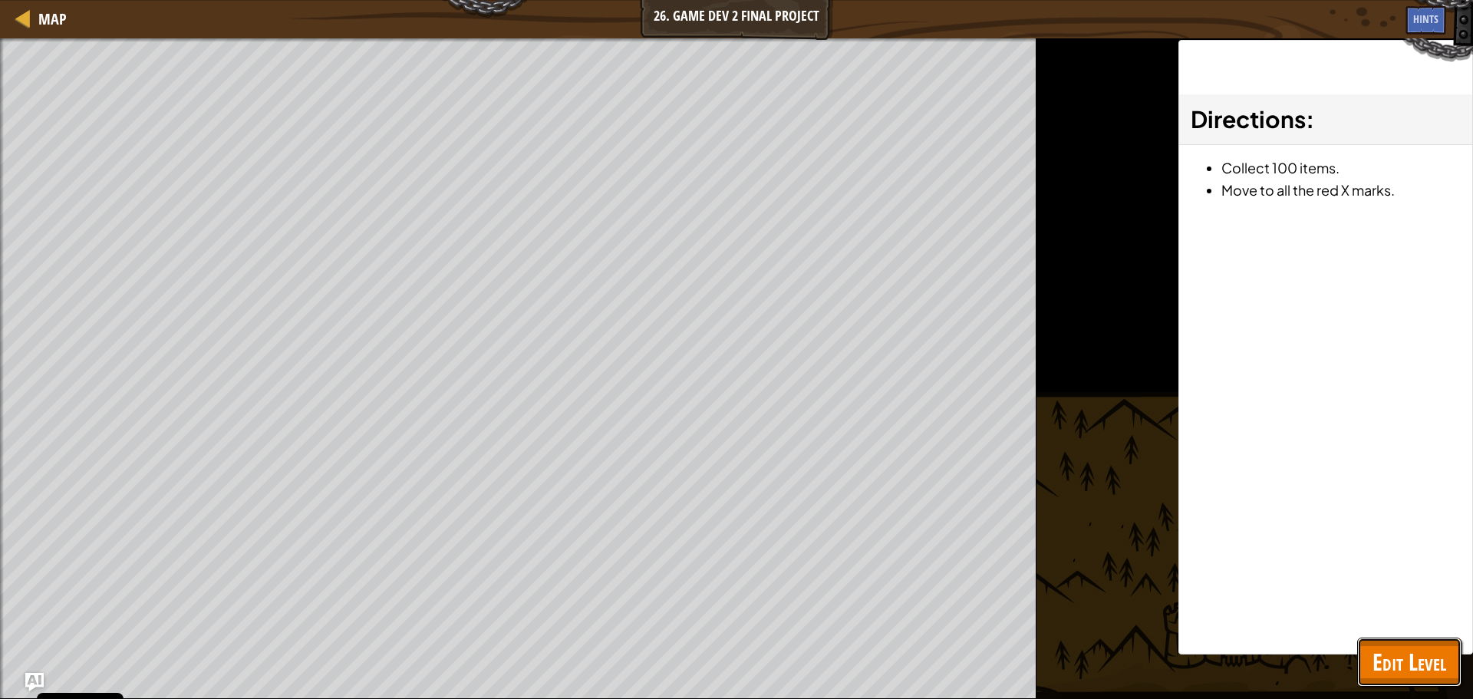
click at [1406, 664] on span "Edit Level" at bounding box center [1410, 661] width 74 height 31
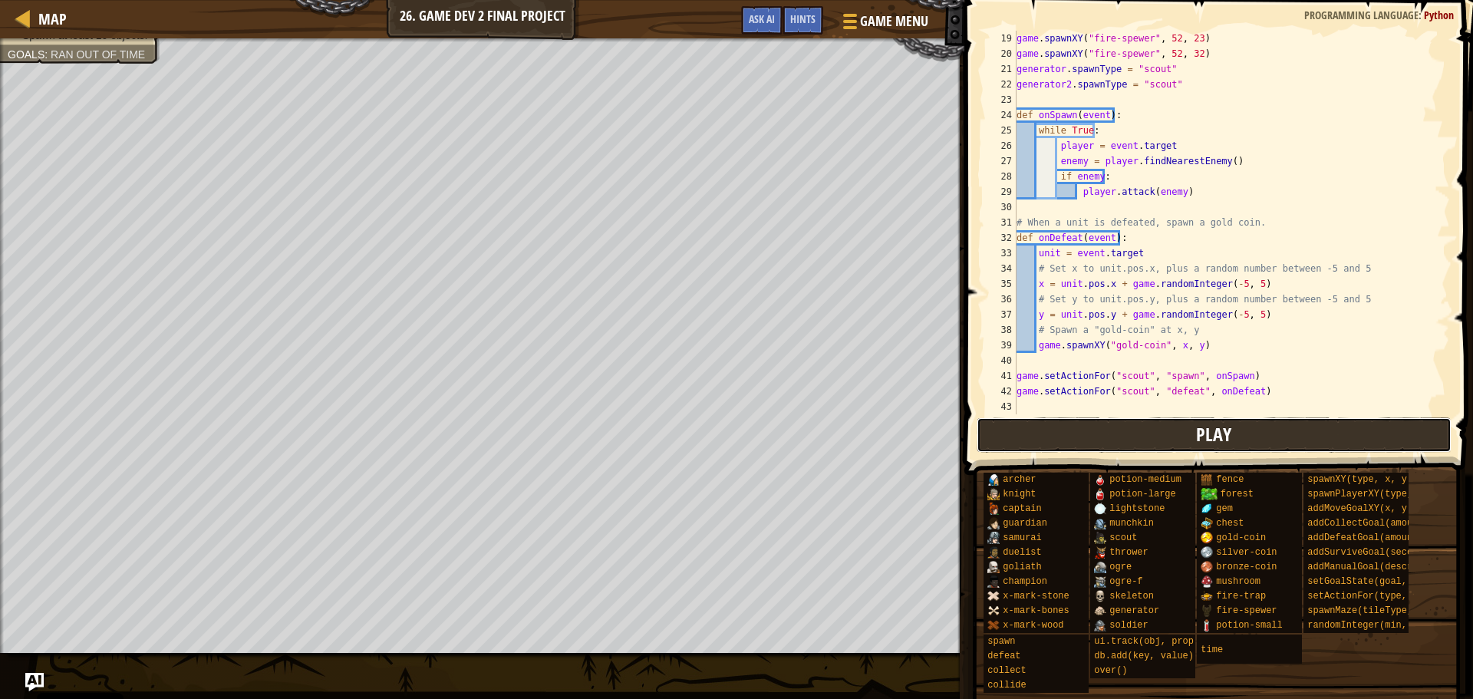
click at [1166, 441] on button "Play" at bounding box center [1215, 434] width 476 height 35
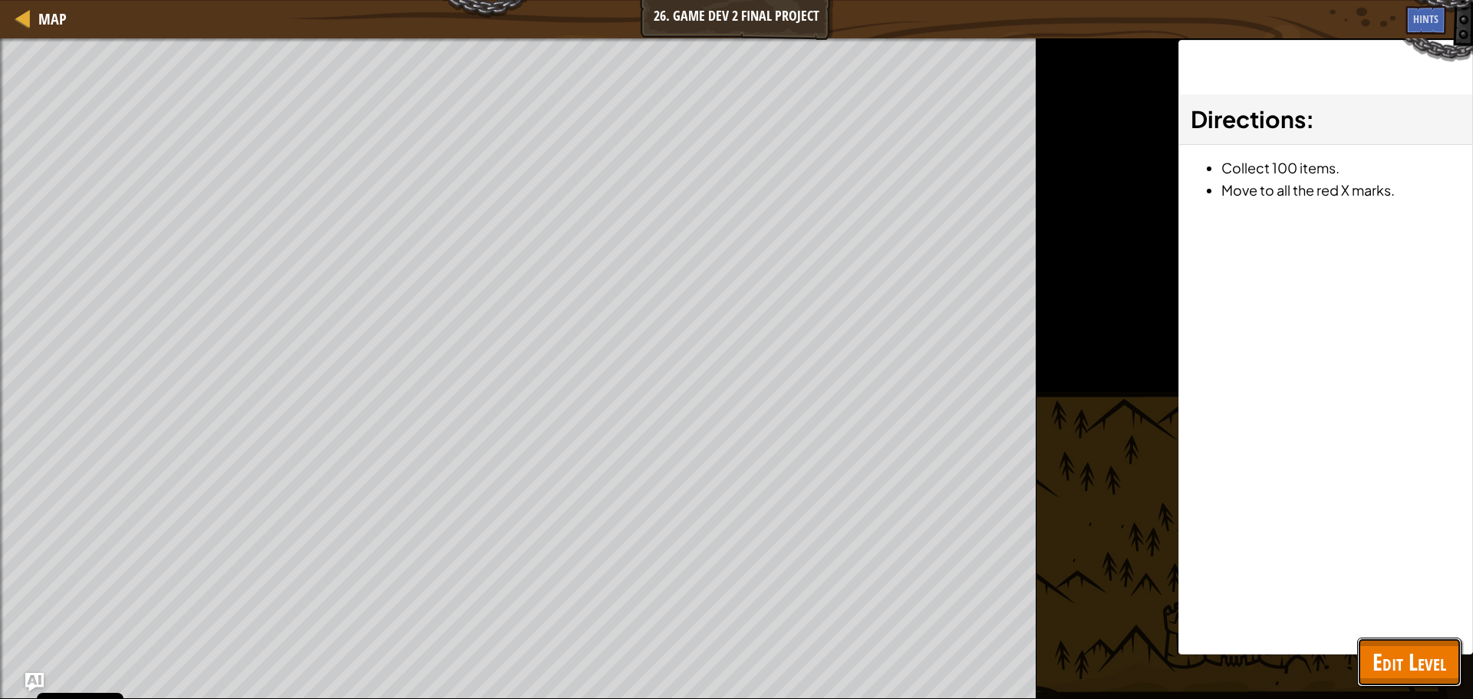
click at [1432, 661] on span "Edit Level" at bounding box center [1410, 661] width 74 height 31
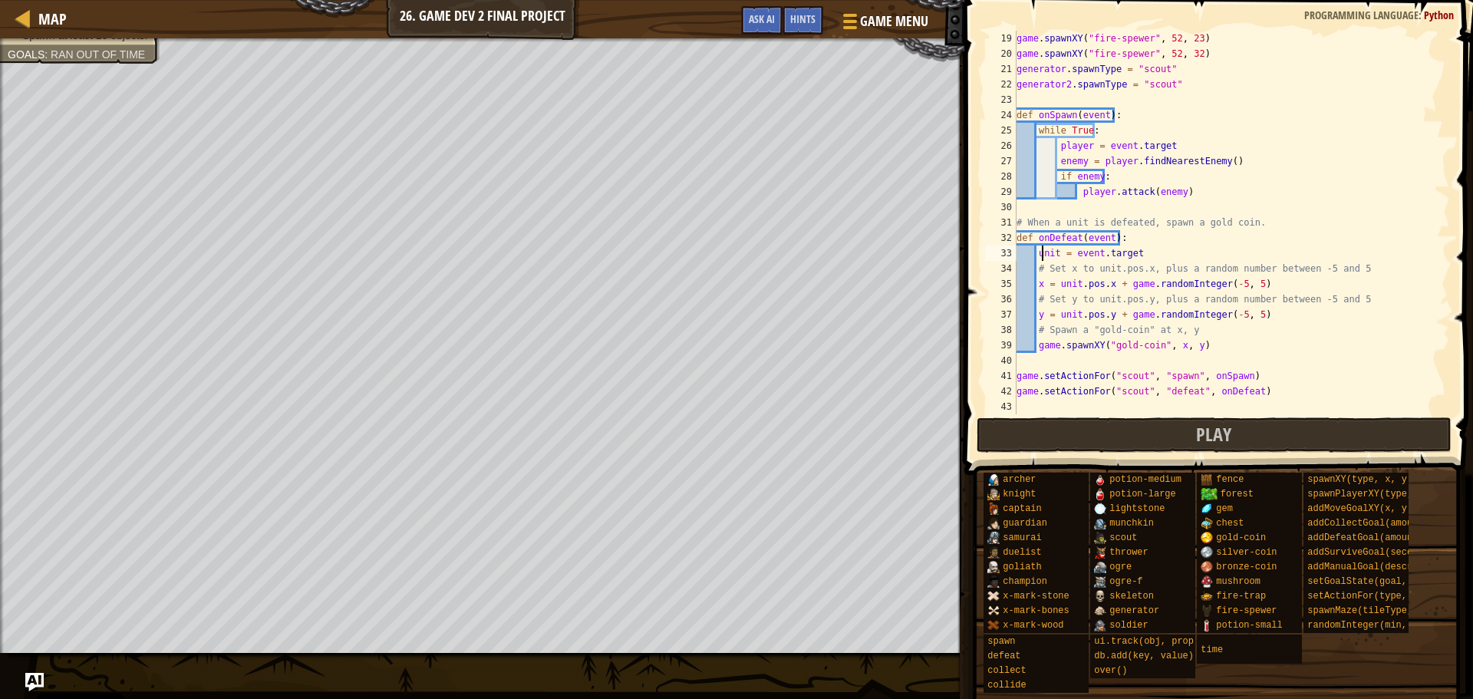
click at [1040, 254] on div "game . spawnXY ( "fire-spewer" , 52 , 23 ) game . spawnXY ( "fire-spewer" , 52 …" at bounding box center [1226, 238] width 425 height 414
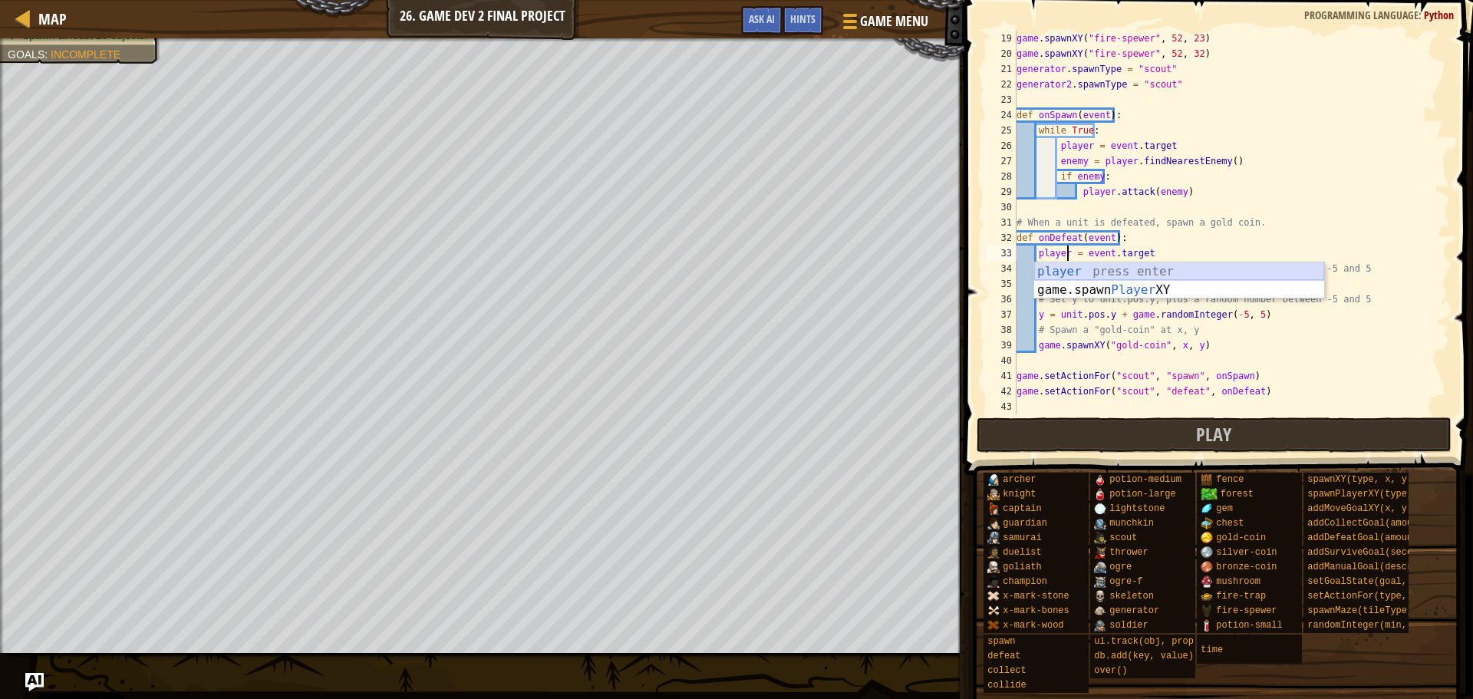
click at [1064, 276] on div "player press enter game.spawn Player XY press enter" at bounding box center [1179, 299] width 290 height 74
click at [1066, 284] on div "game . spawnXY ( "fire-spewer" , 52 , 23 ) game . spawnXY ( "fire-spewer" , 52 …" at bounding box center [1226, 238] width 425 height 414
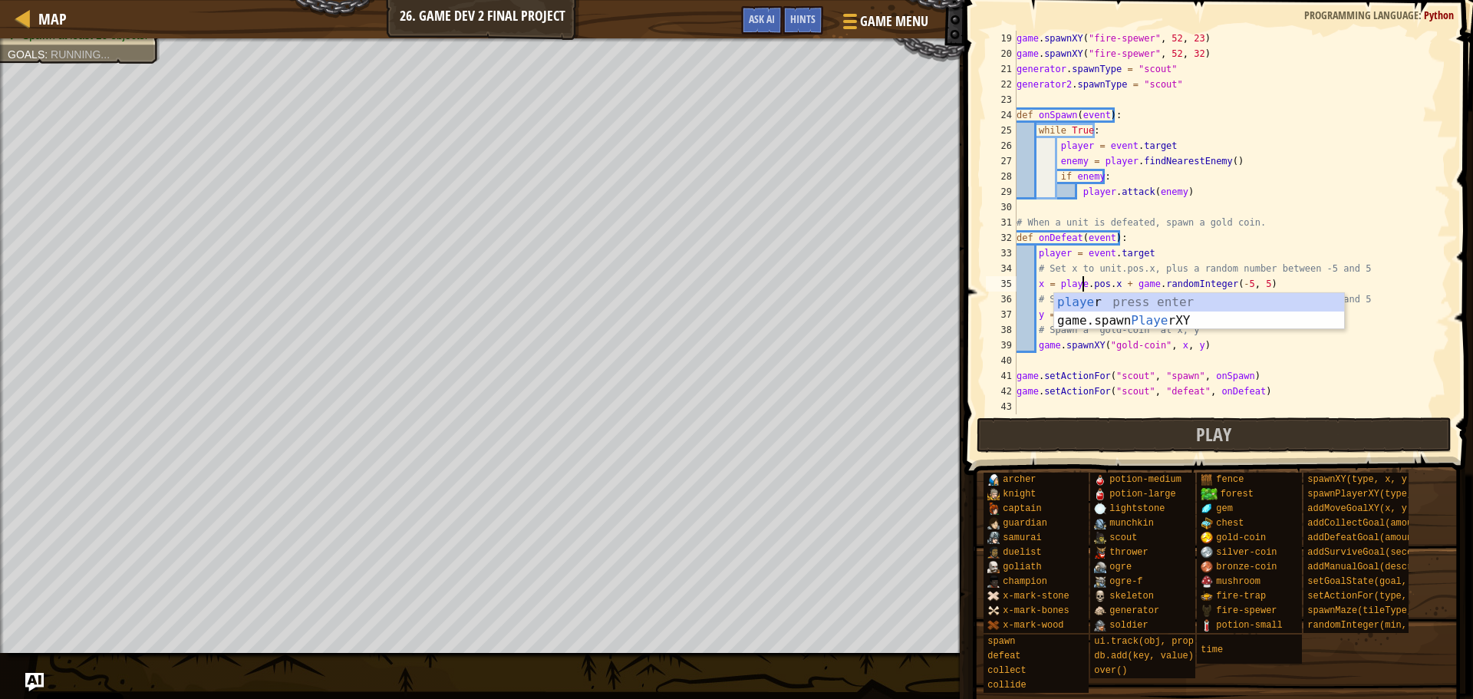
scroll to position [7, 6]
click at [1149, 232] on div "game . spawnXY ( "fire-spewer" , 52 , 23 ) game . spawnXY ( "fire-spewer" , 52 …" at bounding box center [1226, 238] width 425 height 414
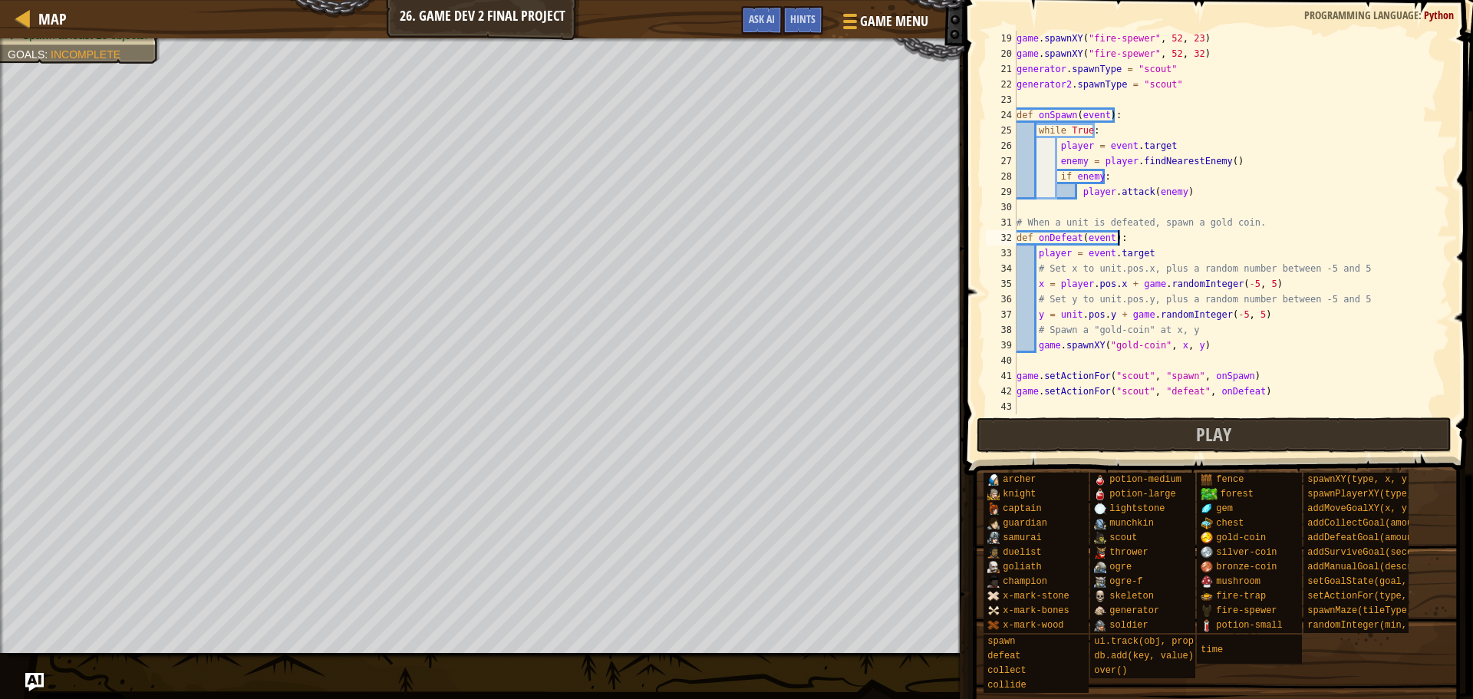
click at [1065, 313] on div "game . spawnXY ( "fire-spewer" , 52 , 23 ) game . spawnXY ( "fire-spewer" , 52 …" at bounding box center [1226, 238] width 425 height 414
click at [1140, 302] on div "game . spawnXY ( "fire-spewer" , 52 , 23 ) game . spawnXY ( "fire-spewer" , 52 …" at bounding box center [1226, 238] width 425 height 414
click at [1103, 434] on button "Play" at bounding box center [1215, 434] width 476 height 35
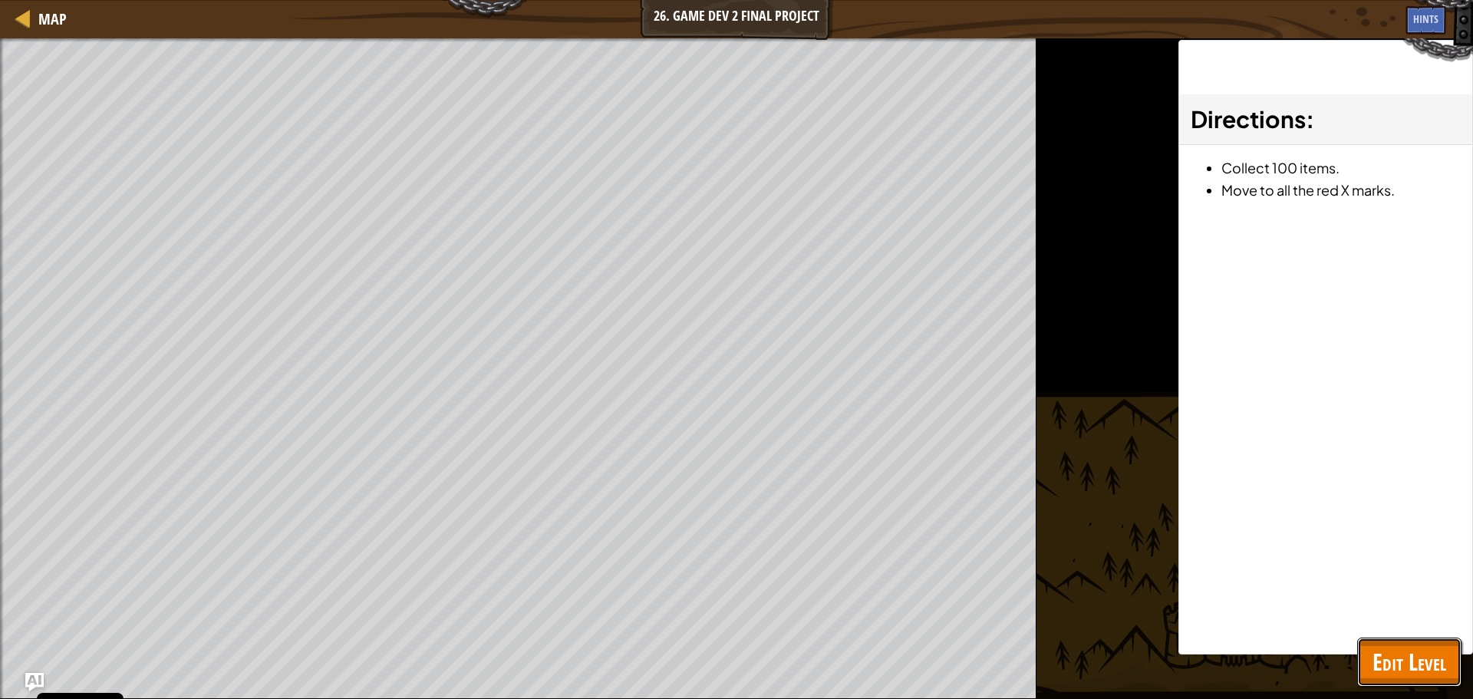
click at [1418, 643] on button "Edit Level" at bounding box center [1409, 662] width 104 height 49
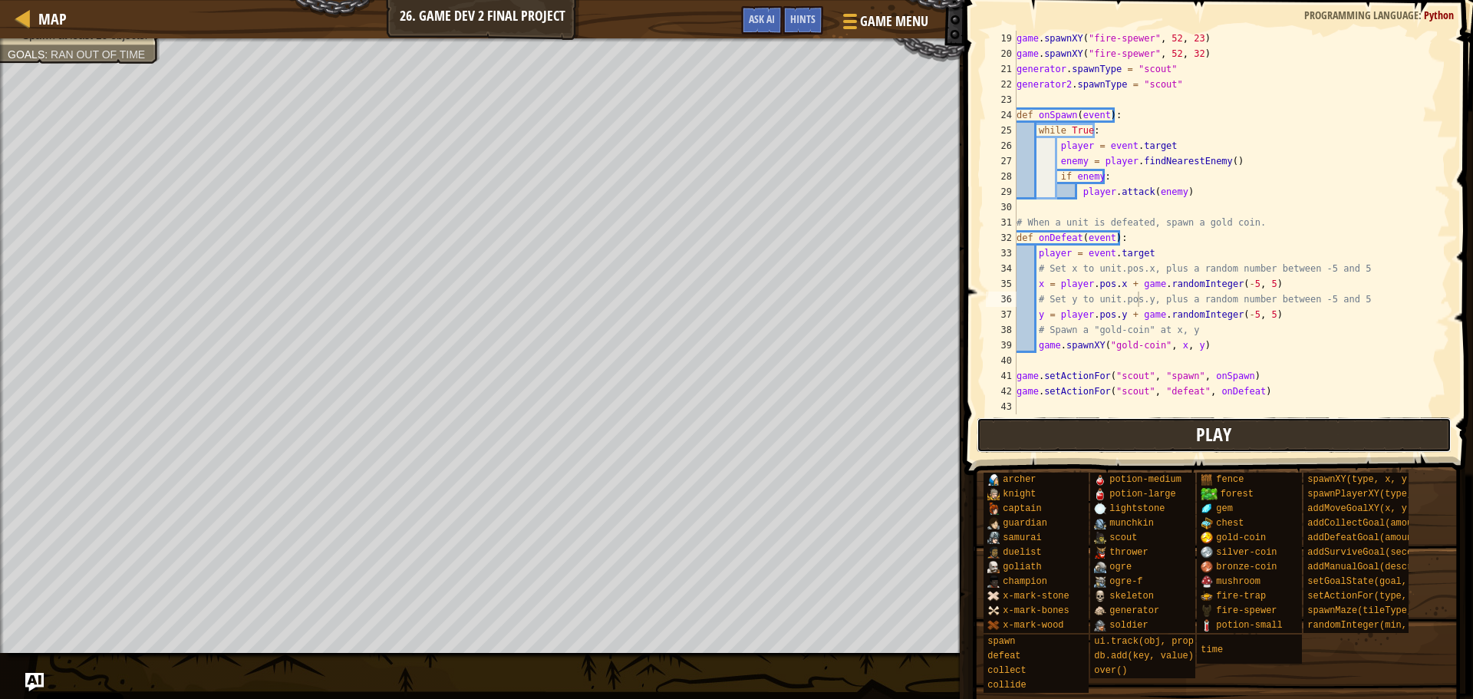
click at [1280, 437] on button "Play" at bounding box center [1215, 434] width 476 height 35
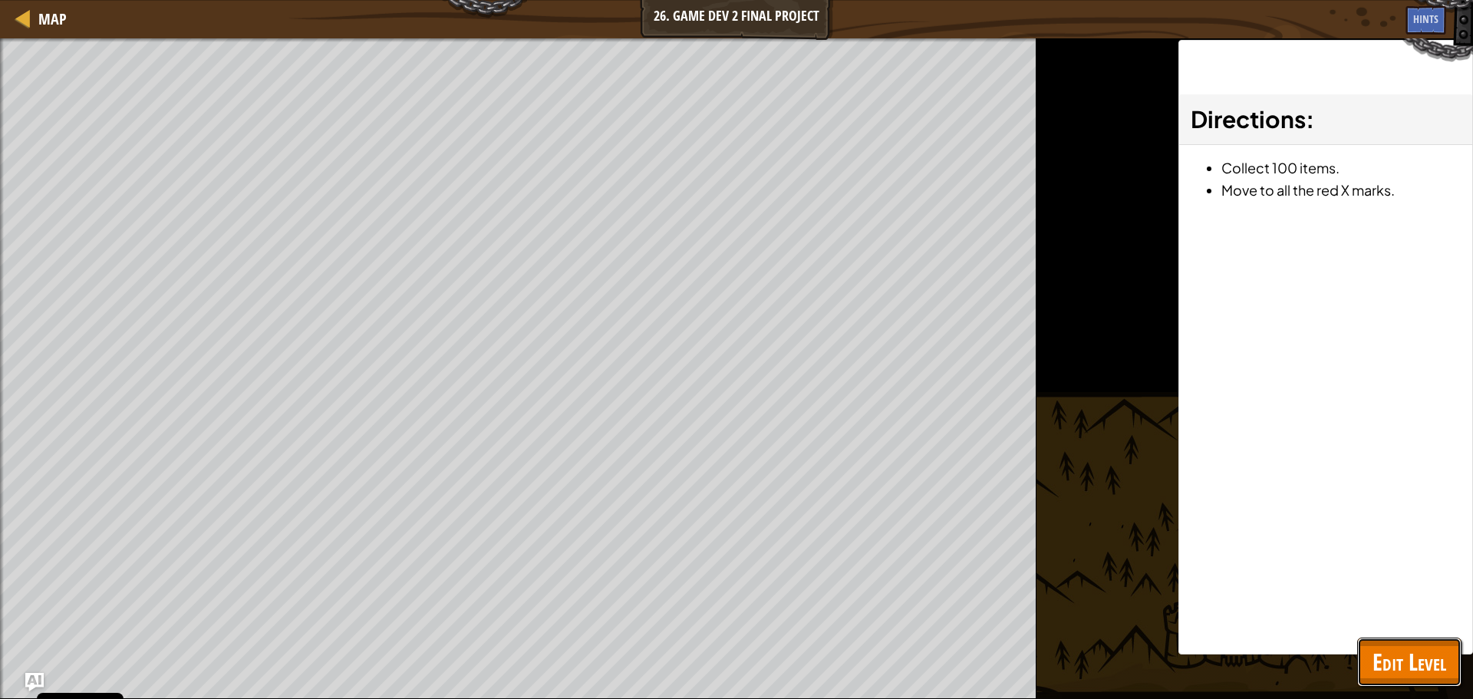
click at [1407, 667] on span "Edit Level" at bounding box center [1410, 661] width 74 height 31
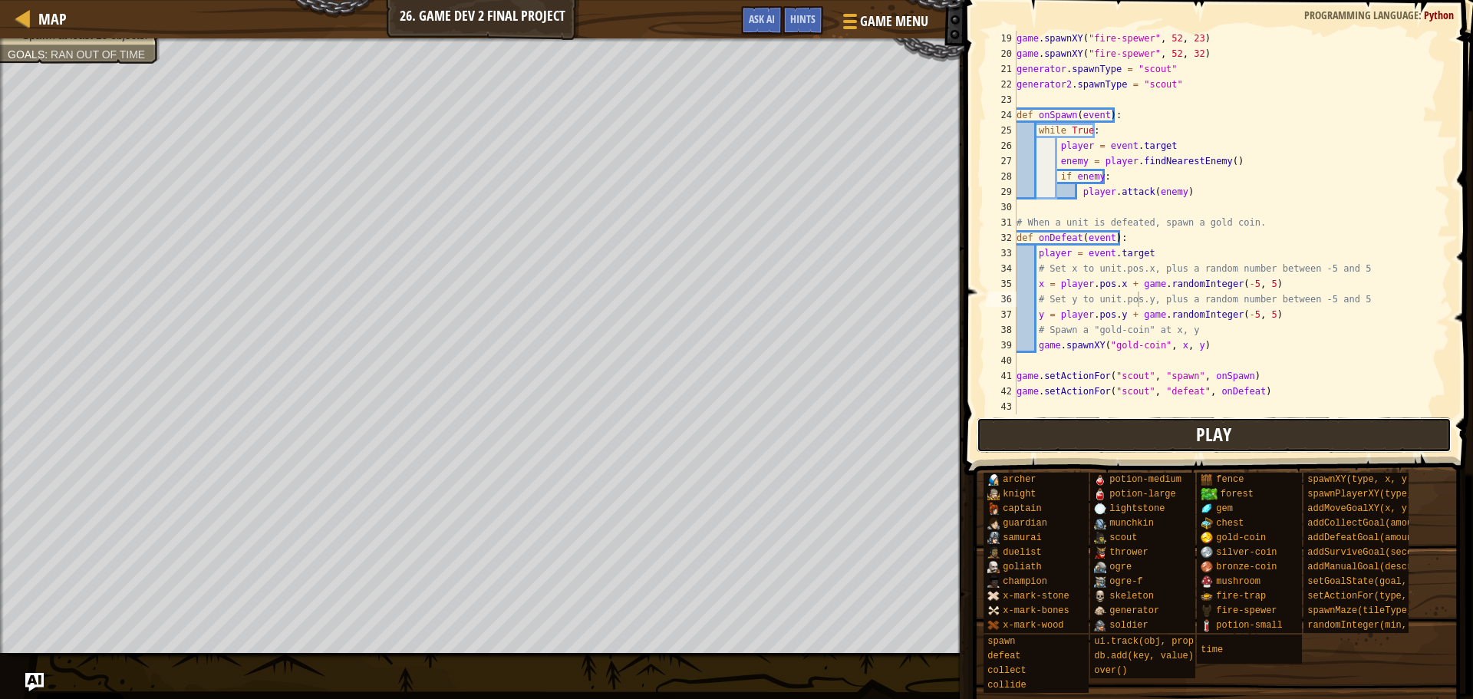
click at [1194, 430] on button "Play" at bounding box center [1215, 434] width 476 height 35
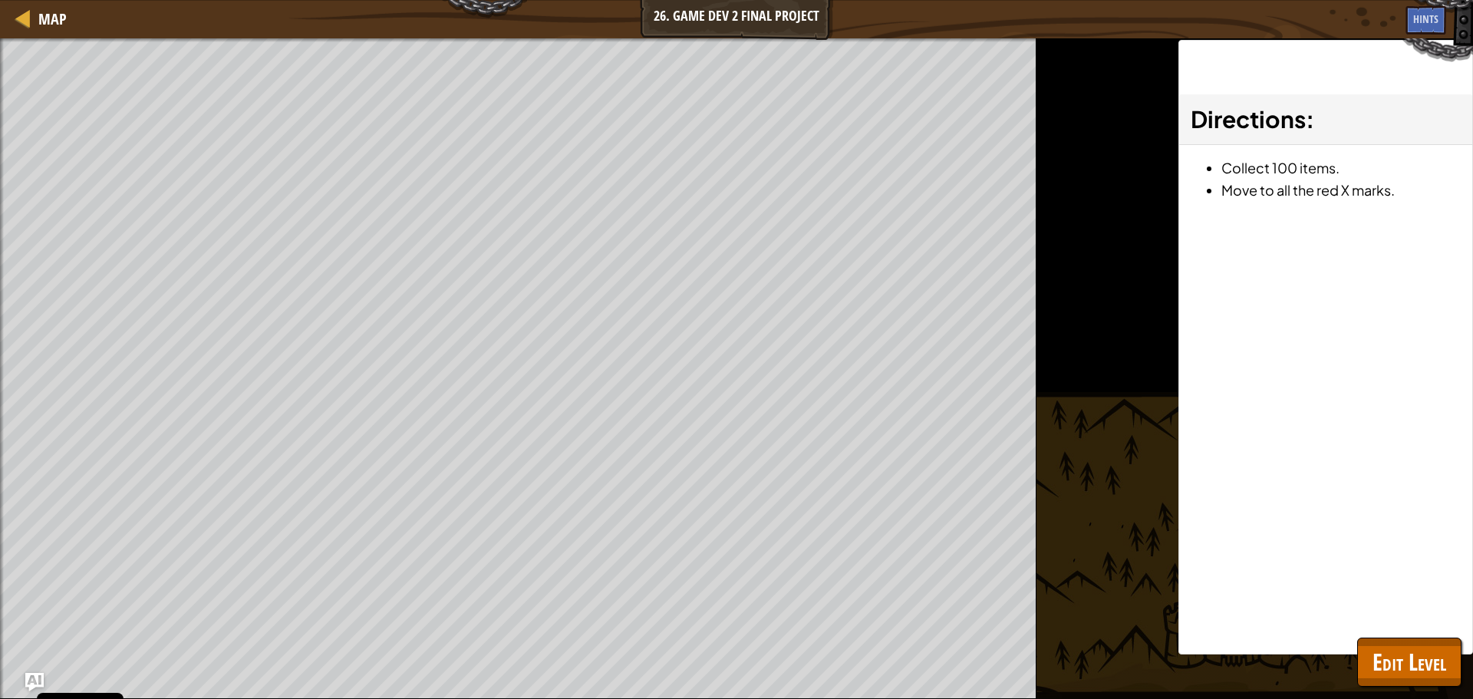
click at [9, 353] on div "Beat your completed level. Add a goal Include the hero. Spawn at least 10 objec…" at bounding box center [518, 368] width 1037 height 661
click at [1410, 644] on button "Edit Level" at bounding box center [1409, 662] width 104 height 49
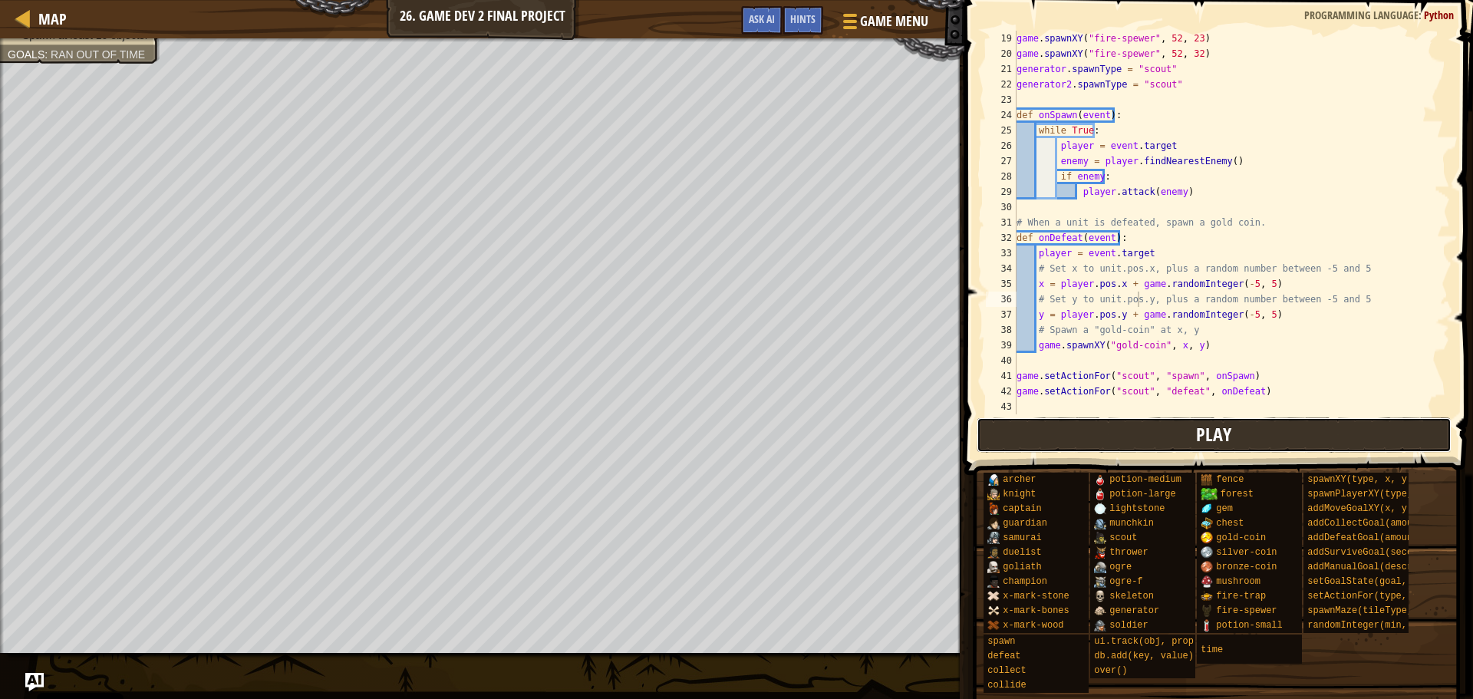
click at [1177, 441] on button "Play" at bounding box center [1215, 434] width 476 height 35
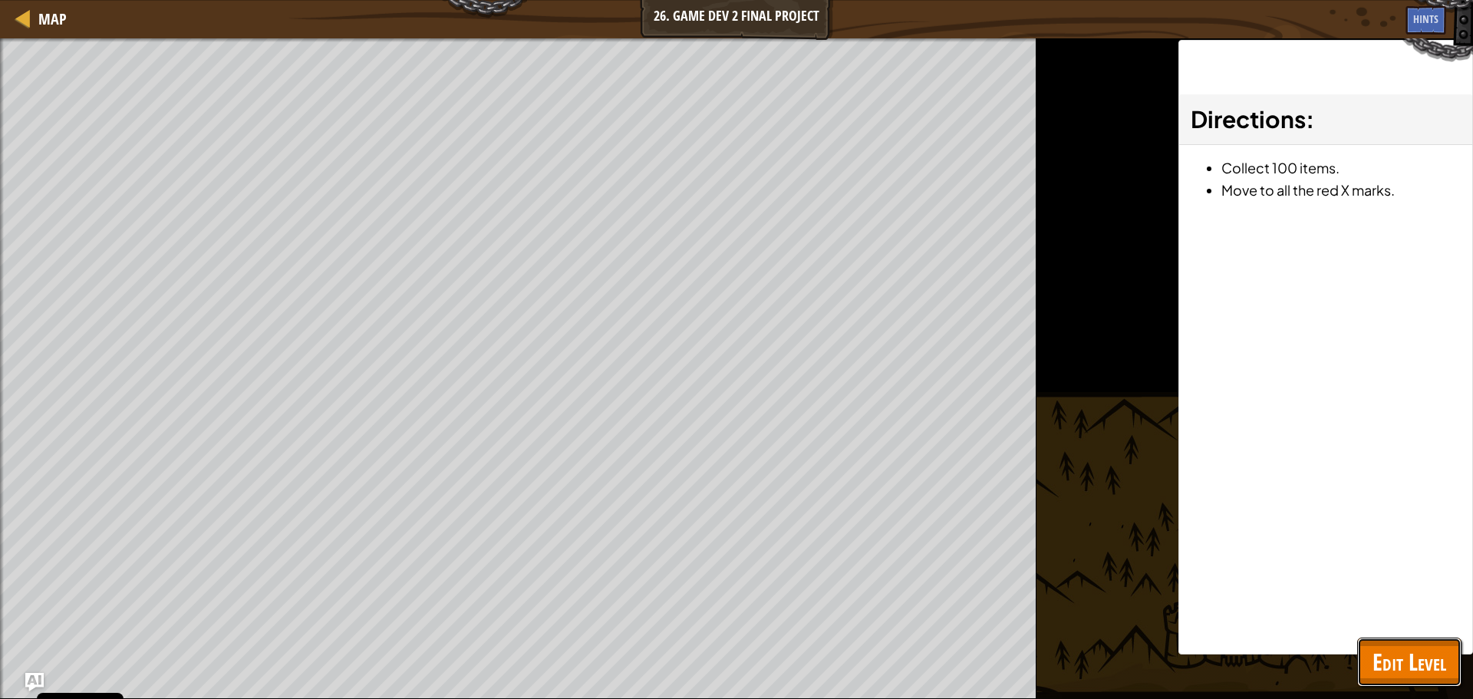
click at [1403, 654] on span "Edit Level" at bounding box center [1410, 661] width 74 height 31
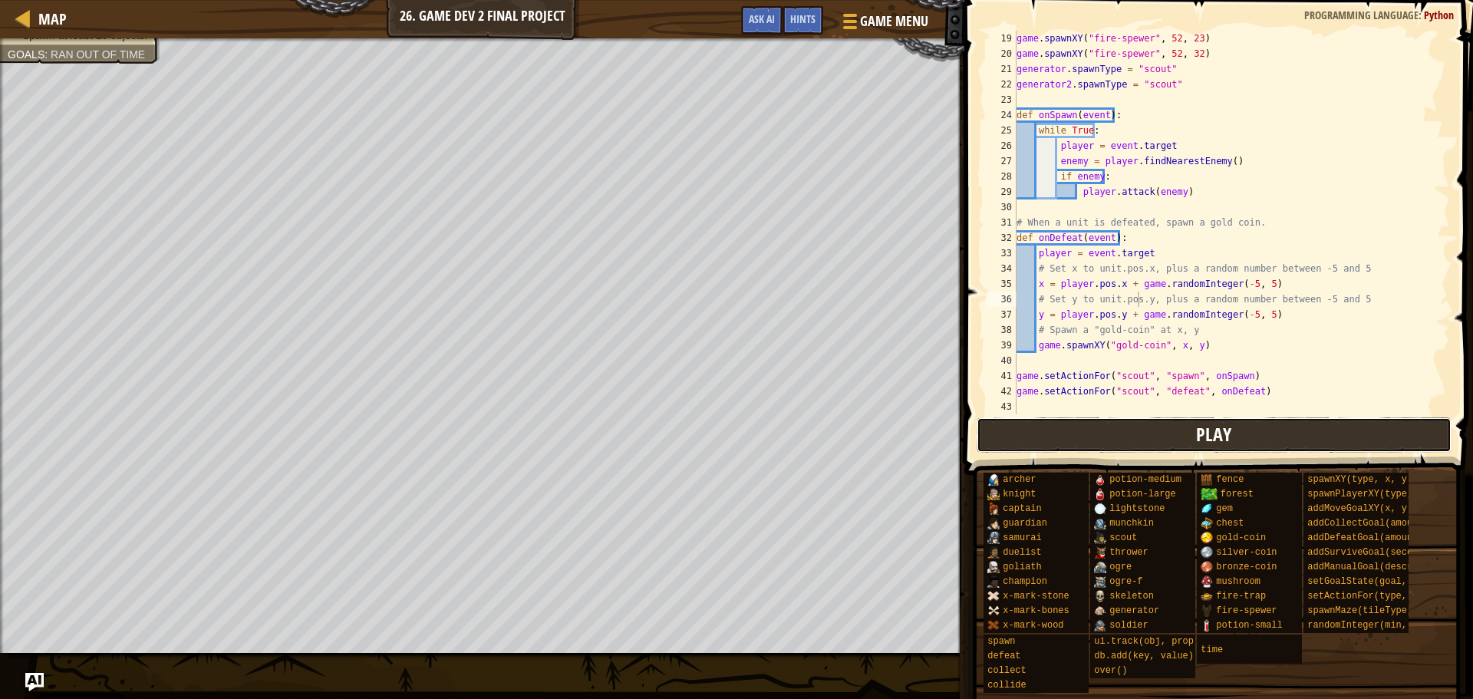
click at [1151, 443] on button "Play" at bounding box center [1215, 434] width 476 height 35
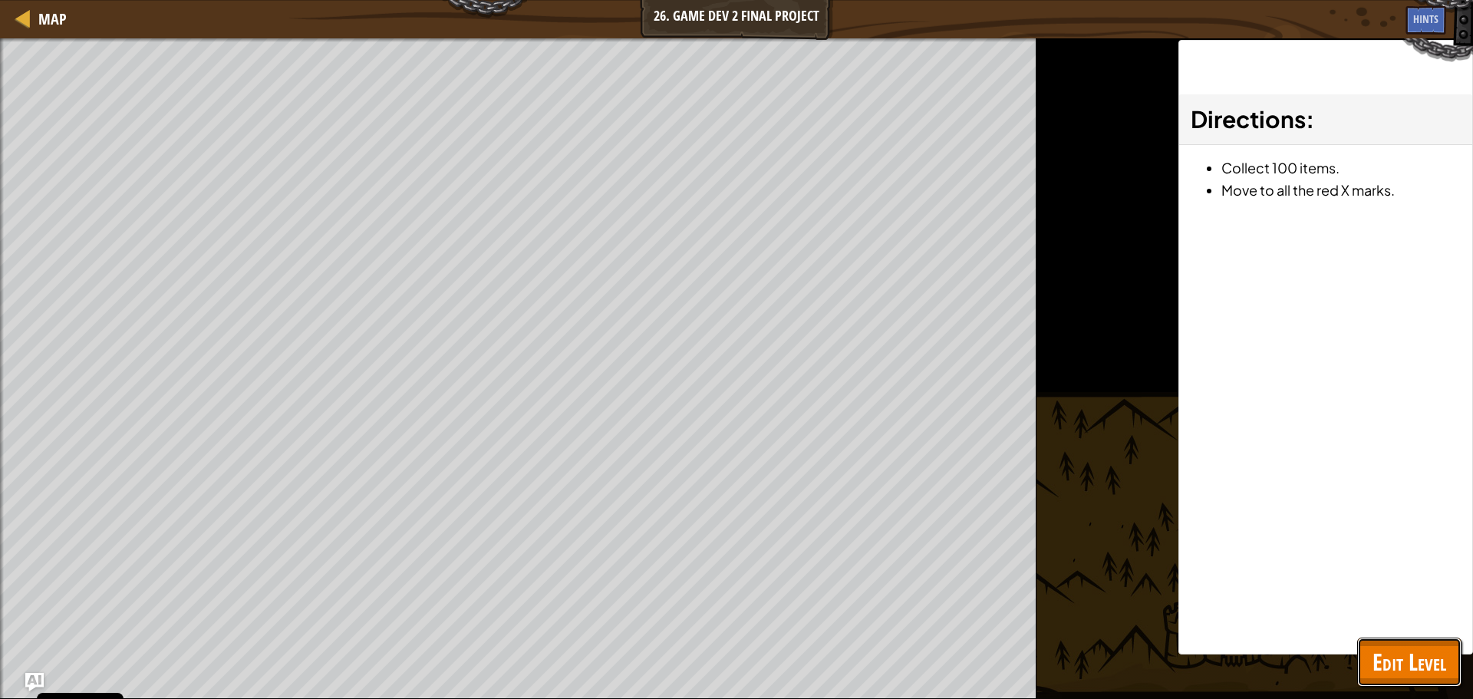
click at [1386, 656] on span "Edit Level" at bounding box center [1410, 661] width 74 height 31
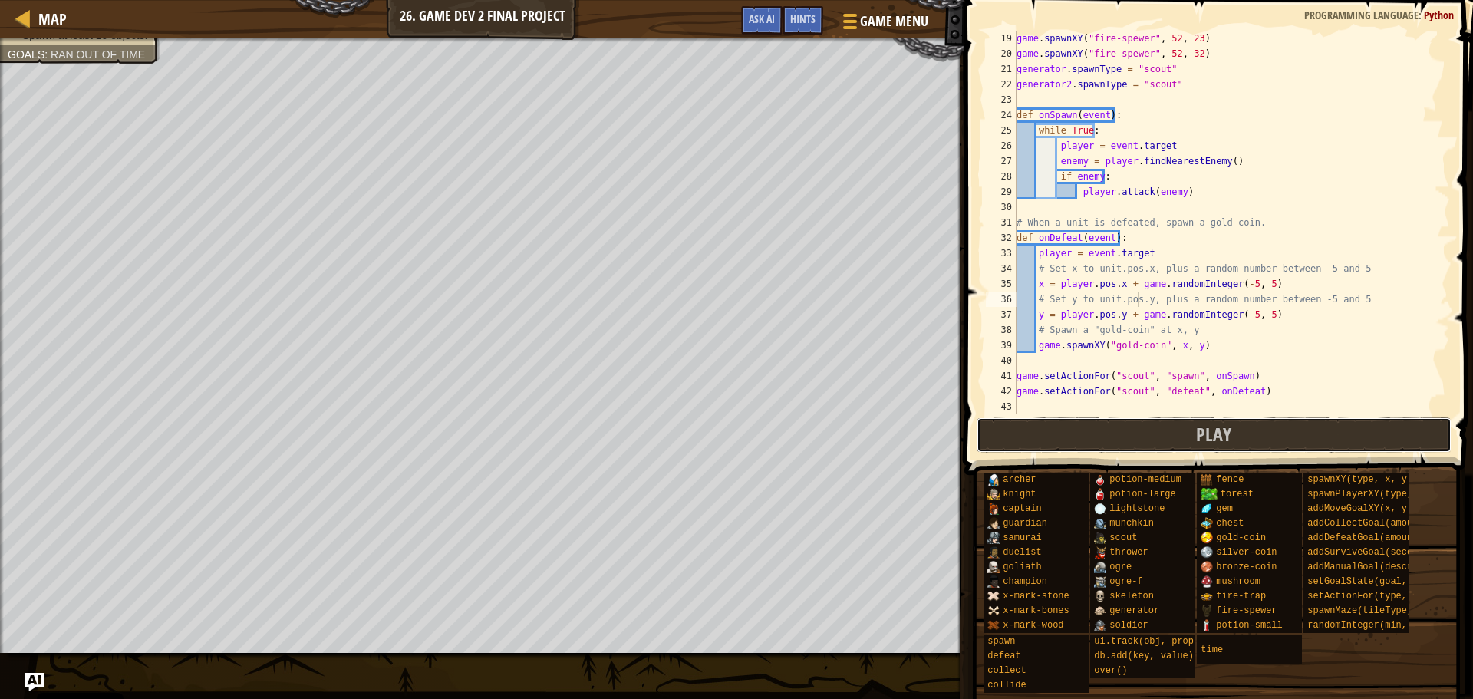
drag, startPoint x: 1229, startPoint y: 439, endPoint x: 1106, endPoint y: 440, distance: 122.8
click at [1228, 439] on span "Play" at bounding box center [1213, 434] width 35 height 25
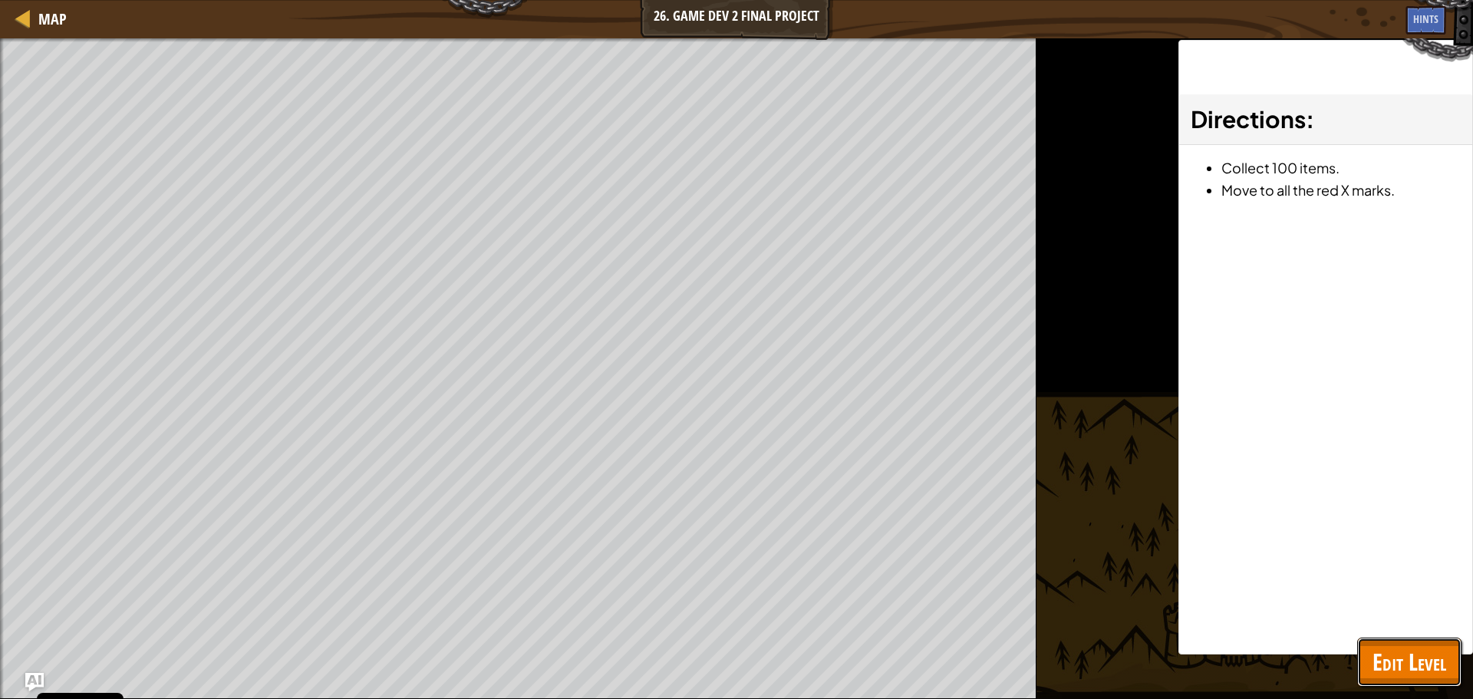
drag, startPoint x: 1435, startPoint y: 667, endPoint x: 1173, endPoint y: 617, distance: 266.4
click at [1433, 667] on span "Edit Level" at bounding box center [1410, 661] width 74 height 31
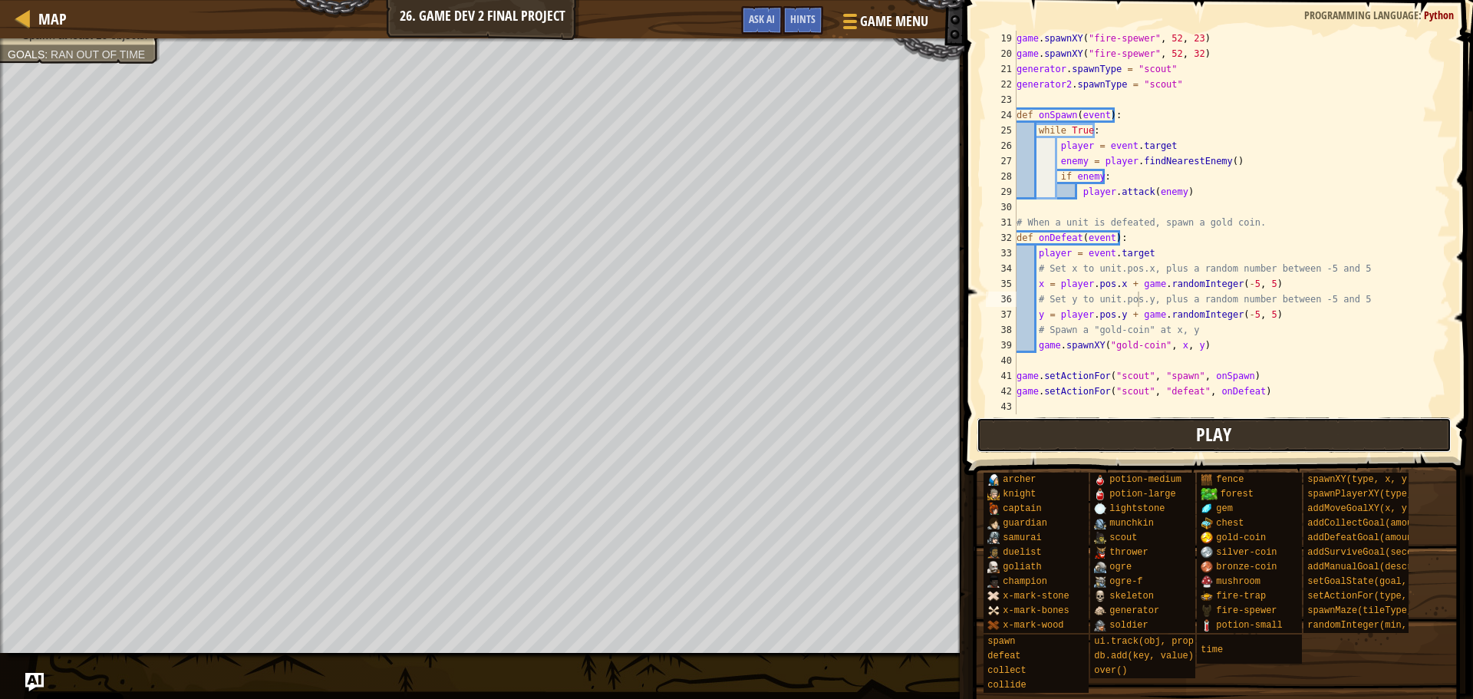
click at [1224, 430] on span "Play" at bounding box center [1213, 434] width 35 height 25
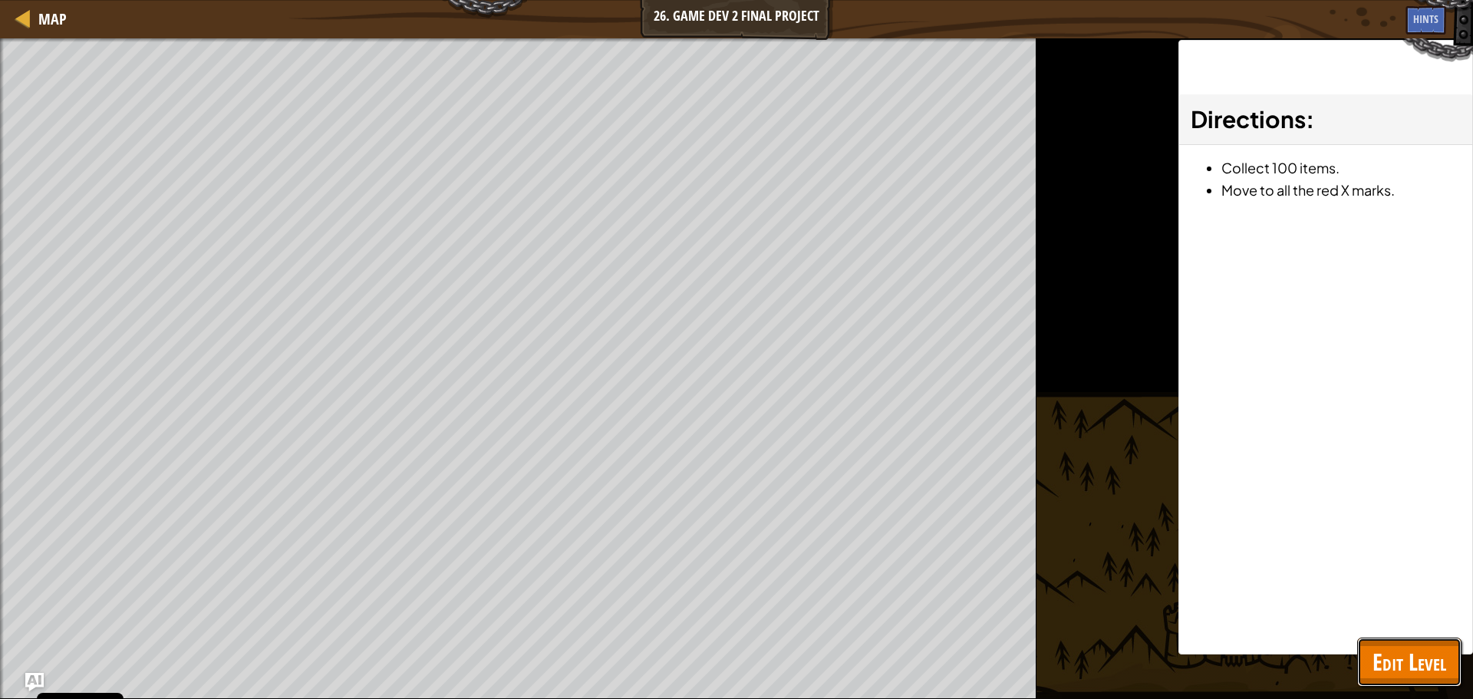
click at [1435, 666] on span "Edit Level" at bounding box center [1410, 661] width 74 height 31
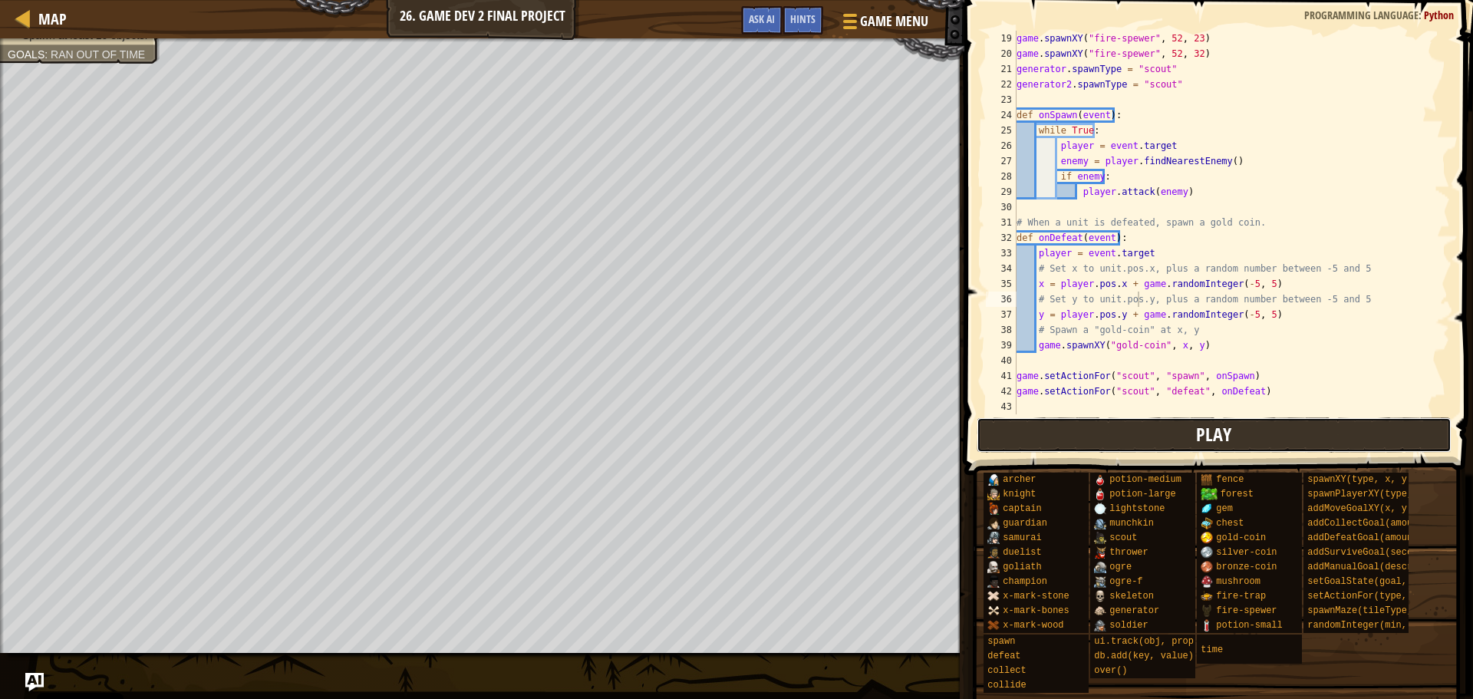
click at [1213, 439] on span "Play" at bounding box center [1213, 434] width 35 height 25
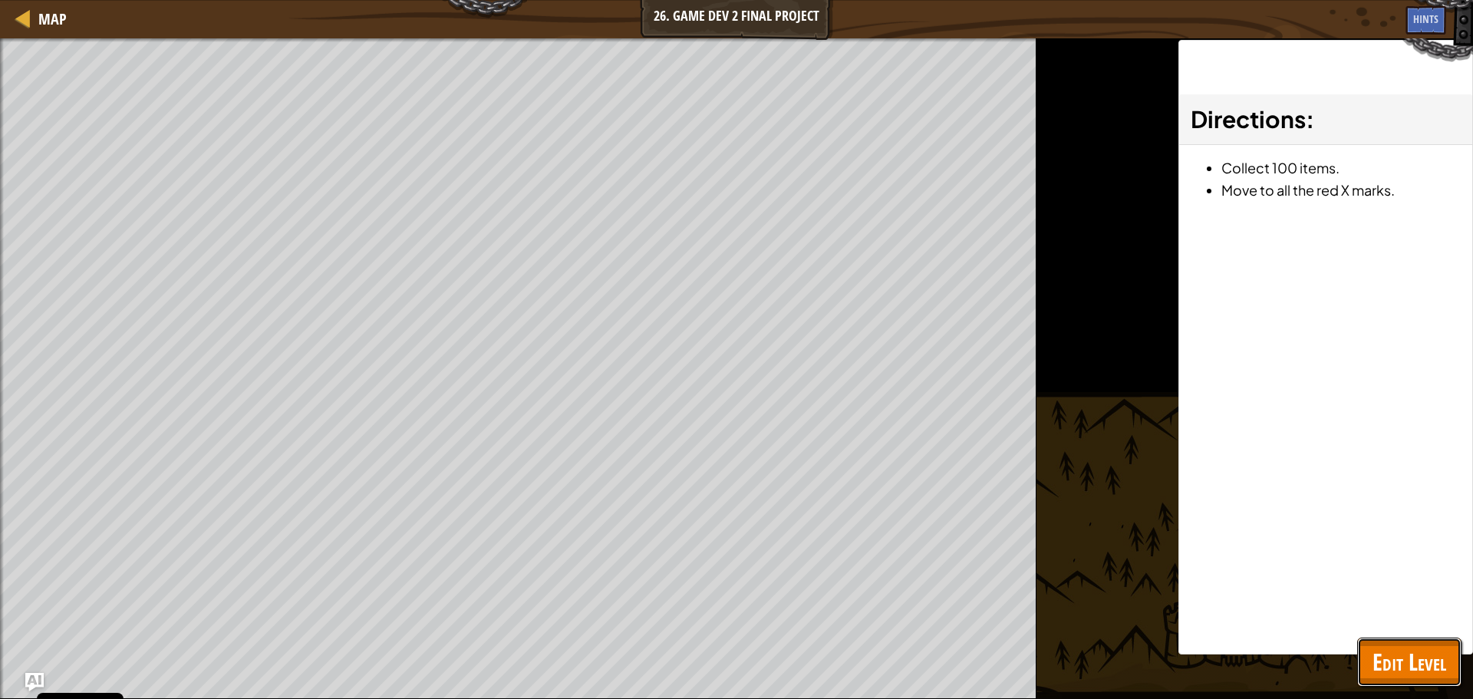
click at [1416, 667] on span "Edit Level" at bounding box center [1410, 661] width 74 height 31
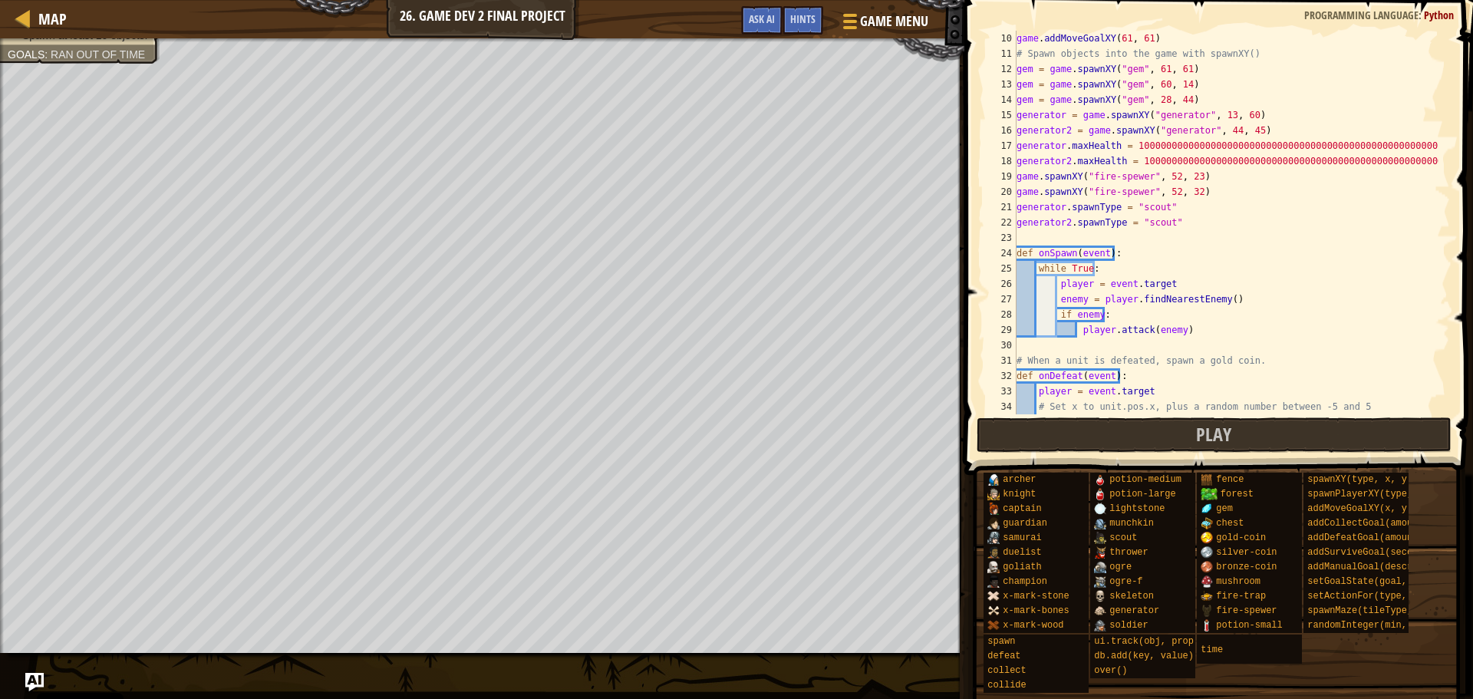
scroll to position [0, 0]
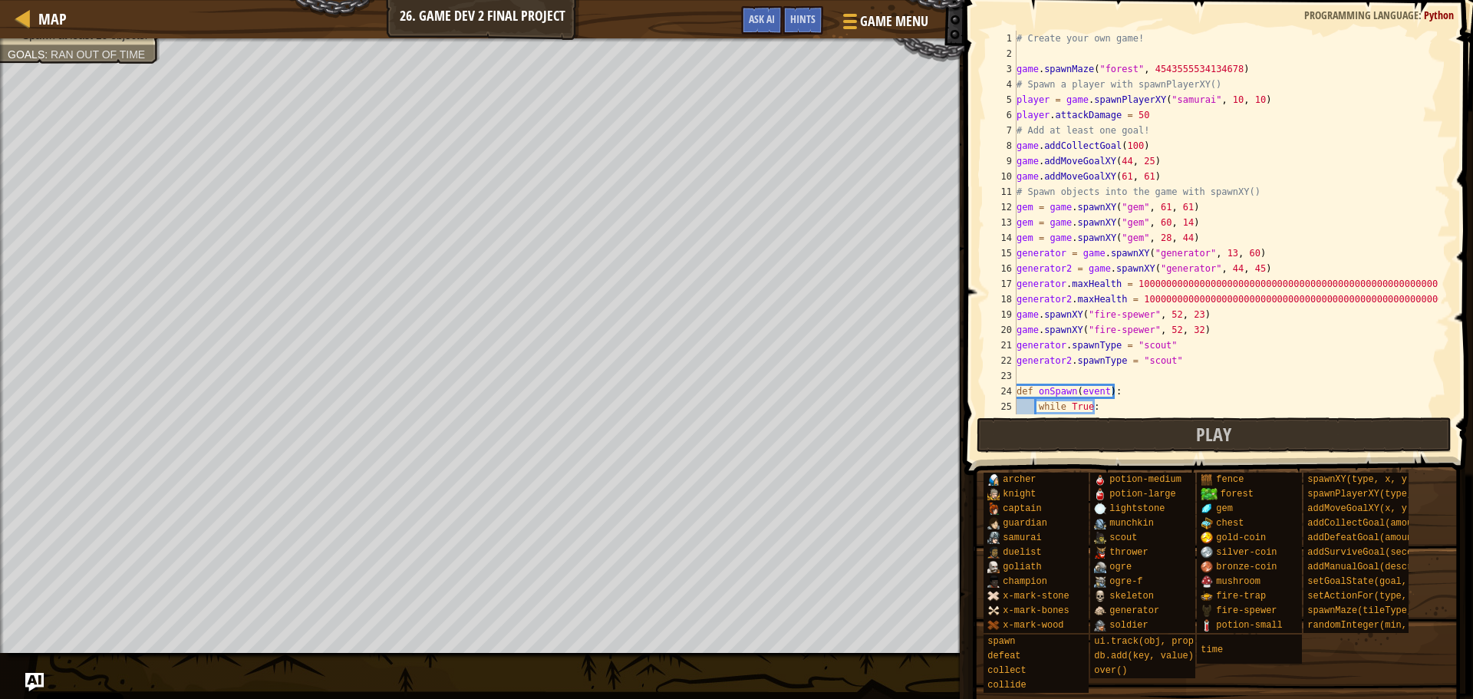
type textarea "player.attackDamage = 50"
click at [1151, 114] on div "# Create your own game! game . spawnMaze ( "forest" , 4543555534134678 ) # Spaw…" at bounding box center [1226, 238] width 425 height 414
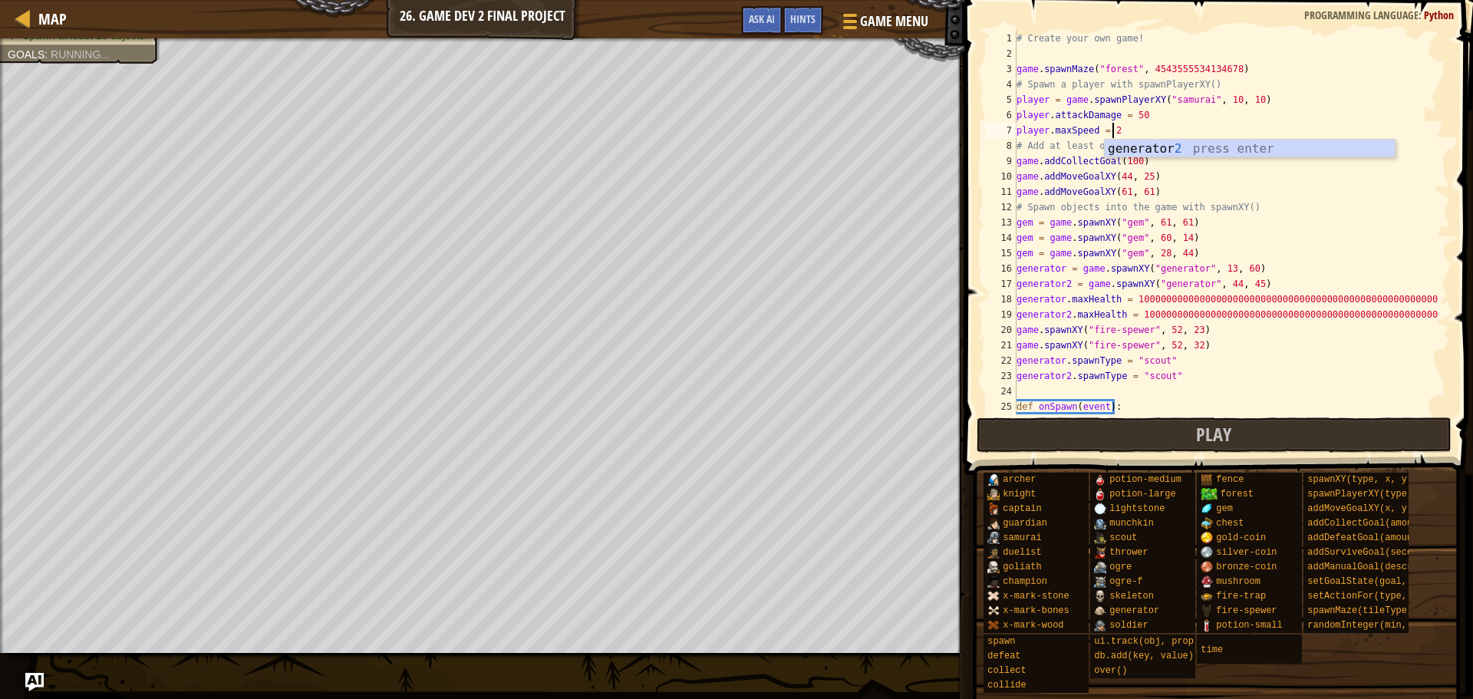
scroll to position [7, 8]
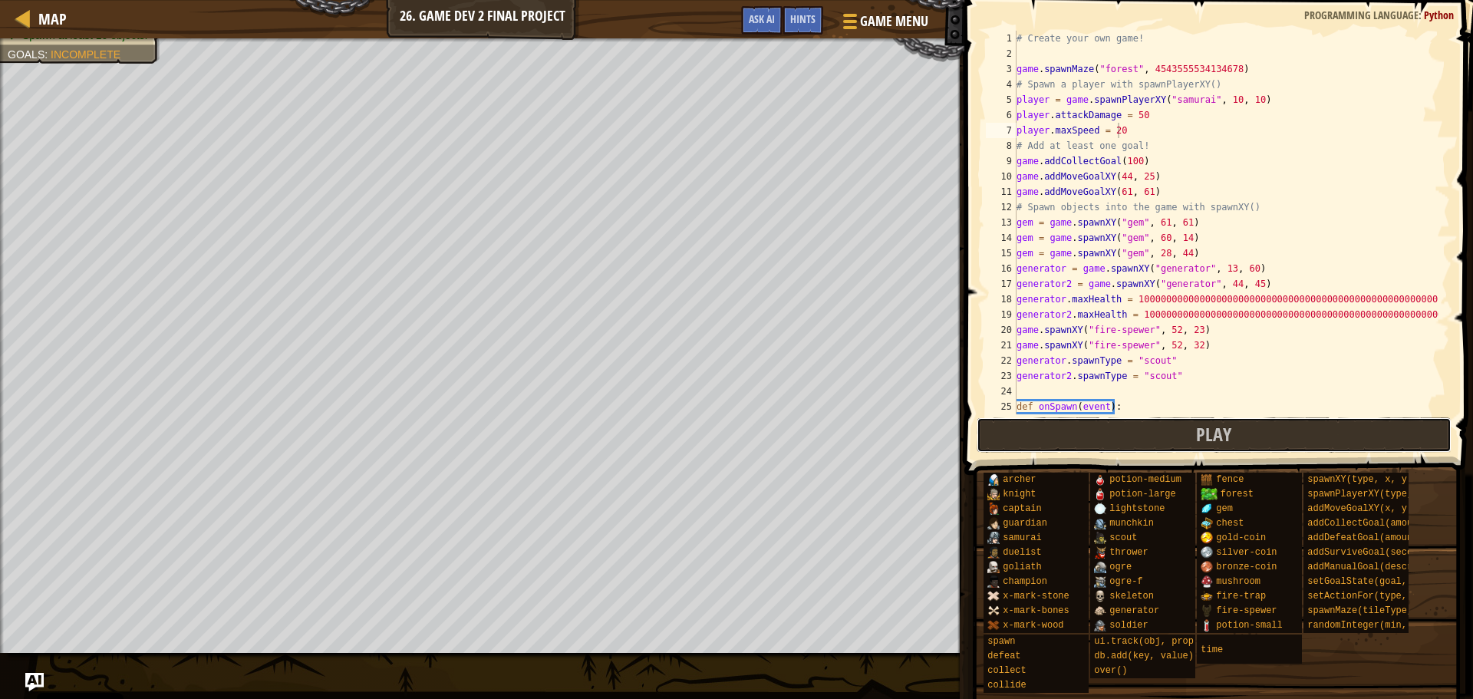
click at [1119, 428] on button "Play" at bounding box center [1215, 434] width 476 height 35
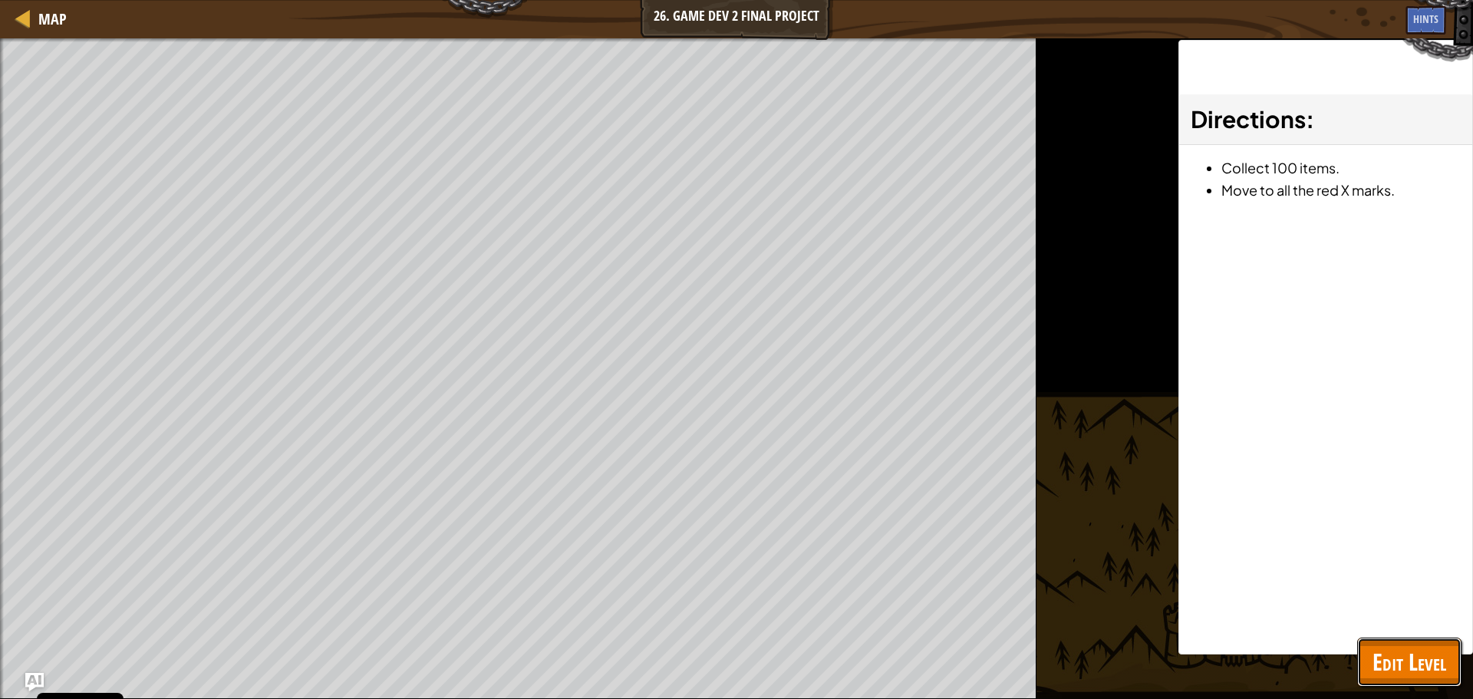
drag, startPoint x: 1408, startPoint y: 668, endPoint x: 1416, endPoint y: 663, distance: 9.4
click at [1409, 667] on span "Edit Level" at bounding box center [1410, 661] width 74 height 31
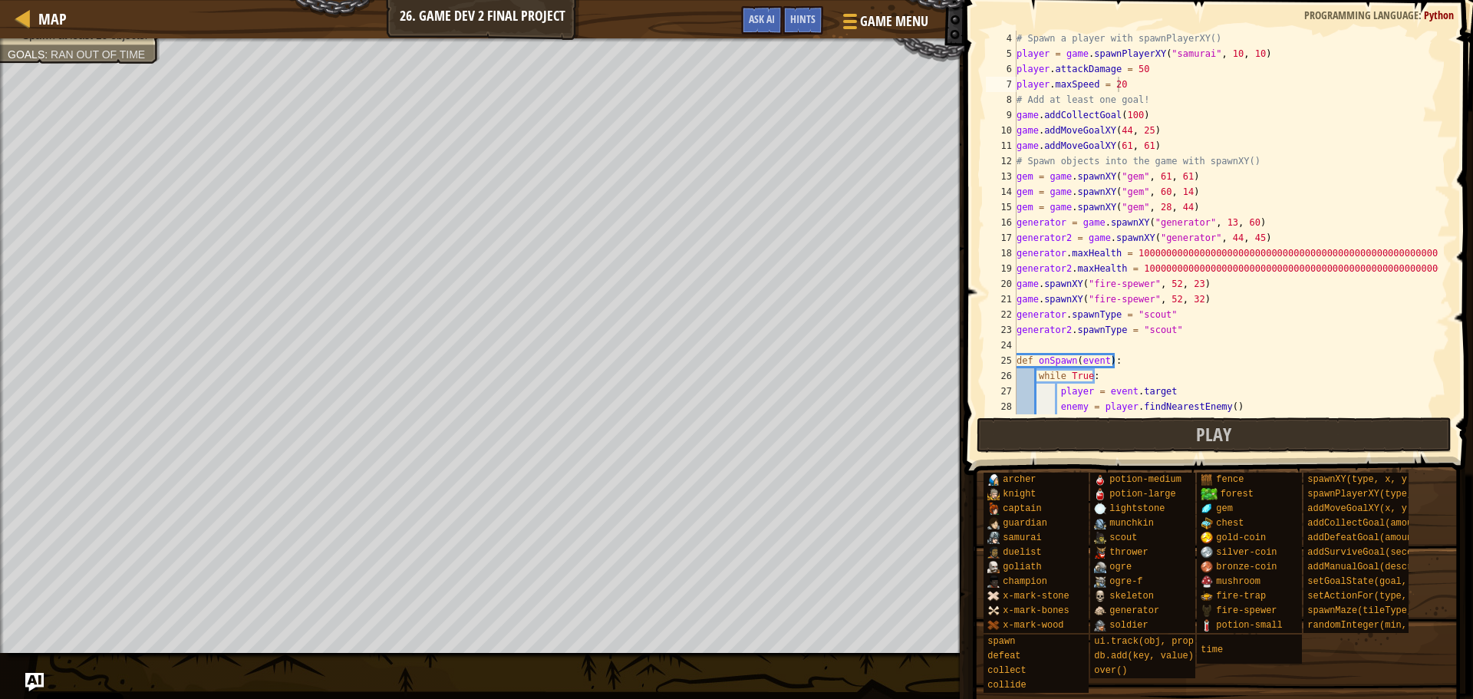
scroll to position [46, 0]
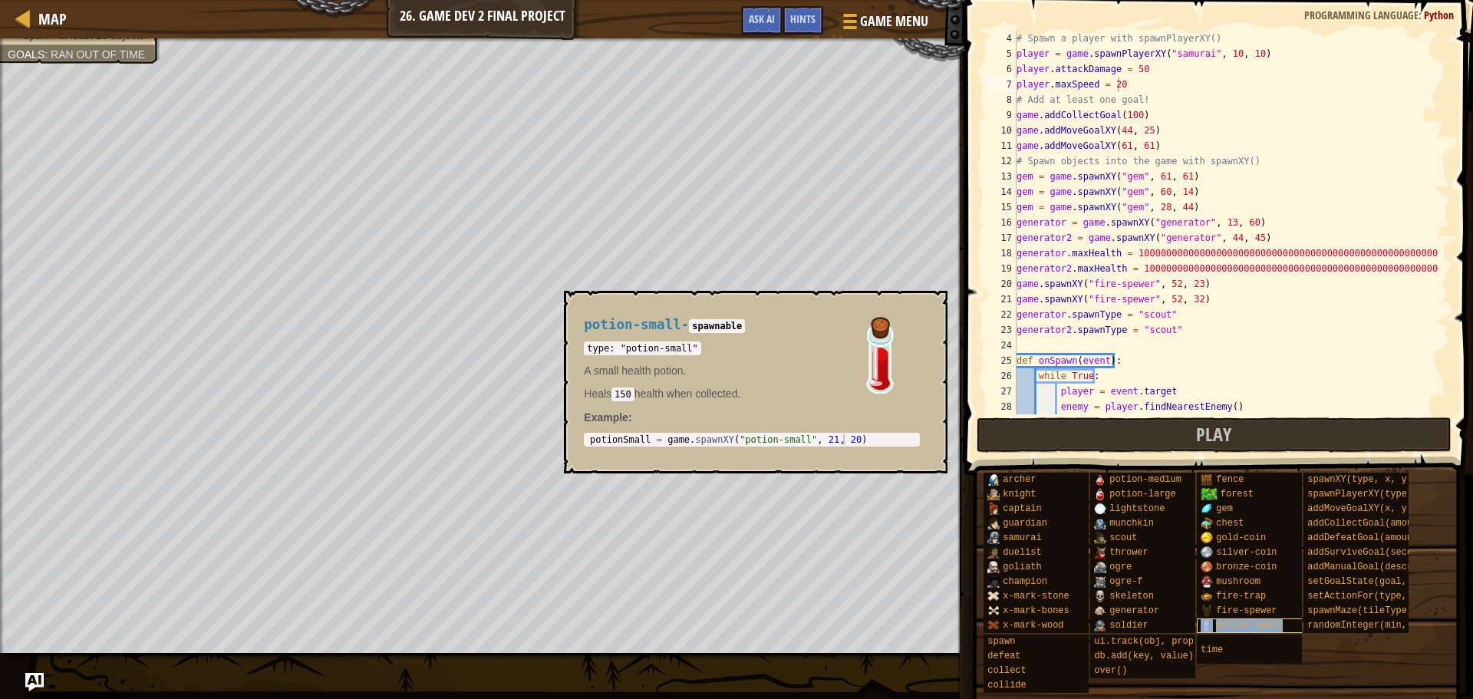
click at [1247, 622] on span "potion-small" at bounding box center [1249, 625] width 66 height 11
drag, startPoint x: 625, startPoint y: 351, endPoint x: 681, endPoint y: 349, distance: 56.8
click at [681, 349] on code "type: "potion-small"" at bounding box center [642, 348] width 117 height 14
copy code "potion-small"
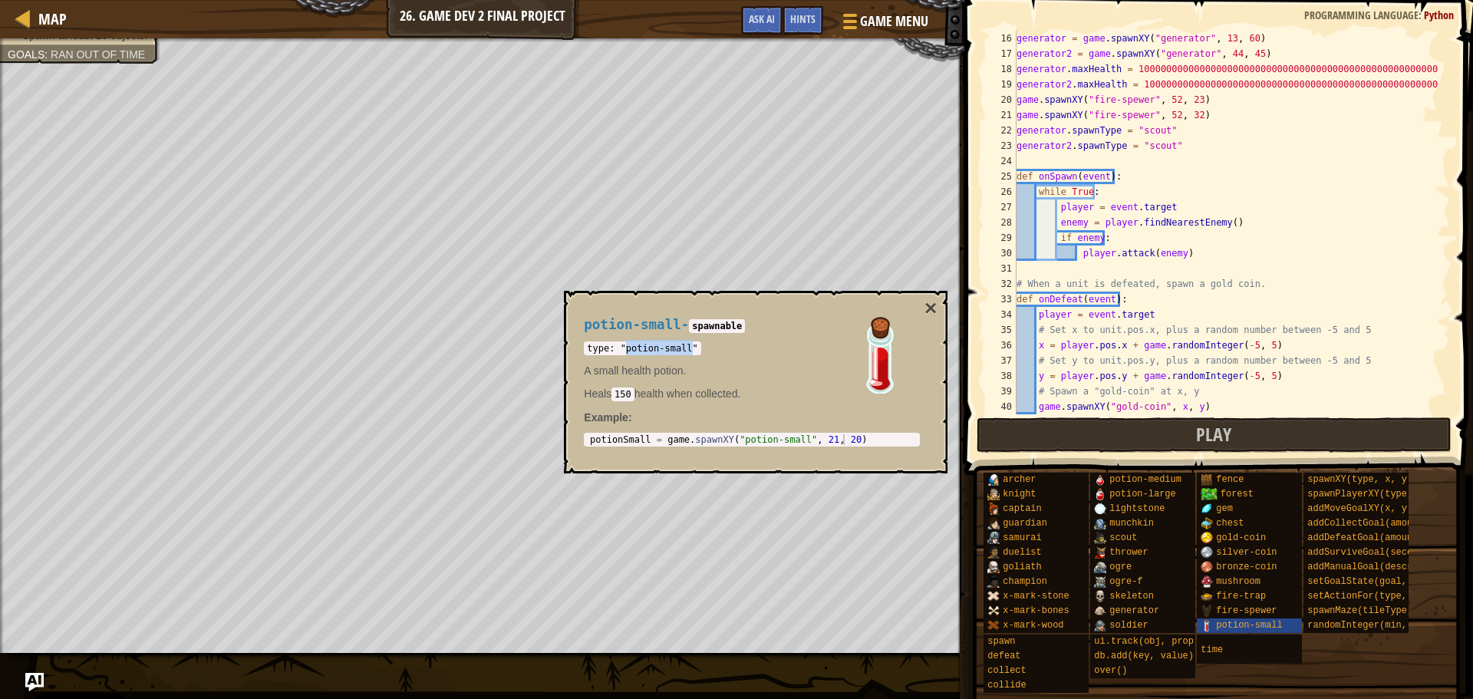
scroll to position [292, 0]
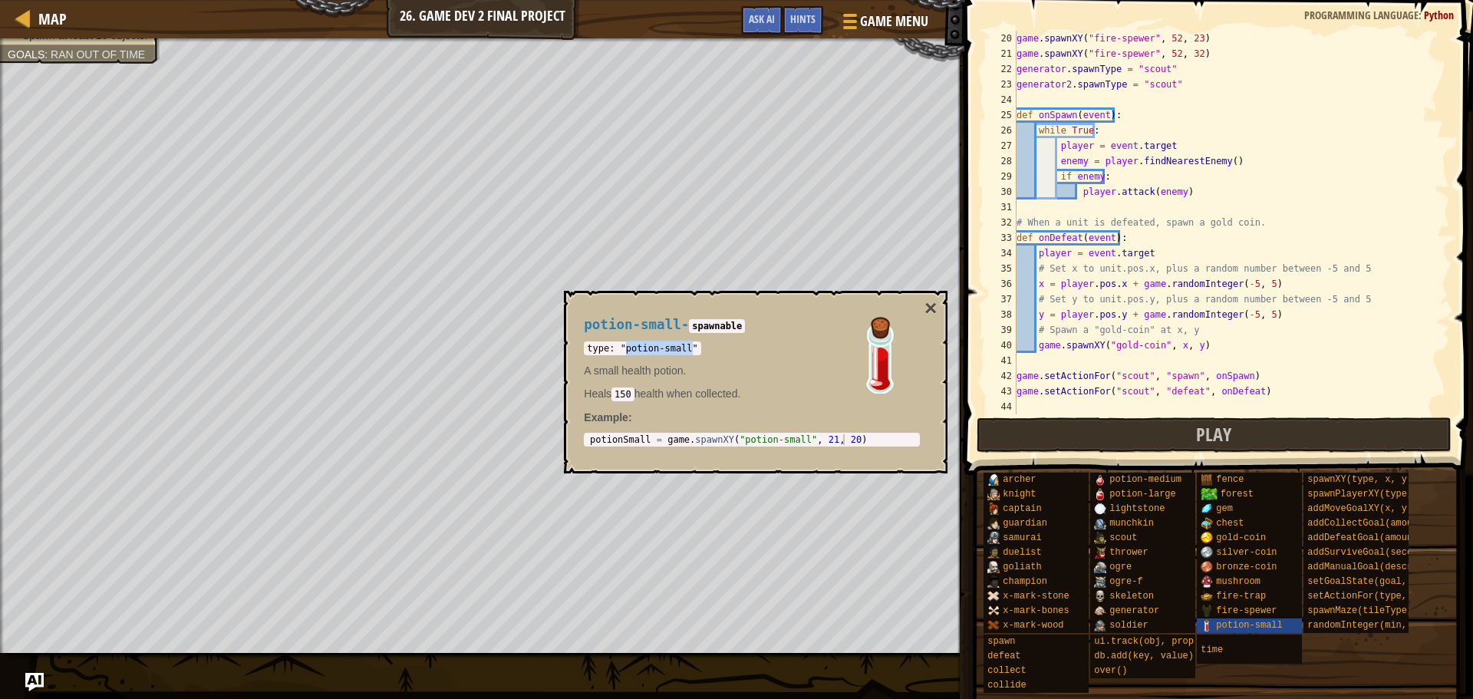
type textarea "game.spawnXY("gold-coin", x, y)"
click at [1216, 345] on div "game . spawnXY ( "fire-spewer" , 52 , 23 ) game . spawnXY ( "fire-spewer" , 52 …" at bounding box center [1226, 238] width 425 height 414
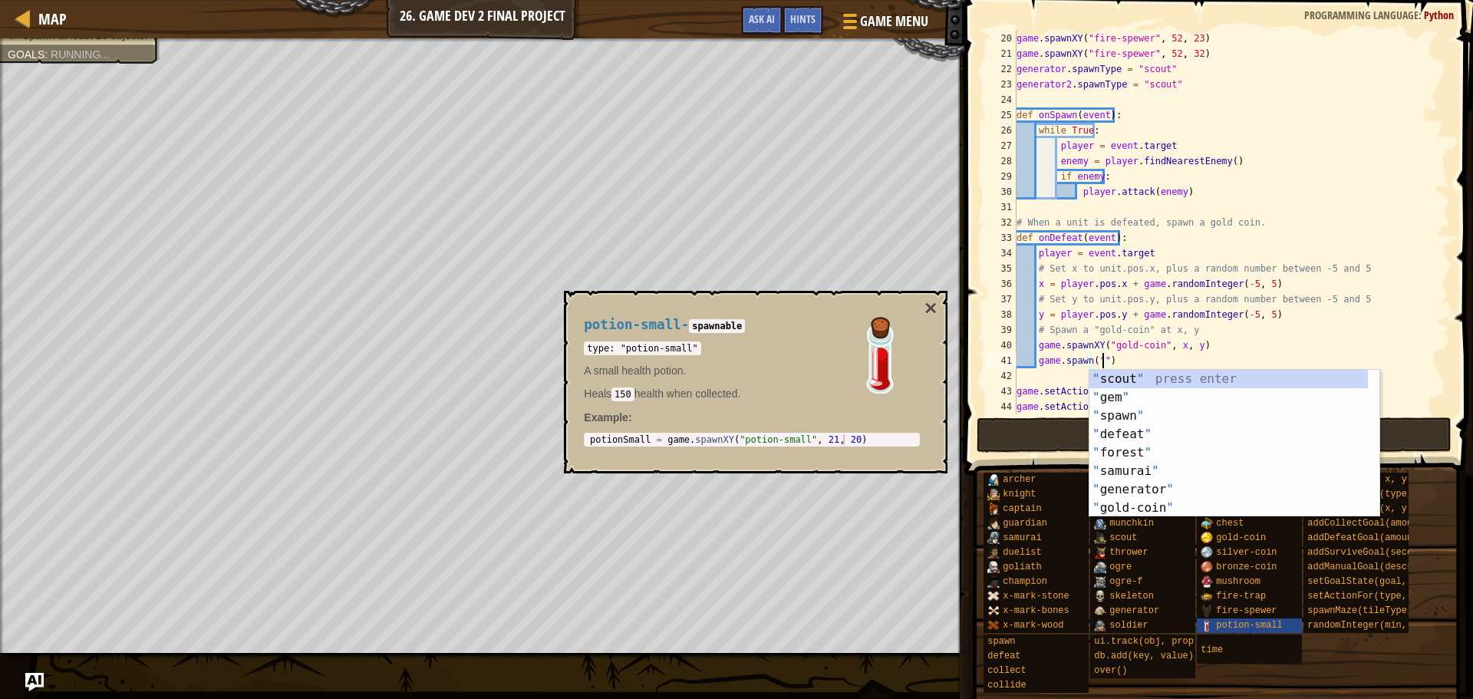
scroll to position [7, 7]
paste textarea "potion-small"
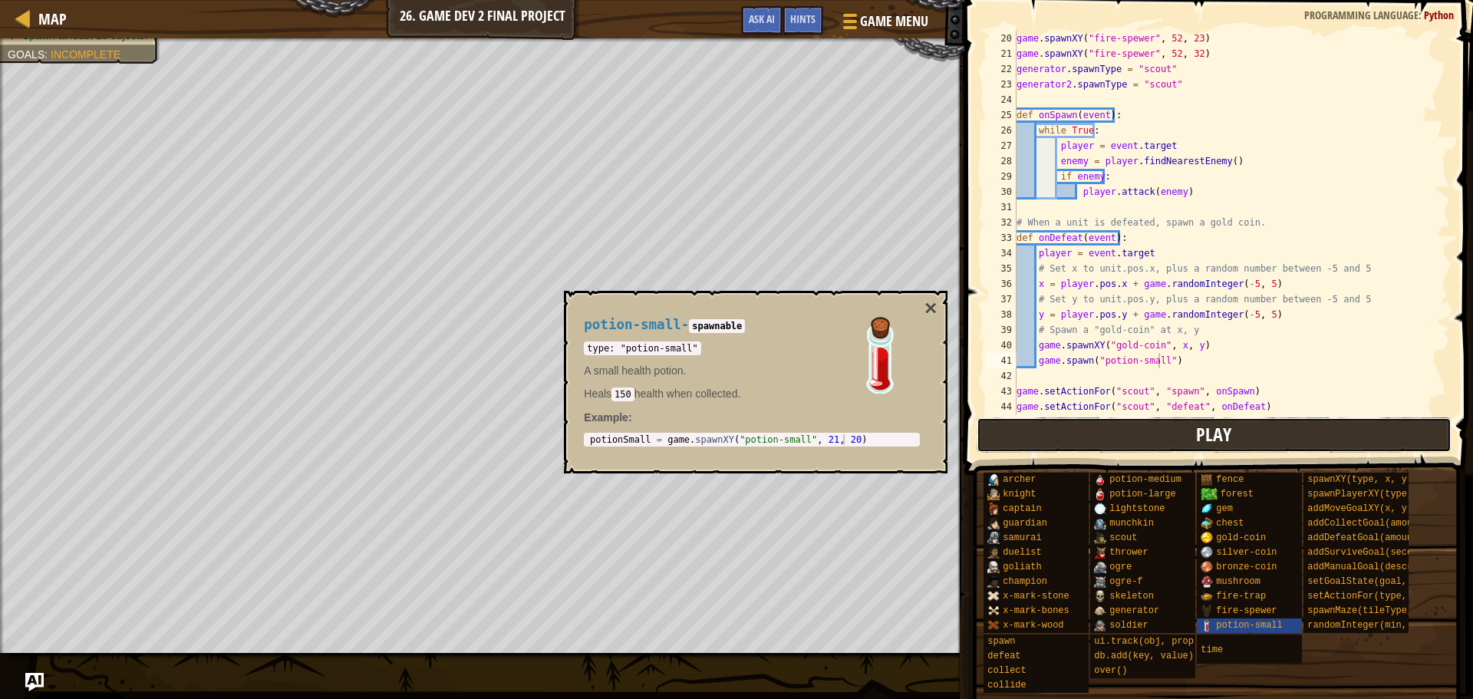
click at [1106, 442] on button "Play" at bounding box center [1215, 434] width 476 height 35
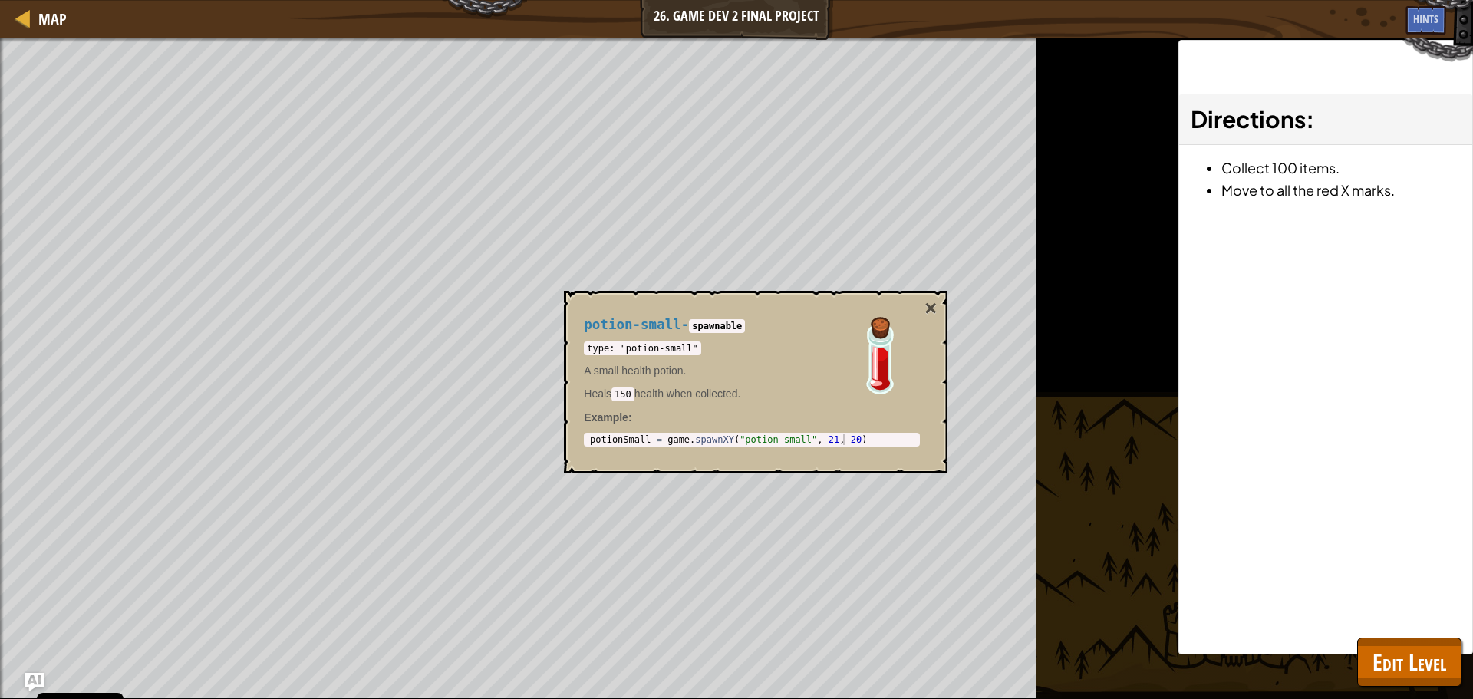
click at [938, 310] on div "potion-small - spawnable type: "potion-small" A small health potion. Heals 150 …" at bounding box center [756, 382] width 384 height 183
click at [928, 305] on button "×" at bounding box center [931, 308] width 12 height 21
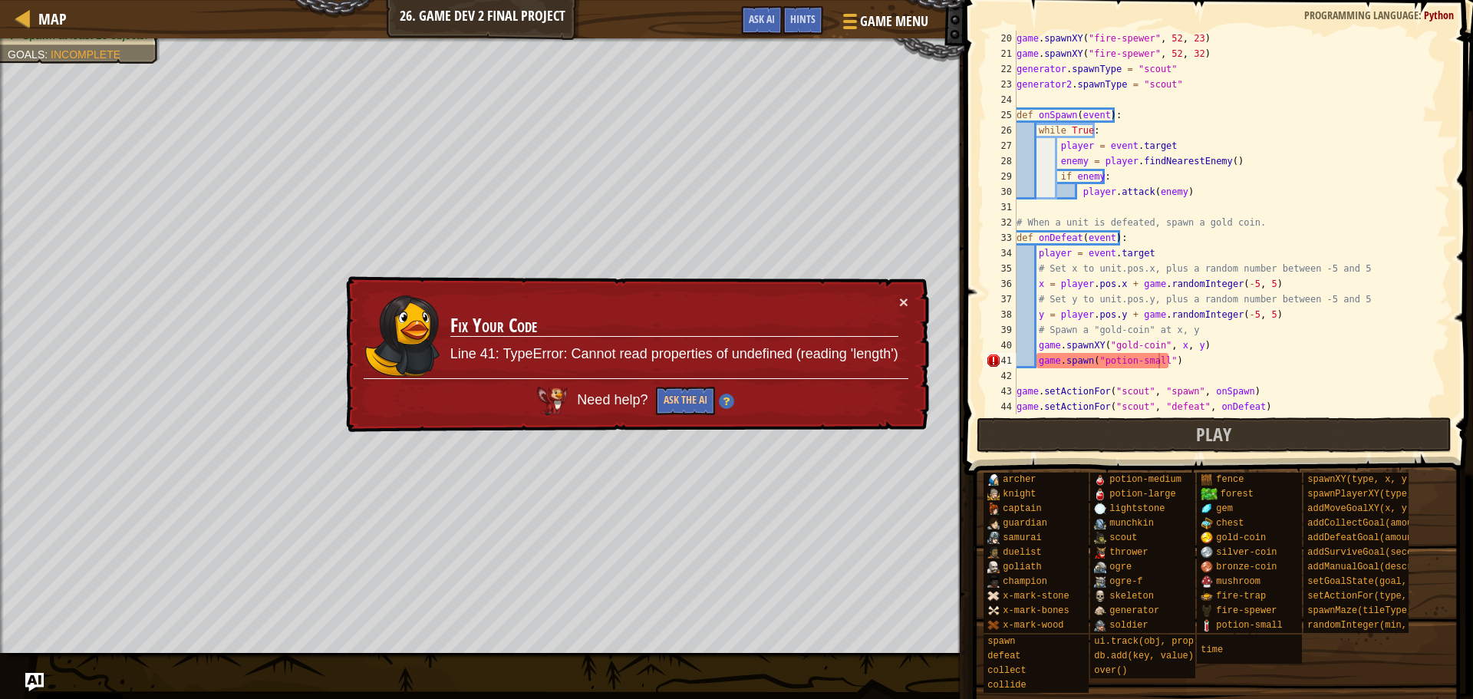
click at [1090, 361] on div "game . spawnXY ( "fire-spewer" , 52 , 23 ) game . spawnXY ( "fire-spewer" , 52 …" at bounding box center [1226, 238] width 425 height 414
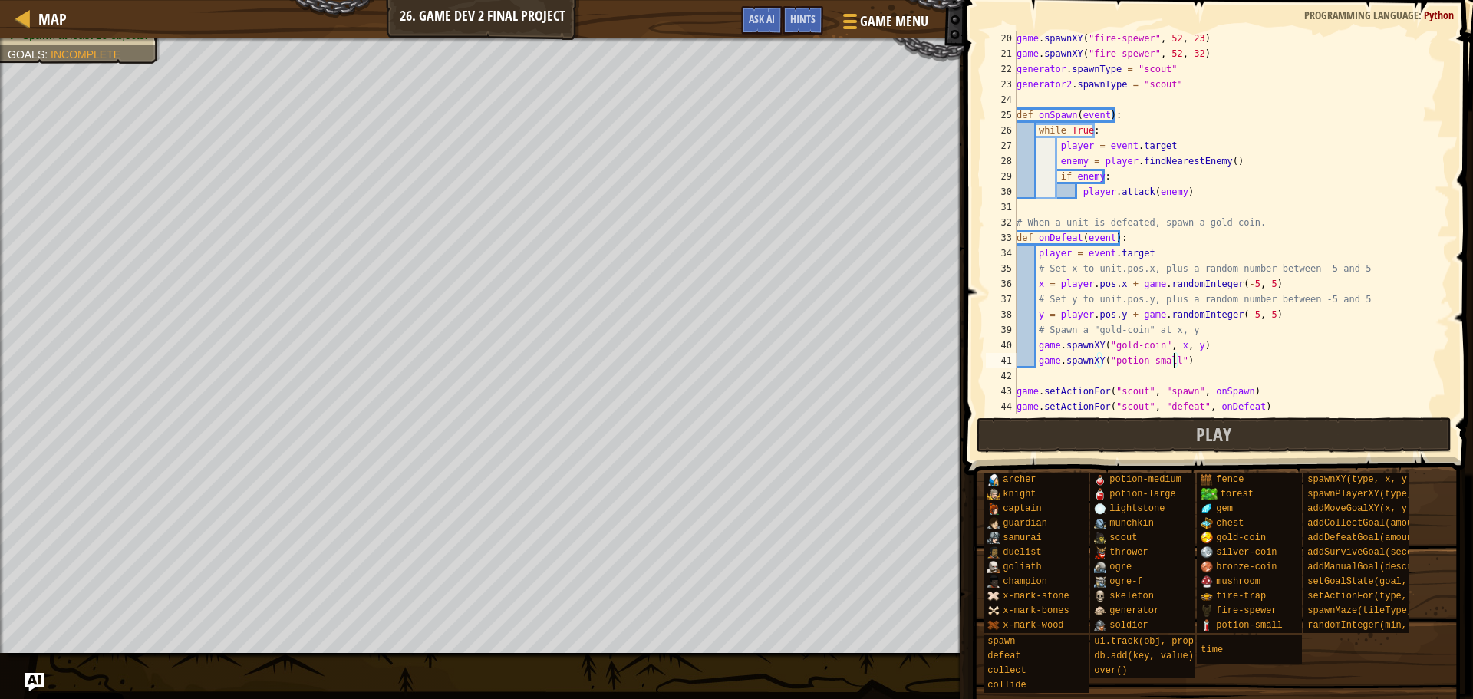
click at [1172, 359] on div "game . spawnXY ( "fire-spewer" , 52 , 23 ) game . spawnXY ( "fire-spewer" , 52 …" at bounding box center [1226, 238] width 425 height 414
type textarea "game.spawnXY("potion-small", x, y)"
click at [1188, 430] on button "Play" at bounding box center [1215, 434] width 476 height 35
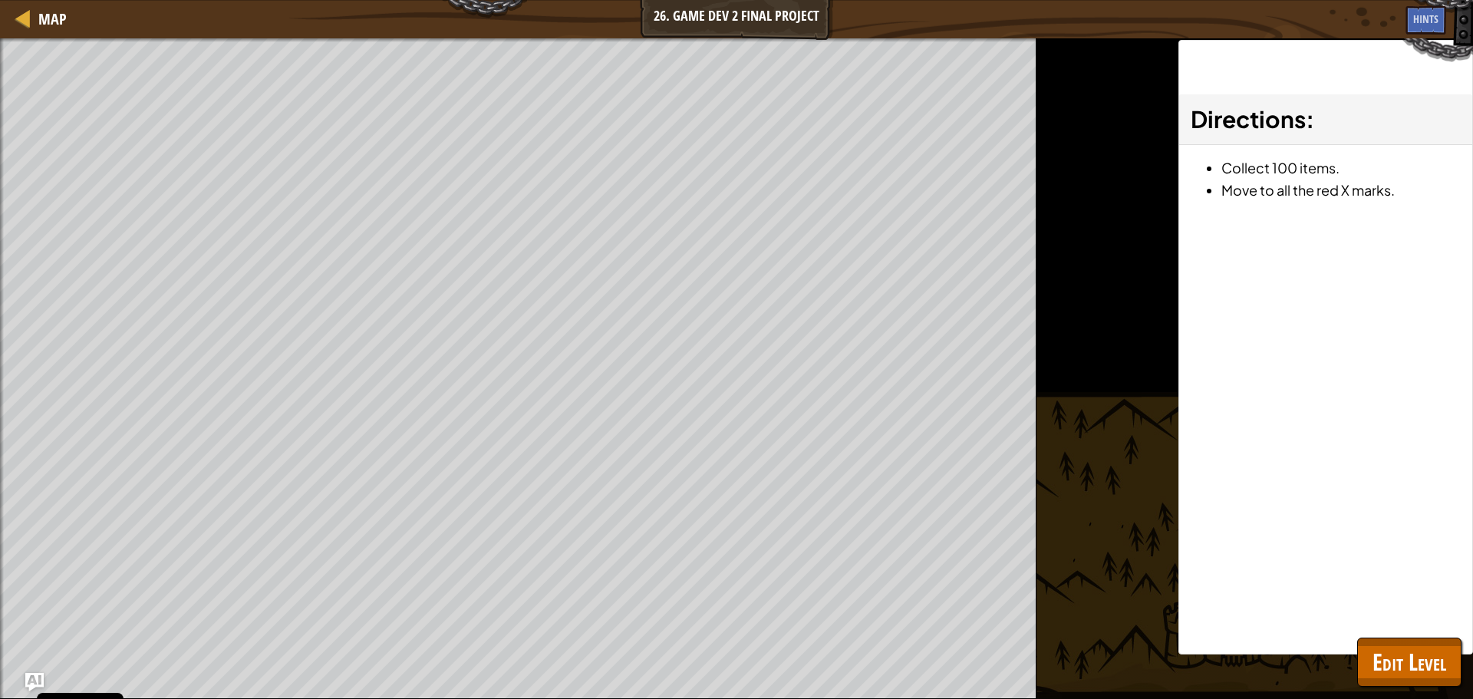
drag, startPoint x: 649, startPoint y: 38, endPoint x: 733, endPoint y: 41, distance: 83.7
click at [682, 38] on div "Map 26. Game Dev 2 Final Project Game Menu Done Hints Ask AI 1 הההההההההההההההה…" at bounding box center [736, 349] width 1473 height 699
click at [1417, 643] on button "Edit Level" at bounding box center [1409, 662] width 104 height 49
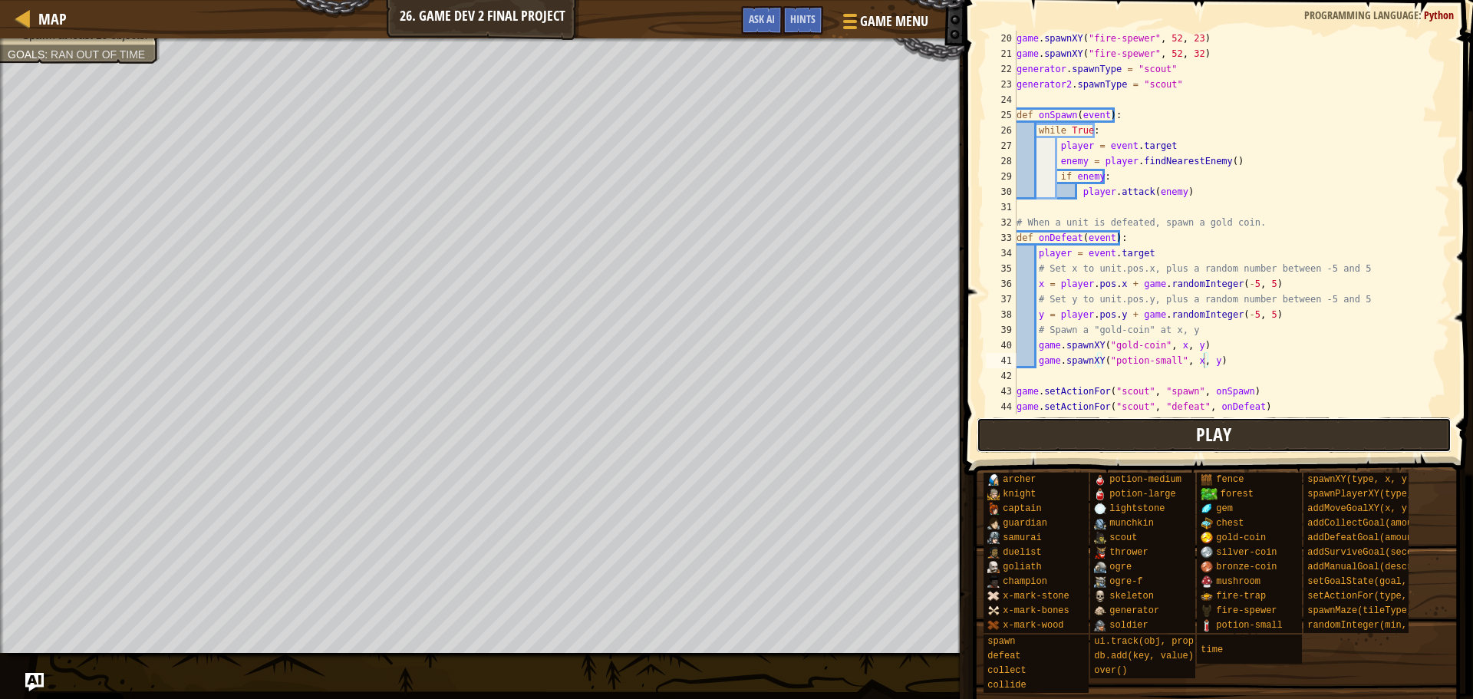
drag, startPoint x: 1049, startPoint y: 436, endPoint x: 1039, endPoint y: 433, distance: 10.4
click at [1039, 433] on button "Play" at bounding box center [1215, 434] width 476 height 35
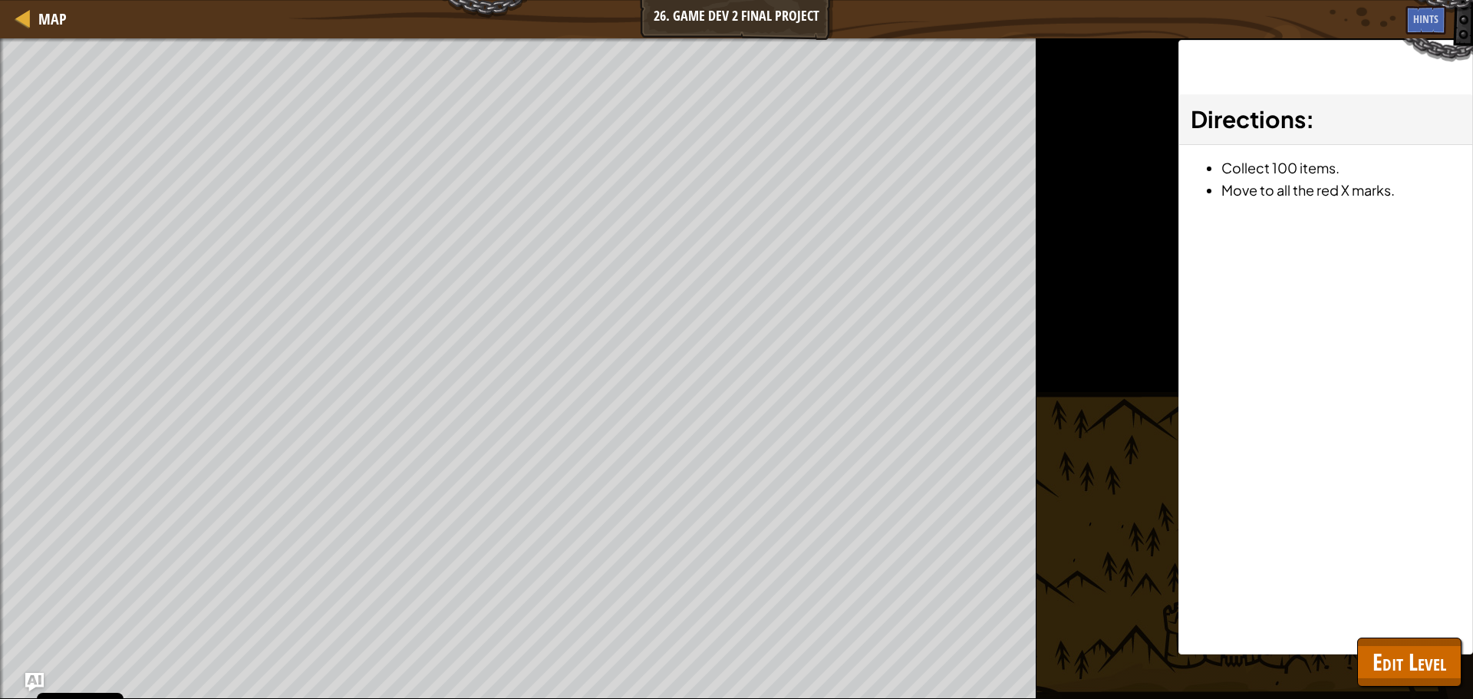
click at [1397, 634] on div "Directions : Collect 100 items. Move to all the red X marks." at bounding box center [1326, 347] width 295 height 615
click at [1388, 654] on span "Edit Level" at bounding box center [1410, 661] width 74 height 31
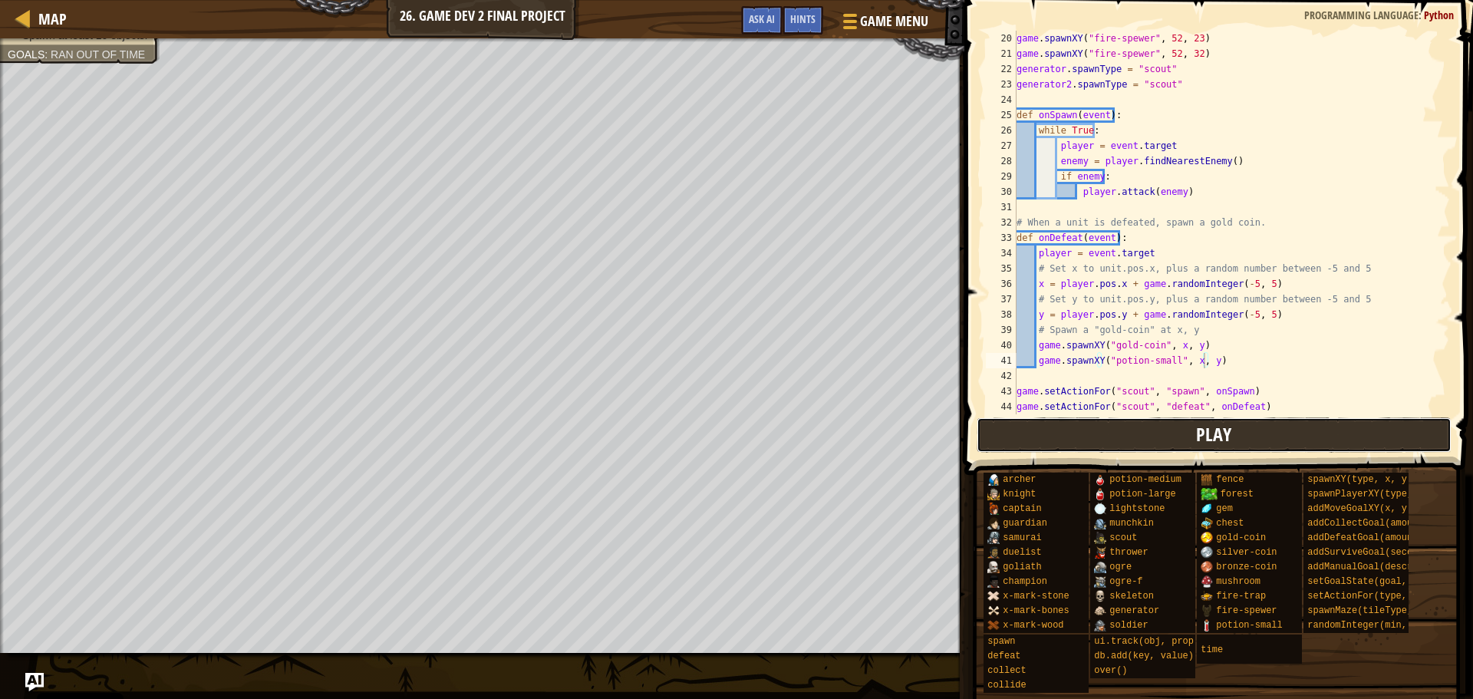
click at [1133, 440] on button "Play" at bounding box center [1215, 434] width 476 height 35
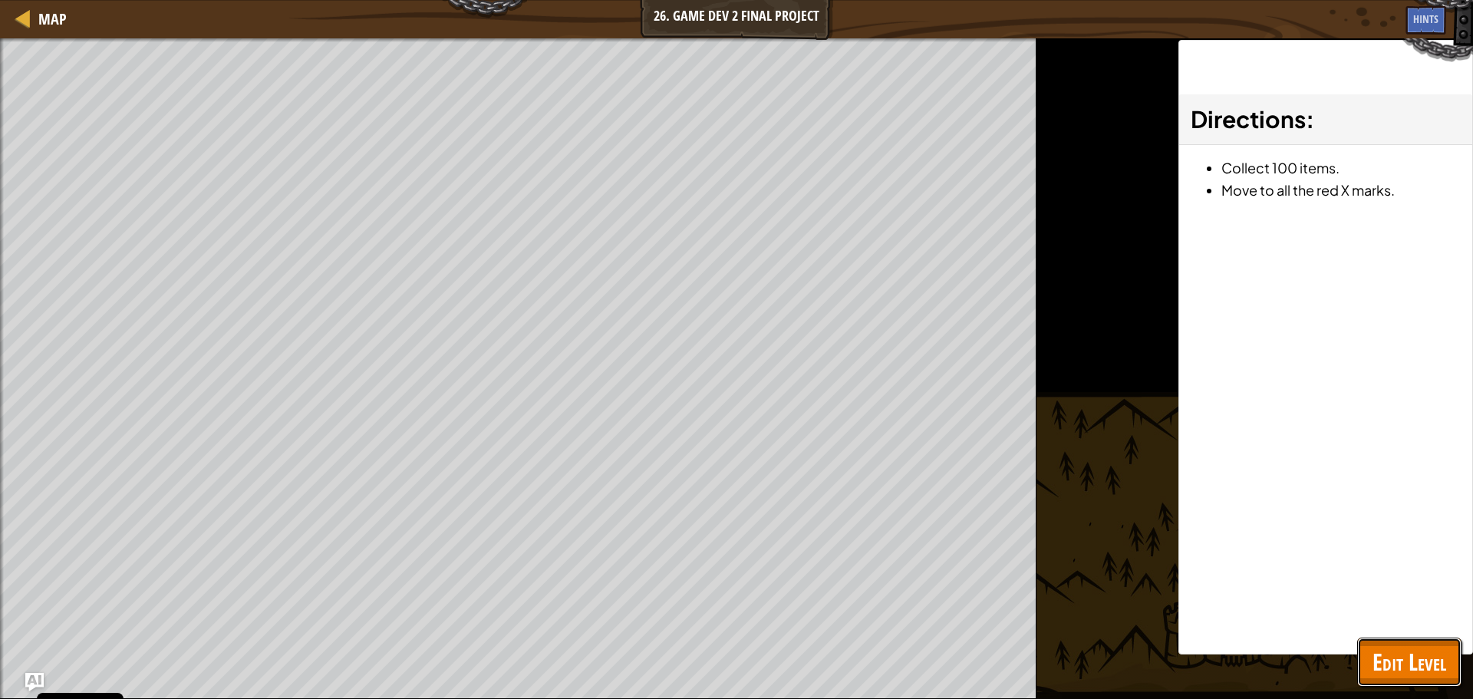
click at [1401, 656] on span "Edit Level" at bounding box center [1410, 661] width 74 height 31
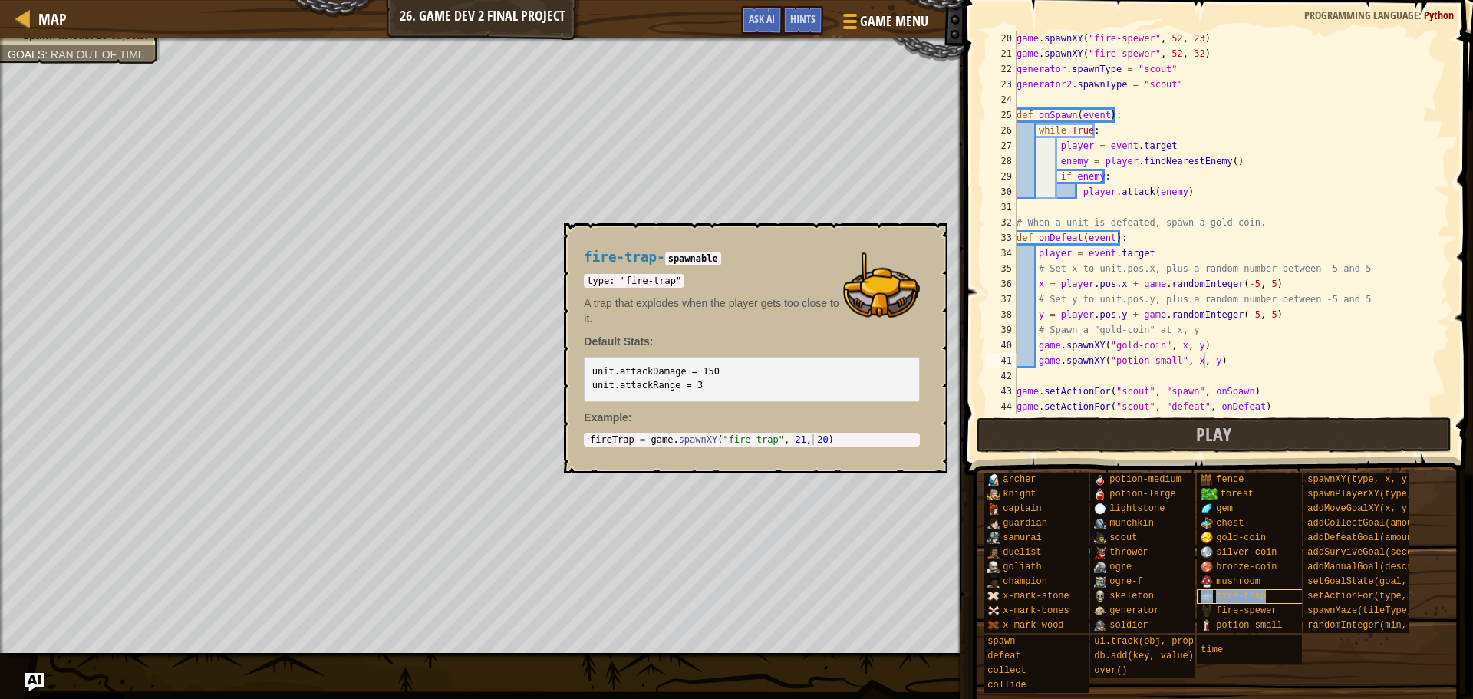
click at [1230, 592] on span "fire-trap" at bounding box center [1241, 596] width 50 height 11
type textarea "fireTrap = game.spawnXY("fire-trap", 21, 20)"
drag, startPoint x: 844, startPoint y: 436, endPoint x: 577, endPoint y: 430, distance: 267.1
click at [577, 430] on div "fire-trap - spawnable type: "fire-trap" A trap that explodes when the player ge…" at bounding box center [752, 349] width 358 height 226
click at [820, 435] on div "fireTrap = game . spawnXY ( "fire-trap" , 21 , 20 )" at bounding box center [752, 439] width 330 height 11
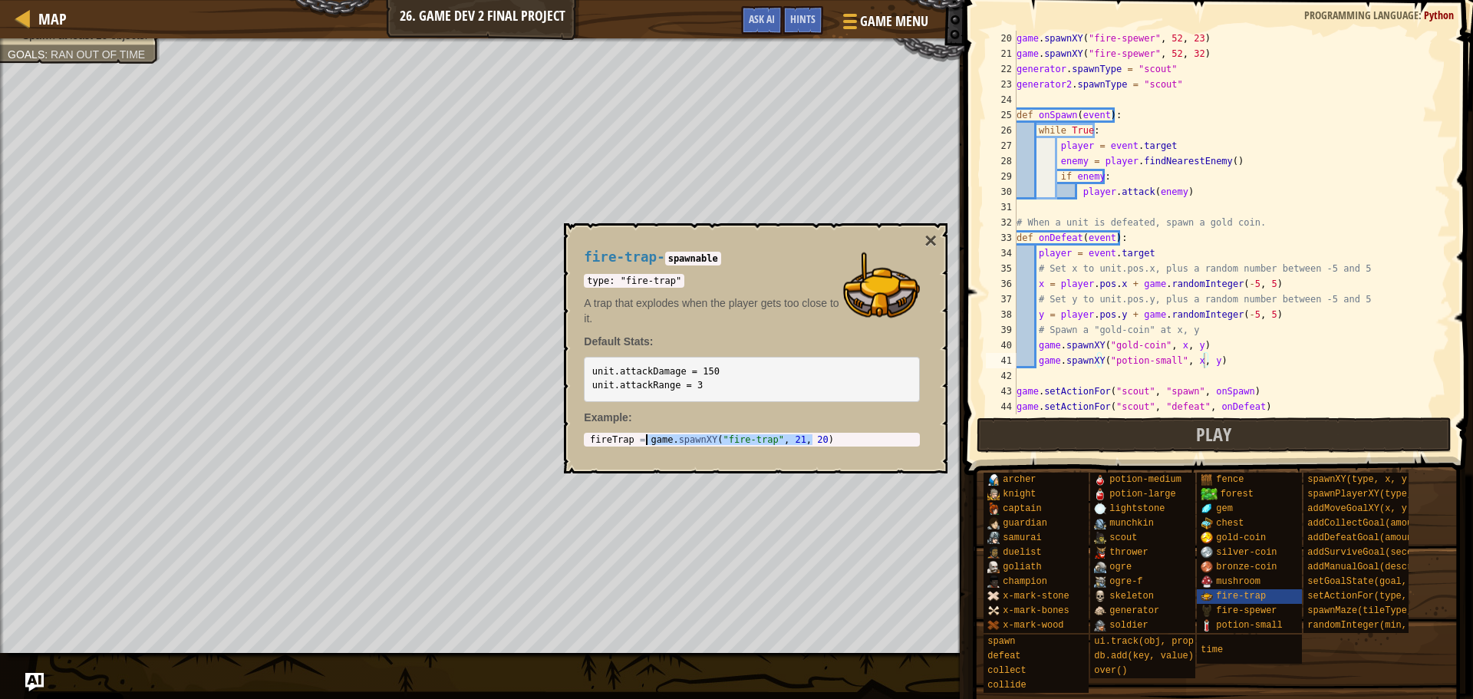
drag, startPoint x: 820, startPoint y: 441, endPoint x: 648, endPoint y: 440, distance: 171.9
click at [648, 440] on div "fireTrap = game . spawnXY ( "fire-trap" , 21 , 20 )" at bounding box center [752, 450] width 330 height 32
click at [935, 246] on button "×" at bounding box center [931, 240] width 12 height 21
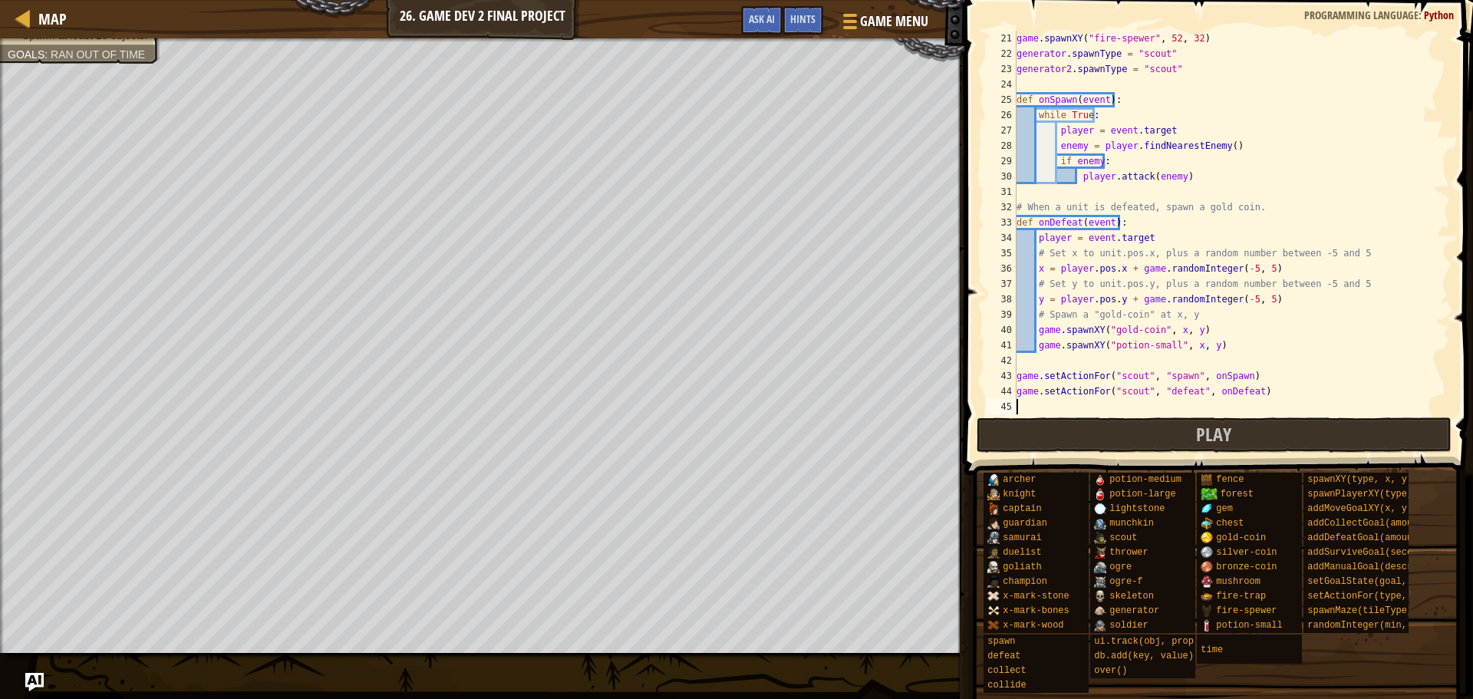
scroll to position [7, 0]
click at [1222, 411] on div "game . spawnXY ( "fire-spewer" , 52 , 32 ) generator . spawnType = "scout" gene…" at bounding box center [1226, 238] width 425 height 414
paste textarea "game.spawnXY("fire-trap", 21, 20)"
click at [146, 410] on div "copy 9, 30" at bounding box center [175, 405] width 129 height 31
drag, startPoint x: 1177, startPoint y: 406, endPoint x: 1149, endPoint y: 410, distance: 28.6
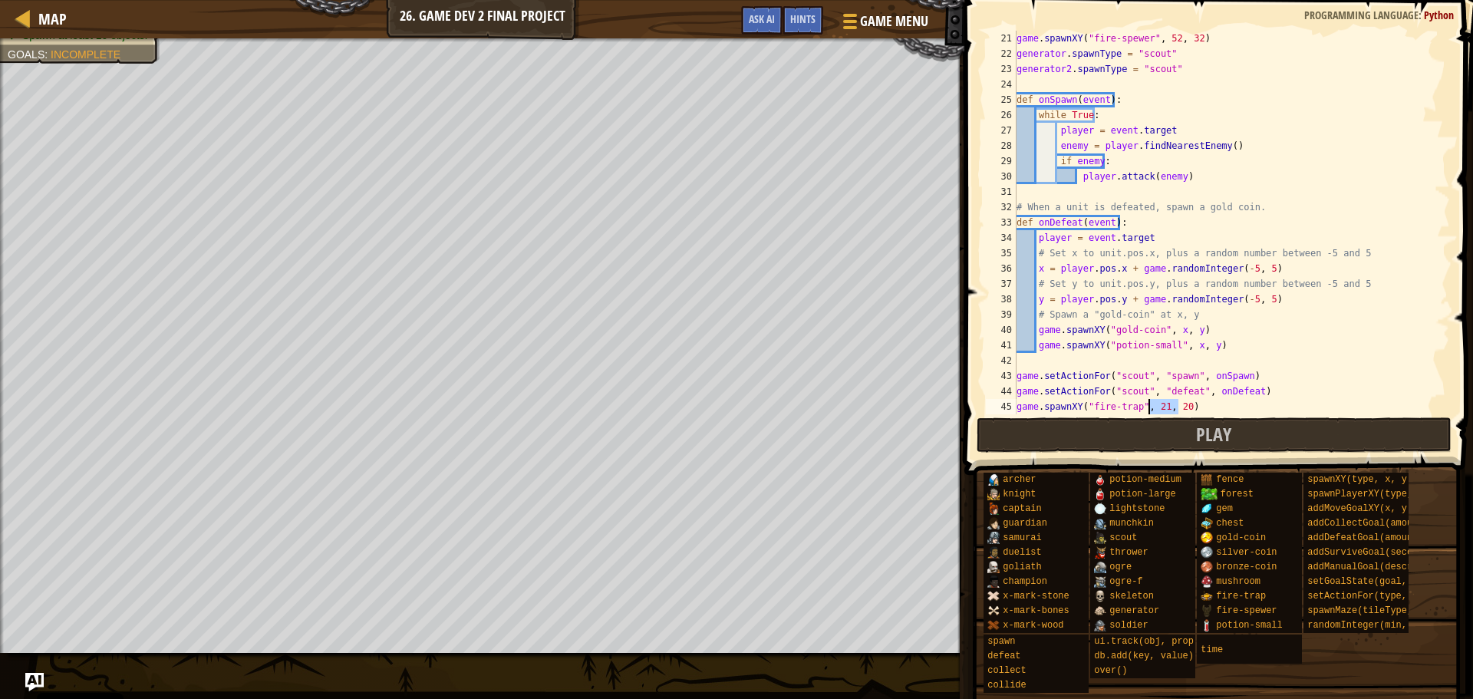
click at [1149, 410] on div "game . spawnXY ( "fire-spewer" , 52 , 32 ) generator . spawnType = "scout" gene…" at bounding box center [1226, 238] width 425 height 414
paste textarea "9, 3"
type textarea "game.spawnXY("fire-trap", 9, 30)"
click at [642, 116] on div "copy 52, 62" at bounding box center [692, 116] width 129 height 31
click at [1194, 409] on div "game . spawnXY ( "fire-spewer" , 52 , 32 ) generator . spawnType = "scout" gene…" at bounding box center [1226, 238] width 425 height 414
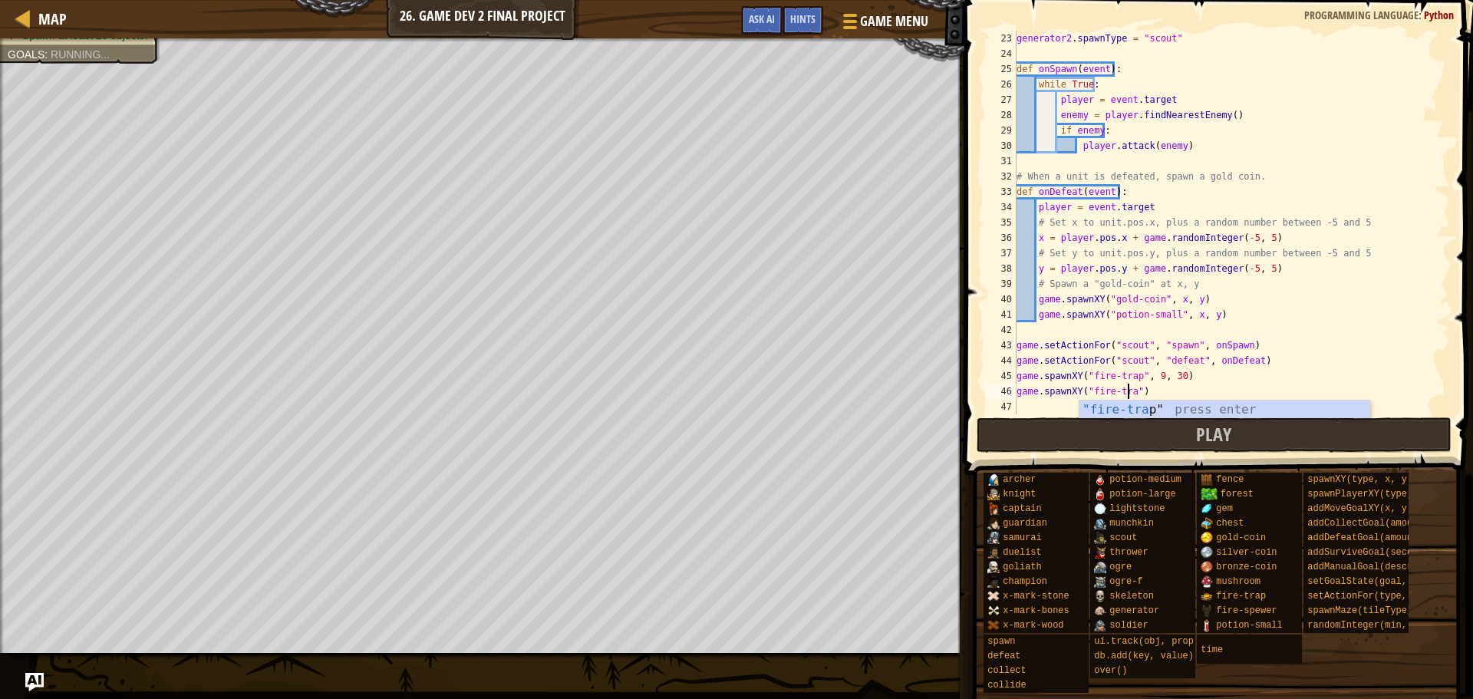
scroll to position [7, 10]
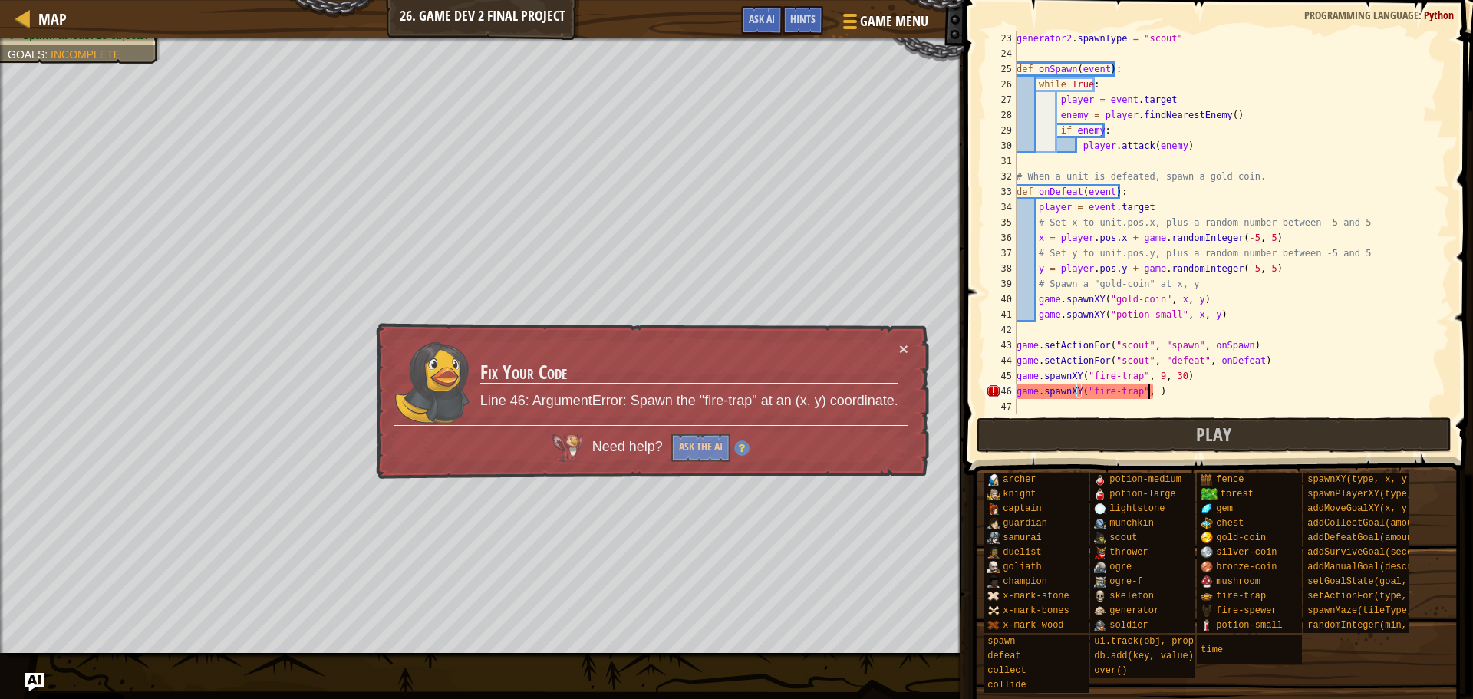
paste textarea "52, 62"
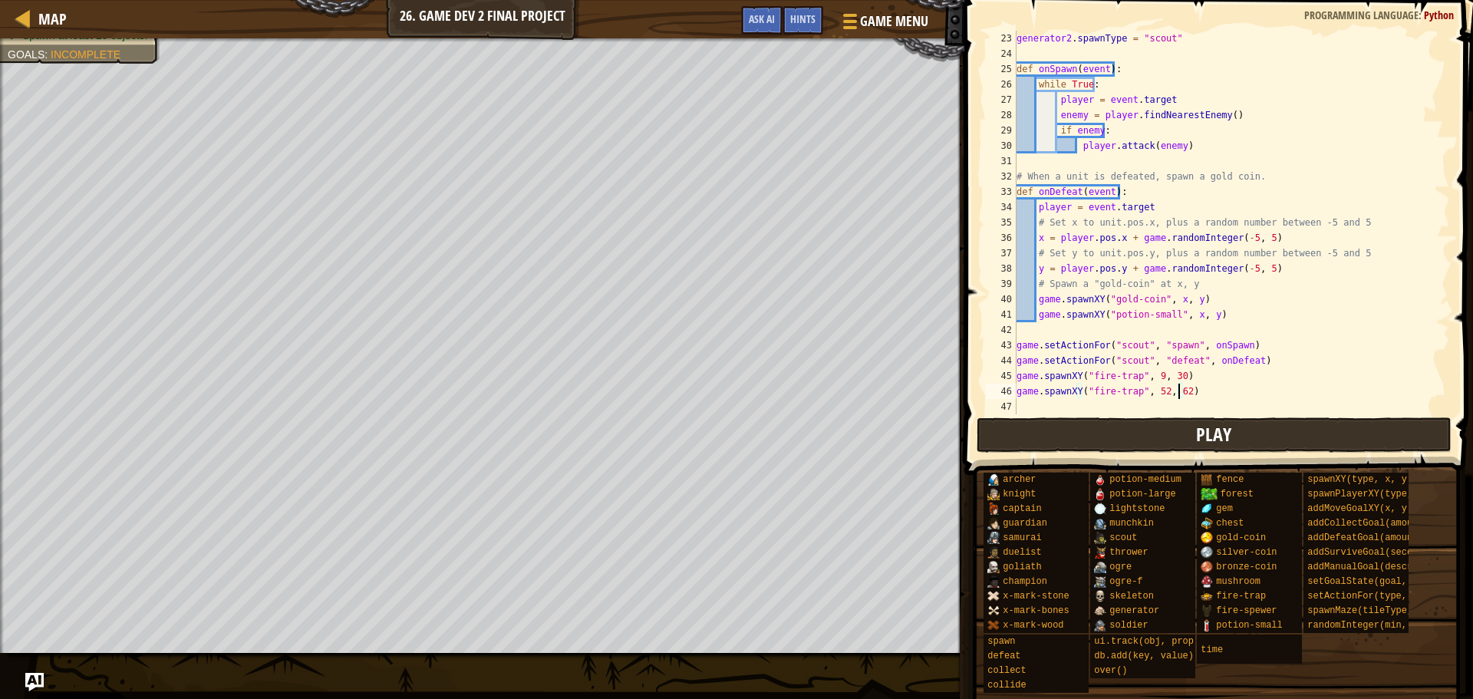
type textarea "game.spawnXY("fire-trap", 52, 62)"
click at [1138, 438] on button "Play" at bounding box center [1215, 434] width 476 height 35
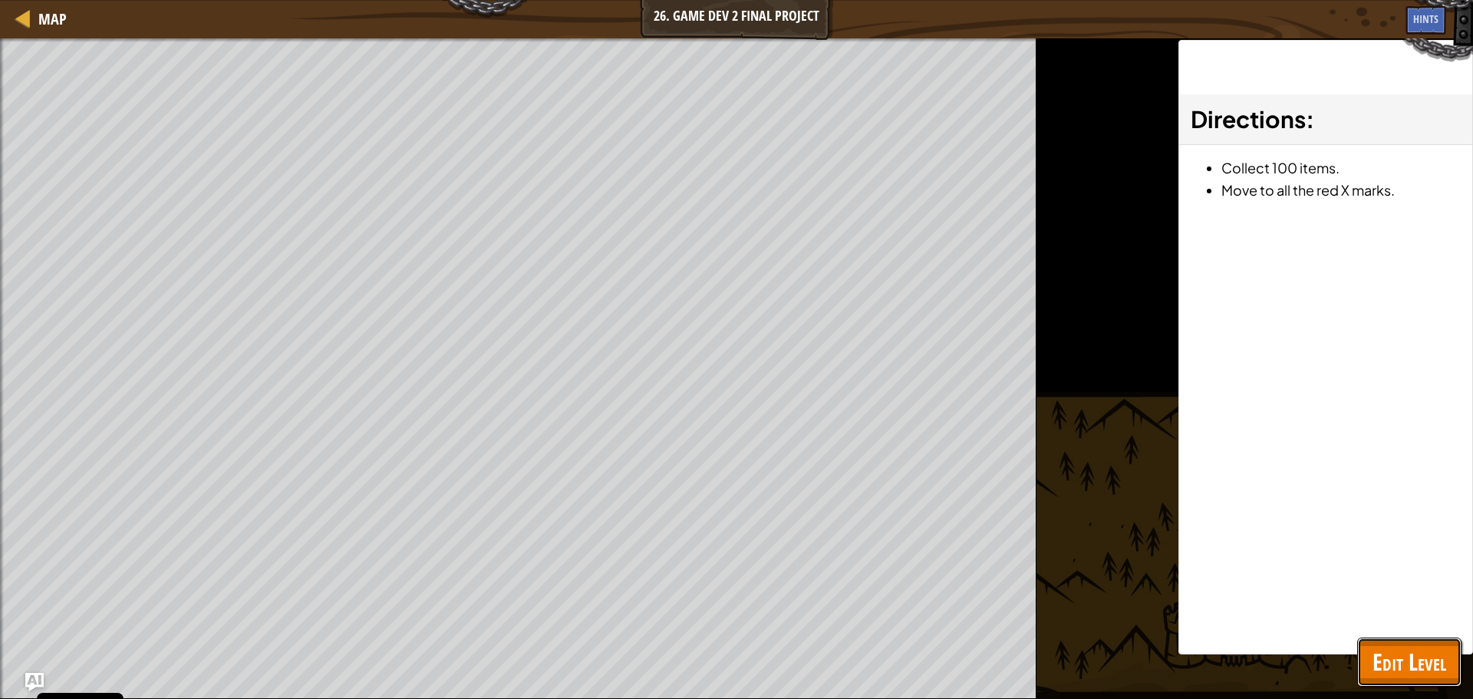
click at [1403, 651] on span "Edit Level" at bounding box center [1410, 661] width 74 height 31
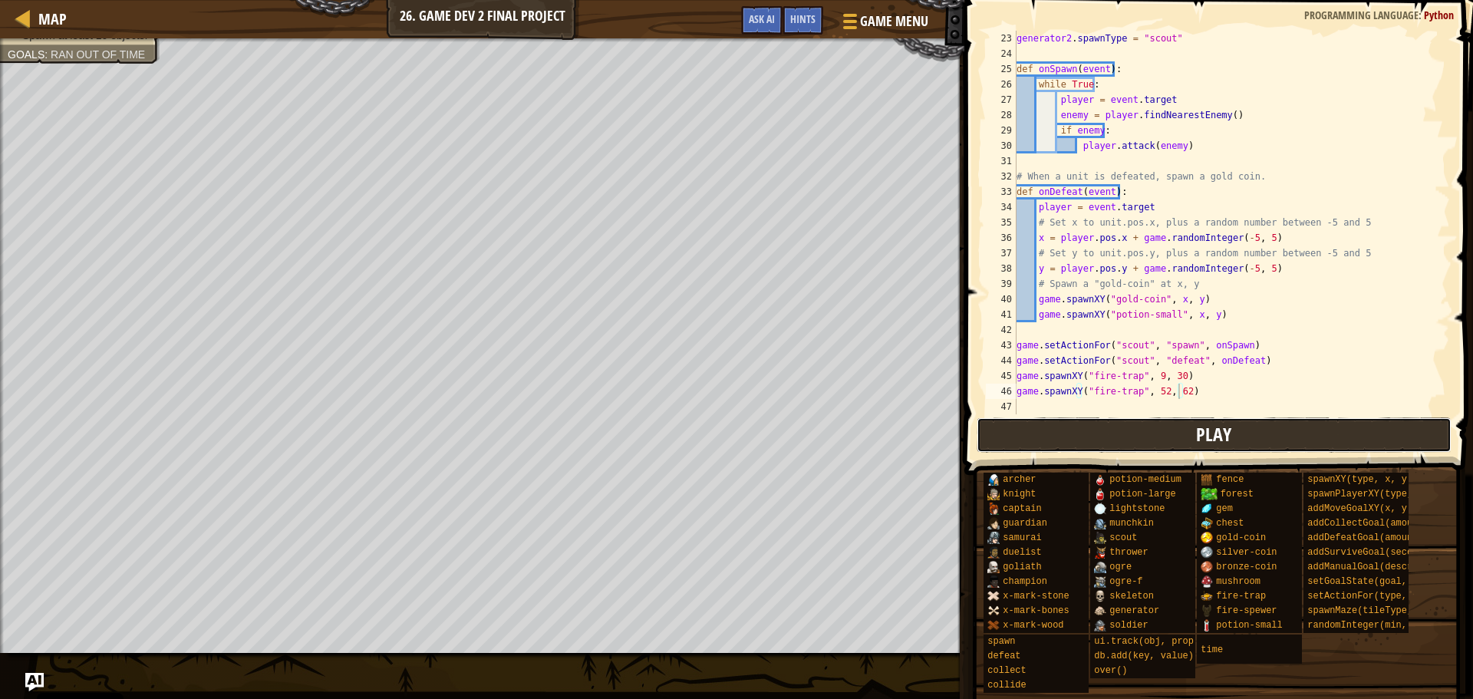
click at [1156, 440] on button "Play" at bounding box center [1215, 434] width 476 height 35
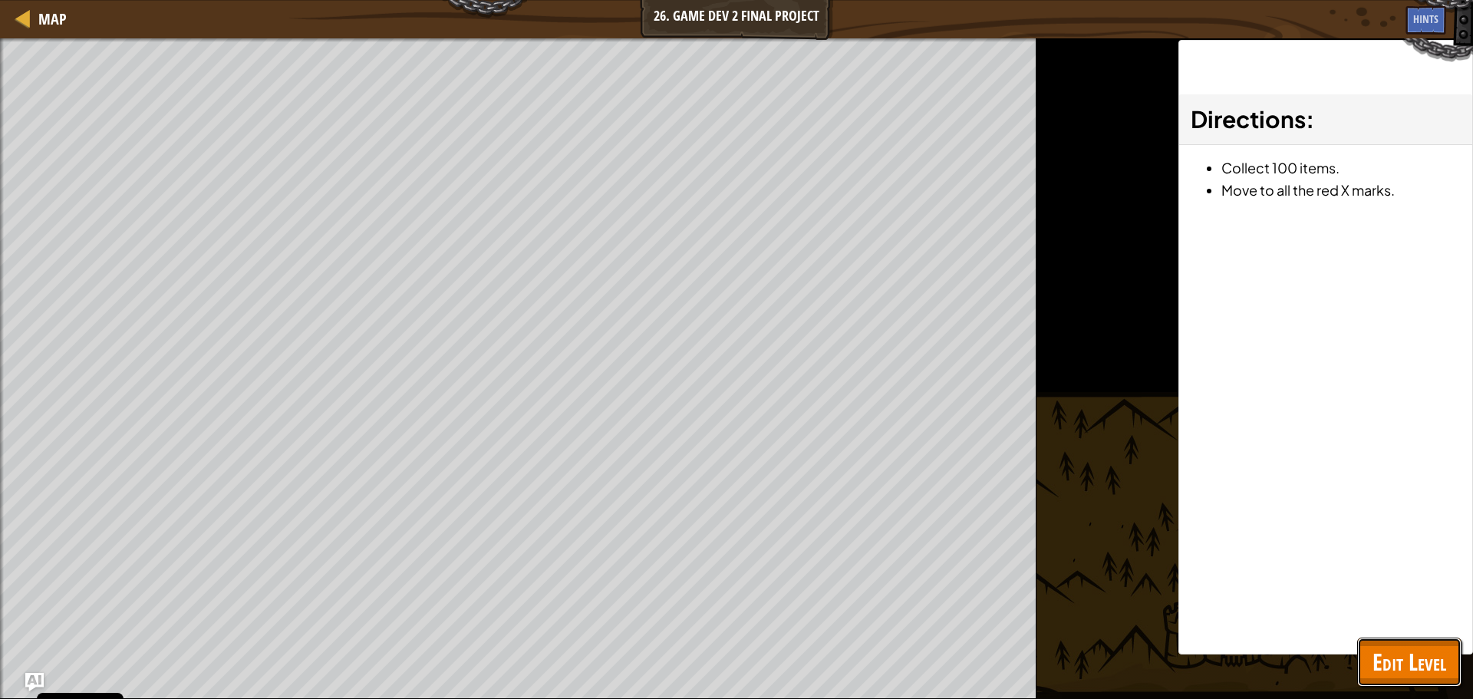
click at [1397, 651] on span "Edit Level" at bounding box center [1410, 661] width 74 height 31
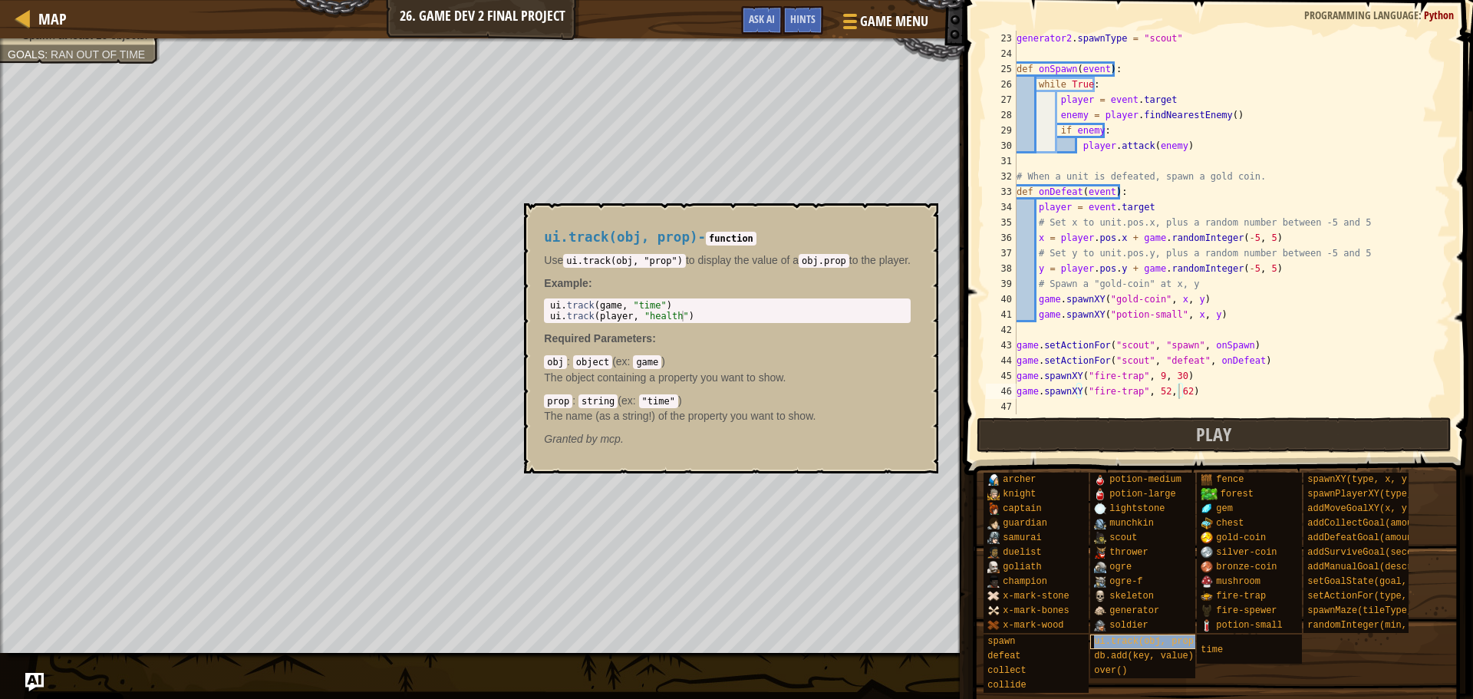
click at [1143, 641] on span "ui.track(obj, prop)" at bounding box center [1146, 641] width 105 height 11
click at [1341, 520] on span "addCollectGoal(amount)" at bounding box center [1367, 523] width 121 height 11
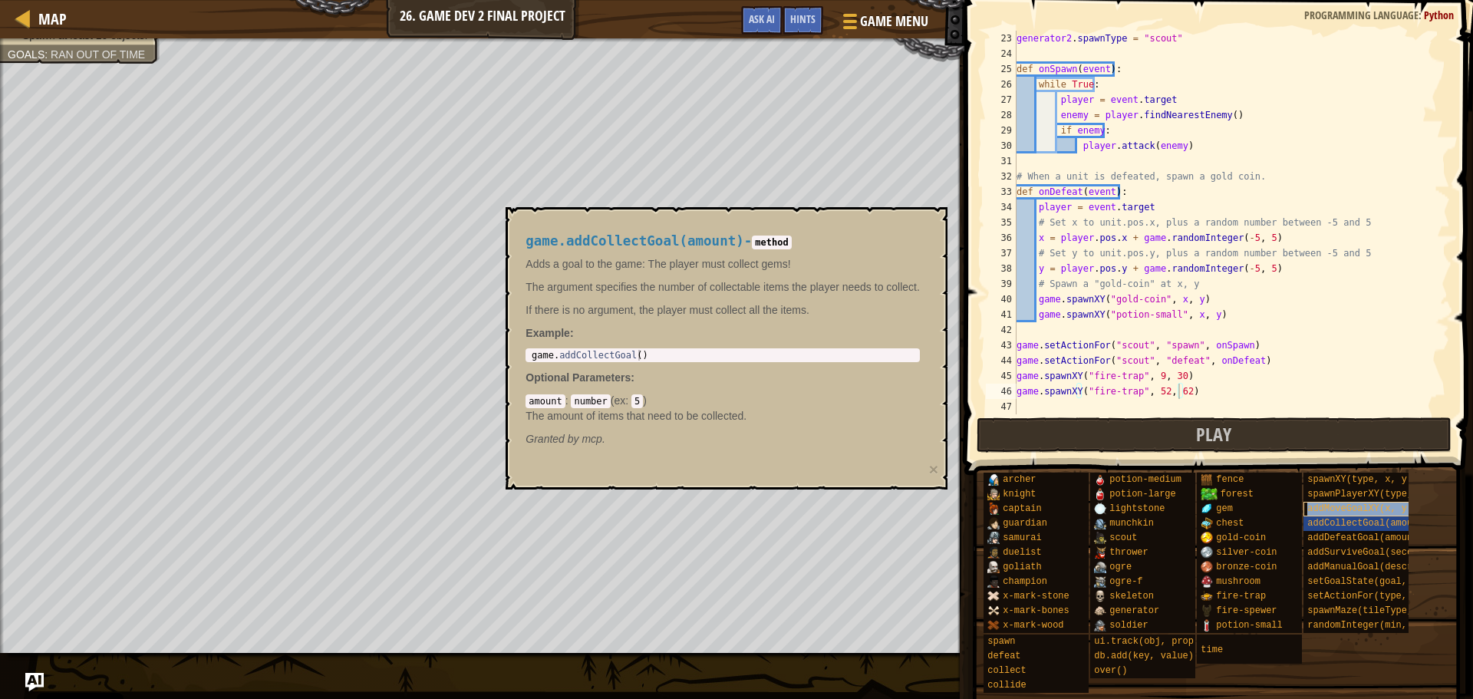
click at [1338, 509] on span "addMoveGoalXY(x, y)" at bounding box center [1359, 508] width 105 height 11
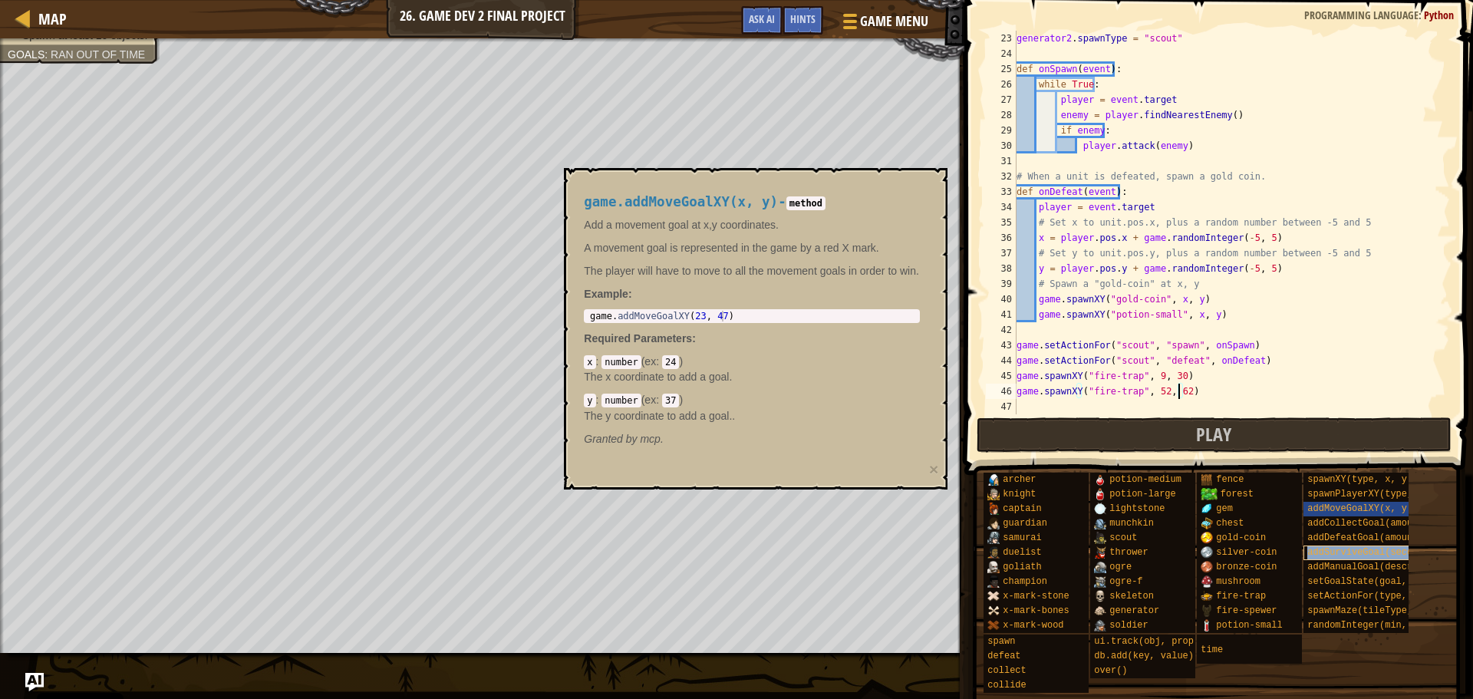
click at [1325, 552] on span "addSurviveGoal(seconds)" at bounding box center [1370, 552] width 127 height 11
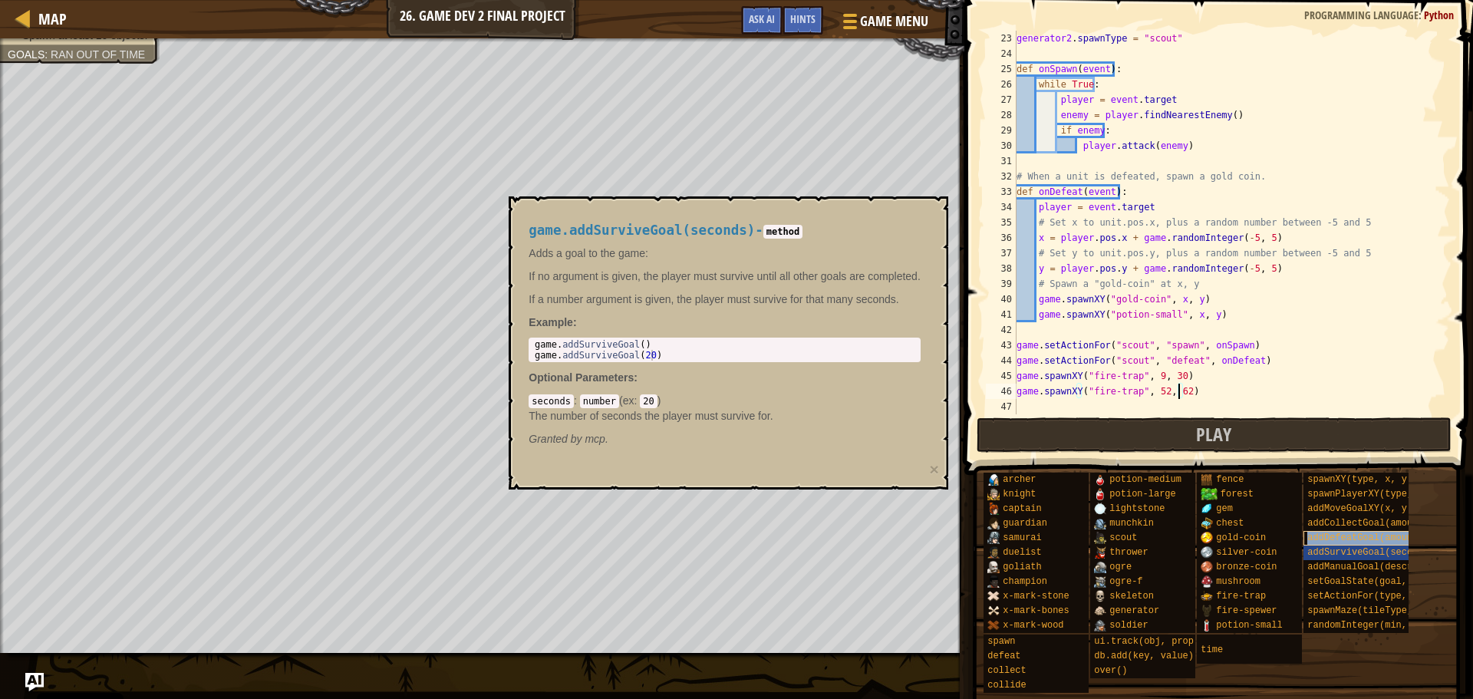
click at [1327, 542] on span "addDefeatGoal(amount)" at bounding box center [1365, 537] width 116 height 11
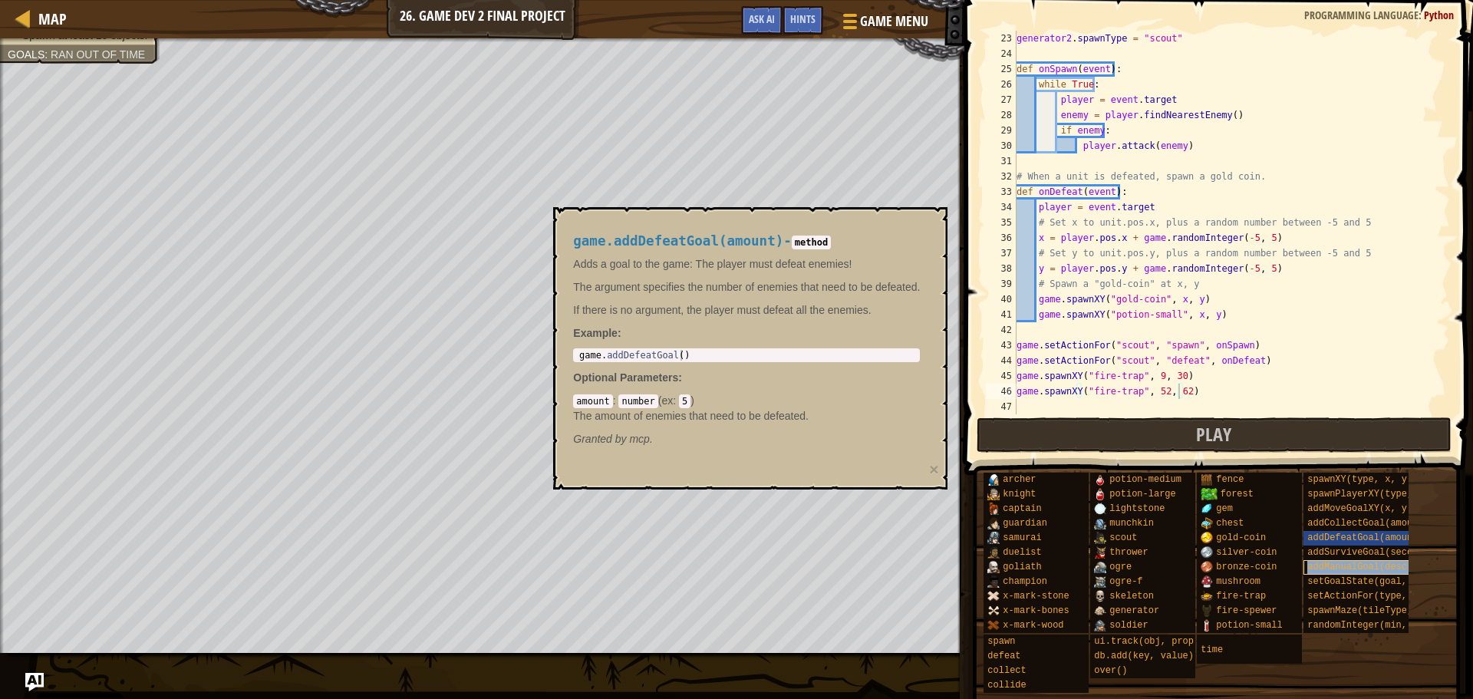
click at [1327, 569] on span "addManualGoal(description)" at bounding box center [1378, 567] width 143 height 11
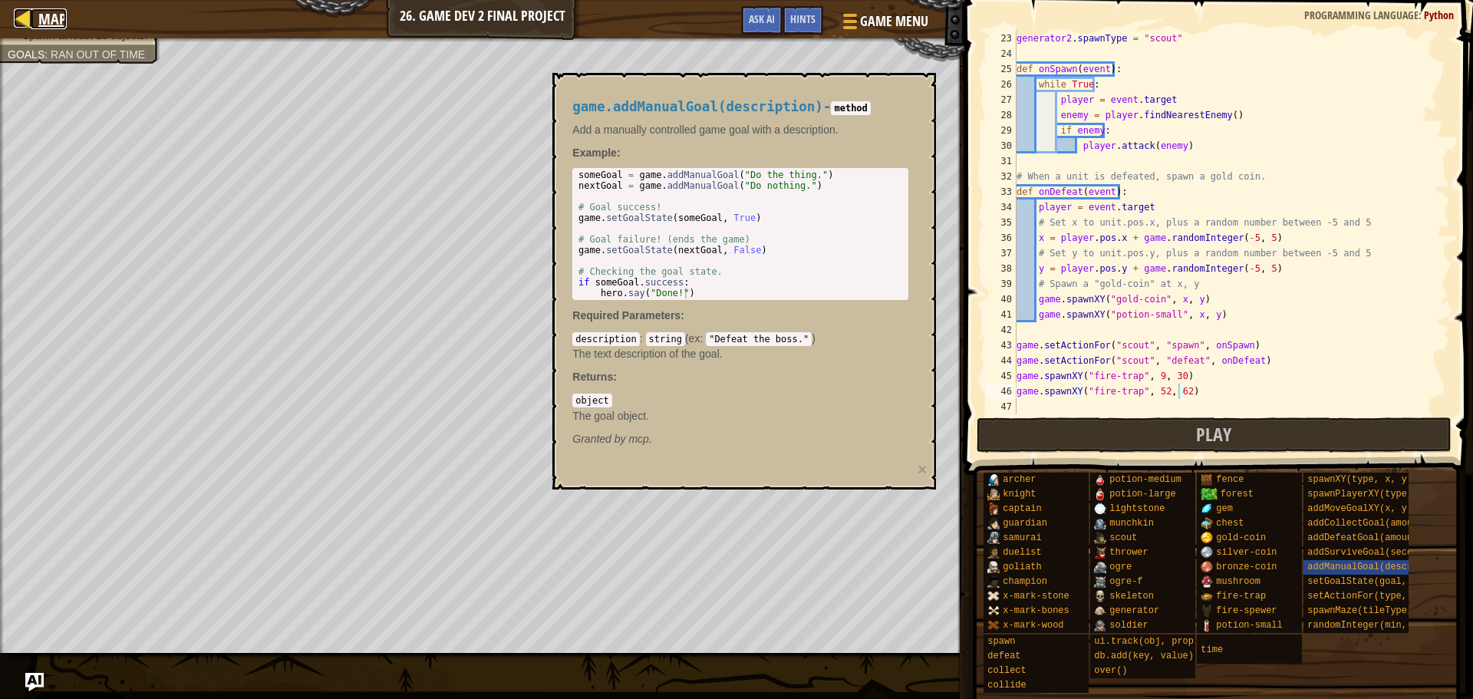
click at [41, 21] on span "Map" at bounding box center [52, 18] width 28 height 21
select select "en-[GEOGRAPHIC_DATA]"
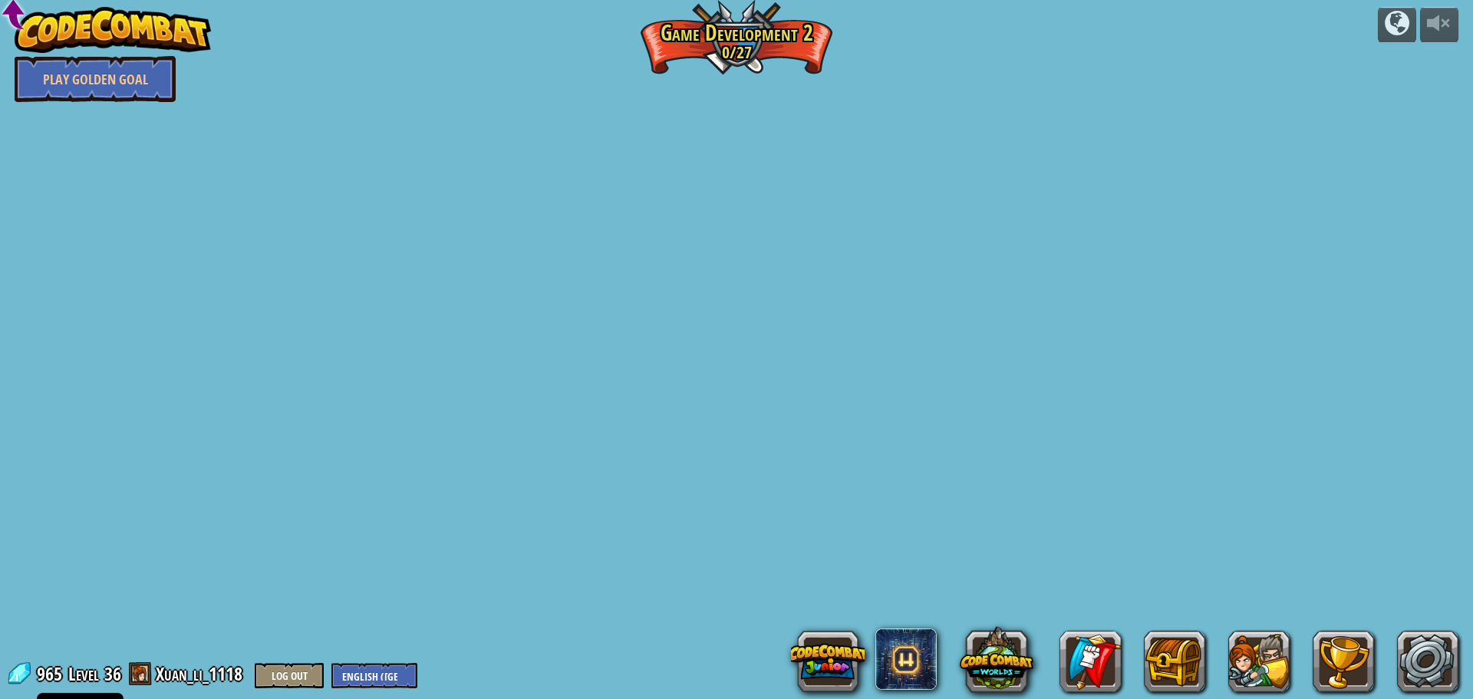
select select "en-[GEOGRAPHIC_DATA]"
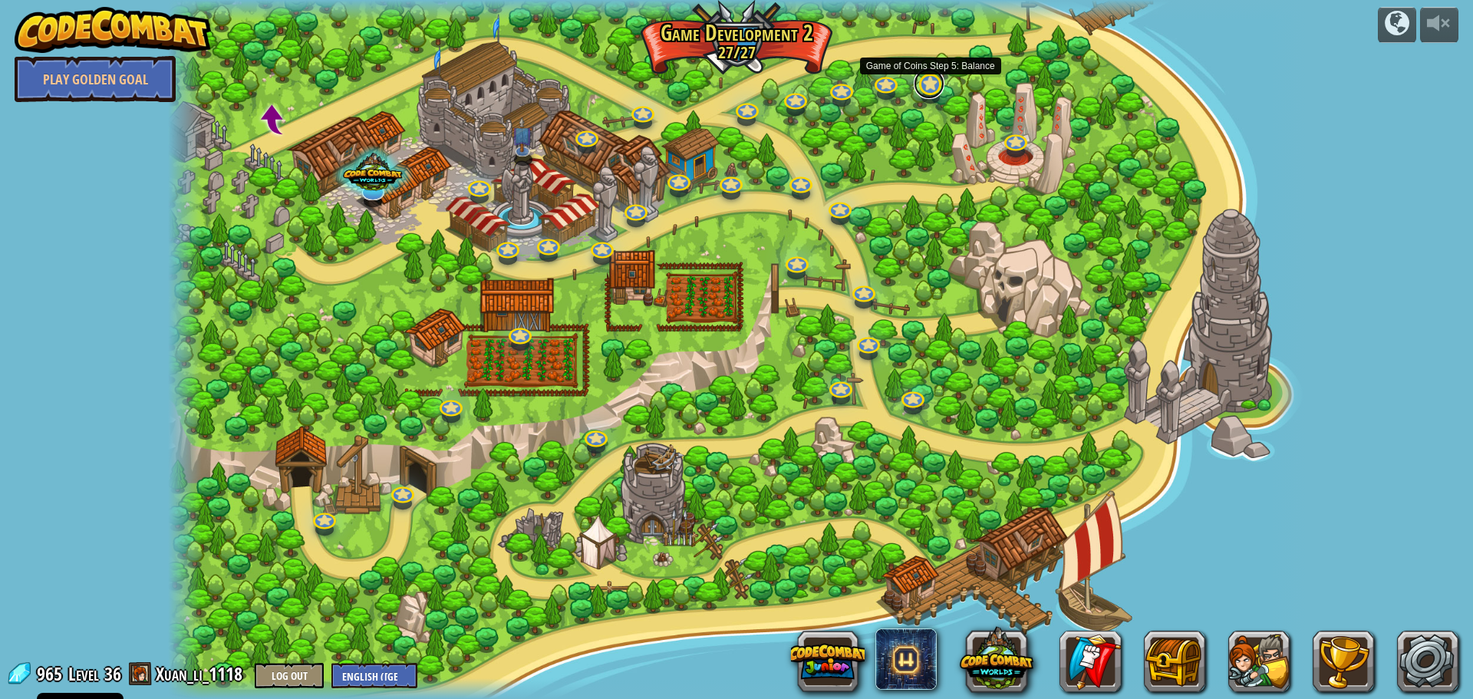
click at [926, 95] on link at bounding box center [929, 83] width 31 height 31
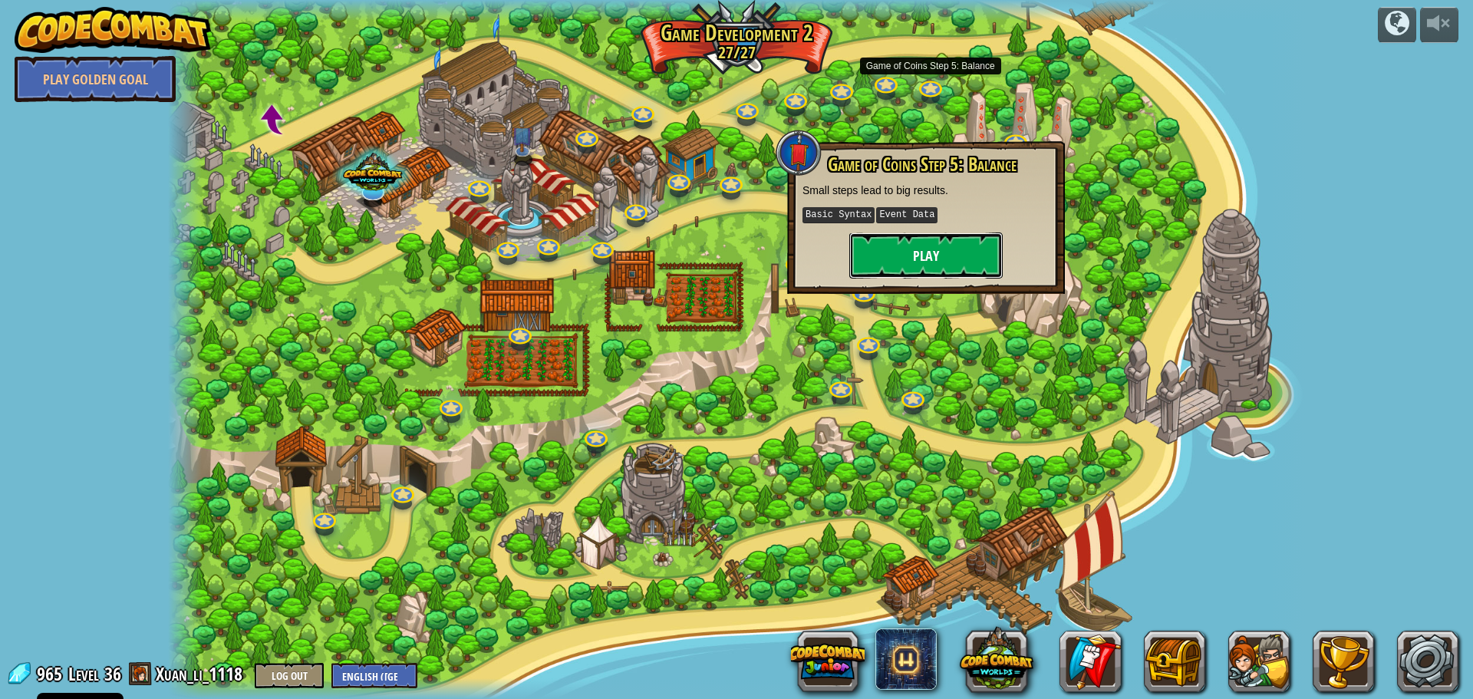
click at [934, 249] on button "Play" at bounding box center [925, 255] width 153 height 46
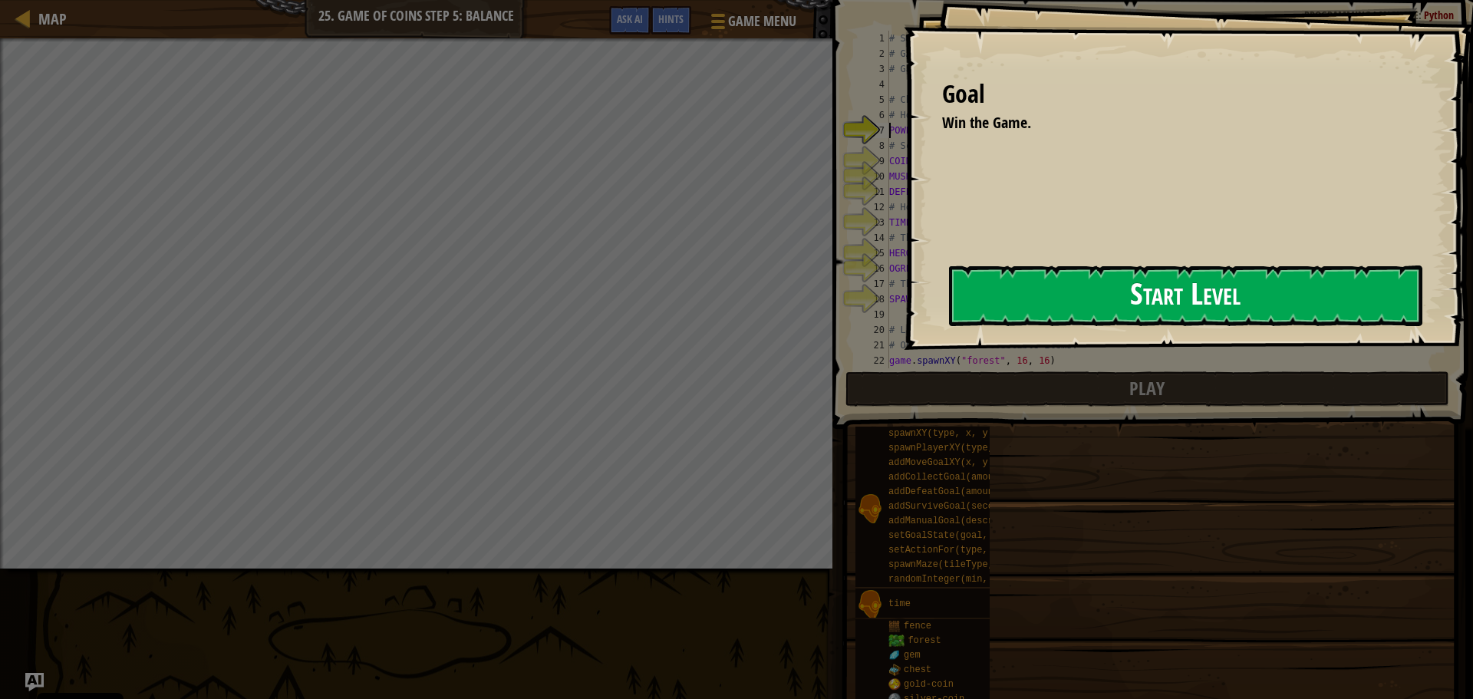
click at [949, 304] on button "Start Level" at bounding box center [1185, 295] width 473 height 61
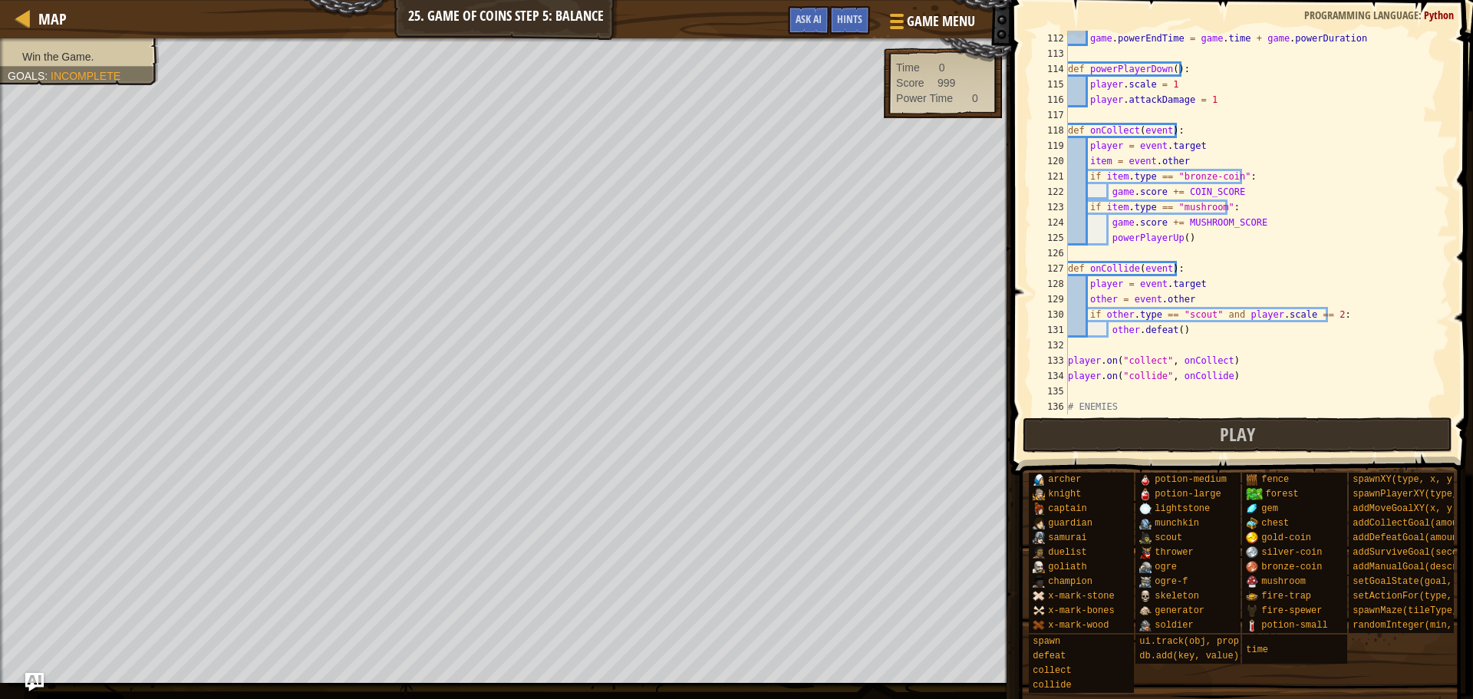
scroll to position [1703, 0]
click at [1165, 439] on button "Play" at bounding box center [1238, 434] width 430 height 35
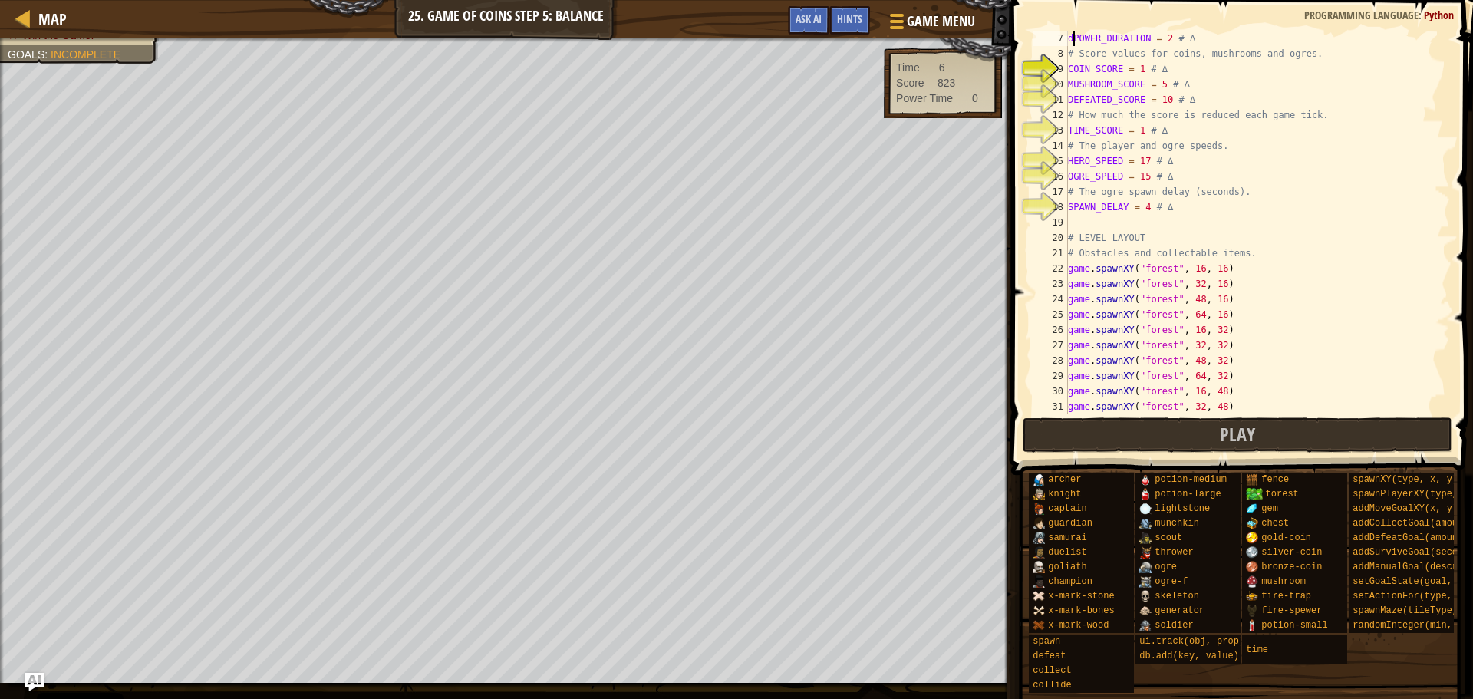
scroll to position [92, 0]
type textarea "POWER_DURATION = 2 # ∆"
click at [1183, 437] on button "Play" at bounding box center [1238, 434] width 430 height 35
click at [1183, 428] on button "Play" at bounding box center [1238, 434] width 430 height 35
click at [1347, 439] on button "Play" at bounding box center [1238, 434] width 430 height 35
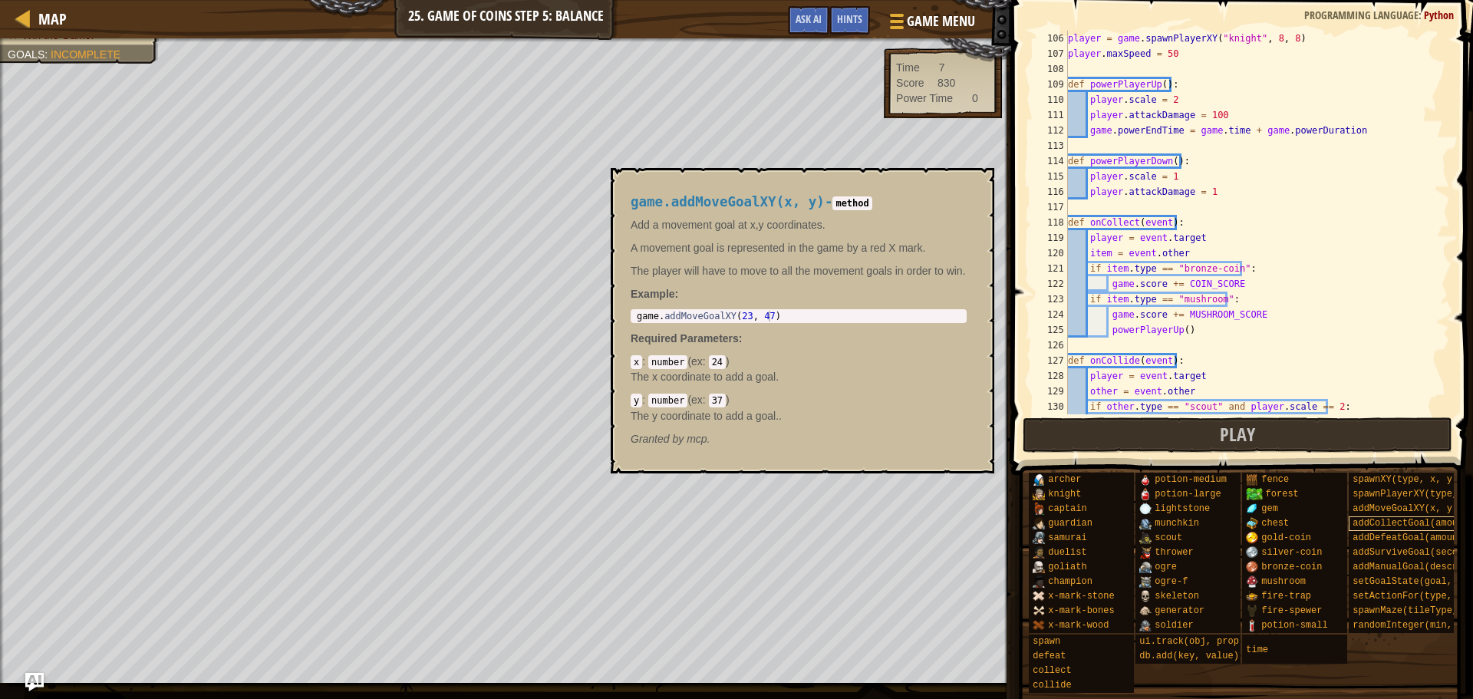
scroll to position [12, 0]
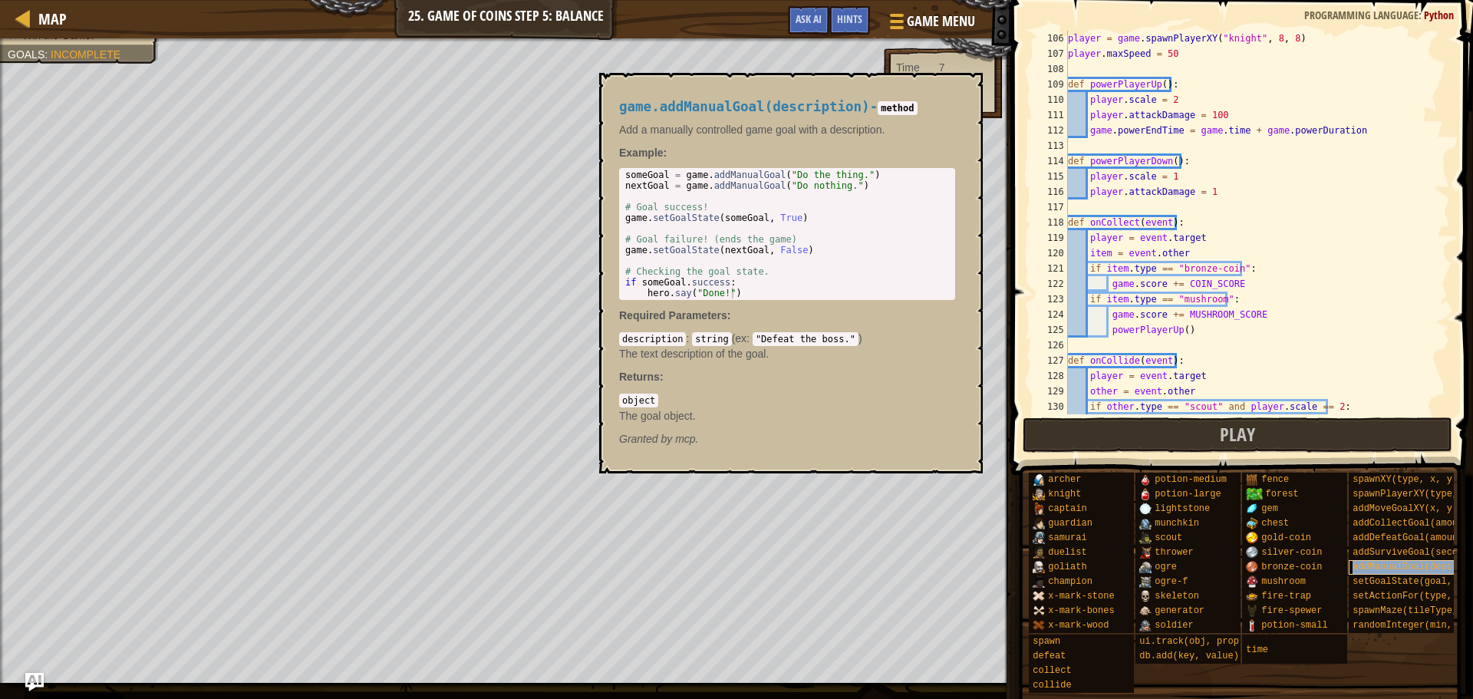
click at [1390, 562] on span "addManualGoal(description)" at bounding box center [1424, 567] width 143 height 11
click at [21, 12] on div at bounding box center [23, 17] width 19 height 19
select select "en-[GEOGRAPHIC_DATA]"
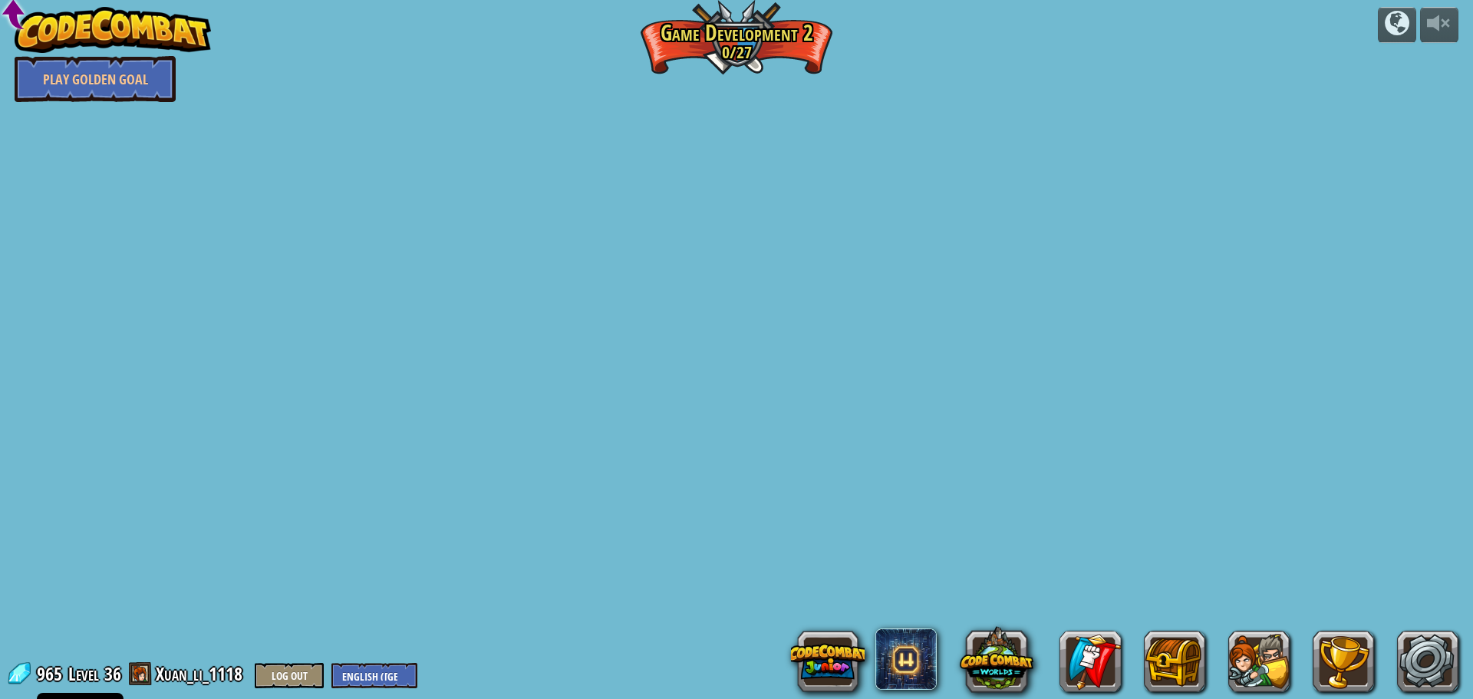
select select "en-[GEOGRAPHIC_DATA]"
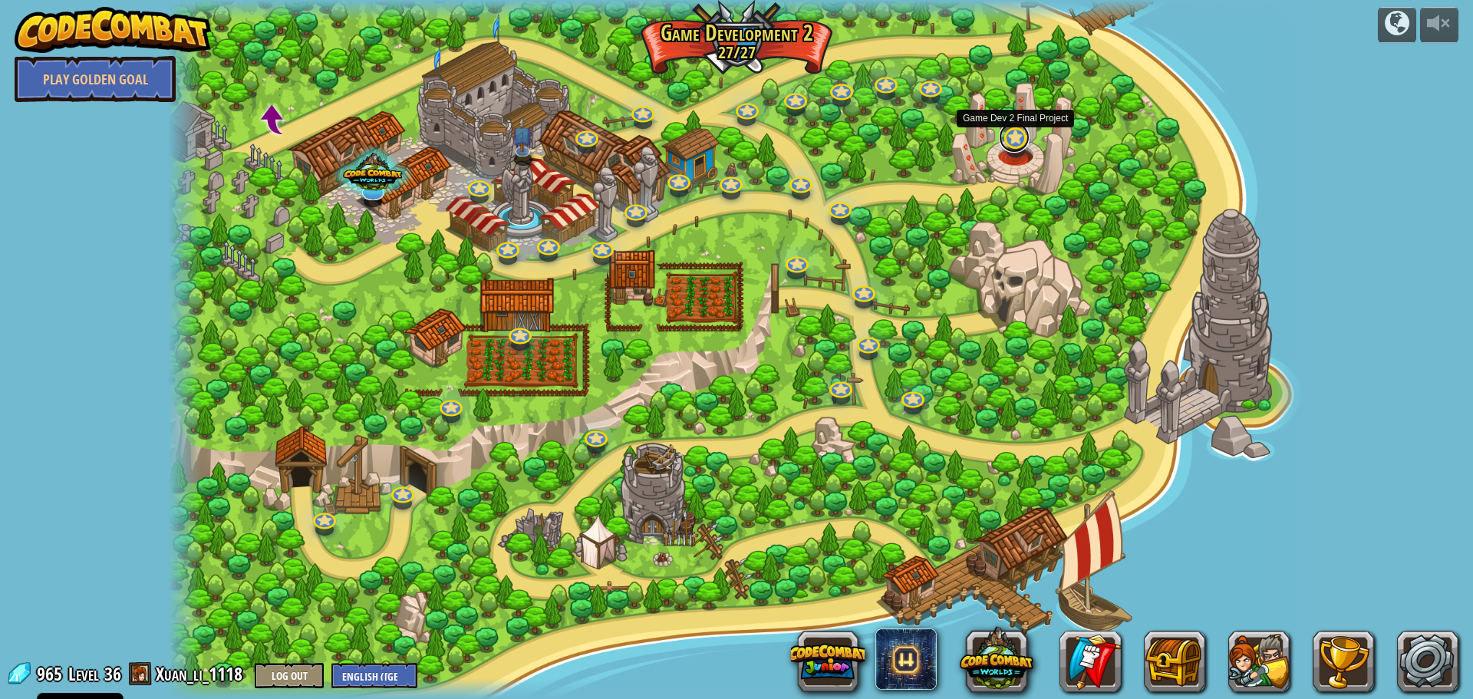
click at [1010, 152] on div "Game of Coins Step 4: Power-Ups We need something to stand against ogres. Basic…" at bounding box center [737, 349] width 1138 height 699
click at [1016, 146] on link at bounding box center [1014, 137] width 31 height 31
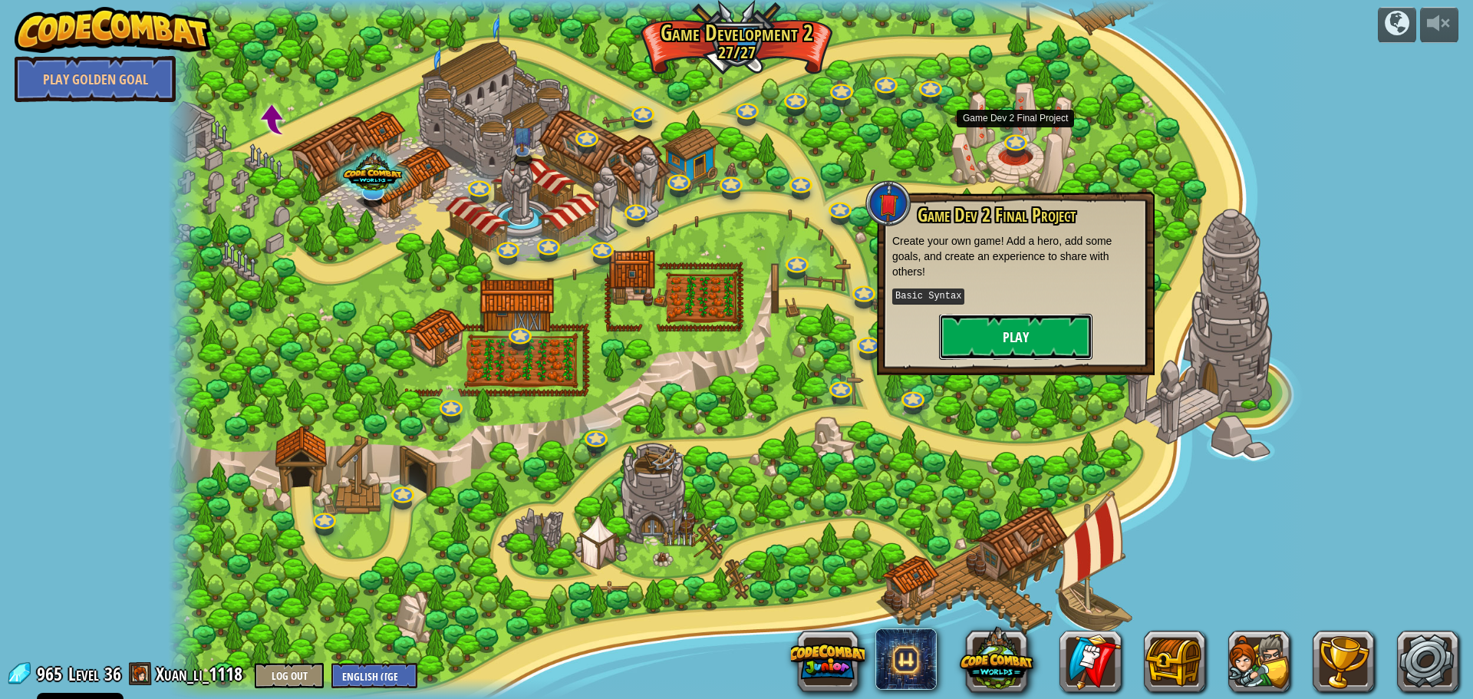
click at [1008, 347] on button "Play" at bounding box center [1015, 337] width 153 height 46
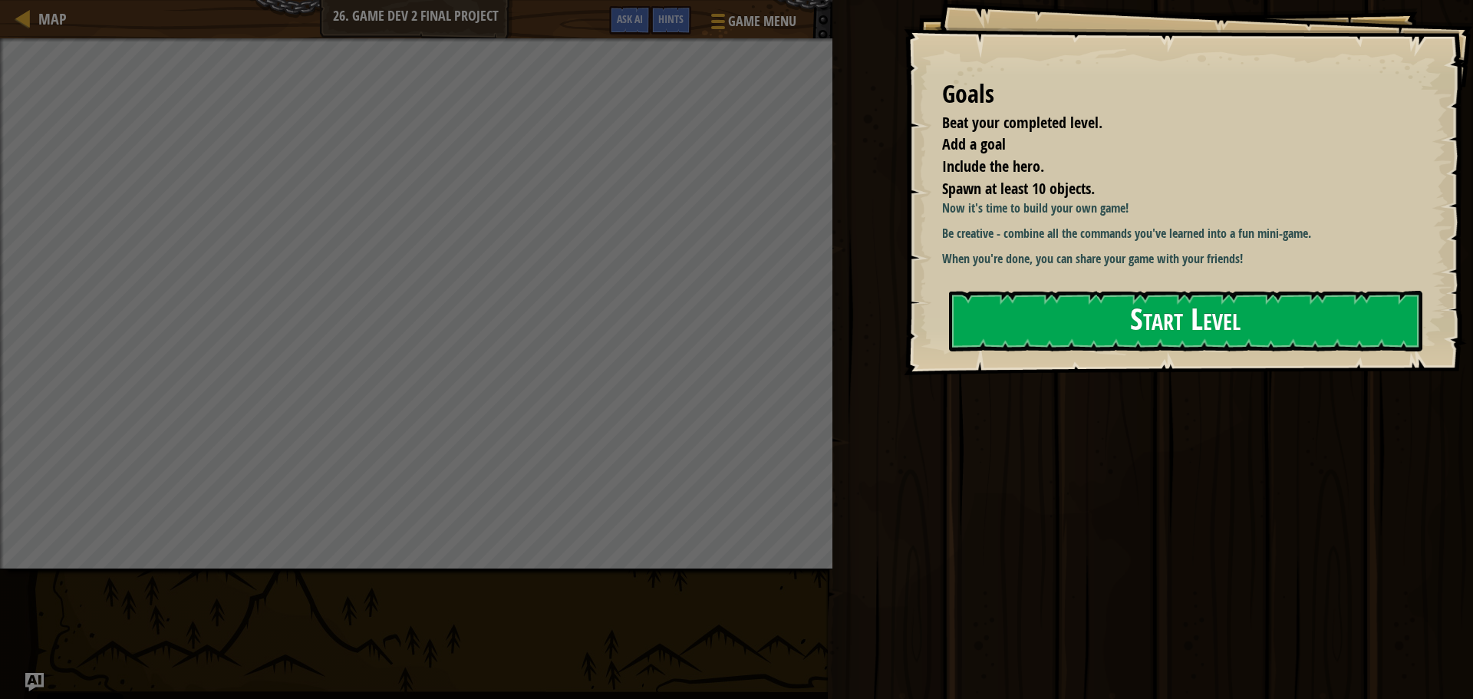
click at [1040, 328] on button "Start Level" at bounding box center [1185, 321] width 473 height 61
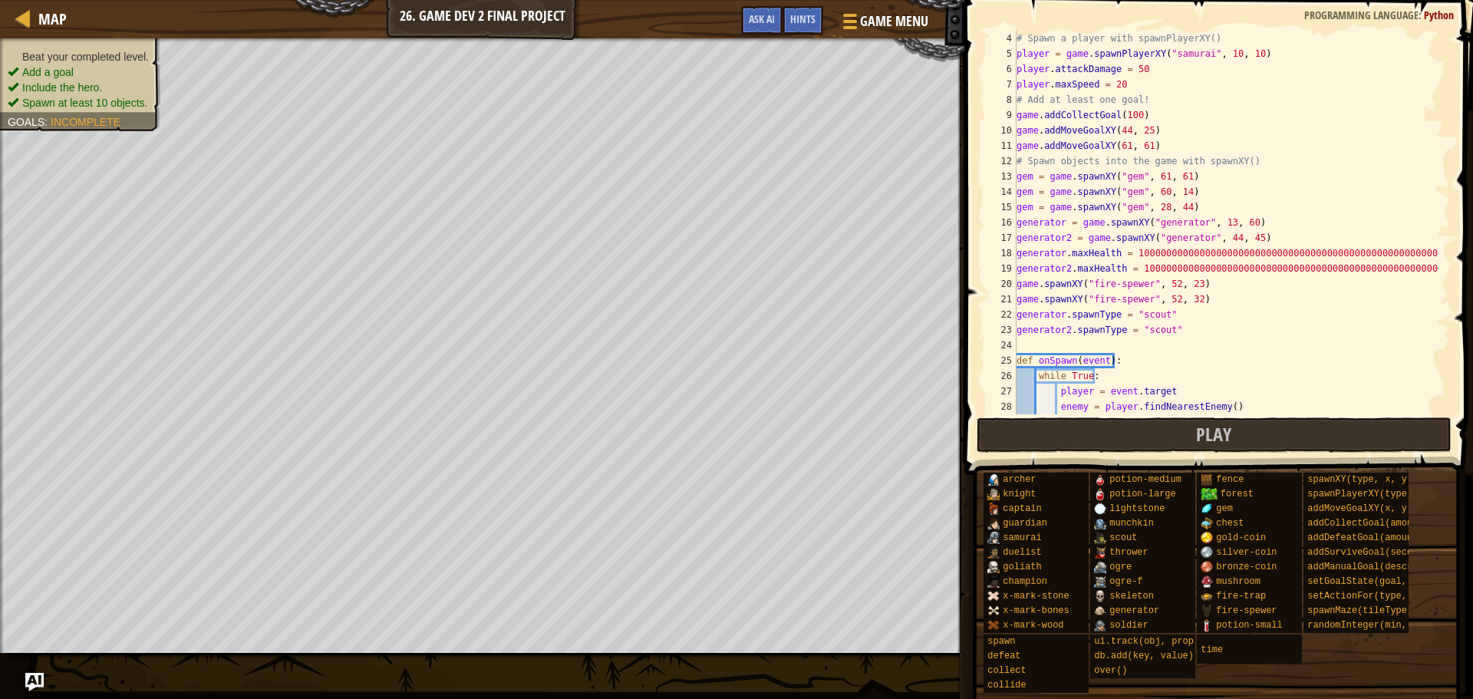
scroll to position [92, 0]
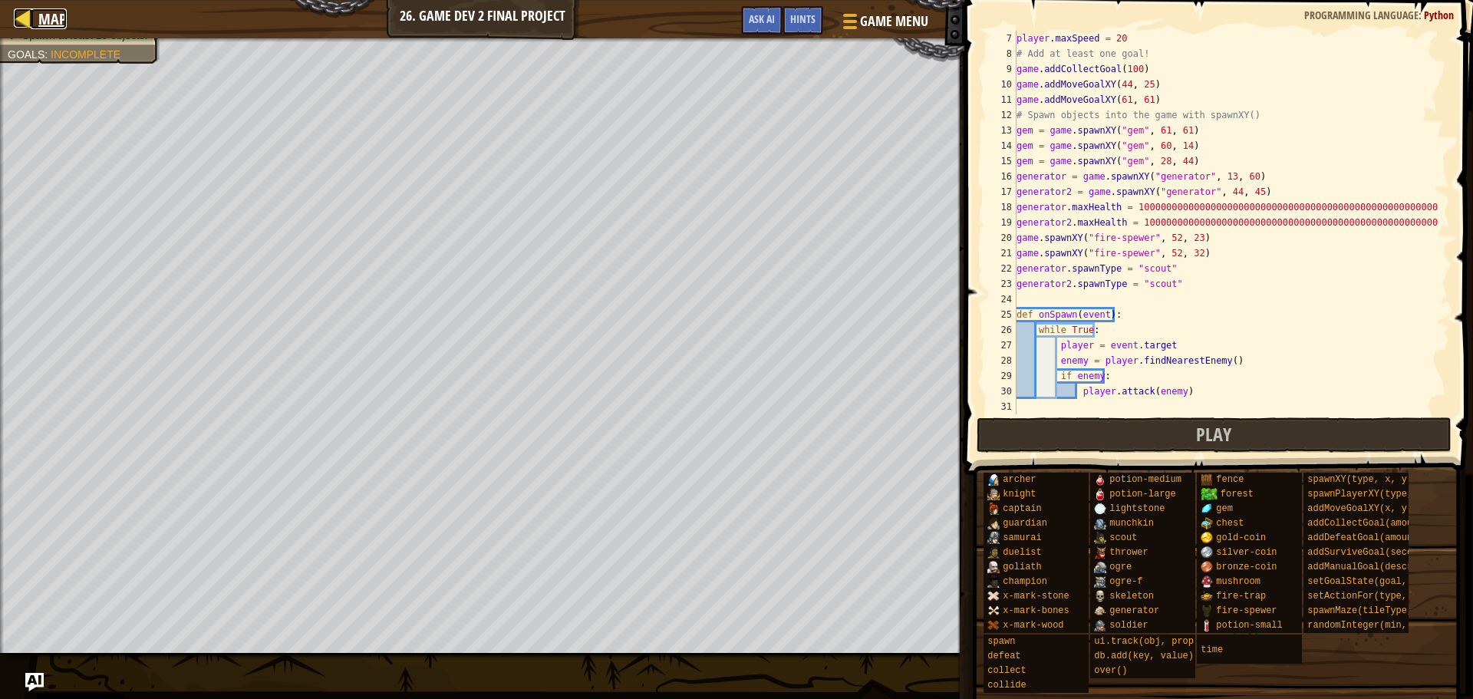
click at [28, 17] on div at bounding box center [23, 17] width 19 height 19
select select "en-[GEOGRAPHIC_DATA]"
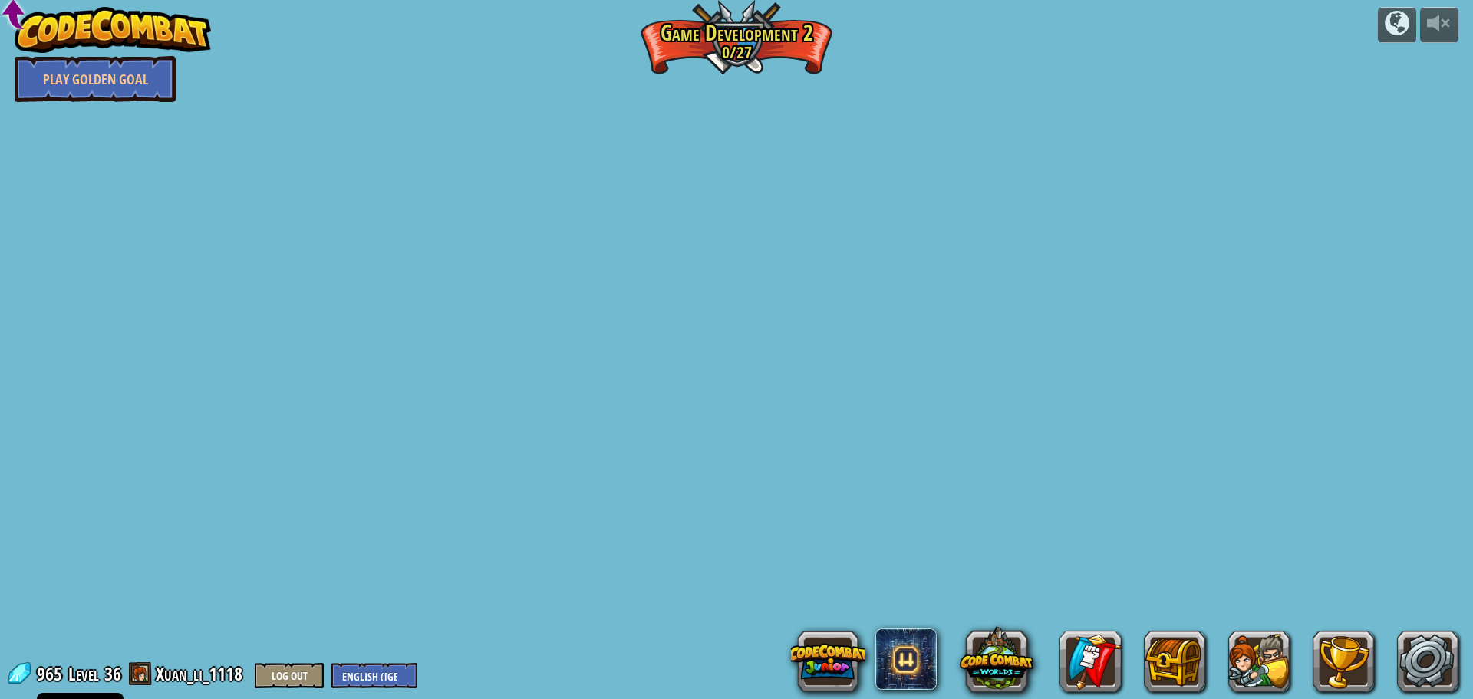
select select "en-[GEOGRAPHIC_DATA]"
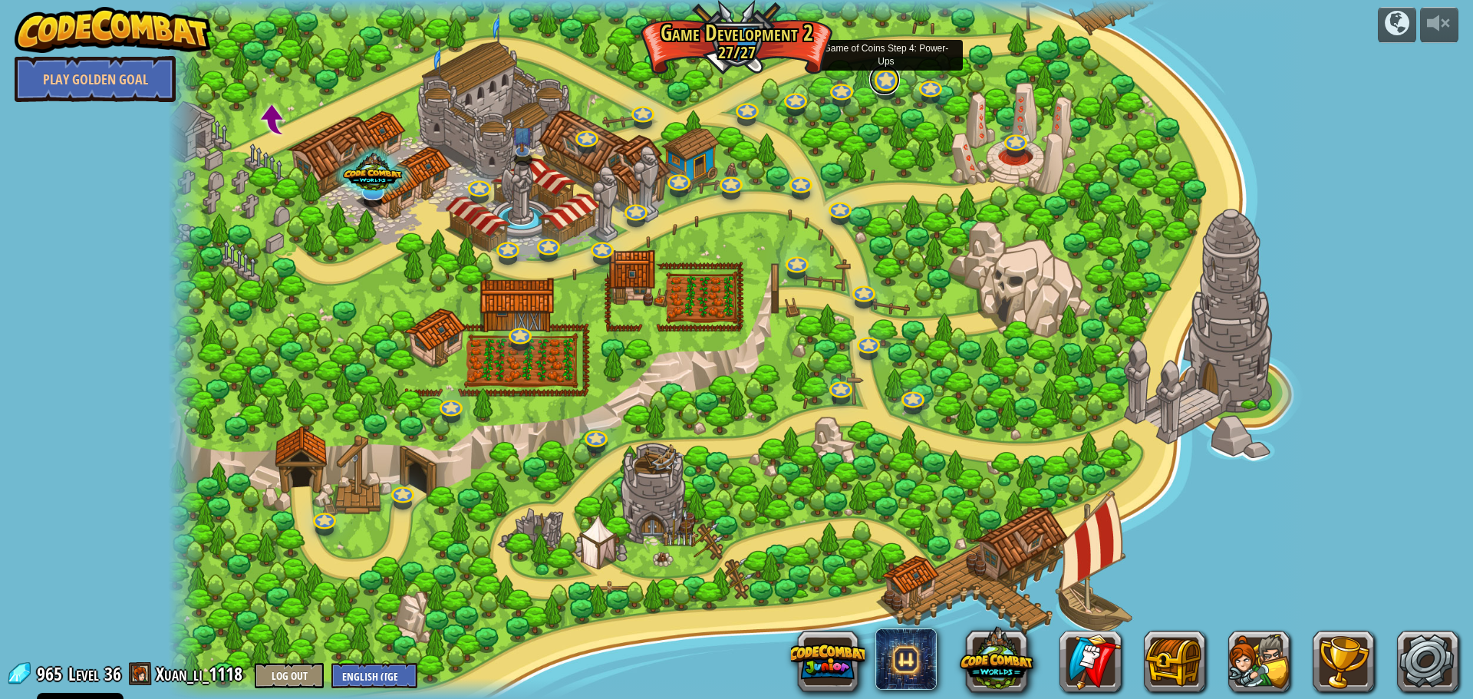
click at [891, 79] on link at bounding box center [884, 79] width 31 height 31
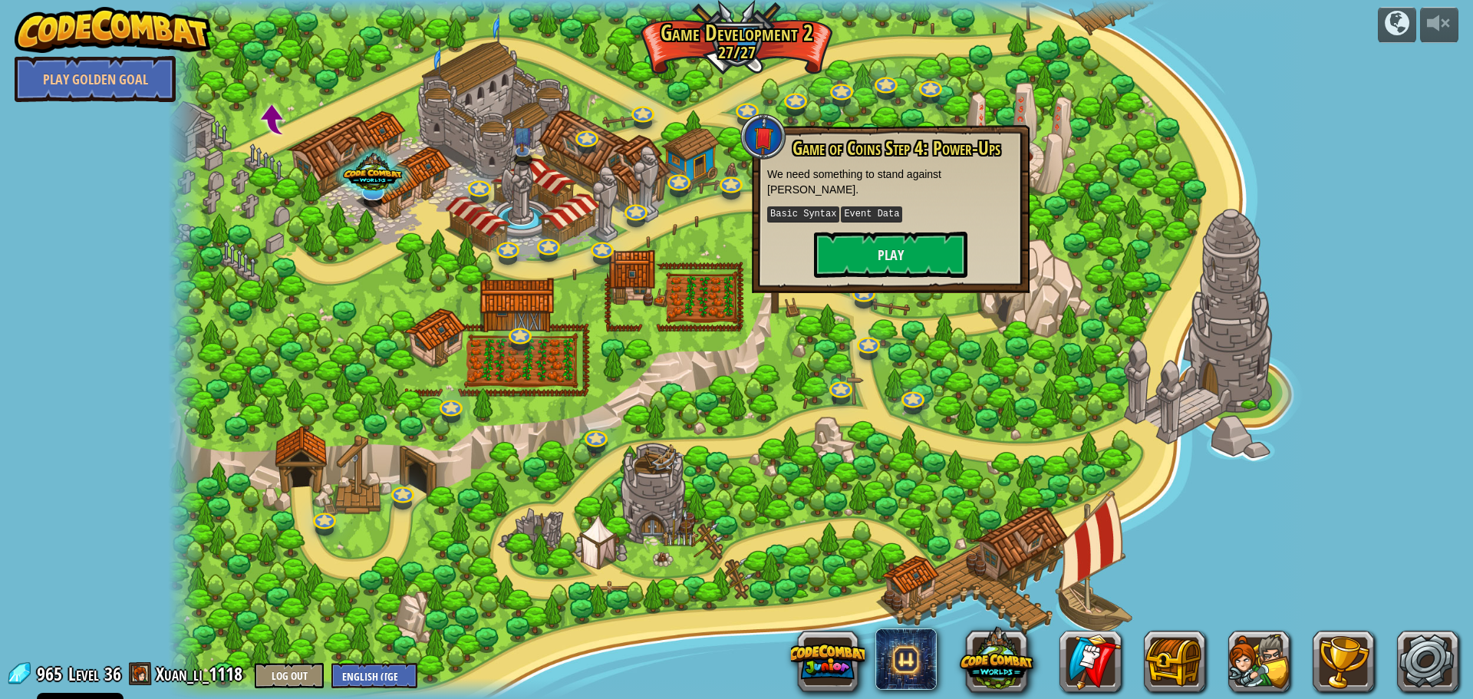
click at [905, 265] on div "Game of Coins Step 4: Power-Ups We need something to stand against ogres. Basic…" at bounding box center [891, 209] width 278 height 168
click at [900, 232] on button "Play" at bounding box center [890, 255] width 153 height 46
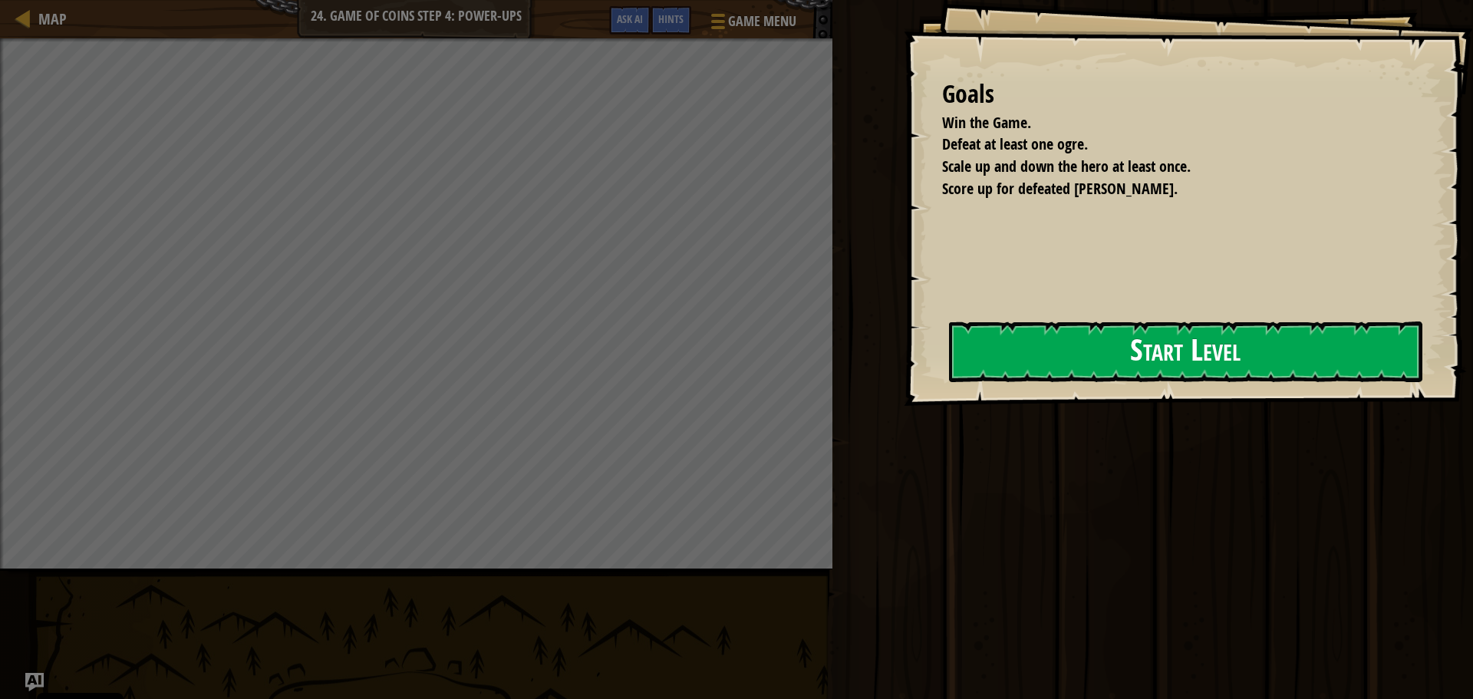
click at [949, 366] on button "Start Level" at bounding box center [1185, 351] width 473 height 61
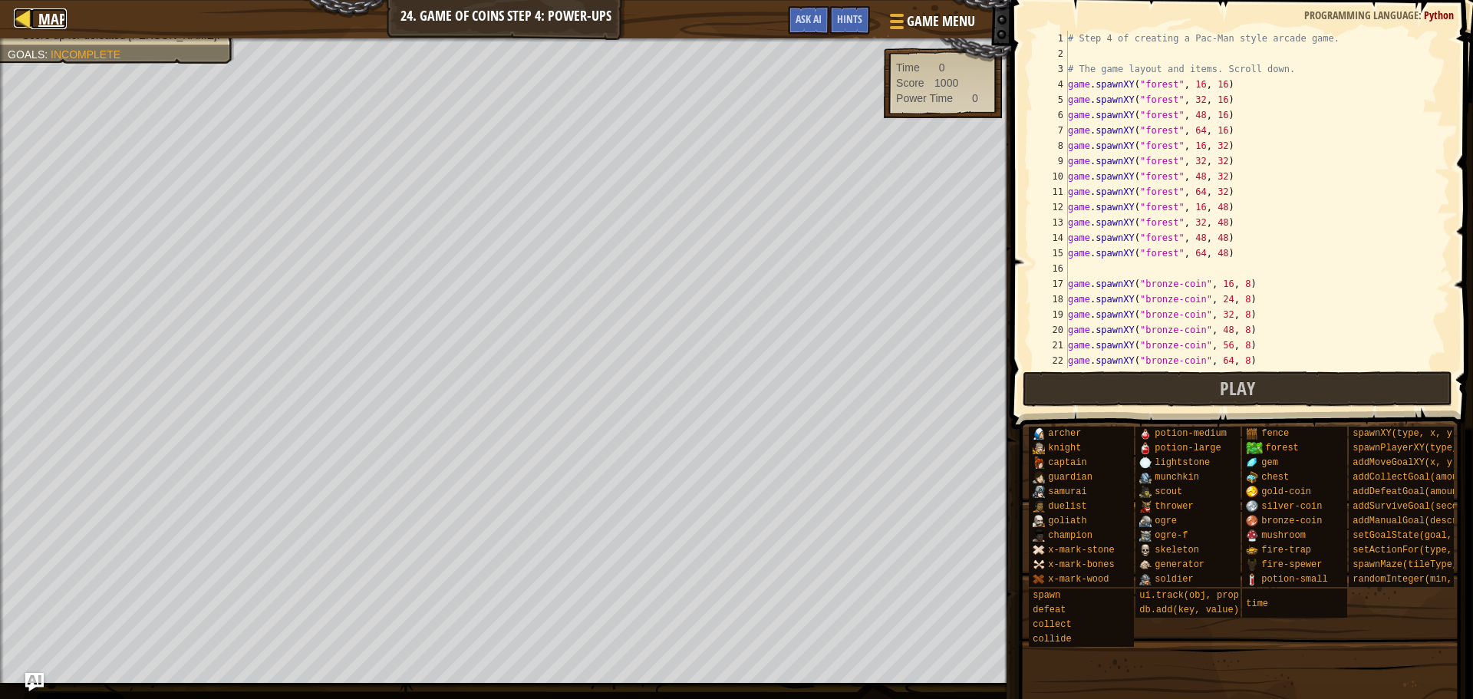
click at [27, 8] on div at bounding box center [23, 17] width 19 height 19
select select "en-[GEOGRAPHIC_DATA]"
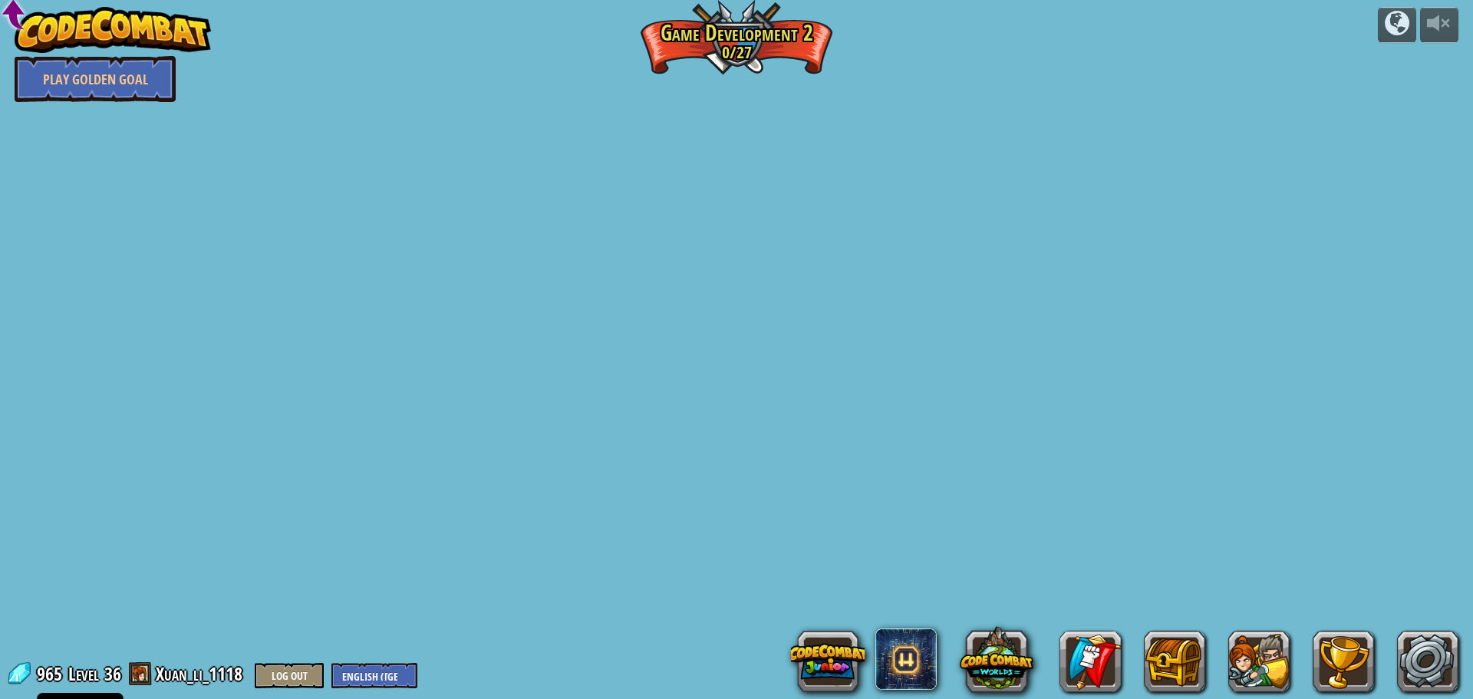
select select "en-[GEOGRAPHIC_DATA]"
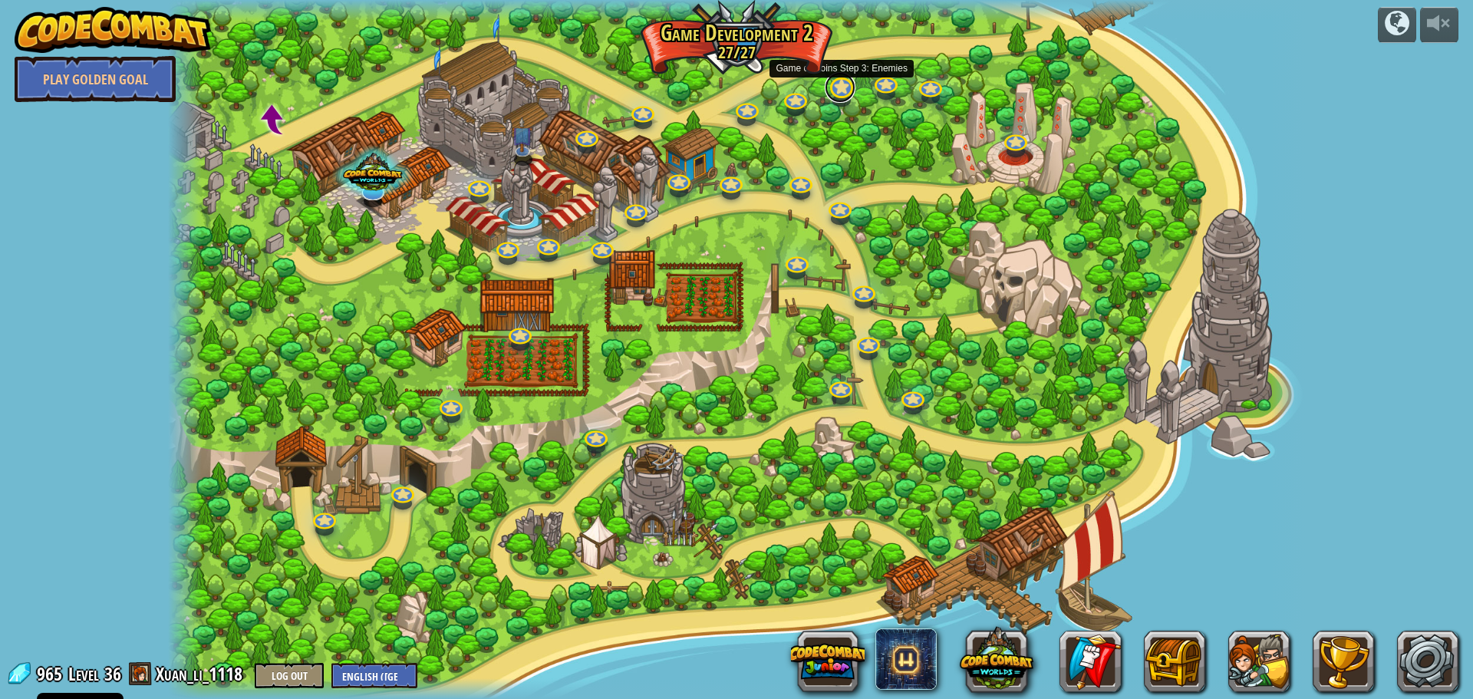
click at [829, 95] on link at bounding box center [840, 87] width 31 height 31
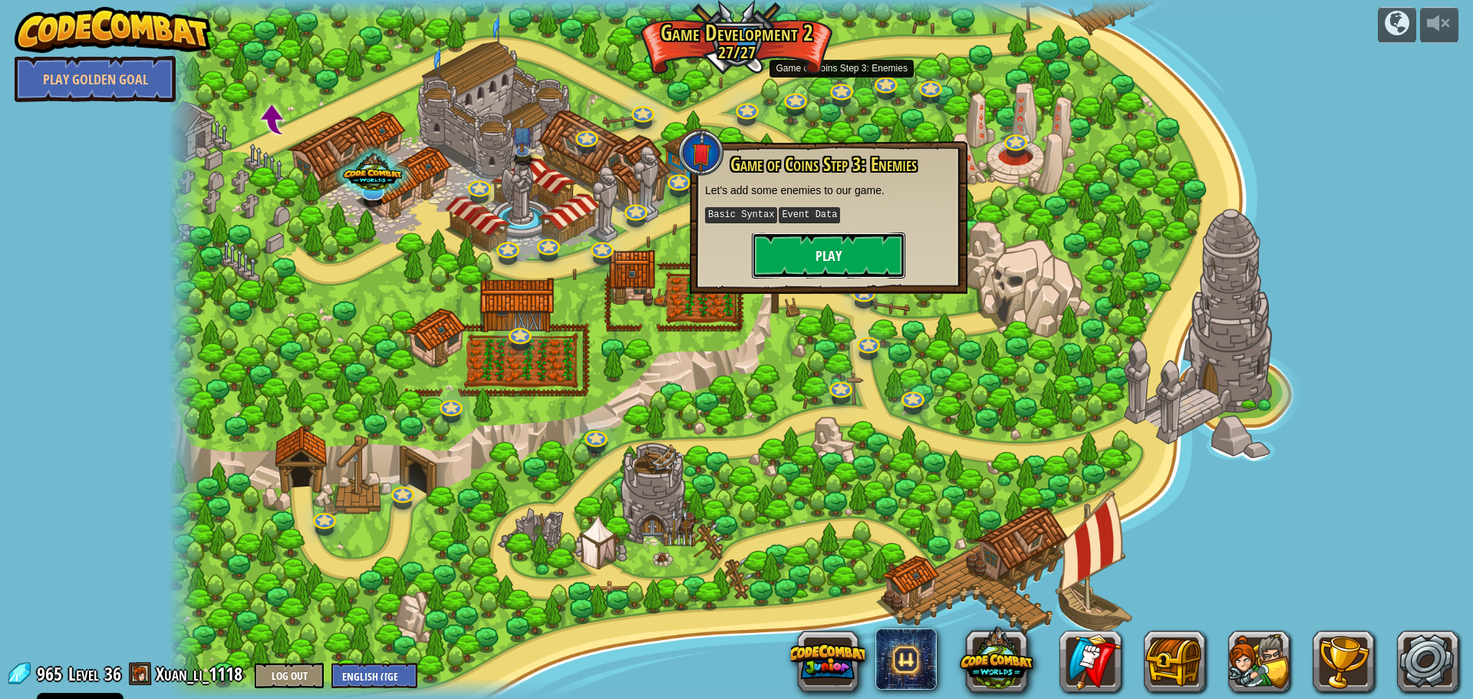
click at [800, 252] on button "Play" at bounding box center [828, 255] width 153 height 46
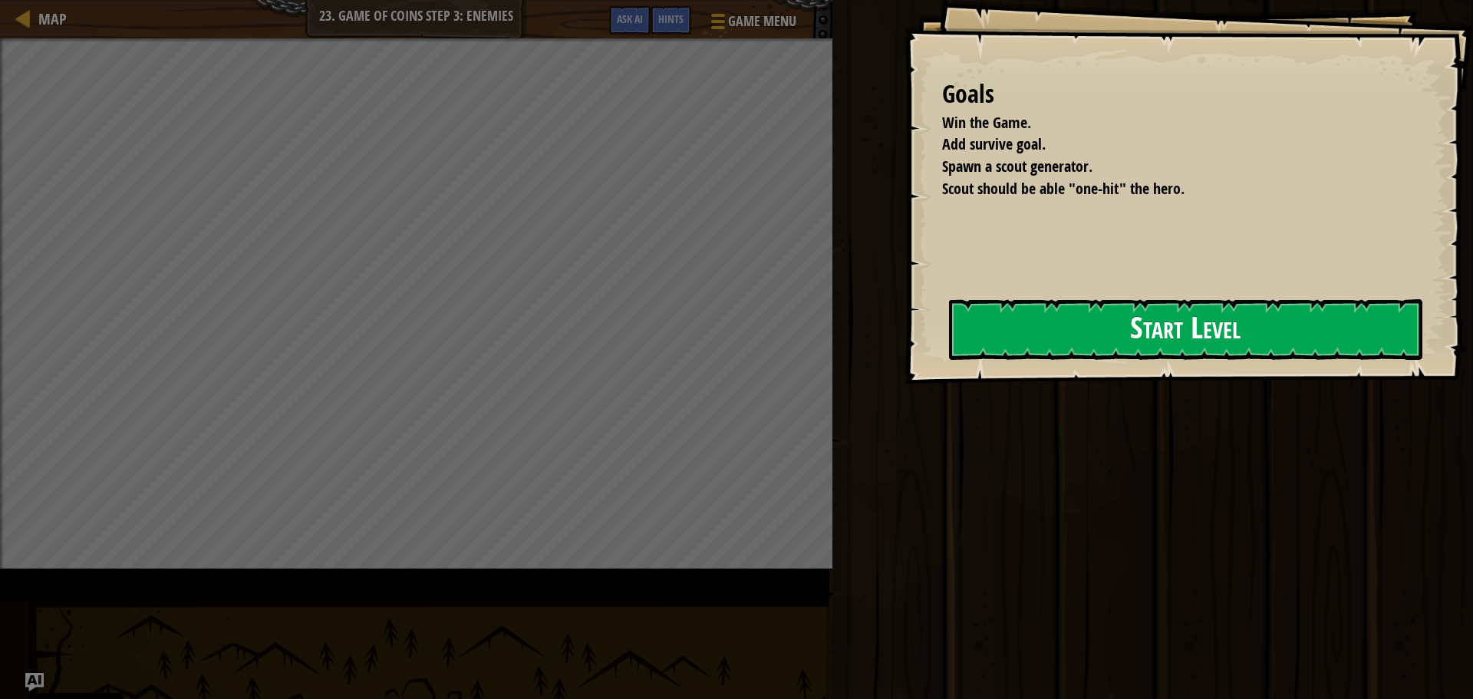
click at [949, 360] on button "Start Level" at bounding box center [1185, 329] width 473 height 61
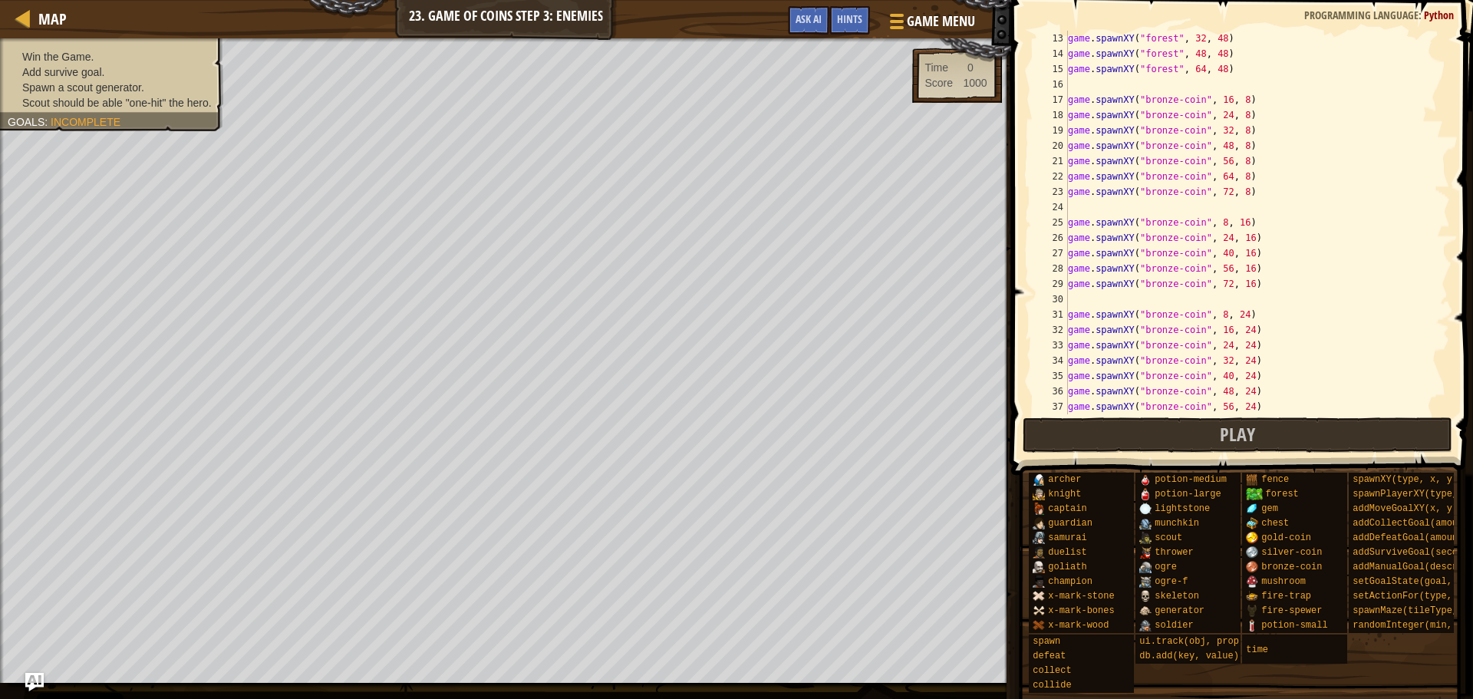
scroll to position [184, 0]
click at [1291, 452] on button "Play" at bounding box center [1238, 434] width 430 height 35
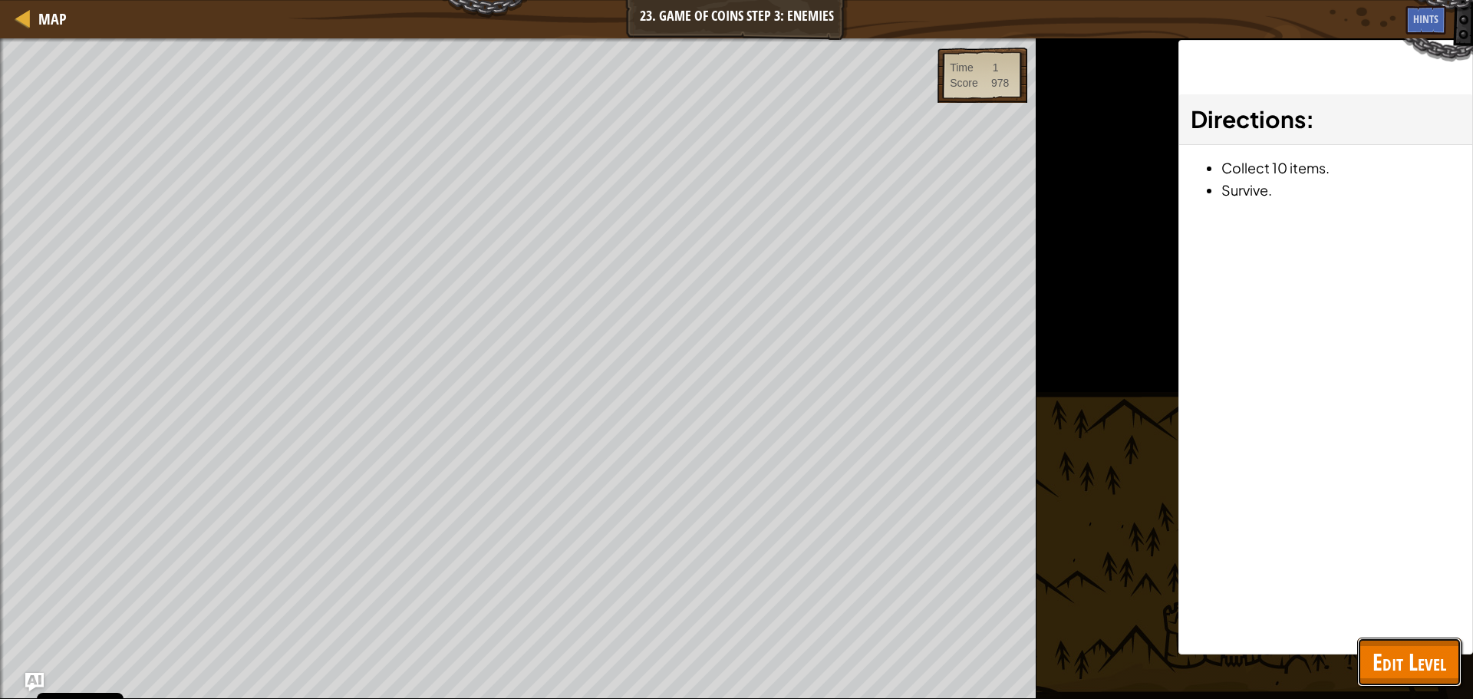
click at [1426, 660] on span "Edit Level" at bounding box center [1410, 661] width 74 height 31
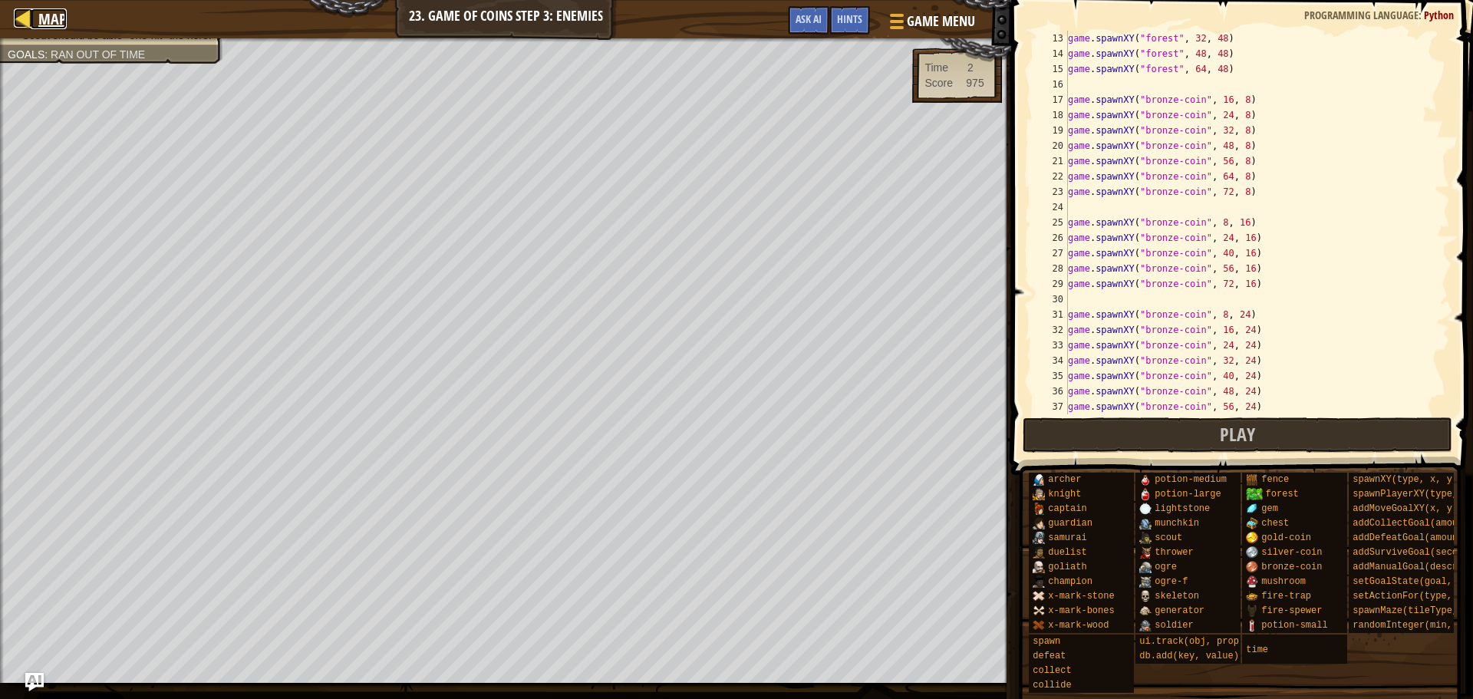
click at [25, 9] on div at bounding box center [23, 17] width 19 height 19
select select "en-[GEOGRAPHIC_DATA]"
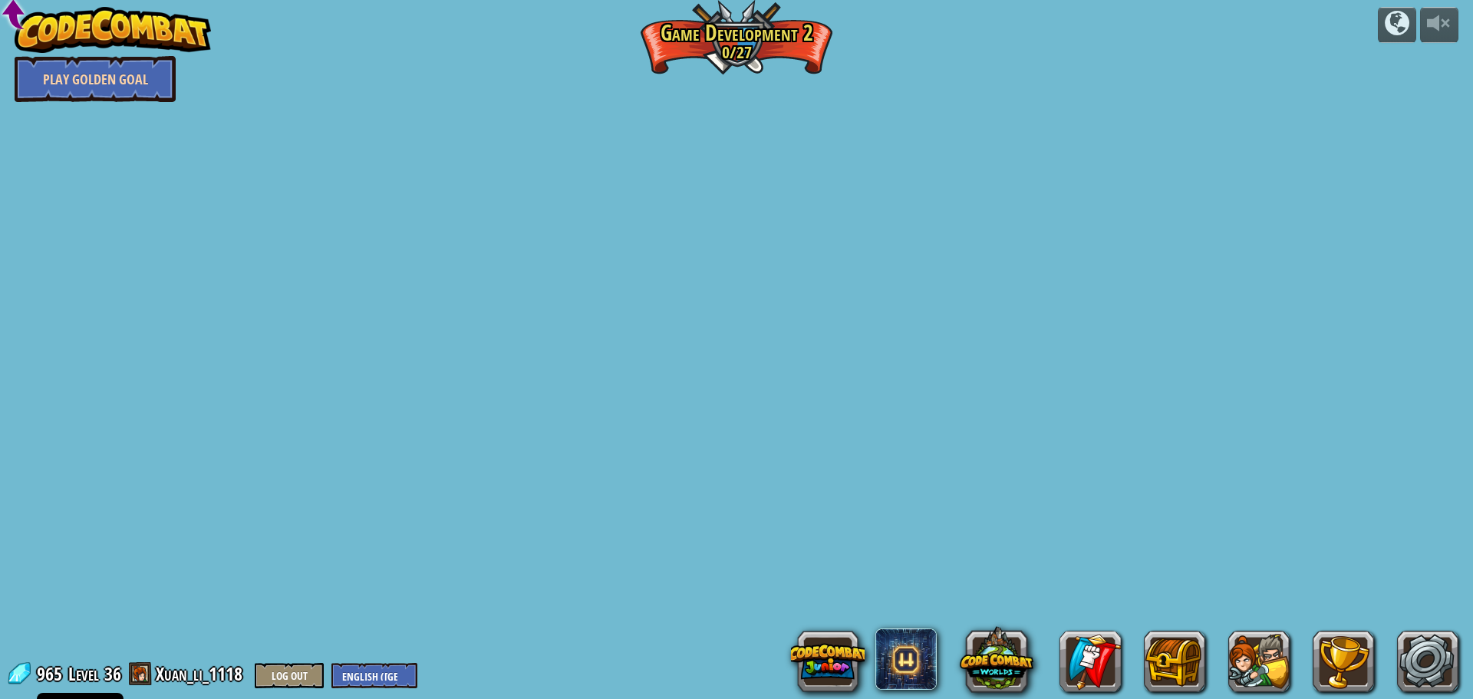
select select "en-[GEOGRAPHIC_DATA]"
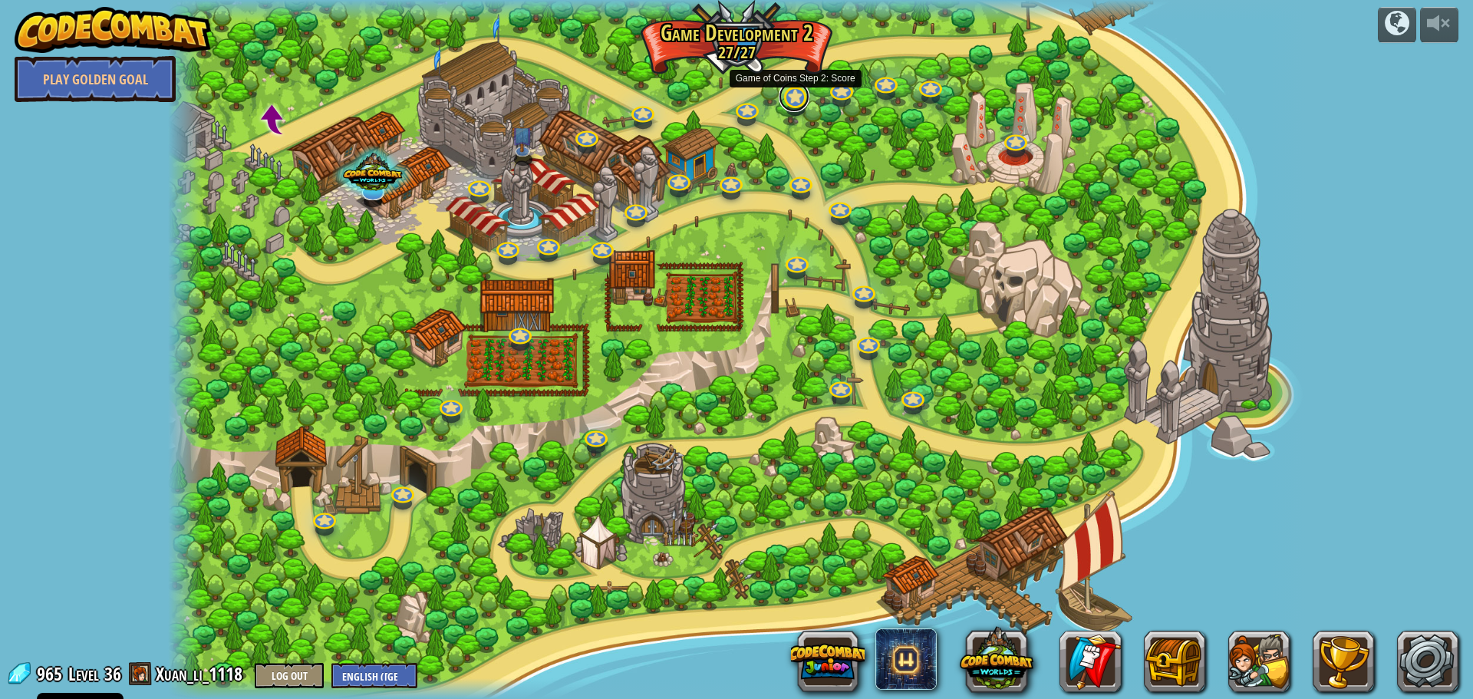
click at [790, 101] on link at bounding box center [794, 96] width 31 height 31
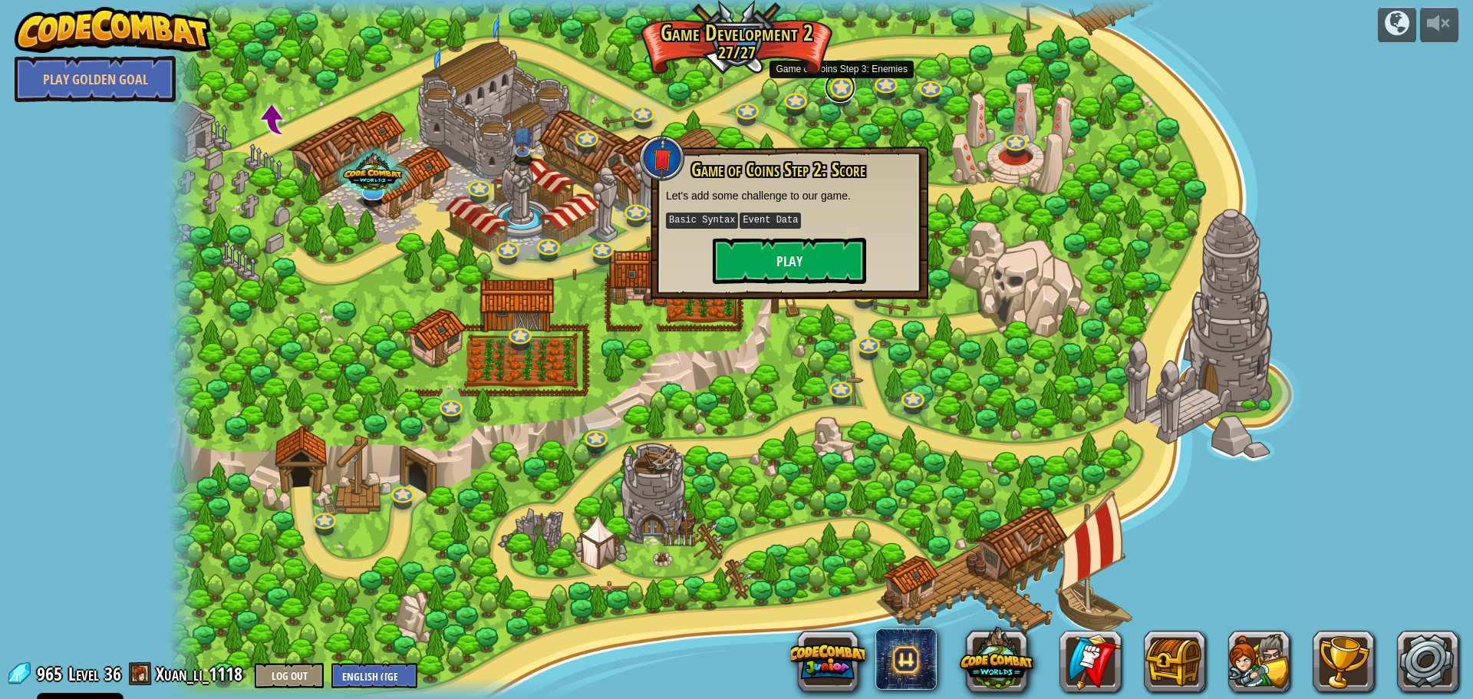
click at [844, 93] on link at bounding box center [840, 87] width 31 height 31
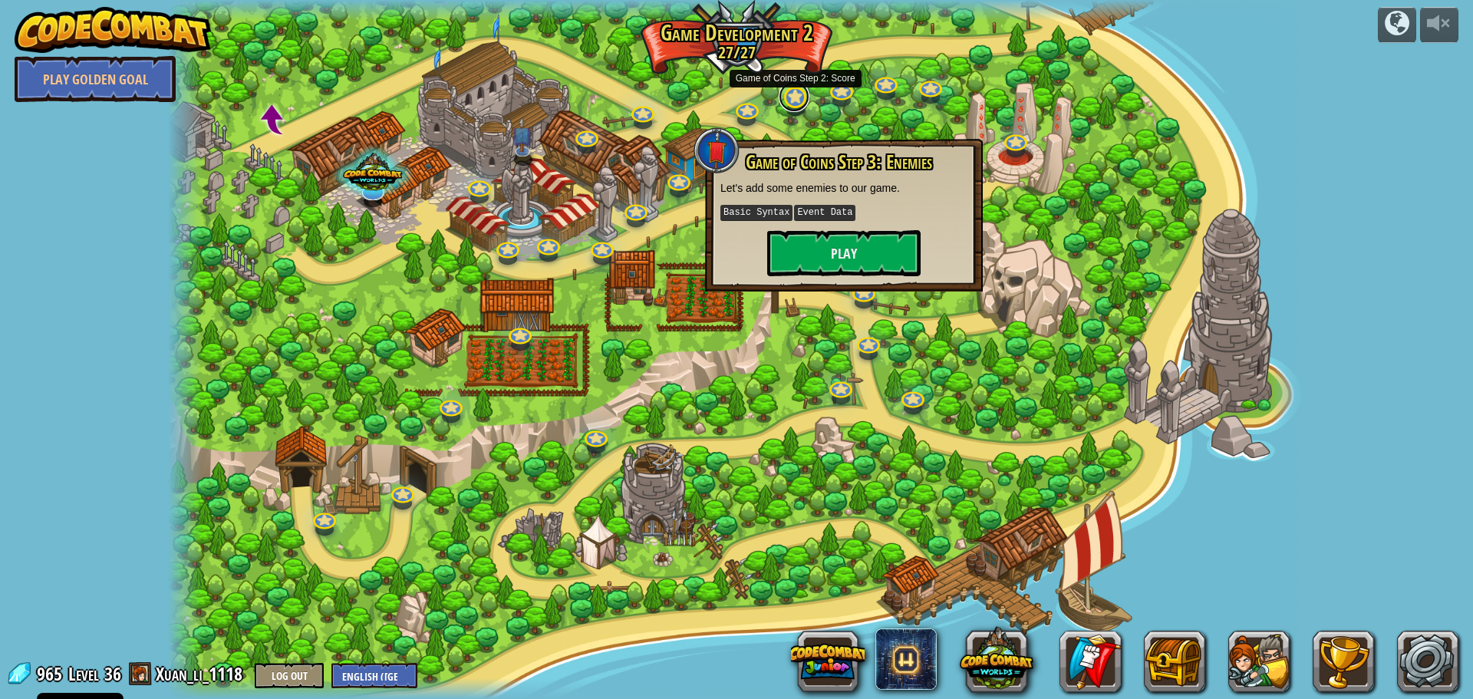
click at [800, 101] on link at bounding box center [794, 96] width 31 height 31
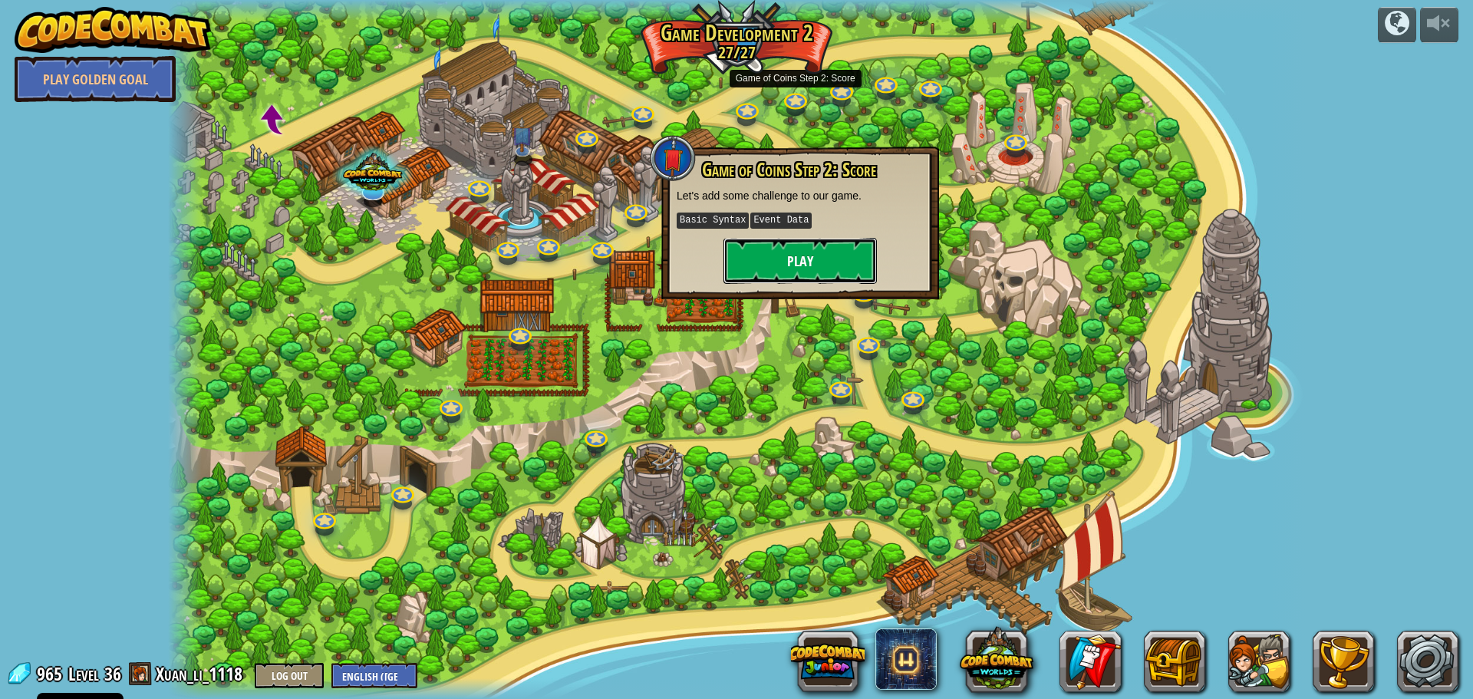
click at [820, 263] on button "Play" at bounding box center [800, 261] width 153 height 46
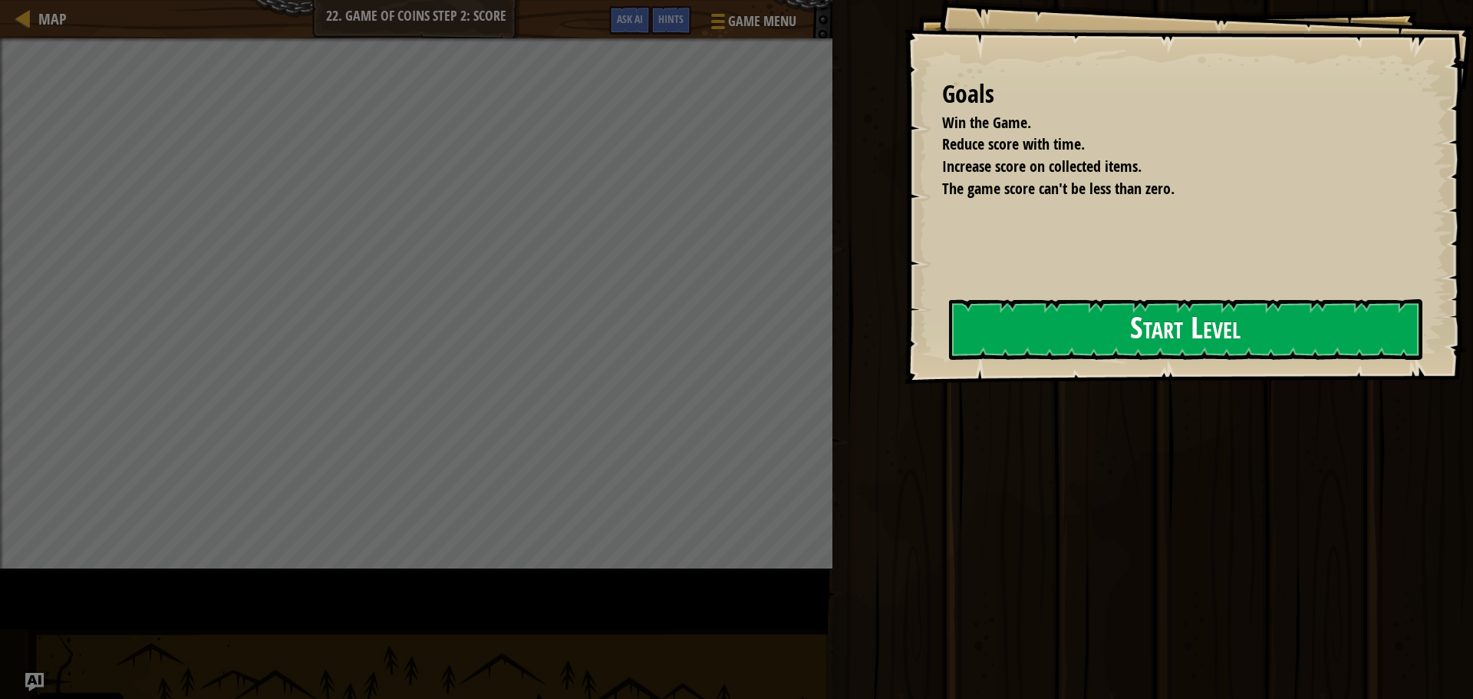
click at [949, 345] on button "Start Level" at bounding box center [1185, 329] width 473 height 61
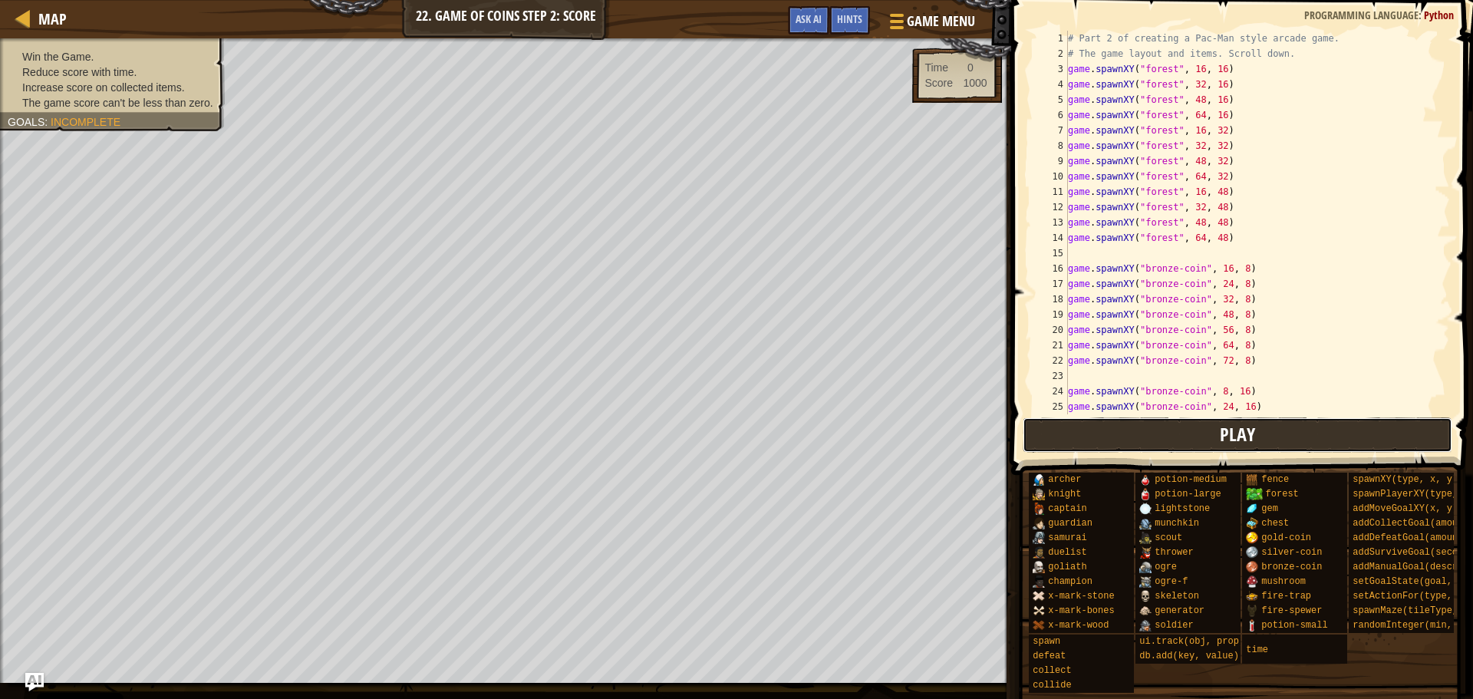
click at [1055, 438] on button "Play" at bounding box center [1238, 434] width 430 height 35
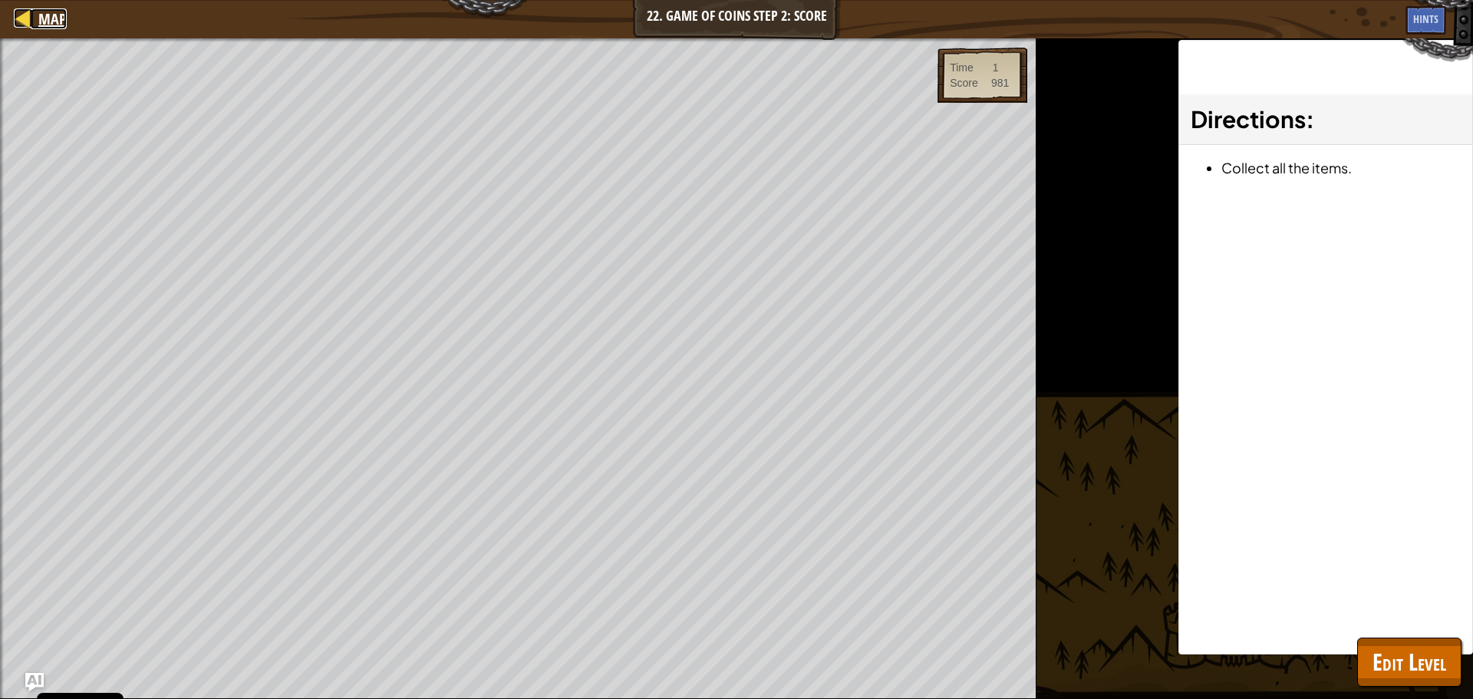
click at [15, 15] on div at bounding box center [23, 17] width 19 height 19
select select "en-[GEOGRAPHIC_DATA]"
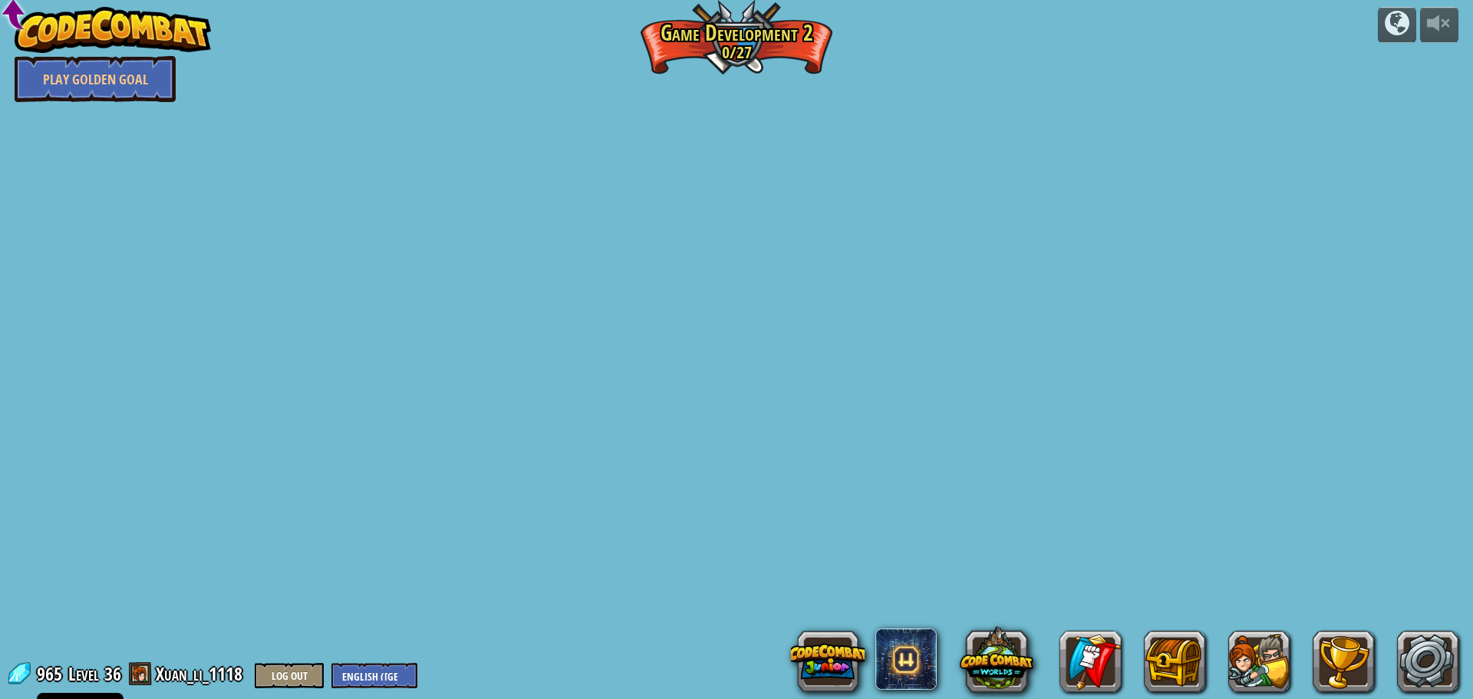
select select "en-[GEOGRAPHIC_DATA]"
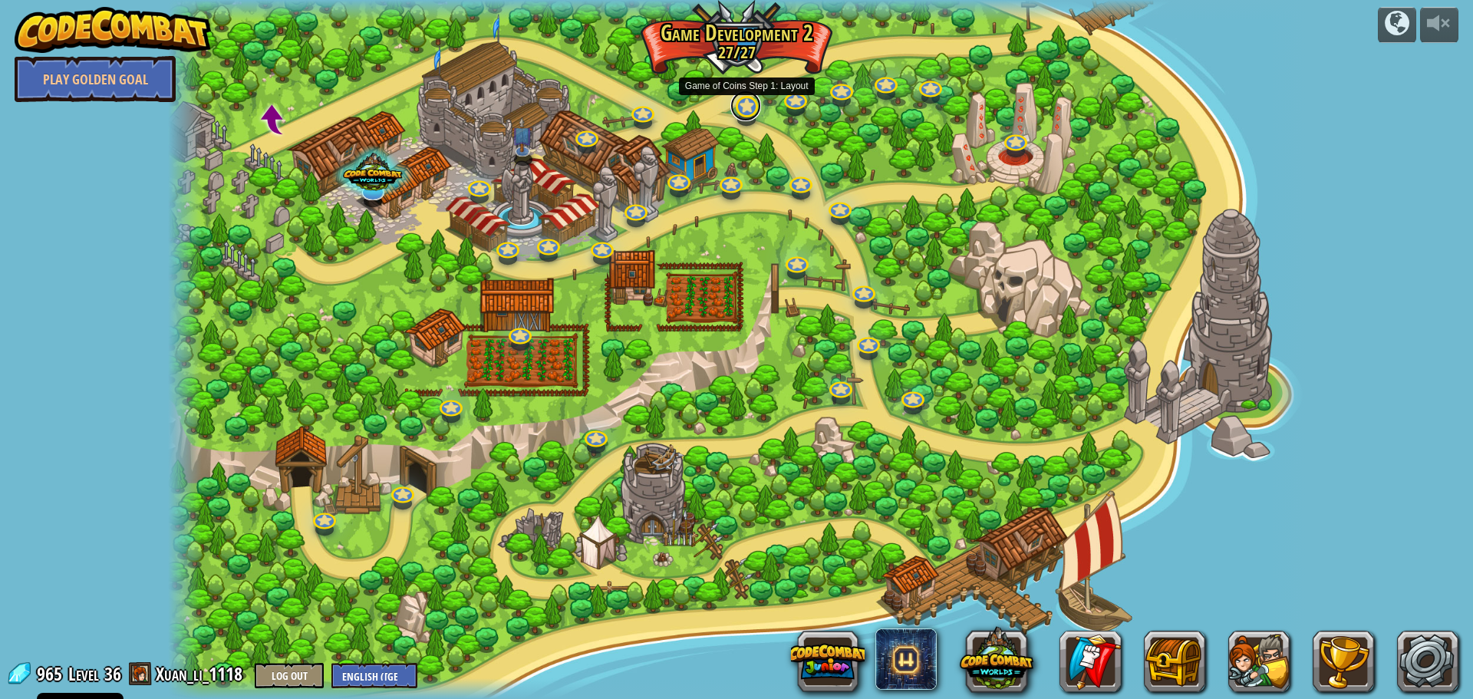
click at [750, 114] on link at bounding box center [745, 106] width 31 height 31
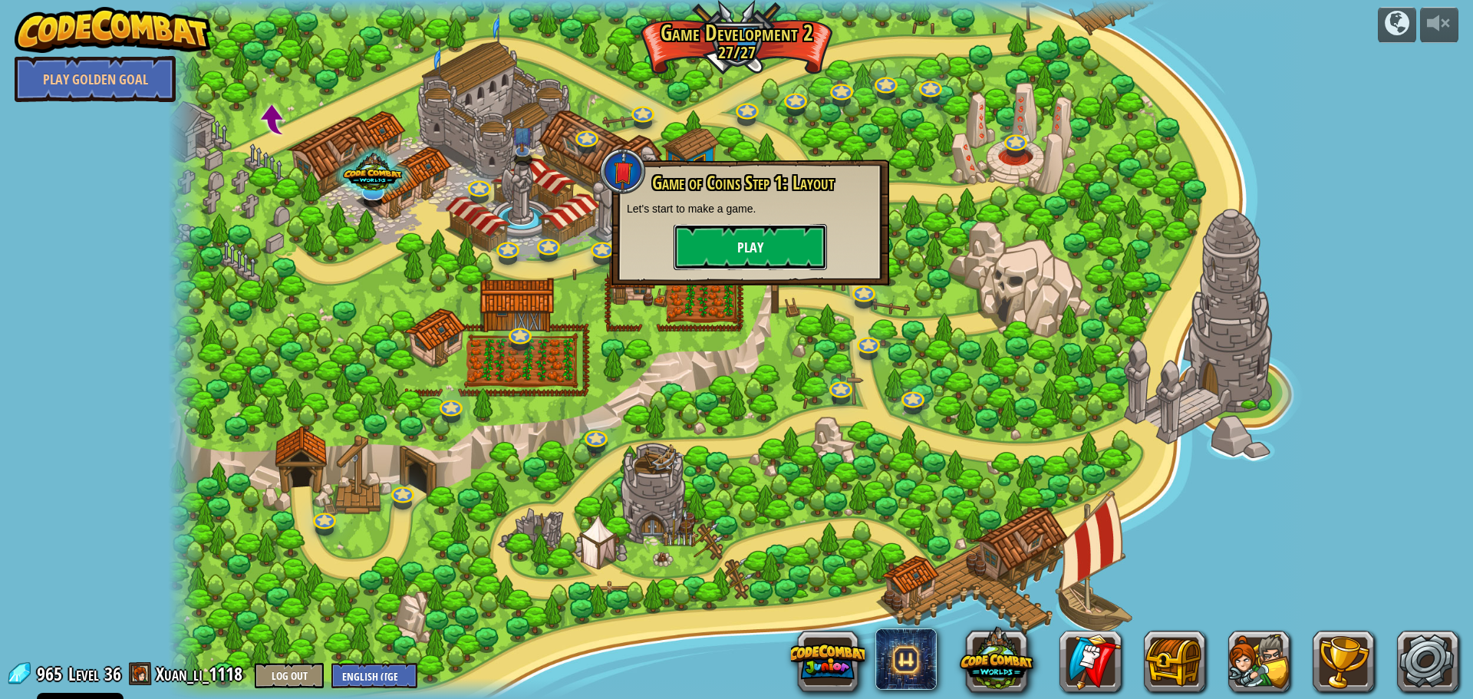
click at [743, 238] on button "Play" at bounding box center [750, 247] width 153 height 46
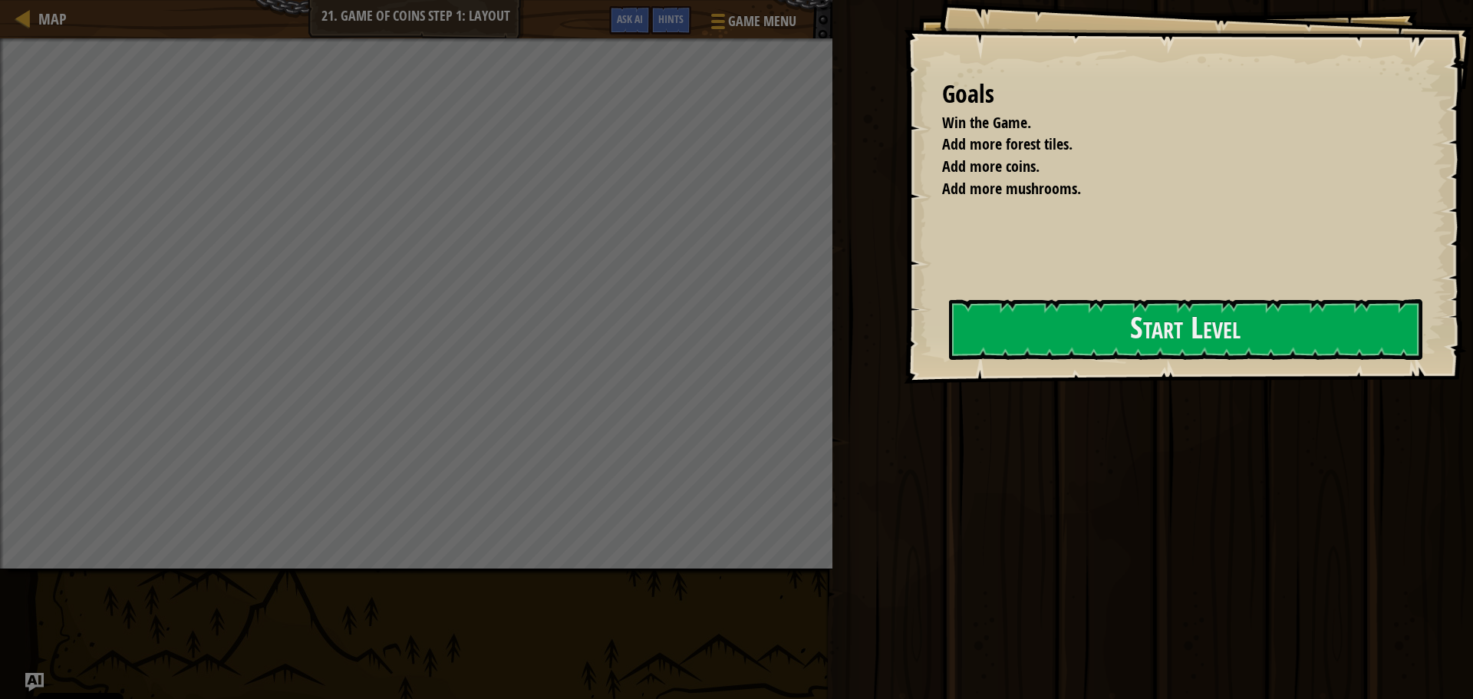
click at [908, 325] on div "Goals Win the Game. Add more forest tiles. Add more coins. Add more mushrooms. …" at bounding box center [1188, 192] width 569 height 384
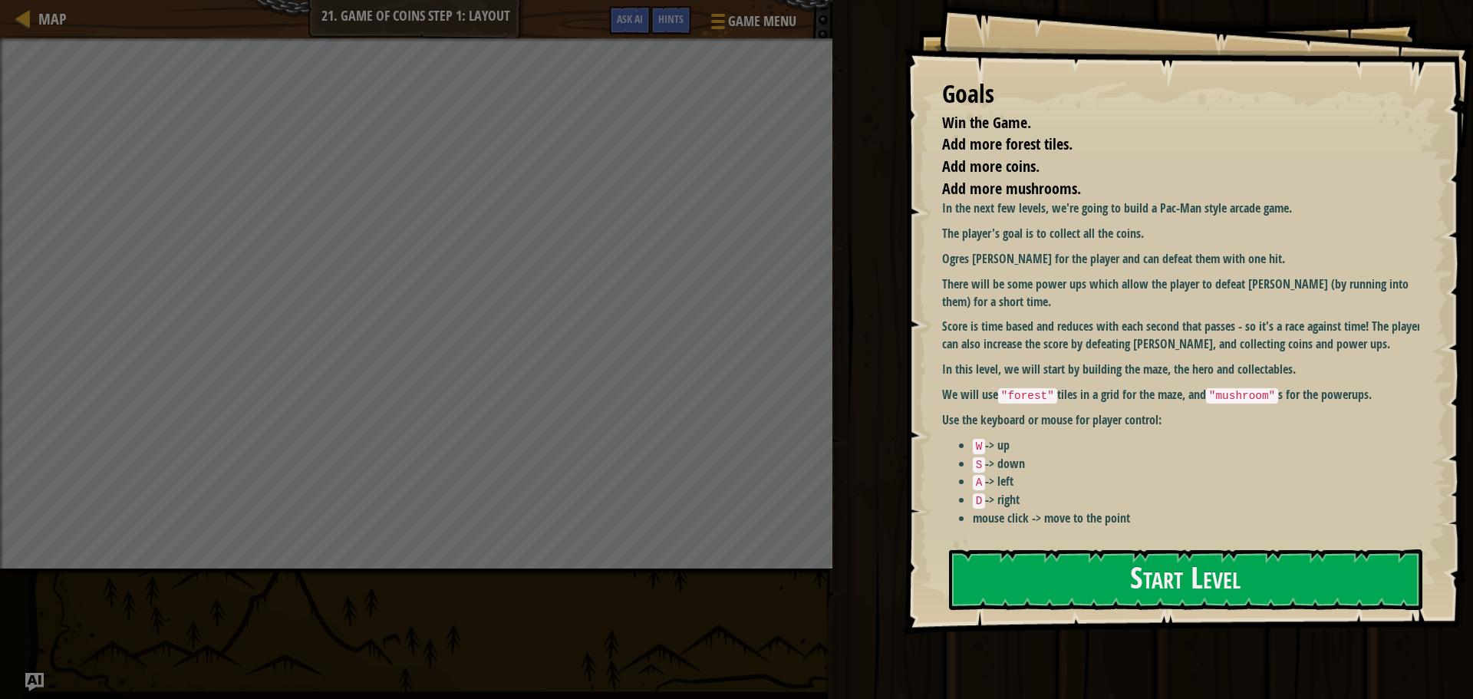
drag, startPoint x: 984, startPoint y: 379, endPoint x: 990, endPoint y: 410, distance: 31.3
click at [983, 393] on div "In the next few levels, we're going to build a Pac-Man style arcade game. The p…" at bounding box center [1186, 362] width 489 height 327
click at [993, 494] on ul "W -> up S -> down A -> left D -> right mouse click -> move to the point" at bounding box center [1186, 482] width 489 height 90
drag, startPoint x: 985, startPoint y: 536, endPoint x: 990, endPoint y: 553, distance: 17.5
click at [989, 552] on div "Goals Win the Game. Add more forest tiles. Add more coins. Add more mushrooms. …" at bounding box center [1188, 317] width 569 height 634
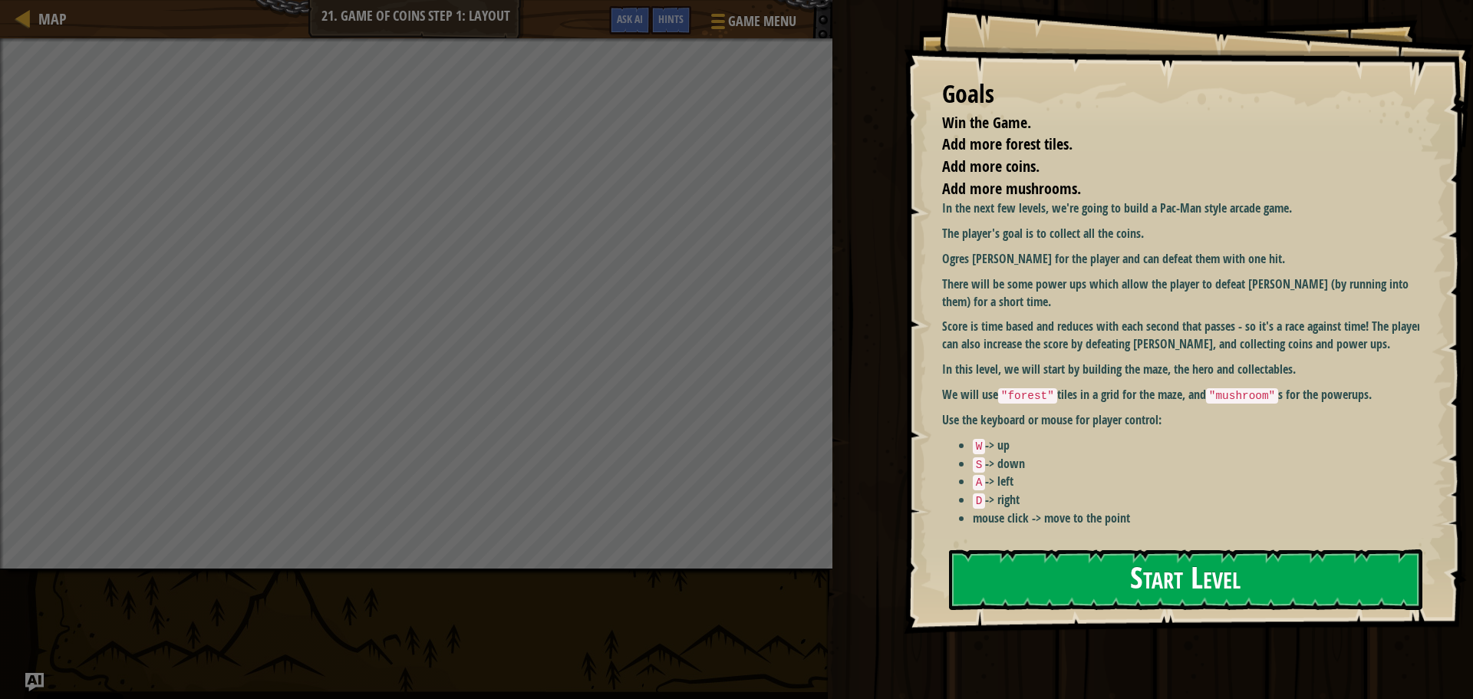
click at [991, 554] on button "Start Level" at bounding box center [1185, 579] width 473 height 61
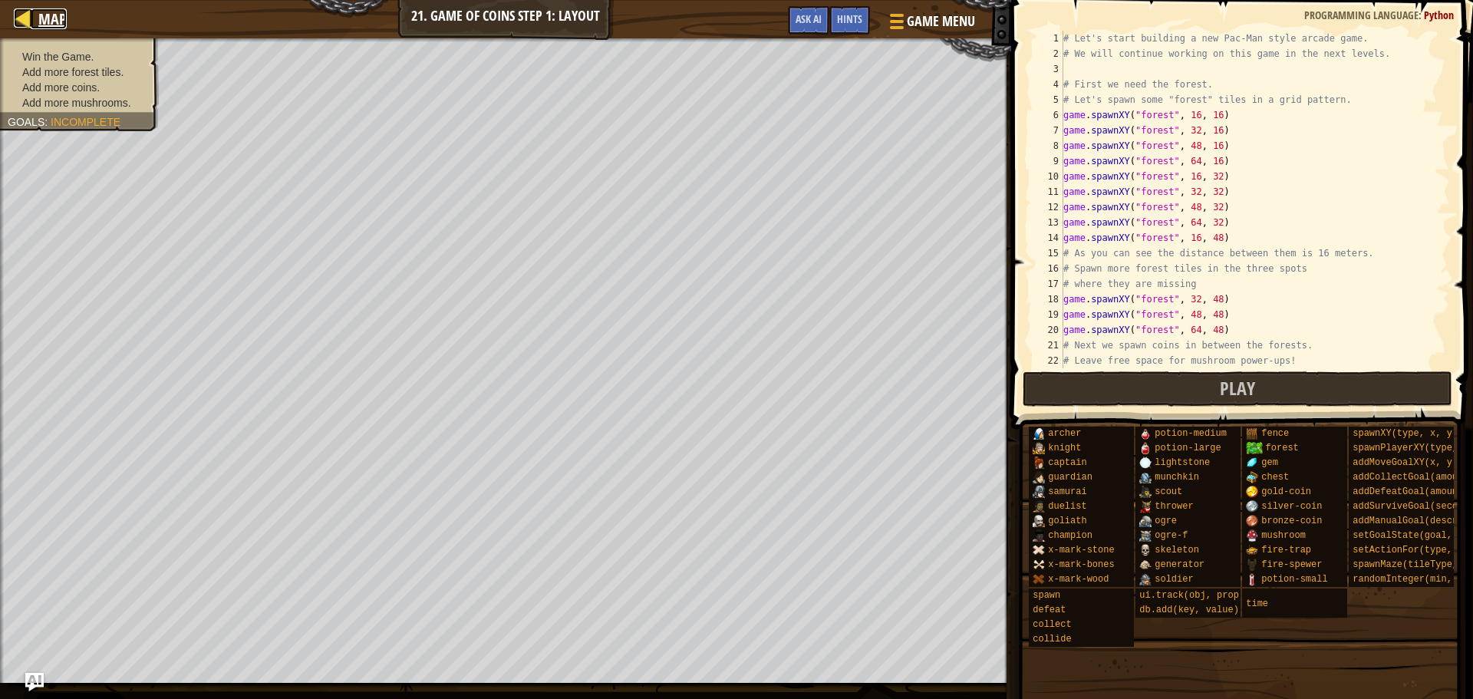
click at [21, 14] on div at bounding box center [23, 17] width 19 height 19
select select "en-[GEOGRAPHIC_DATA]"
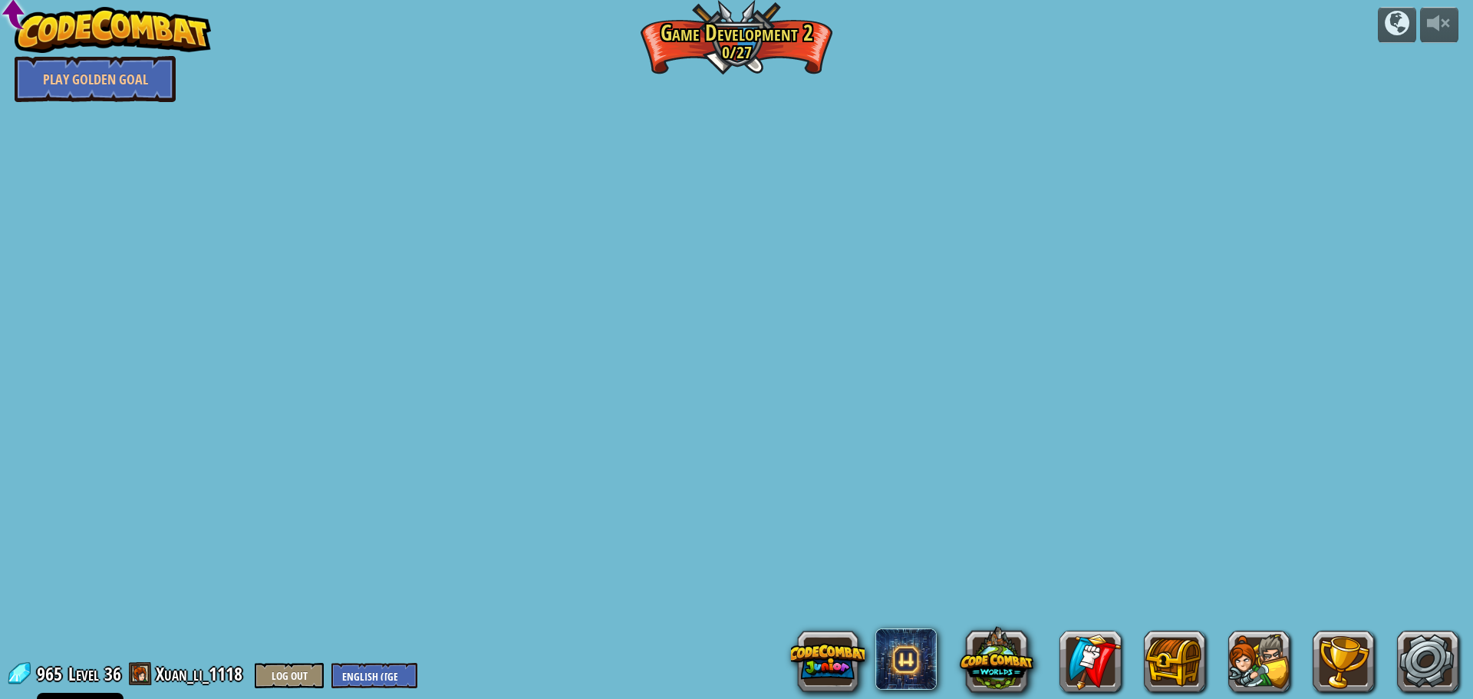
select select "en-[GEOGRAPHIC_DATA]"
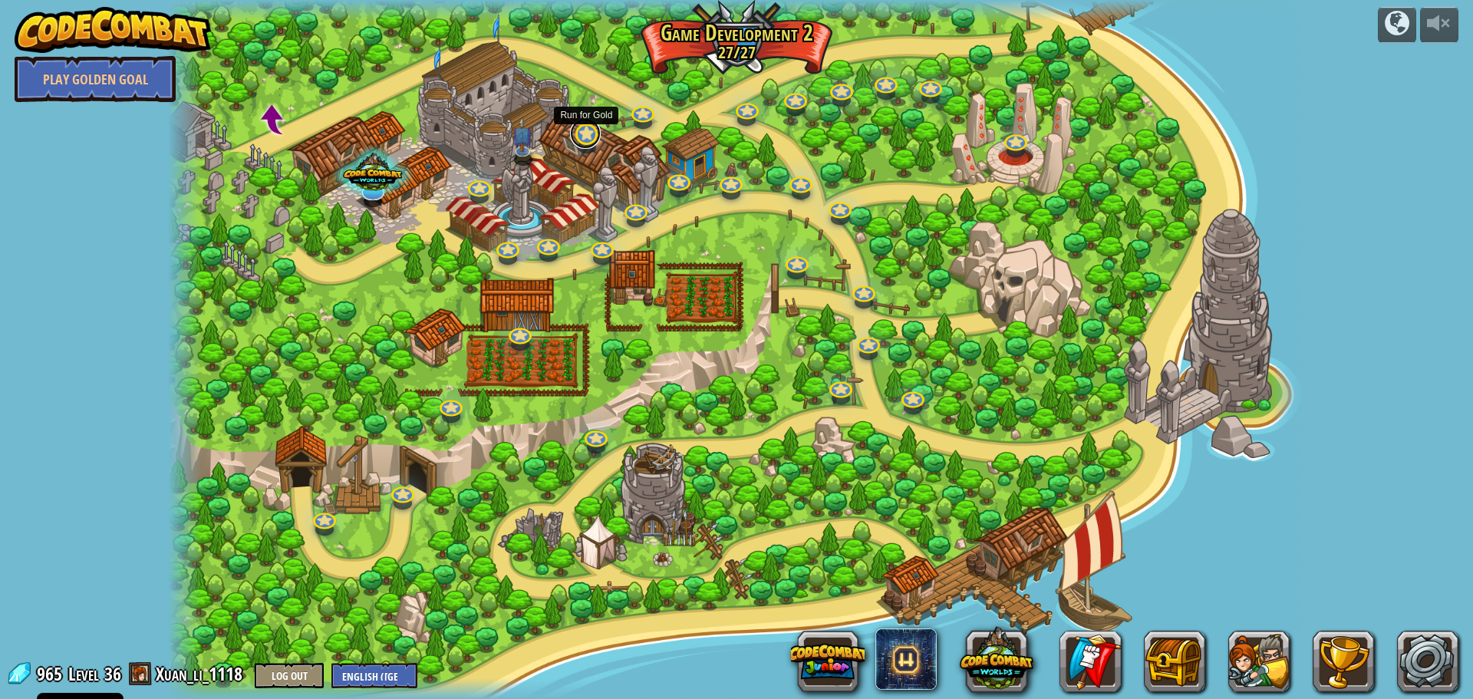
click at [592, 145] on div "Game of Coins Step 4: Power-Ups We need something to stand against ogres. Basic…" at bounding box center [737, 349] width 1138 height 699
click at [589, 150] on div at bounding box center [587, 147] width 18 height 13
click at [579, 128] on link at bounding box center [585, 133] width 31 height 31
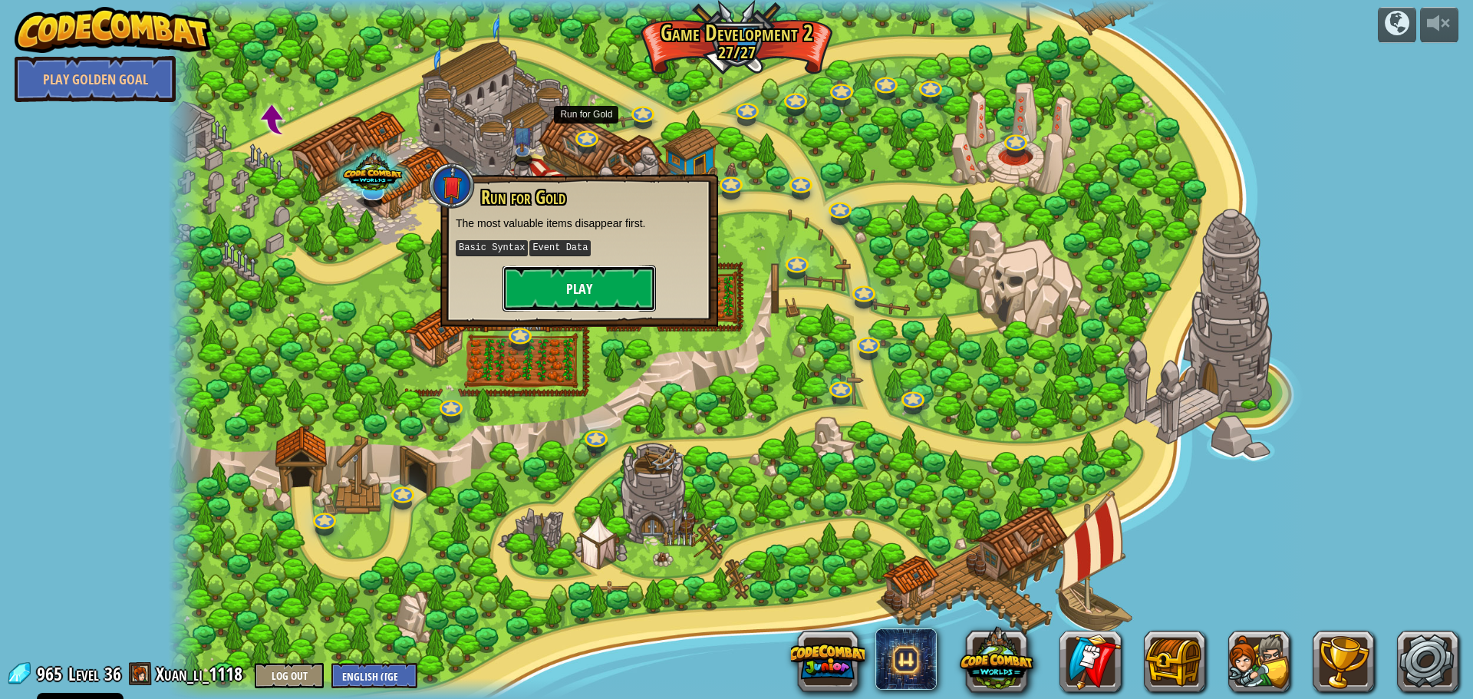
click at [607, 297] on button "Play" at bounding box center [579, 288] width 153 height 46
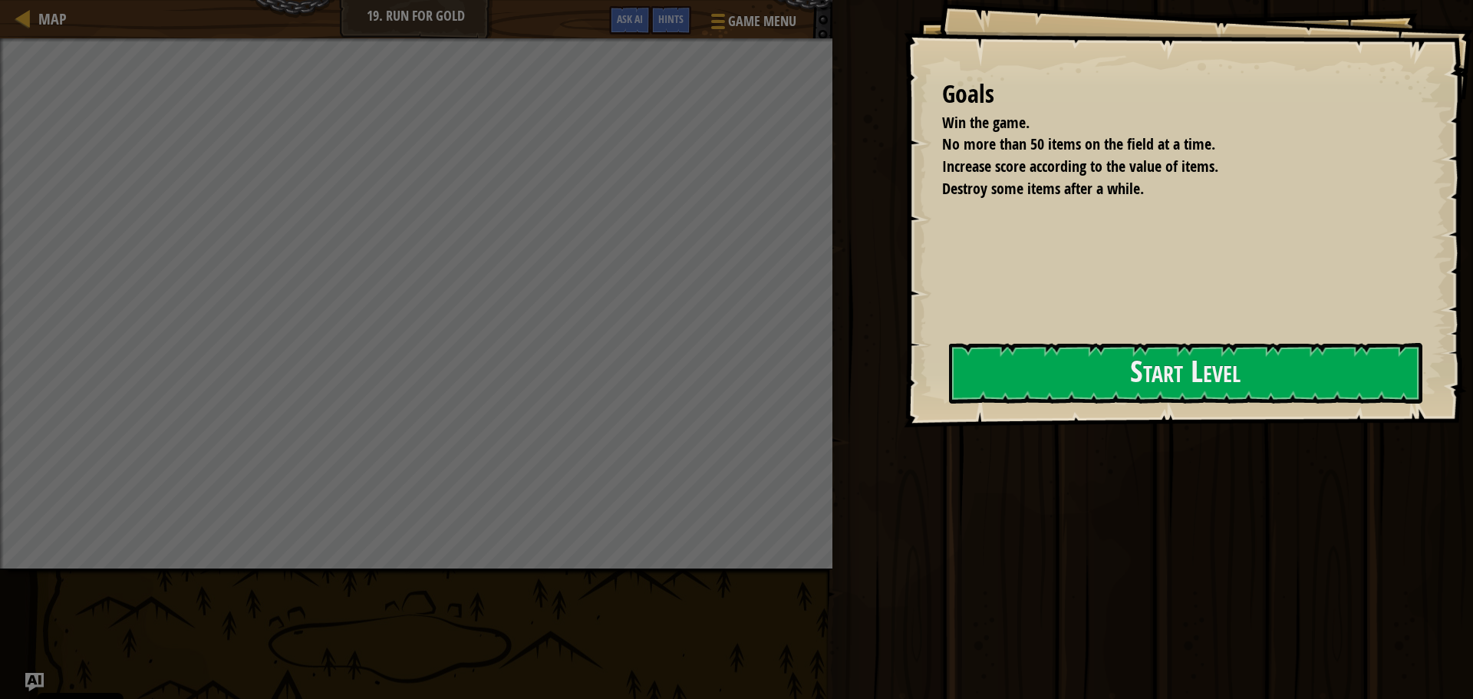
drag, startPoint x: 922, startPoint y: 455, endPoint x: 938, endPoint y: 427, distance: 32.4
click at [949, 448] on div at bounding box center [1185, 436] width 473 height 35
drag, startPoint x: 953, startPoint y: 407, endPoint x: 963, endPoint y: 406, distance: 10.0
click at [956, 407] on div "Goals Win the game. No more than 50 items on the field at a time. Increase scor…" at bounding box center [1188, 213] width 569 height 427
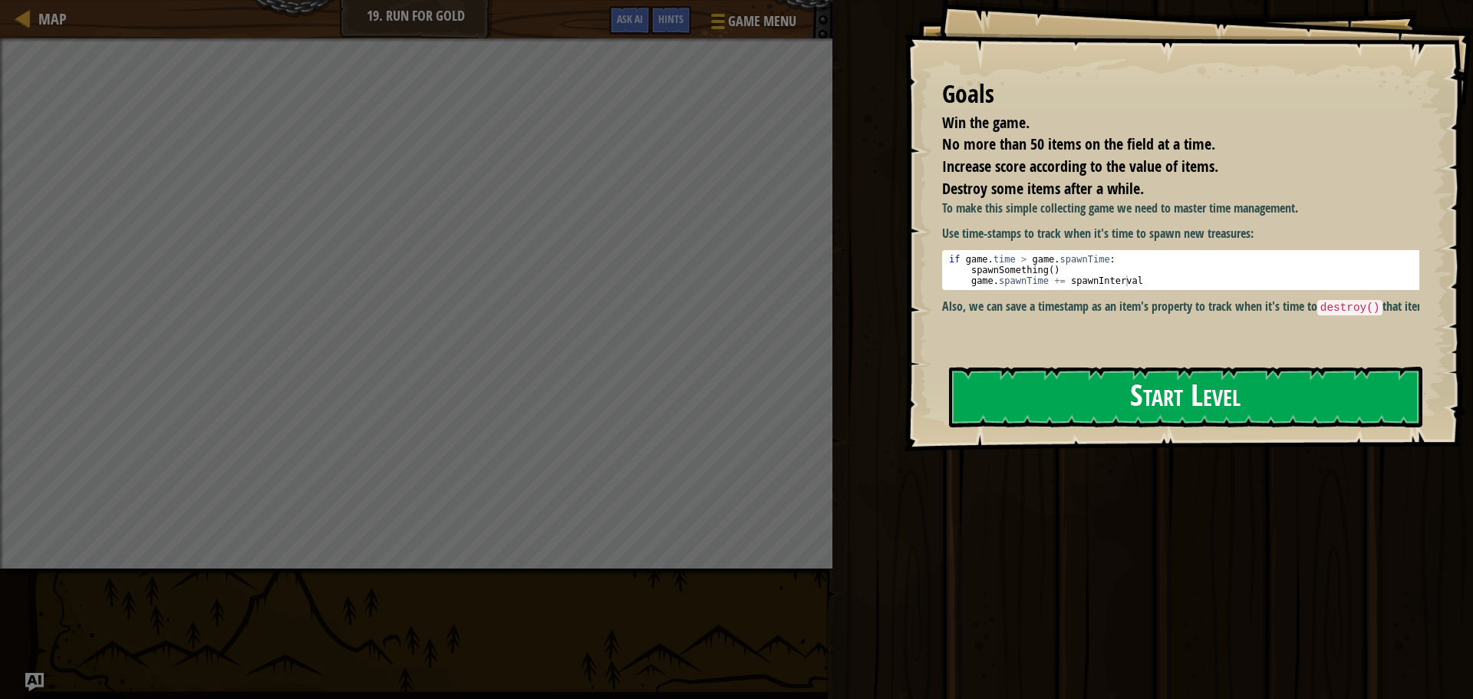
click at [1051, 401] on button "Start Level" at bounding box center [1185, 397] width 473 height 61
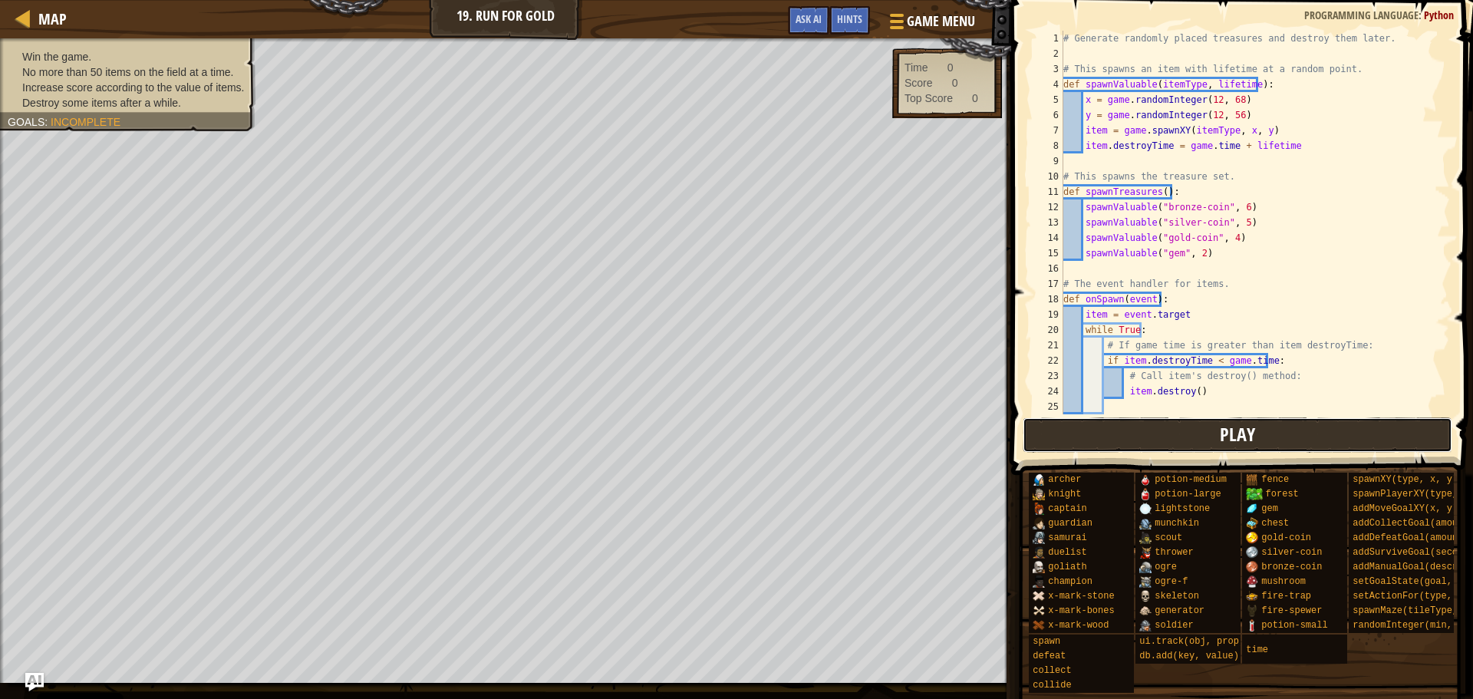
click at [1185, 446] on button "Play" at bounding box center [1238, 434] width 430 height 35
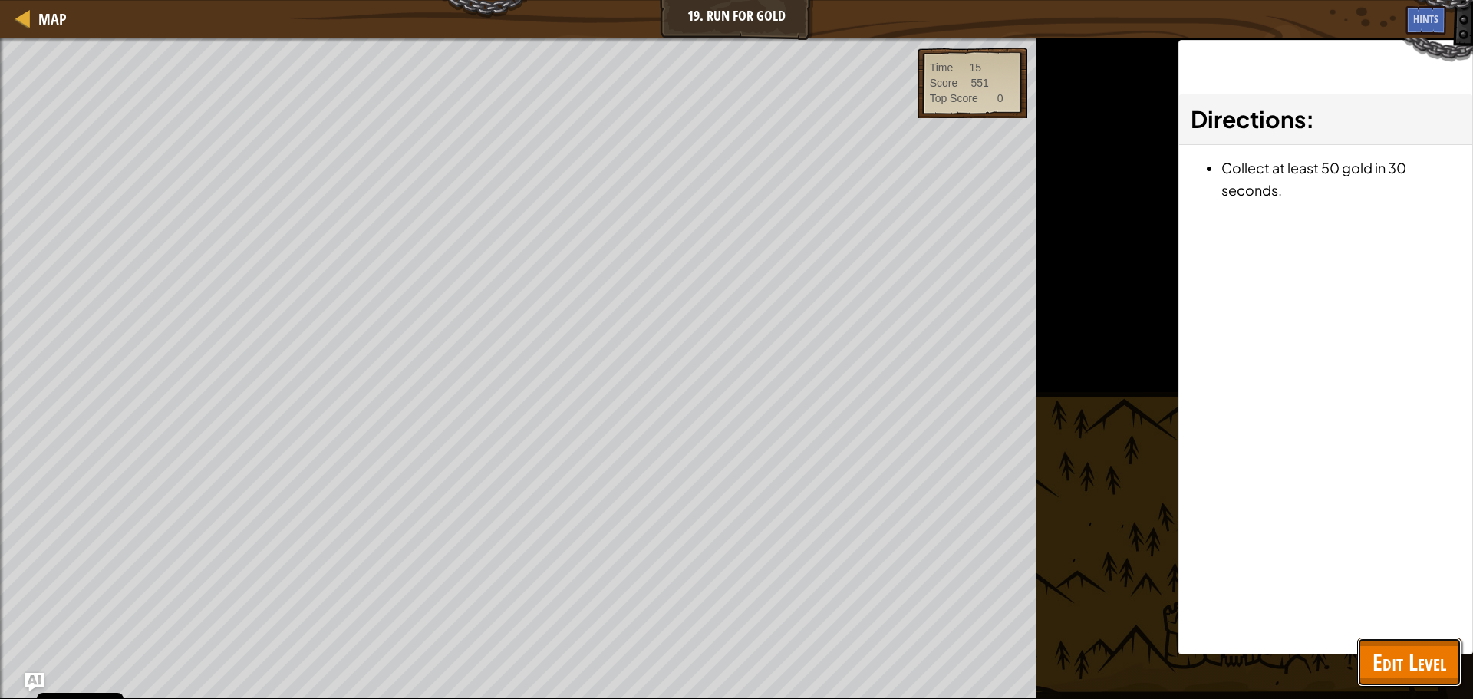
click at [1430, 657] on span "Edit Level" at bounding box center [1410, 661] width 74 height 31
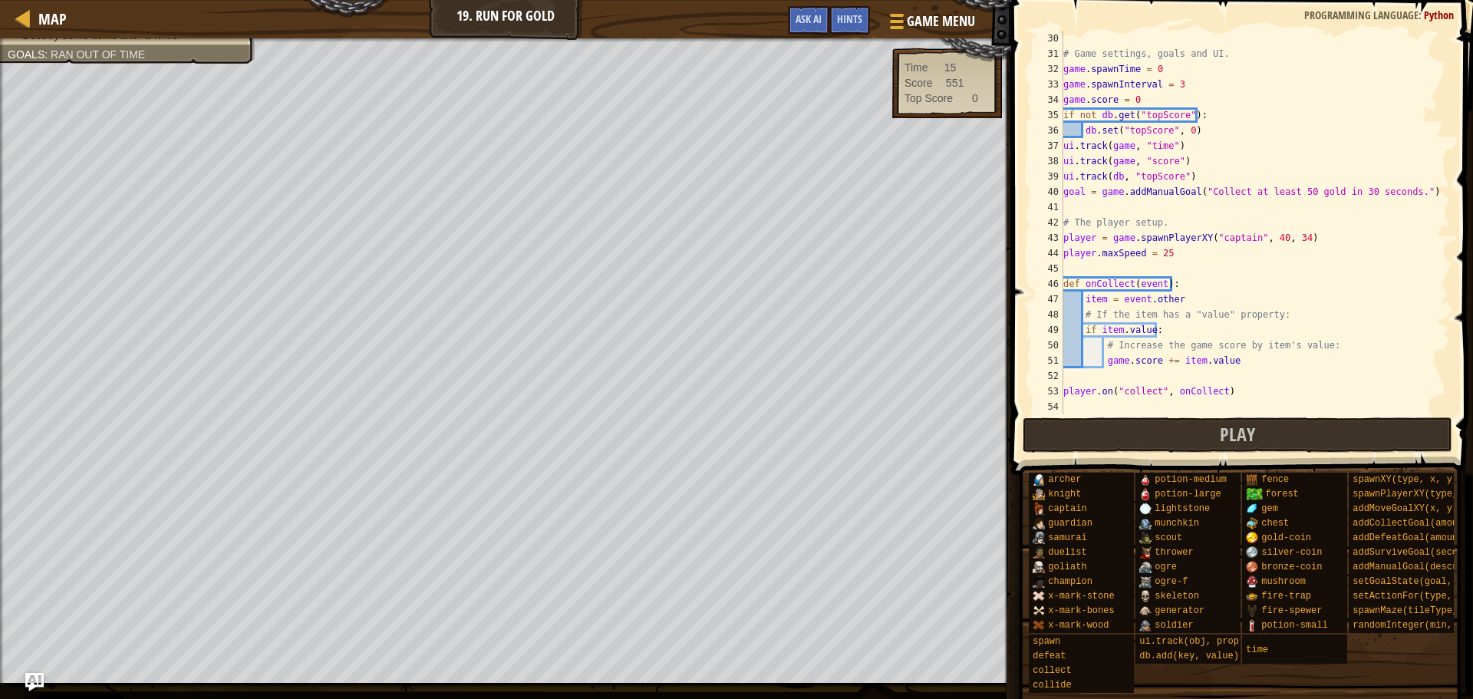
scroll to position [399, 0]
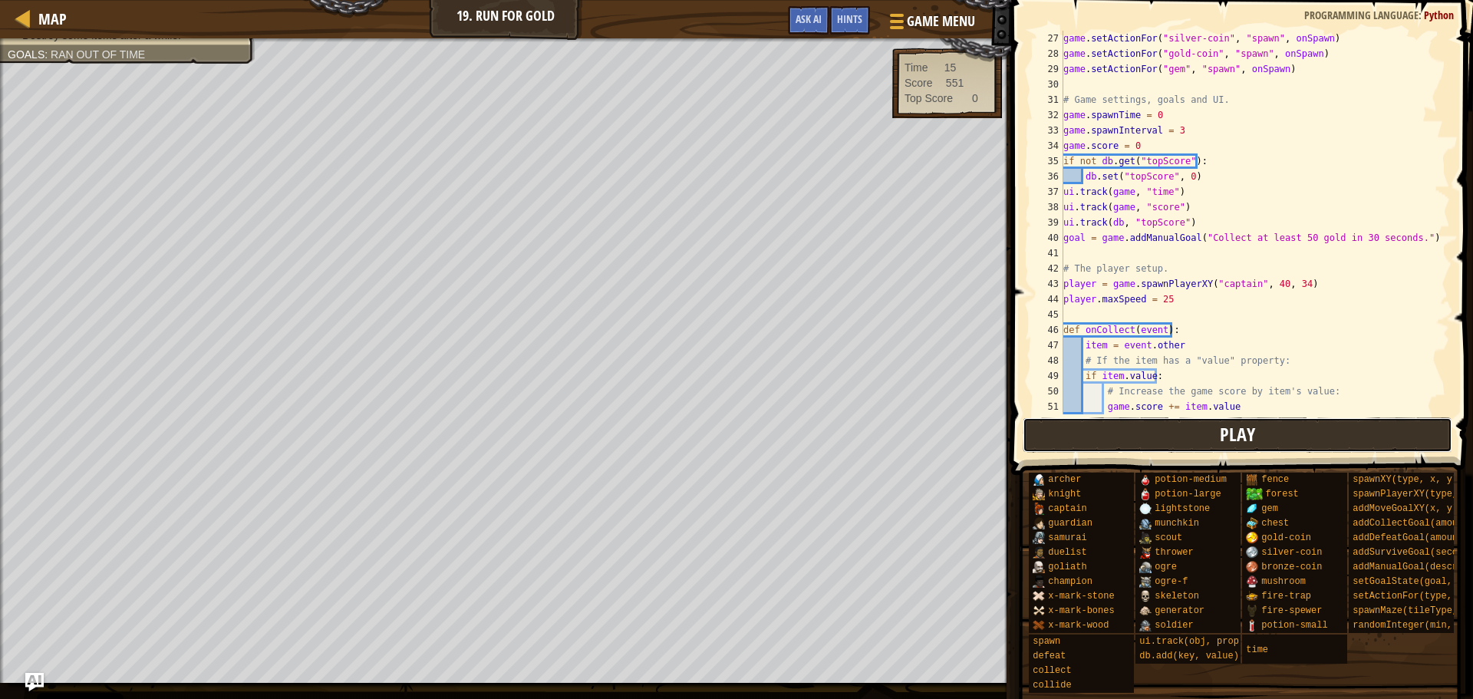
click at [1266, 436] on button "Play" at bounding box center [1238, 434] width 430 height 35
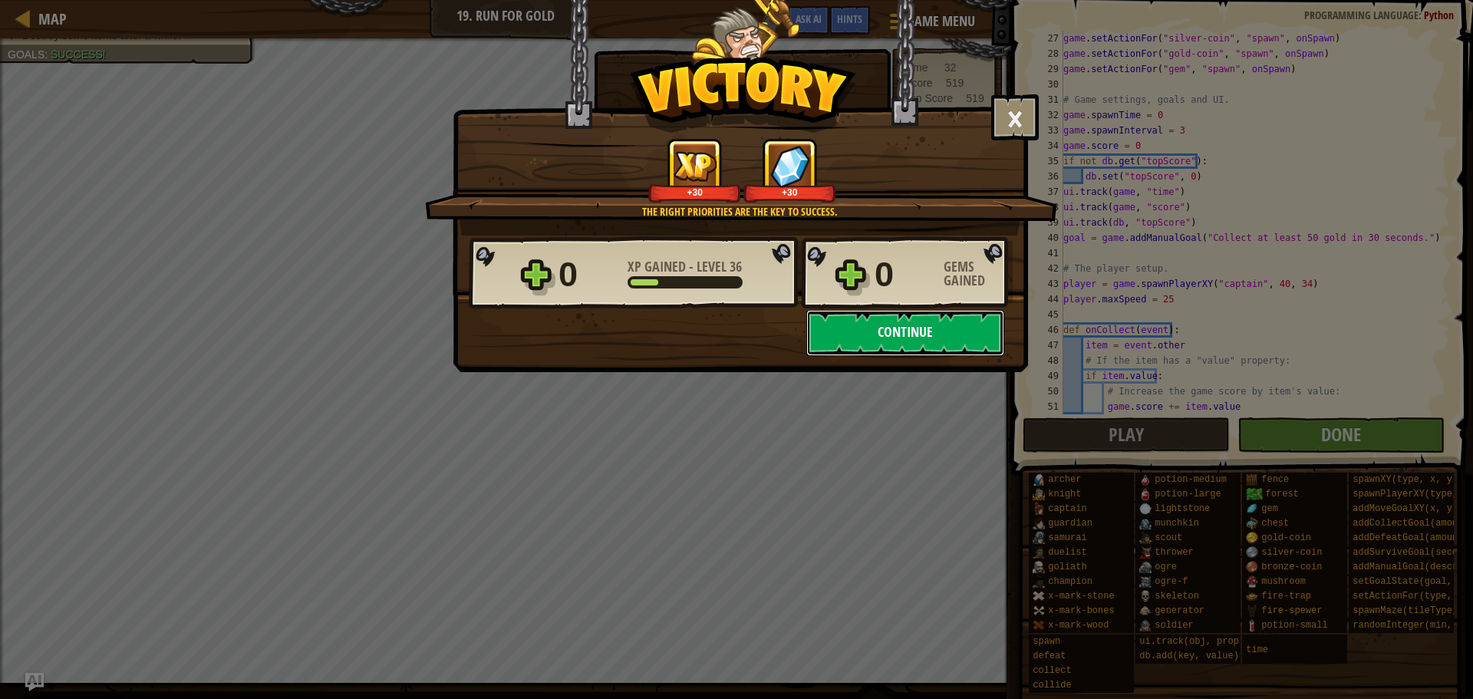
click at [933, 332] on button "Continue" at bounding box center [905, 333] width 198 height 46
select select "en-[GEOGRAPHIC_DATA]"
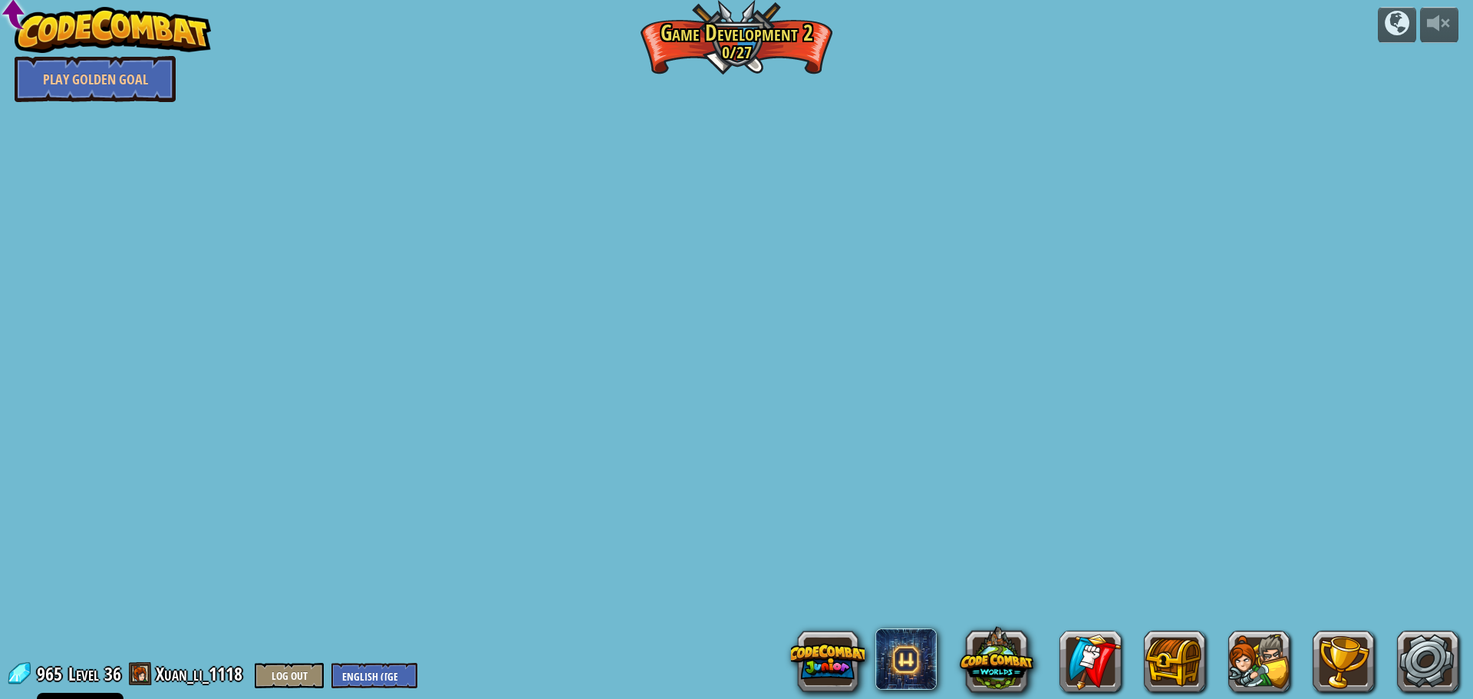
select select "en-[GEOGRAPHIC_DATA]"
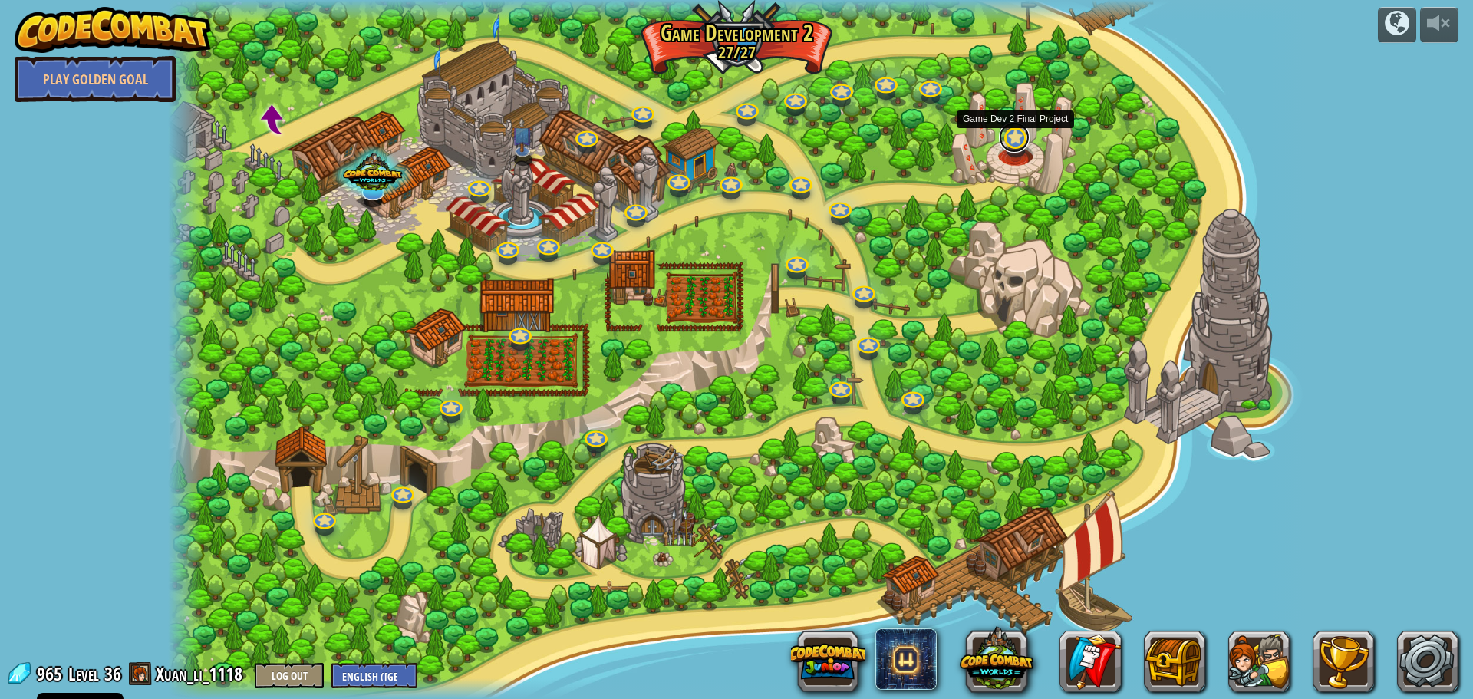
click at [1010, 135] on link at bounding box center [1014, 137] width 31 height 31
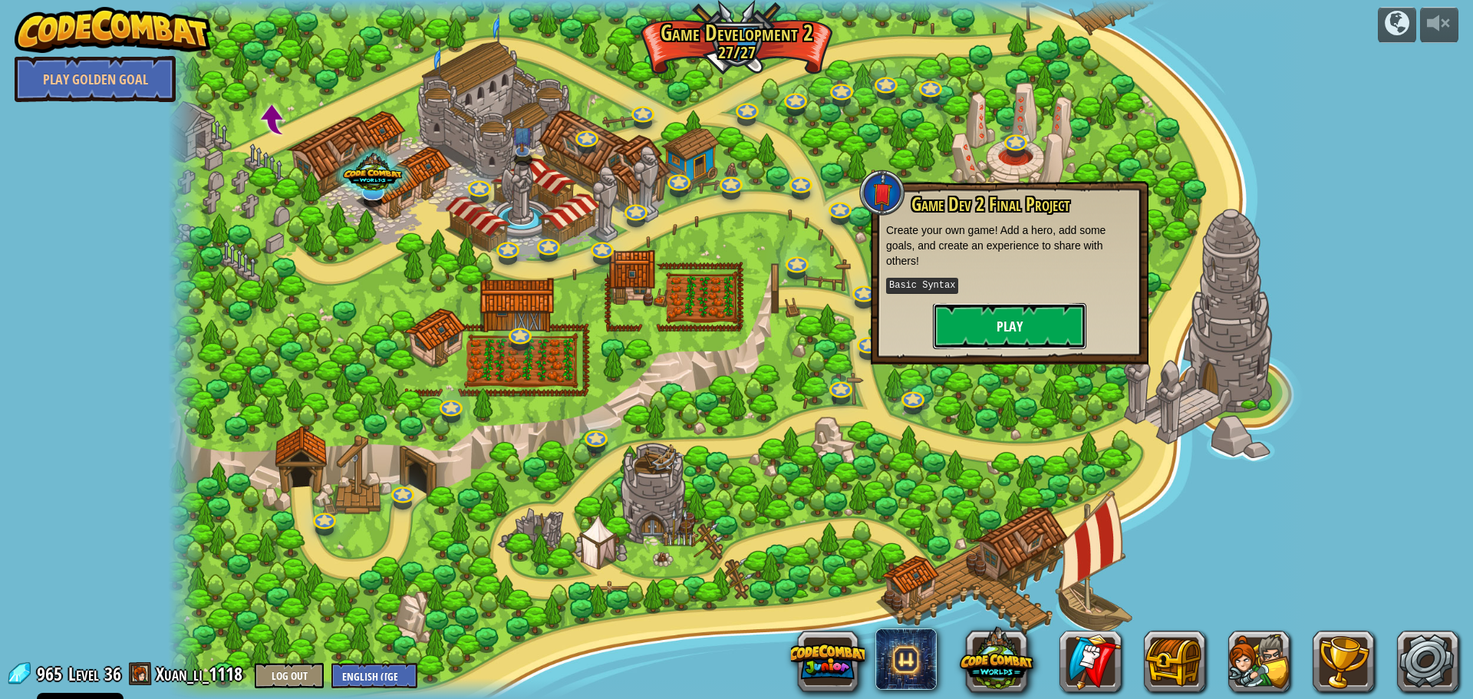
click at [1003, 331] on button "Play" at bounding box center [1009, 326] width 153 height 46
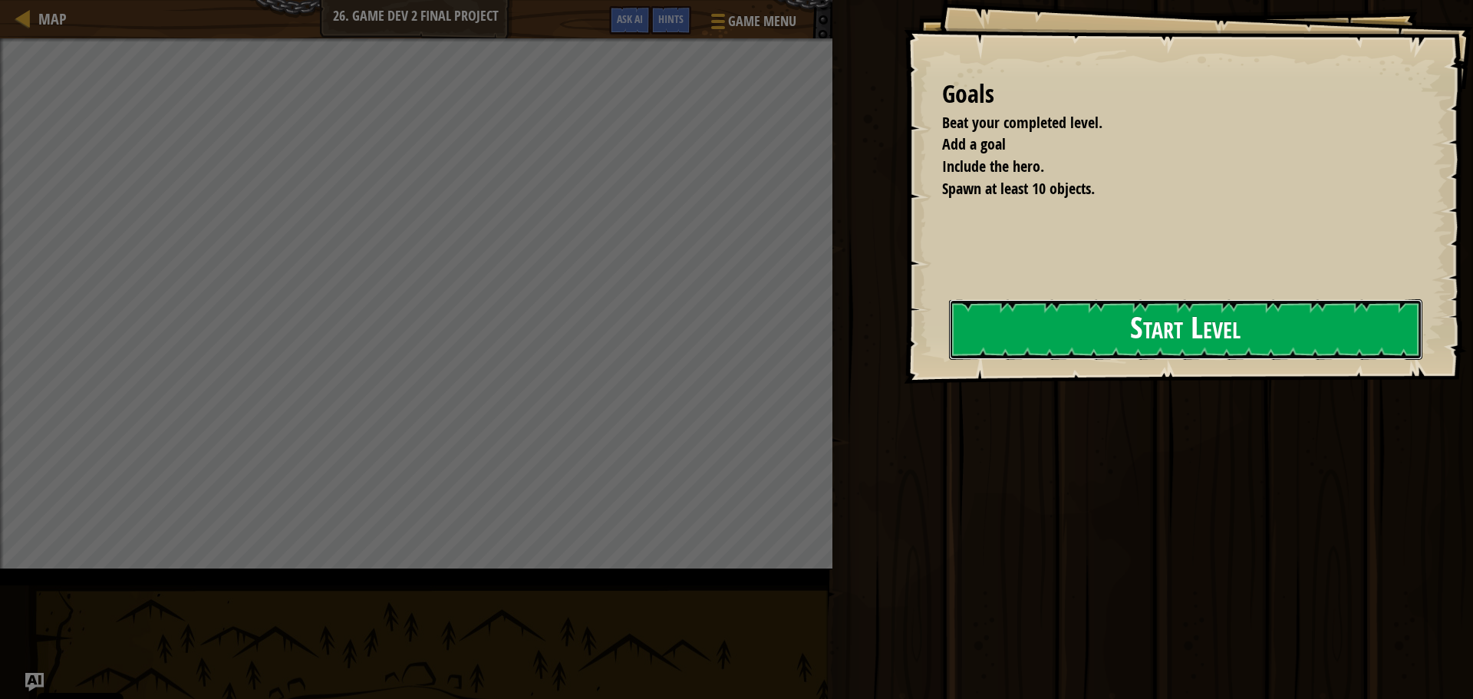
drag, startPoint x: 867, startPoint y: 325, endPoint x: 941, endPoint y: 312, distance: 75.4
click at [949, 325] on button "Start Level" at bounding box center [1185, 329] width 473 height 61
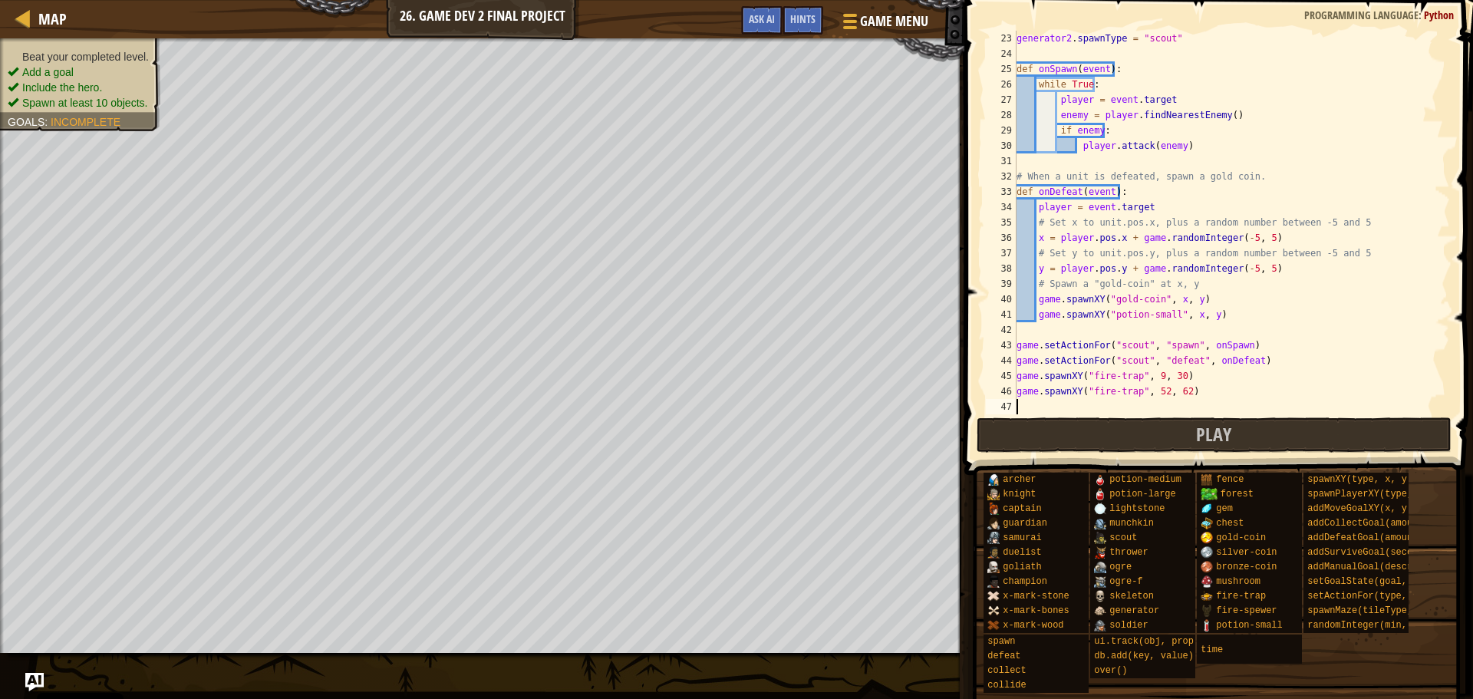
scroll to position [338, 0]
click at [1212, 393] on div "generator2 . spawnType = "scout" def onSpawn ( event ) : while True : player = …" at bounding box center [1226, 238] width 425 height 414
type textarea "game.spawnXY("fire-trap", 52, 62)"
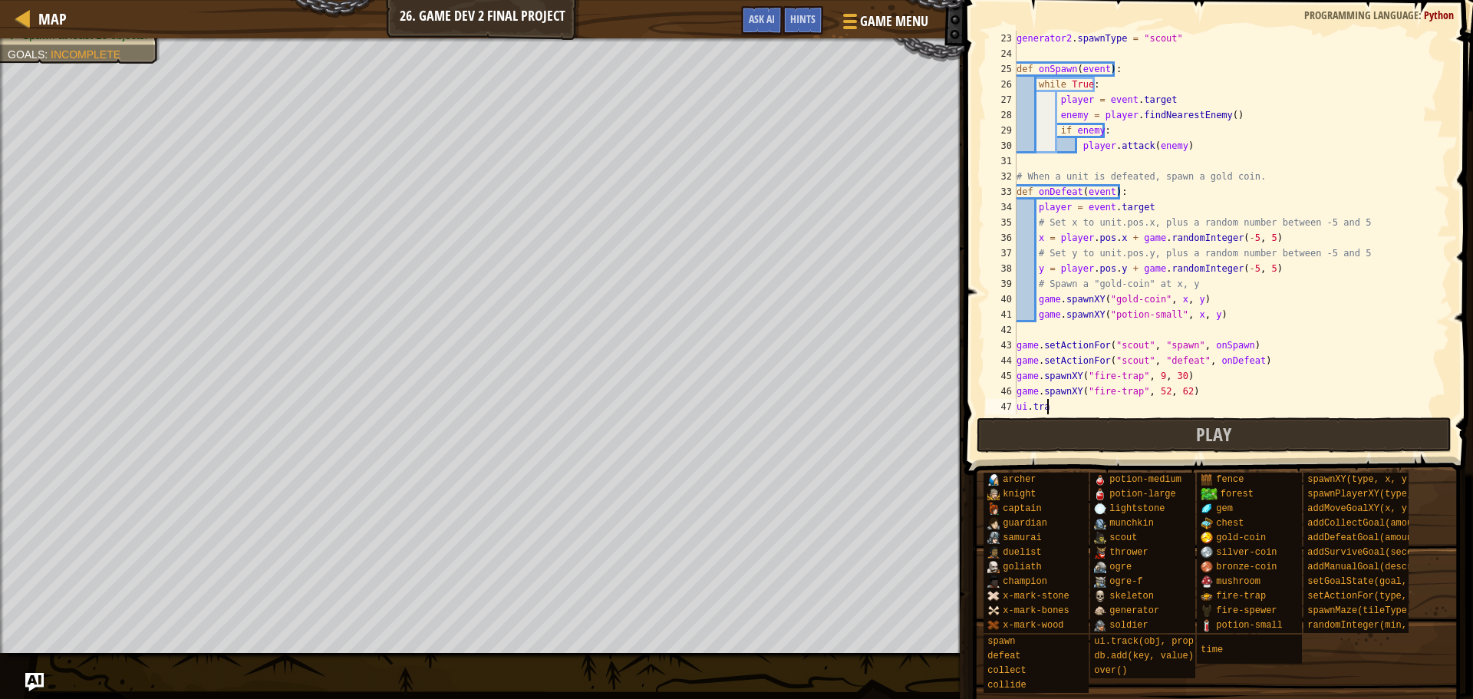
scroll to position [7, 2]
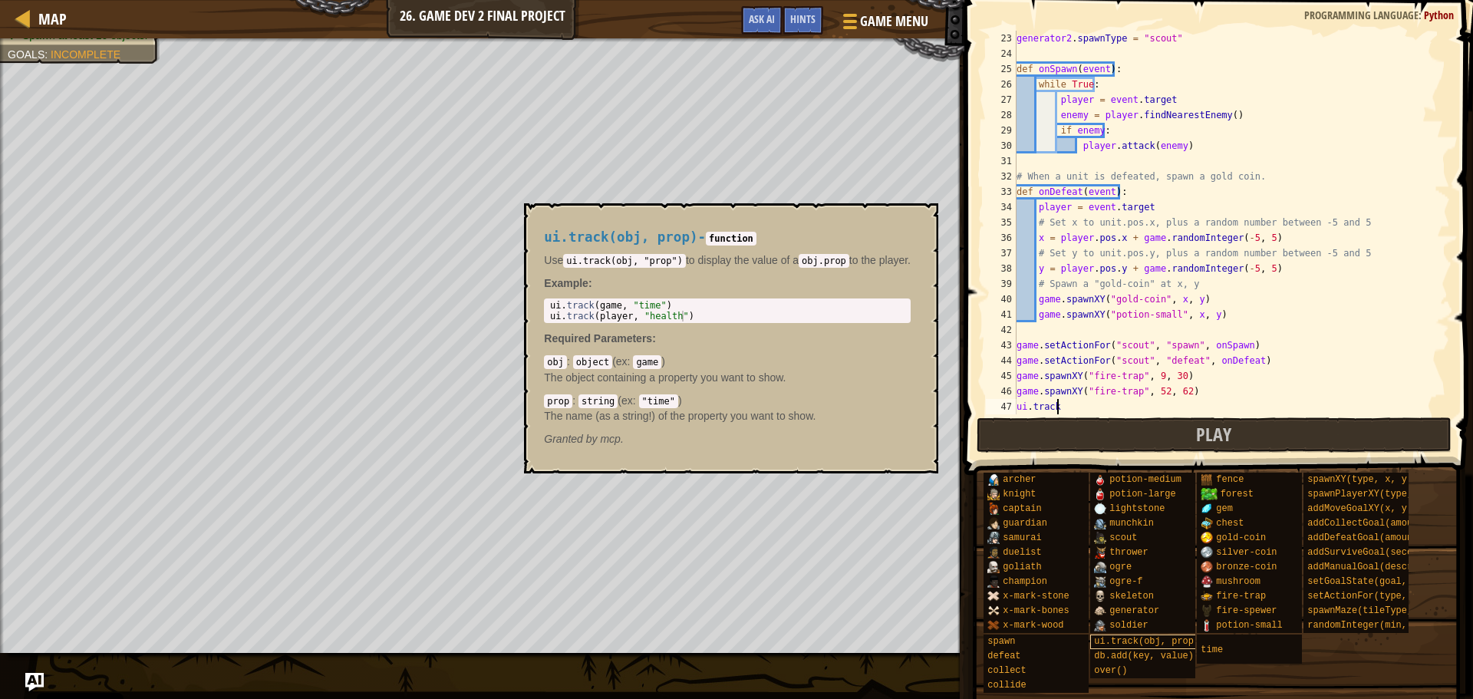
type textarea "ui.track"
click at [1150, 635] on div "ui.track(obj, prop)" at bounding box center [1163, 642] width 147 height 15
click at [915, 214] on button "×" at bounding box center [921, 220] width 12 height 21
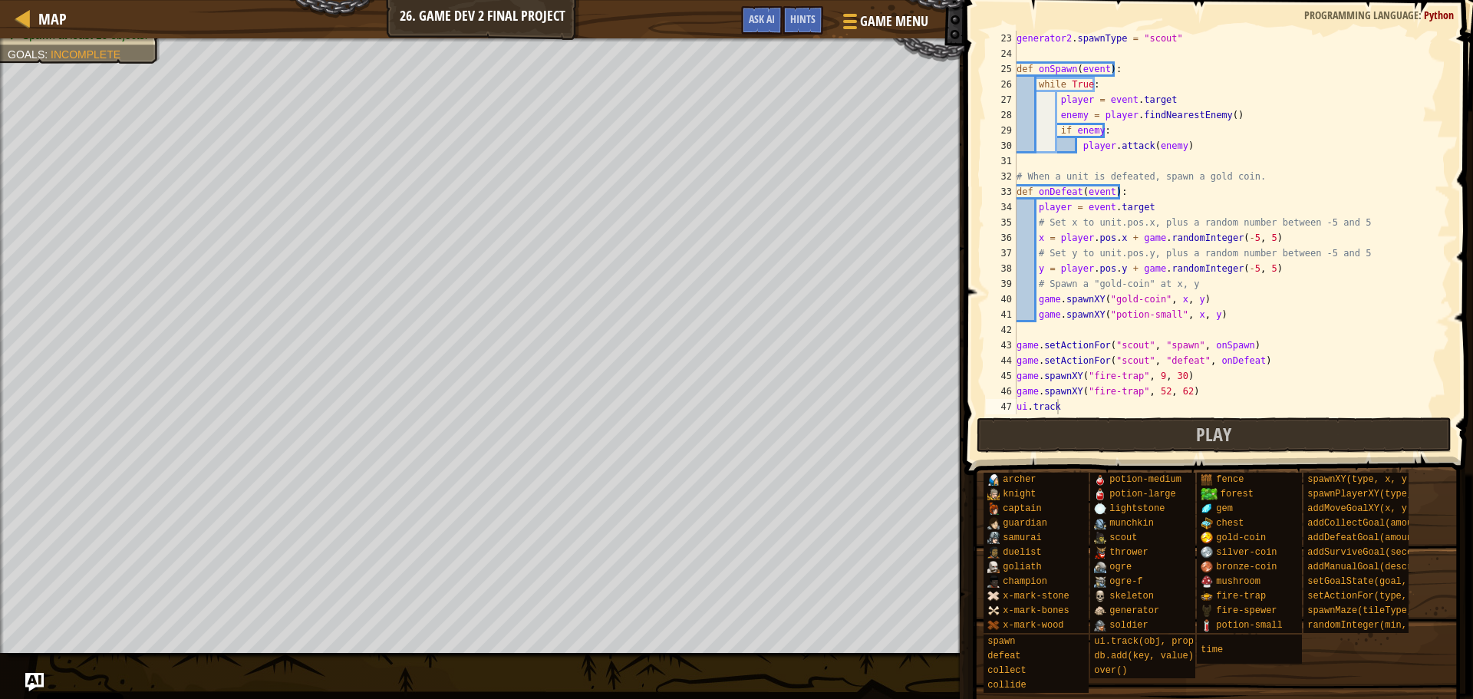
select select "en-[GEOGRAPHIC_DATA]"
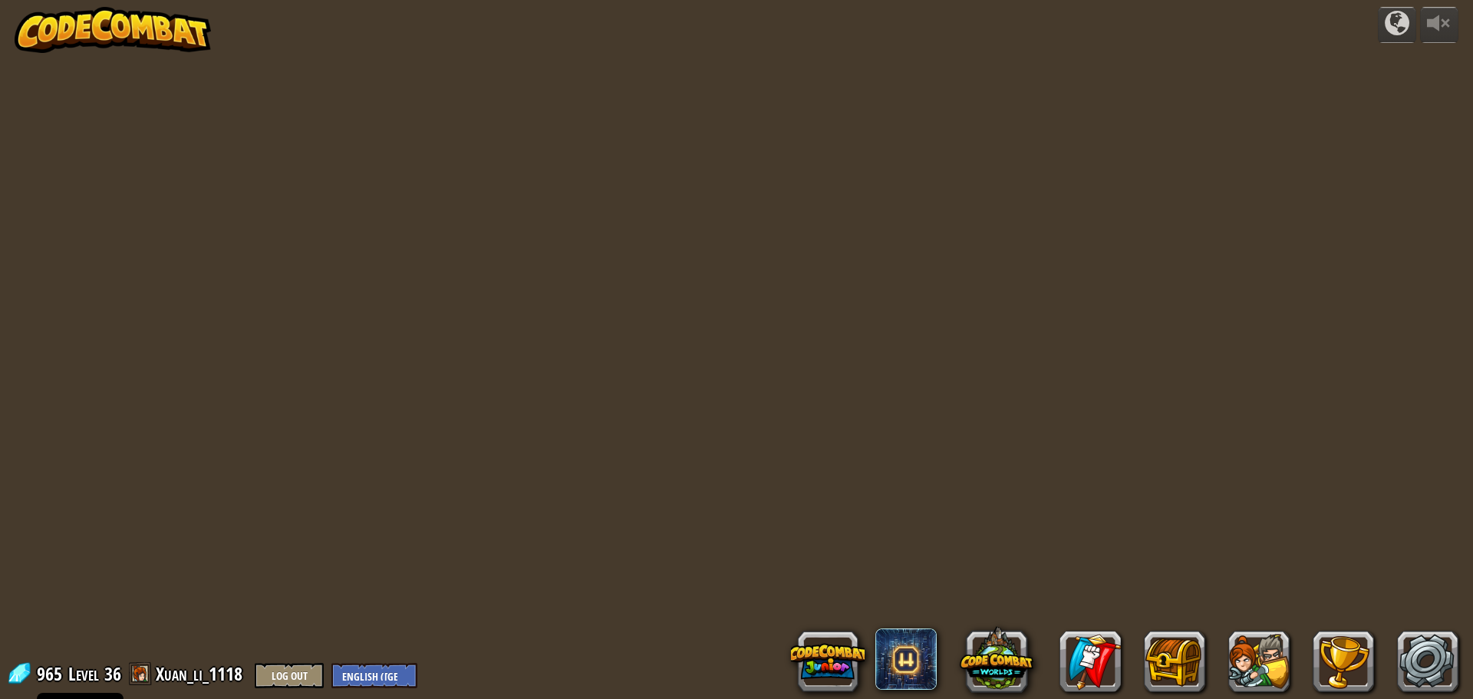
select select "en-[GEOGRAPHIC_DATA]"
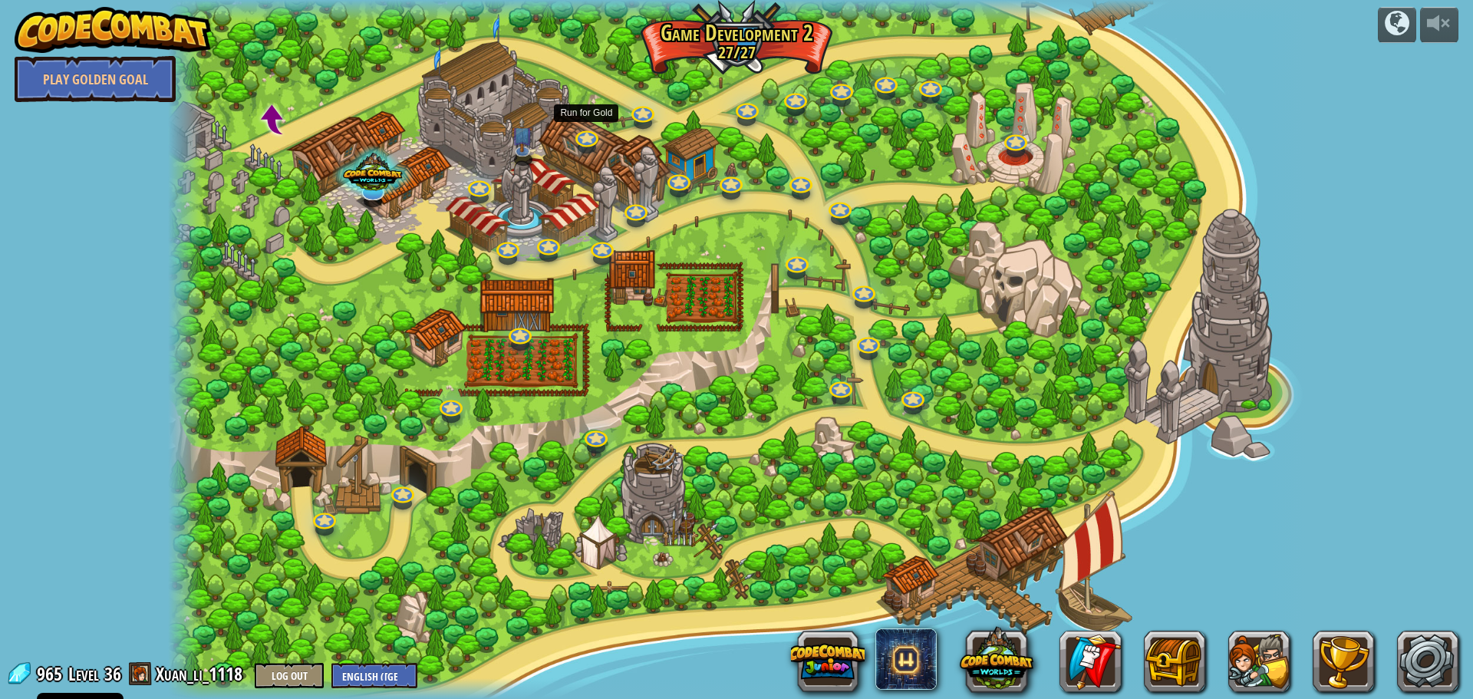
click at [578, 146] on div at bounding box center [587, 147] width 18 height 13
click at [589, 137] on link at bounding box center [585, 133] width 31 height 31
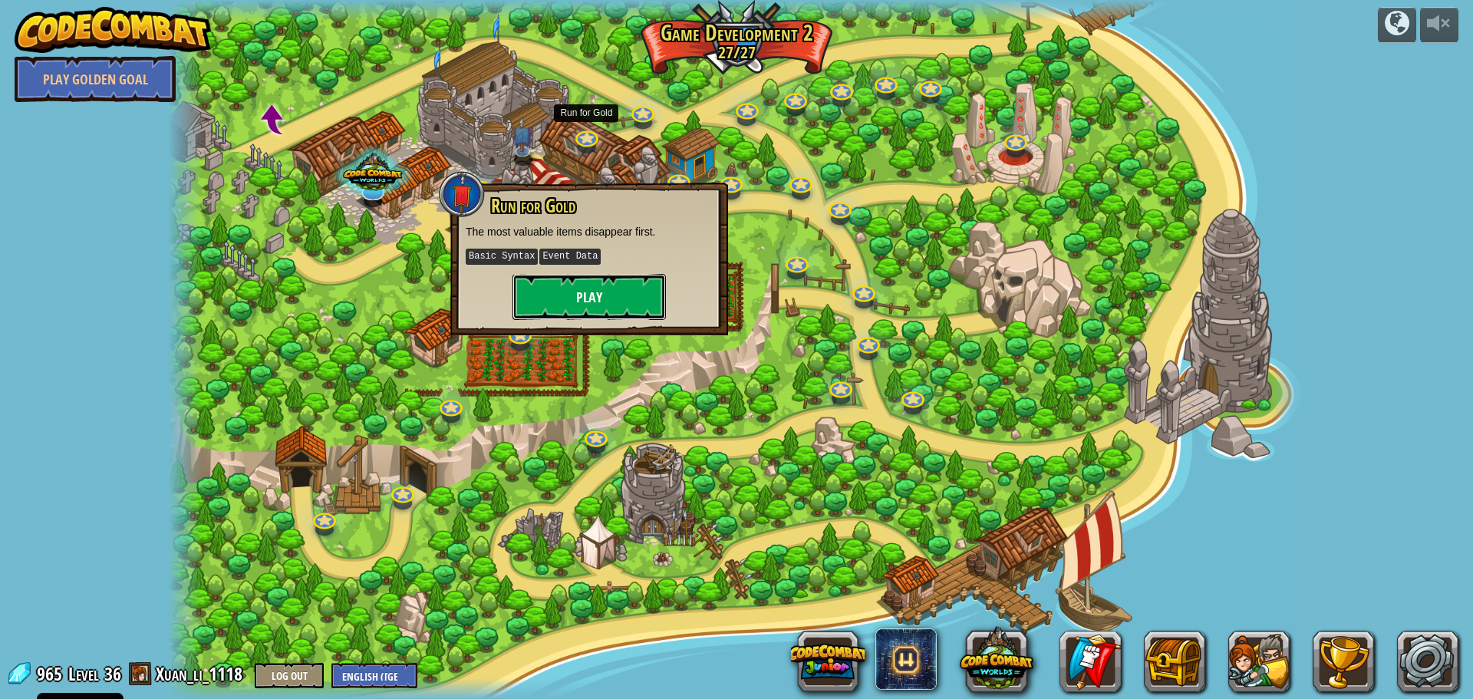
click at [598, 292] on button "Play" at bounding box center [589, 297] width 153 height 46
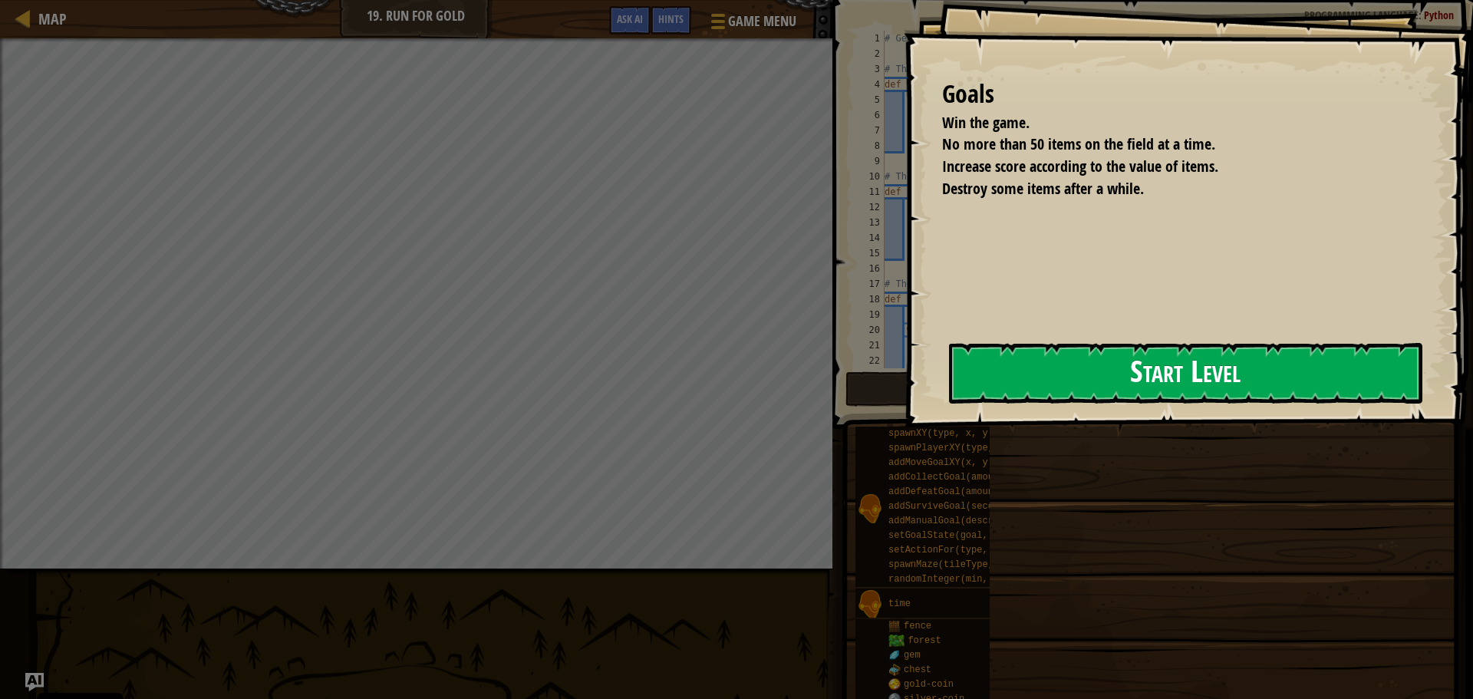
click at [949, 381] on button "Start Level" at bounding box center [1185, 373] width 473 height 61
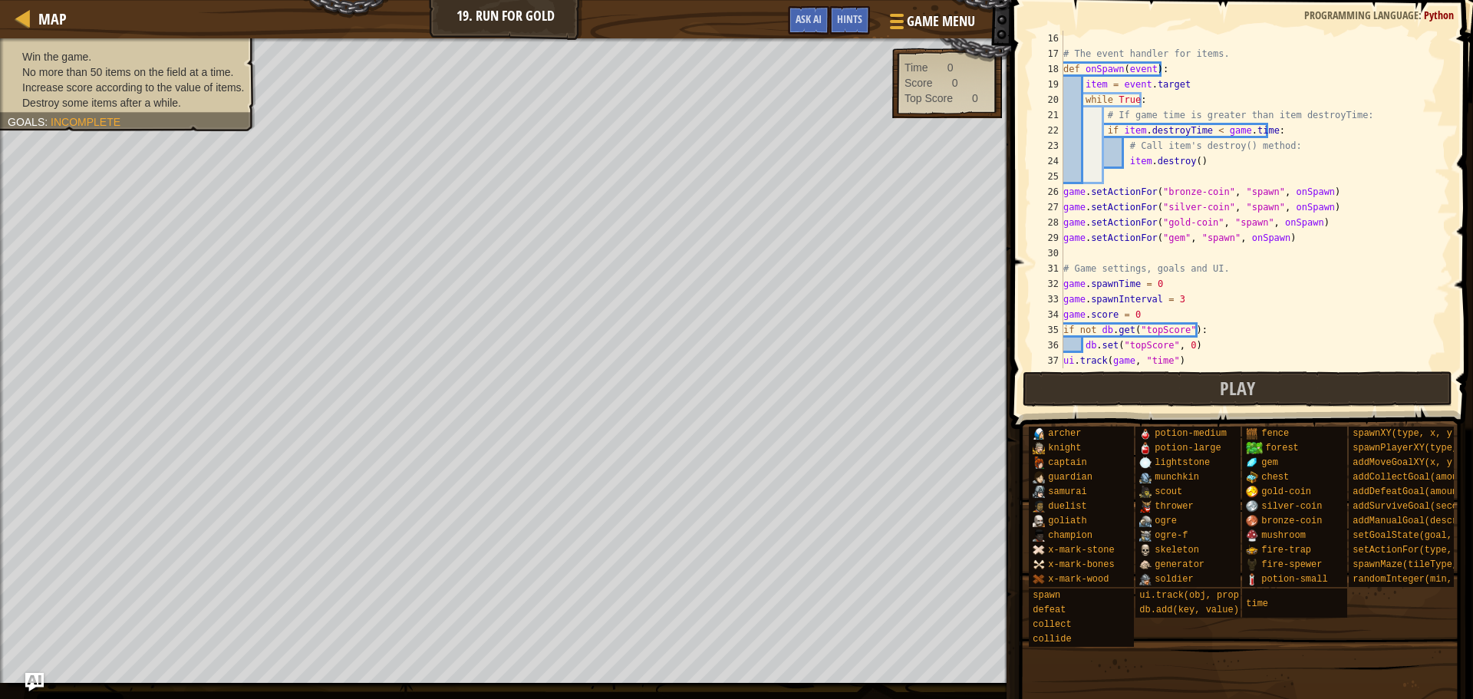
scroll to position [322, 0]
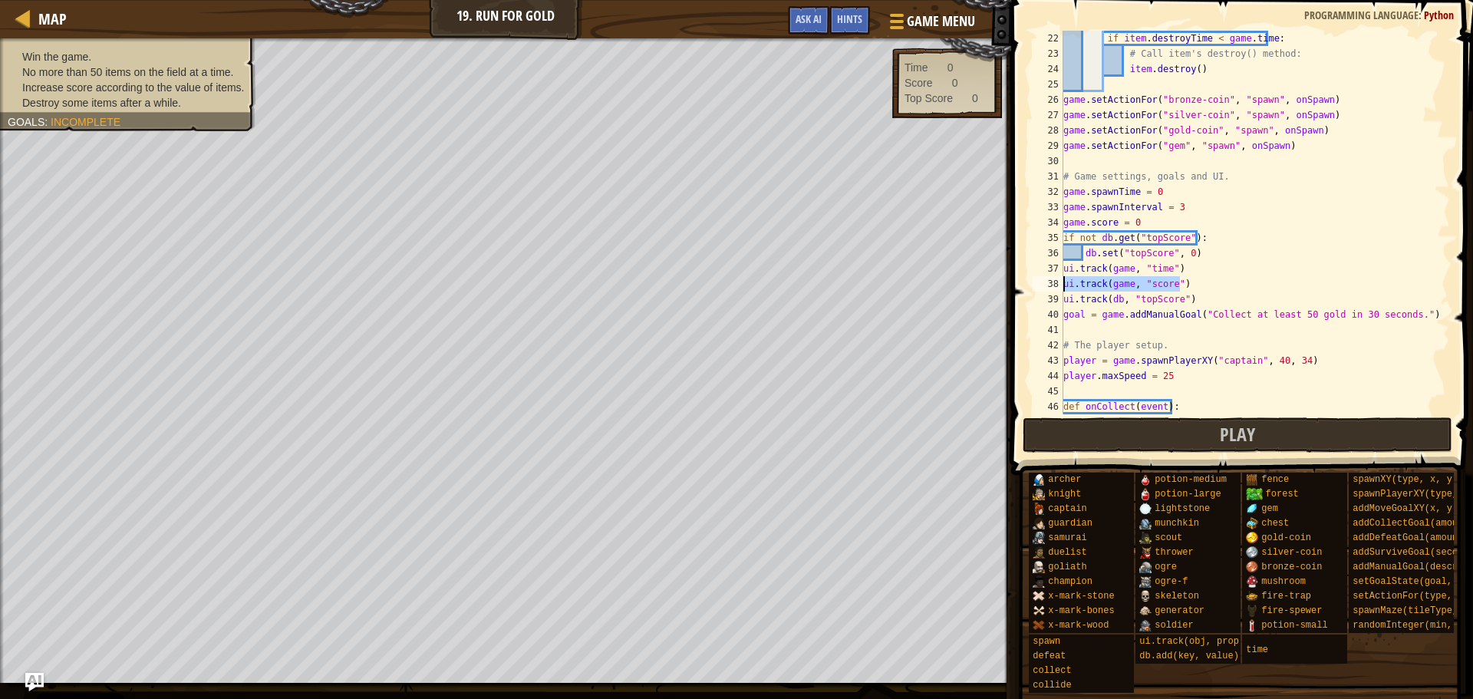
drag, startPoint x: 1183, startPoint y: 282, endPoint x: 1047, endPoint y: 282, distance: 136.6
click at [1047, 282] on div "22 23 24 25 26 27 28 29 30 31 32 33 34 35 36 37 38 39 40 41 42 43 44 45 46 47 i…" at bounding box center [1240, 223] width 420 height 384
type textarea "ui.track(game, "score")"
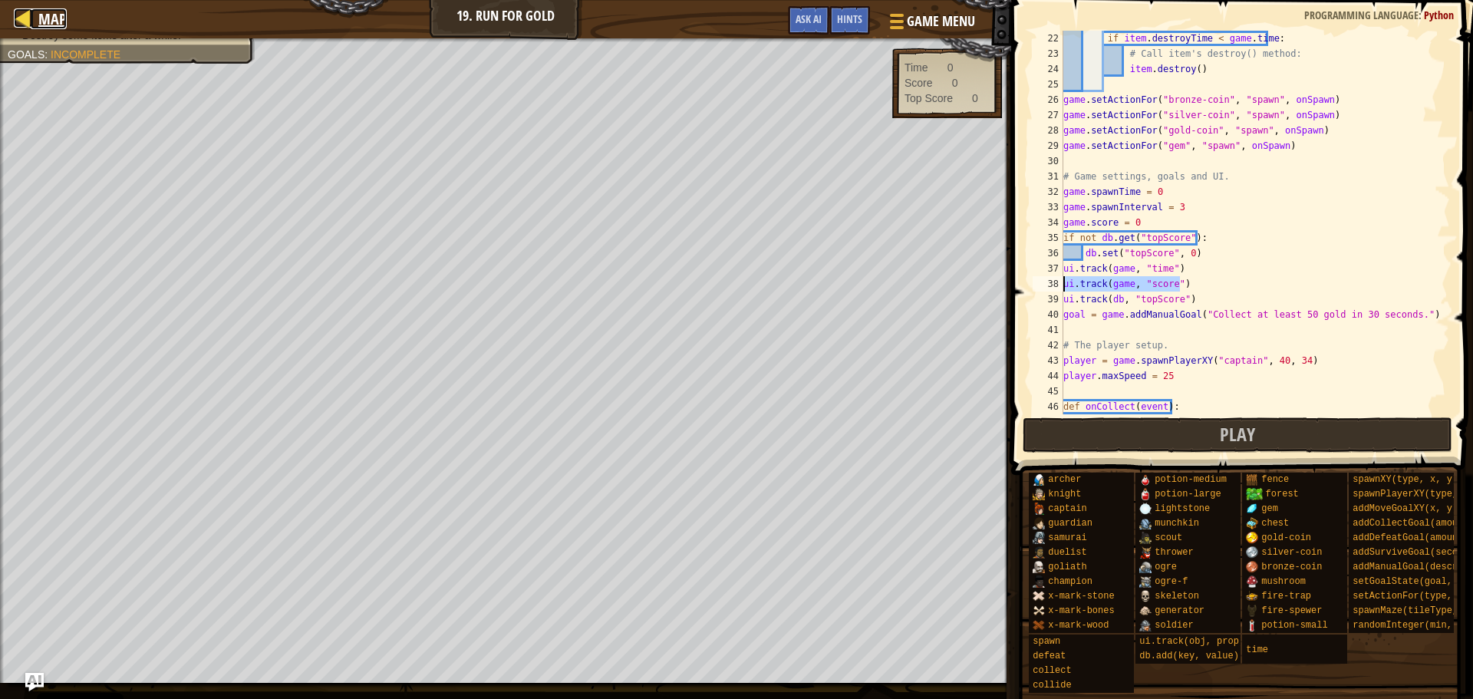
click at [31, 13] on div at bounding box center [23, 17] width 19 height 19
select select "en-[GEOGRAPHIC_DATA]"
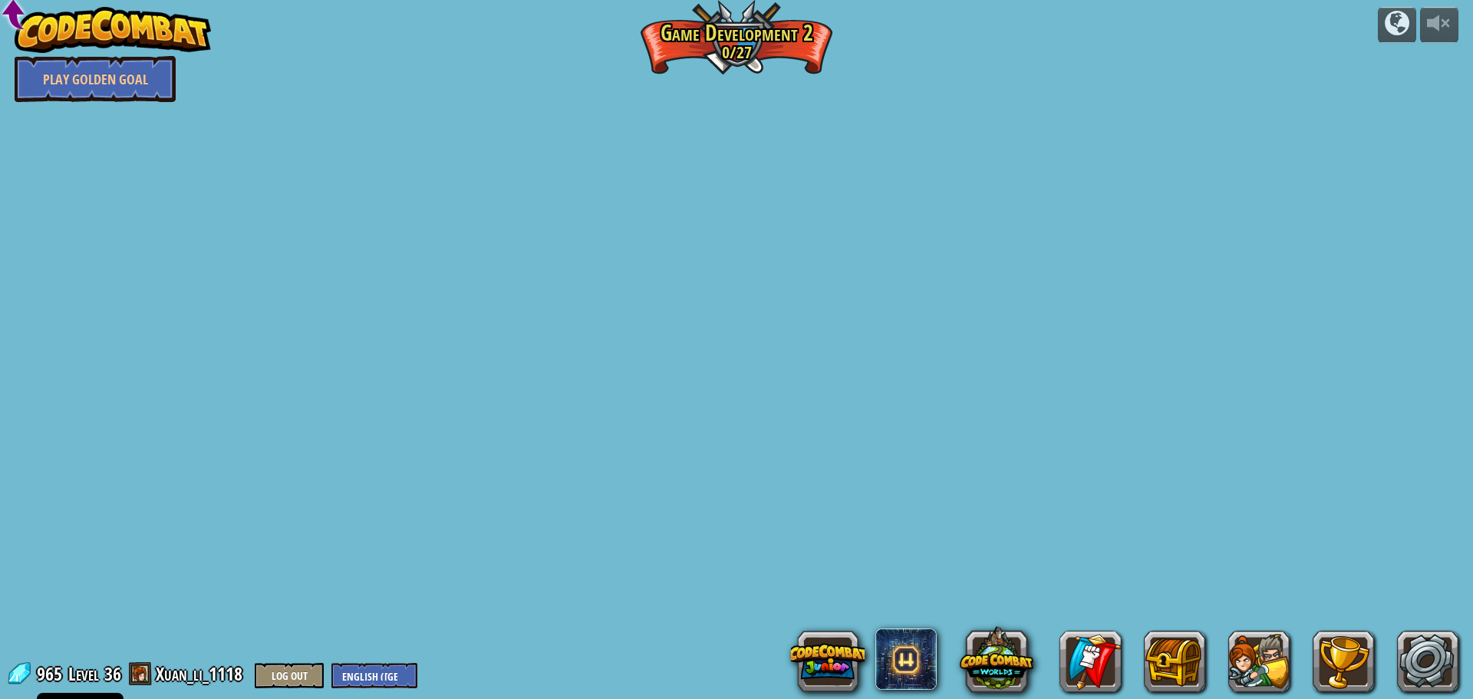
select select "en-[GEOGRAPHIC_DATA]"
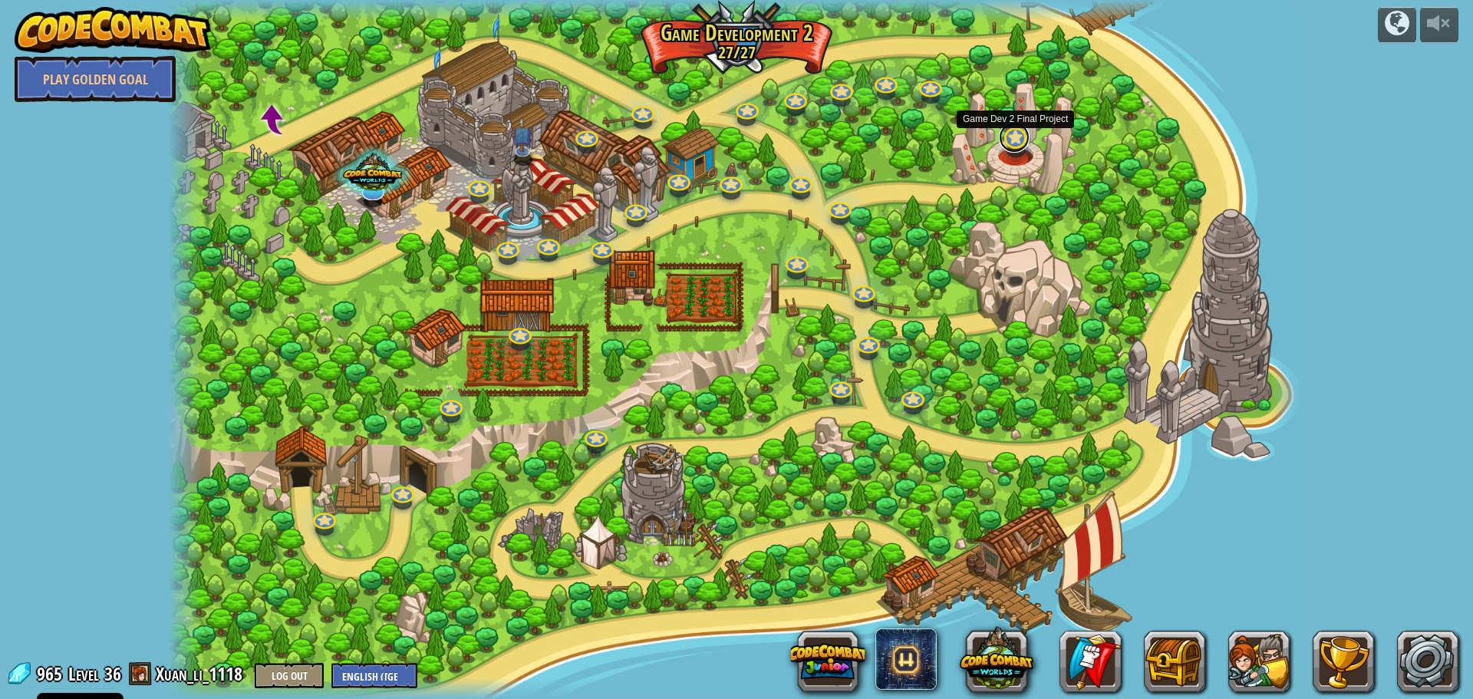
click at [1004, 142] on link at bounding box center [1014, 137] width 31 height 31
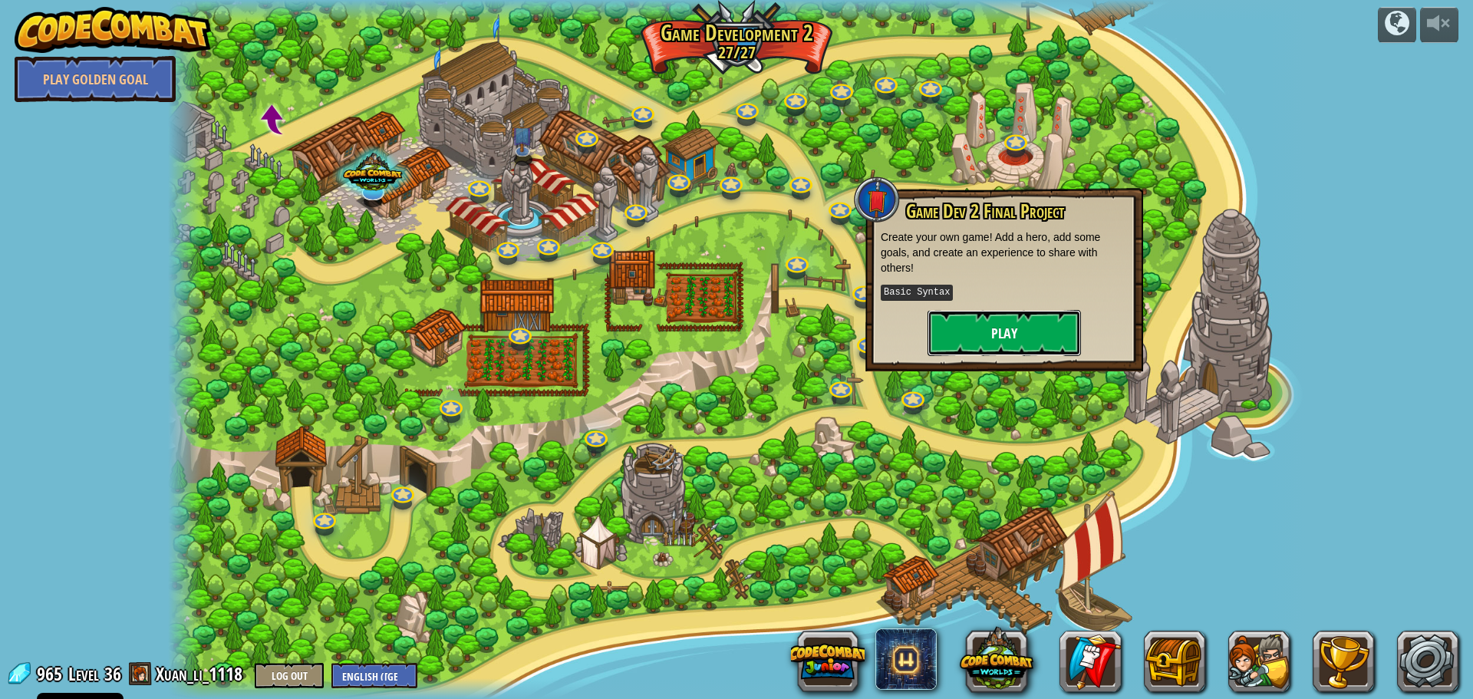
click at [1027, 343] on button "Play" at bounding box center [1004, 333] width 153 height 46
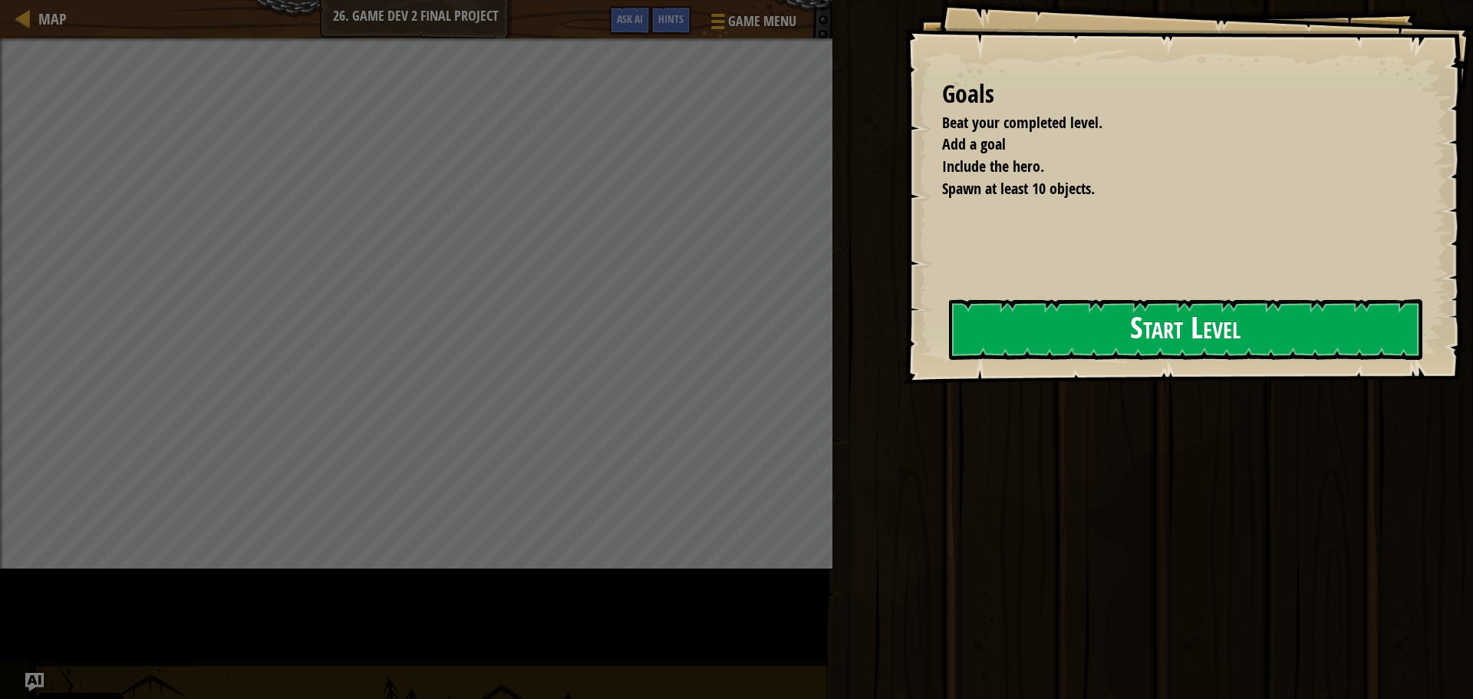
click at [949, 325] on button "Start Level" at bounding box center [1185, 329] width 473 height 61
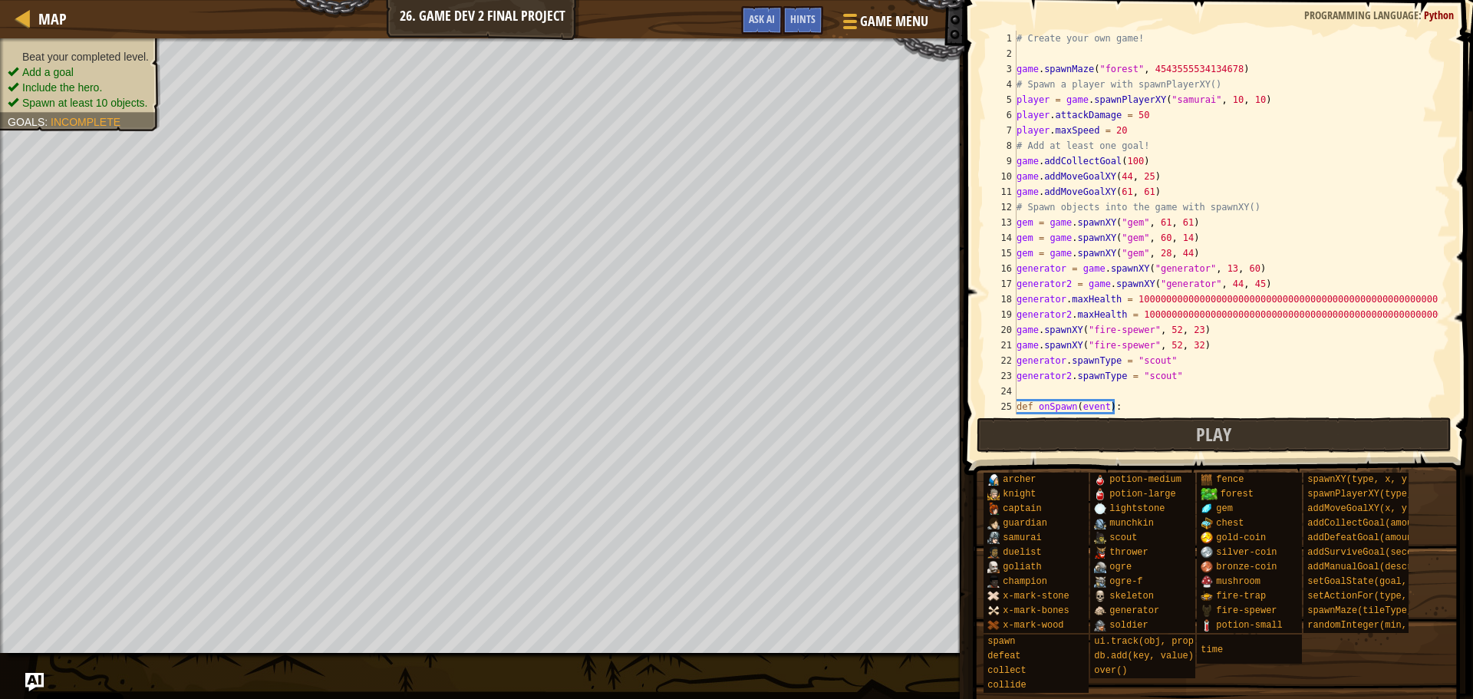
scroll to position [92, 0]
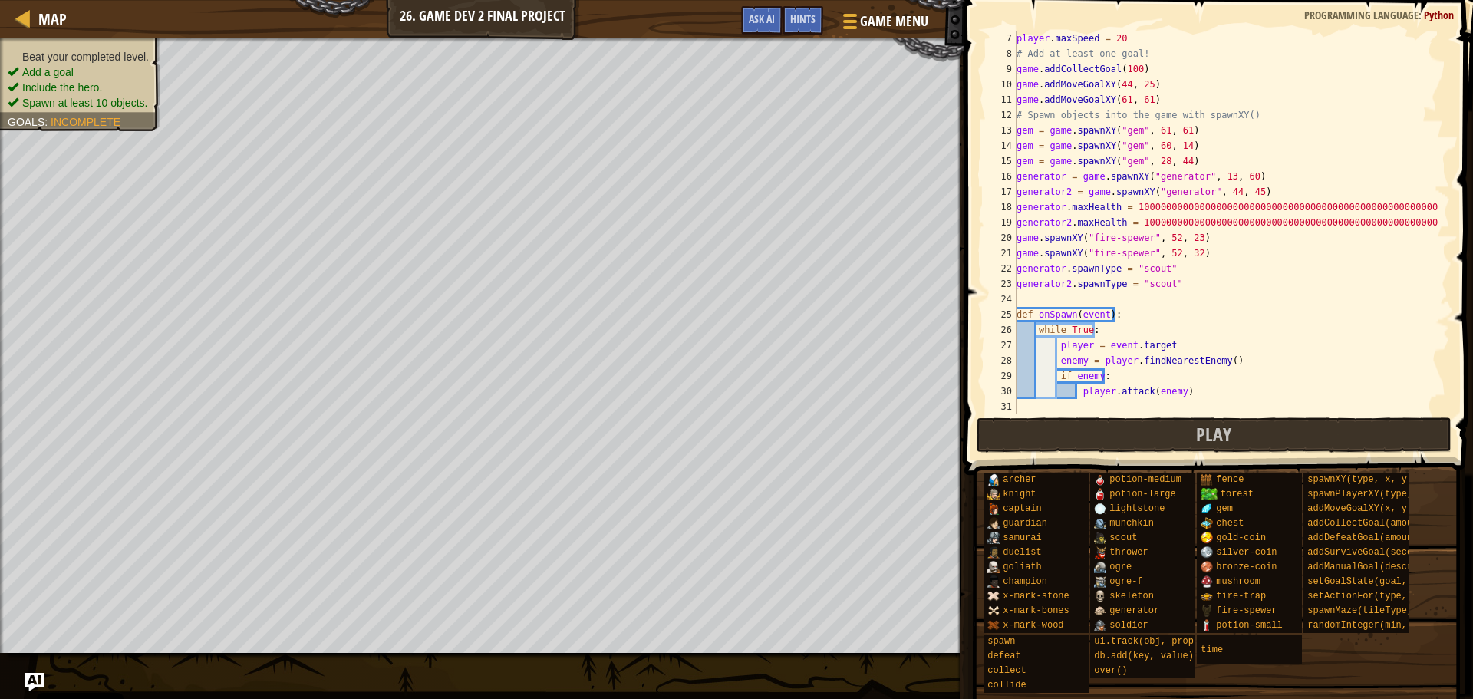
click at [1192, 389] on div "player . maxSpeed = 20 # Add at least one goal! game . addCollectGoal ( 100 ) g…" at bounding box center [1226, 238] width 425 height 414
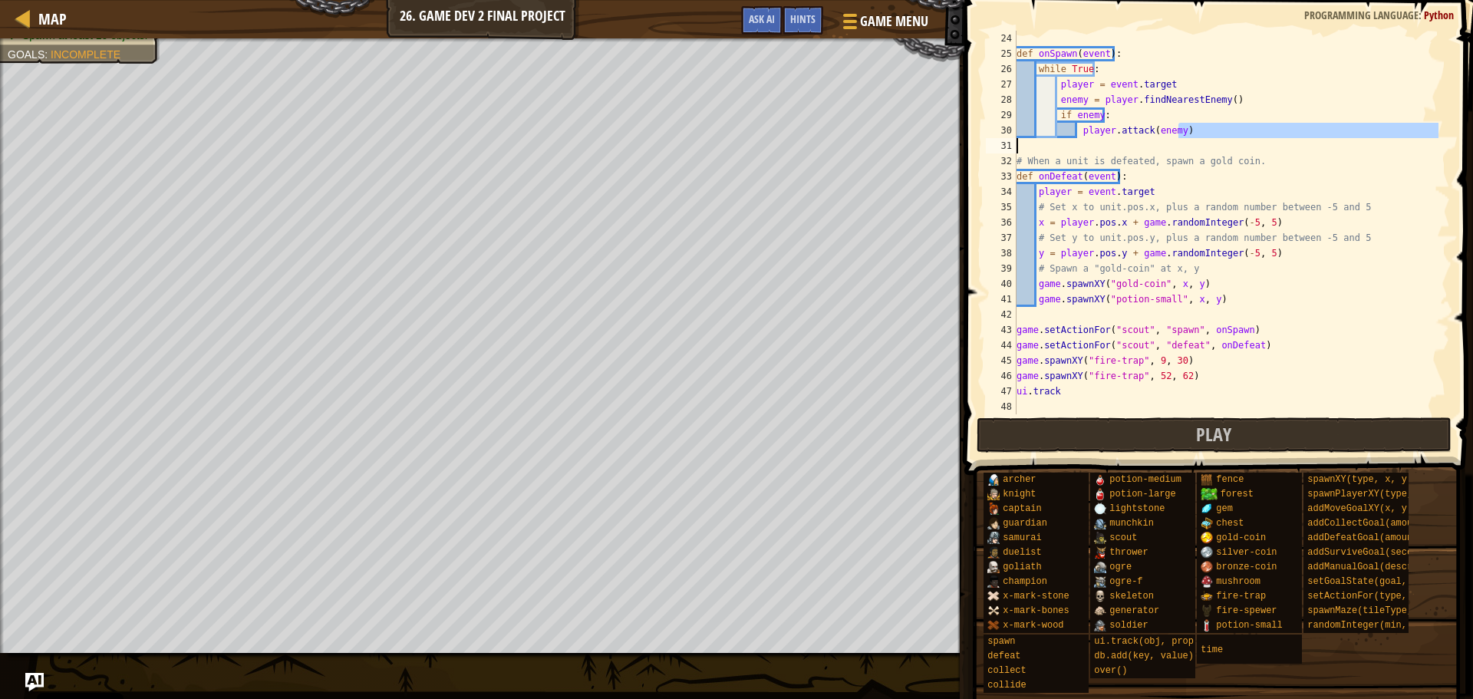
scroll to position [353, 0]
drag, startPoint x: 1088, startPoint y: 394, endPoint x: 1024, endPoint y: 391, distance: 64.5
click at [1024, 391] on div "def onSpawn ( event ) : while True : player = event . target enemy = player . f…" at bounding box center [1226, 238] width 425 height 414
type textarea "u"
type textarea "ui.track(game, "score")"
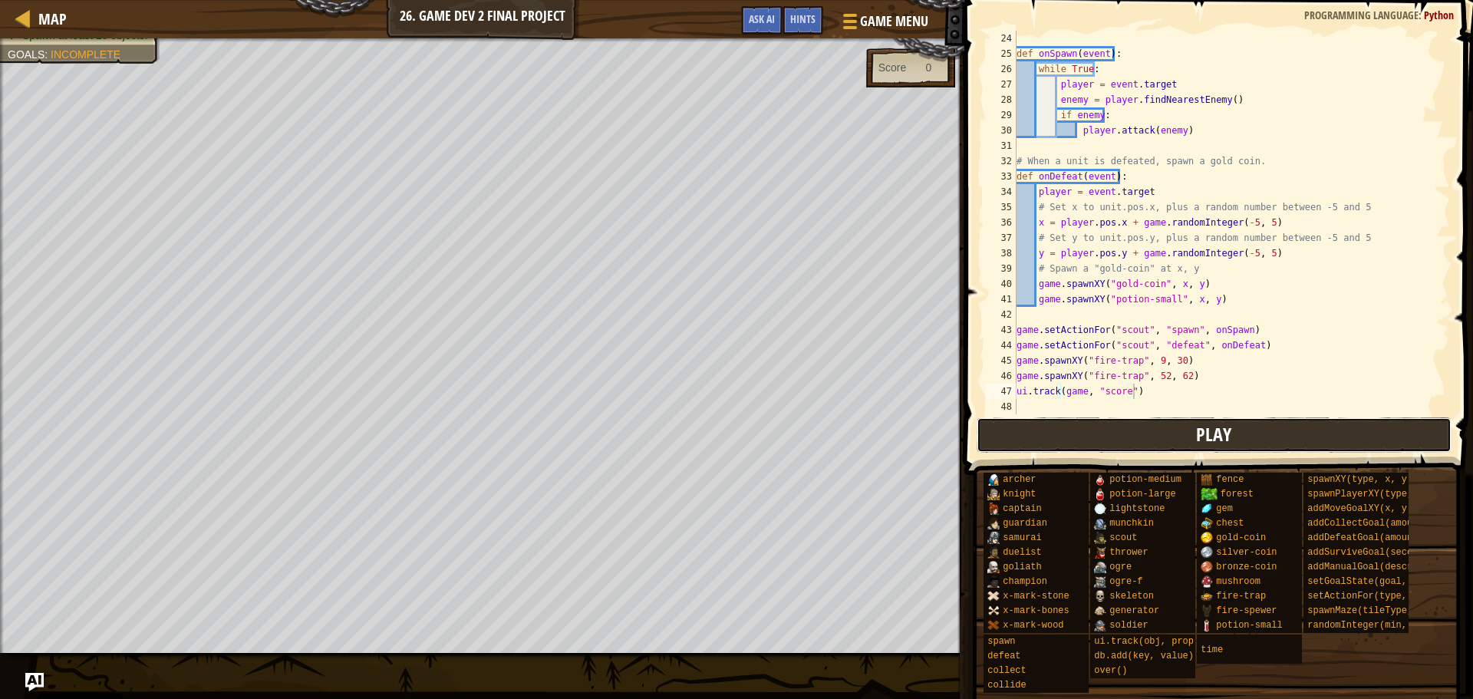
click at [1054, 447] on button "Play" at bounding box center [1215, 434] width 476 height 35
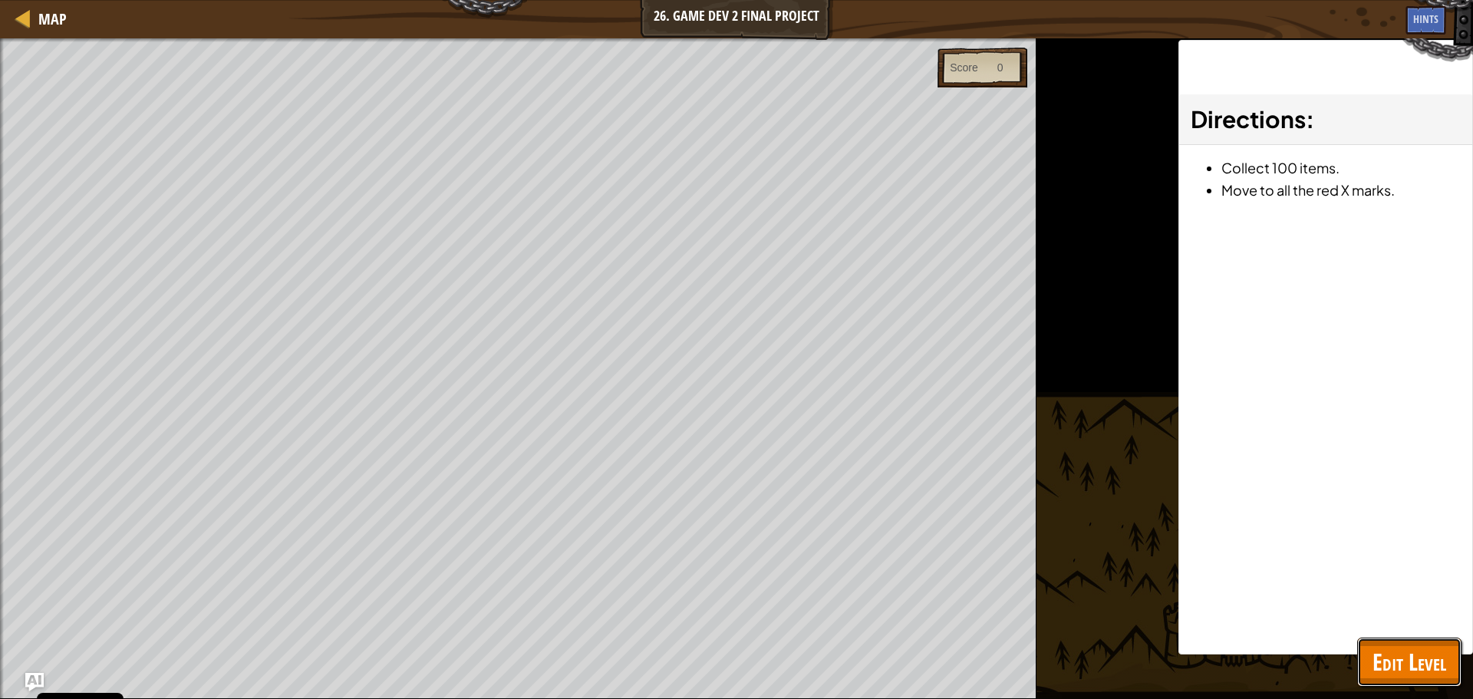
drag, startPoint x: 1439, startPoint y: 680, endPoint x: 1436, endPoint y: 662, distance: 17.9
click at [1438, 678] on button "Edit Level" at bounding box center [1409, 662] width 104 height 49
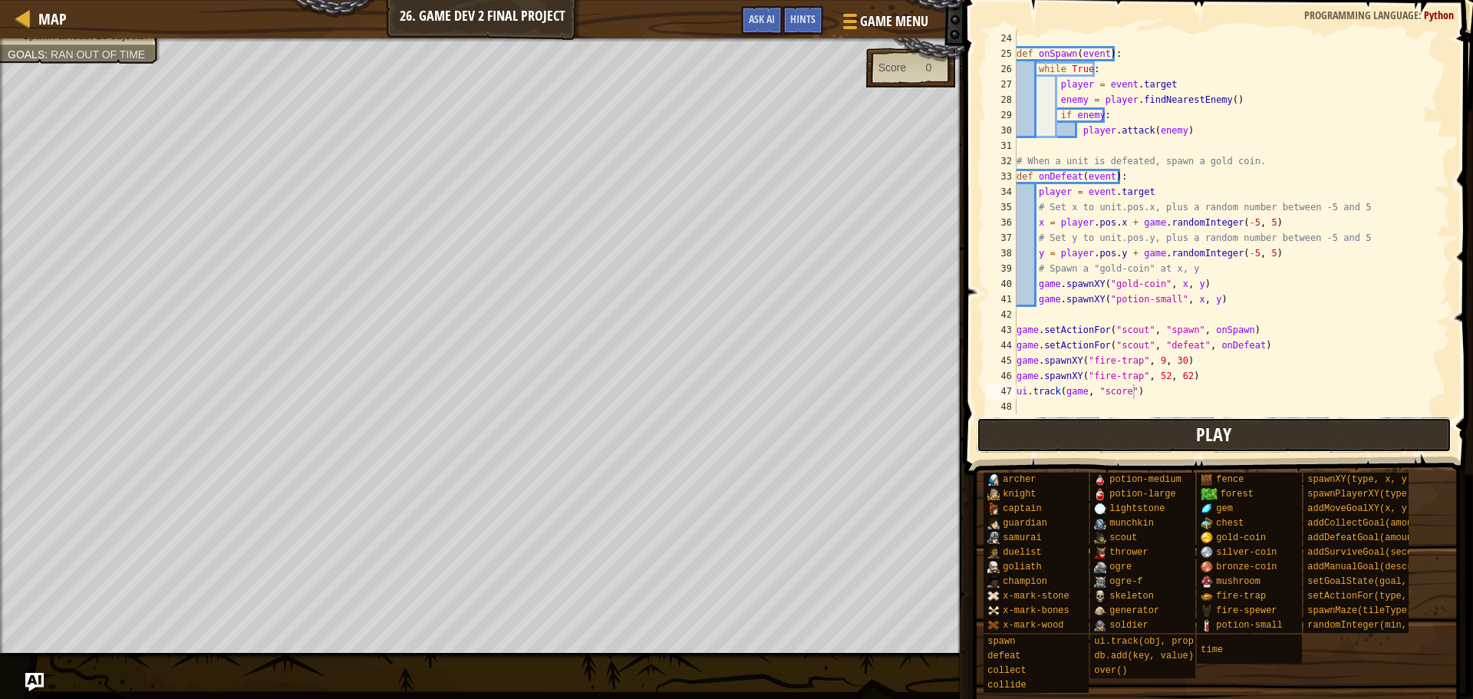
click at [1109, 419] on button "Play" at bounding box center [1215, 434] width 476 height 35
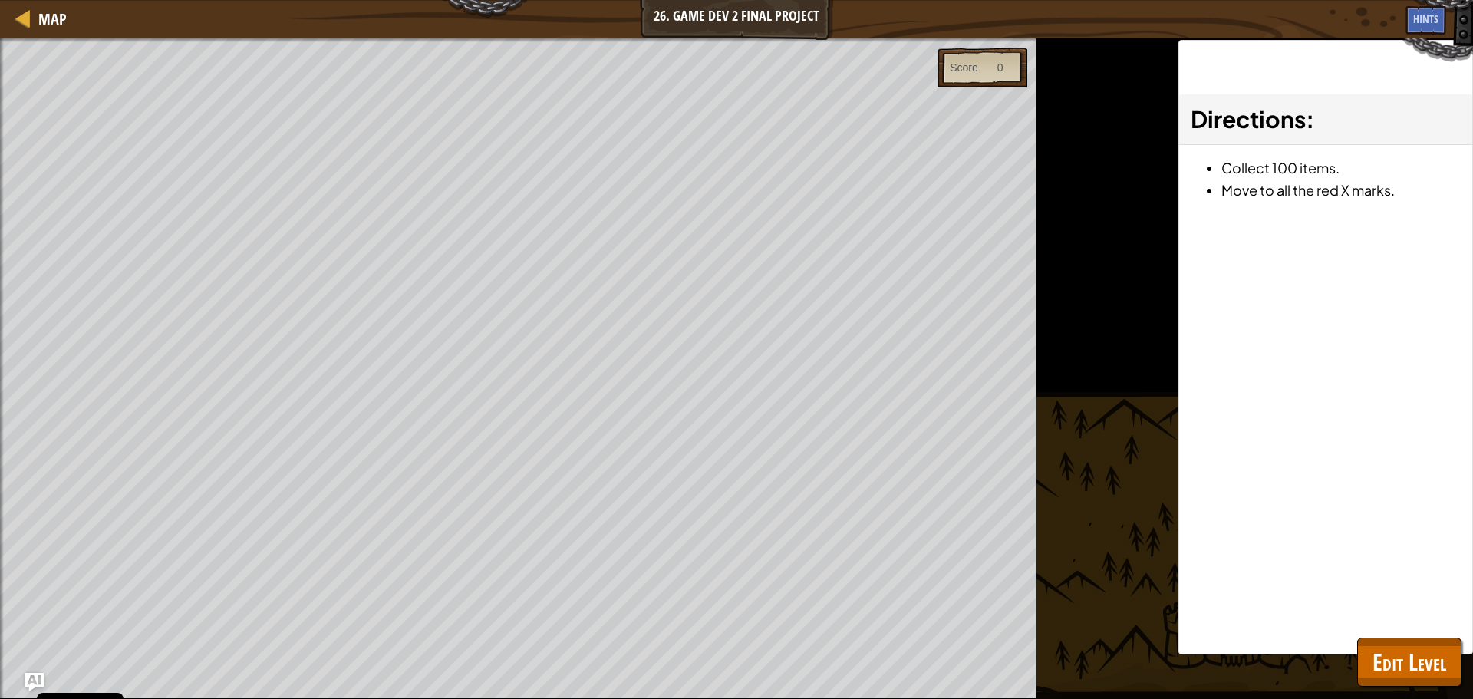
drag, startPoint x: 690, startPoint y: 20, endPoint x: 698, endPoint y: 12, distance: 11.9
click at [697, 13] on div "Map 26. Game Dev 2 Final Project Game Menu Done Hints Ask AI" at bounding box center [736, 19] width 1473 height 38
drag, startPoint x: 717, startPoint y: 21, endPoint x: 720, endPoint y: 41, distance: 20.2
click at [719, 29] on div "Map 26. Game Dev 2 Final Project Game Menu Done Hints Ask AI" at bounding box center [736, 19] width 1473 height 38
click at [678, 41] on div at bounding box center [518, 40] width 1037 height 4
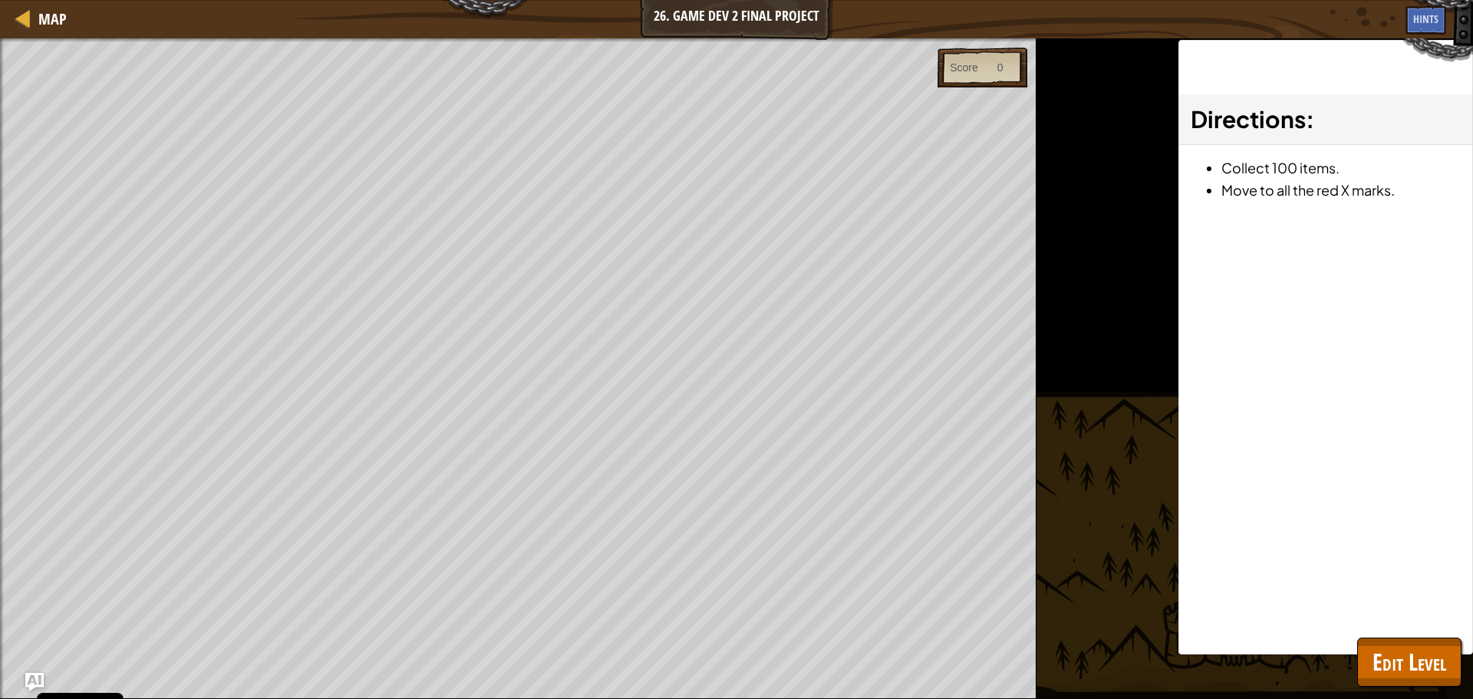
click at [678, 42] on div "Beat your completed level. Add a goal Include the hero. Spawn at least 10 objec…" at bounding box center [518, 368] width 1037 height 661
click at [666, 50] on div "Beat your completed level. Add a goal Include the hero. Spawn at least 10 objec…" at bounding box center [518, 368] width 1037 height 661
click at [1395, 655] on span "Edit Level" at bounding box center [1410, 661] width 74 height 31
